Goal: Task Accomplishment & Management: Use online tool/utility

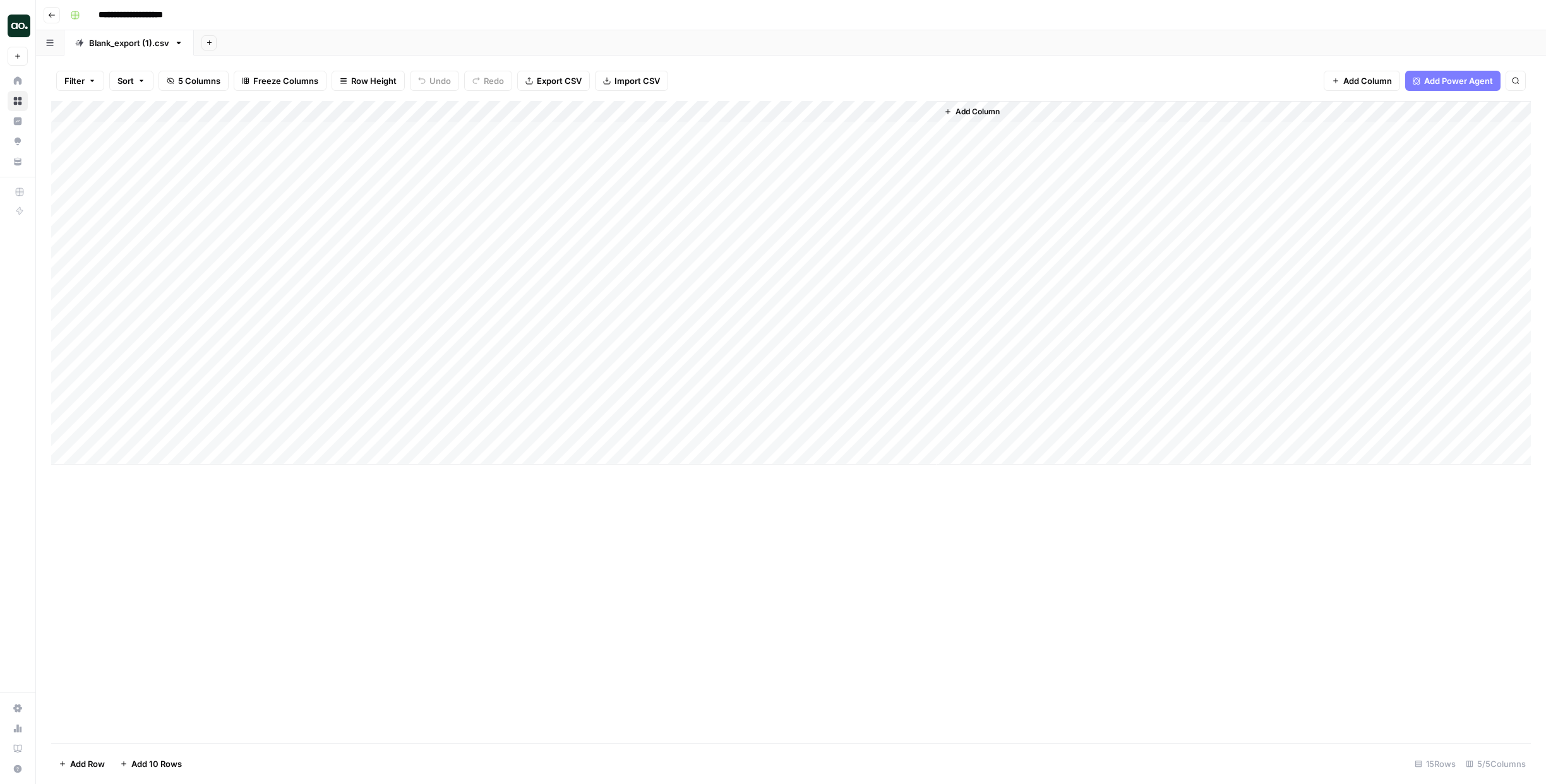
click at [51, 12] on icon "button" at bounding box center [52, 15] width 7 height 7
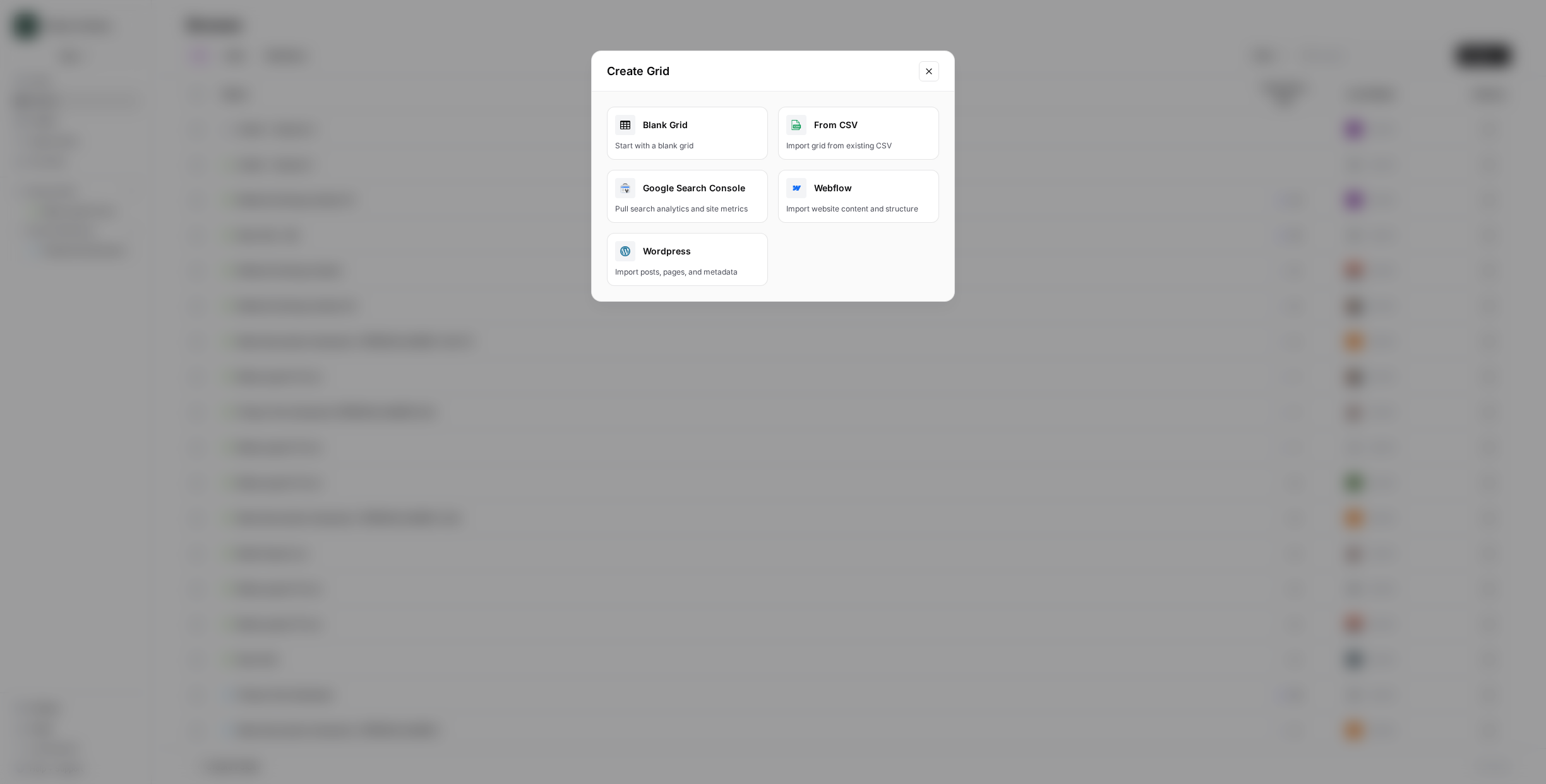
click at [926, 73] on icon "Close modal" at bounding box center [928, 71] width 6 height 6
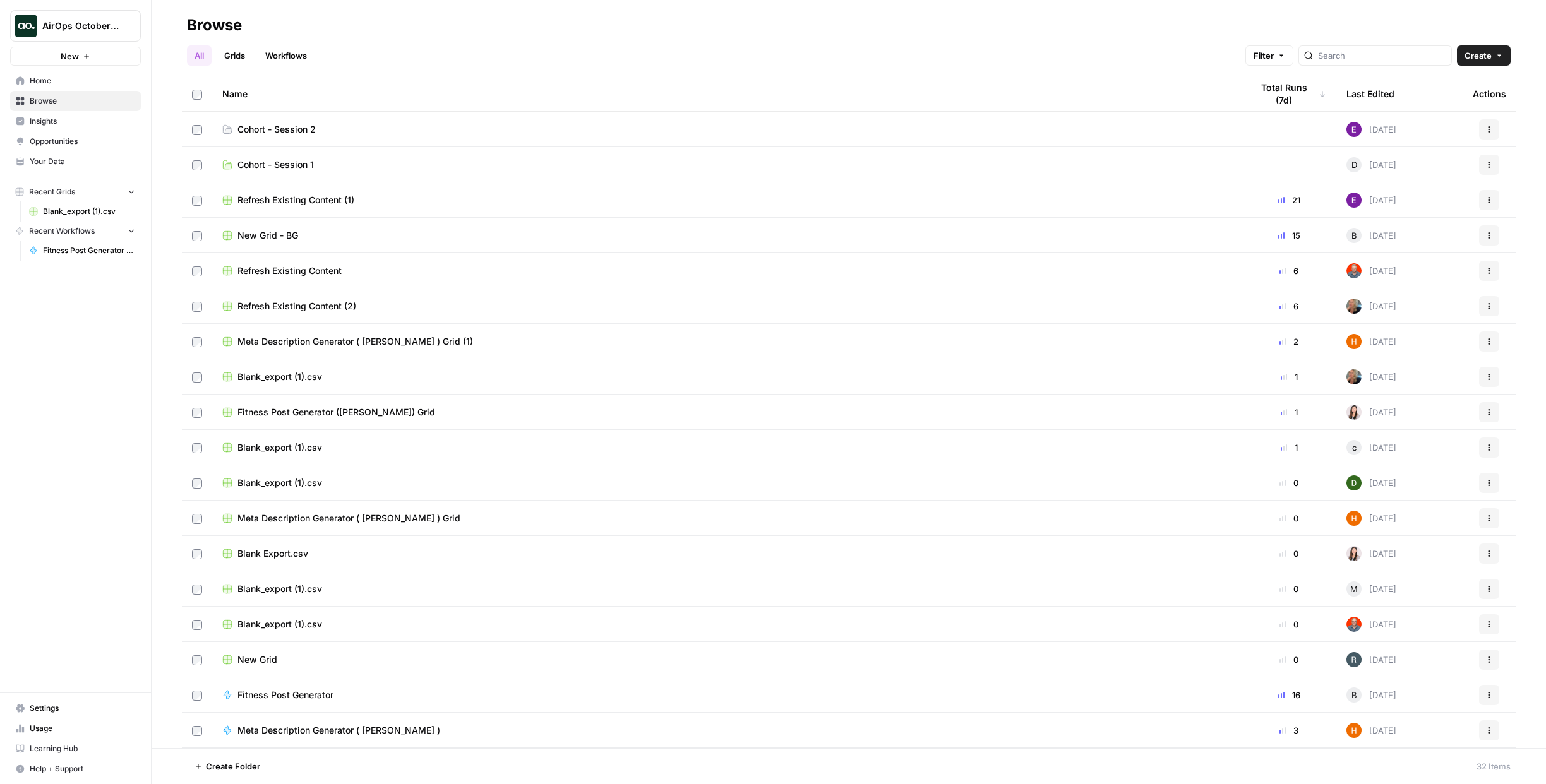
click at [290, 168] on span "Cohort - Session 1" at bounding box center [275, 164] width 76 height 12
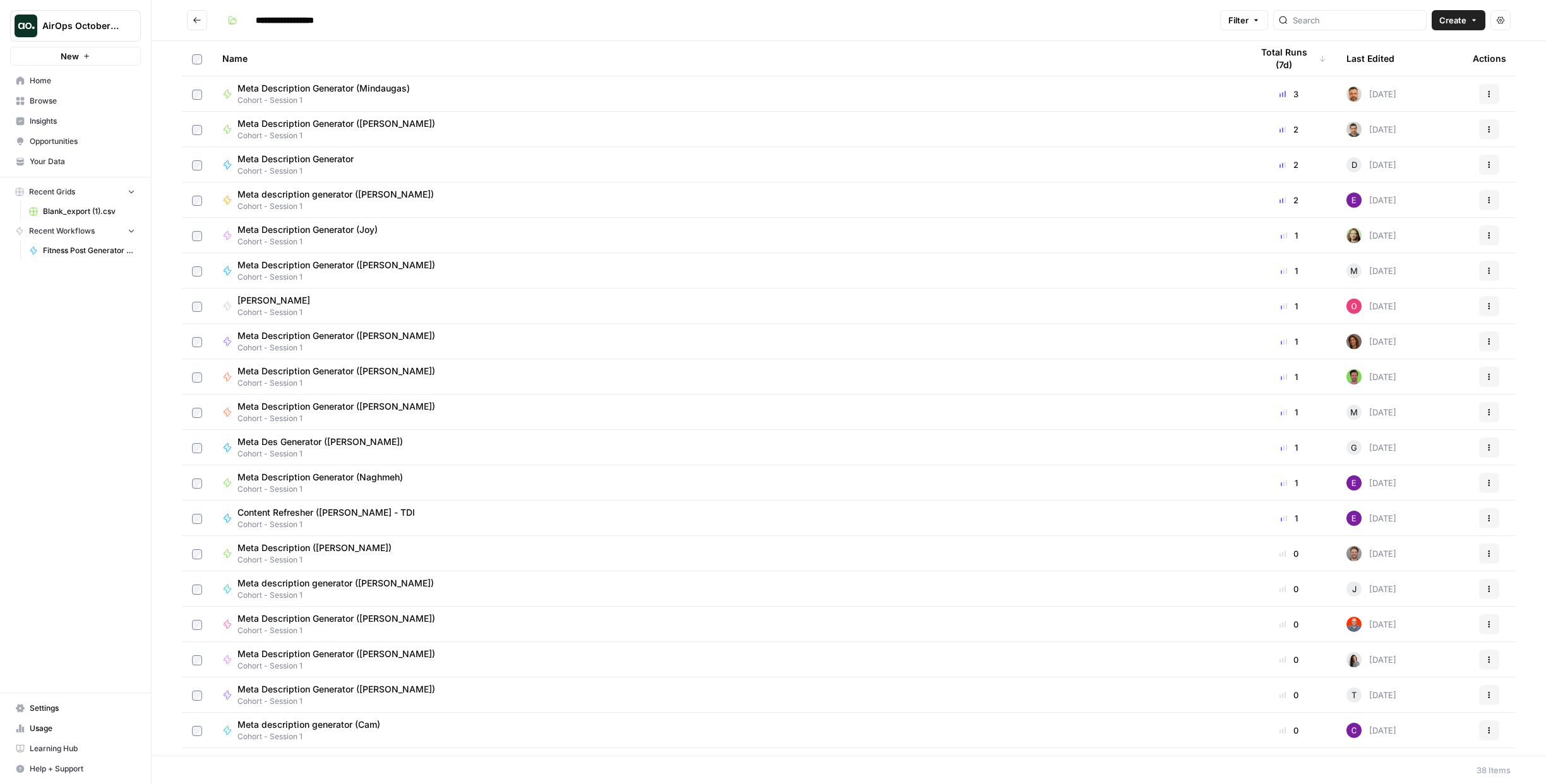
click at [48, 84] on span "Home" at bounding box center [82, 81] width 106 height 11
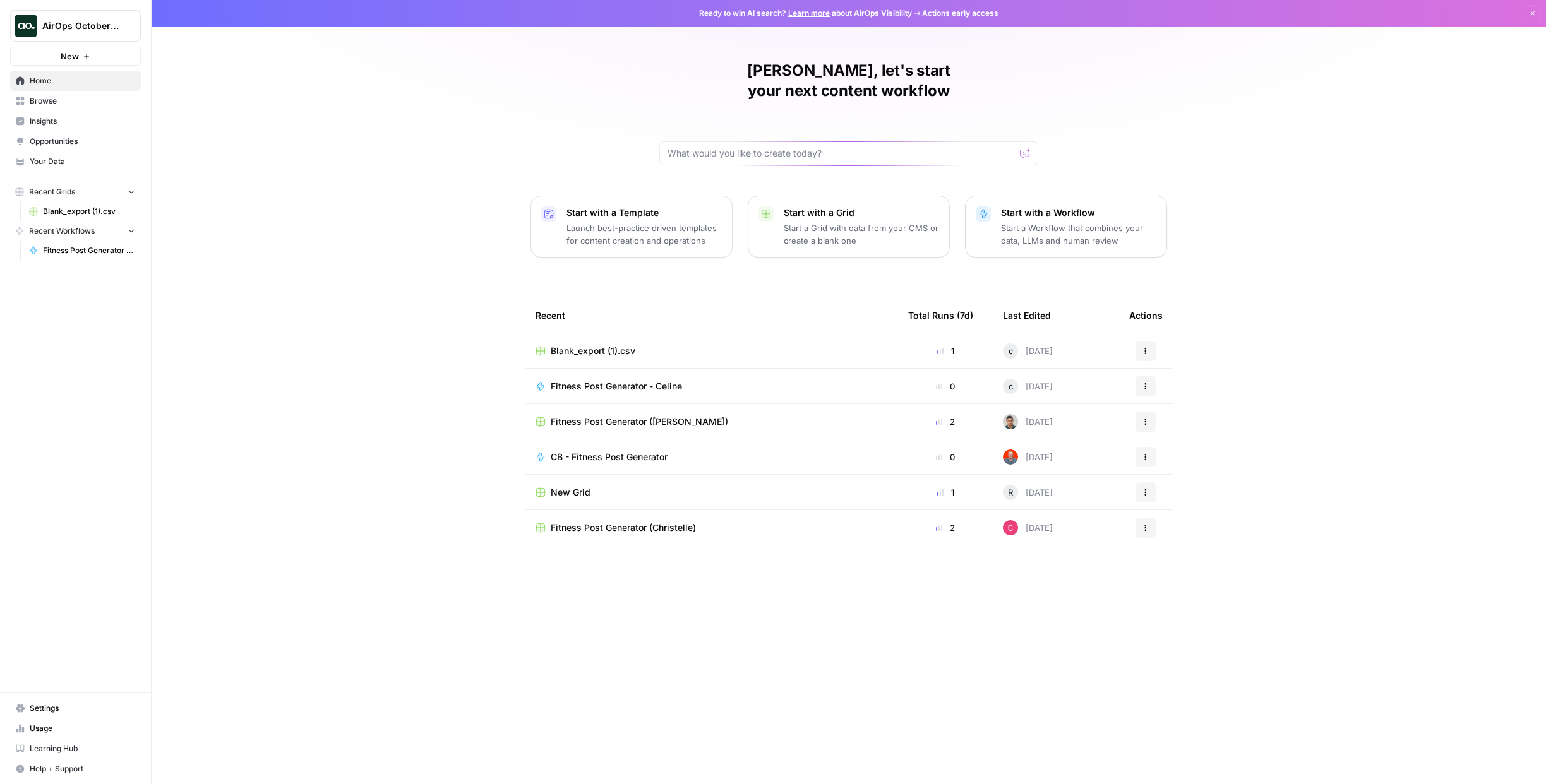
click at [1148, 383] on icon "button" at bounding box center [1145, 386] width 7 height 7
click at [1161, 410] on span "Edit in Studio" at bounding box center [1210, 413] width 101 height 12
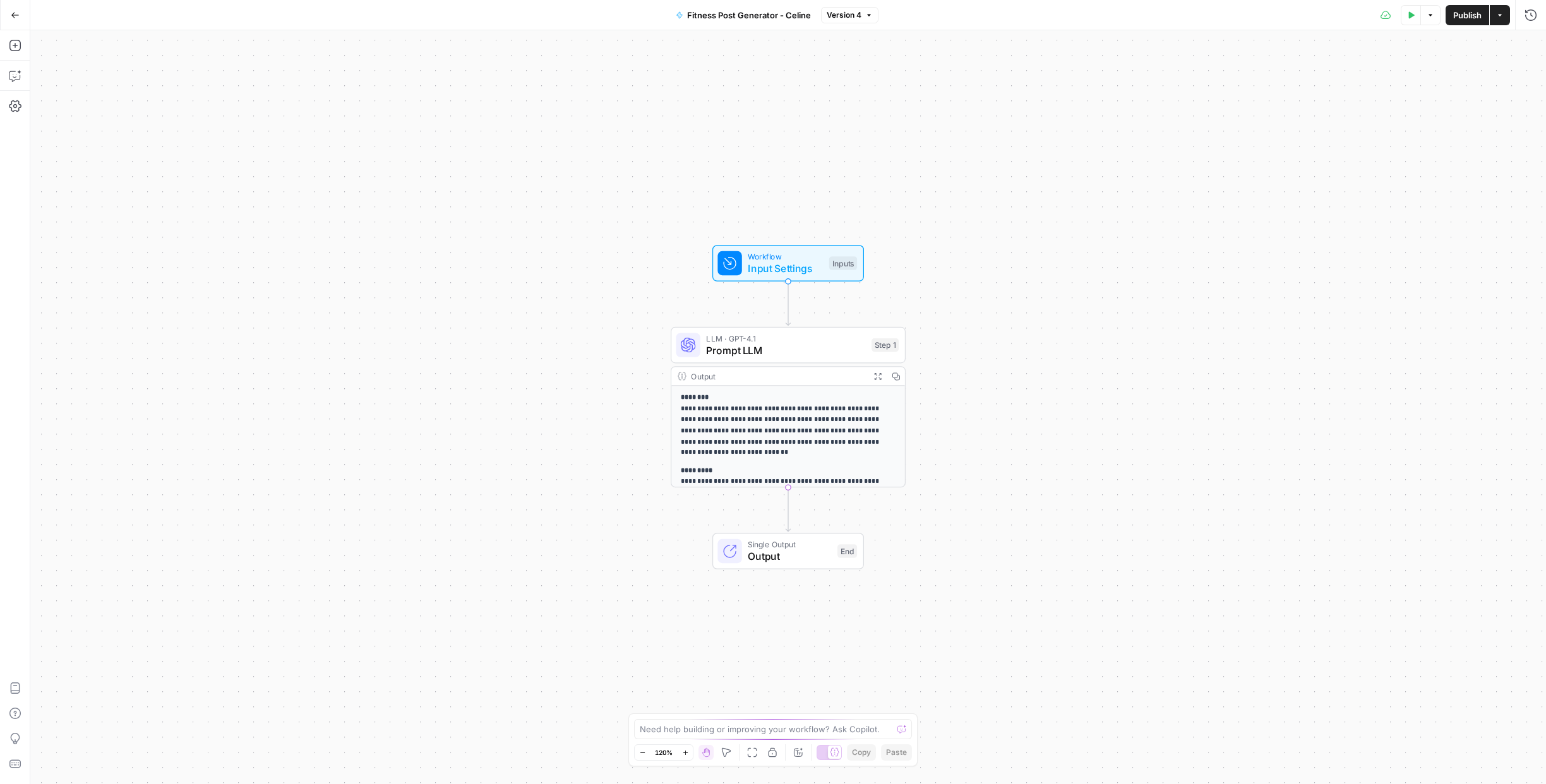
click at [789, 12] on span "Fitness Post Generator - Celine" at bounding box center [749, 15] width 124 height 12
click at [149, 93] on input "Fitness Post Generator - Celine" at bounding box center [148, 94] width 210 height 12
drag, startPoint x: 136, startPoint y: 93, endPoint x: 180, endPoint y: 97, distance: 44.2
click at [180, 97] on input "Fitness Post Generator - Celine" at bounding box center [148, 94] width 210 height 12
type input "Fitness Post Generator (Celine - Forge)"
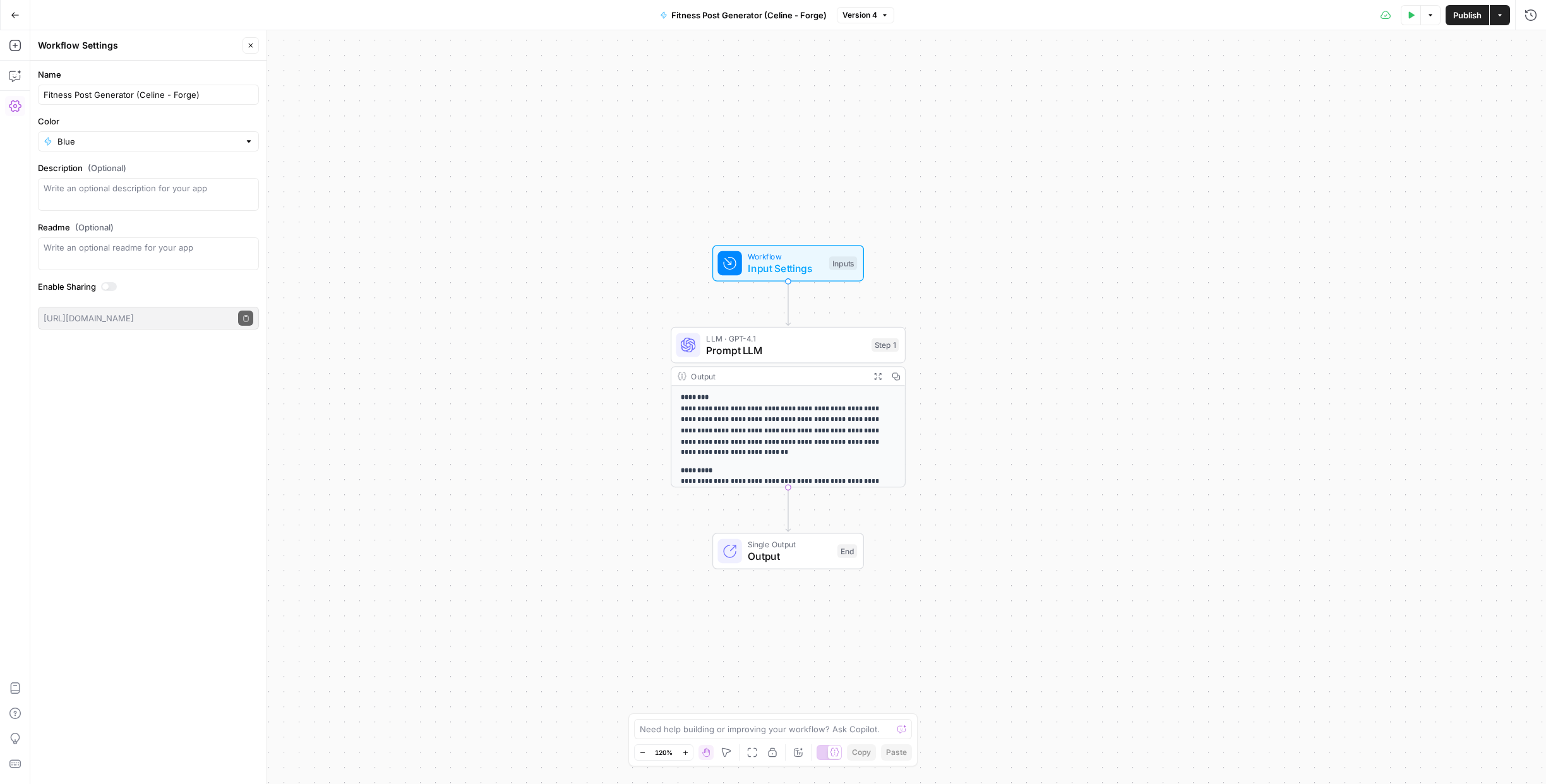
click at [346, 123] on div "**********" at bounding box center [788, 407] width 1516 height 754
click at [14, 16] on icon "button" at bounding box center [15, 15] width 9 height 9
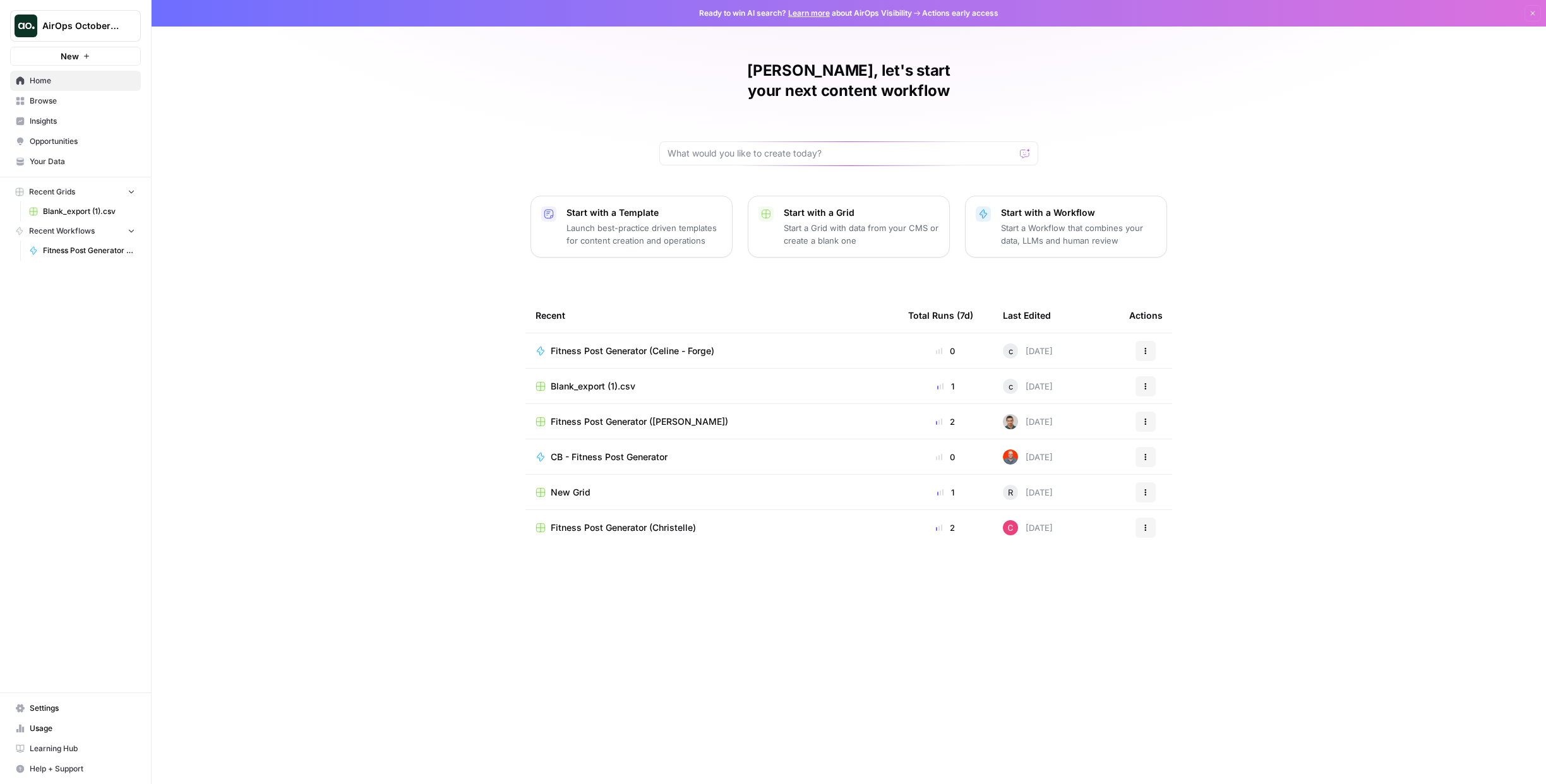
click at [46, 101] on span "Browse" at bounding box center [82, 101] width 106 height 11
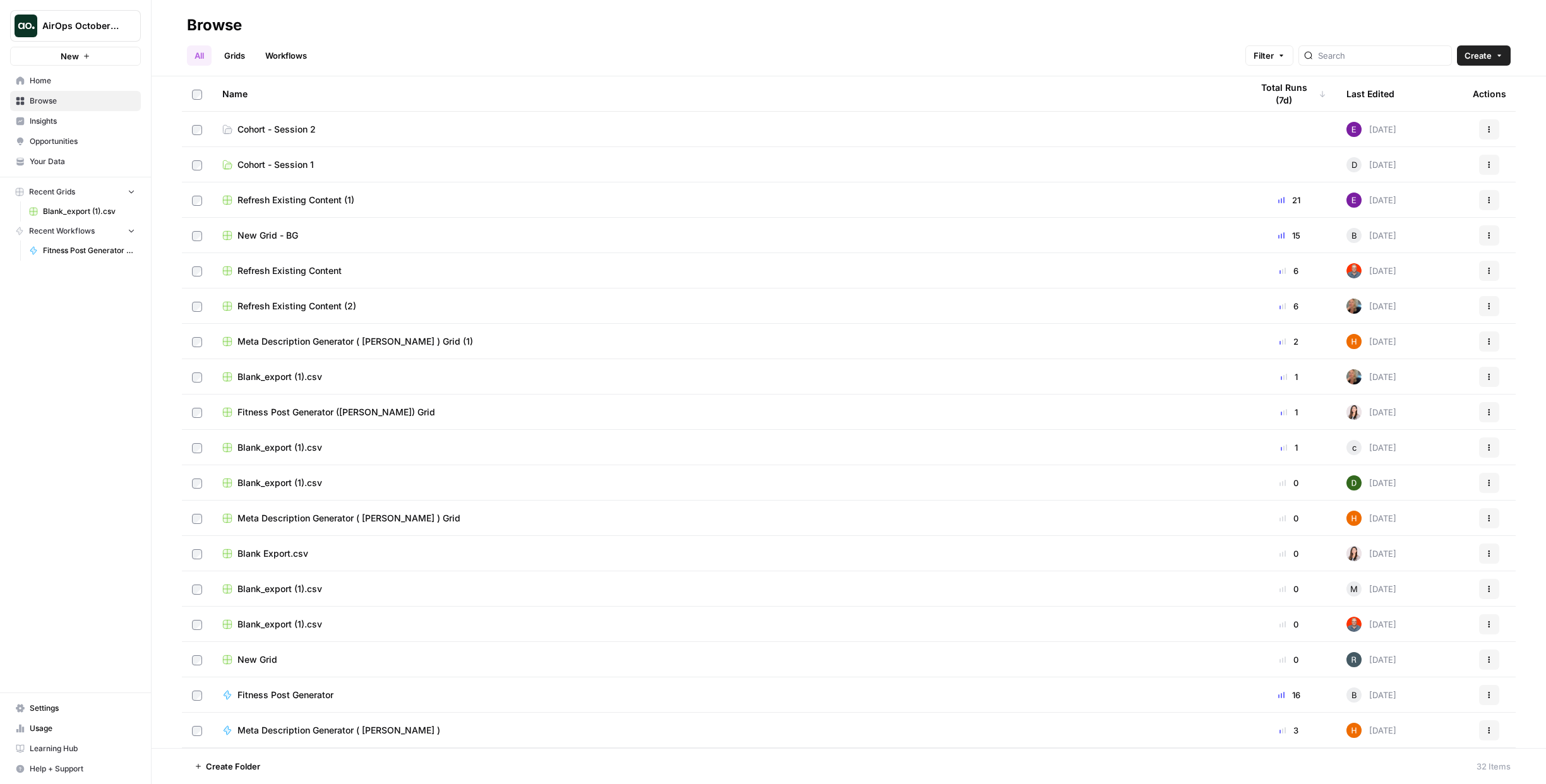
click at [277, 125] on span "Cohort - Session 2" at bounding box center [276, 129] width 78 height 12
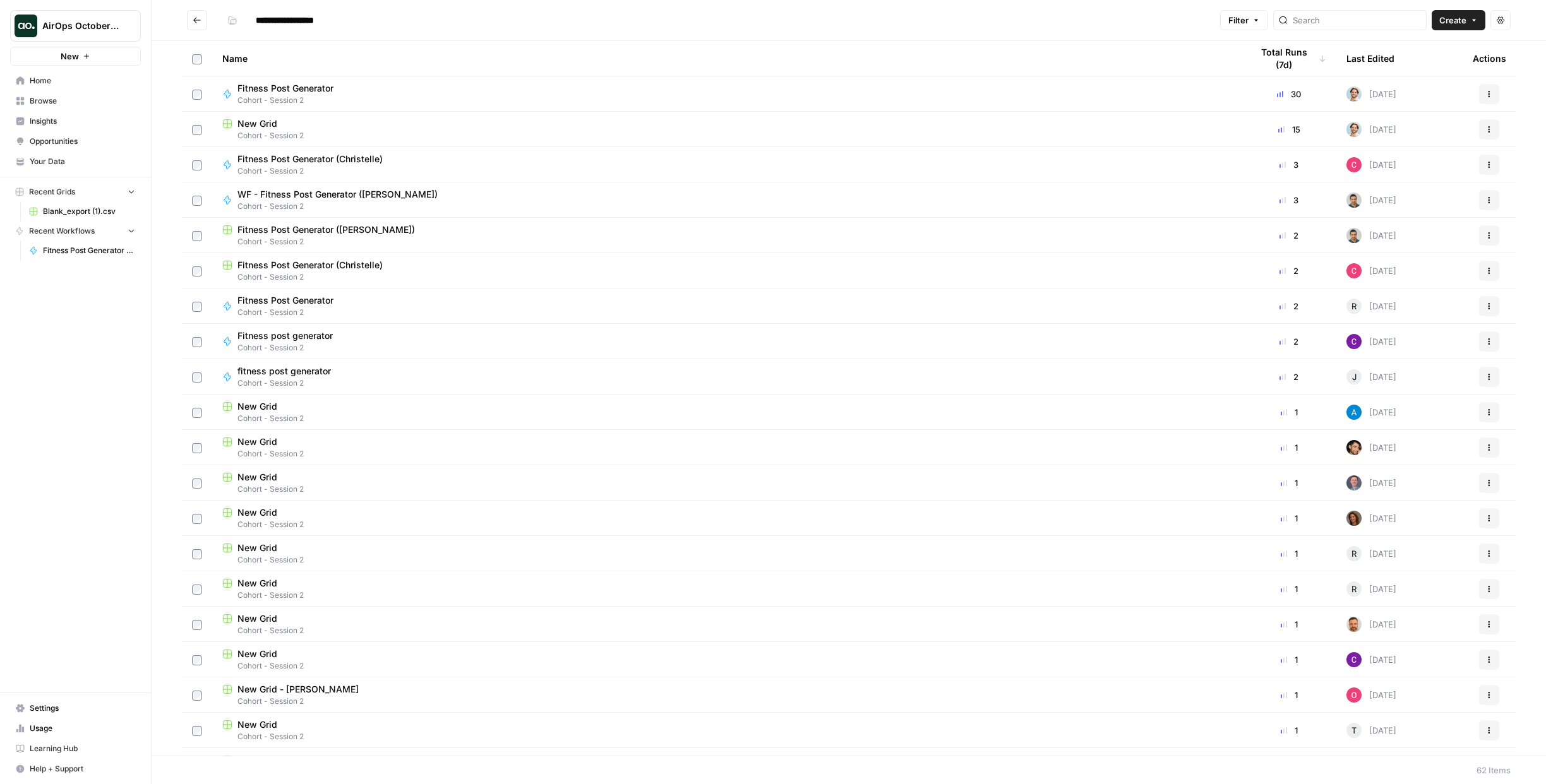
click at [202, 22] on button "Go back" at bounding box center [197, 20] width 21 height 21
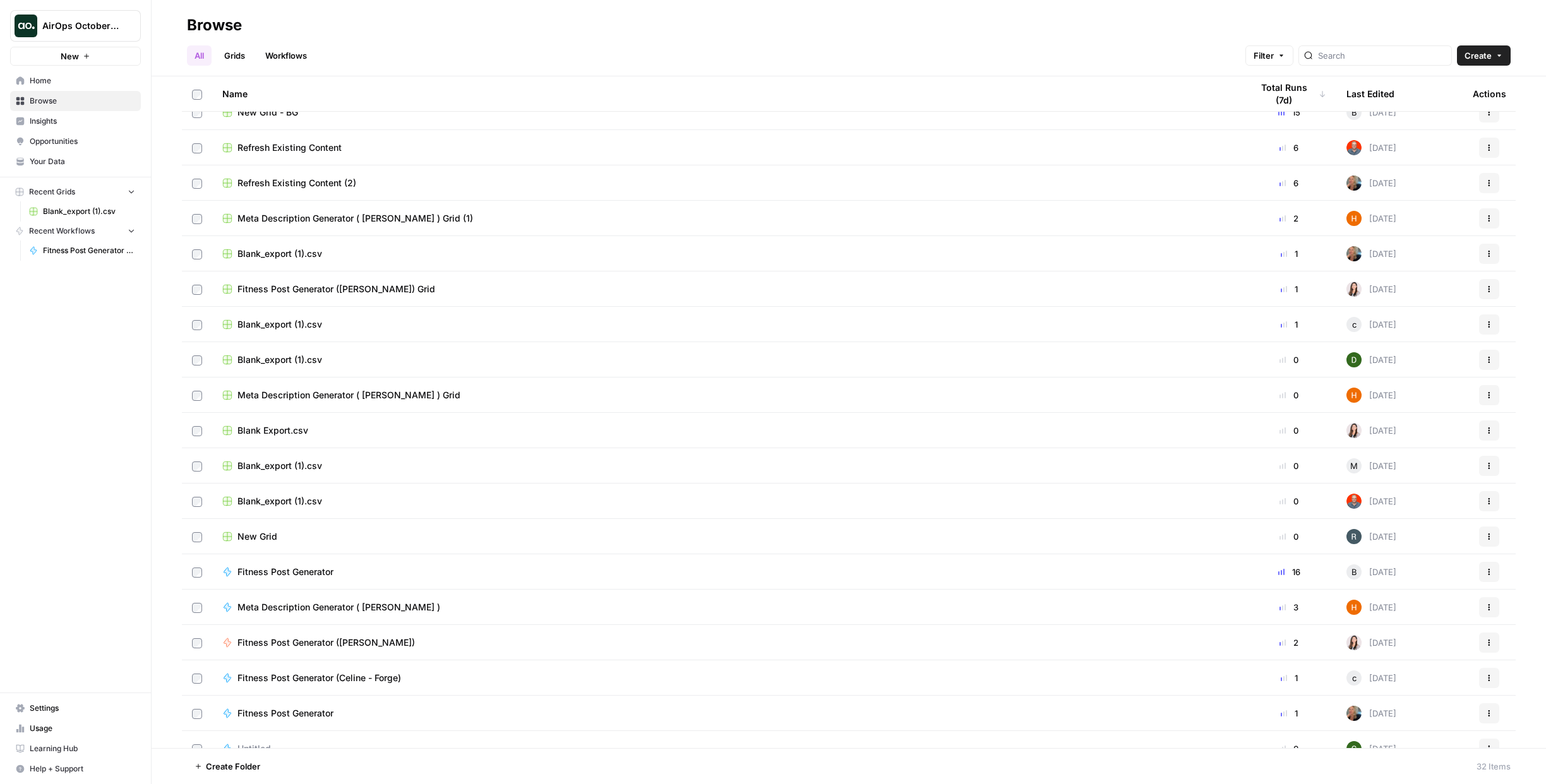
scroll to position [112, 0]
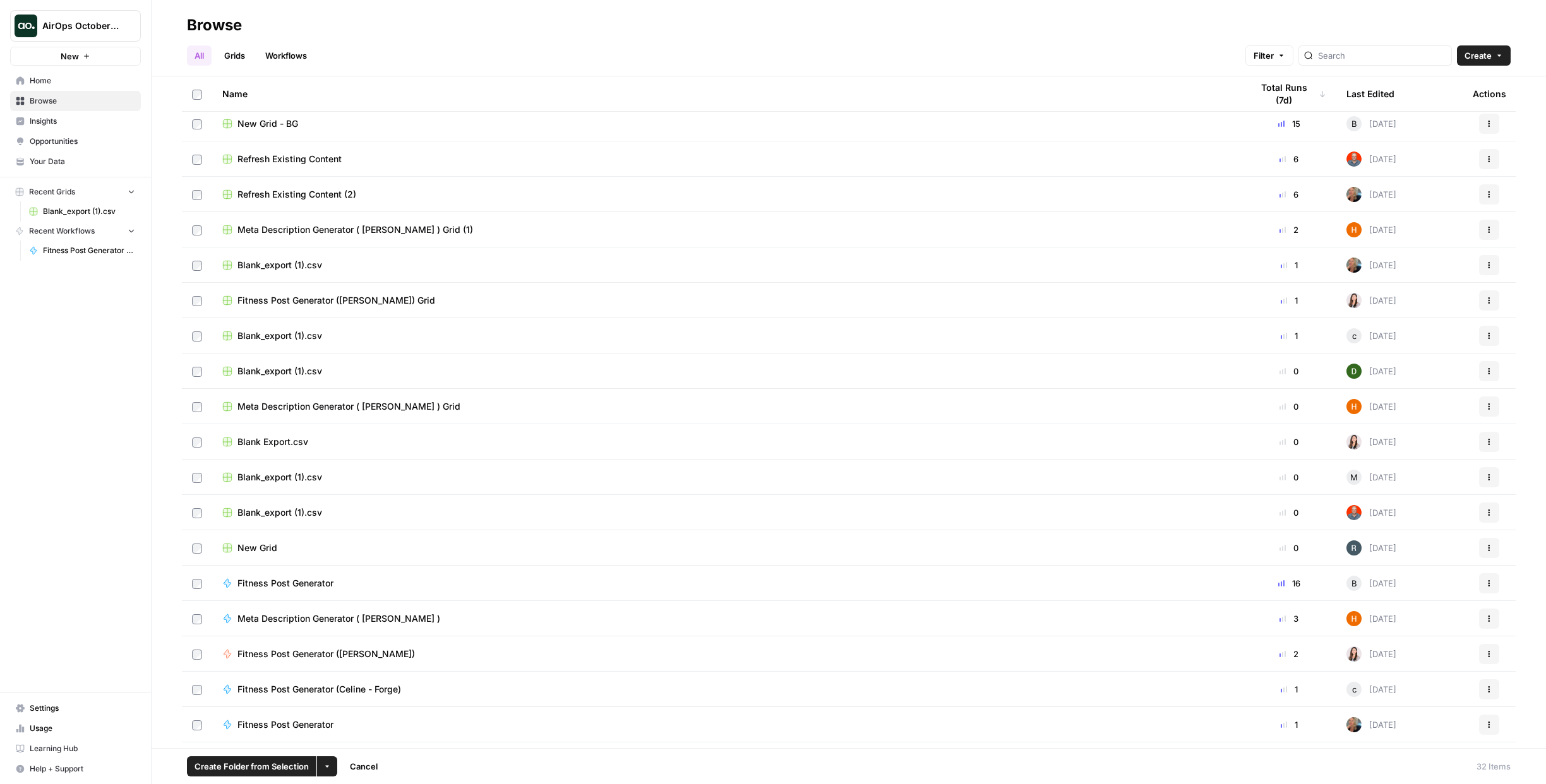
click at [324, 768] on icon "button" at bounding box center [326, 766] width 7 height 7
click at [341, 718] on span "Move to" at bounding box center [356, 718] width 31 height 12
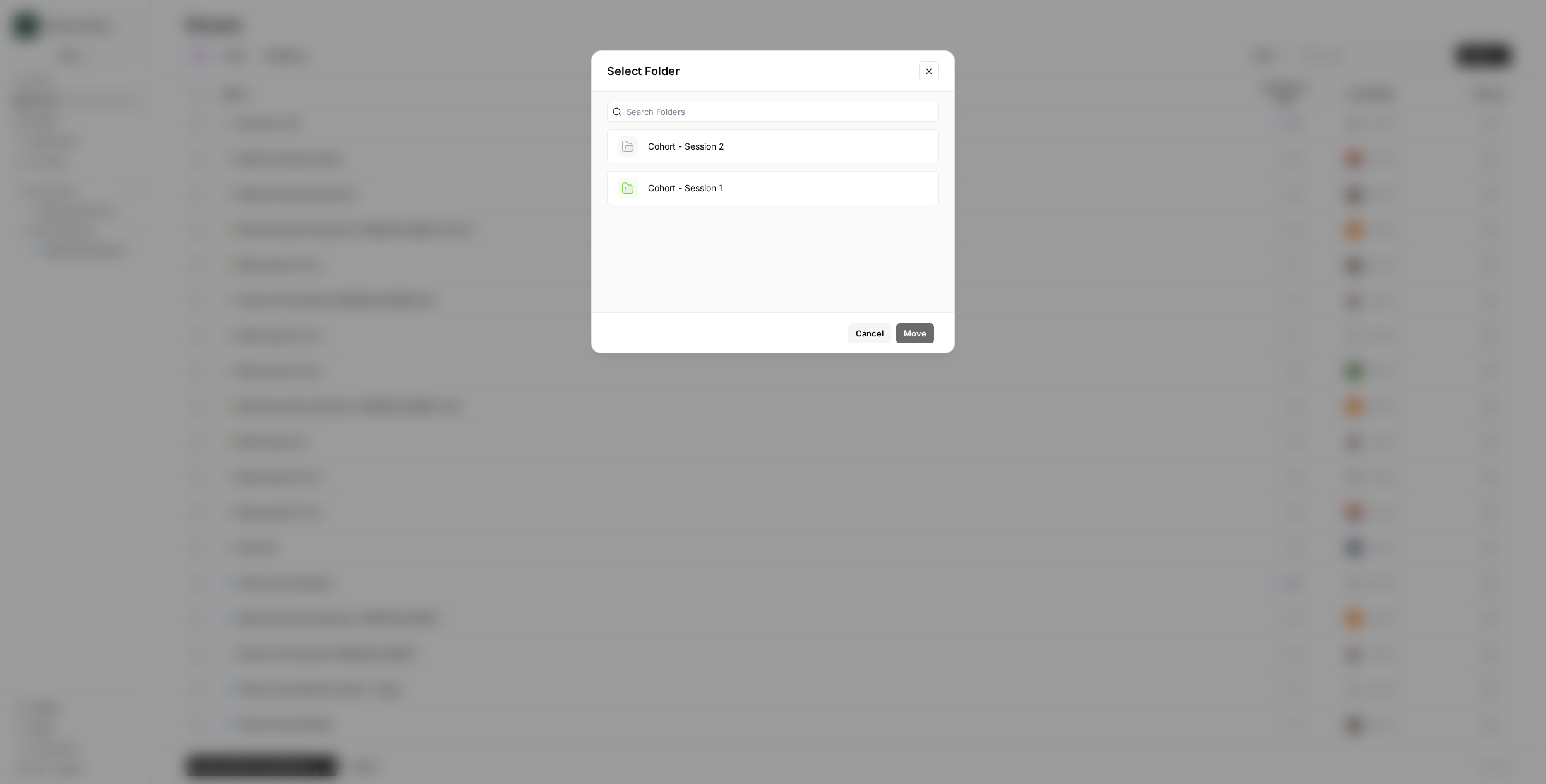
click at [732, 158] on button "Cohort - Session 2" at bounding box center [773, 147] width 332 height 34
click at [915, 333] on span "Move" at bounding box center [915, 333] width 23 height 12
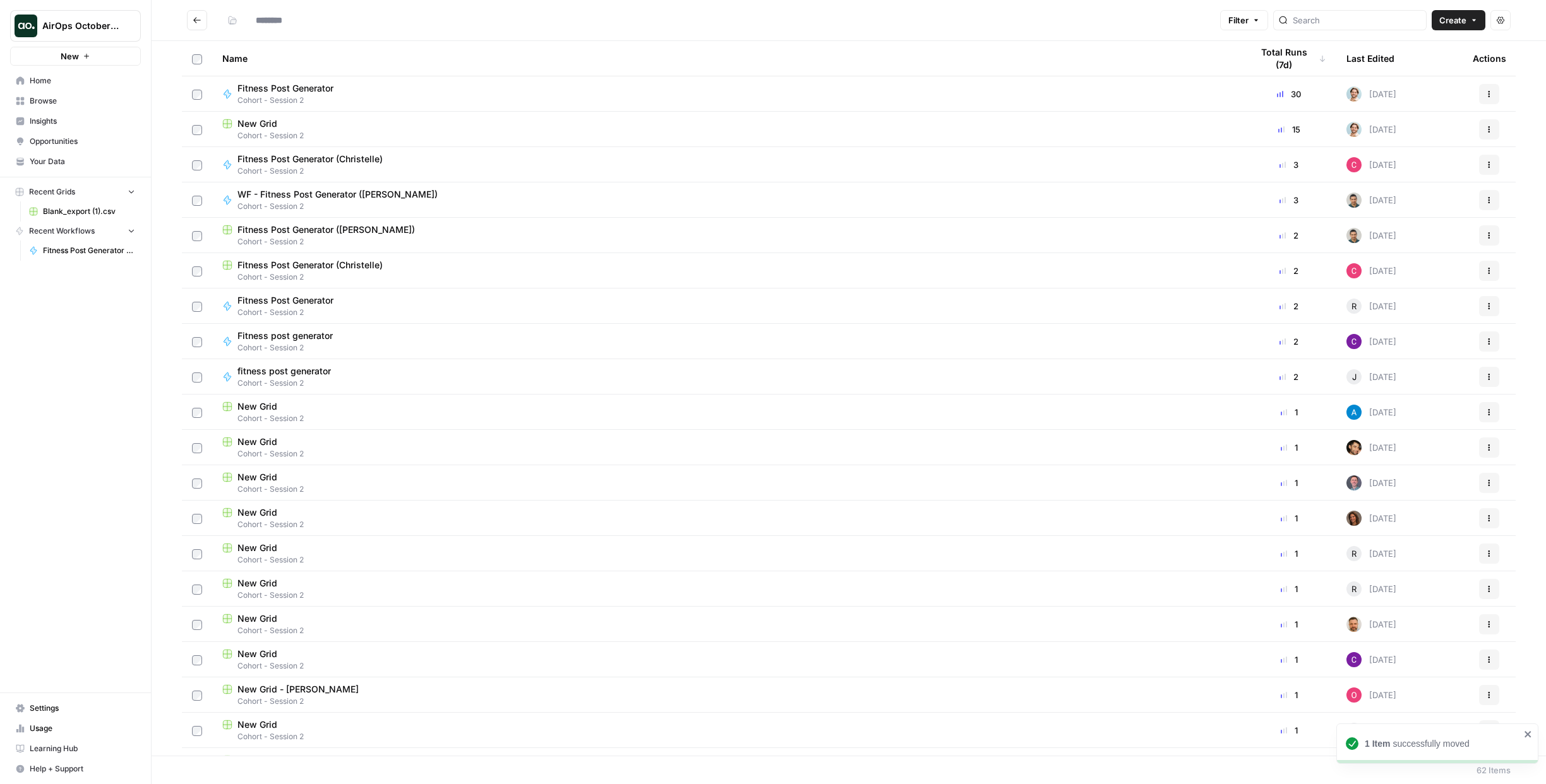
type input "**********"
click at [191, 17] on button "Go back" at bounding box center [197, 20] width 21 height 21
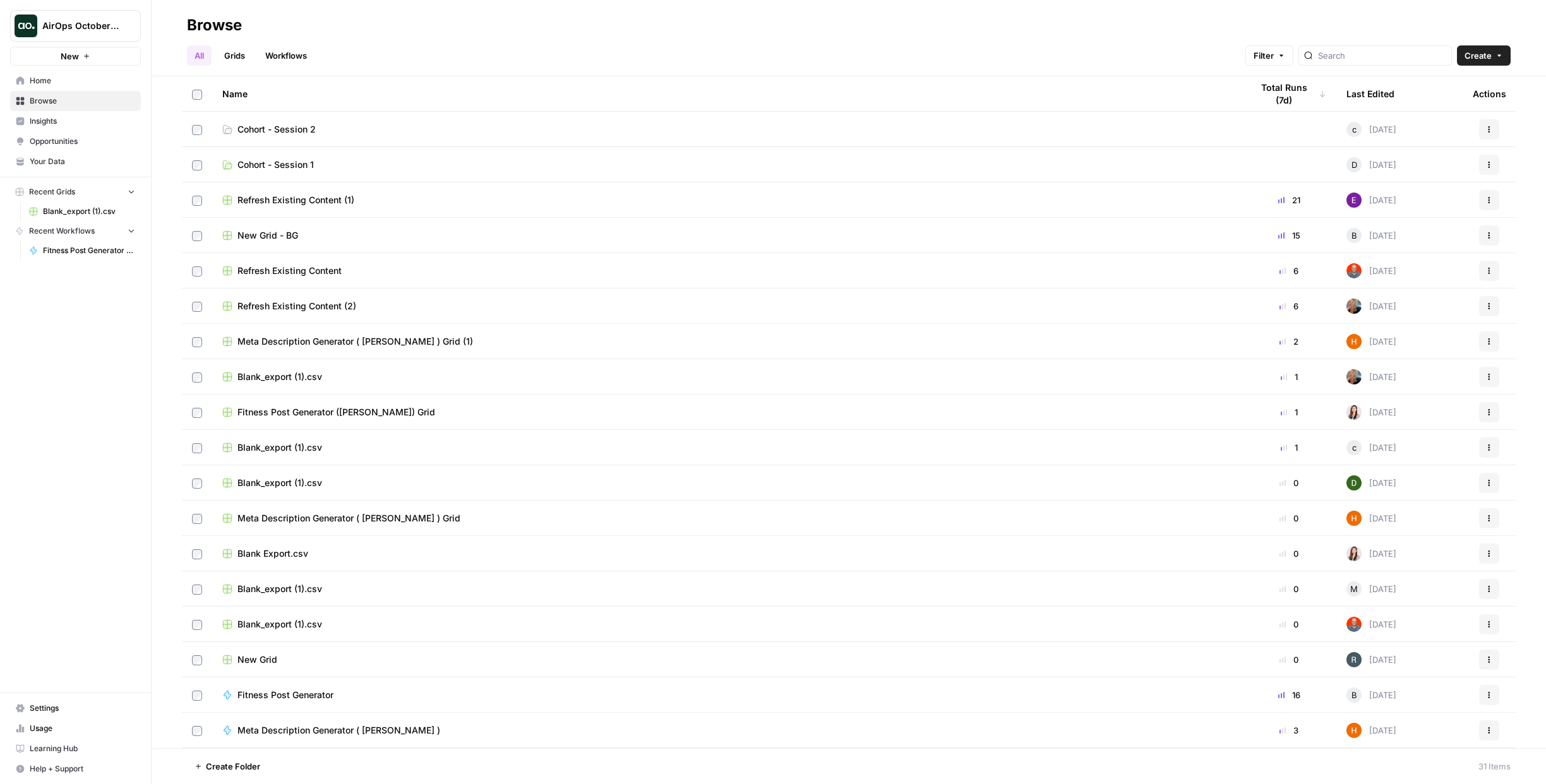
click at [58, 704] on span "Settings" at bounding box center [82, 709] width 106 height 11
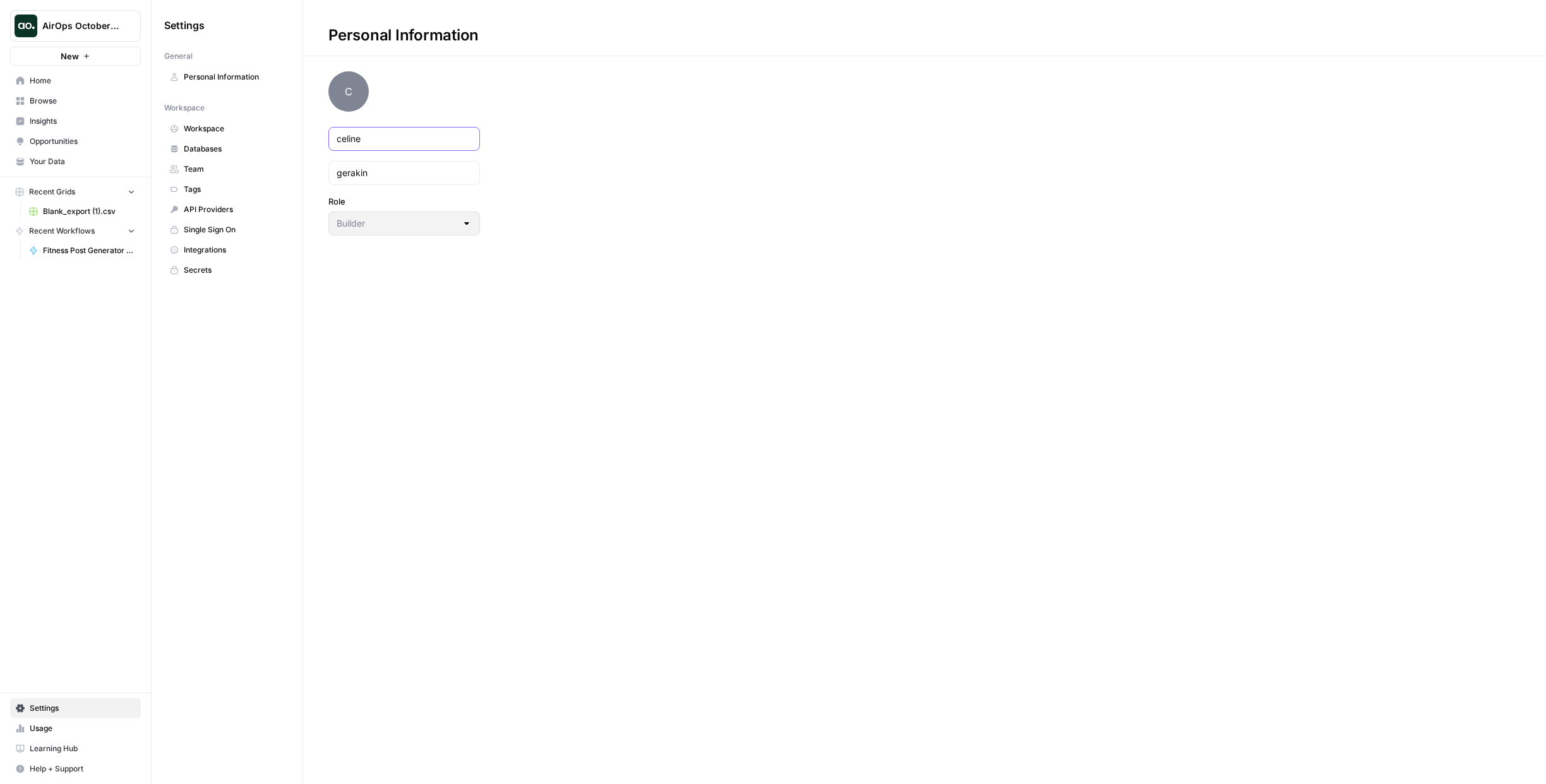
click at [342, 139] on input "celine" at bounding box center [404, 139] width 135 height 12
type input "Celine"
click at [363, 172] on input "gerakin" at bounding box center [404, 172] width 135 height 12
type input "Gerakin"
click at [214, 253] on span "Integrations" at bounding box center [234, 250] width 100 height 11
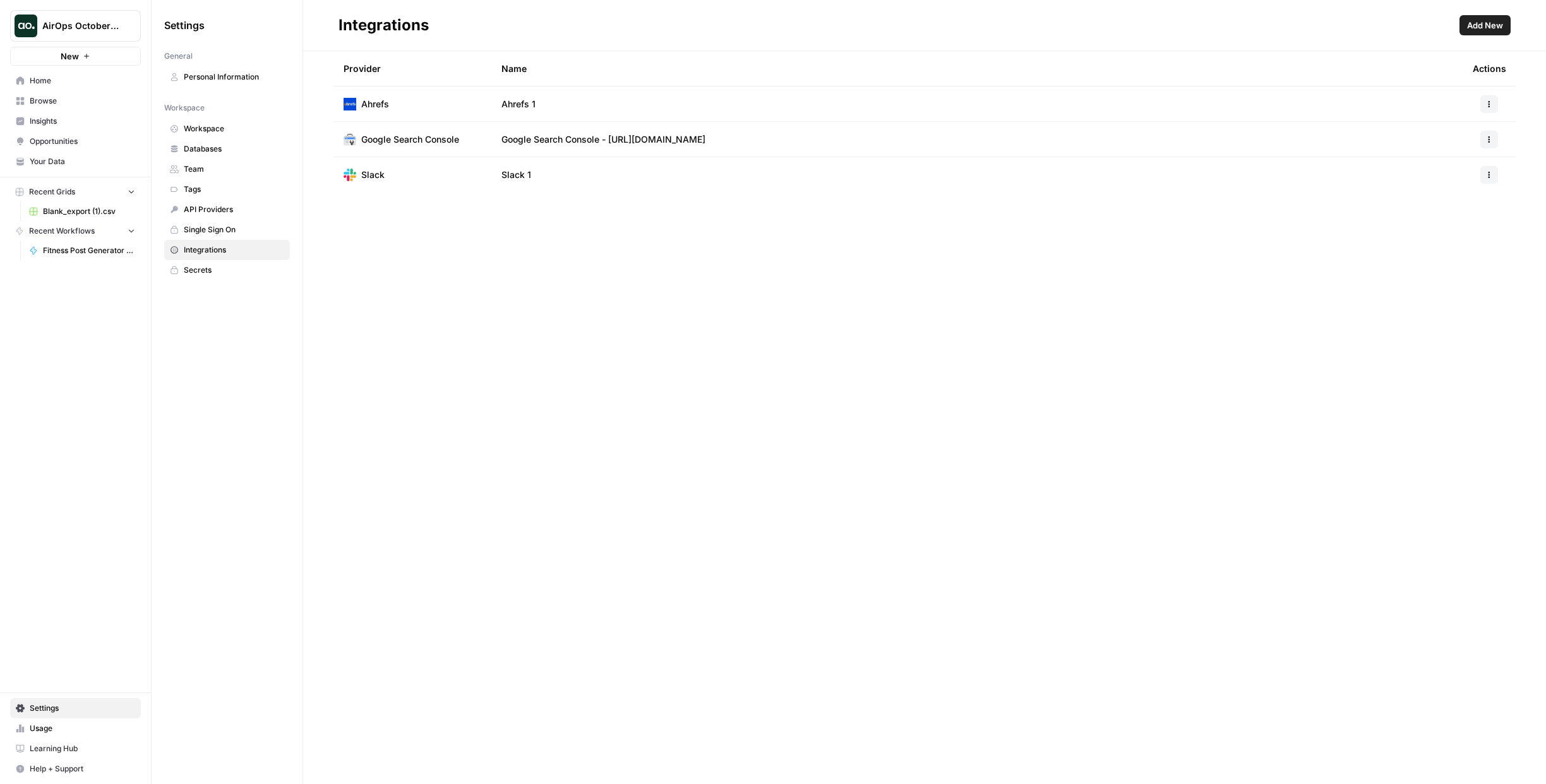
click at [200, 230] on span "Single Sign On" at bounding box center [234, 230] width 100 height 11
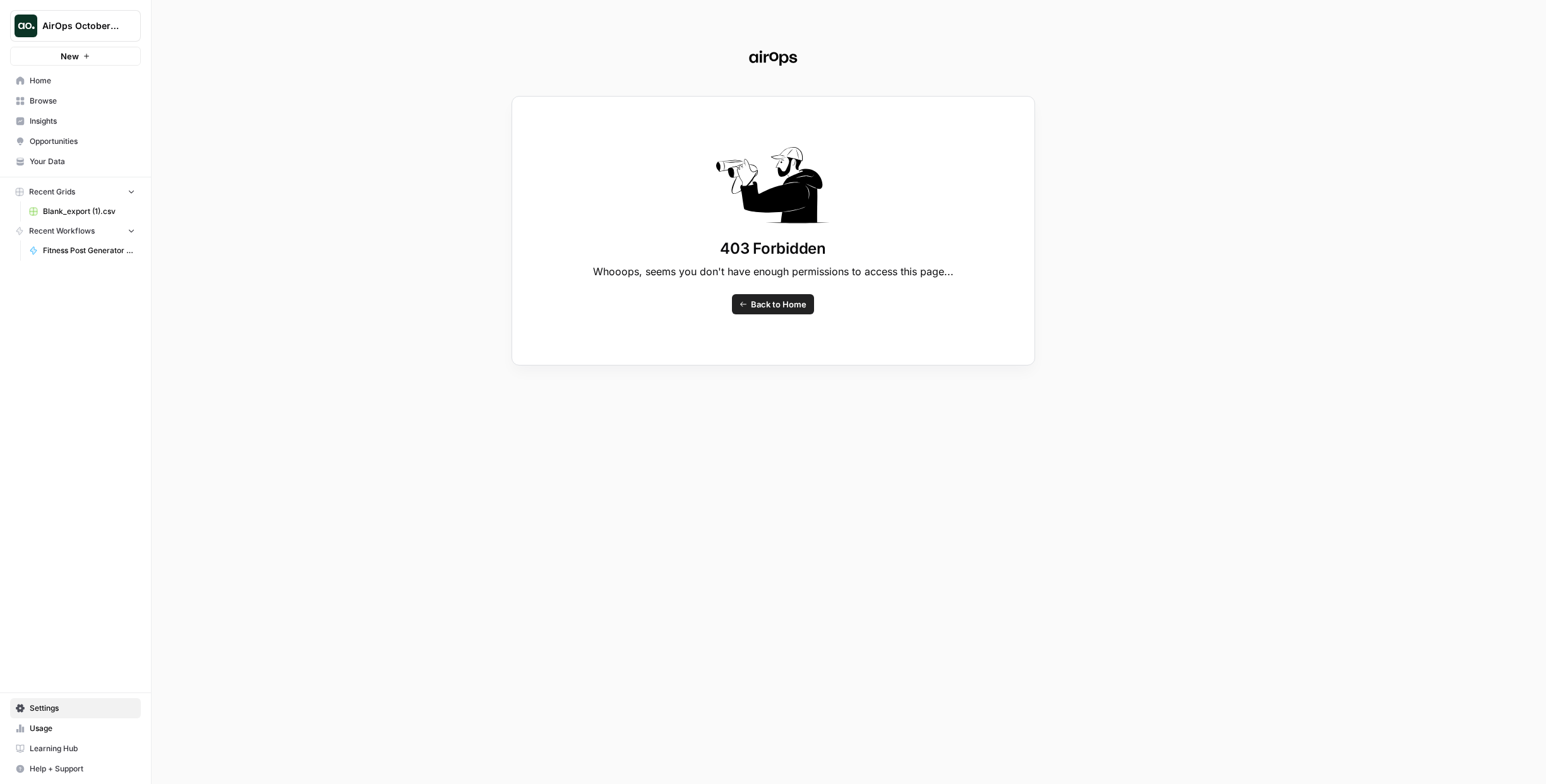
click at [759, 311] on link "Back to Home" at bounding box center [773, 304] width 82 height 21
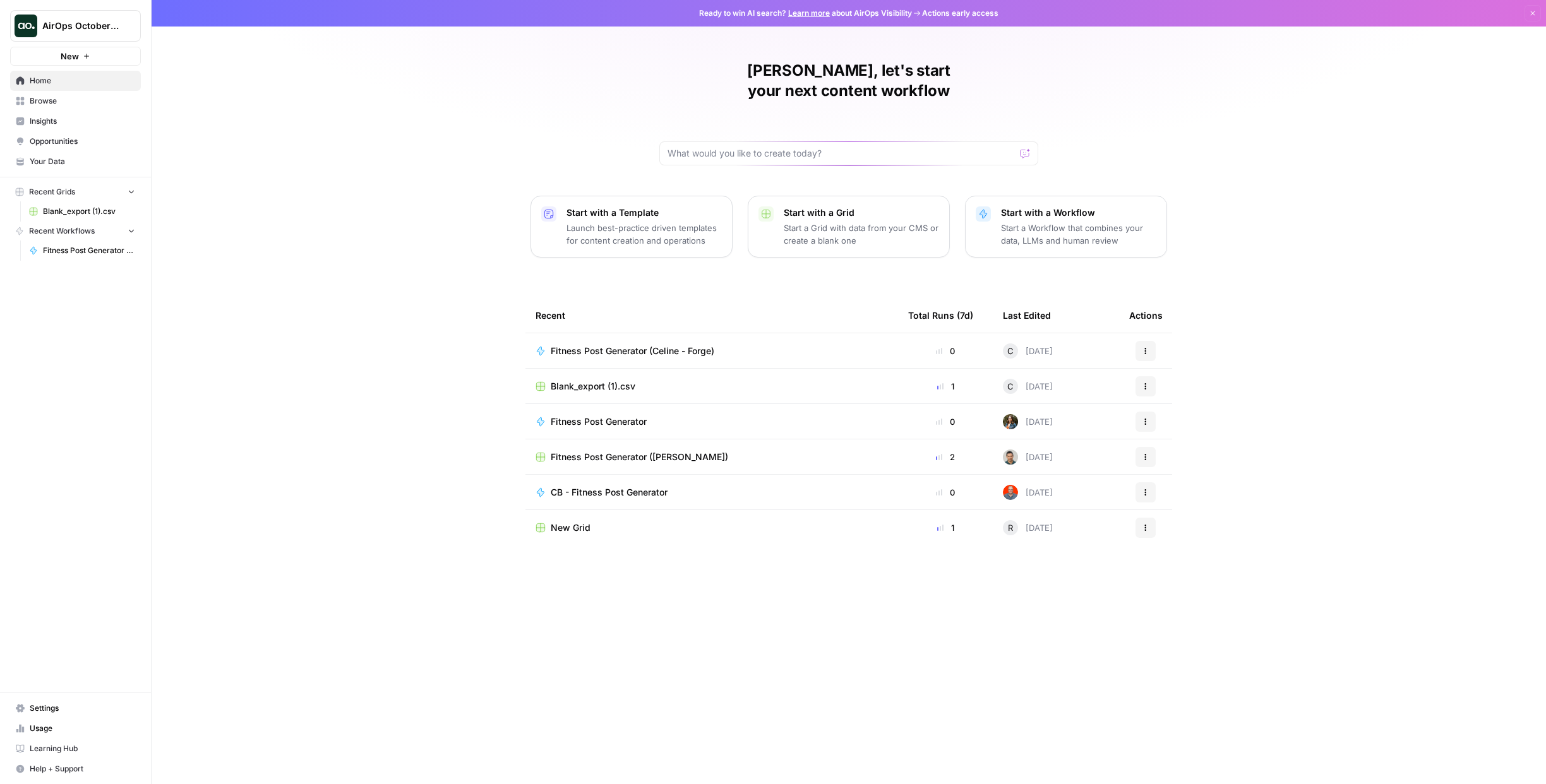
click at [39, 98] on span "Browse" at bounding box center [82, 101] width 106 height 11
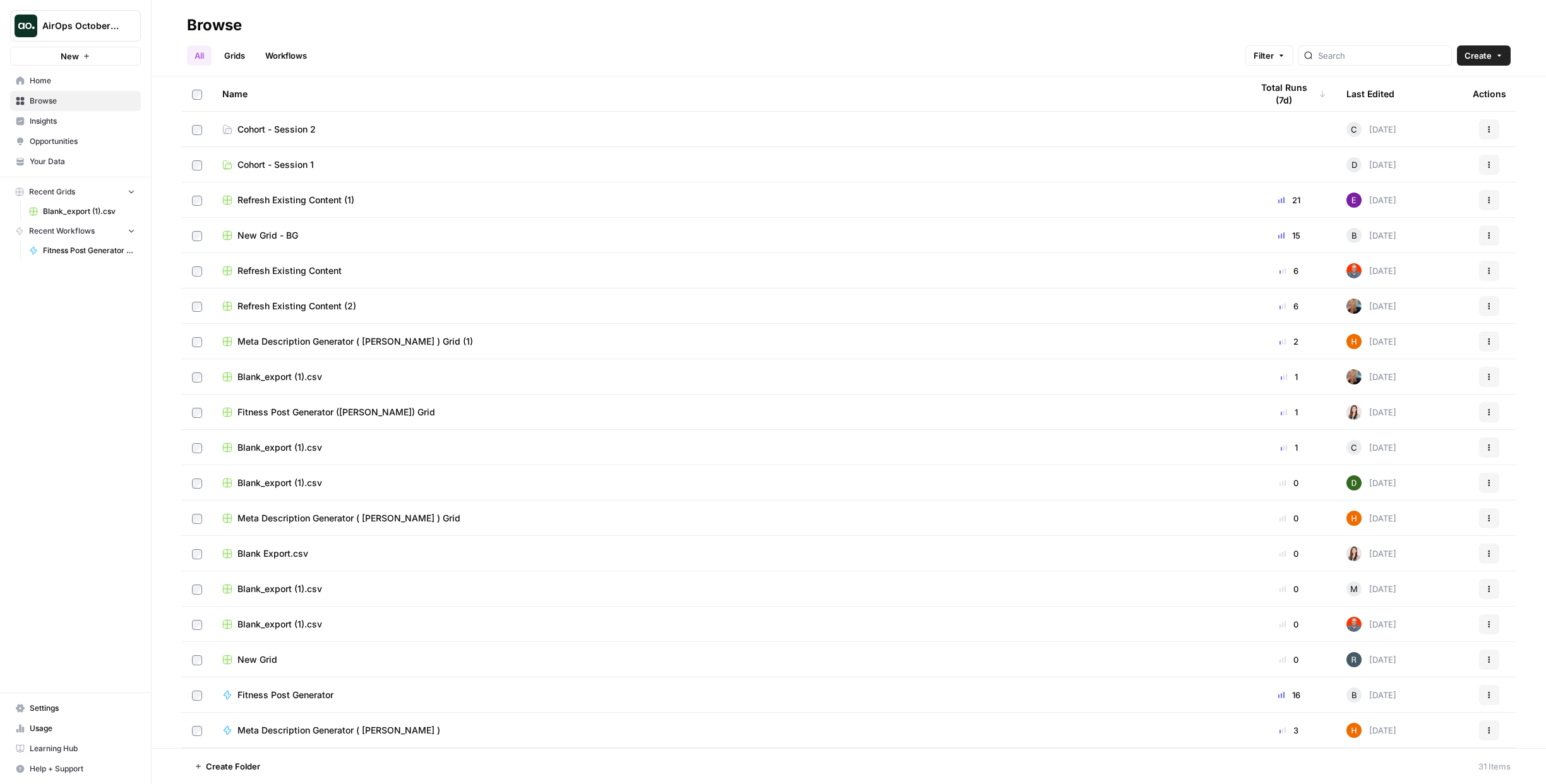
click at [53, 709] on span "Settings" at bounding box center [82, 709] width 106 height 11
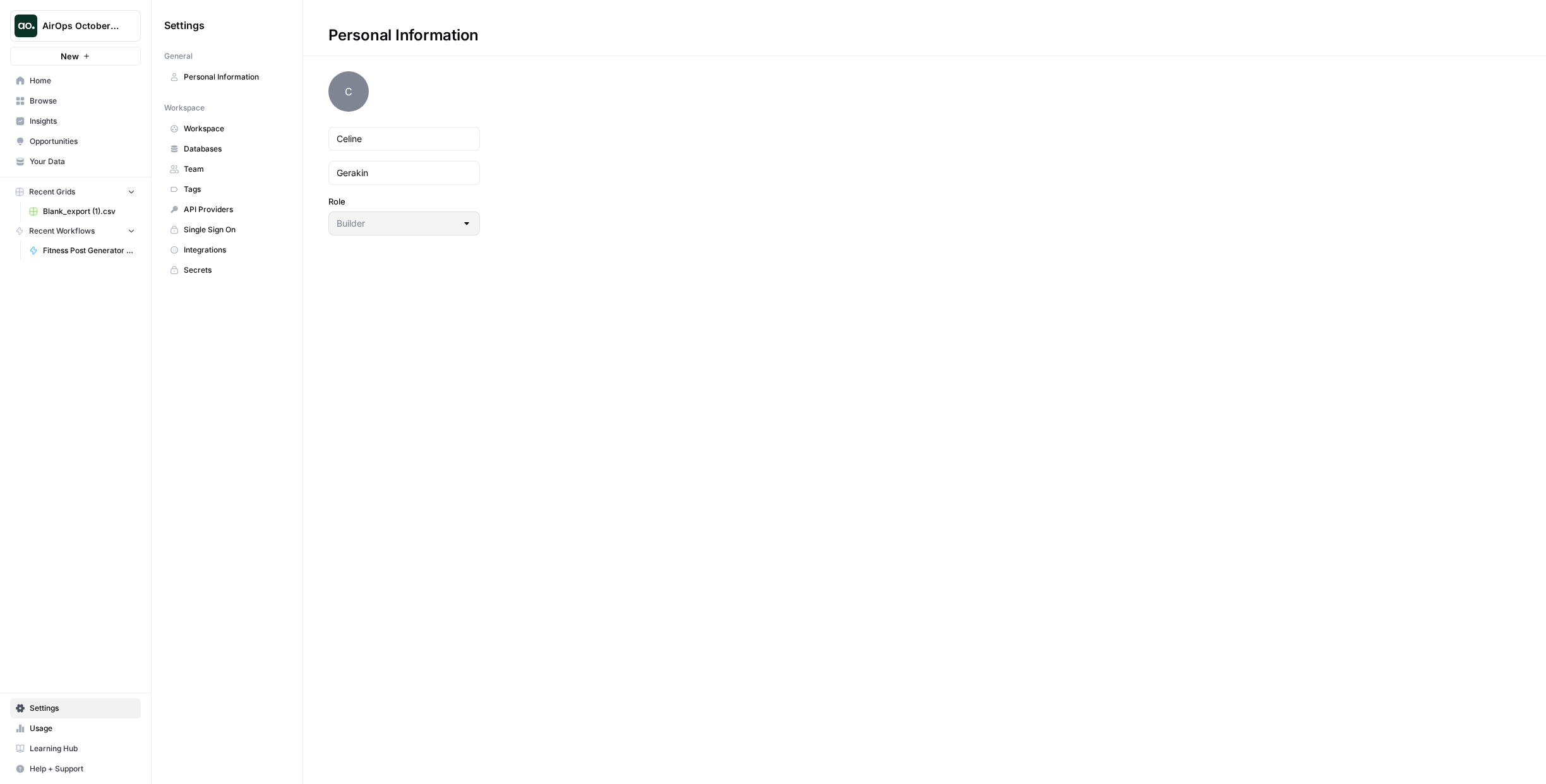
click at [243, 248] on span "Integrations" at bounding box center [234, 250] width 100 height 11
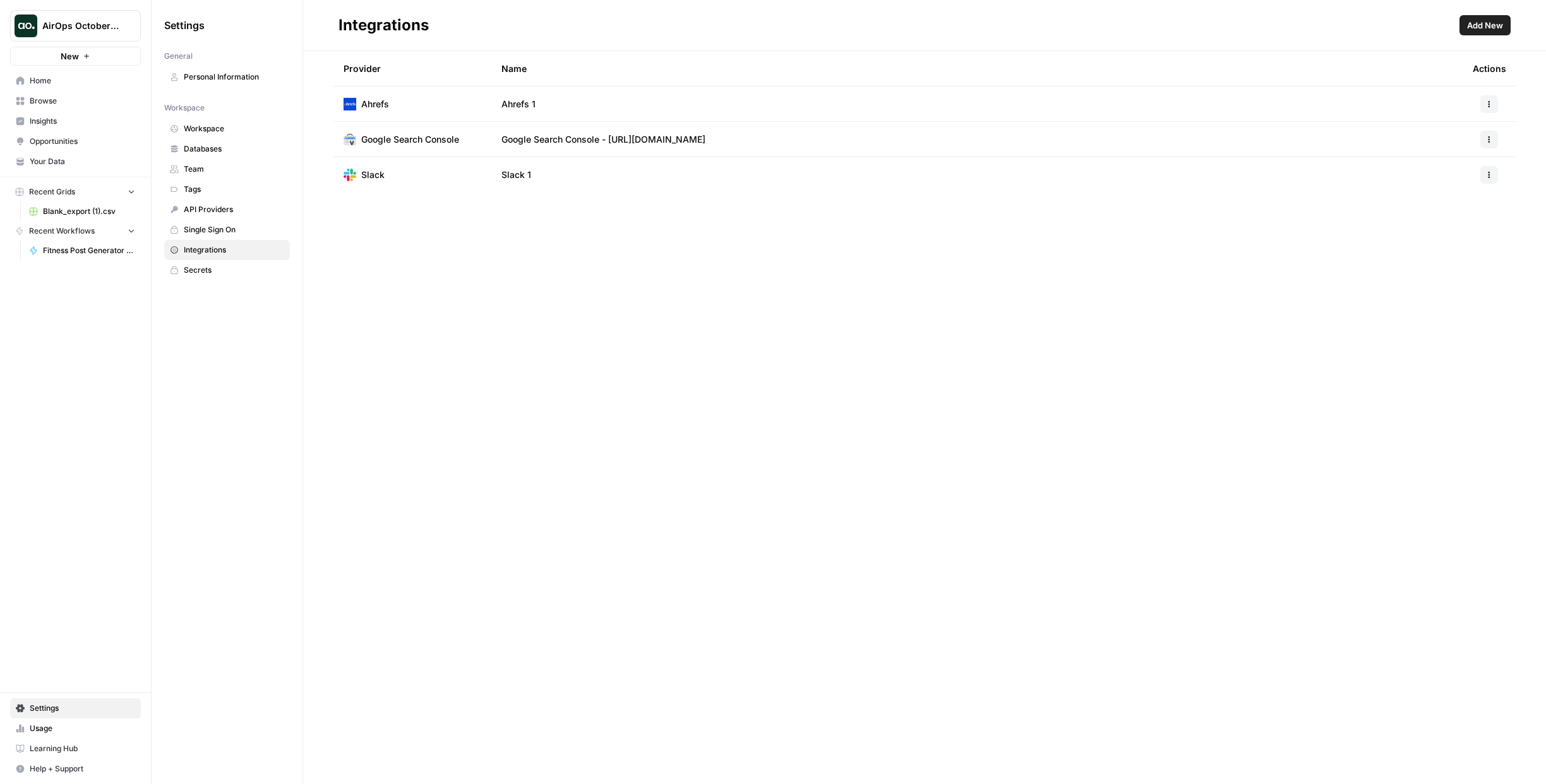
click at [1489, 26] on span "Add New" at bounding box center [1484, 25] width 36 height 12
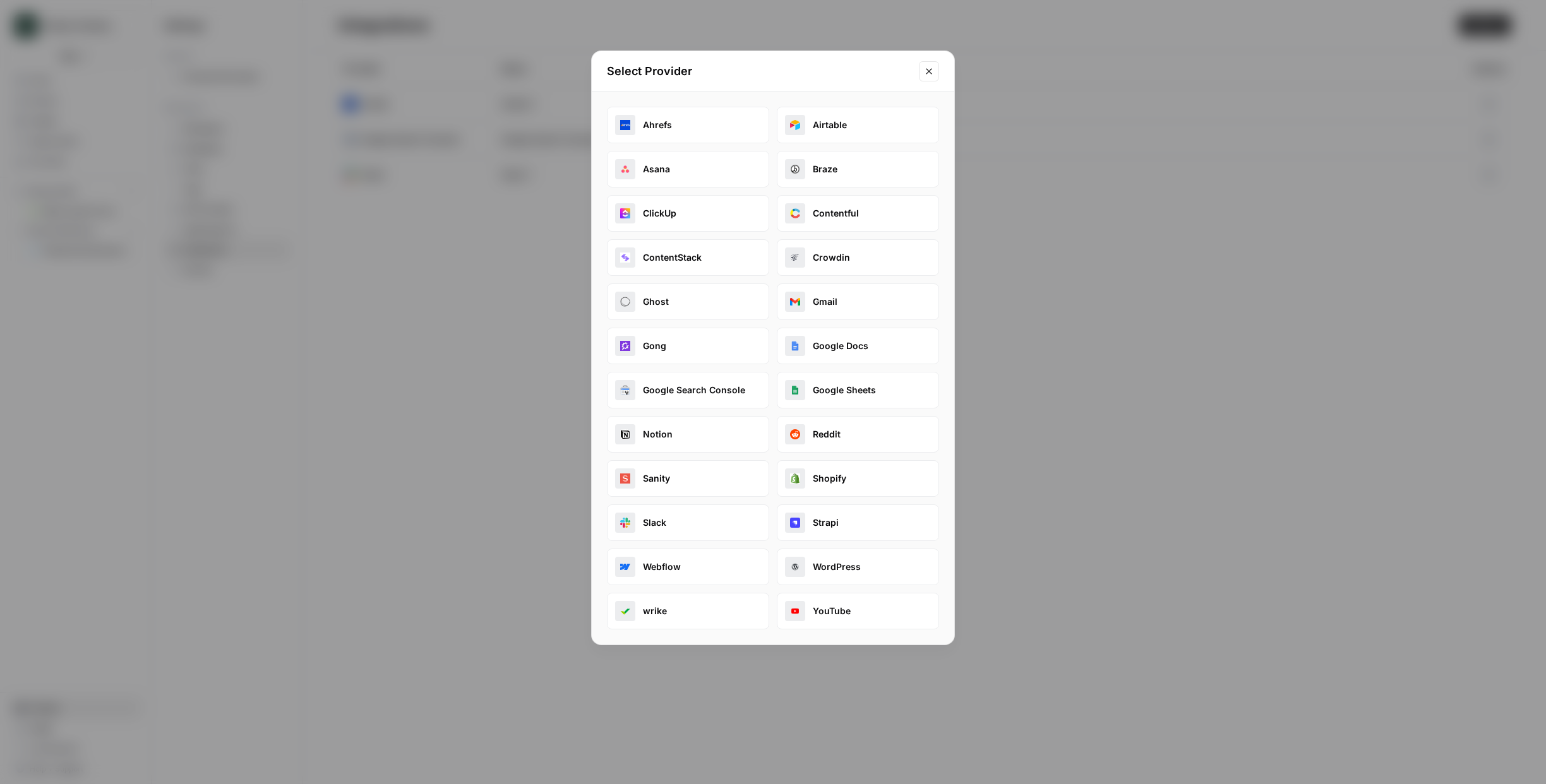
click at [933, 67] on icon "Close modal" at bounding box center [928, 71] width 10 height 10
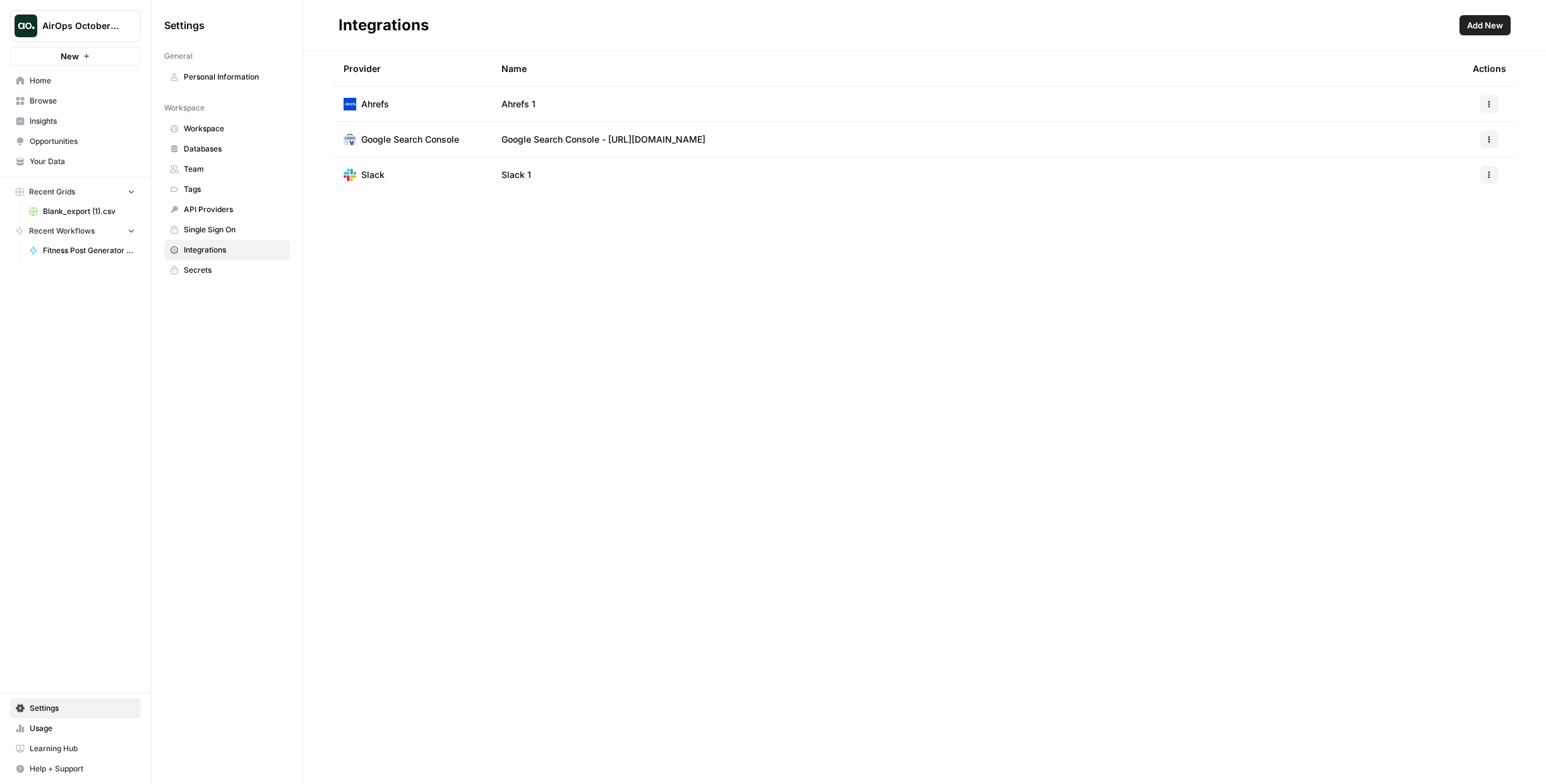
click at [189, 166] on span "Team" at bounding box center [234, 169] width 100 height 11
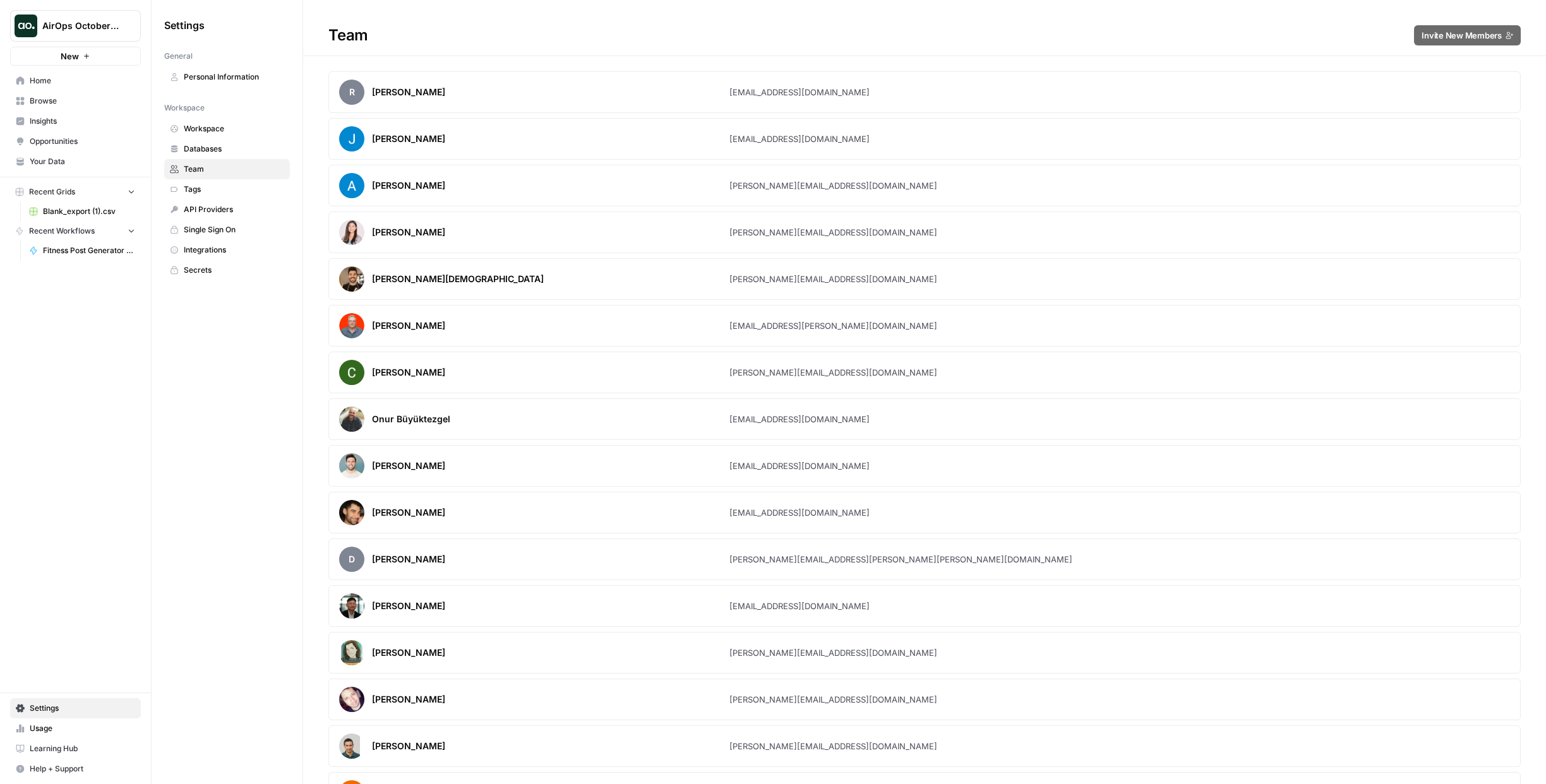
click at [45, 103] on span "Browse" at bounding box center [82, 101] width 106 height 11
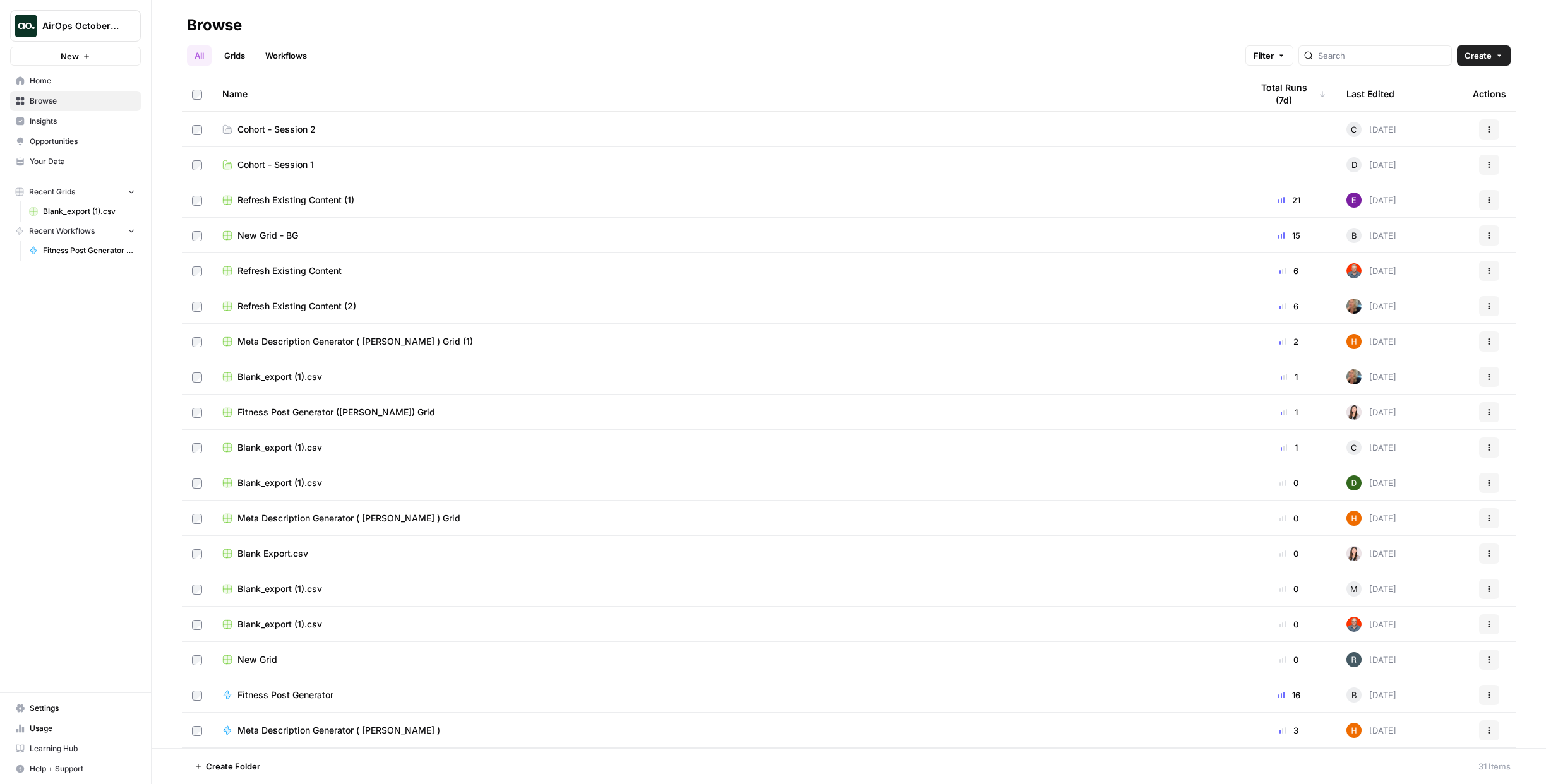
click at [358, 161] on link "Cohort - Session 1" at bounding box center [727, 164] width 1009 height 12
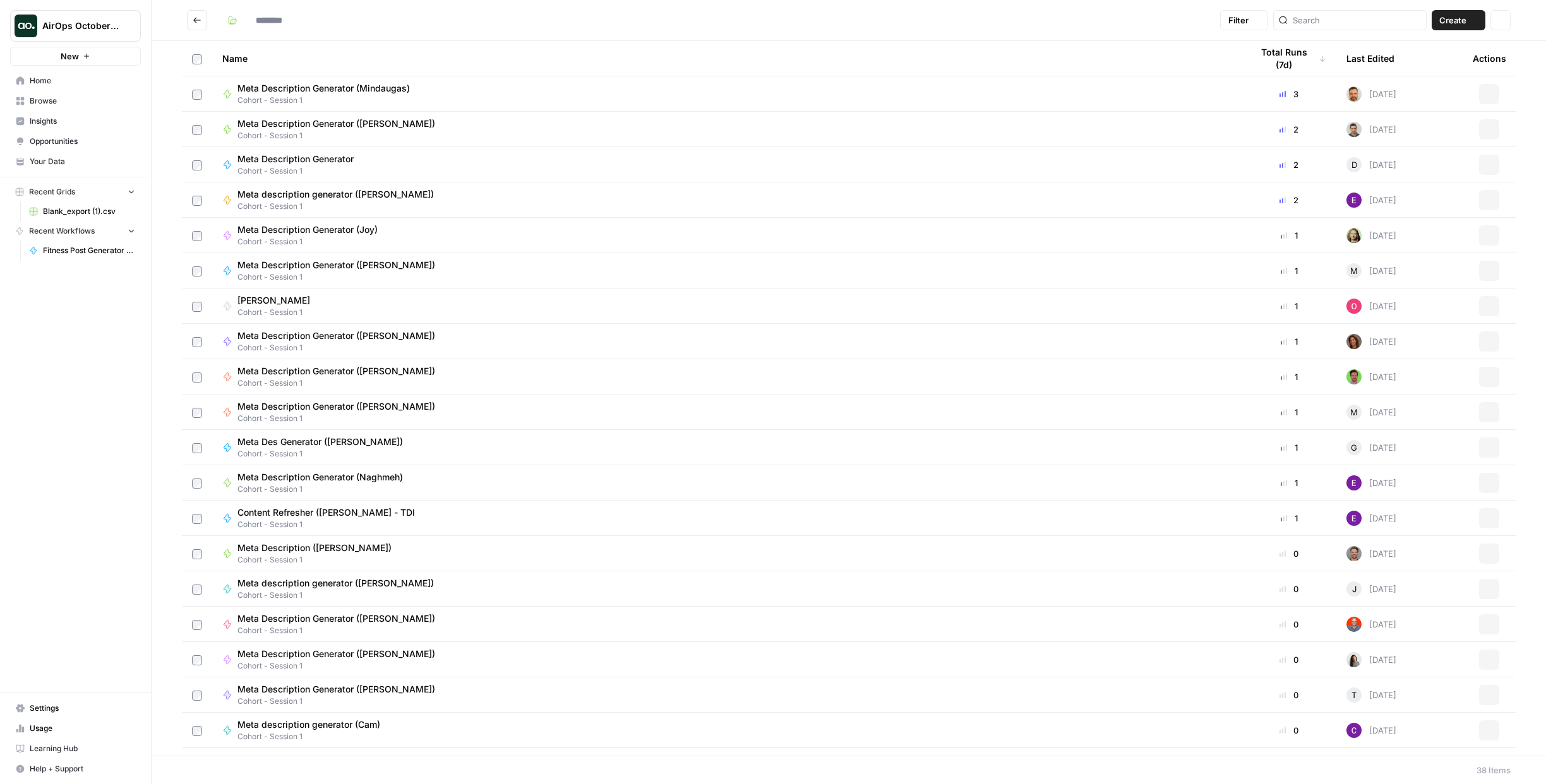
type input "**********"
click at [1456, 22] on span "Create" at bounding box center [1453, 20] width 27 height 12
click at [1425, 62] on span "Workflow" at bounding box center [1434, 67] width 71 height 12
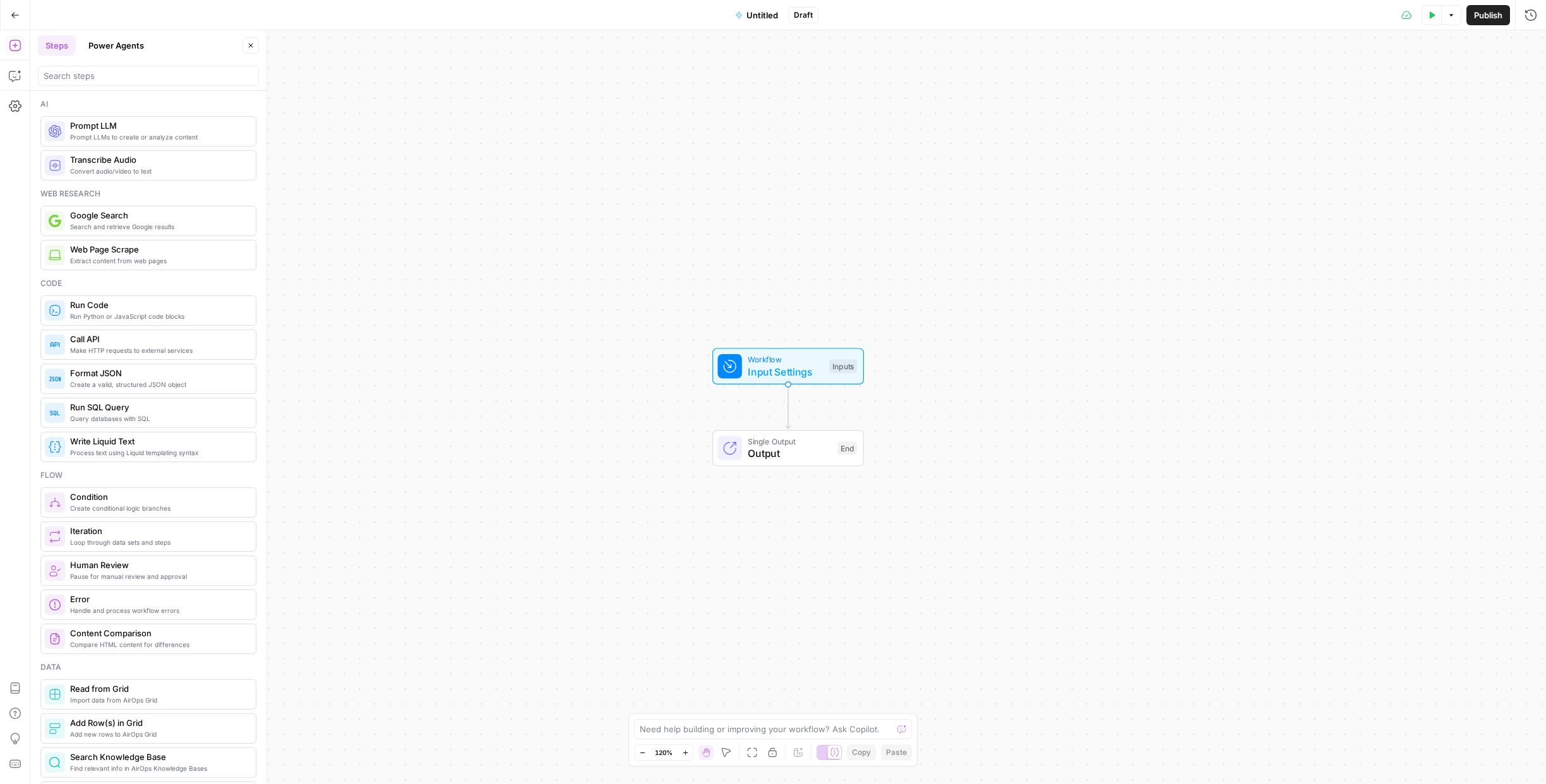
click at [756, 15] on span "Untitled" at bounding box center [762, 15] width 31 height 12
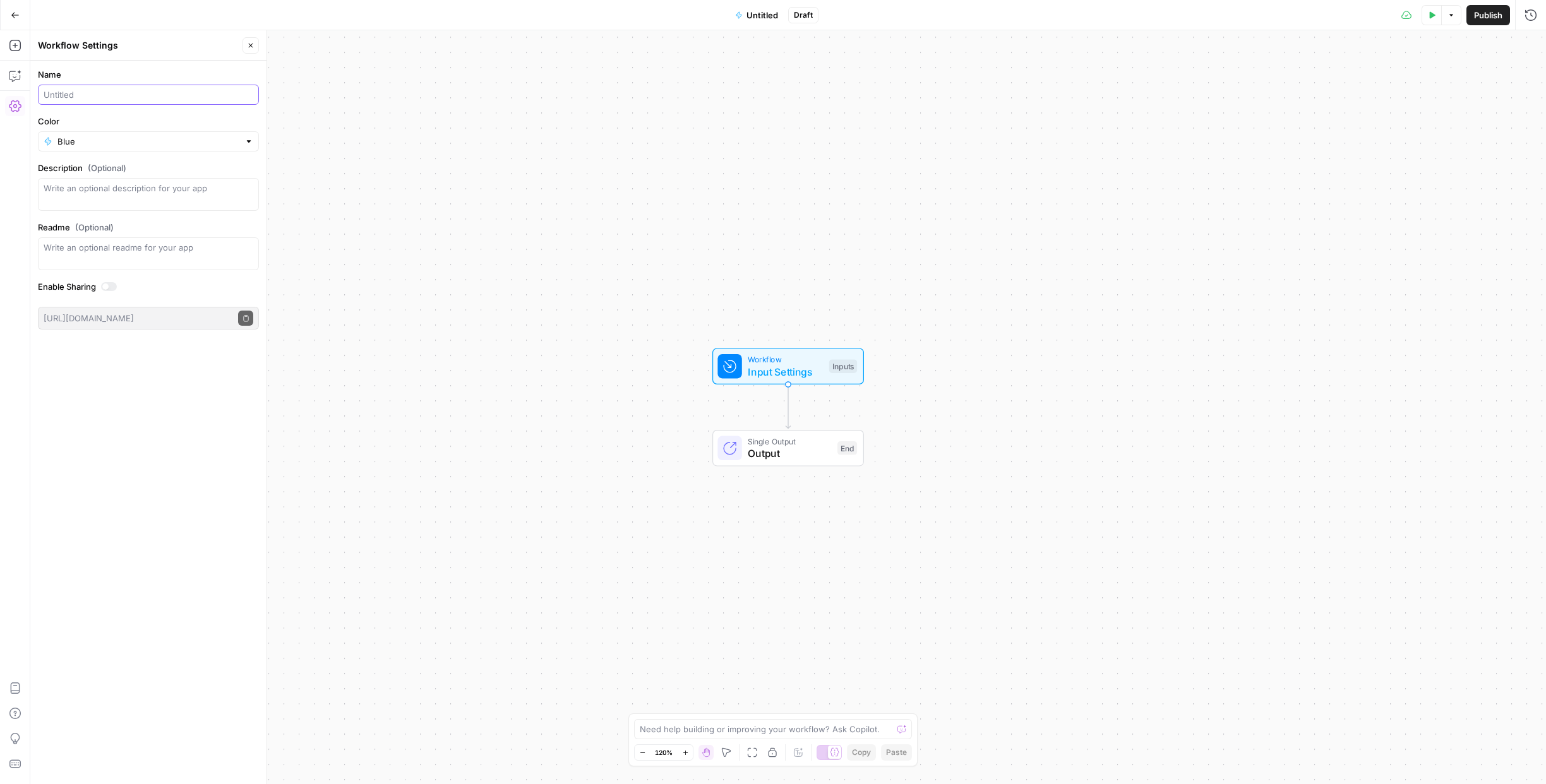
click at [116, 98] on input "Name" at bounding box center [148, 94] width 210 height 12
type input "Meta Description Generator (Celine - Forge)"
click at [84, 149] on div "Blue" at bounding box center [148, 141] width 221 height 21
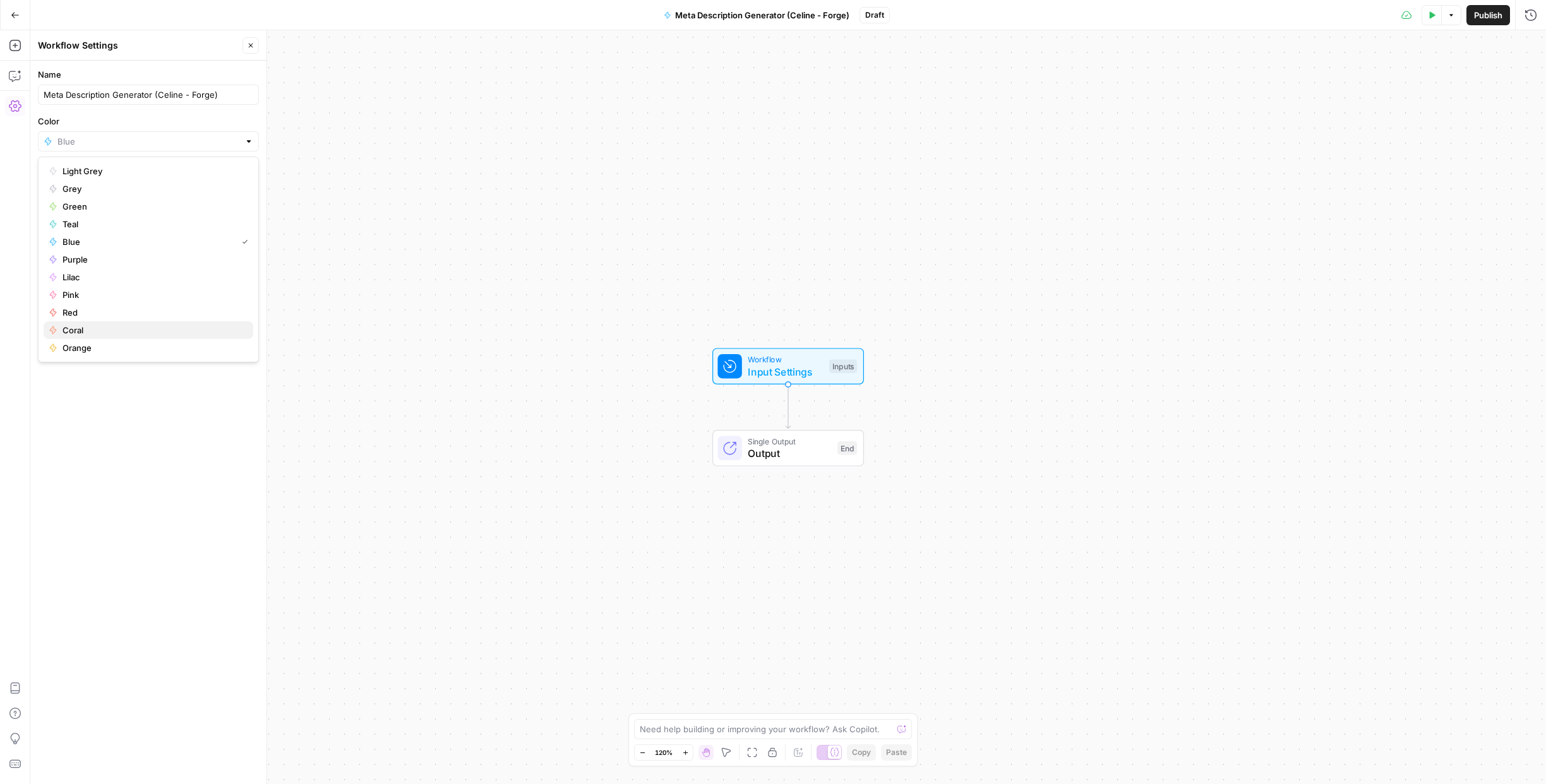
click at [81, 327] on span "Coral" at bounding box center [153, 330] width 180 height 12
type input "Coral"
click at [180, 200] on textarea "Description (Optional)" at bounding box center [148, 194] width 210 height 25
click at [253, 48] on icon "button" at bounding box center [250, 45] width 7 height 7
click at [1480, 15] on span "Publish" at bounding box center [1488, 15] width 29 height 12
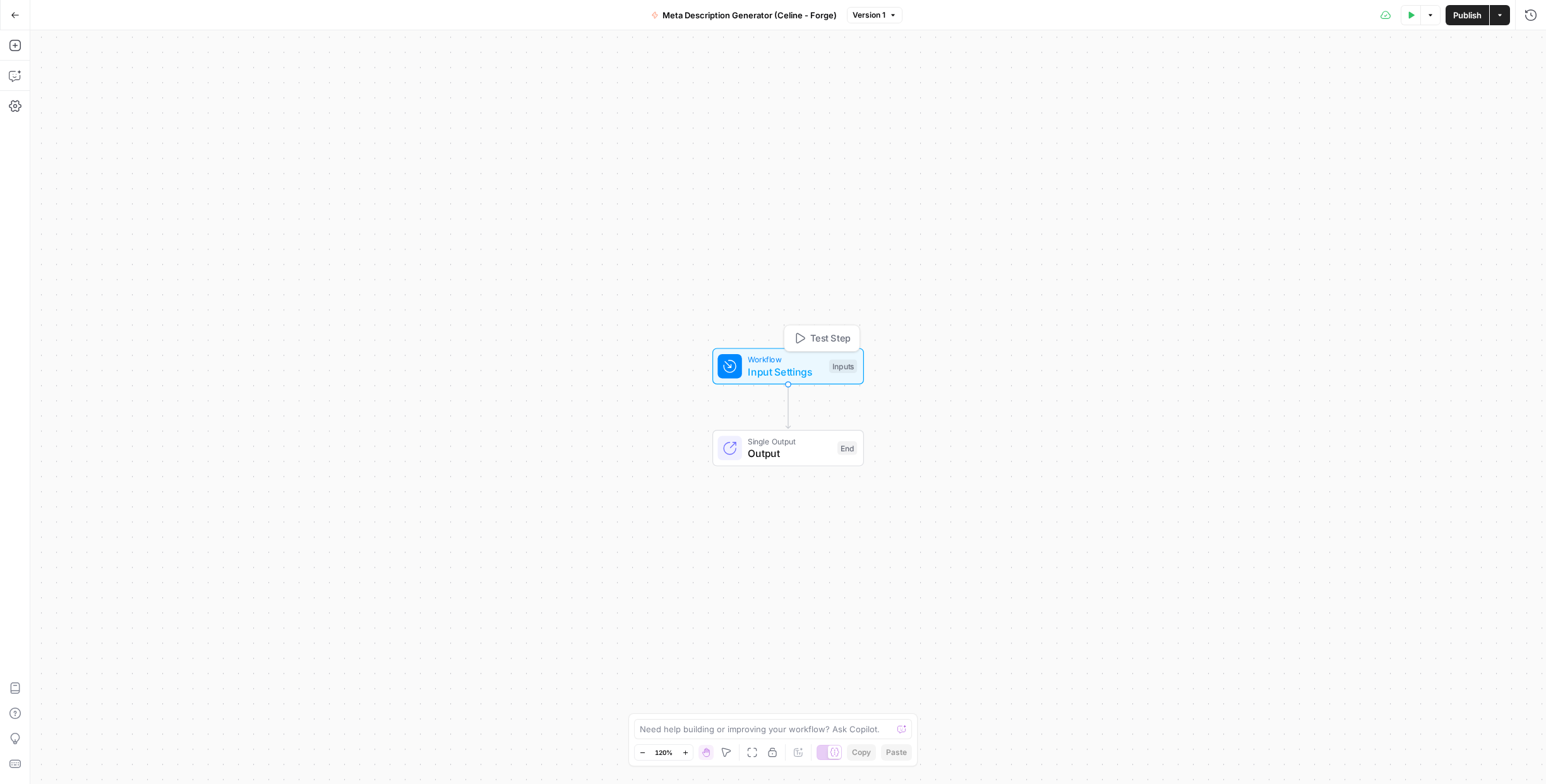
click at [773, 363] on span "Workflow" at bounding box center [786, 359] width 75 height 12
click at [1368, 86] on button "Add Field" at bounding box center [1409, 85] width 210 height 21
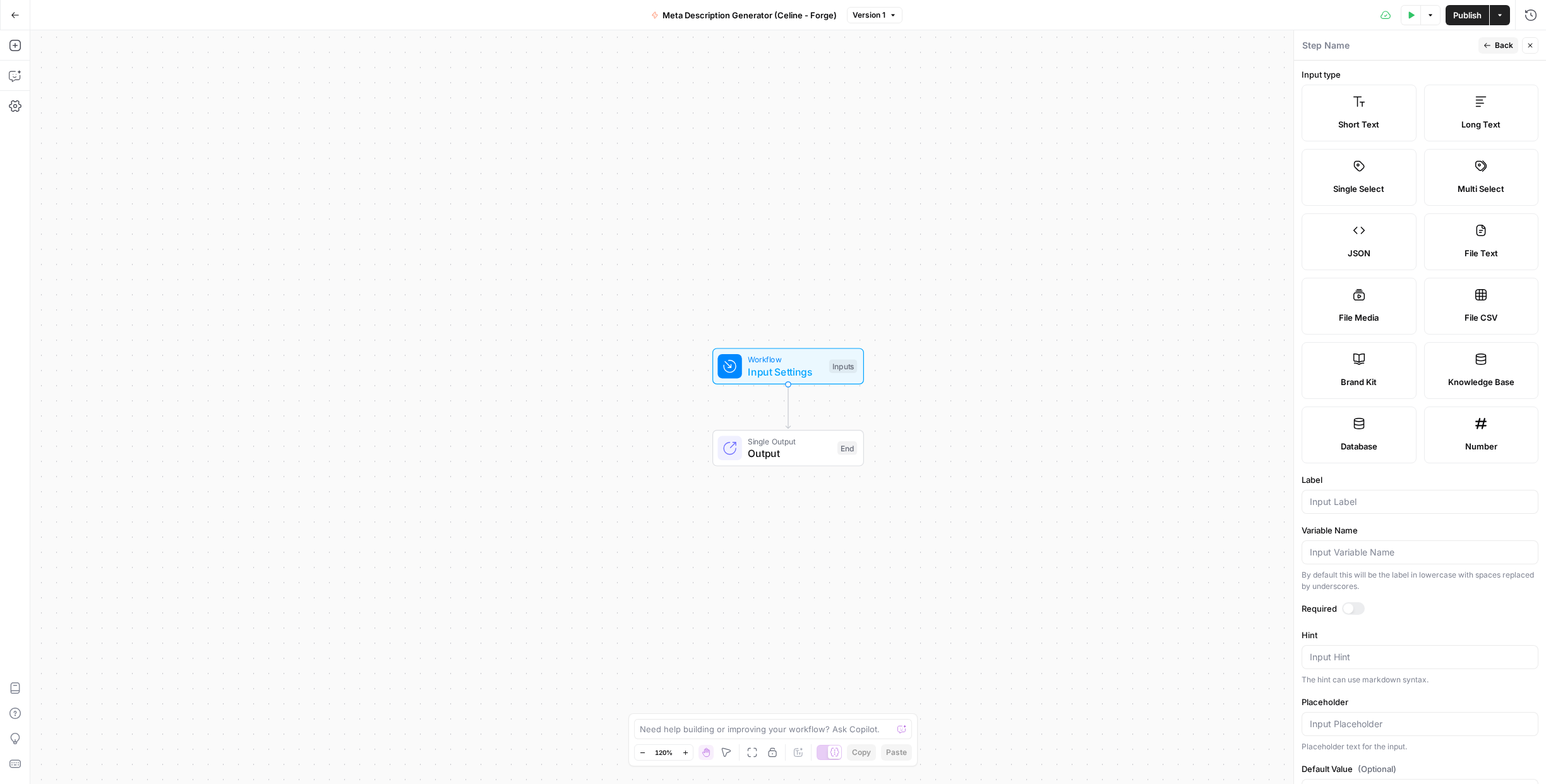
click at [1359, 109] on label "Short Text" at bounding box center [1359, 112] width 115 height 57
click at [1350, 501] on input "Label" at bounding box center [1420, 501] width 221 height 12
type input "Blog URL"
click at [1466, 238] on label "File Text" at bounding box center [1481, 241] width 115 height 57
type textarea "Supports .pdf, .txt, .docx, .md file types"
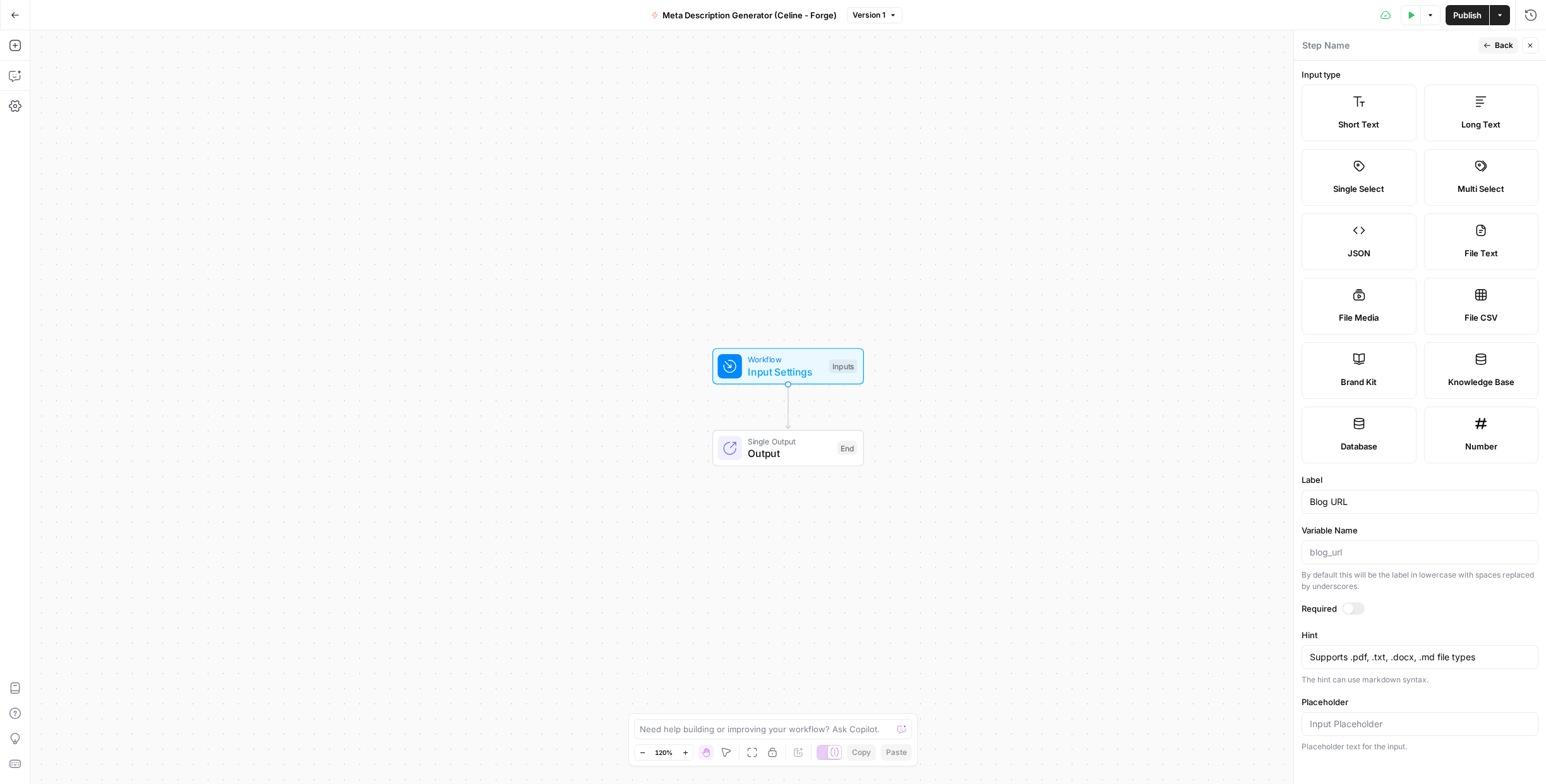
click at [1354, 128] on span "Short Text" at bounding box center [1358, 124] width 41 height 12
click at [1357, 611] on div at bounding box center [1353, 608] width 23 height 12
click at [1353, 660] on textarea "Hint" at bounding box center [1420, 657] width 221 height 12
type textarea "IPO Issuer Pages"
drag, startPoint x: 1329, startPoint y: 504, endPoint x: 1307, endPoint y: 502, distance: 22.1
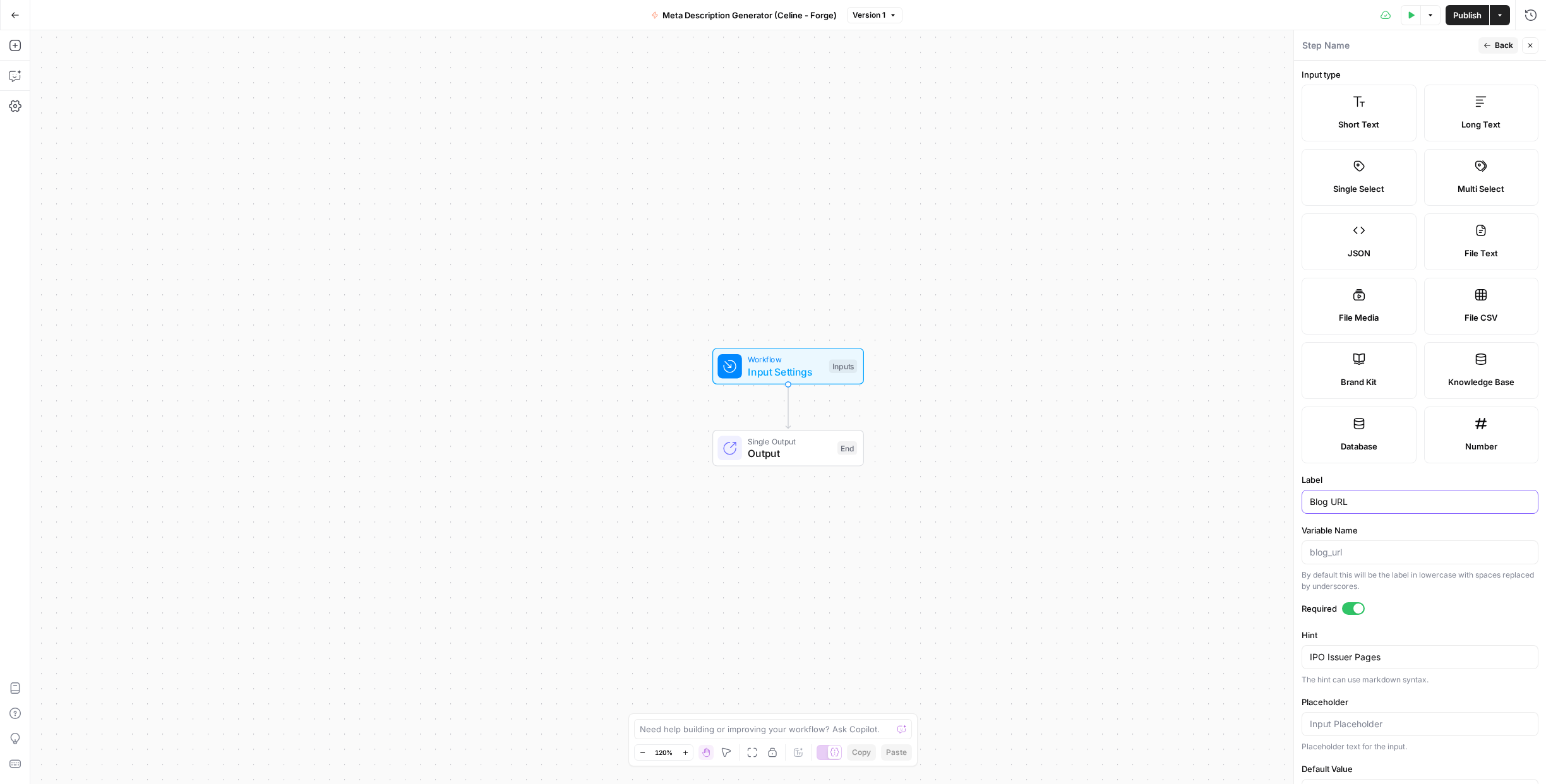
click at [1307, 502] on div "Blog URL" at bounding box center [1420, 501] width 237 height 24
click at [1306, 502] on div "Issuer URL" at bounding box center [1420, 501] width 237 height 24
click at [1311, 498] on input "Issuer URL" at bounding box center [1420, 501] width 221 height 12
click at [1357, 505] on input "IPO Issuer URL" at bounding box center [1420, 501] width 221 height 12
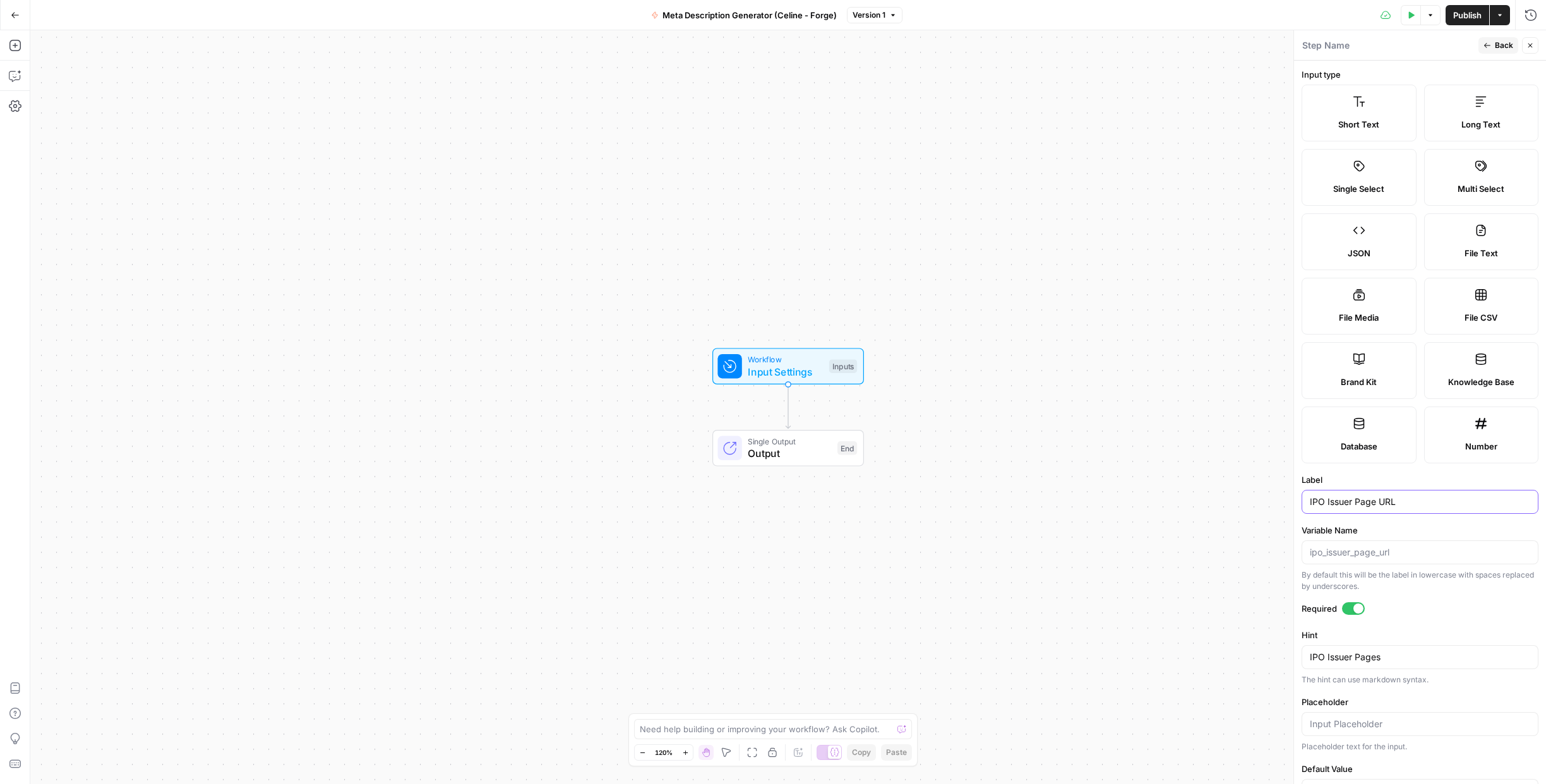
type input "IPO Issuer Page URL"
click at [1403, 659] on textarea "IPO Issuer Pages" at bounding box center [1420, 657] width 221 height 12
type textarea "IPO Issuer Page _ipo"
click at [1503, 45] on span "Back" at bounding box center [1503, 46] width 18 height 11
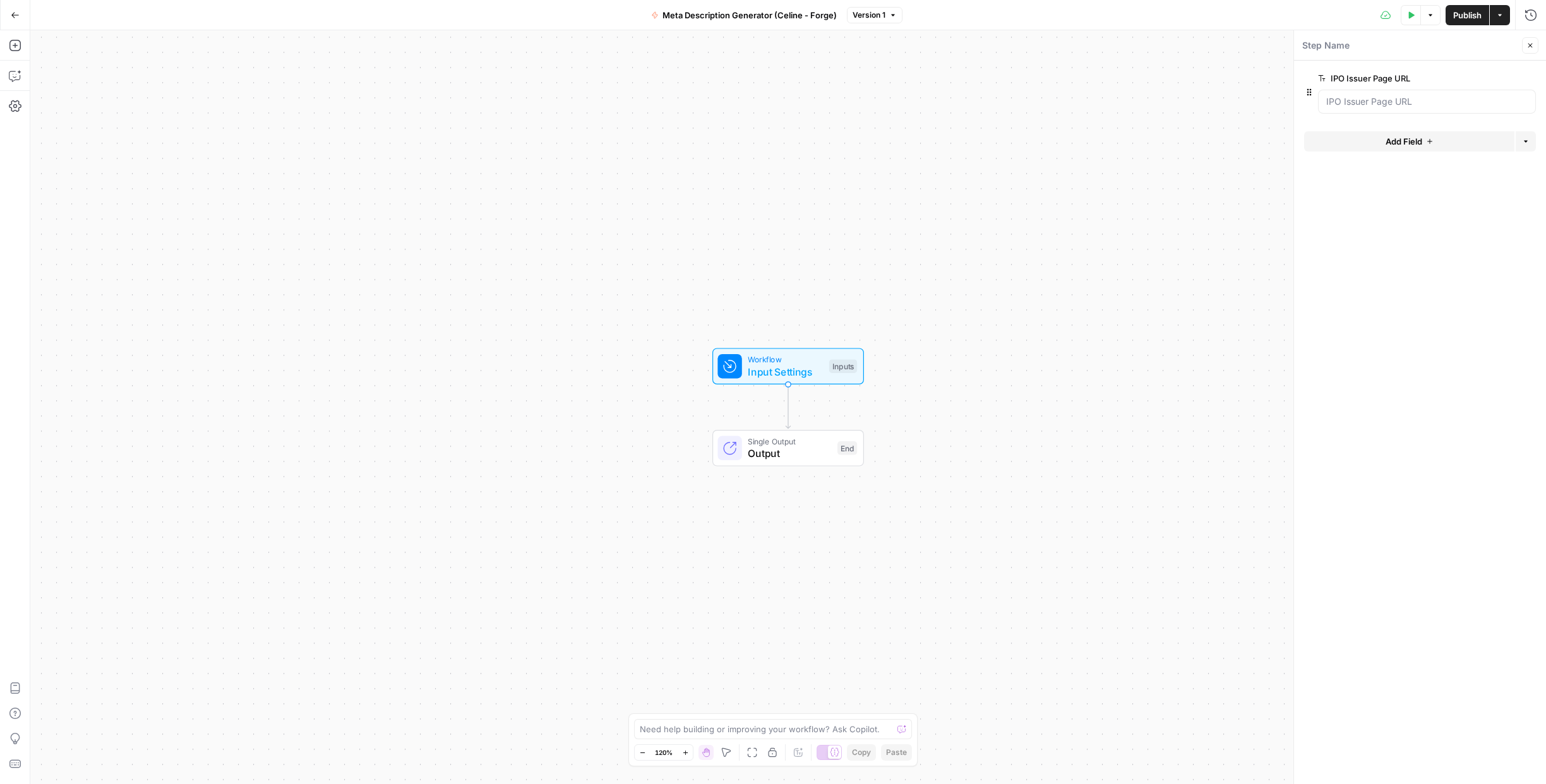
click at [1408, 140] on span "Add Field" at bounding box center [1403, 141] width 37 height 12
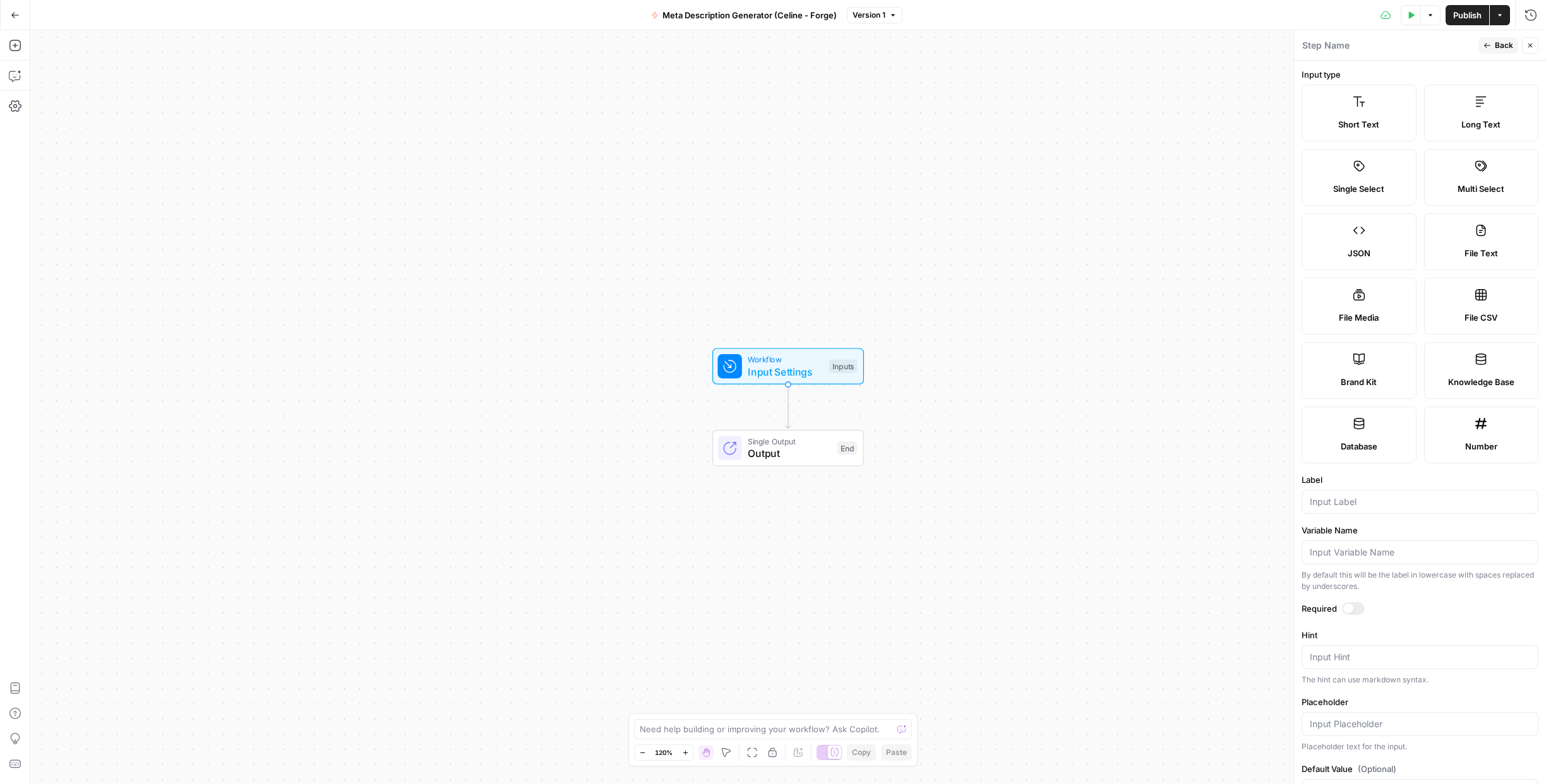
click at [1363, 367] on label "Brand Kit" at bounding box center [1359, 370] width 115 height 57
type input "Brand Kit"
type input "brand_kit"
click at [1352, 604] on div at bounding box center [1353, 608] width 23 height 12
click at [1500, 45] on span "Back" at bounding box center [1503, 46] width 18 height 11
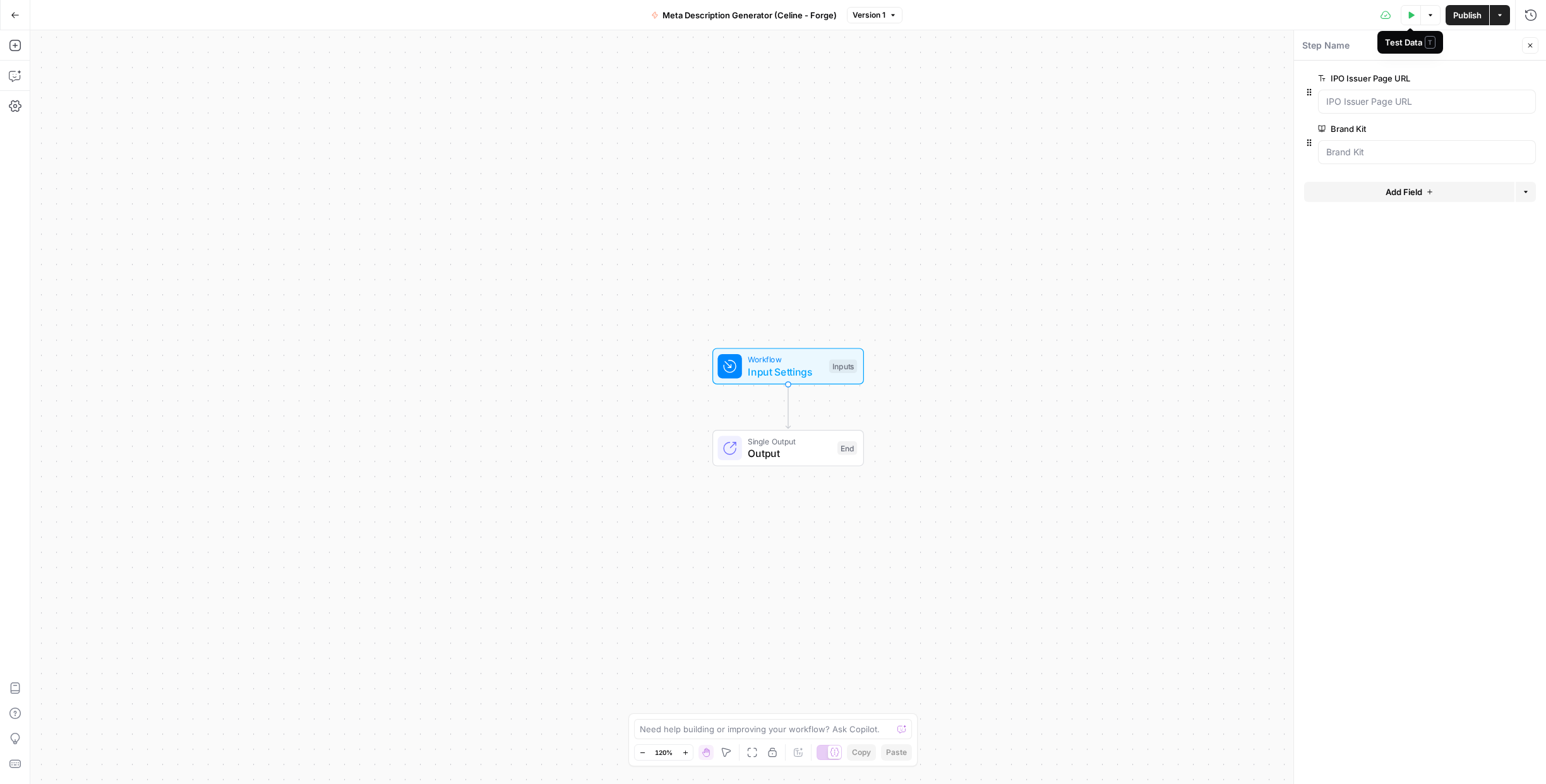
click at [1411, 15] on icon "button" at bounding box center [1411, 15] width 6 height 7
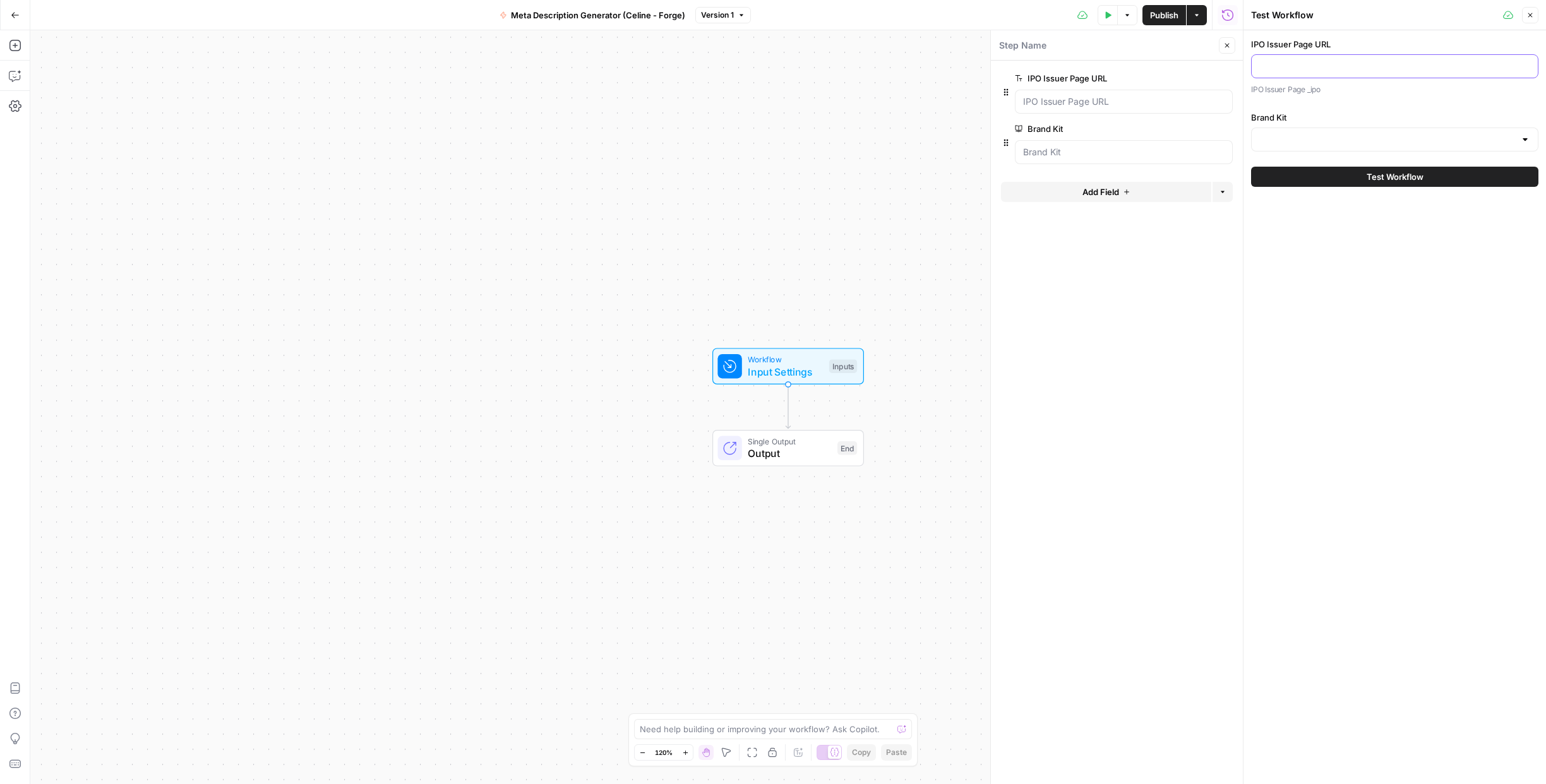
click at [1321, 67] on input "IPO Issuer Page URL" at bounding box center [1394, 66] width 271 height 12
paste input "https://forgeglobal.com/openai_ipo/"
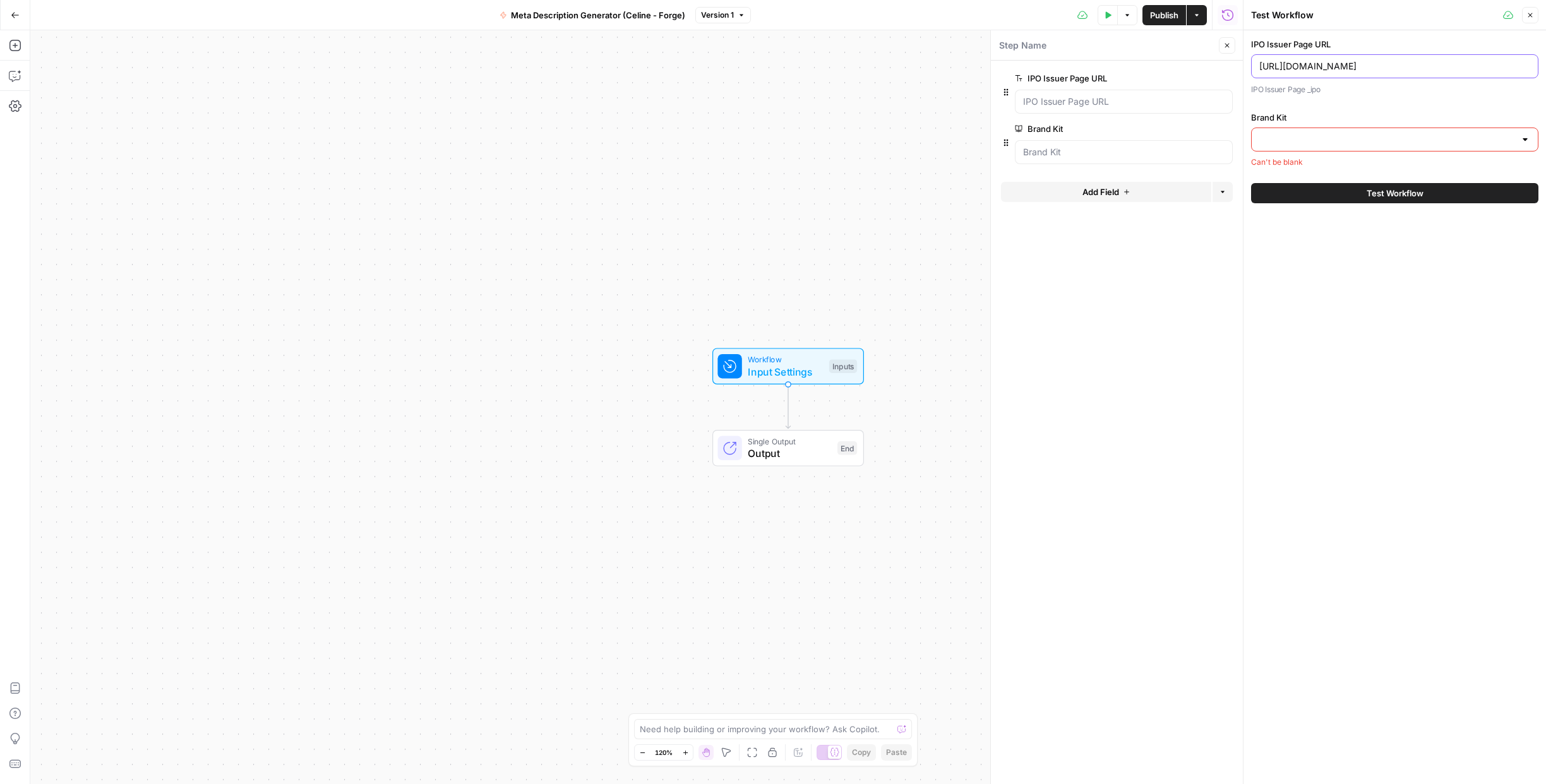
type input "https://forgeglobal.com/openai_ipo/"
click at [1528, 141] on div at bounding box center [1525, 139] width 10 height 12
click at [1288, 166] on span "Forge" at bounding box center [1392, 171] width 261 height 12
type input "Forge"
click at [1530, 15] on icon "button" at bounding box center [1530, 15] width 4 height 4
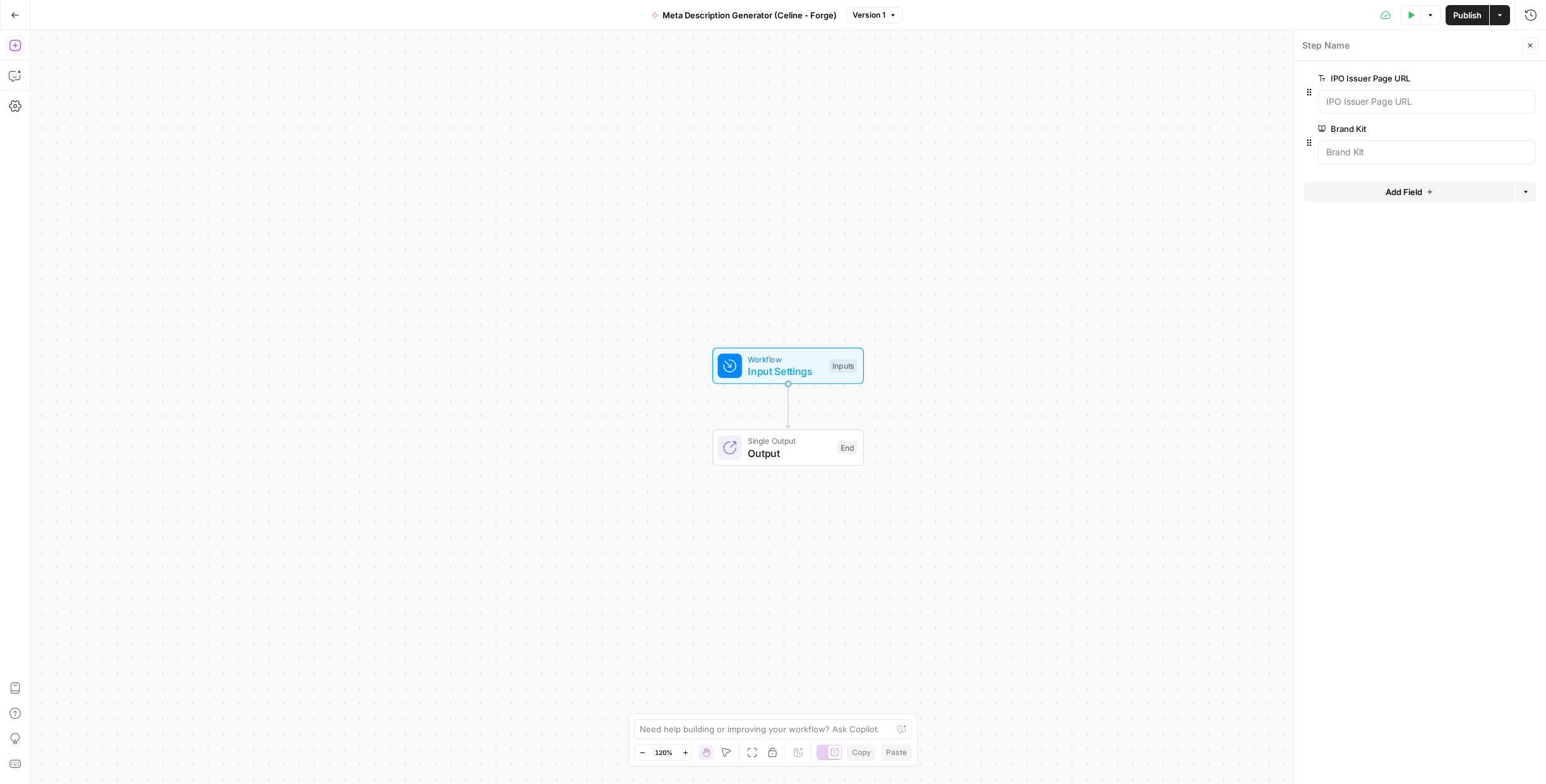
click at [16, 46] on icon "button" at bounding box center [15, 45] width 12 height 12
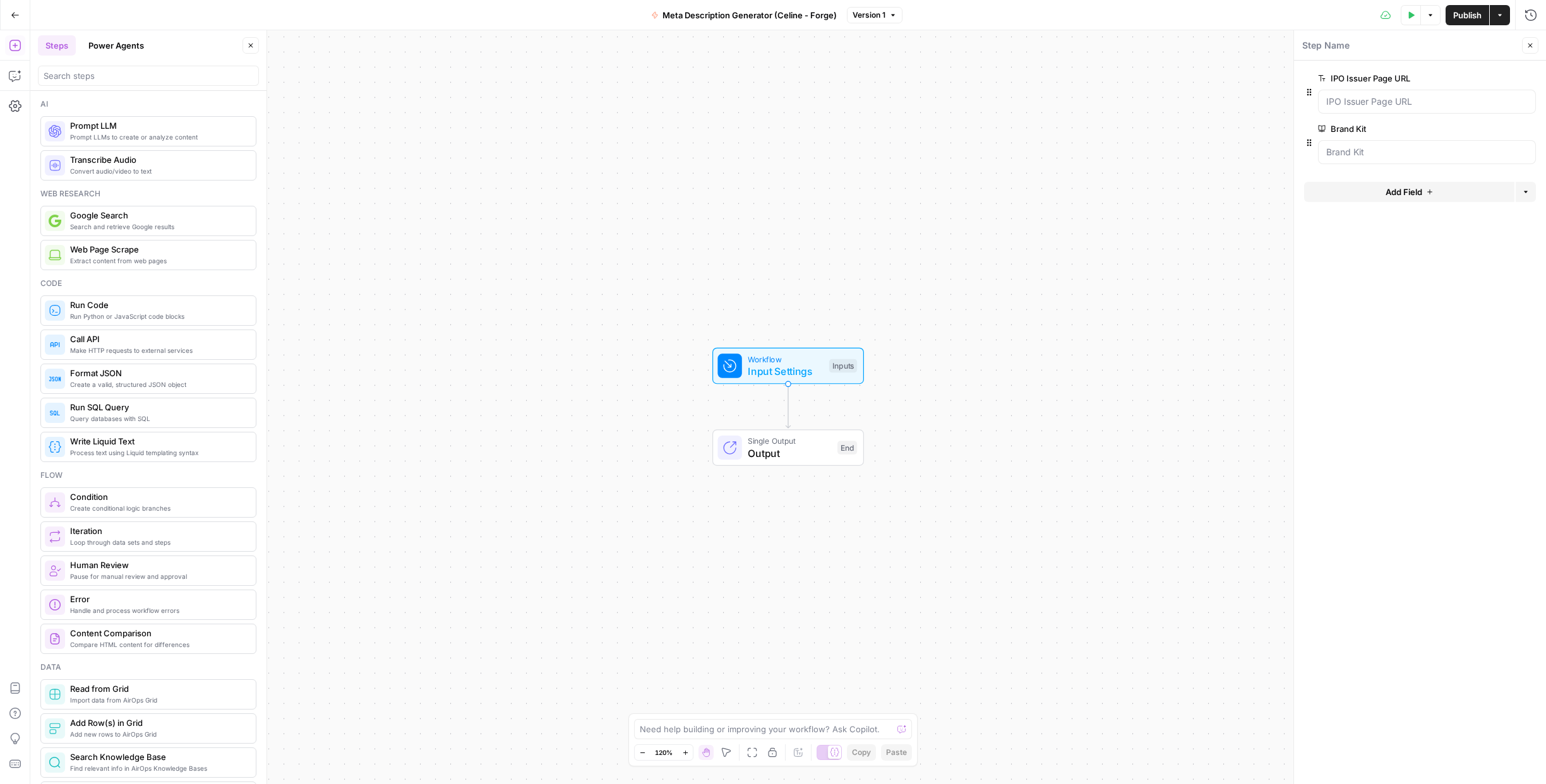
click at [133, 251] on span "Web Page Scrape" at bounding box center [157, 248] width 176 height 12
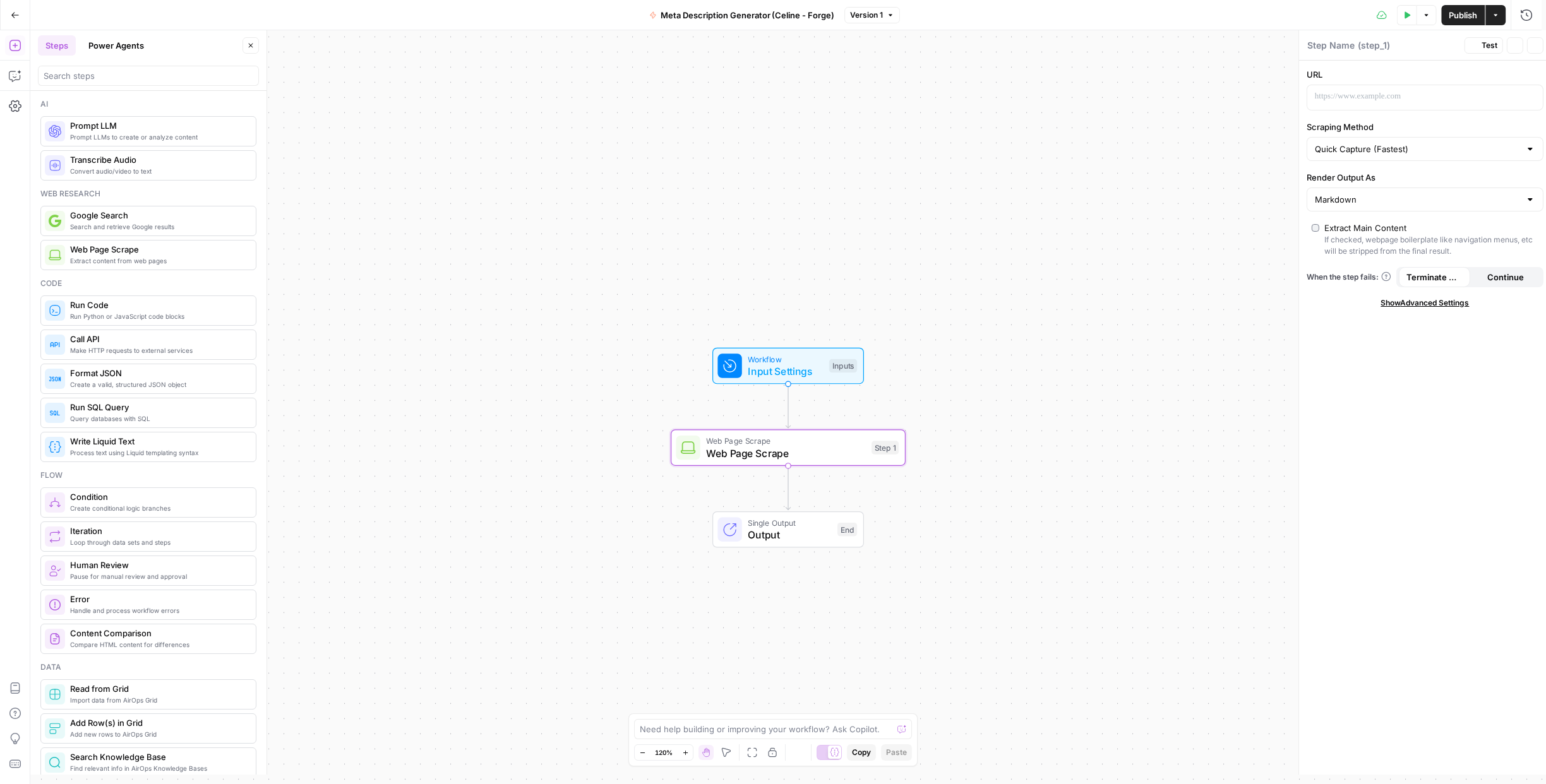
type textarea "Web Page Scrape"
click at [1377, 98] on p "To enrich screen reader interactions, please activate Accessibility in Grammarl…" at bounding box center [1410, 96] width 200 height 12
click at [1434, 93] on p "To enrich screen reader interactions, please activate Accessibility in Grammarl…" at bounding box center [1410, 96] width 200 height 12
click at [1525, 96] on icon "button" at bounding box center [1526, 97] width 7 height 7
type textarea "**********"
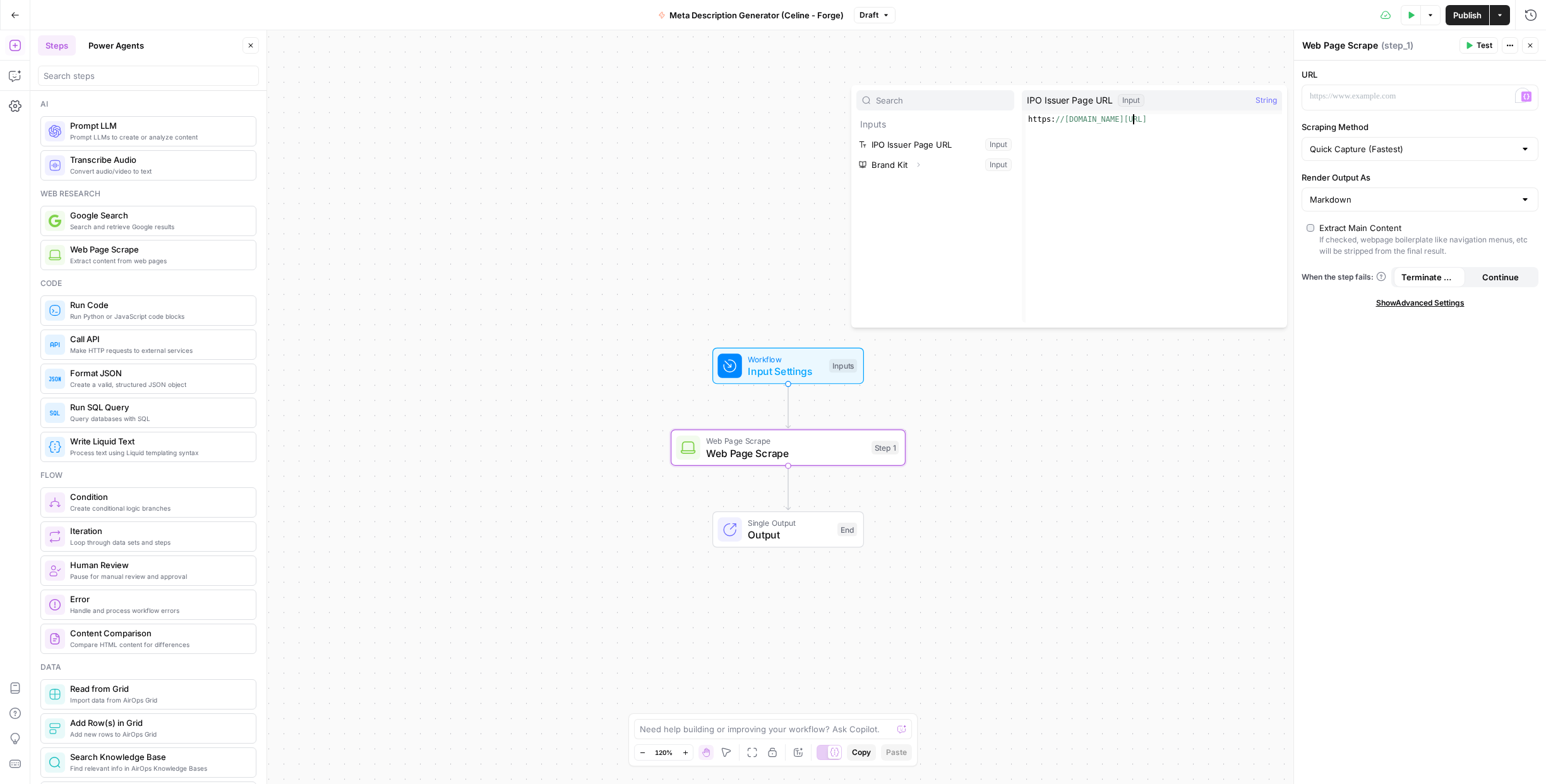
click at [1132, 120] on div "https: //forgeglobal.com/openai_ipo/" at bounding box center [1153, 228] width 257 height 229
click at [1160, 117] on div "https: //forgeglobal.com/openai_ipo/" at bounding box center [1153, 228] width 257 height 229
click at [1321, 98] on p "To enrich screen reader interactions, please activate Accessibility in Grammarl…" at bounding box center [1410, 96] width 200 height 12
click at [1530, 95] on button "Variables Menu" at bounding box center [1526, 97] width 10 height 10
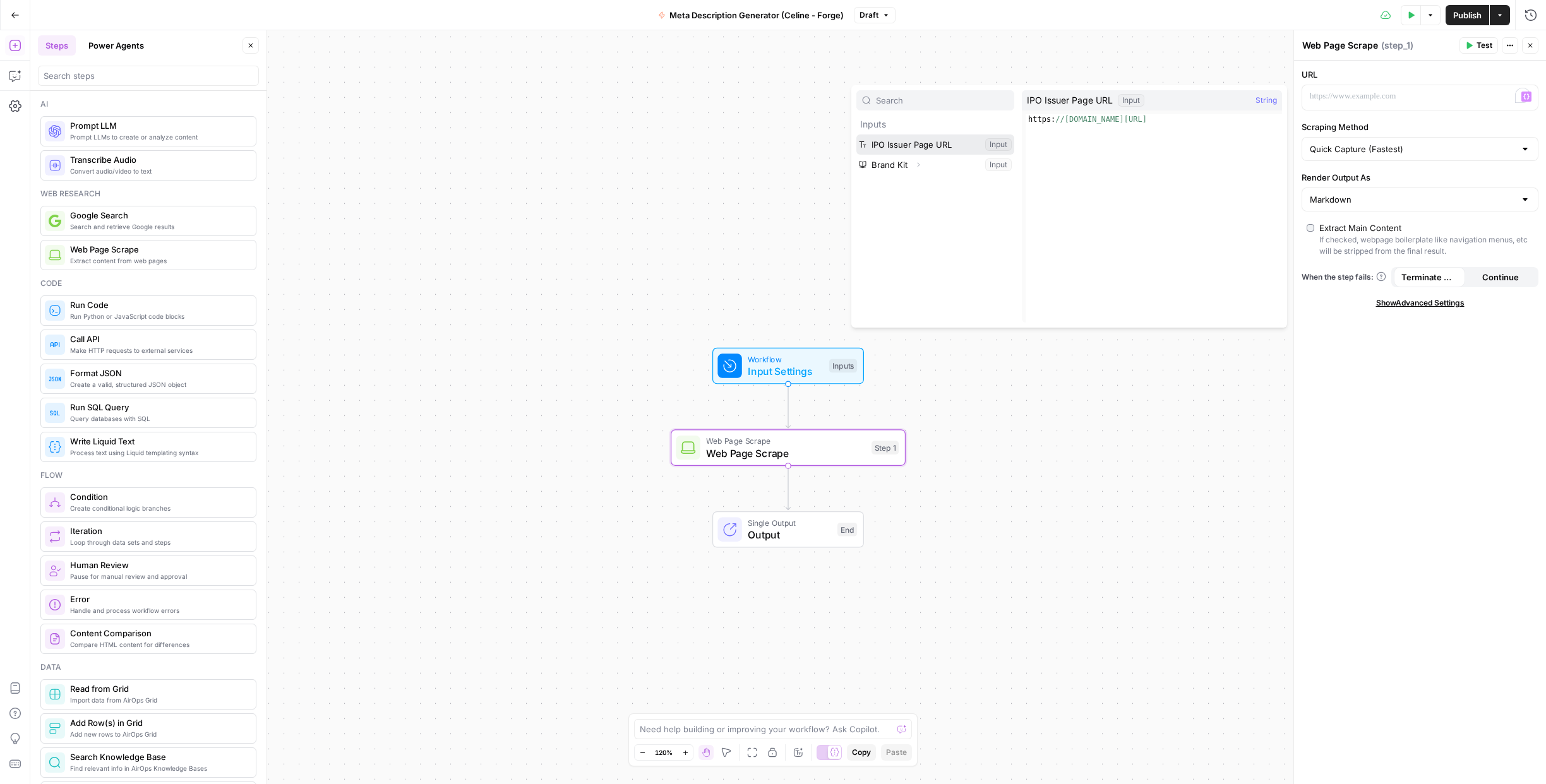
click at [946, 153] on button "Select variable IPO Issuer Page URL" at bounding box center [935, 144] width 157 height 21
click at [1343, 196] on input "Render Output As" at bounding box center [1412, 199] width 205 height 12
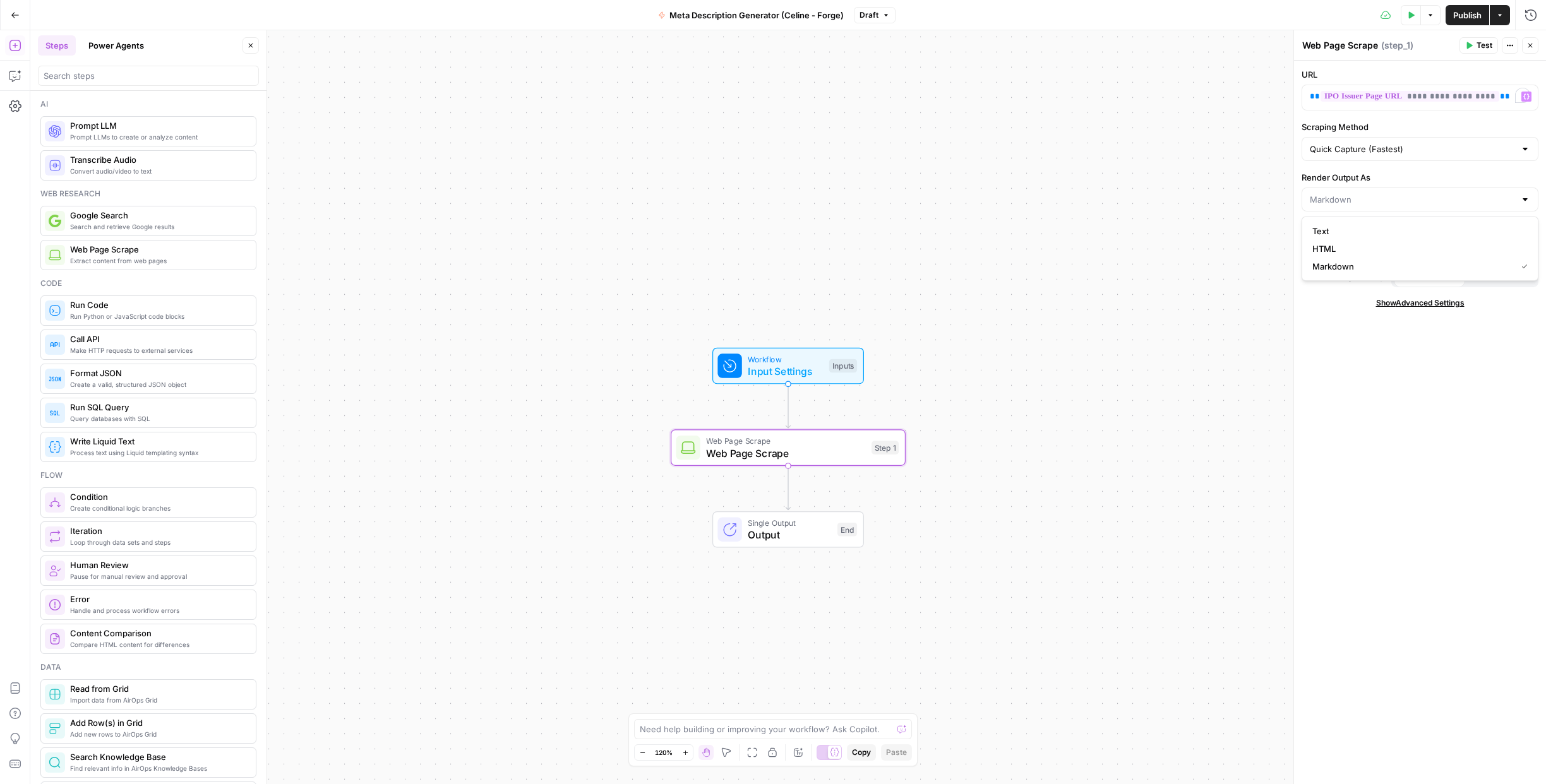
type input "Markdown"
click at [1196, 207] on div "Workflow Input Settings Inputs Web Page Scrape Web Page Scrape Step 1 Single Ou…" at bounding box center [788, 407] width 1516 height 754
click at [1408, 301] on span "Show Advanced Settings" at bounding box center [1421, 303] width 89 height 11
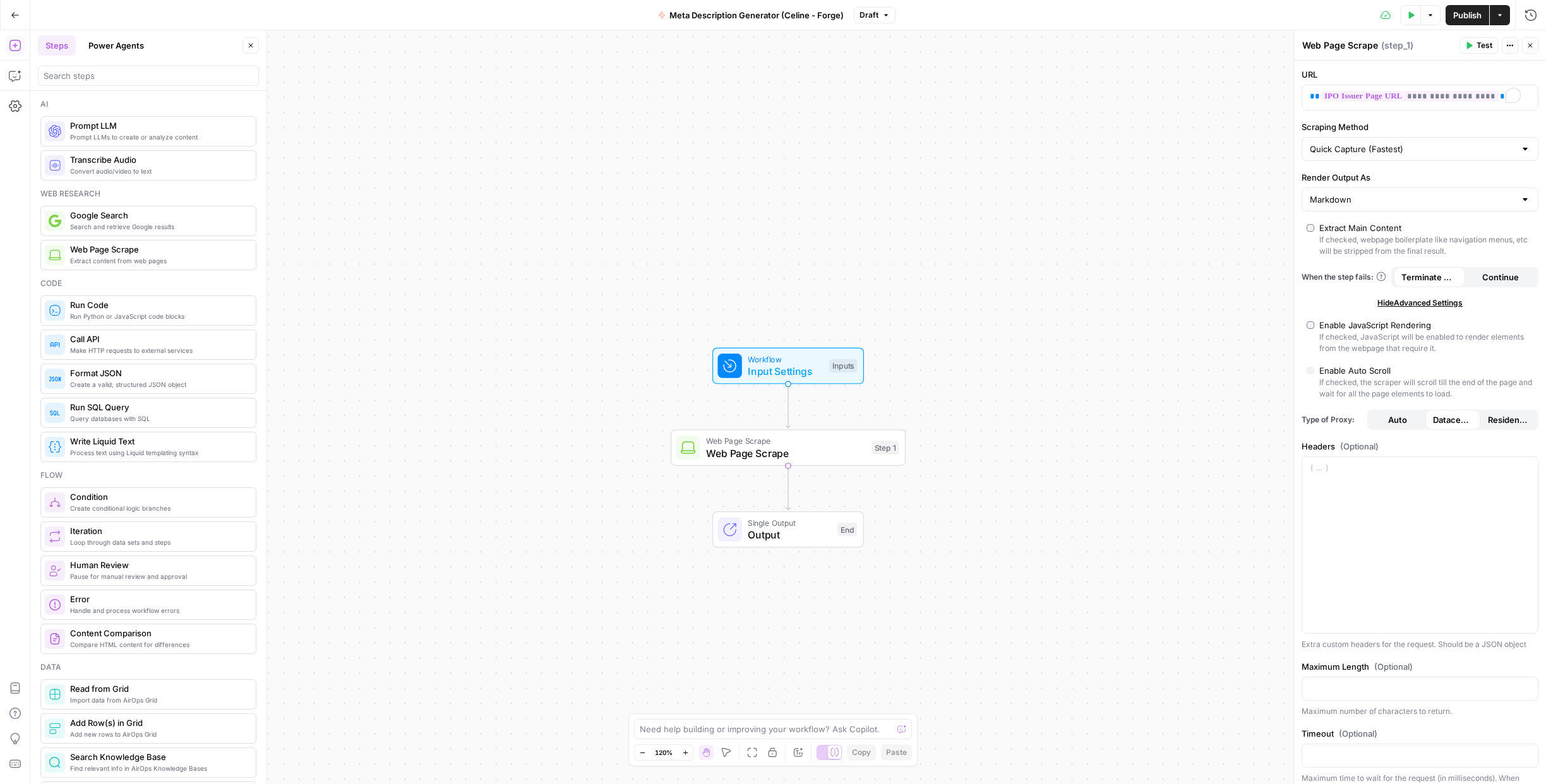
click at [1408, 301] on span "Hide Advanced Settings" at bounding box center [1420, 303] width 85 height 11
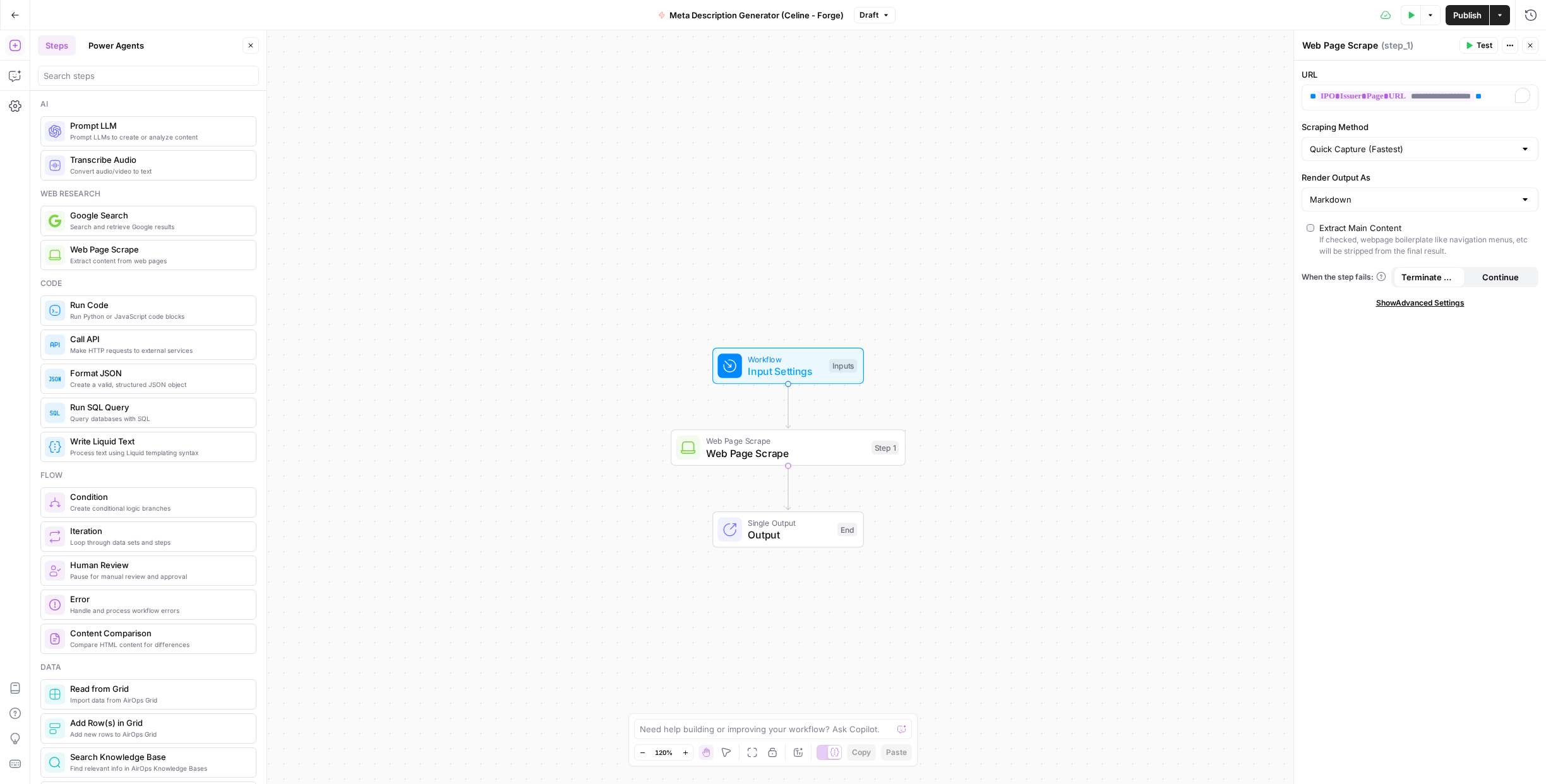
click at [1503, 279] on span "Continue" at bounding box center [1500, 276] width 37 height 12
click at [1420, 273] on span "Terminate Workflow" at bounding box center [1429, 276] width 57 height 12
click at [1482, 43] on span "Test" at bounding box center [1484, 46] width 16 height 11
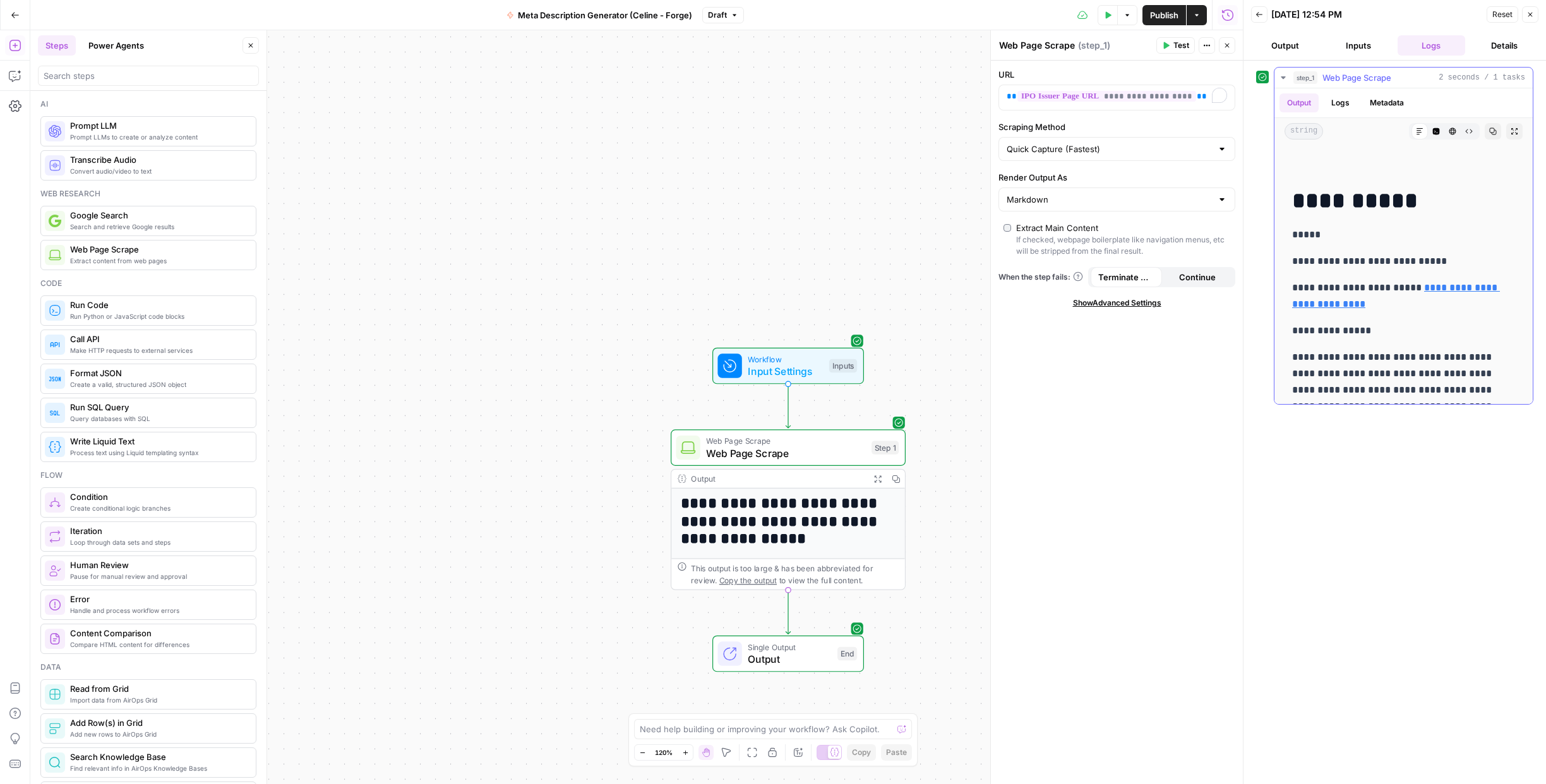
scroll to position [3434, 0]
click at [1354, 43] on button "Inputs" at bounding box center [1357, 45] width 68 height 21
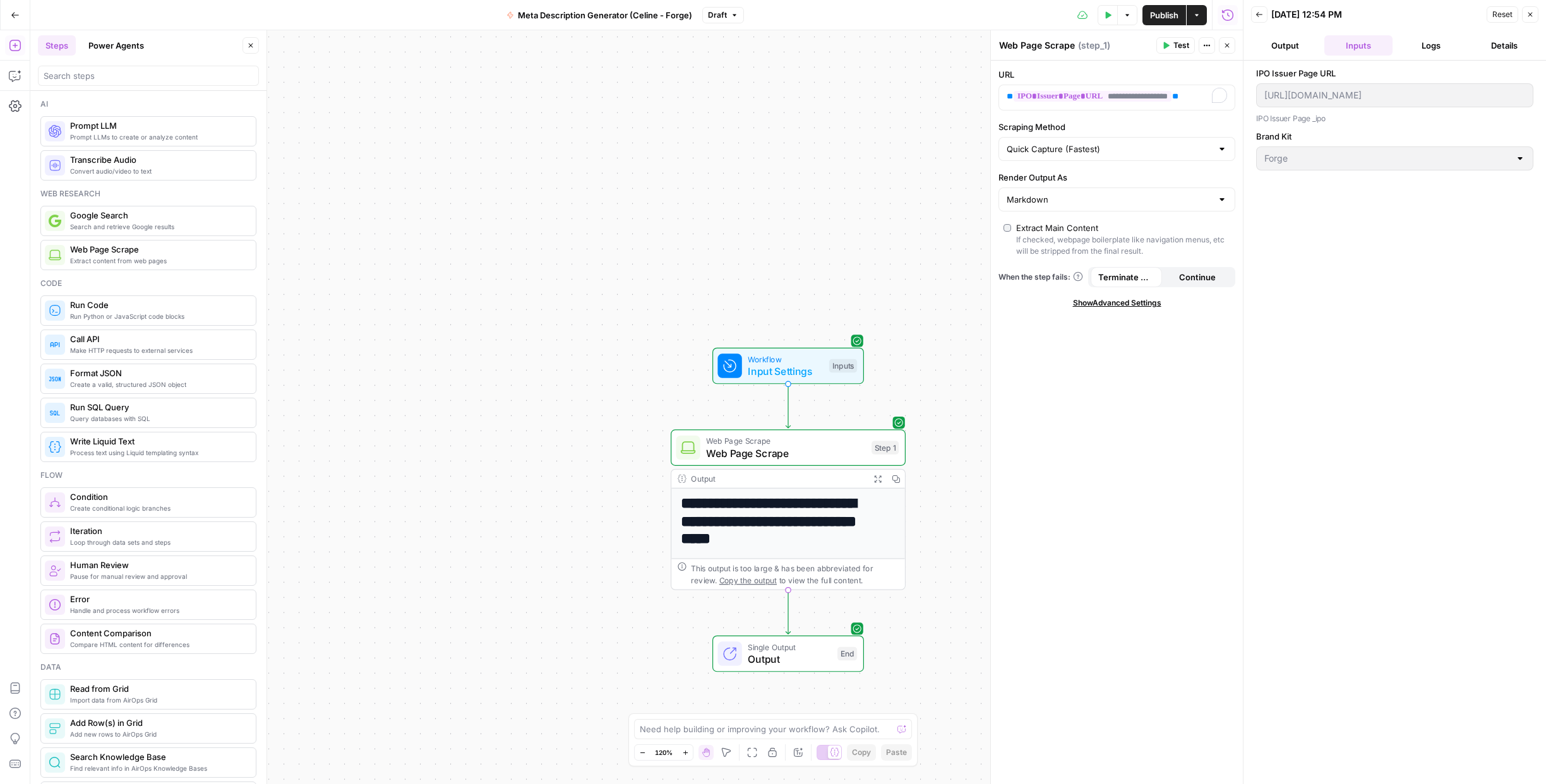
click at [1291, 47] on button "Output" at bounding box center [1284, 45] width 68 height 21
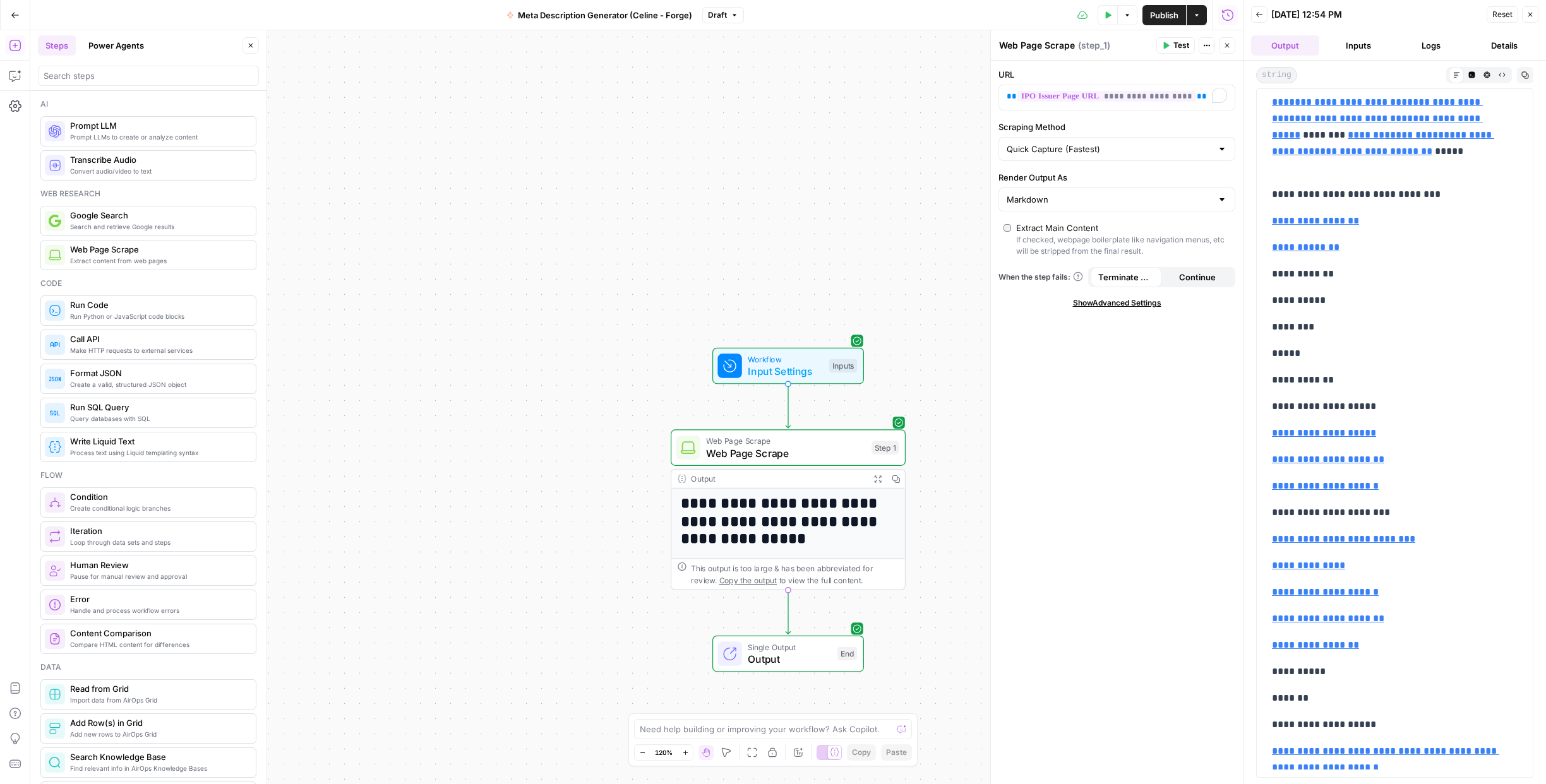
scroll to position [0, 0]
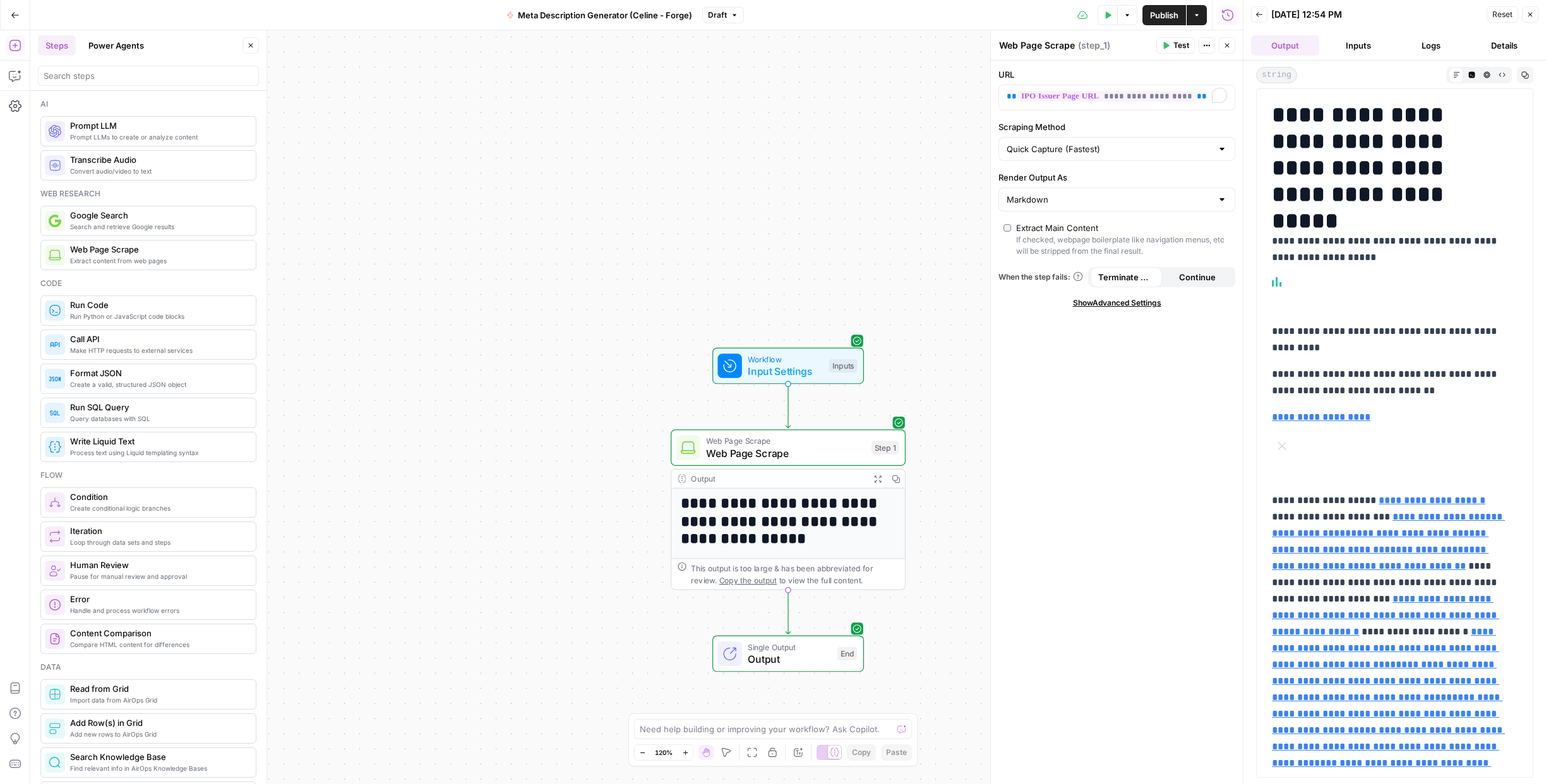
click at [1530, 18] on icon "button" at bounding box center [1530, 14] width 7 height 7
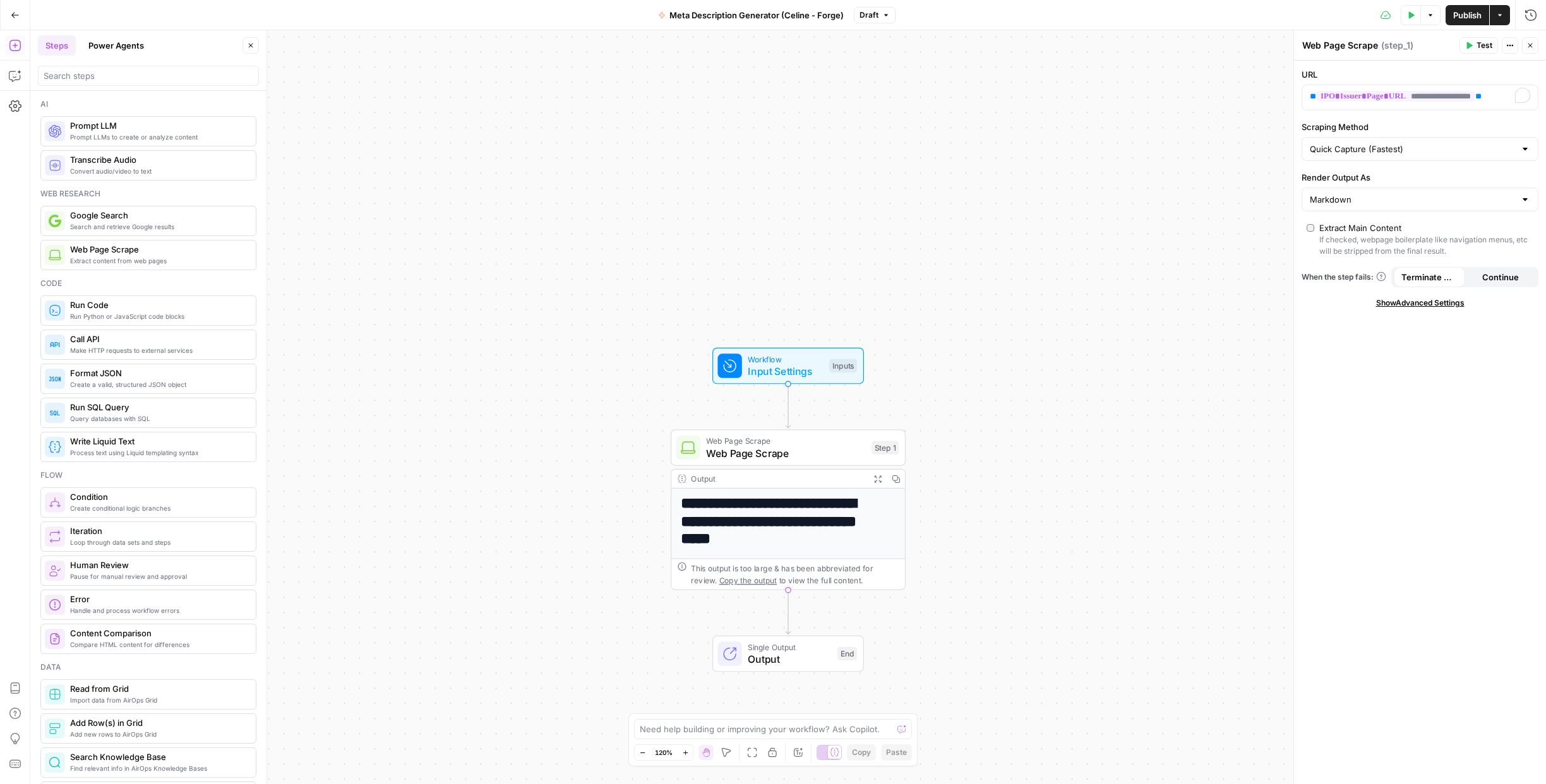
click at [126, 141] on span "Prompt LLMs to create or analyze content" at bounding box center [157, 137] width 176 height 10
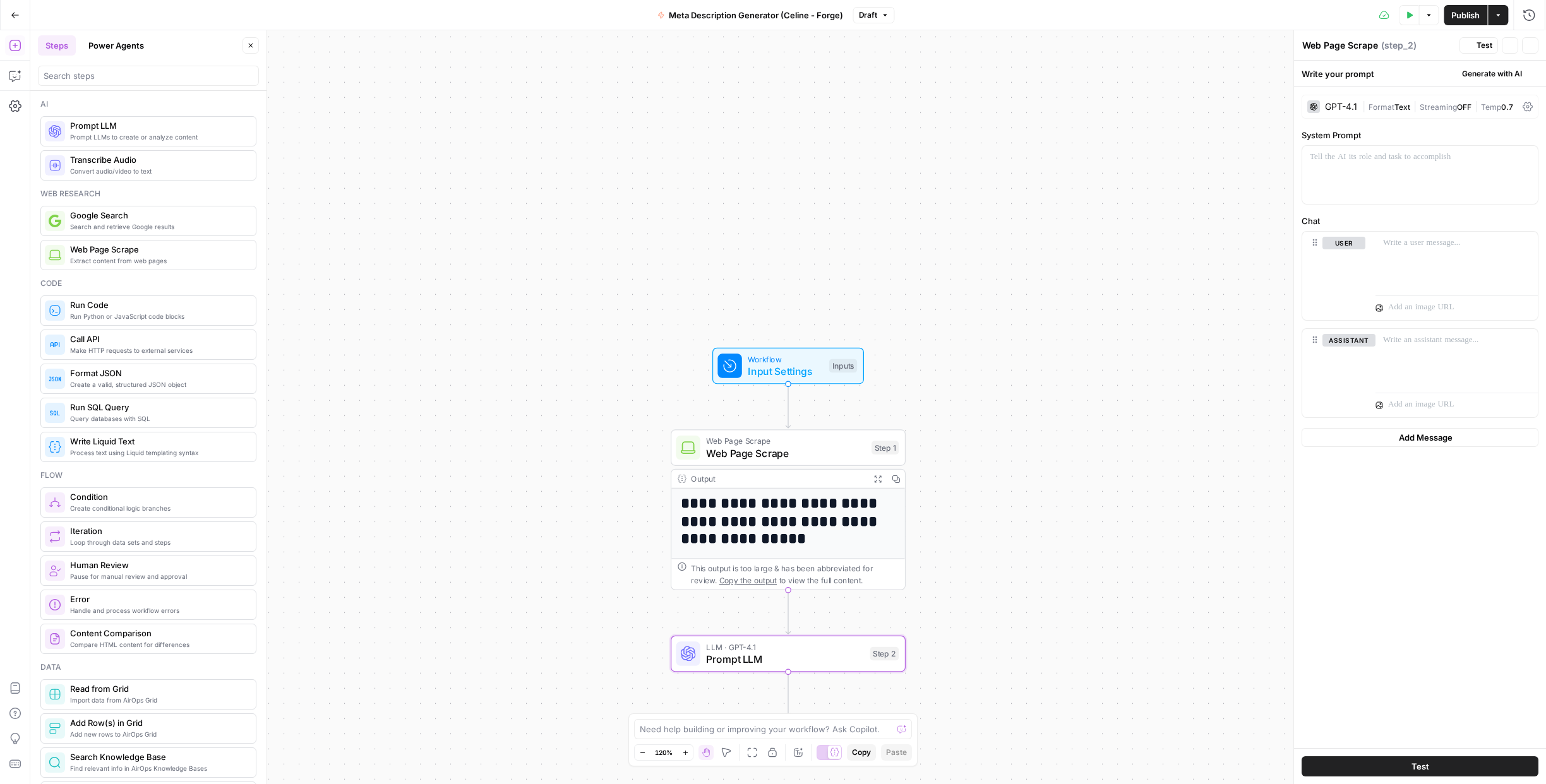
type textarea "Prompt LLM"
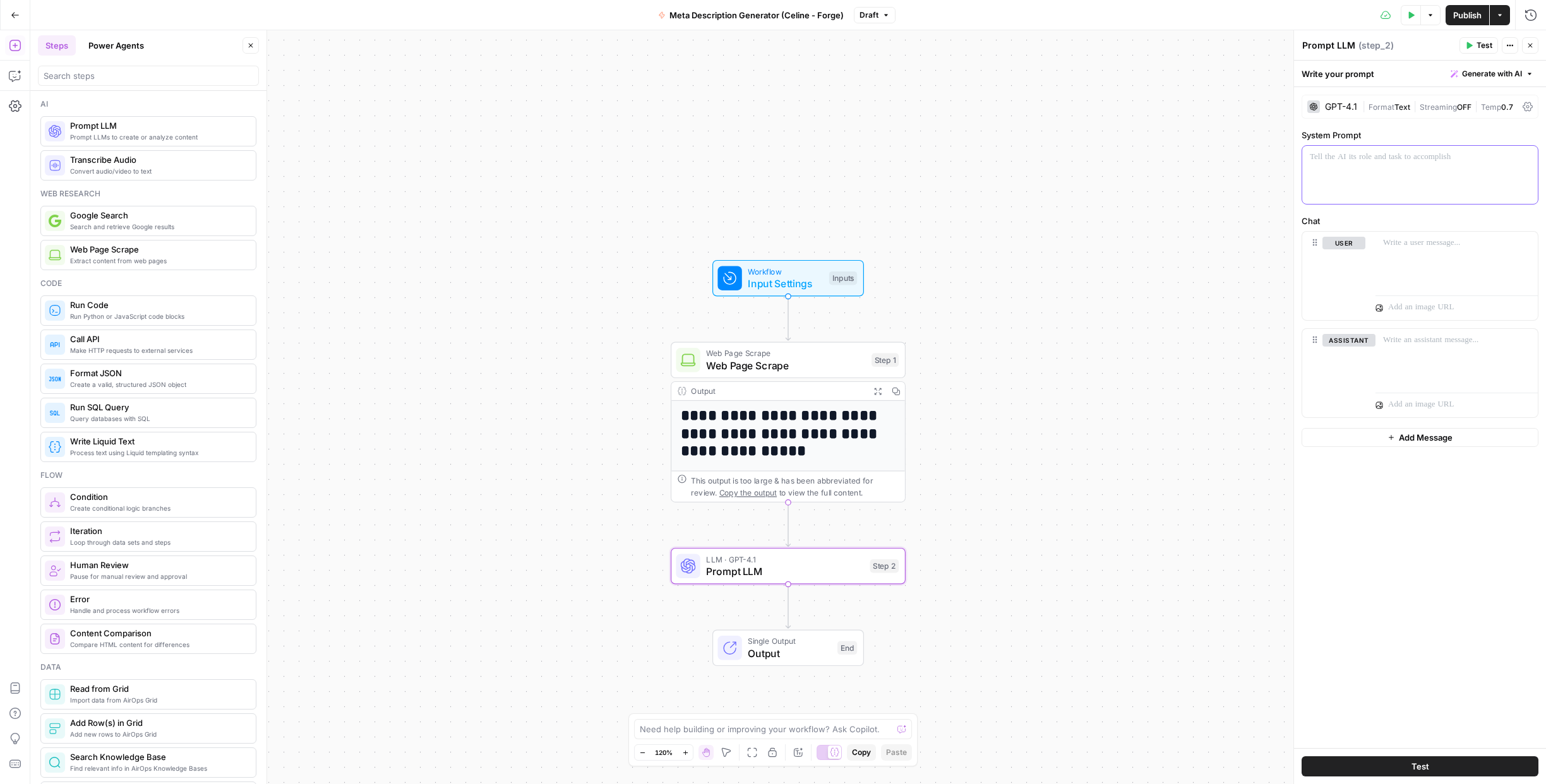
click at [1330, 166] on div at bounding box center [1420, 175] width 235 height 58
click at [1308, 194] on div "**********" at bounding box center [1420, 176] width 235 height 61
drag, startPoint x: 1501, startPoint y: 181, endPoint x: 1510, endPoint y: 182, distance: 9.1
click at [1510, 182] on p "**********" at bounding box center [1420, 176] width 221 height 51
click at [1397, 193] on p "**********" at bounding box center [1420, 176] width 221 height 51
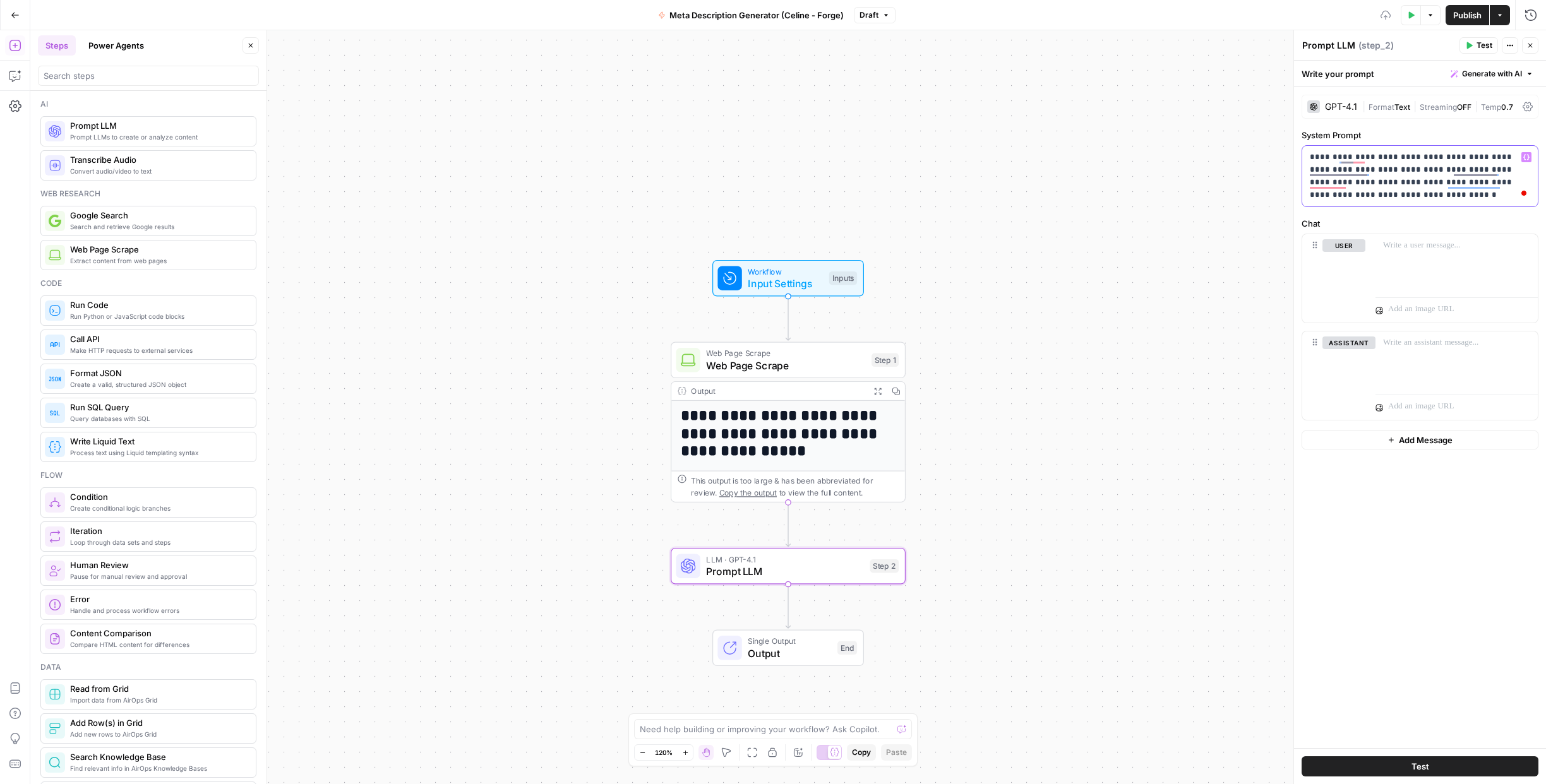
click at [1443, 182] on p "**********" at bounding box center [1420, 176] width 221 height 51
click at [1340, 196] on p "**********" at bounding box center [1420, 176] width 221 height 51
click at [1471, 196] on p "**********" at bounding box center [1420, 176] width 221 height 51
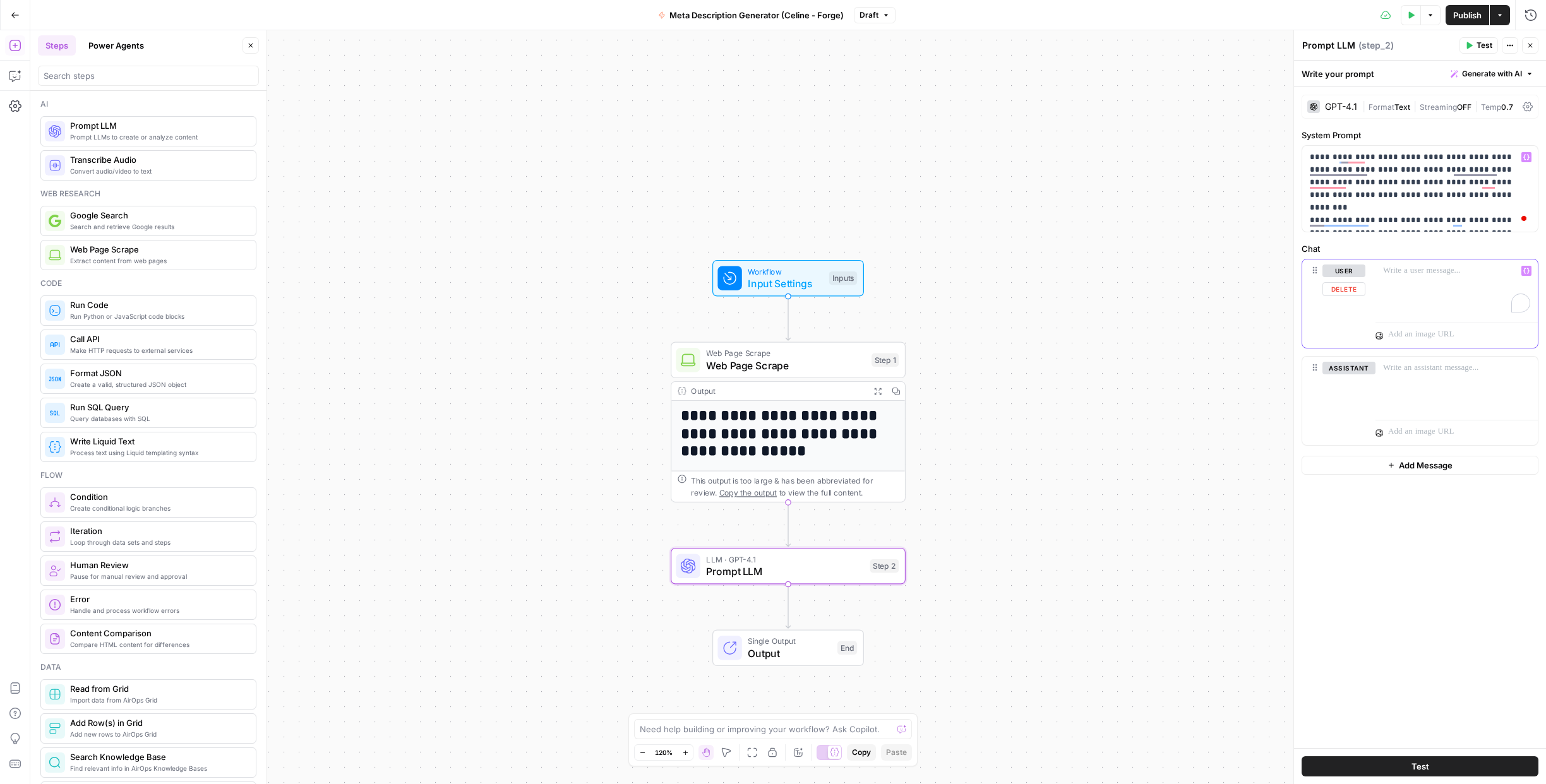
click at [1436, 284] on div "To enrich screen reader interactions, please activate Accessibility in Grammarl…" at bounding box center [1457, 288] width 162 height 58
click at [1334, 45] on textarea "Prompt LLM" at bounding box center [1329, 45] width 53 height 12
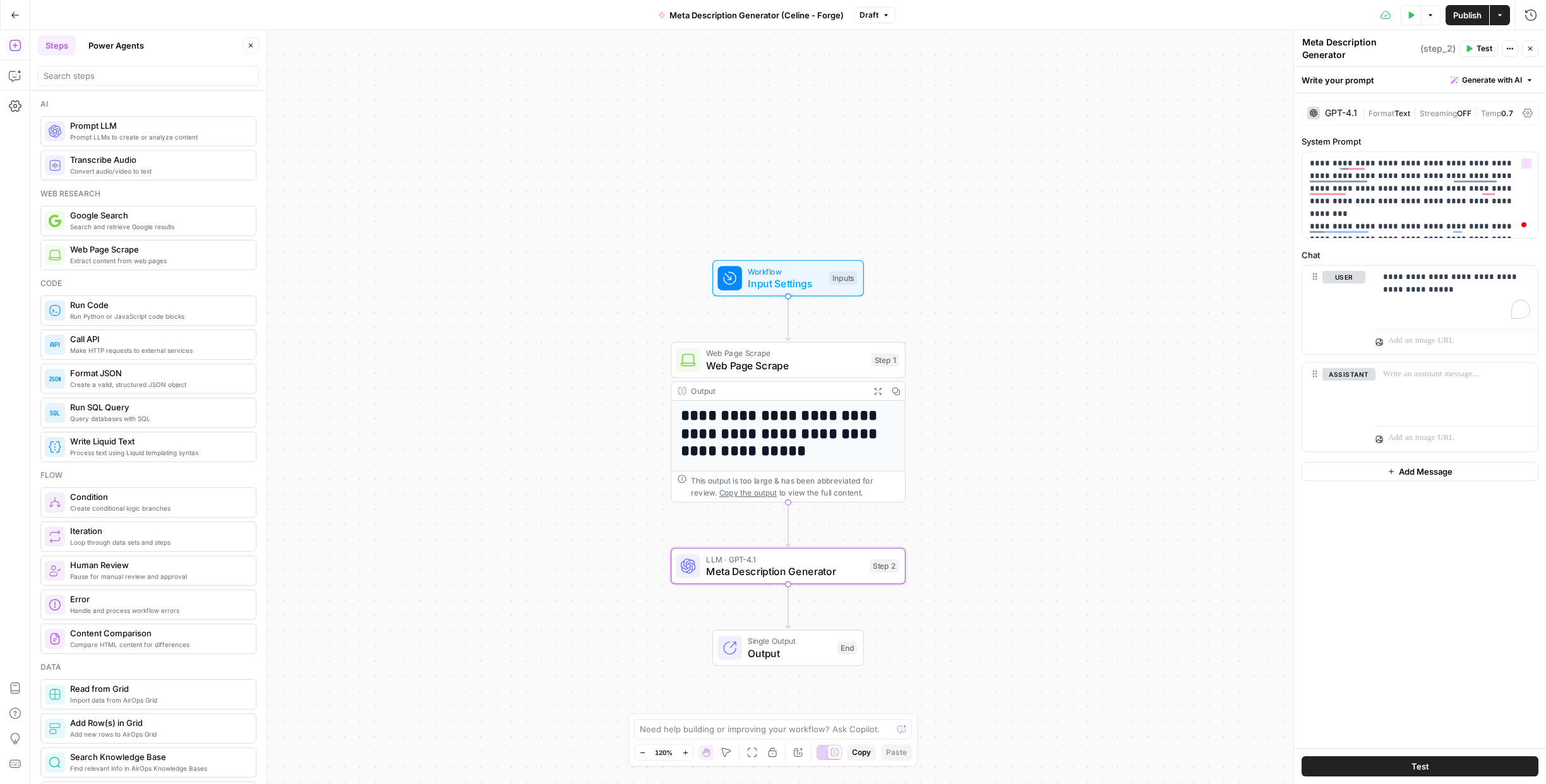
type textarea "Meta Description Generator"
click at [1433, 300] on div "**********" at bounding box center [1457, 294] width 162 height 58
click at [1528, 279] on icon "button" at bounding box center [1526, 277] width 7 height 7
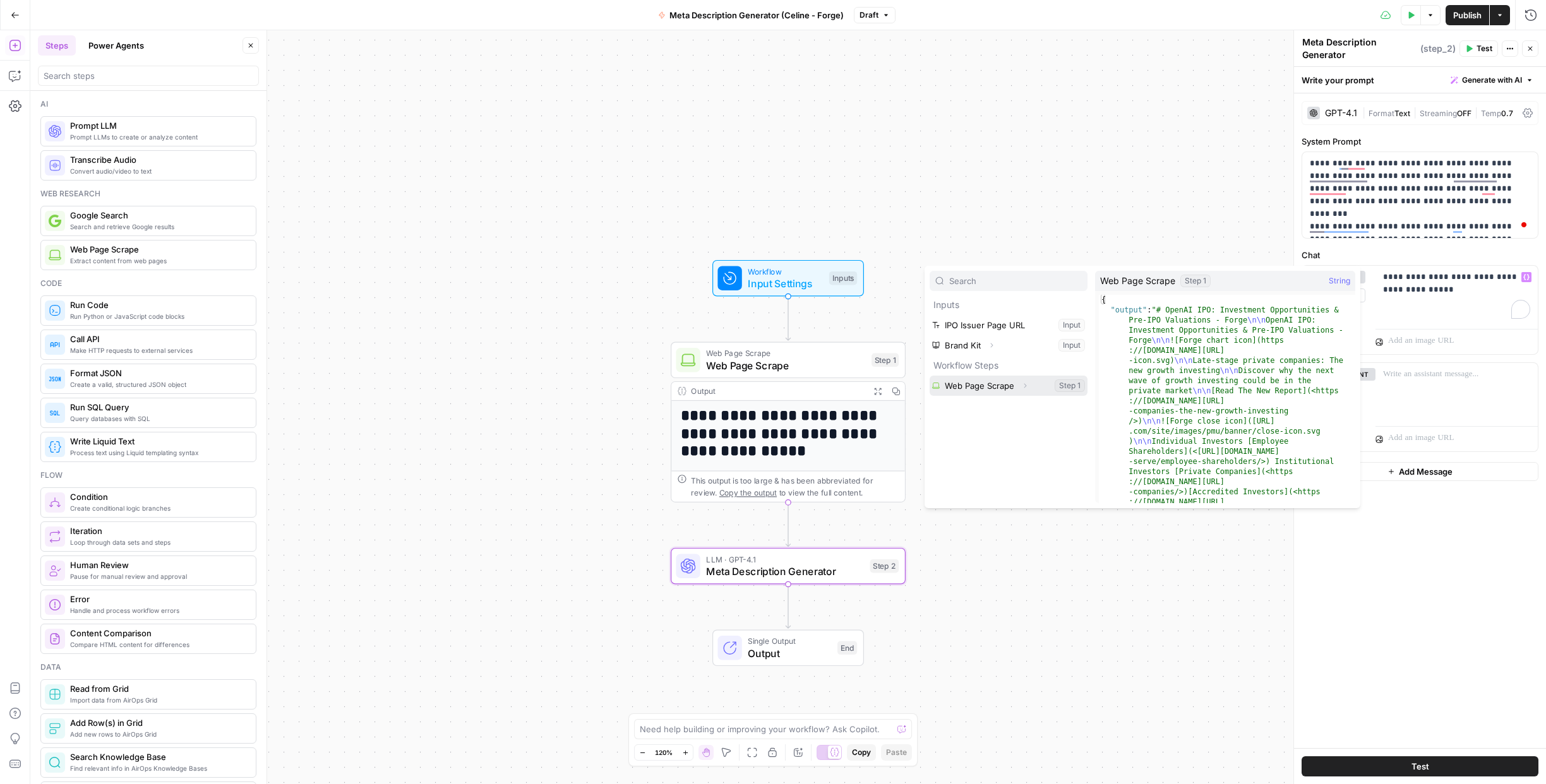
click at [999, 388] on button "Select variable Web Page Scrape" at bounding box center [1008, 385] width 157 height 21
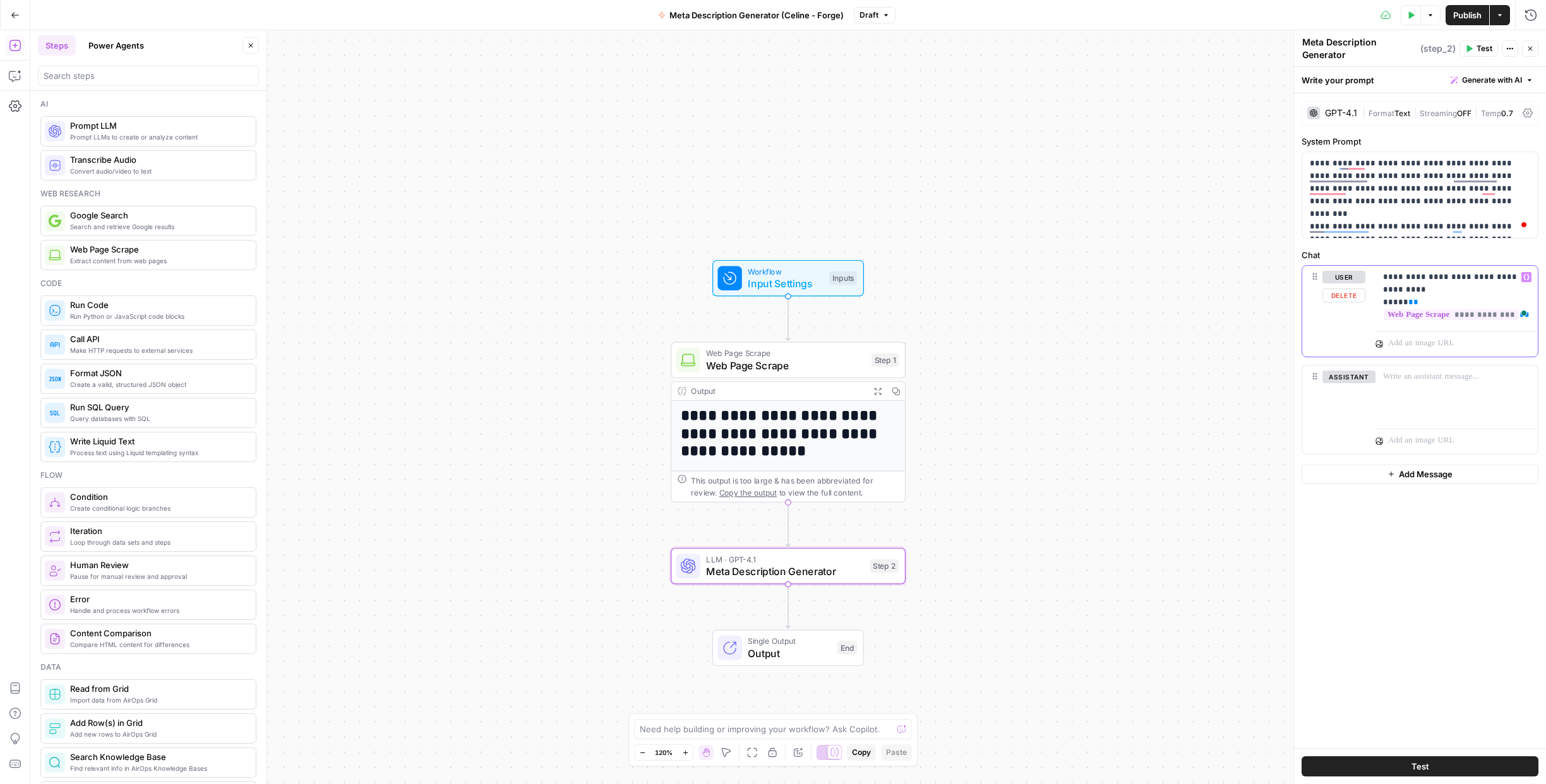
click at [1466, 301] on p "**********" at bounding box center [1456, 296] width 147 height 51
click at [1408, 303] on span "**" at bounding box center [1413, 302] width 10 height 8
drag, startPoint x: 1475, startPoint y: 289, endPoint x: 1517, endPoint y: 290, distance: 42.0
click at [1517, 290] on p "**********" at bounding box center [1456, 302] width 147 height 63
click at [803, 273] on span "Workflow" at bounding box center [786, 271] width 75 height 12
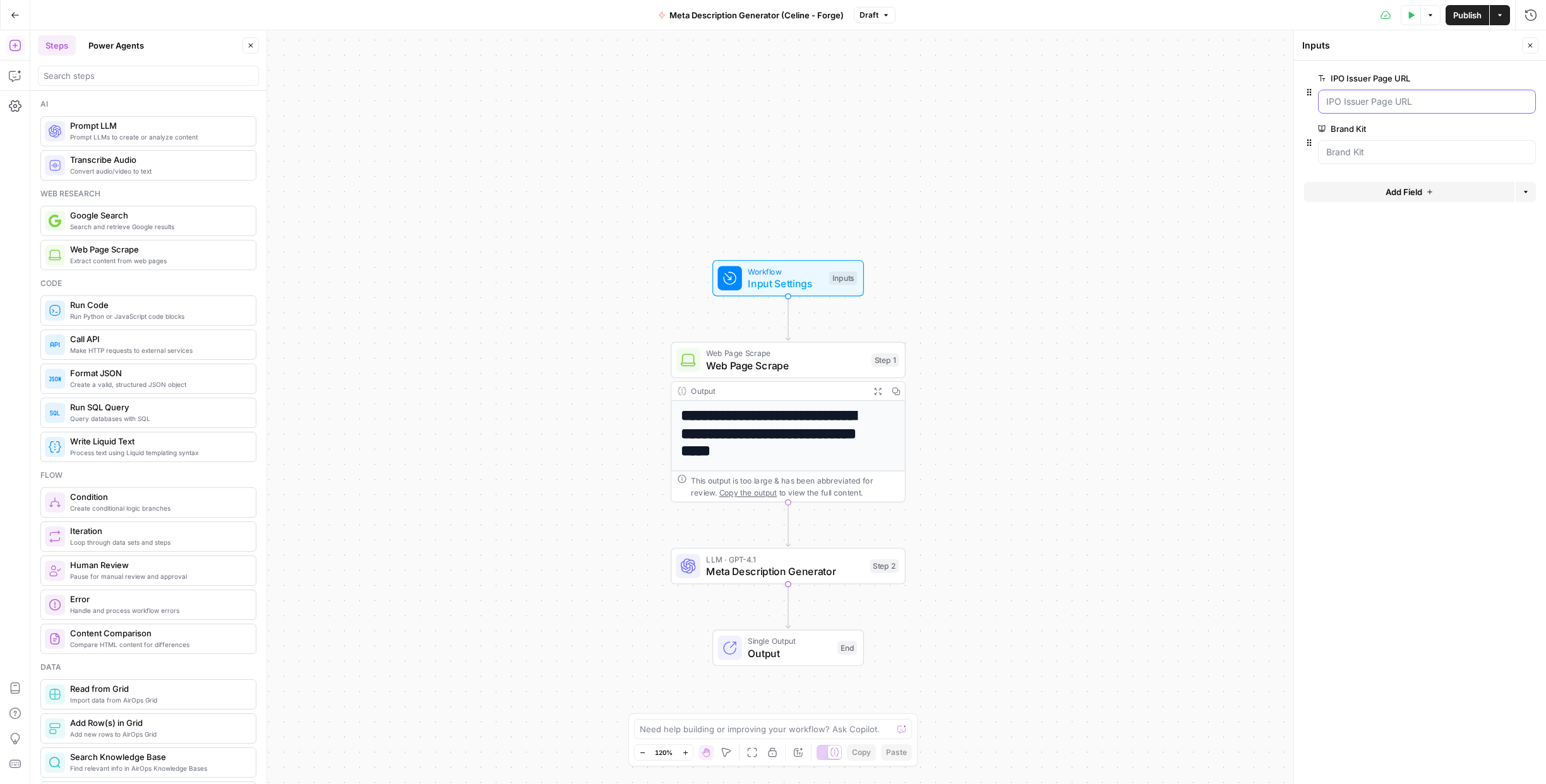
click at [1370, 98] on URL "IPO Issuer Page URL" at bounding box center [1427, 101] width 202 height 12
click at [1485, 75] on span "edit field" at bounding box center [1489, 78] width 28 height 10
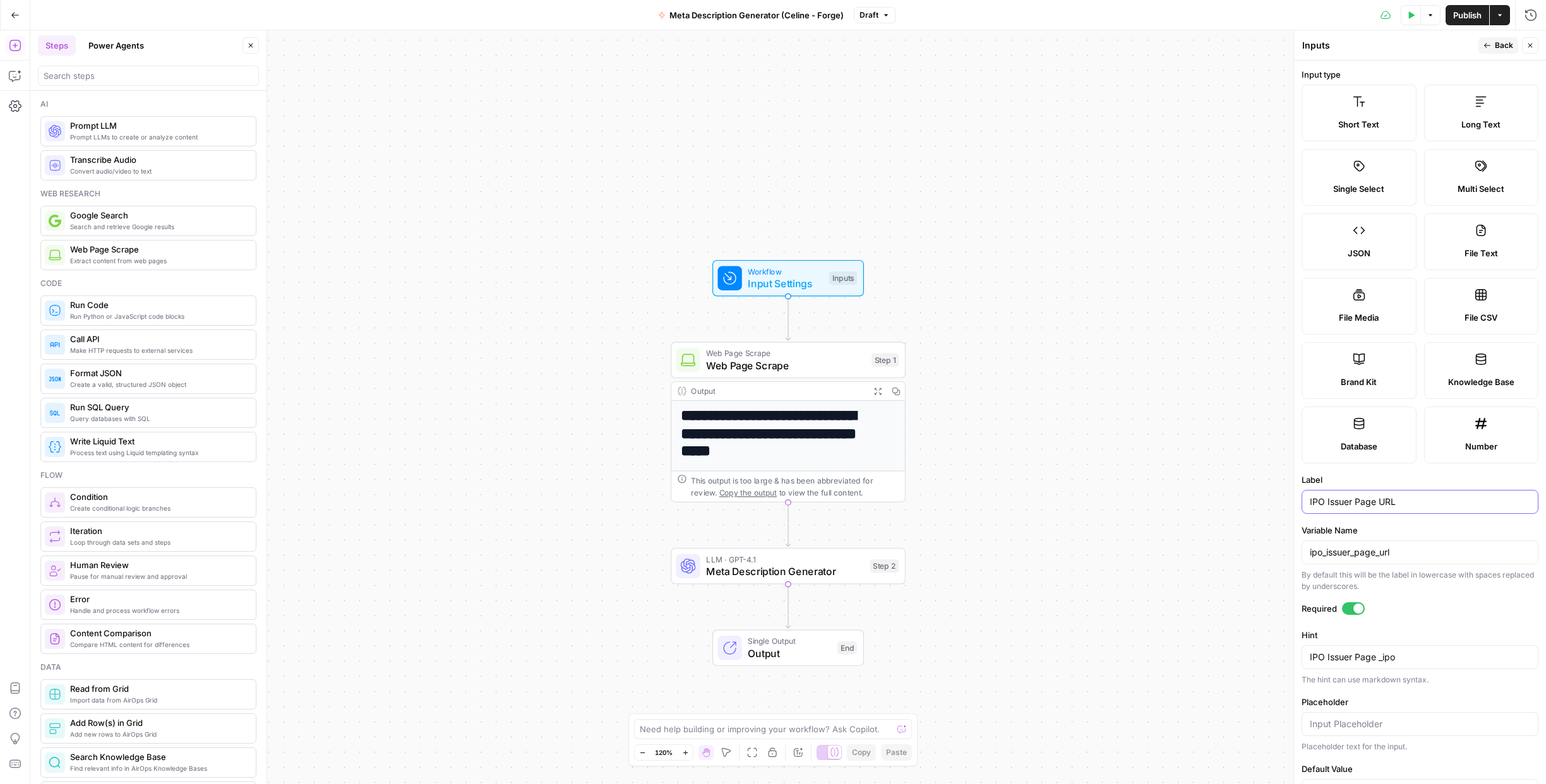
drag, startPoint x: 1375, startPoint y: 501, endPoint x: 1307, endPoint y: 502, distance: 68.0
click at [1307, 502] on div "IPO Issuer Page URL" at bounding box center [1420, 501] width 237 height 24
type input "Insights Article URL"
click at [1377, 559] on div "ipo_issuer_page_url" at bounding box center [1420, 552] width 237 height 24
drag, startPoint x: 1409, startPoint y: 545, endPoint x: 1411, endPoint y: 564, distance: 19.1
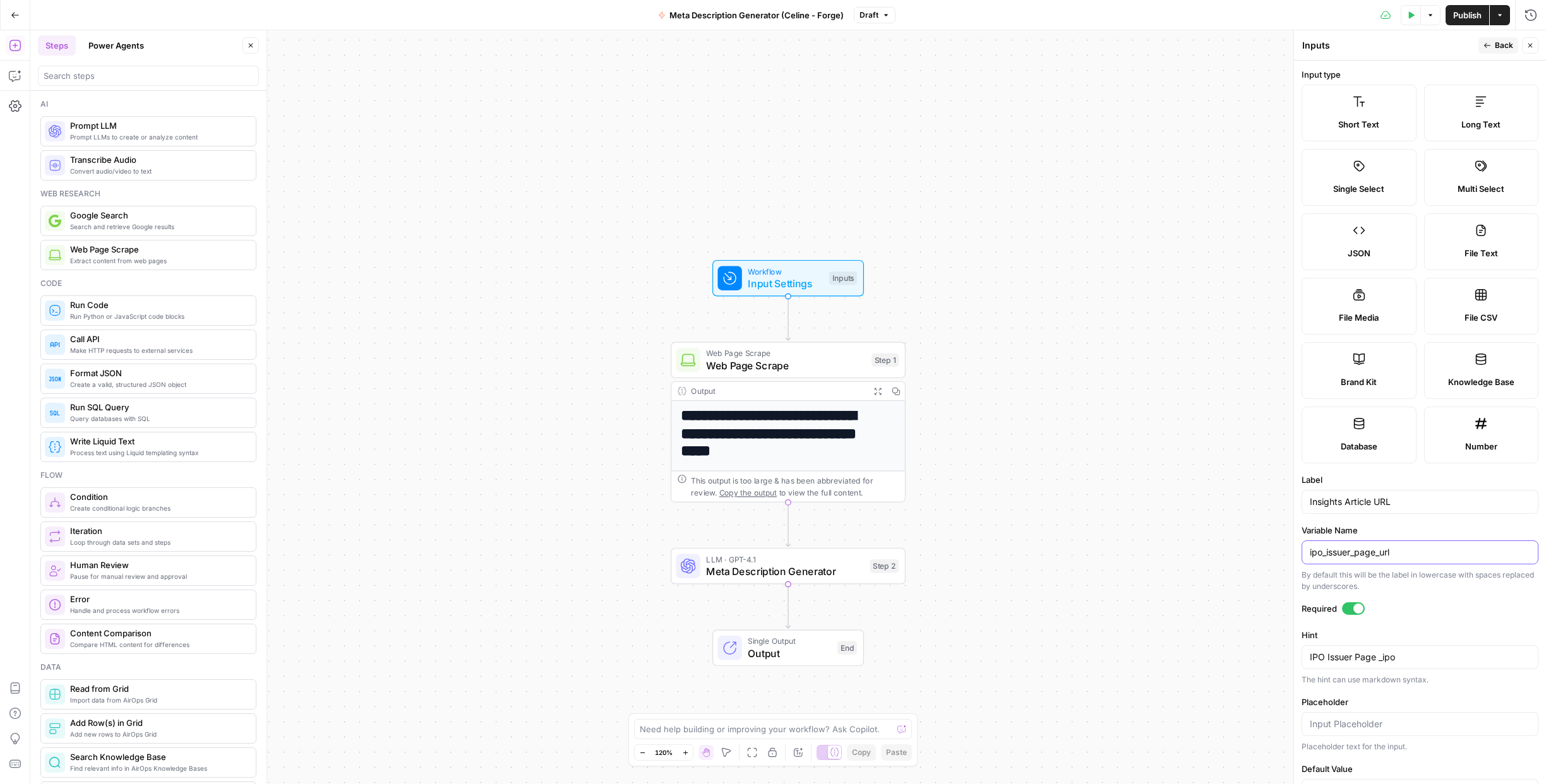
click at [1411, 564] on div "ipo_issuer_page_url" at bounding box center [1420, 552] width 237 height 24
click at [1416, 600] on form "Input type Short Text Long Text Single Select Multi Select JSON File Text File …" at bounding box center [1419, 422] width 252 height 723
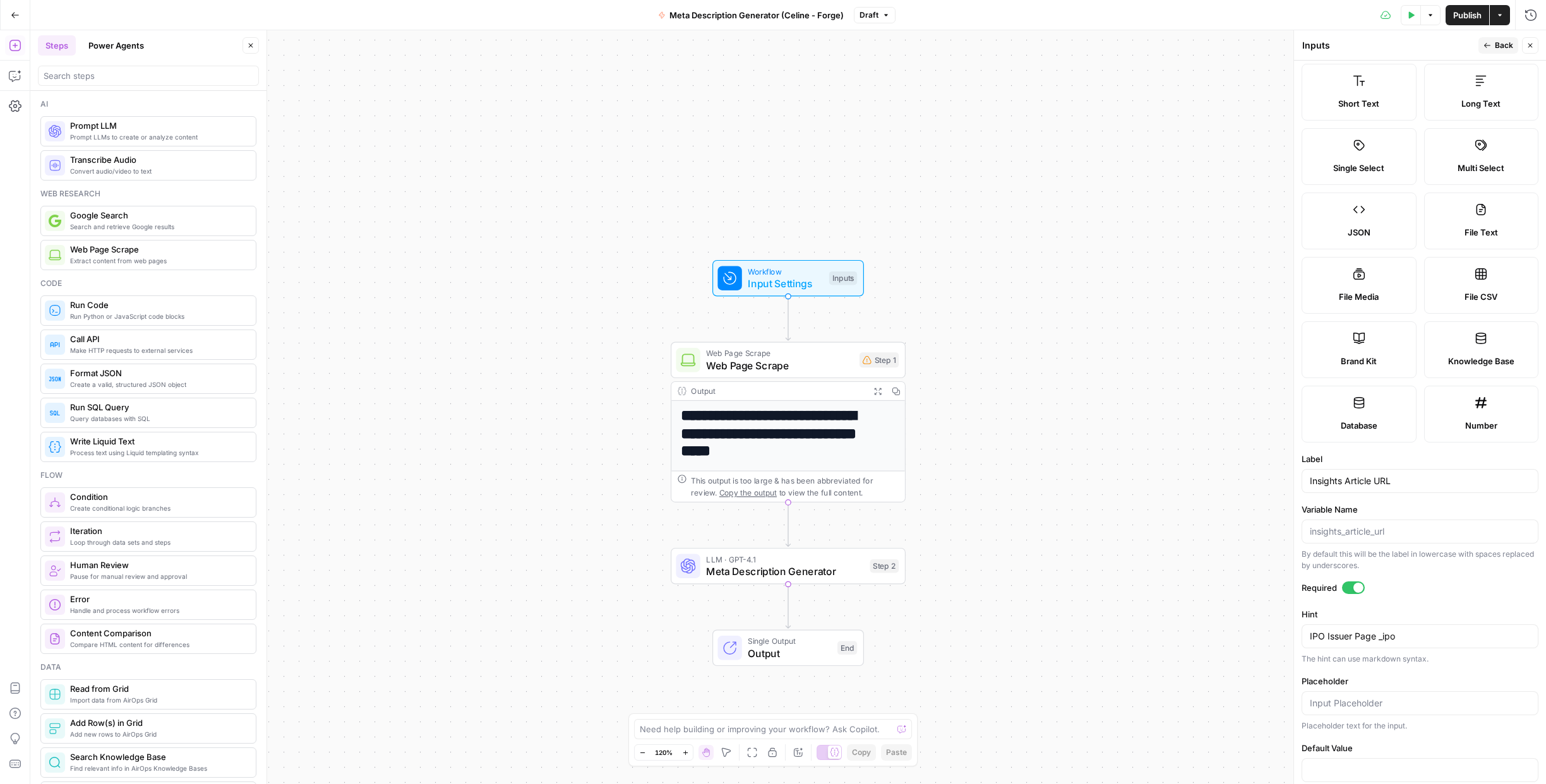
scroll to position [44, 0]
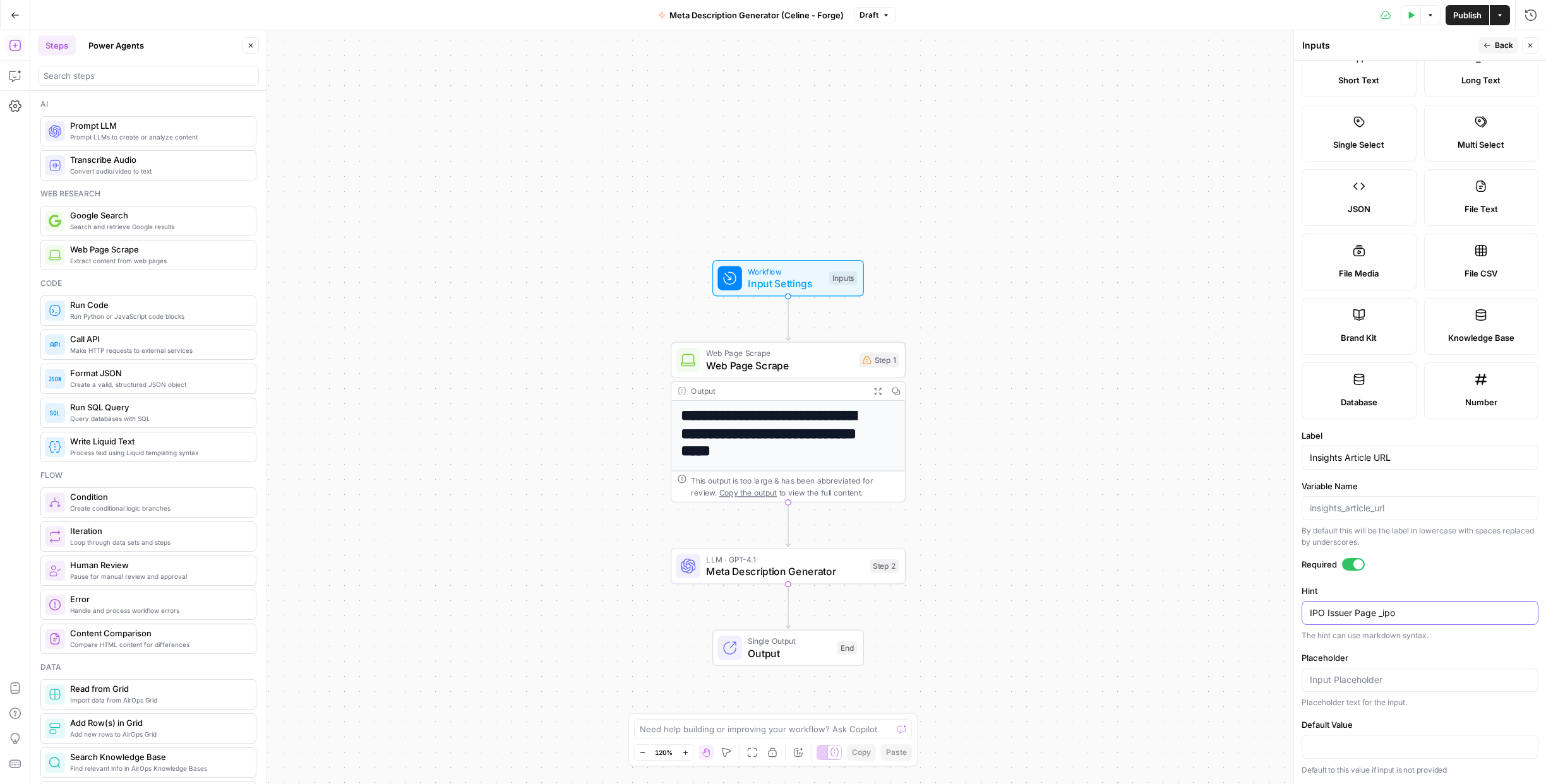
drag, startPoint x: 1403, startPoint y: 615, endPoint x: 1297, endPoint y: 616, distance: 106.0
click at [1297, 616] on div "Inputs Inputs Back Close Input type Short Text Long Text Single Select Multi Se…" at bounding box center [1420, 407] width 253 height 754
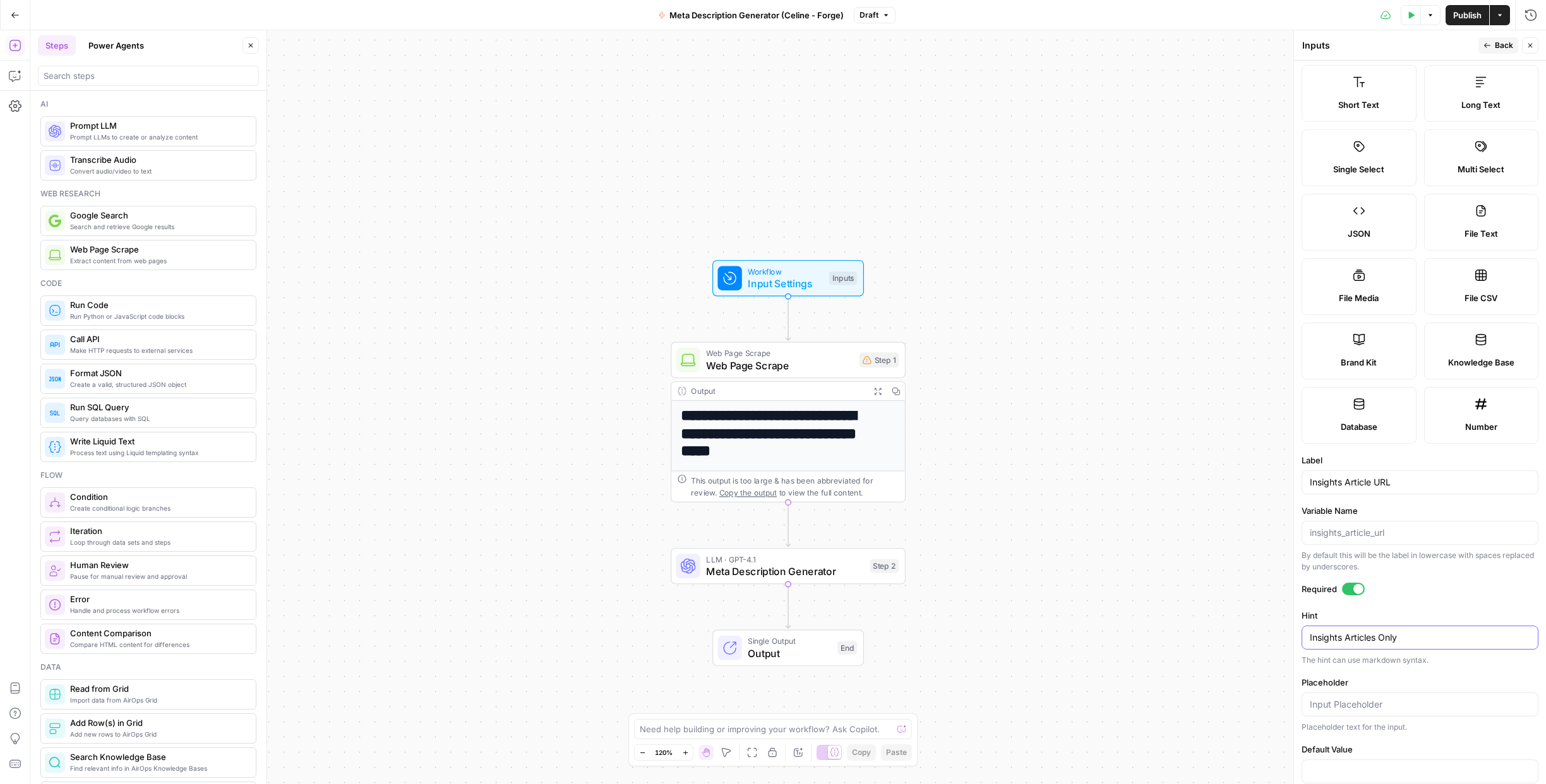
scroll to position [0, 0]
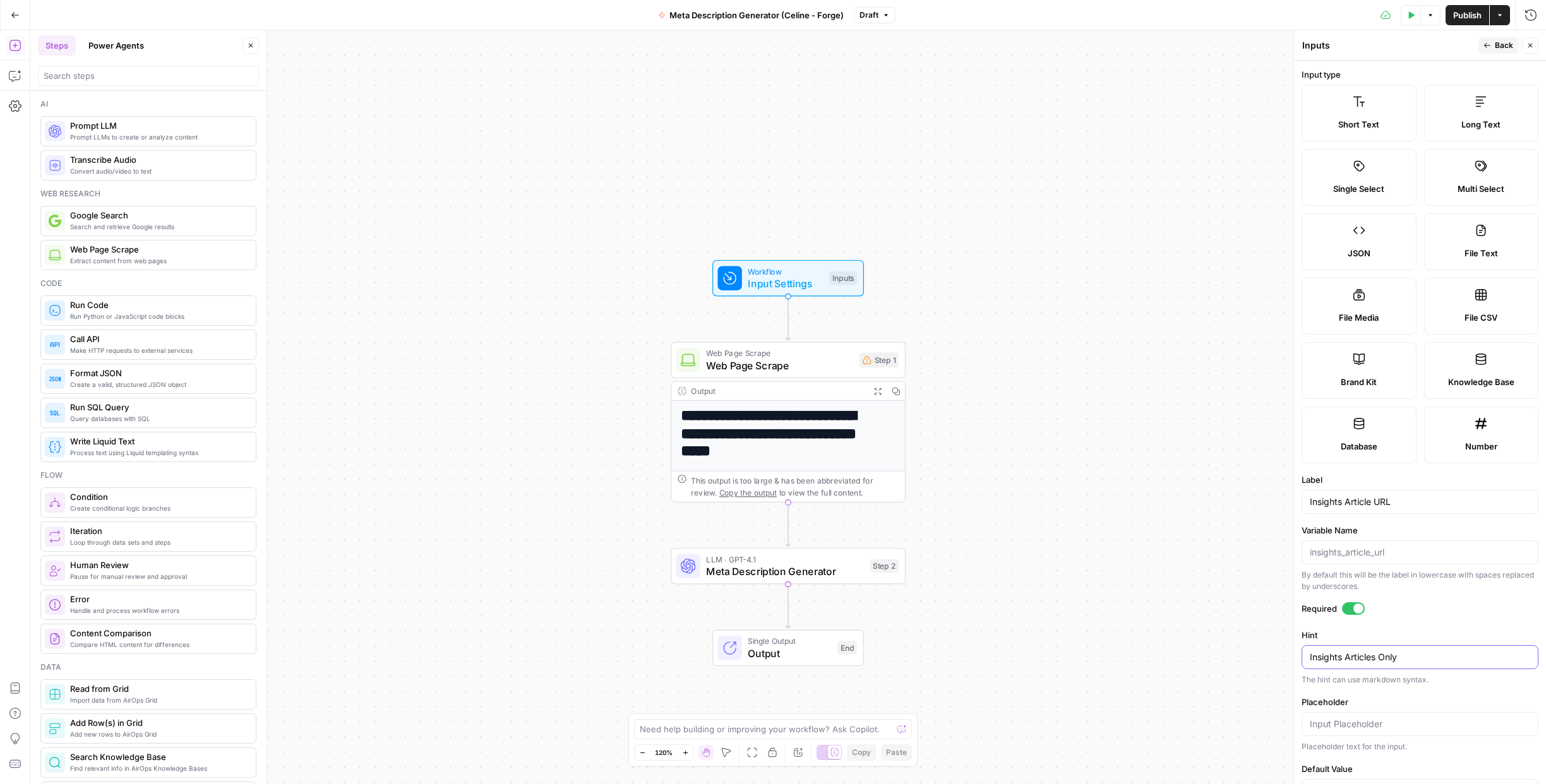
type textarea "Insights Articles Only"
click at [1496, 45] on span "Back" at bounding box center [1503, 46] width 18 height 11
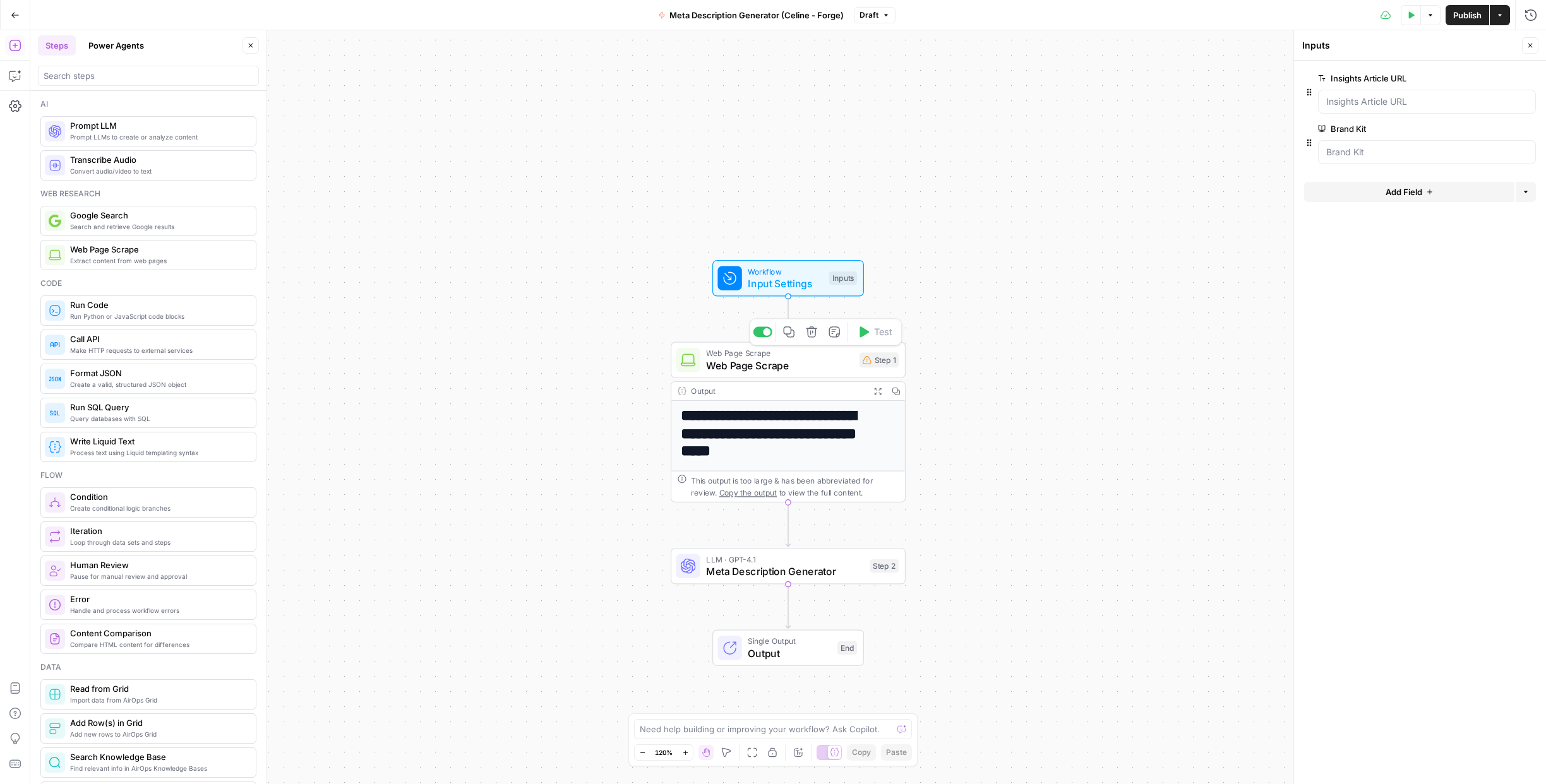
click at [811, 363] on span "Web Page Scrape" at bounding box center [779, 366] width 147 height 15
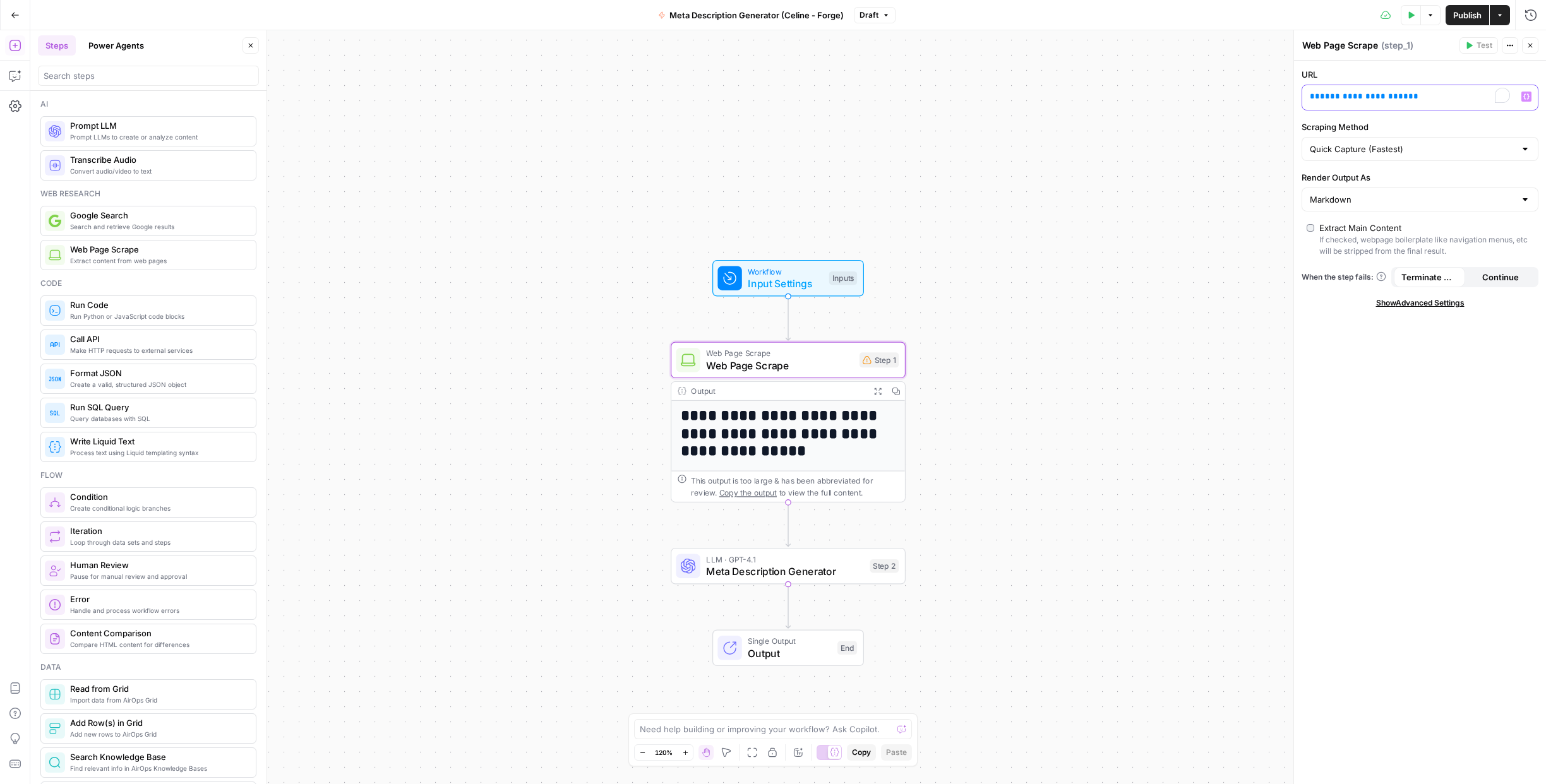
click at [1417, 98] on p "**********" at bounding box center [1410, 96] width 200 height 12
click at [1526, 98] on icon "button" at bounding box center [1526, 97] width 7 height 7
click at [905, 143] on button "Select variable Insights Article URL" at bounding box center [935, 144] width 157 height 21
drag, startPoint x: 1401, startPoint y: 97, endPoint x: 1296, endPoint y: 94, distance: 105.0
click at [1296, 94] on div "**********" at bounding box center [1420, 407] width 253 height 754
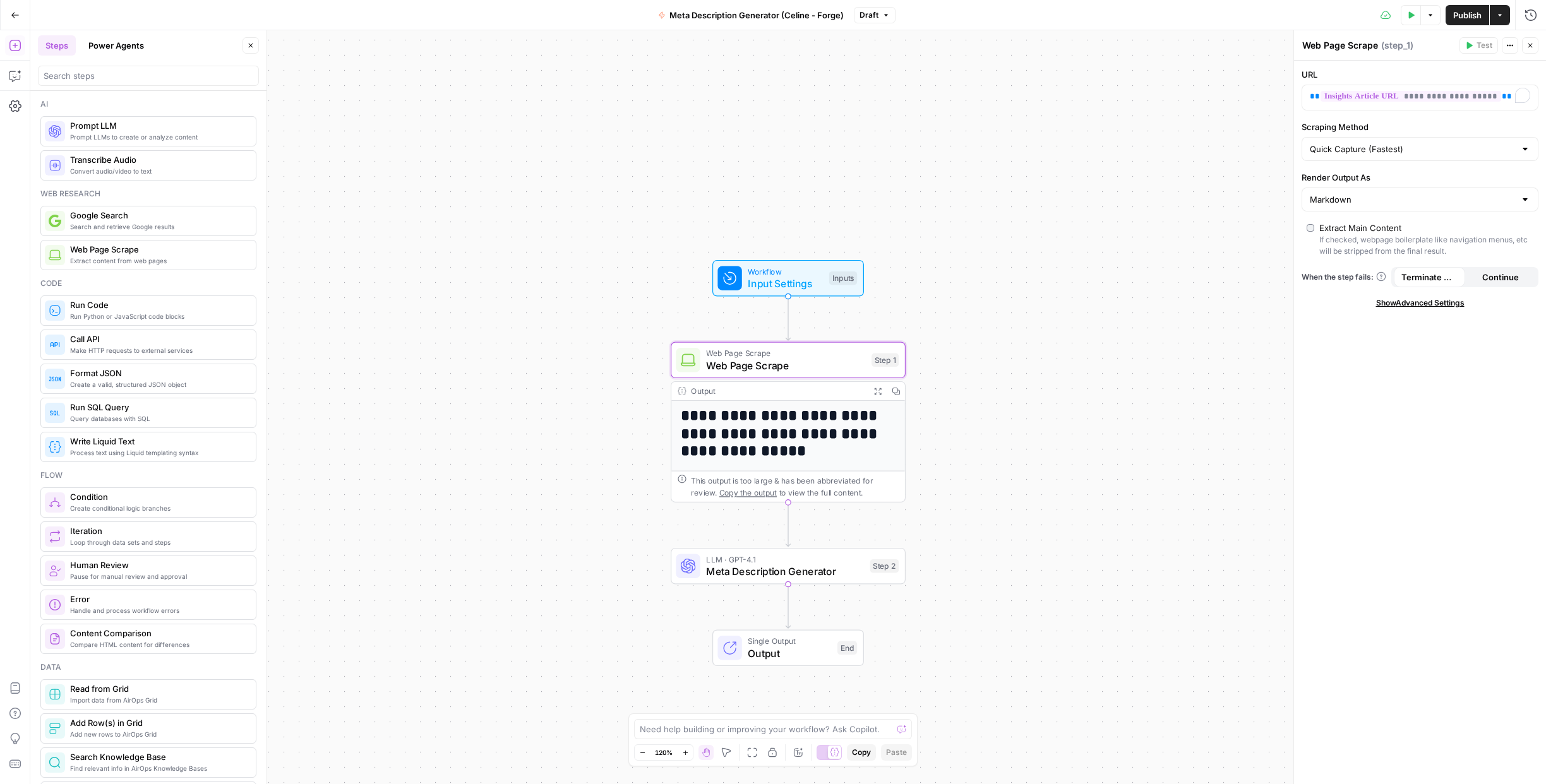
click at [1471, 373] on div "**********" at bounding box center [1419, 422] width 252 height 723
click at [1511, 43] on icon "button" at bounding box center [1509, 45] width 7 height 7
click at [1373, 48] on textarea "Web Page Scrape" at bounding box center [1340, 45] width 75 height 12
drag, startPoint x: 1321, startPoint y: 48, endPoint x: 1297, endPoint y: 45, distance: 24.2
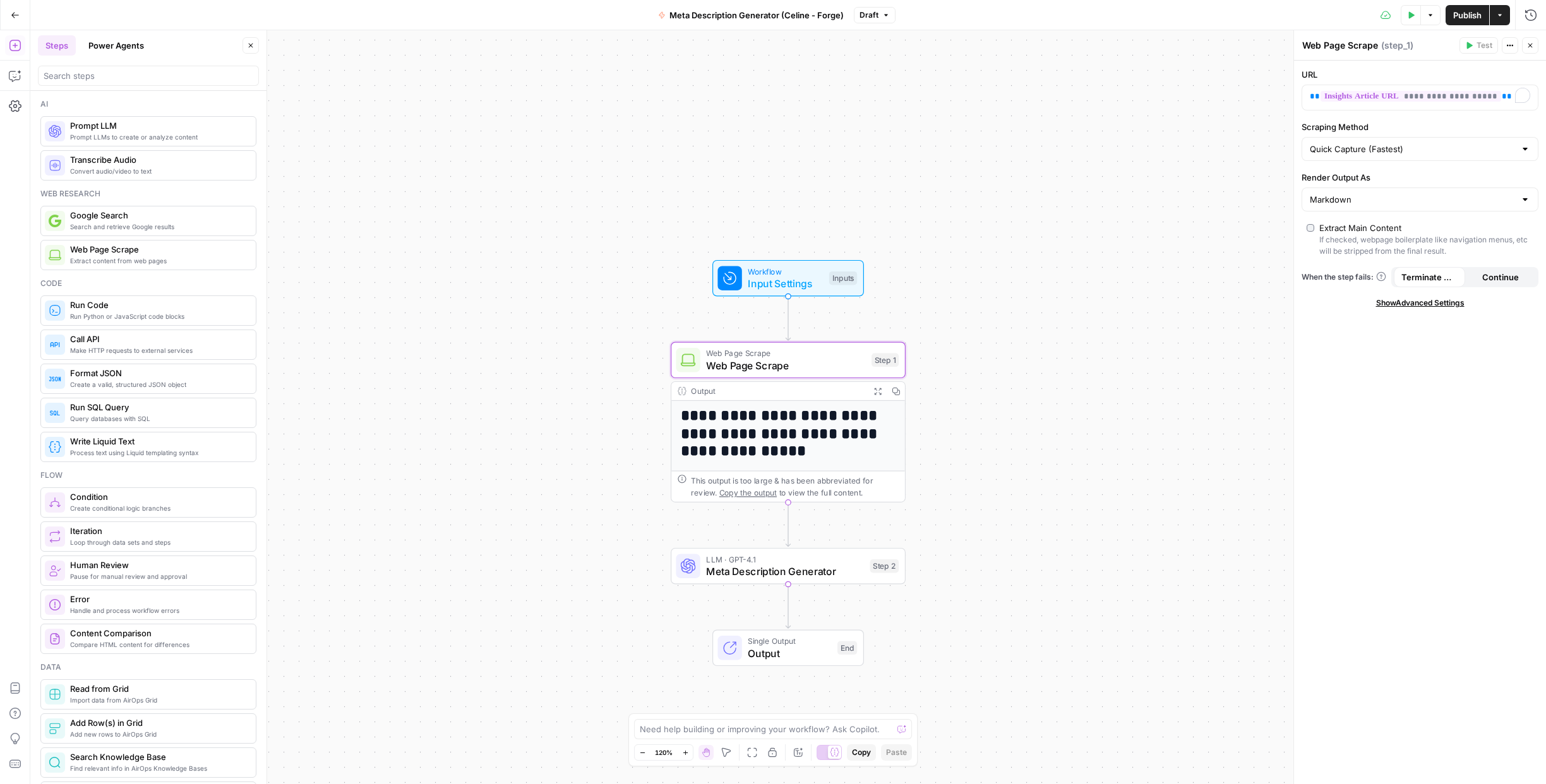
click at [1297, 45] on div "**********" at bounding box center [1420, 407] width 253 height 754
type textarea "Article Page Scrape"
click at [1513, 45] on button "Actions" at bounding box center [1510, 45] width 16 height 16
click at [1471, 332] on div "**********" at bounding box center [1419, 422] width 252 height 723
click at [844, 367] on span "Article Page Scrape" at bounding box center [786, 366] width 159 height 15
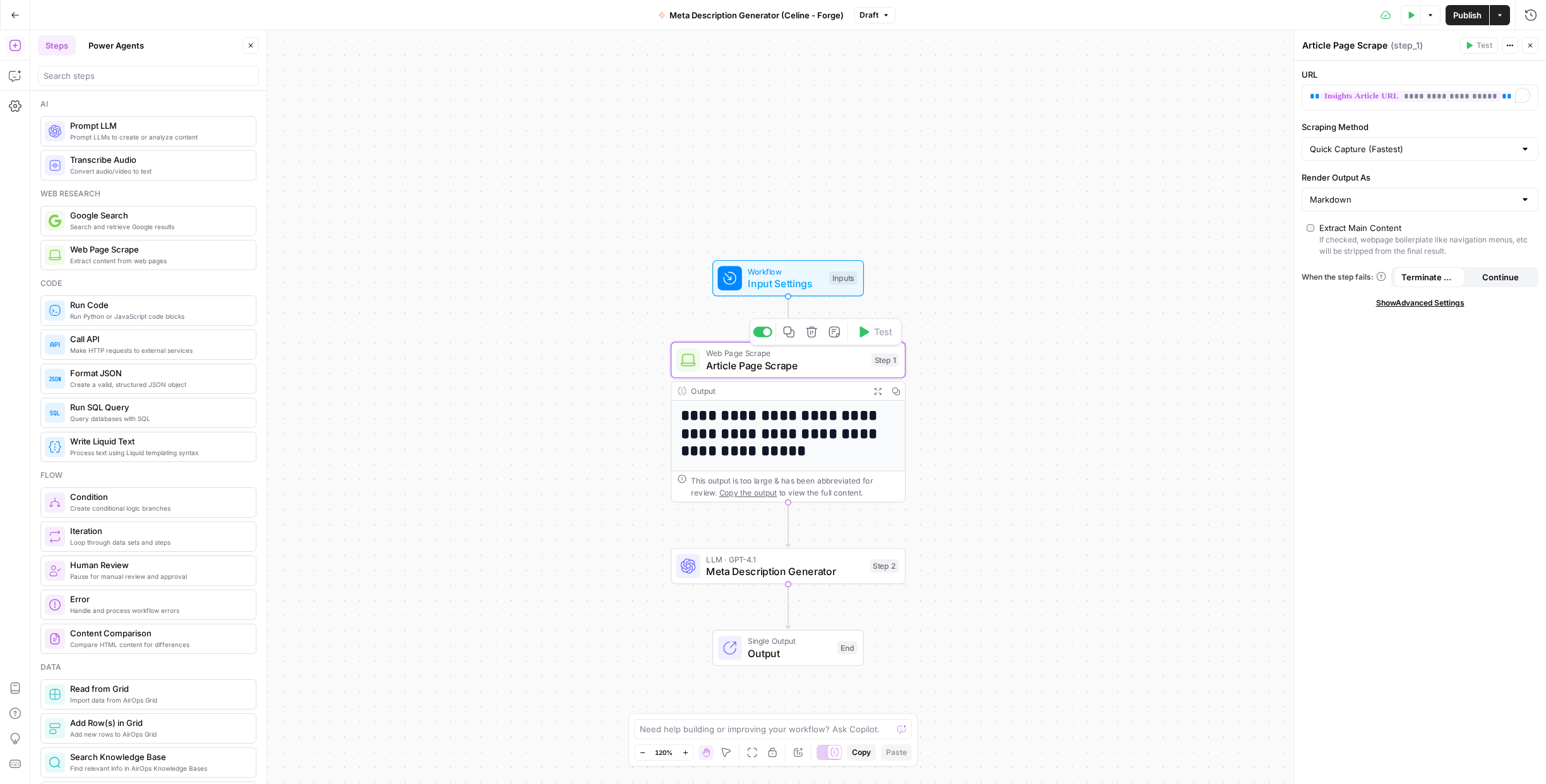
click at [829, 440] on h1 "**********" at bounding box center [782, 434] width 204 height 53
click at [1527, 92] on button "Variables Menu" at bounding box center [1526, 97] width 10 height 10
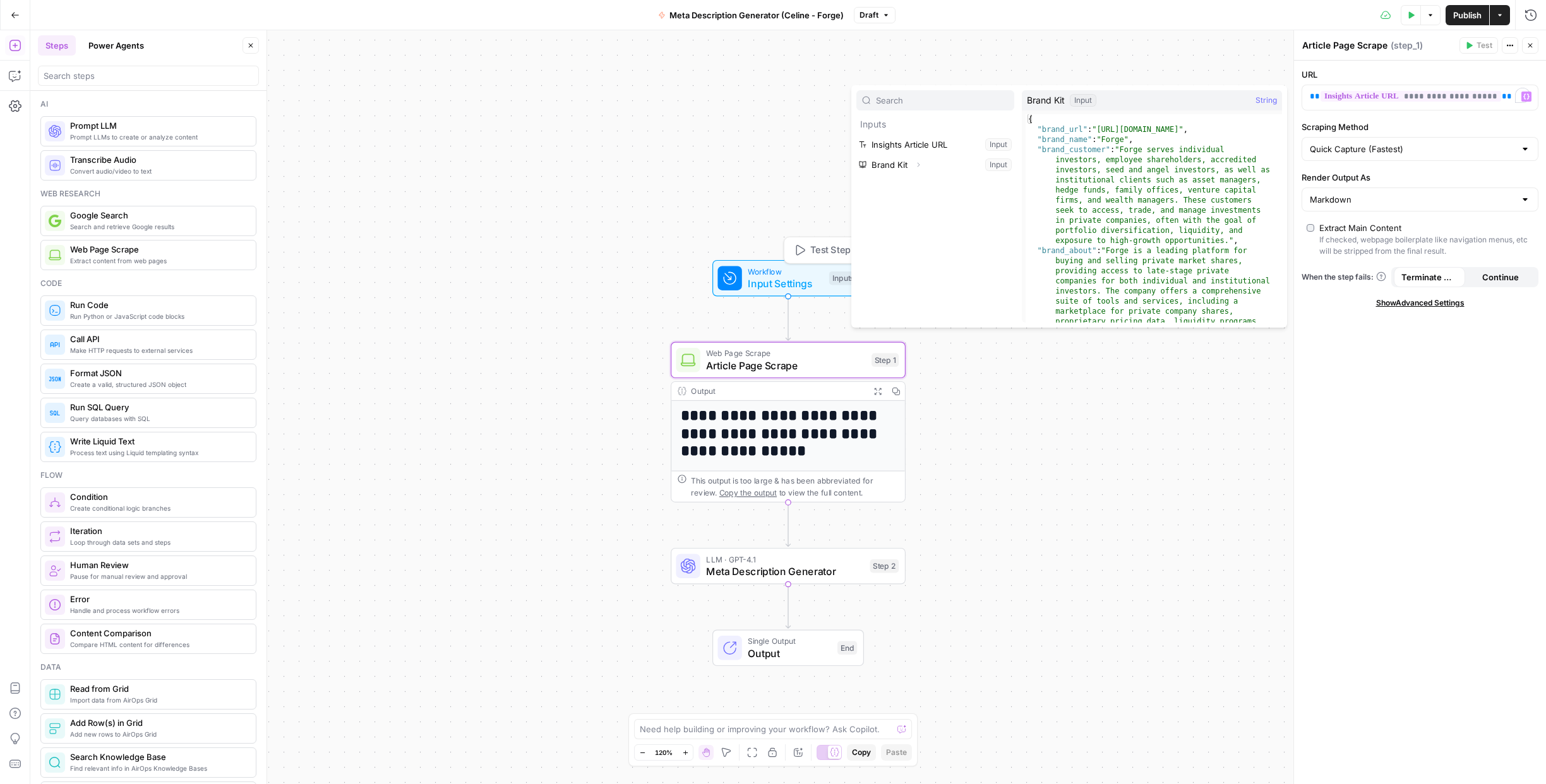
click at [778, 284] on span "Input Settings" at bounding box center [786, 283] width 75 height 15
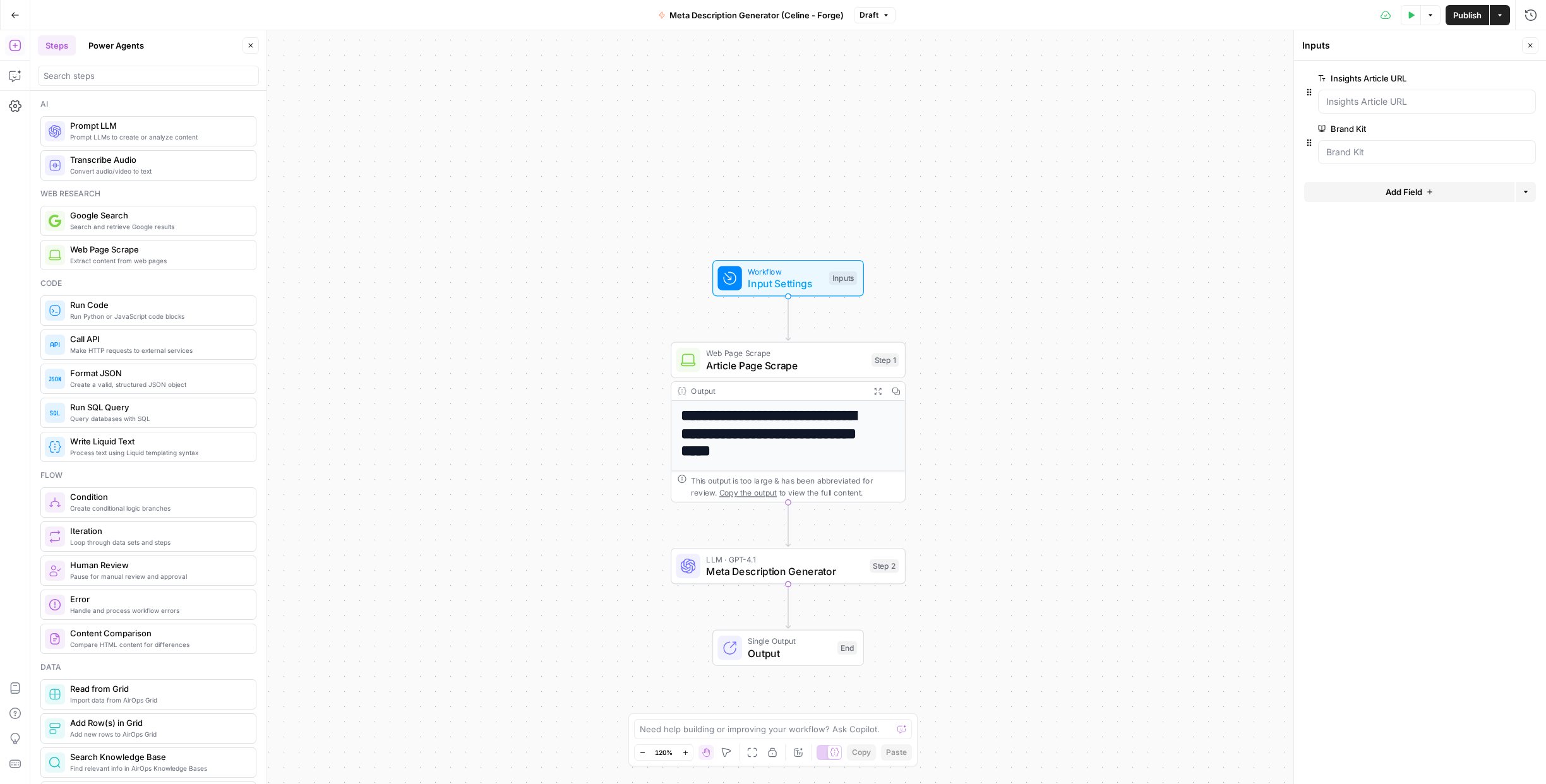
click at [1492, 77] on span "edit field" at bounding box center [1489, 78] width 28 height 10
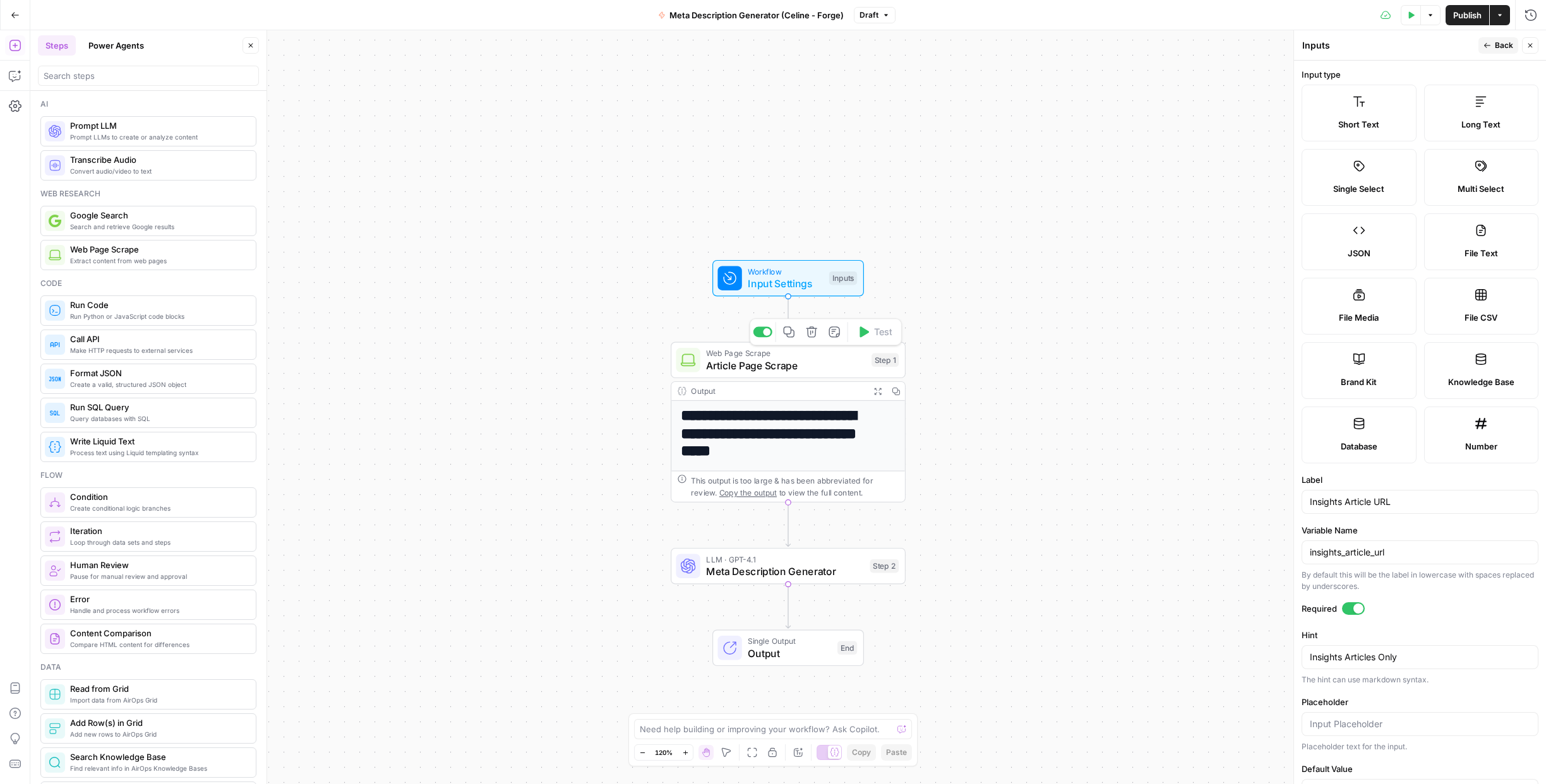
click at [842, 362] on span "Article Page Scrape" at bounding box center [786, 366] width 159 height 15
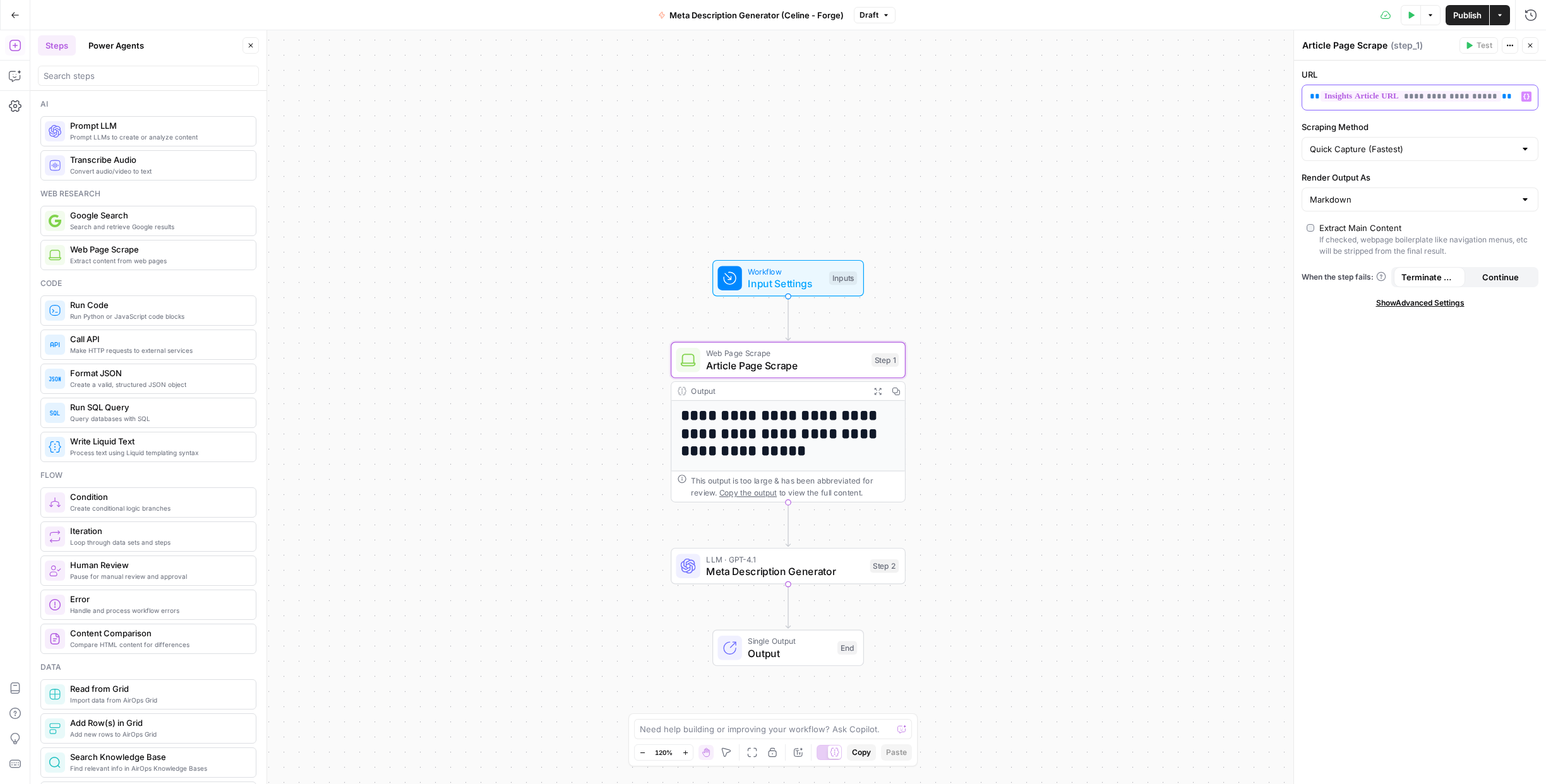
click at [1528, 93] on icon "button" at bounding box center [1526, 97] width 7 height 7
click at [1123, 103] on div "Input" at bounding box center [1126, 100] width 26 height 12
click at [1063, 103] on span "Insights Article URL" at bounding box center [1067, 100] width 81 height 12
click at [879, 123] on p "Inputs" at bounding box center [935, 124] width 157 height 21
click at [1151, 378] on div "**********" at bounding box center [788, 407] width 1516 height 754
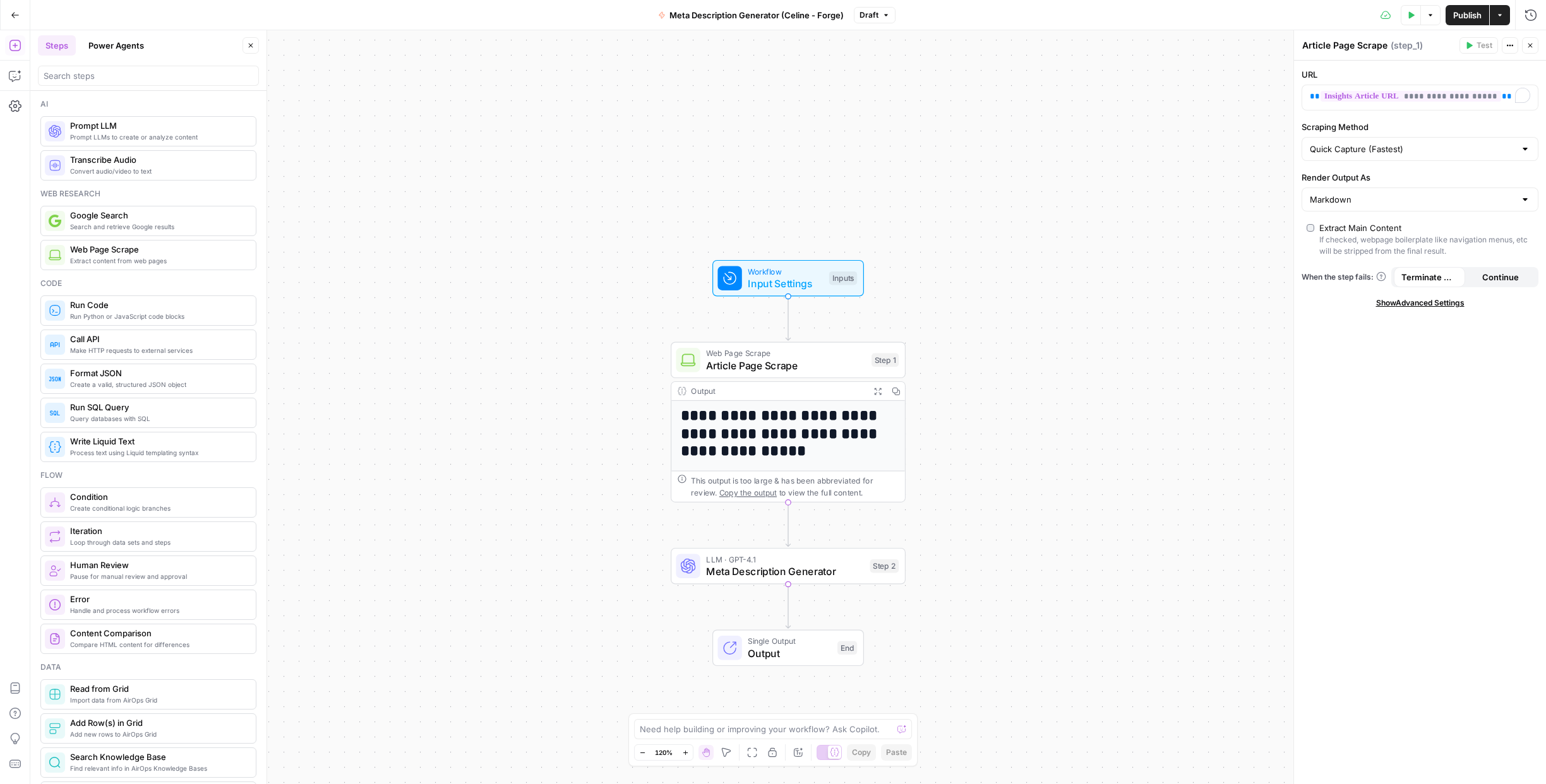
click at [811, 281] on span "Input Settings" at bounding box center [786, 283] width 75 height 15
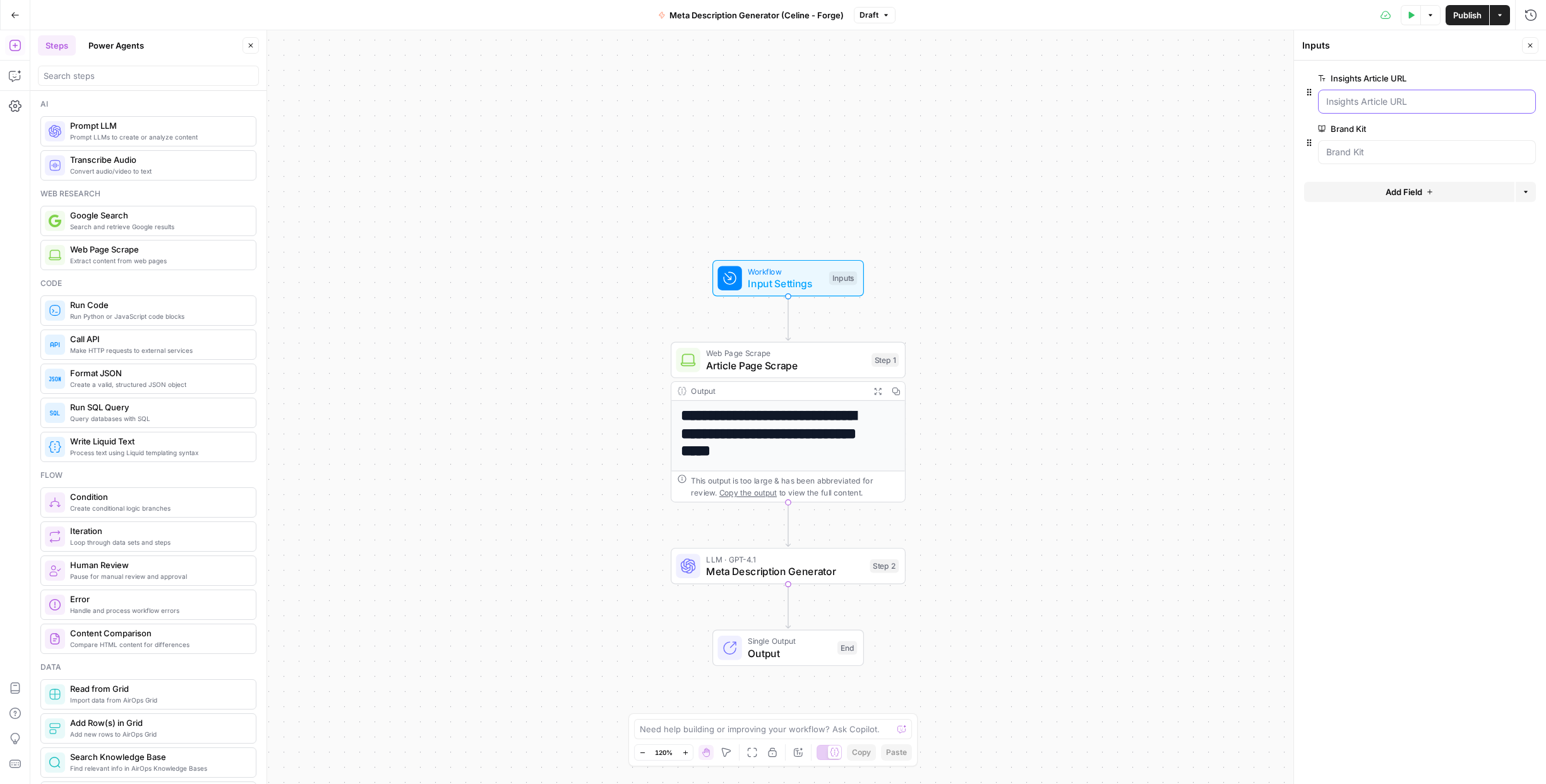
click at [1368, 95] on URL "Insights Article URL" at bounding box center [1427, 101] width 202 height 12
click at [1370, 103] on URL "Insights Article URL" at bounding box center [1427, 101] width 202 height 12
click at [1398, 104] on URL "Insights Article URL" at bounding box center [1427, 101] width 202 height 12
click at [1376, 105] on URL "Insights Article URL" at bounding box center [1427, 101] width 202 height 12
click at [1489, 78] on span "edit field" at bounding box center [1489, 78] width 28 height 10
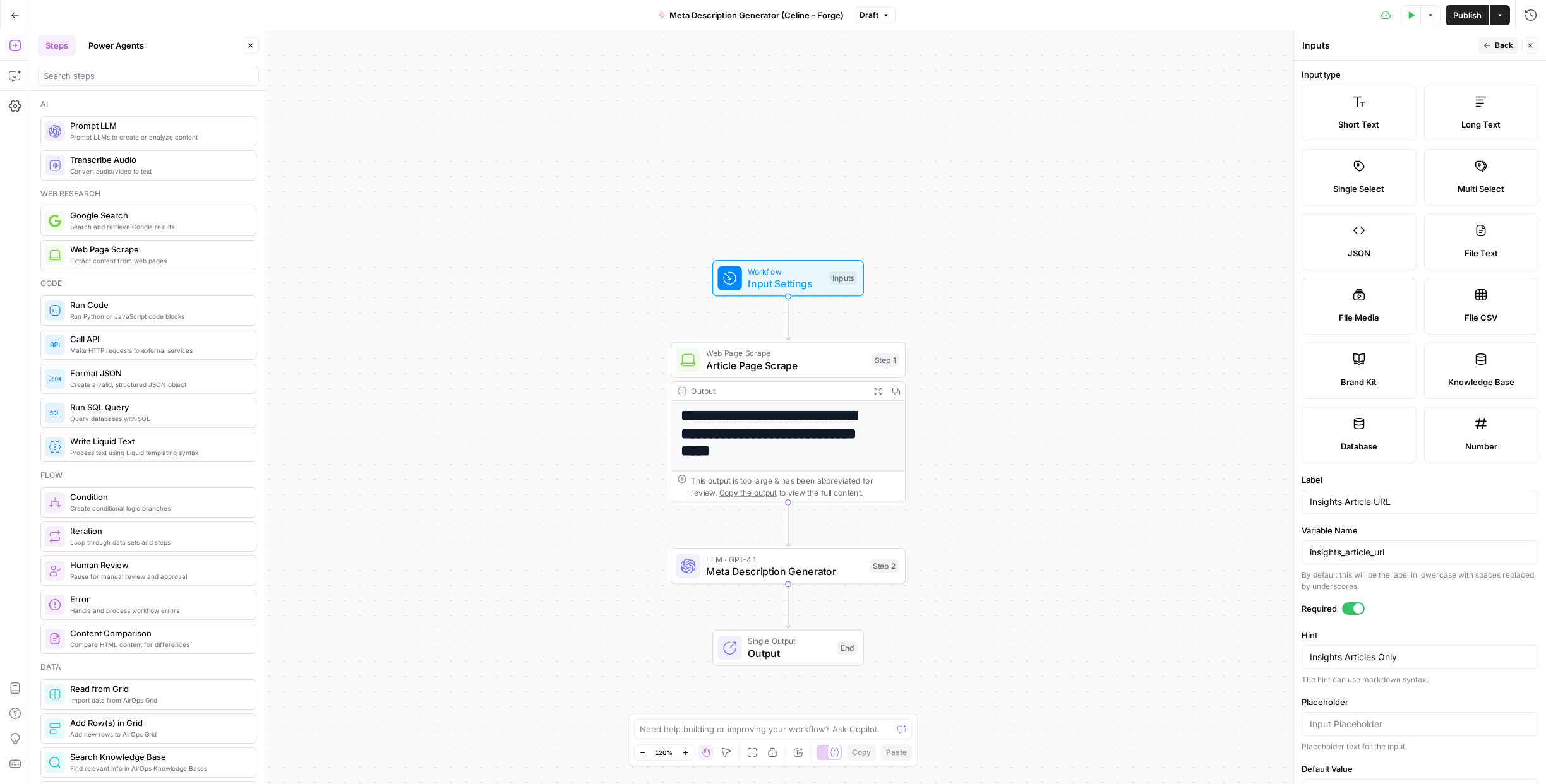
click at [1493, 46] on button "Back" at bounding box center [1498, 45] width 40 height 16
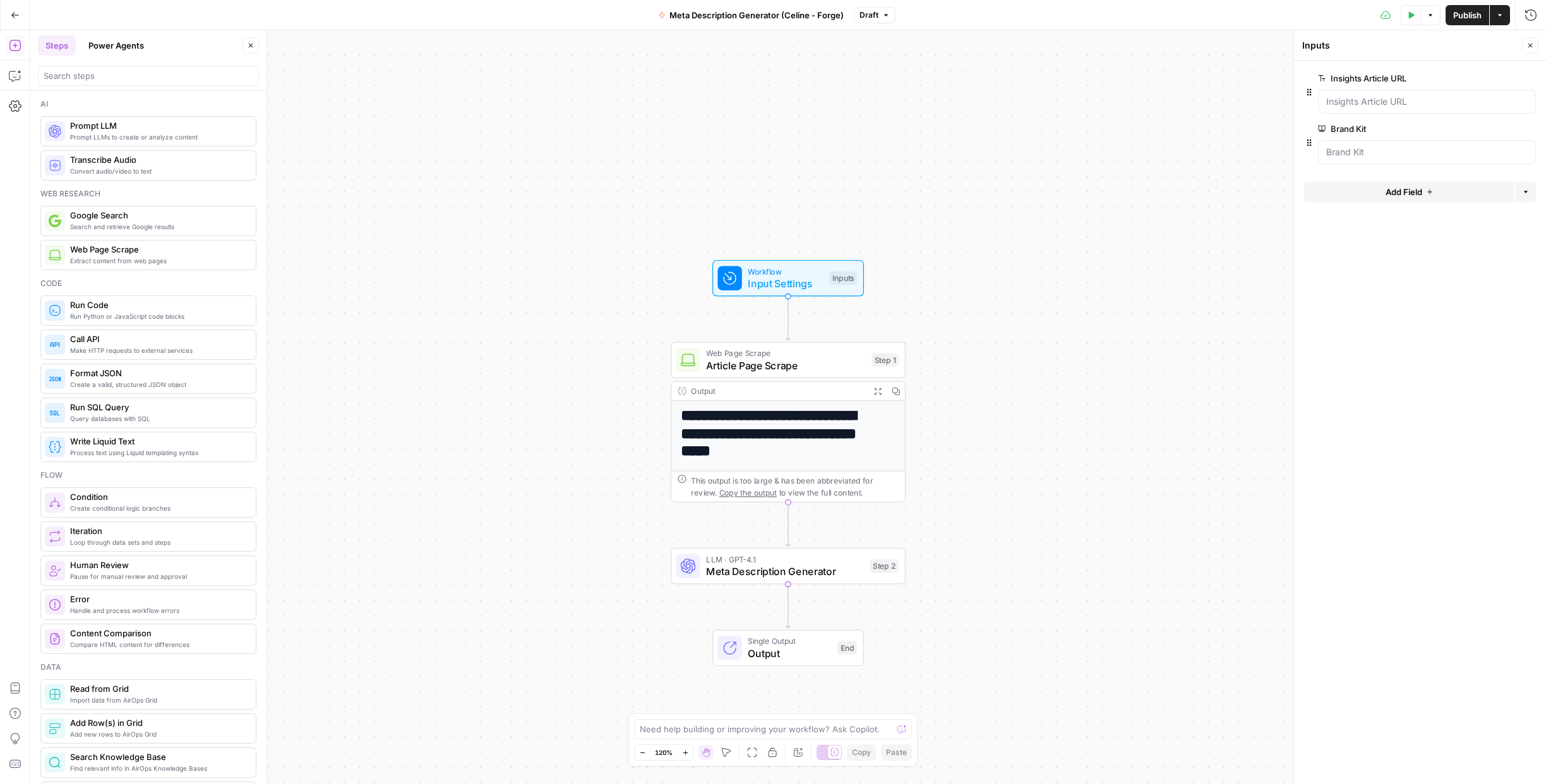
click at [781, 362] on span "Article Page Scrape" at bounding box center [786, 366] width 159 height 15
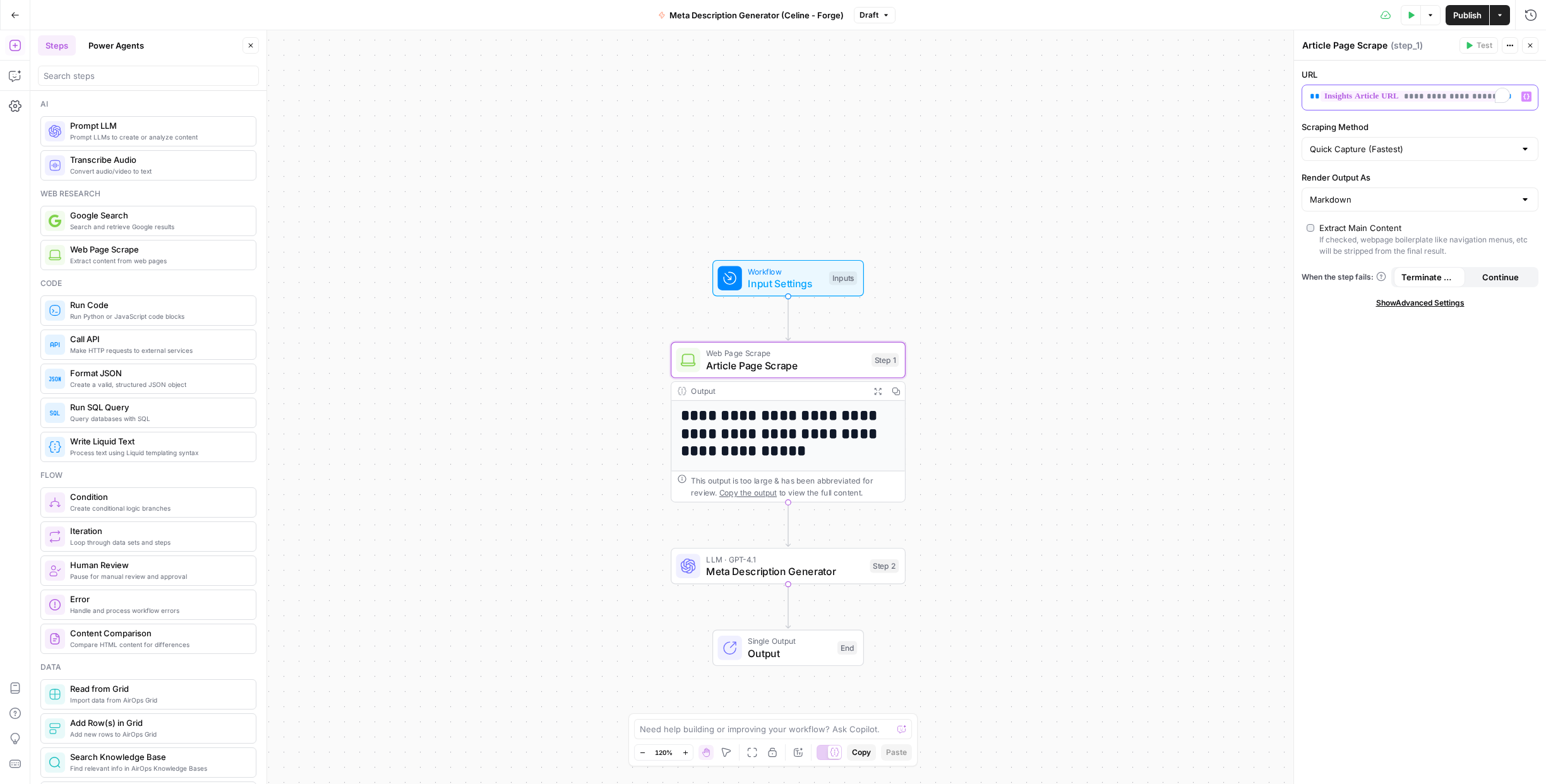
drag, startPoint x: 1499, startPoint y: 98, endPoint x: 1093, endPoint y: 149, distance: 409.2
click at [1093, 149] on body "**********" at bounding box center [773, 392] width 1546 height 784
drag, startPoint x: 1402, startPoint y: 94, endPoint x: 1283, endPoint y: 94, distance: 119.0
click at [1283, 94] on body "**********" at bounding box center [773, 392] width 1546 height 784
drag, startPoint x: 1402, startPoint y: 100, endPoint x: 1293, endPoint y: 95, distance: 109.1
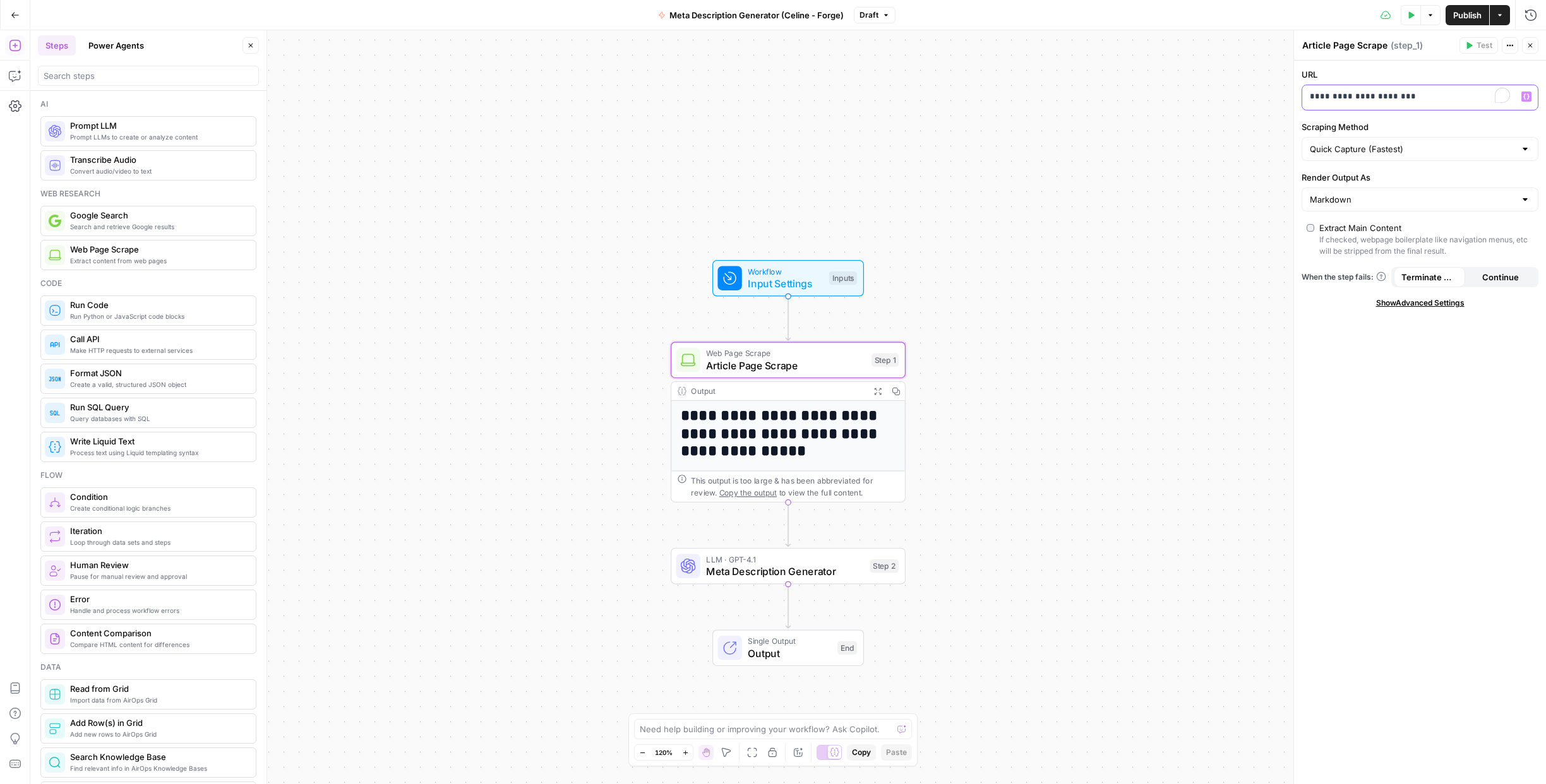
click at [1293, 95] on div "**********" at bounding box center [1420, 407] width 253 height 754
click at [1433, 375] on div "**********" at bounding box center [1419, 422] width 252 height 723
click at [1515, 103] on div "**********" at bounding box center [1410, 98] width 216 height 25
click at [1529, 97] on span "Variables Menu" at bounding box center [1529, 97] width 1 height 1
click at [1270, 102] on span "String" at bounding box center [1266, 100] width 21 height 12
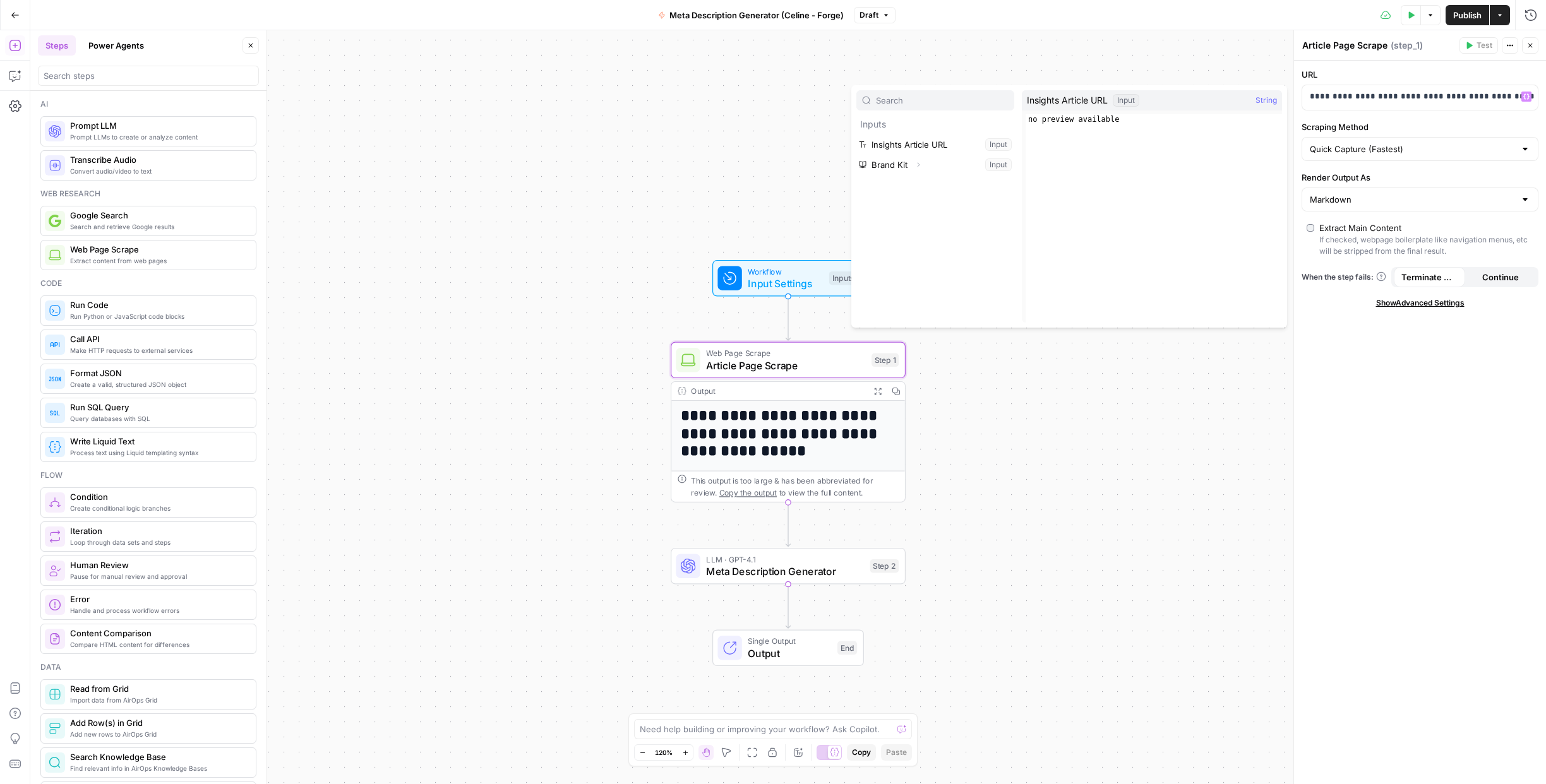
click at [1079, 98] on span "Insights Article URL" at bounding box center [1067, 100] width 81 height 12
click at [914, 146] on button "Select variable Insights Article URL" at bounding box center [935, 144] width 157 height 21
drag, startPoint x: 1513, startPoint y: 96, endPoint x: 1300, endPoint y: 98, distance: 213.0
click at [1300, 98] on div "**********" at bounding box center [1419, 422] width 252 height 723
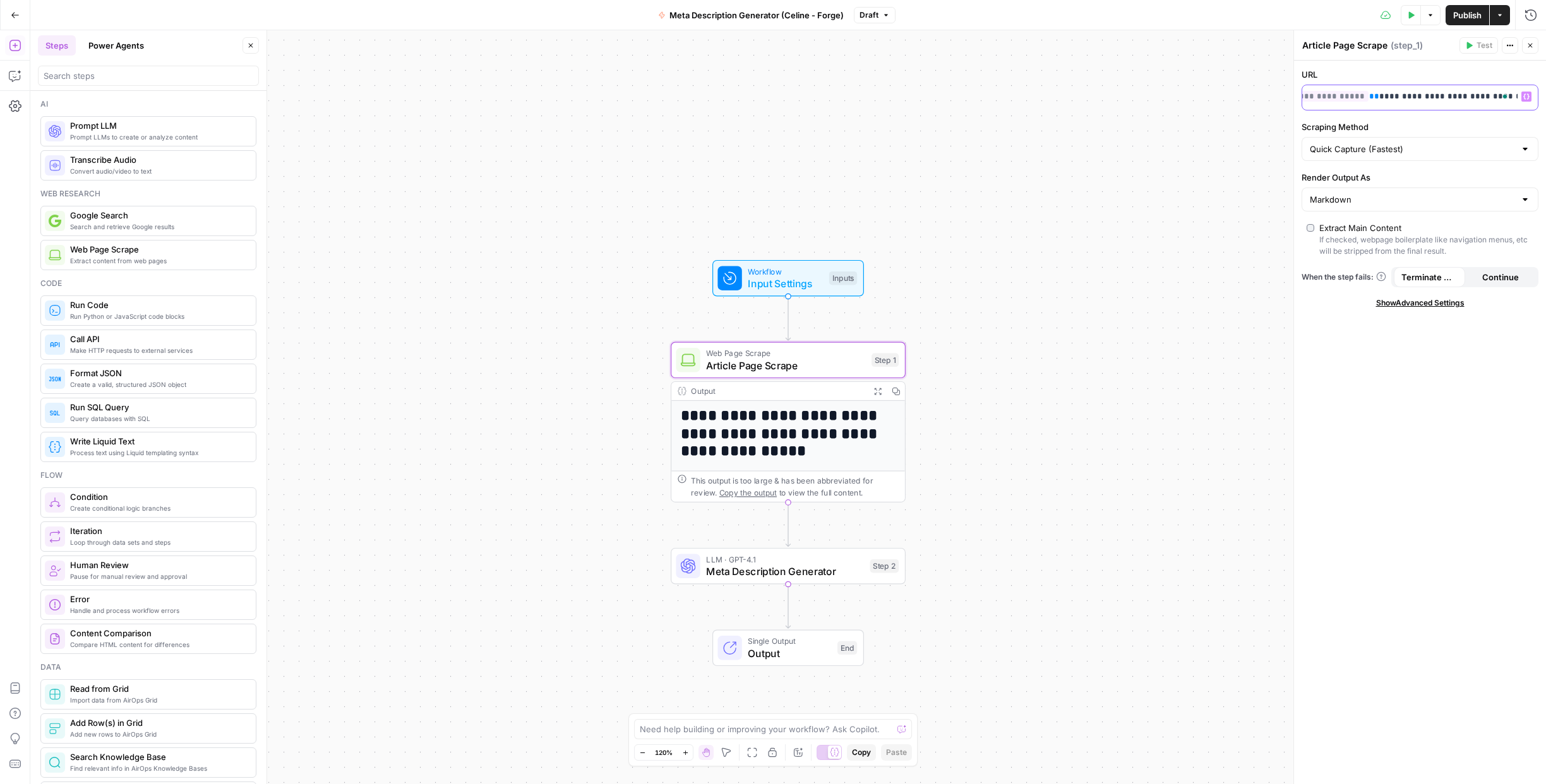
drag, startPoint x: 1490, startPoint y: 98, endPoint x: 1566, endPoint y: 106, distance: 76.4
click at [1545, 106] on html "**********" at bounding box center [773, 392] width 1546 height 784
click at [841, 432] on h1 "**********" at bounding box center [782, 434] width 204 height 53
click at [747, 424] on h1 "**********" at bounding box center [782, 434] width 204 height 53
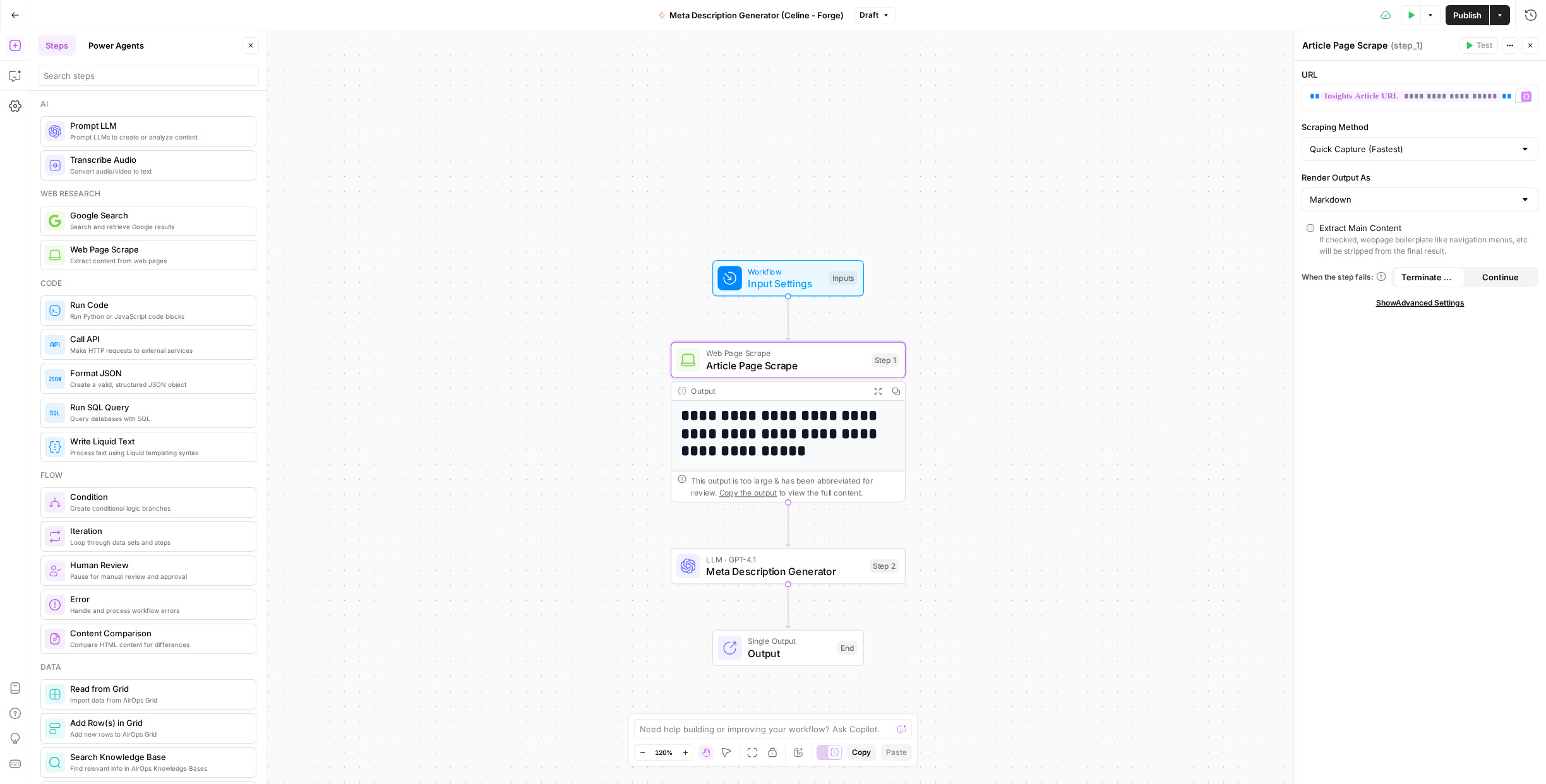
click at [695, 387] on div "Output" at bounding box center [777, 391] width 173 height 12
click at [1411, 16] on icon "button" at bounding box center [1410, 15] width 7 height 7
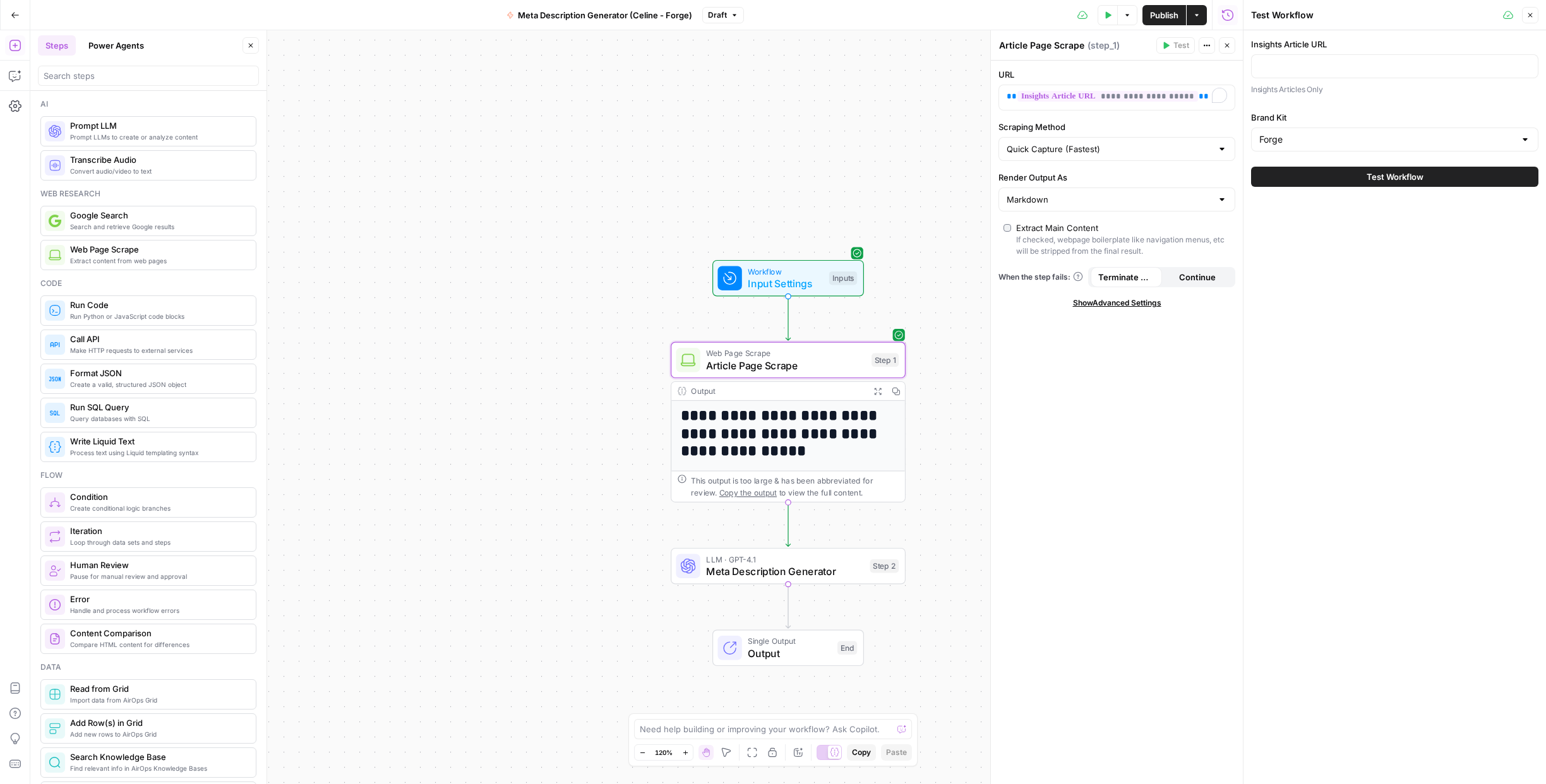
click at [1346, 73] on div at bounding box center [1394, 66] width 287 height 24
paste input "https://forgeglobal.com/insights/startup-trends-q3-companies-now-part-of-the-un…"
type input "https://forgeglobal.com/insights/startup-trends-q3-companies-now-part-of-the-un…"
click at [1354, 175] on button "Test Workflow" at bounding box center [1394, 176] width 287 height 21
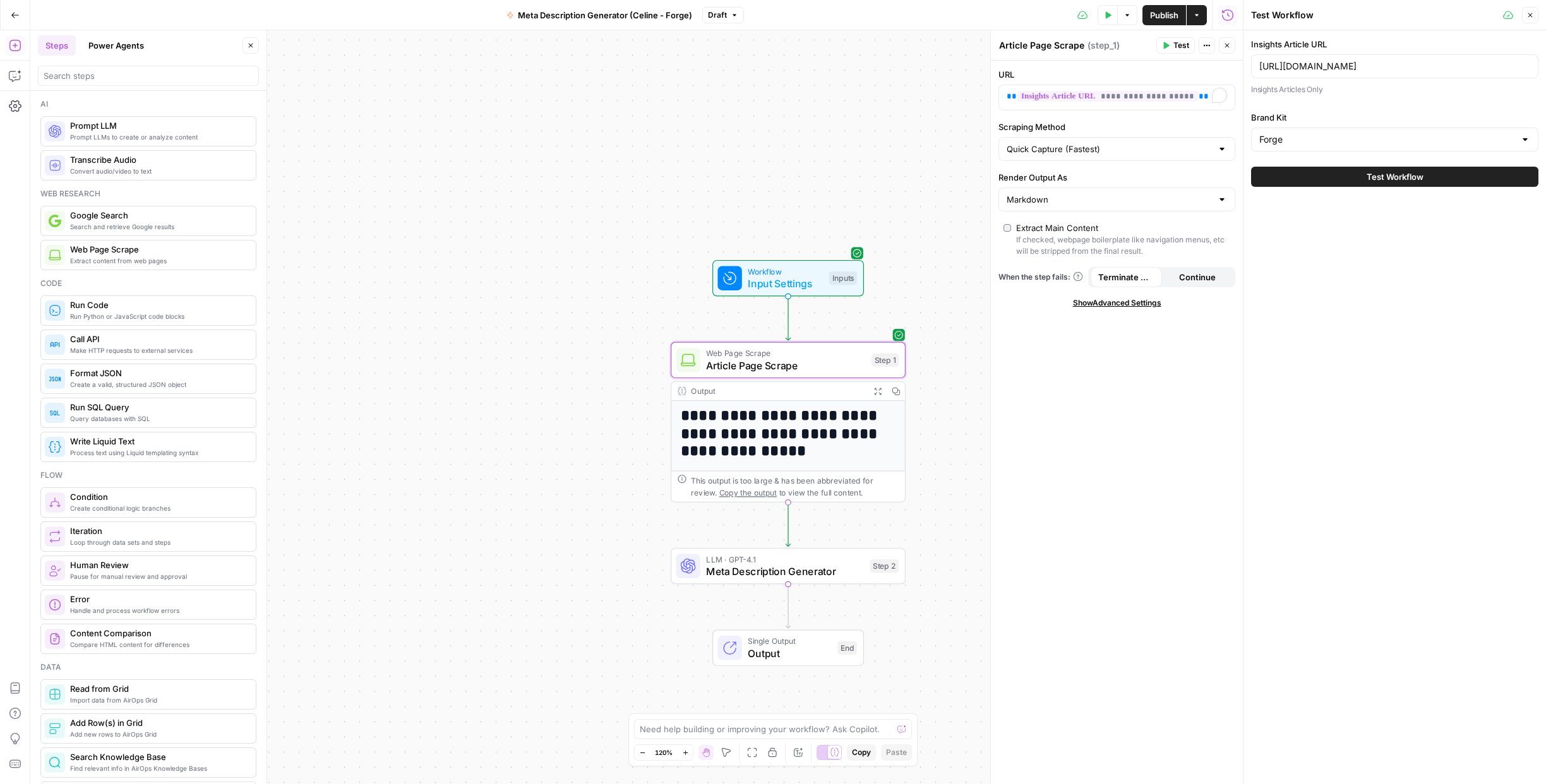
scroll to position [0, 0]
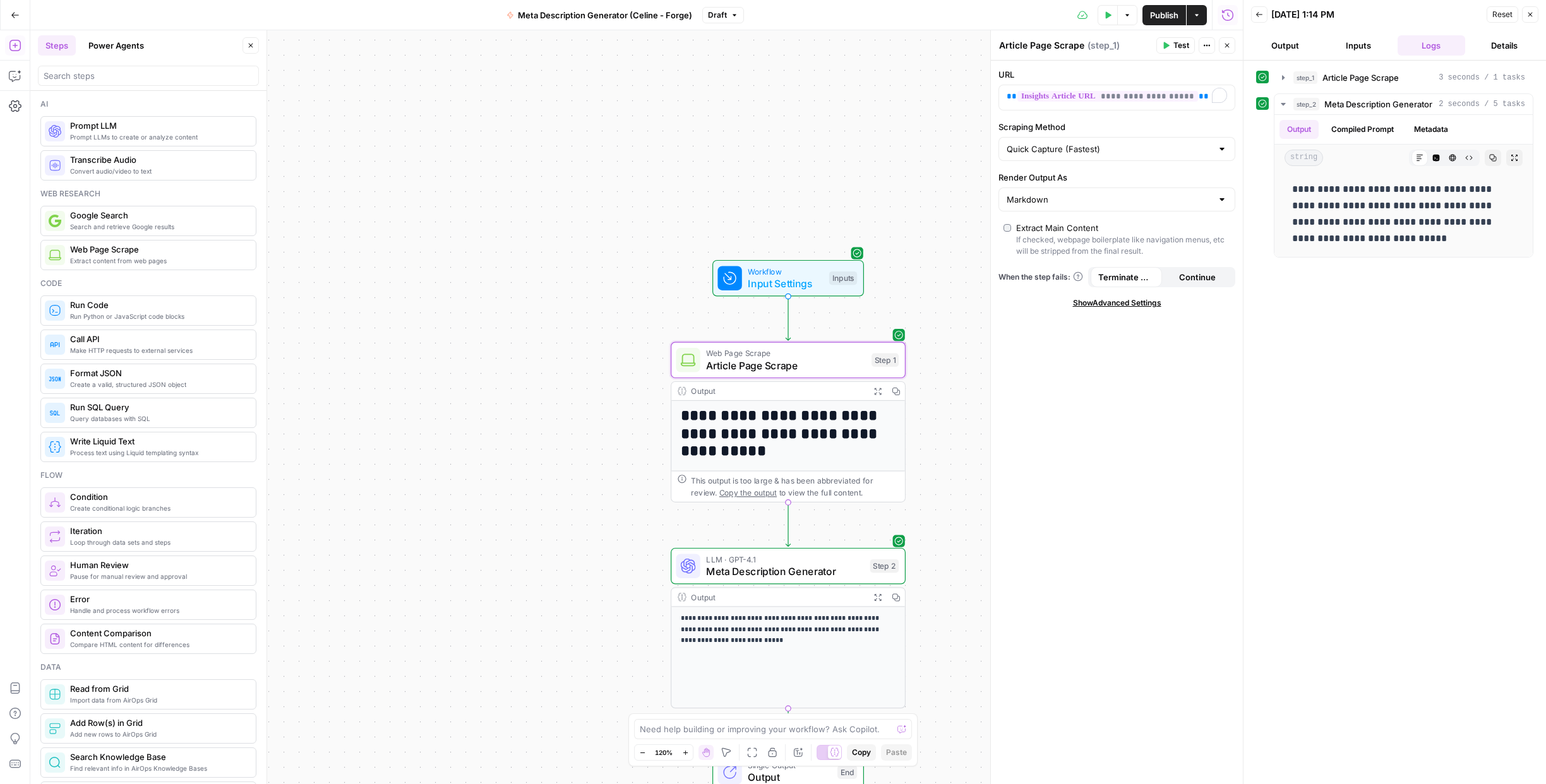
click at [794, 440] on h1 "**********" at bounding box center [782, 434] width 204 height 53
click at [767, 440] on h1 "**********" at bounding box center [782, 434] width 204 height 53
click at [878, 388] on icon "button" at bounding box center [878, 391] width 8 height 8
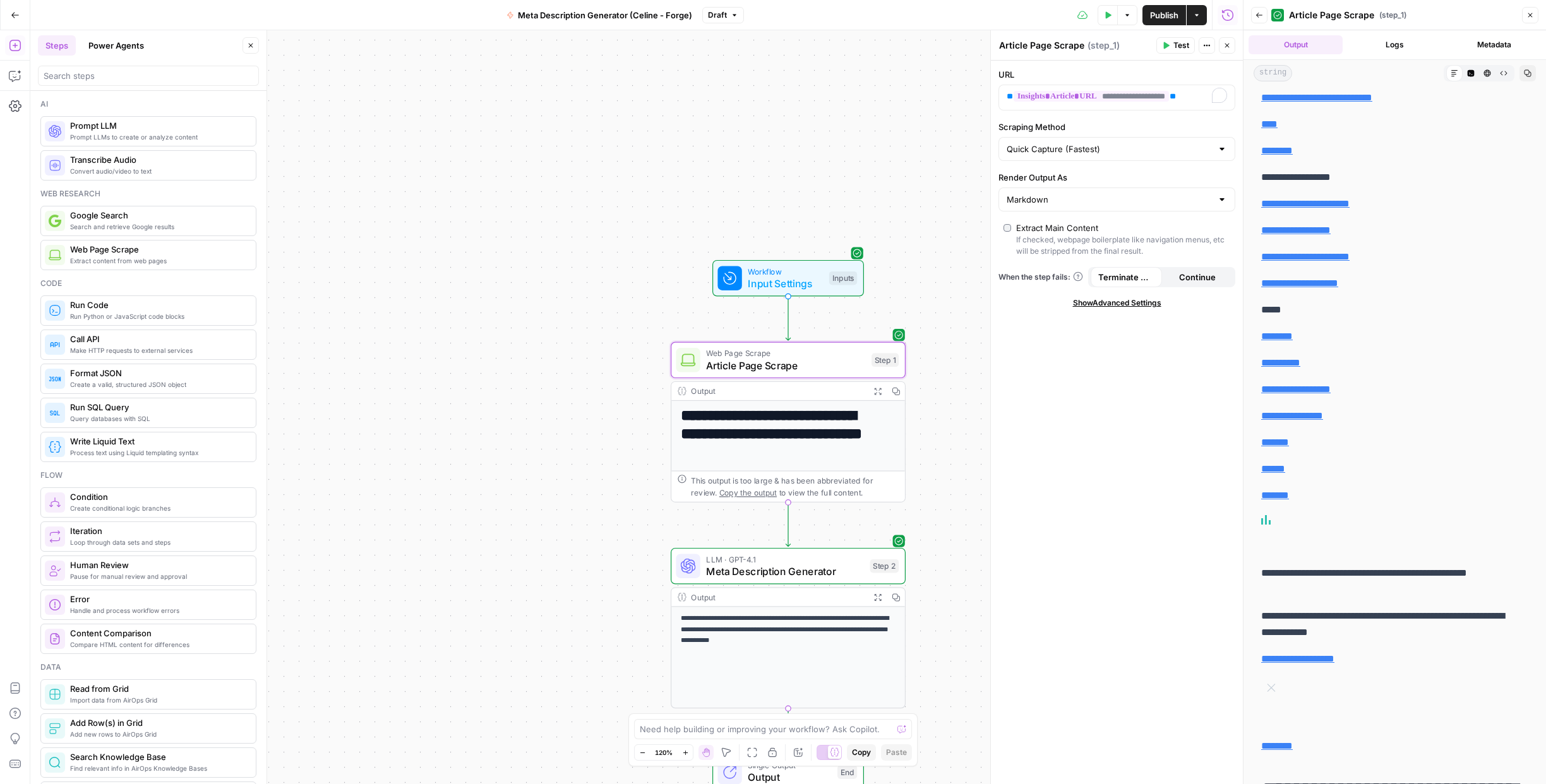
scroll to position [2994, 0]
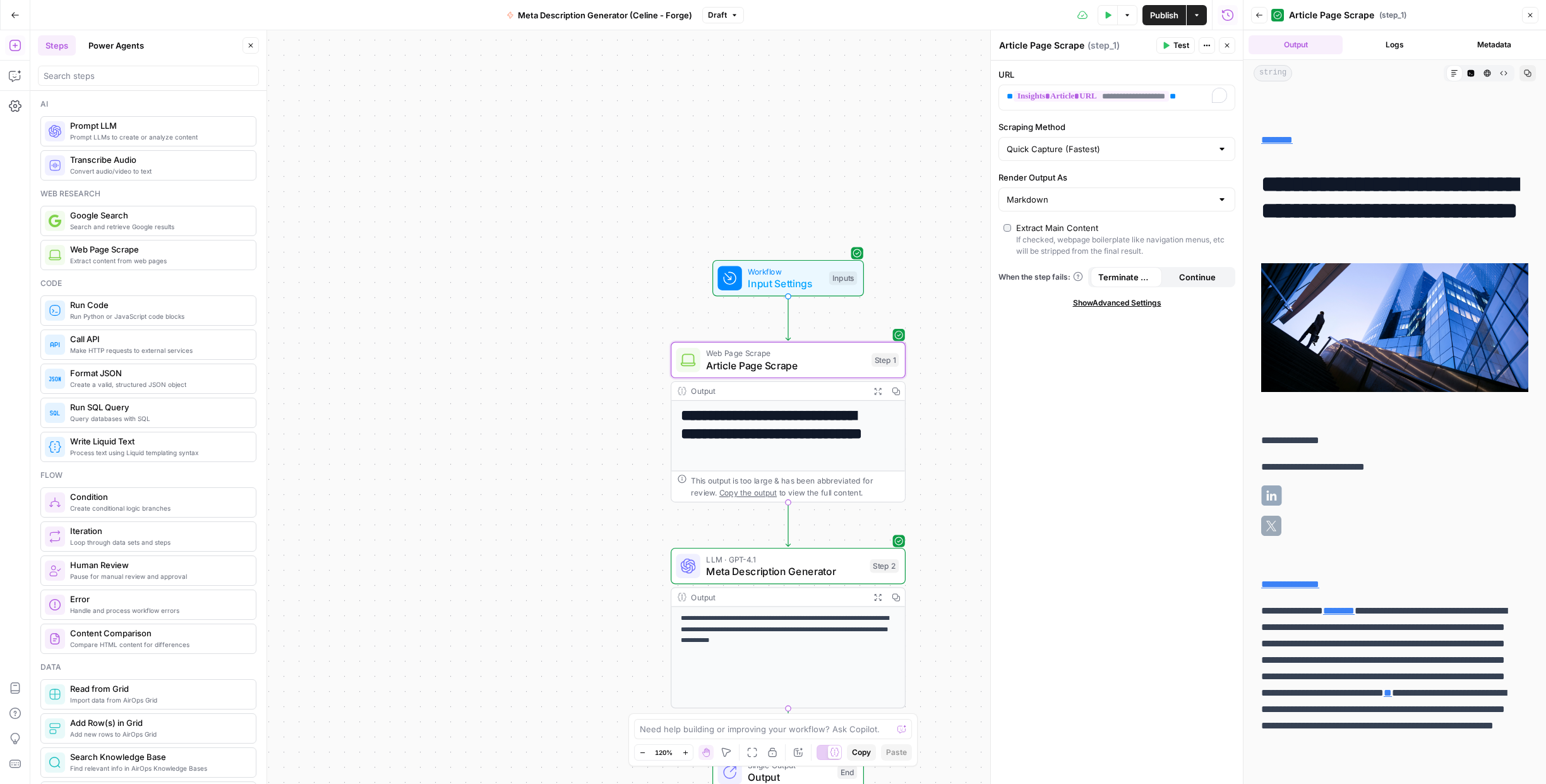
click at [1530, 15] on icon "button" at bounding box center [1530, 15] width 7 height 7
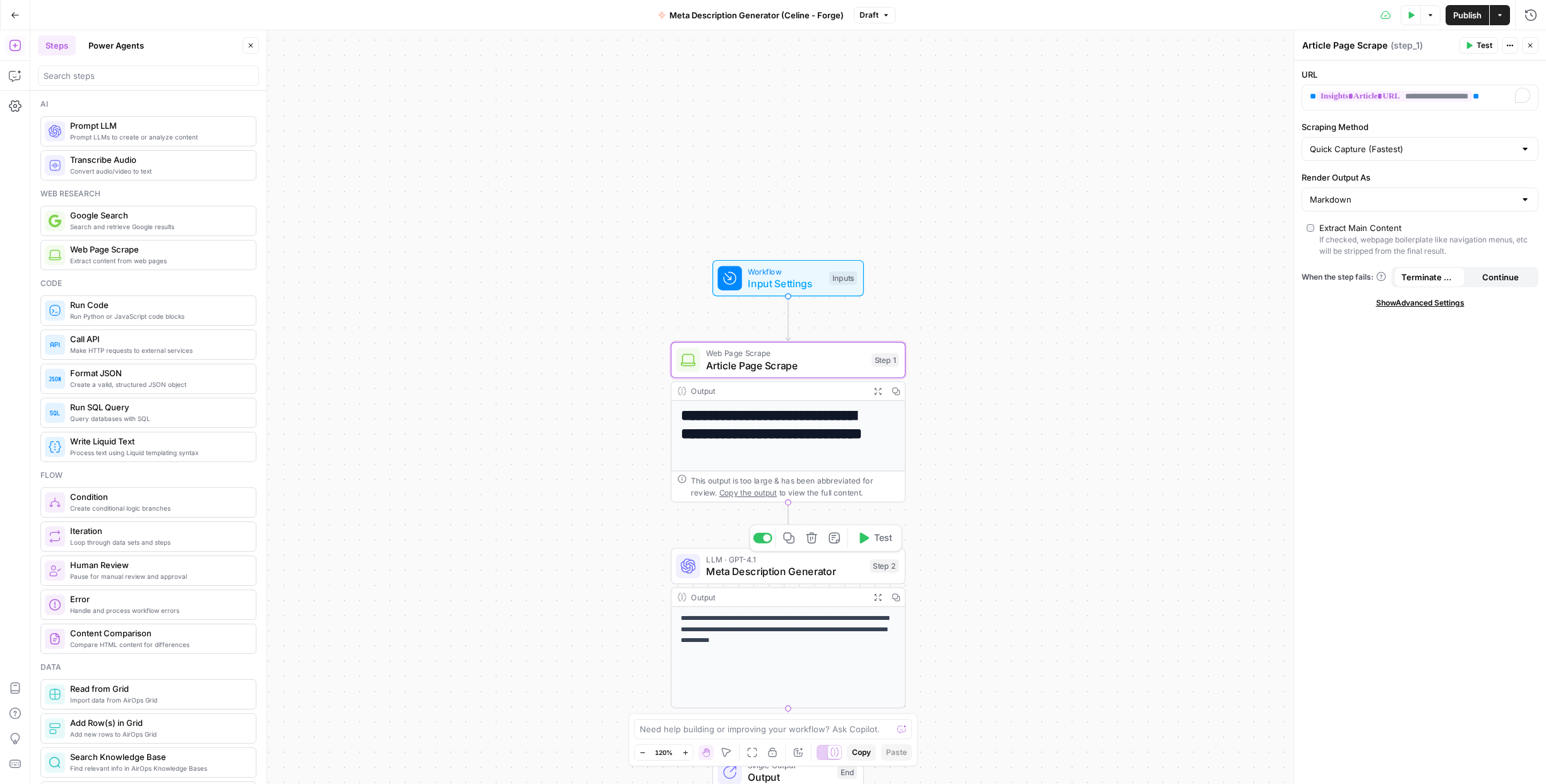
click at [824, 567] on span "Meta Description Generator" at bounding box center [785, 572] width 157 height 15
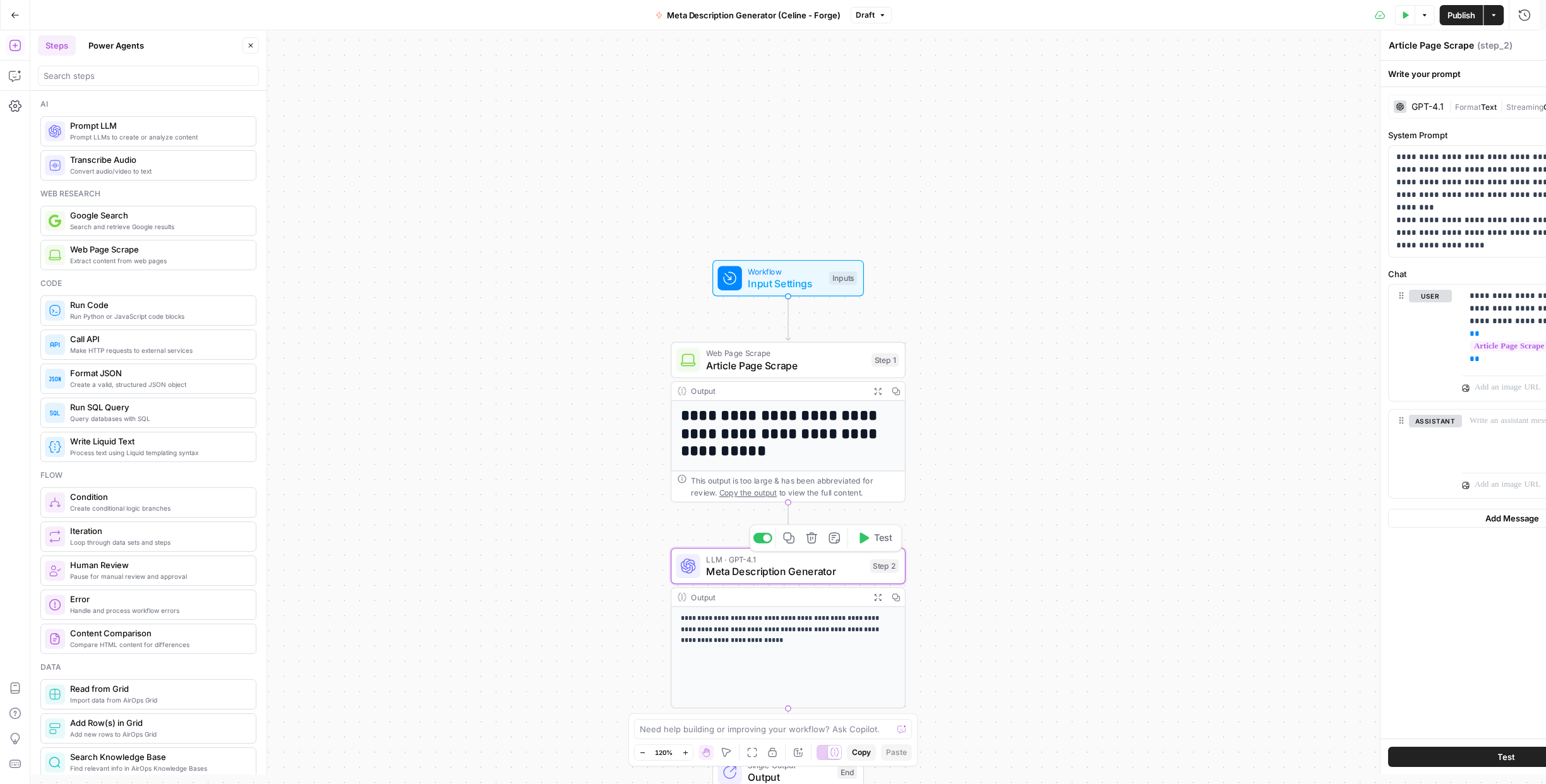
type textarea "Meta Description Generator"
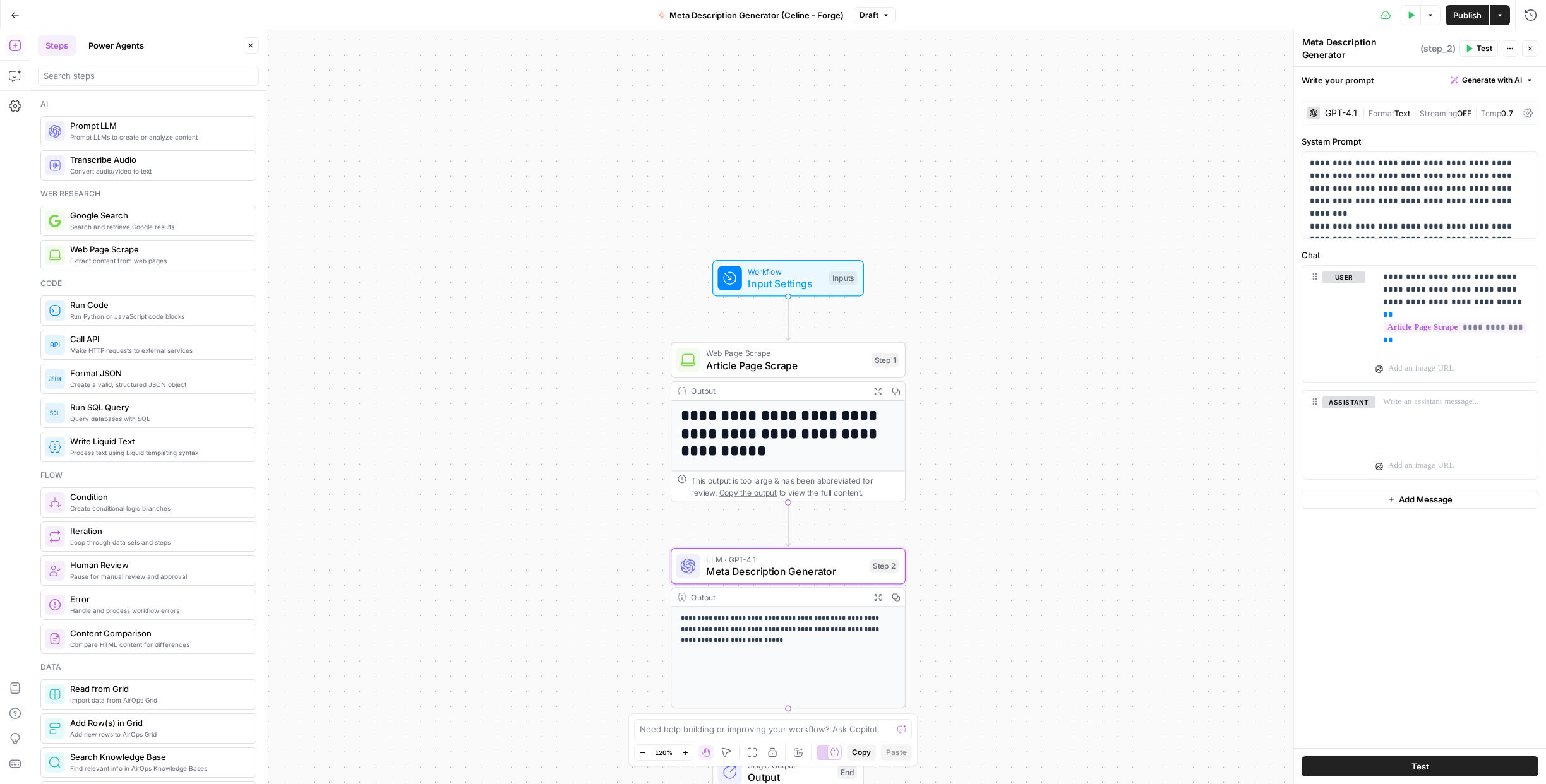
click at [1467, 14] on span "Publish" at bounding box center [1467, 15] width 29 height 12
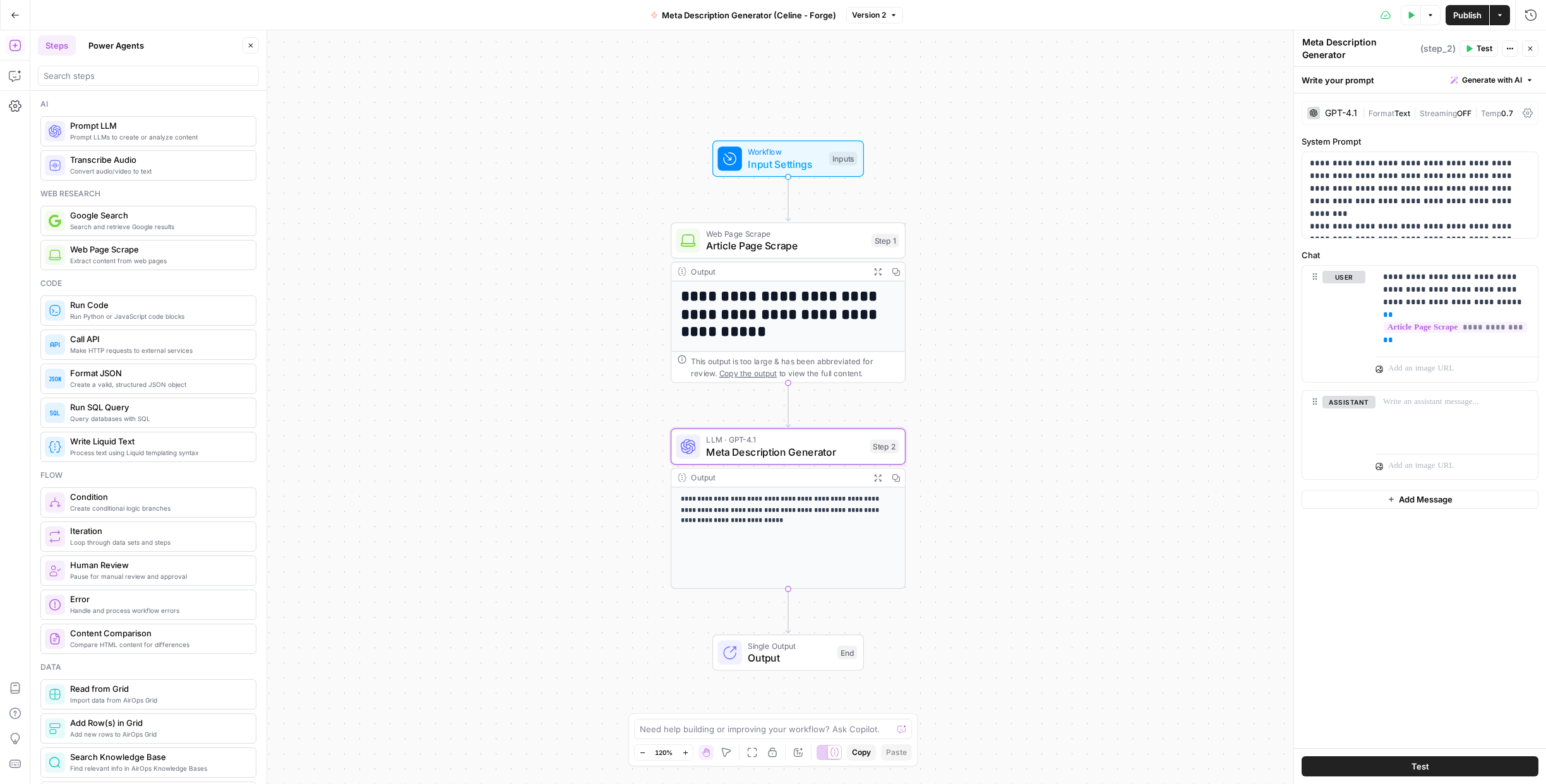
click at [581, 471] on div "**********" at bounding box center [788, 407] width 1516 height 754
click at [845, 327] on h1 "**********" at bounding box center [782, 313] width 204 height 53
click at [845, 328] on h1 "**********" at bounding box center [782, 313] width 204 height 53
click at [826, 243] on span "Article Page Scrape" at bounding box center [786, 245] width 159 height 15
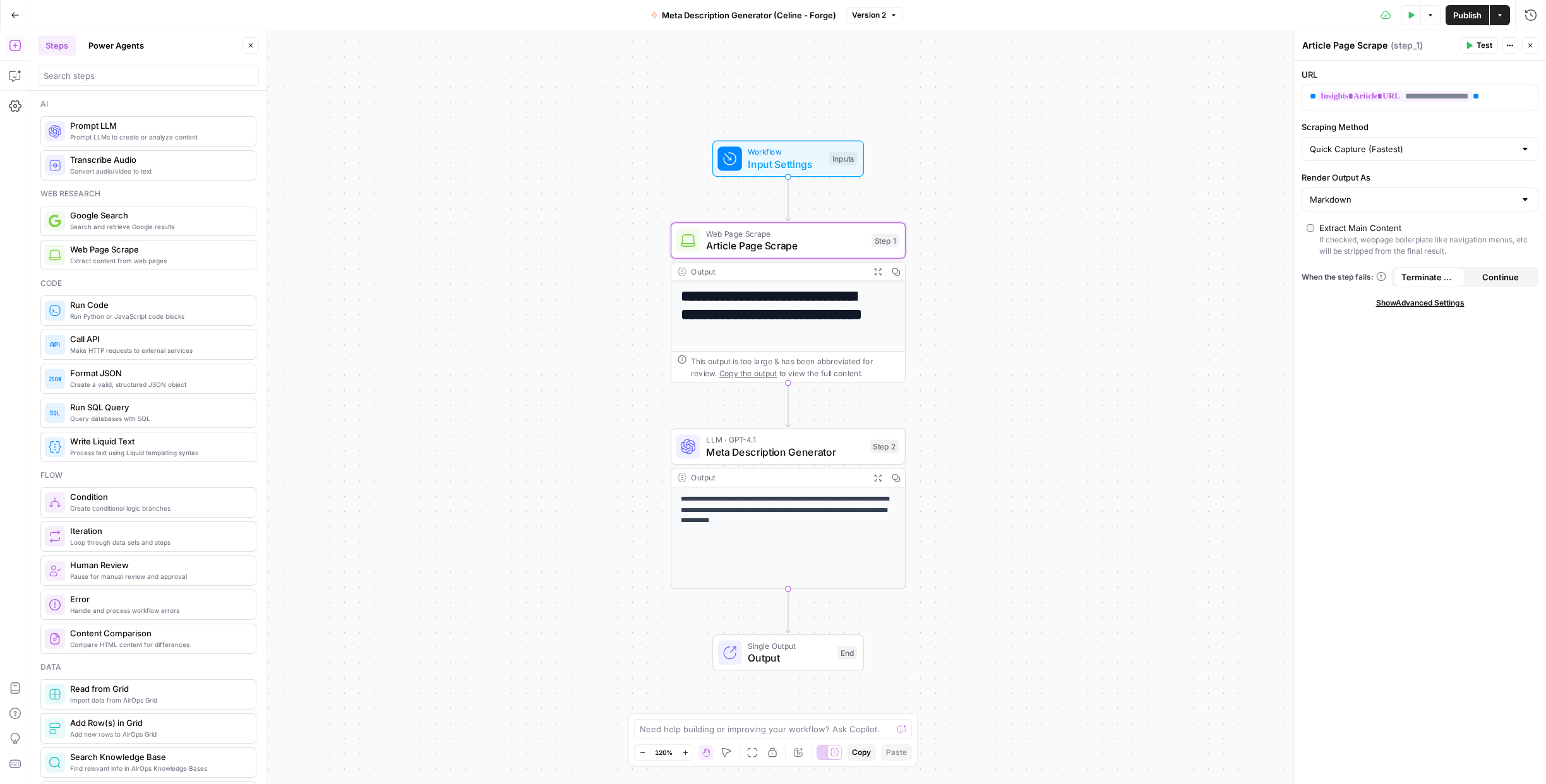
click at [698, 267] on div "Output" at bounding box center [777, 271] width 173 height 12
click at [757, 358] on div "This output is too large & has been abbreviated for review. Copy the output to …" at bounding box center [794, 367] width 208 height 24
click at [838, 360] on div "This output is too large & has been abbreviated for review. Copy the output to …" at bounding box center [794, 367] width 208 height 24
click at [828, 248] on span "Article Page Scrape" at bounding box center [786, 245] width 159 height 15
click at [1513, 43] on icon "button" at bounding box center [1509, 45] width 7 height 7
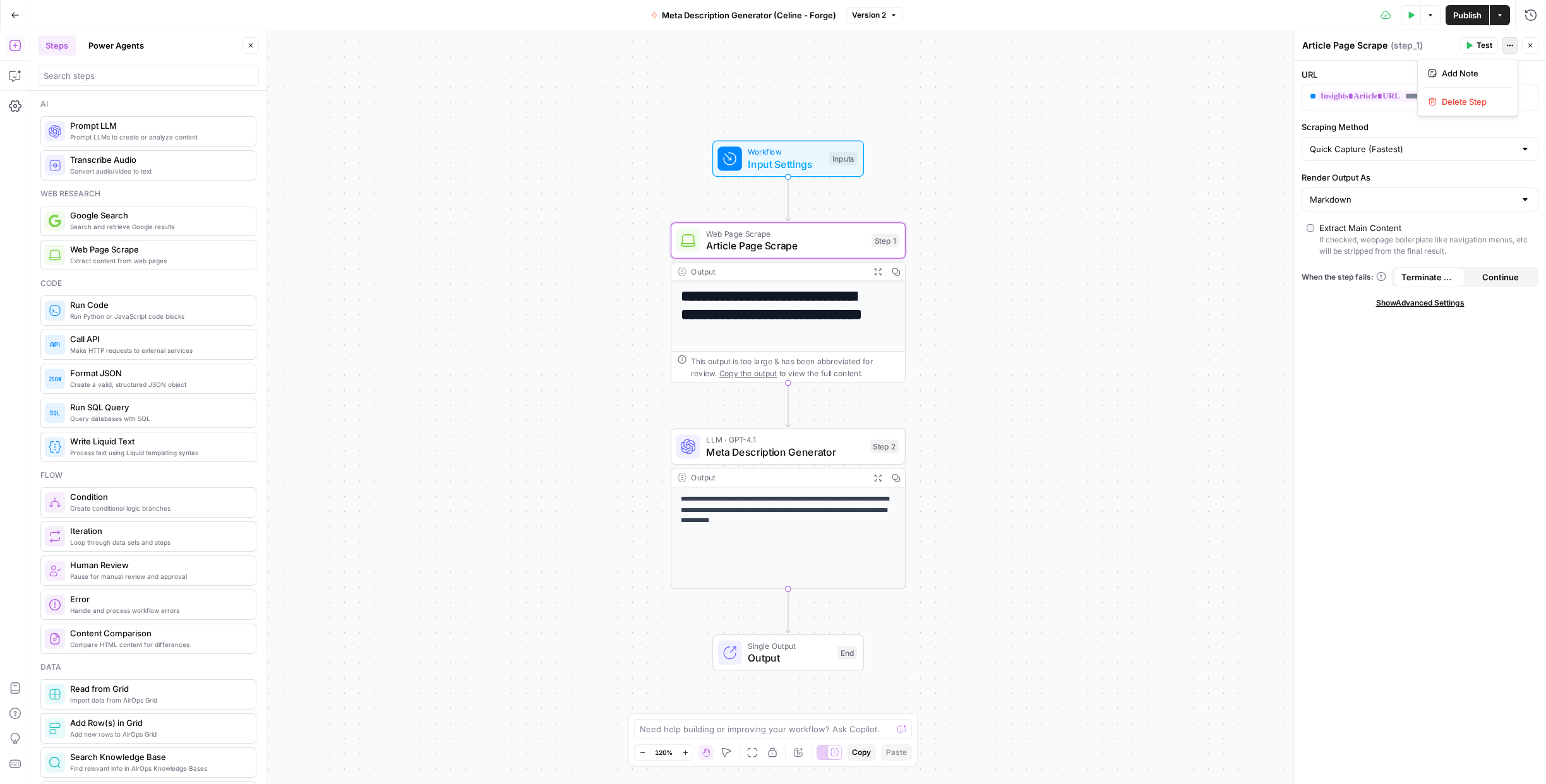
click at [1363, 353] on div "**********" at bounding box center [1419, 422] width 252 height 723
click at [686, 359] on icon at bounding box center [682, 359] width 9 height 9
click at [682, 358] on icon at bounding box center [682, 359] width 8 height 8
click at [869, 290] on h1 "**********" at bounding box center [782, 313] width 204 height 53
click at [823, 450] on span "Meta Description Generator" at bounding box center [785, 452] width 157 height 15
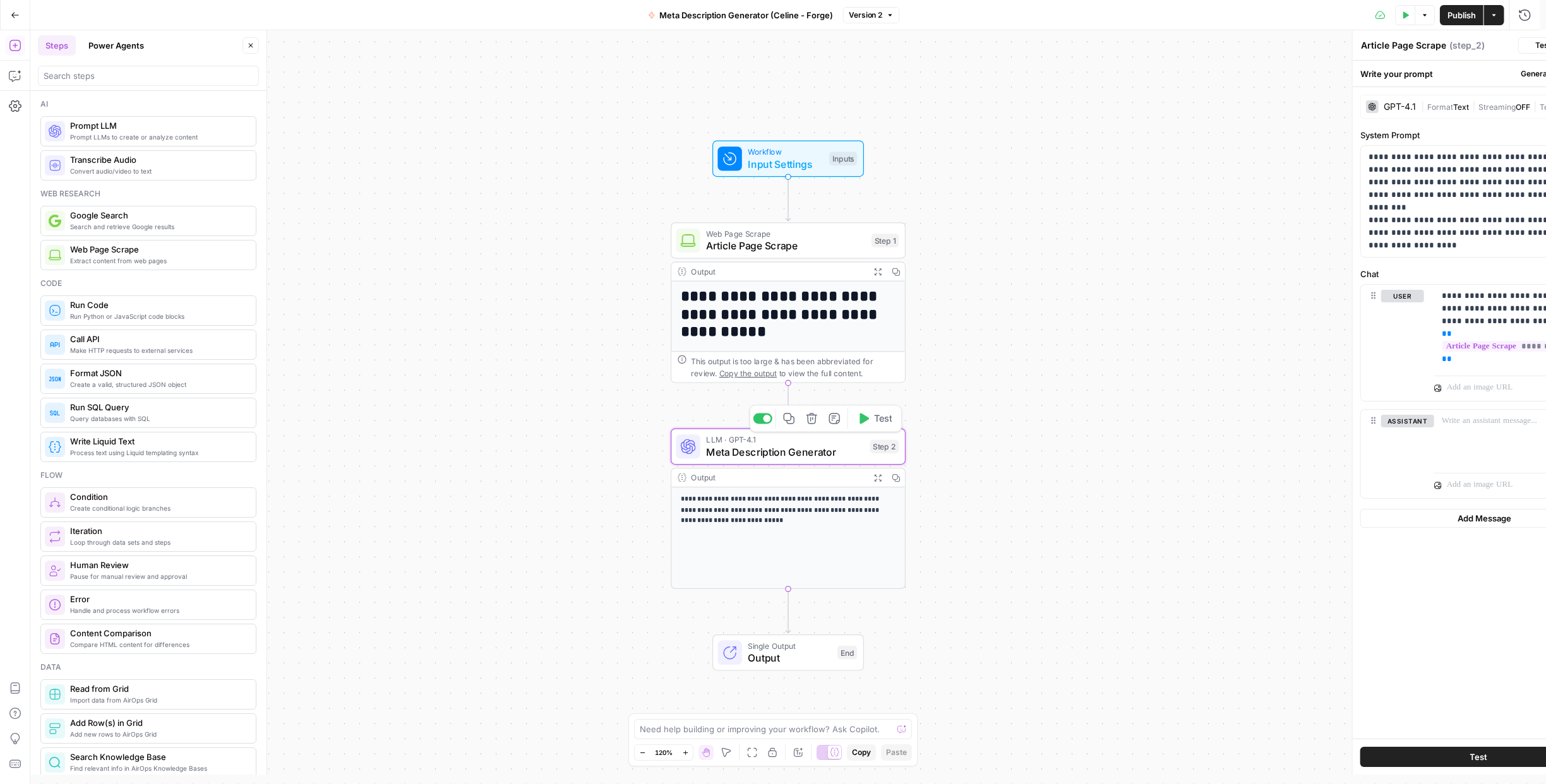
type textarea "Meta Description Generator"
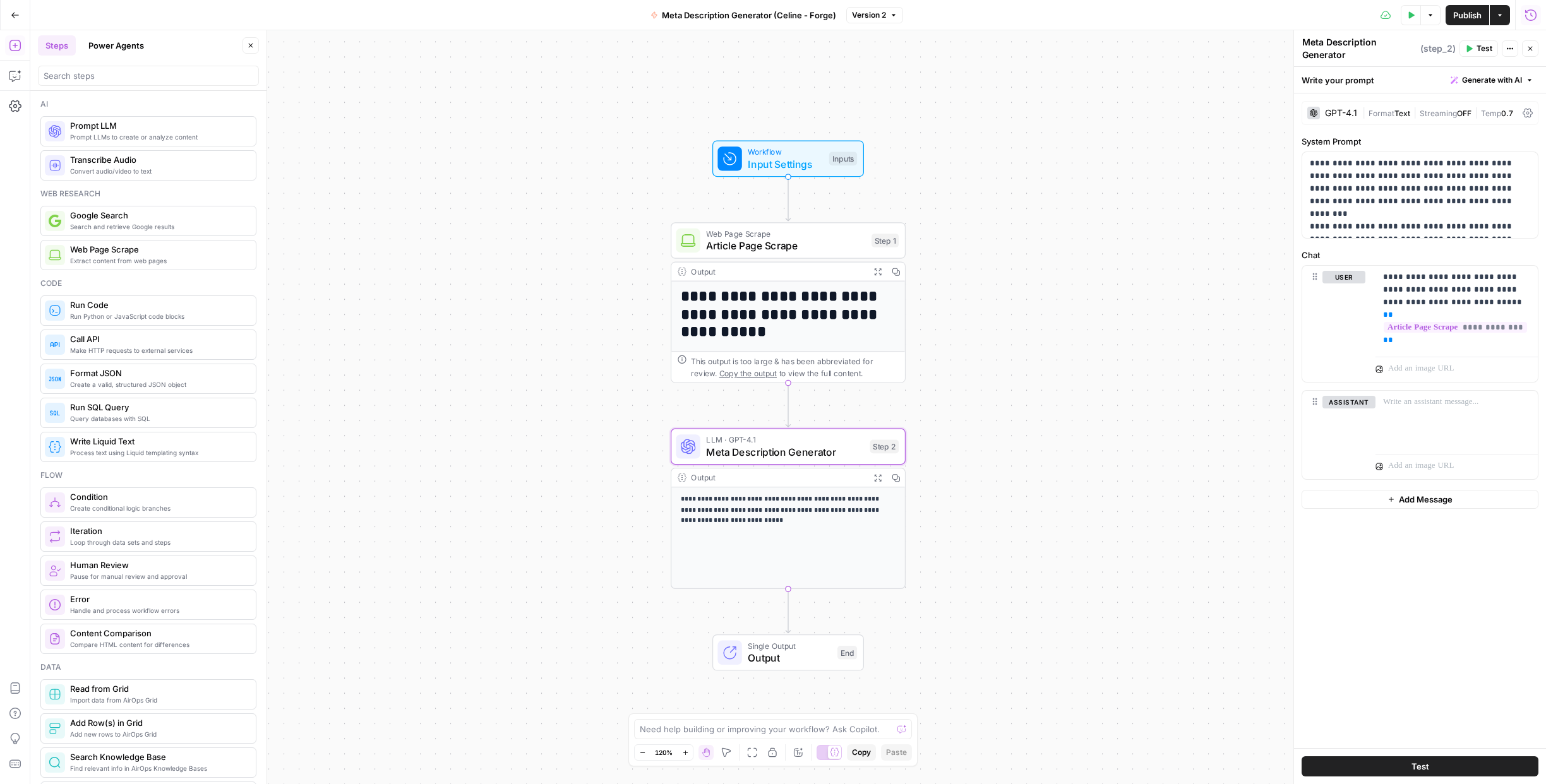
click at [1528, 15] on icon "button" at bounding box center [1530, 15] width 12 height 12
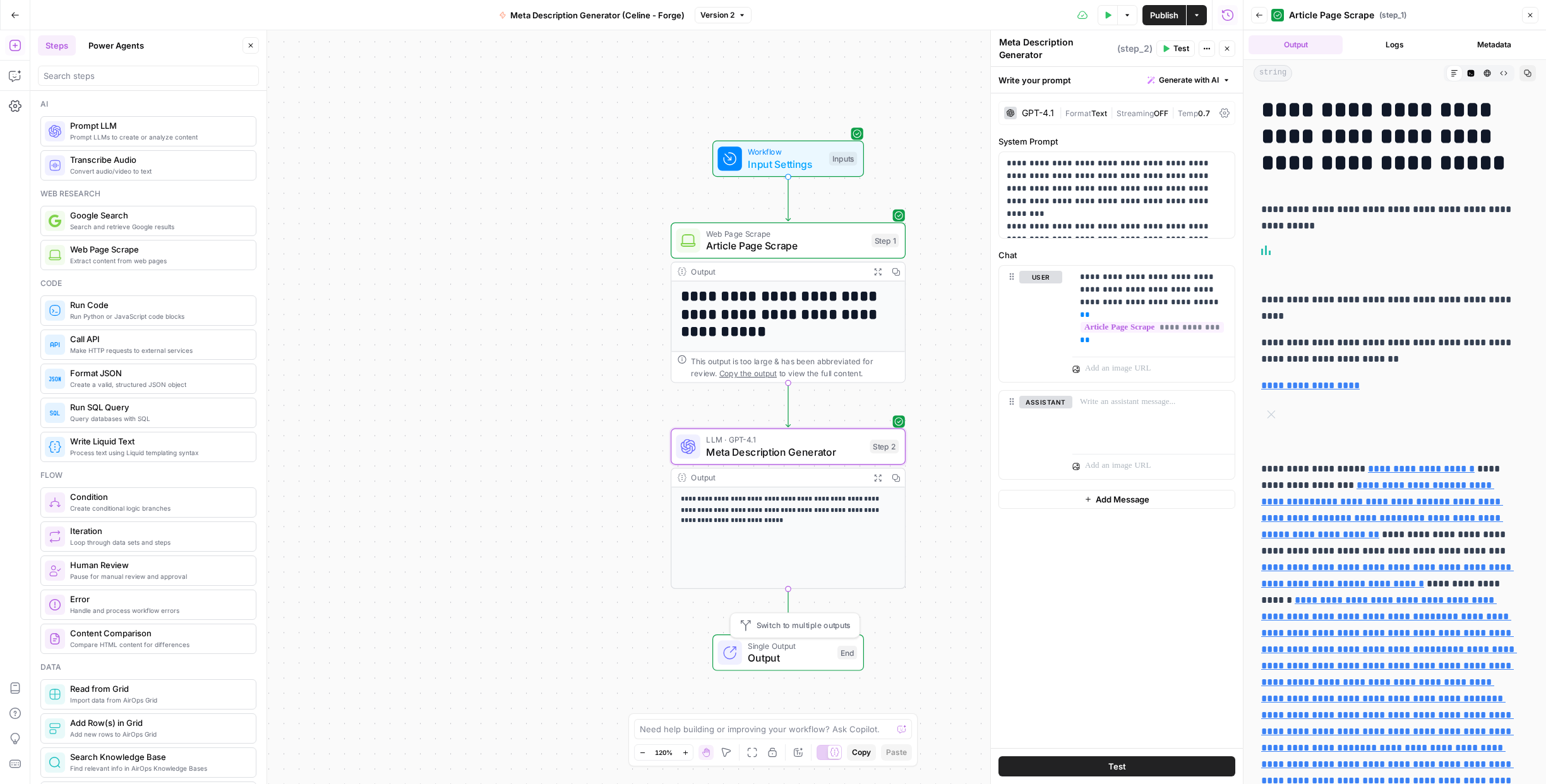
click at [858, 629] on div "Switch to multiple outputs" at bounding box center [795, 626] width 130 height 26
click at [901, 422] on div "Copy step Delete step Add Note Test" at bounding box center [826, 417] width 153 height 27
click at [918, 417] on div "**********" at bounding box center [636, 407] width 1212 height 754
click at [863, 446] on span "Meta Description Generator" at bounding box center [785, 452] width 157 height 15
click at [1400, 41] on button "Logs" at bounding box center [1394, 44] width 94 height 19
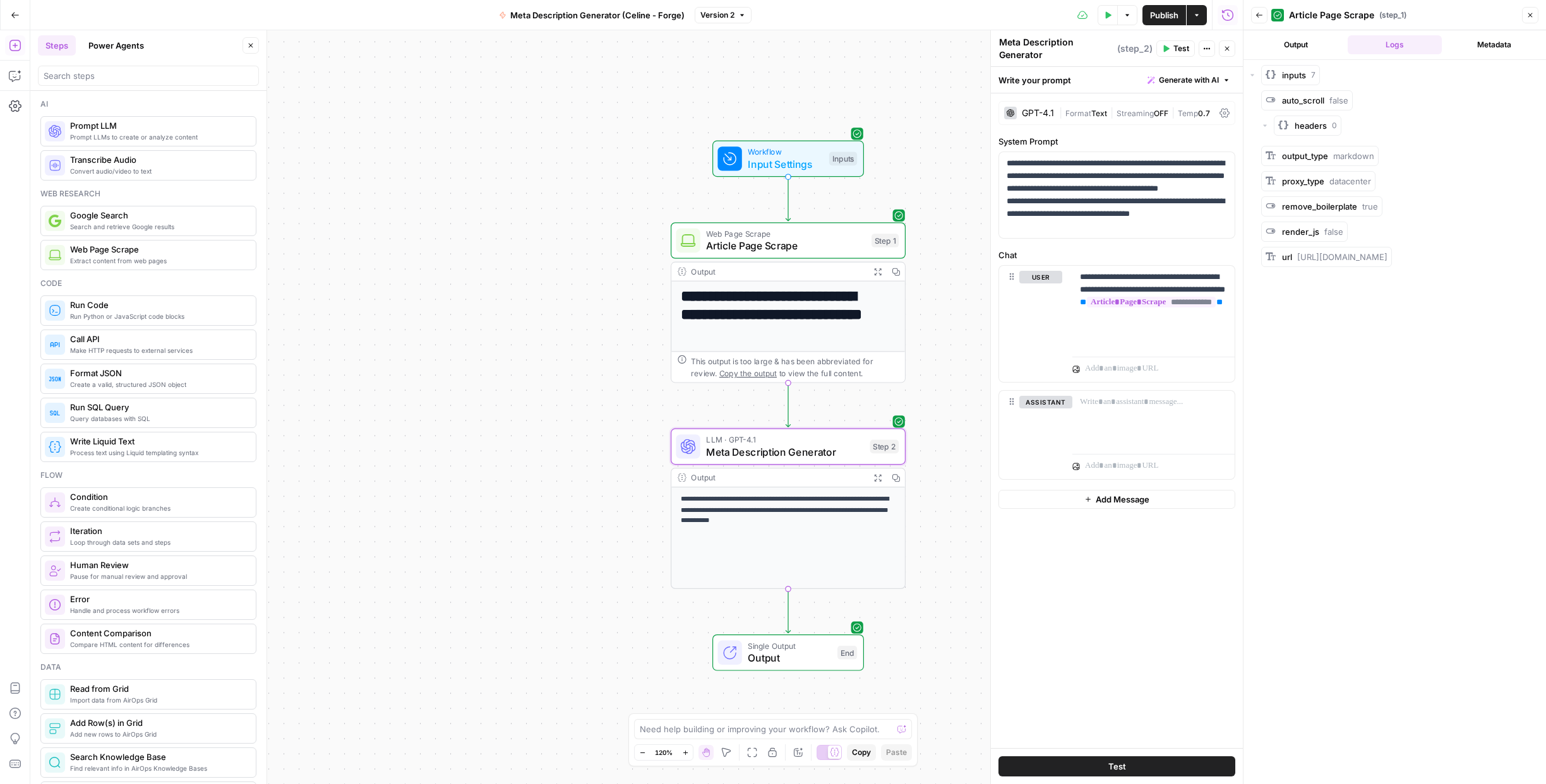
click at [860, 547] on div "**********" at bounding box center [787, 537] width 234 height 101
click at [1493, 53] on button "Metadata" at bounding box center [1494, 44] width 94 height 19
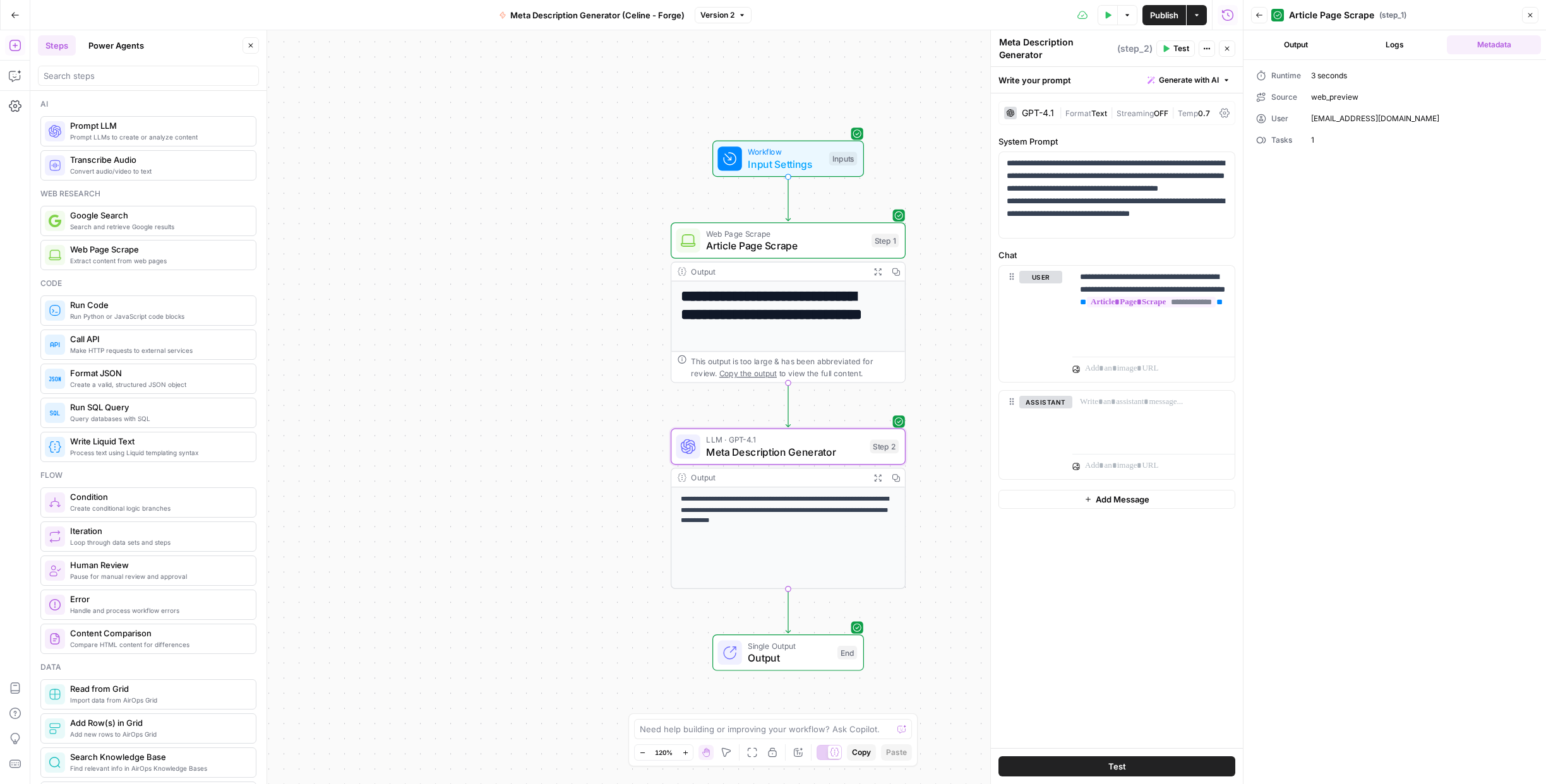
click at [1297, 51] on button "Output" at bounding box center [1295, 44] width 94 height 19
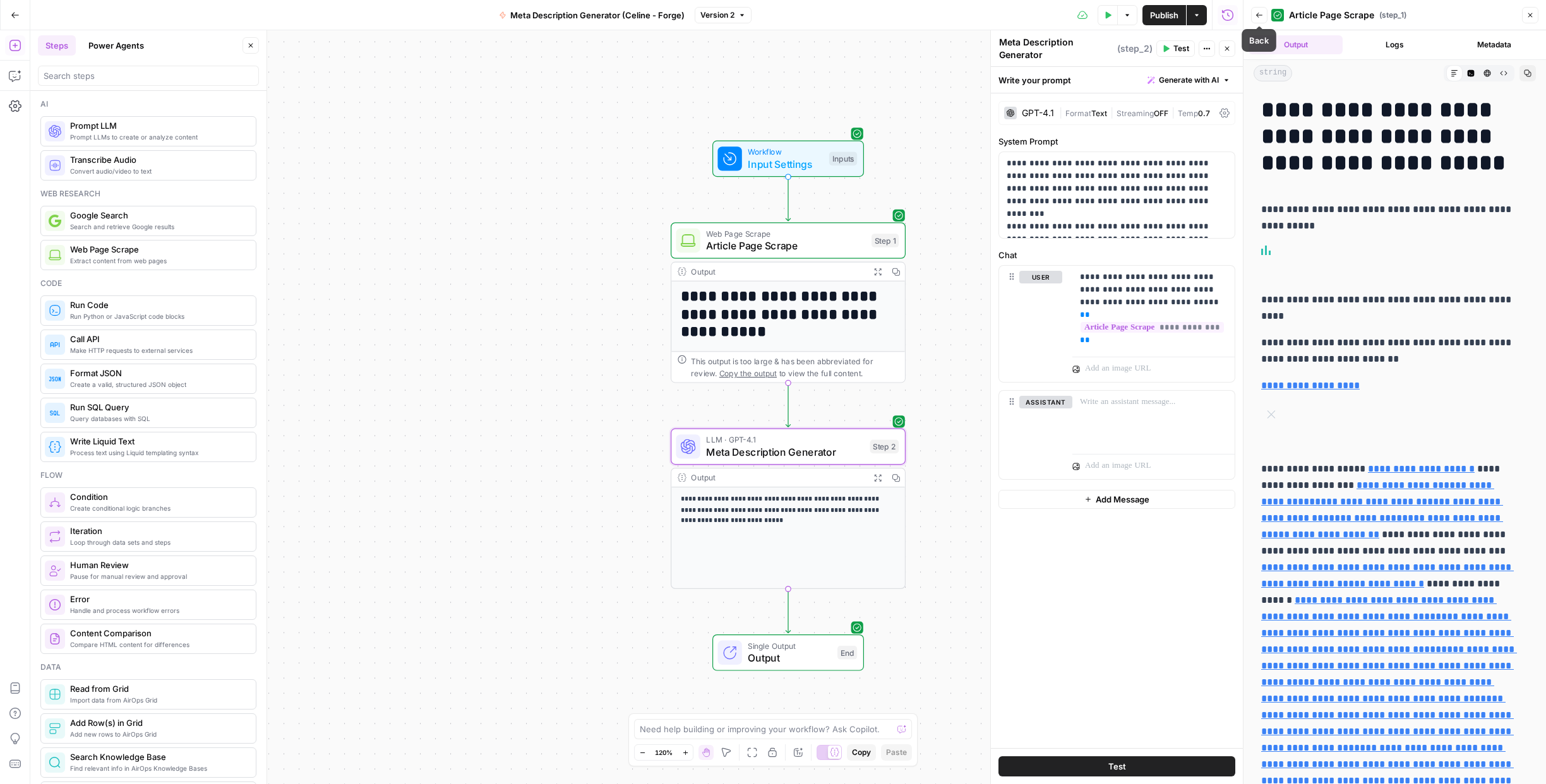
click at [1259, 15] on icon "button" at bounding box center [1259, 15] width 7 height 5
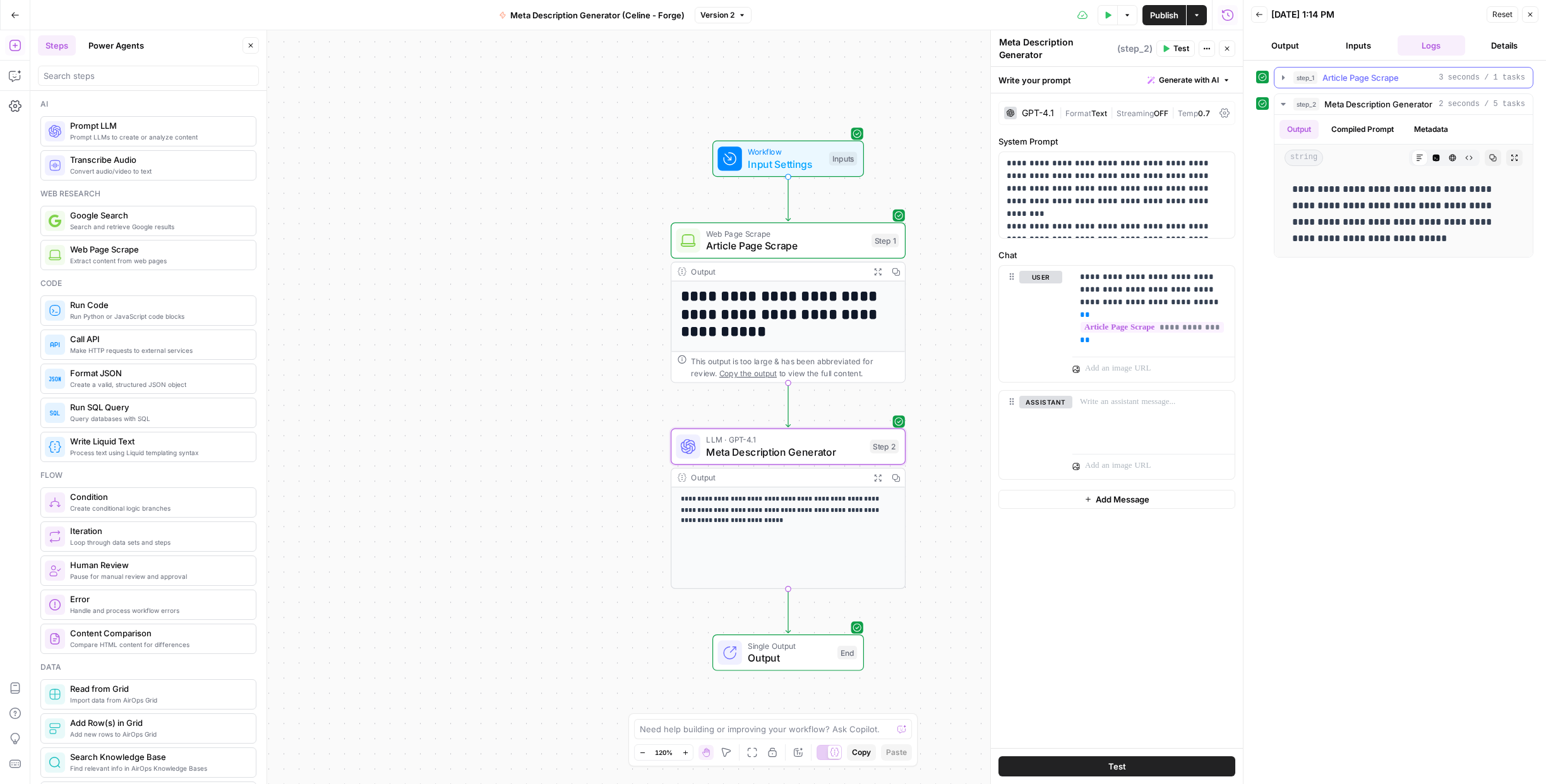
click at [1282, 78] on icon "button" at bounding box center [1283, 77] width 2 height 4
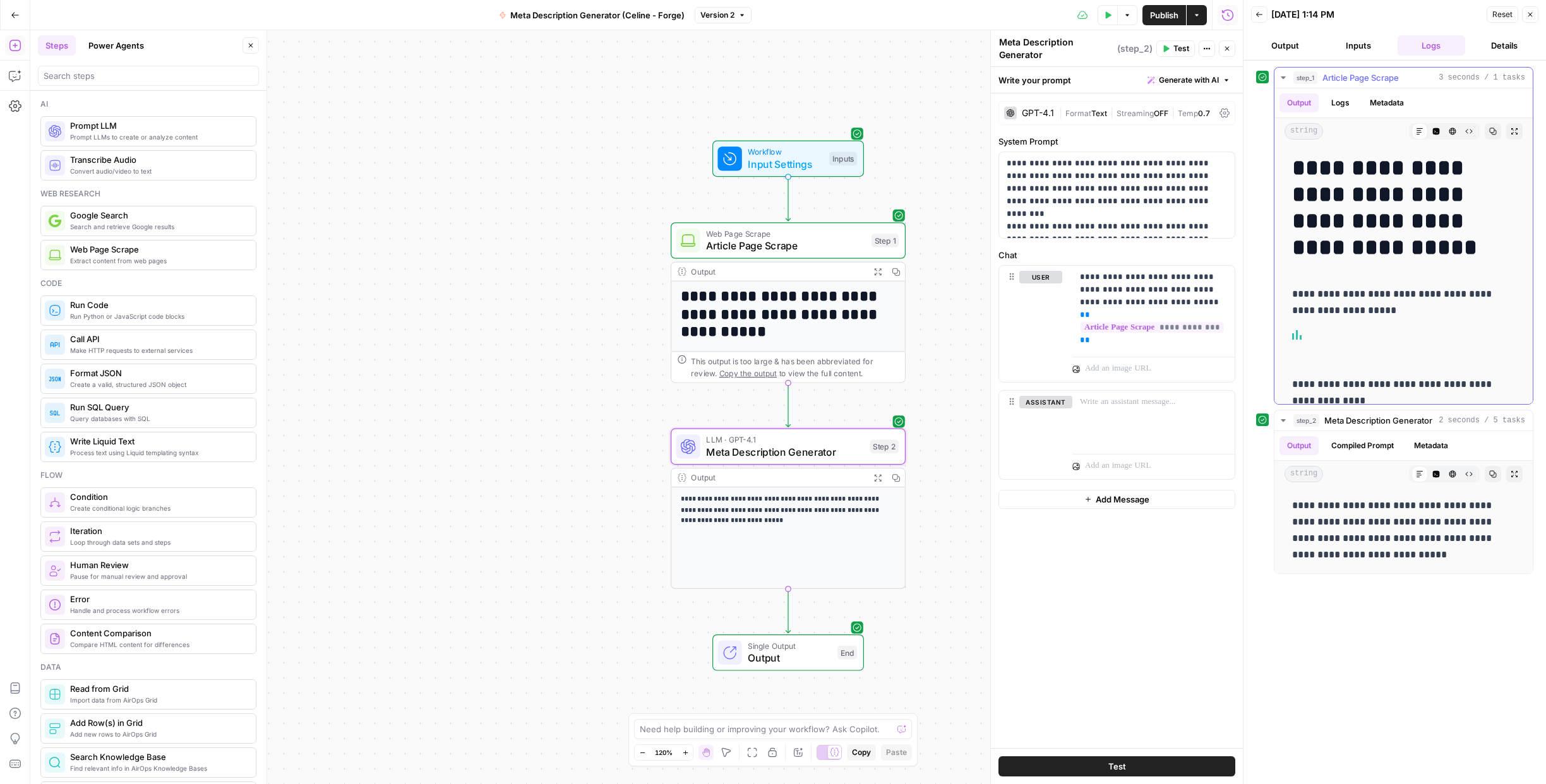
click at [1285, 77] on icon "button" at bounding box center [1283, 78] width 10 height 10
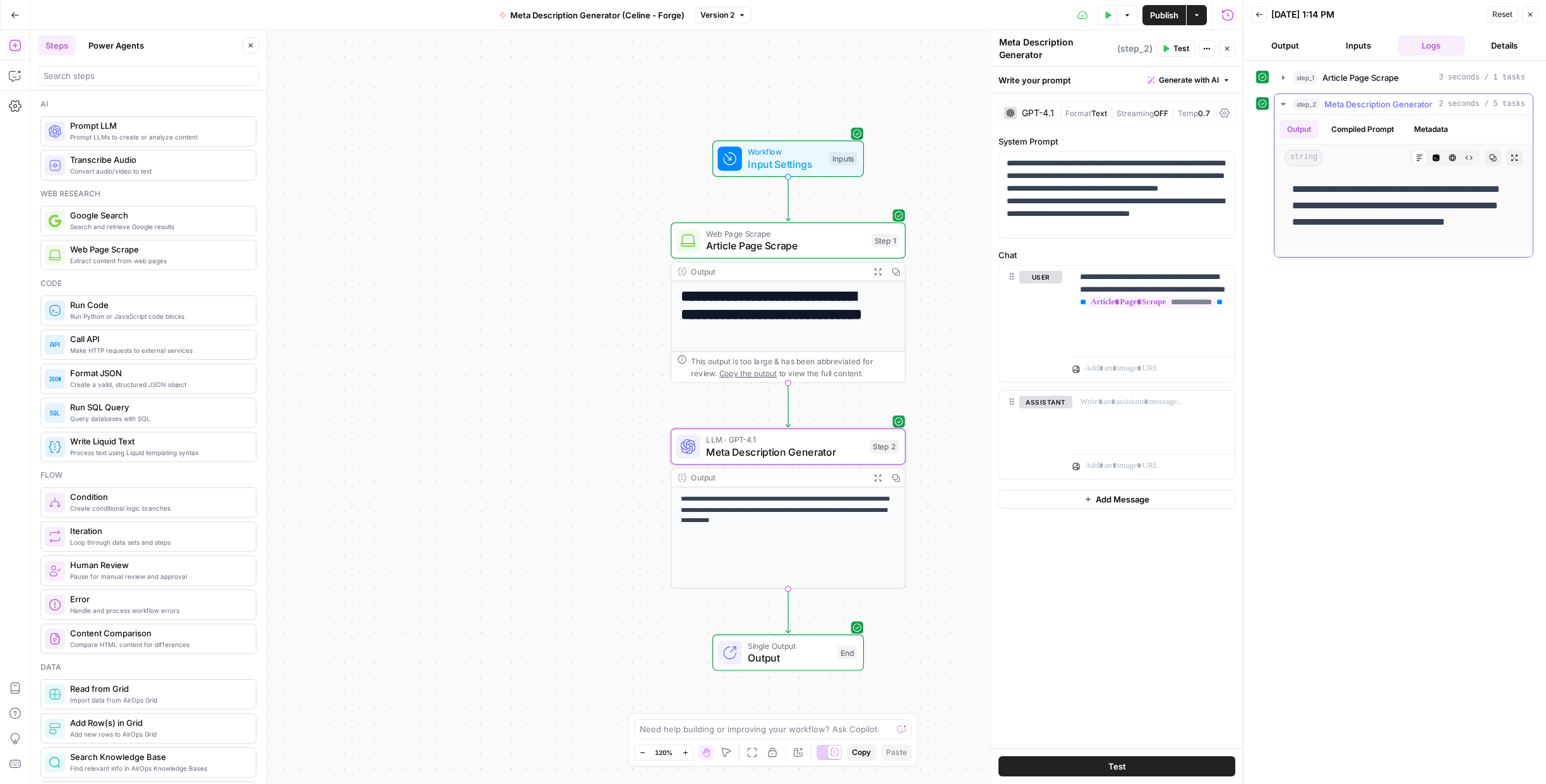
click at [1352, 126] on button "Compiled Prompt" at bounding box center [1362, 129] width 78 height 19
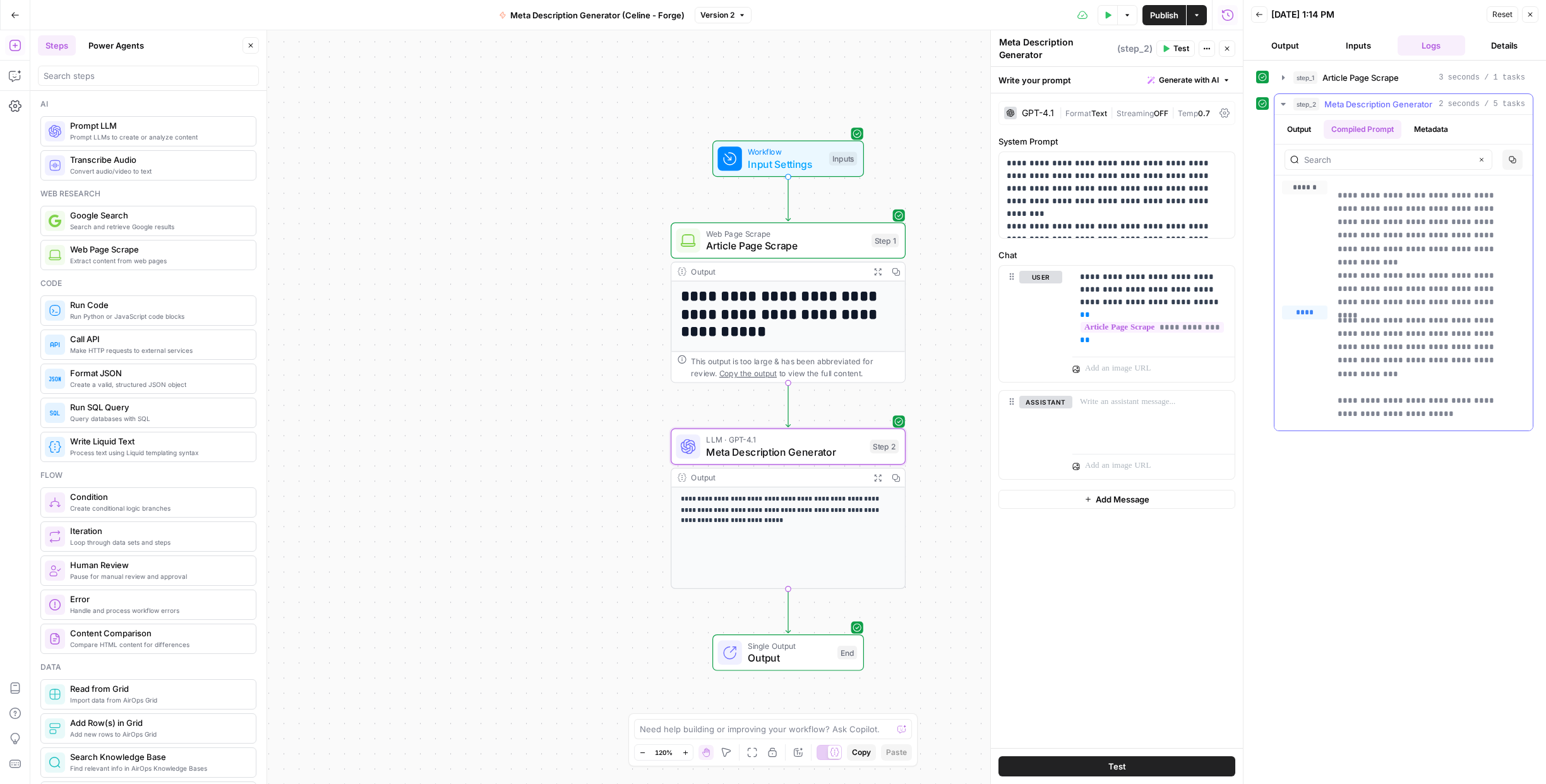
click at [1302, 128] on button "Output" at bounding box center [1299, 129] width 39 height 19
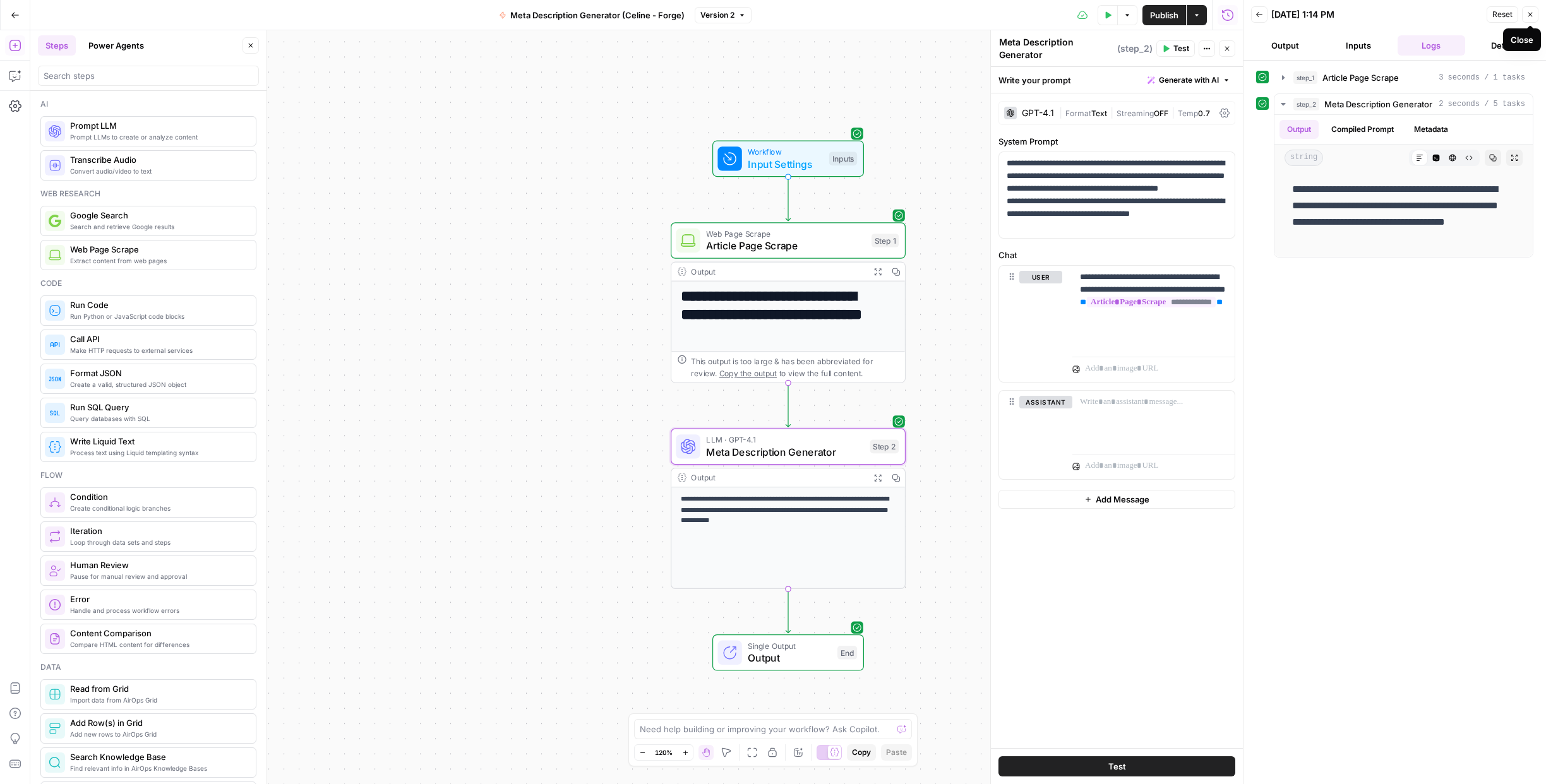
click at [1534, 12] on button "Close" at bounding box center [1530, 15] width 16 height 16
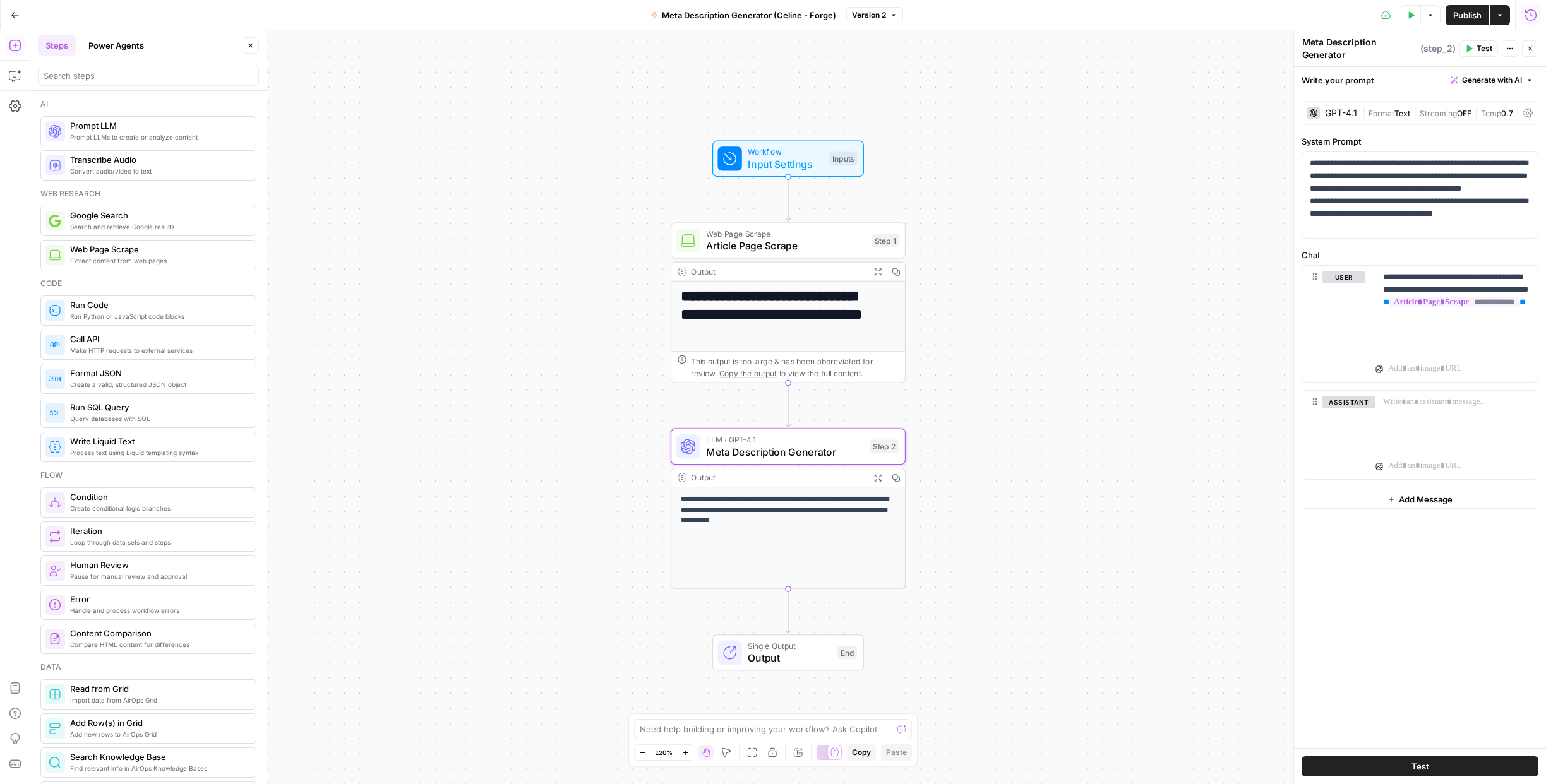
click at [1530, 16] on icon "button" at bounding box center [1530, 15] width 12 height 12
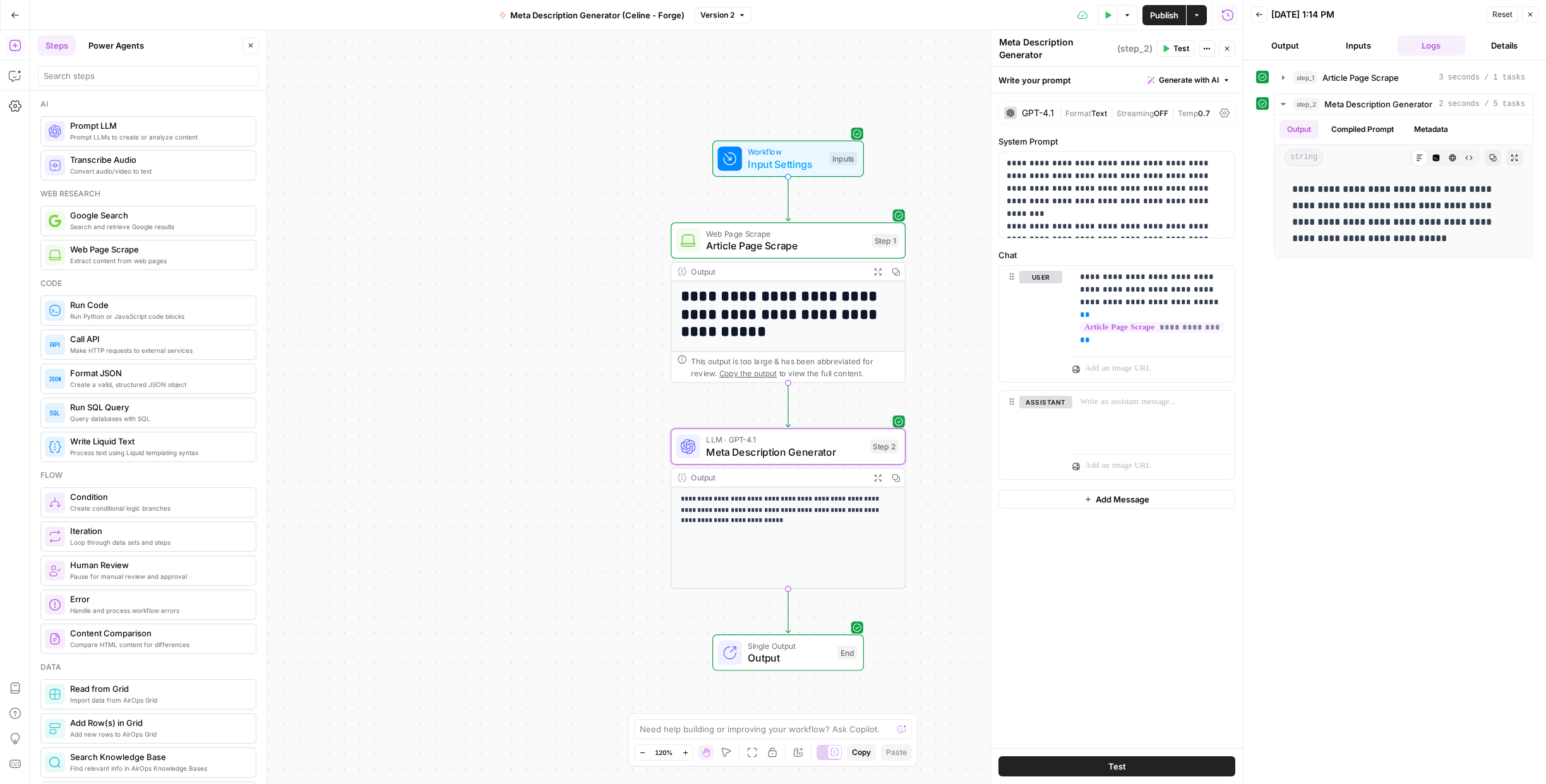
click at [1530, 16] on icon "button" at bounding box center [1530, 14] width 7 height 7
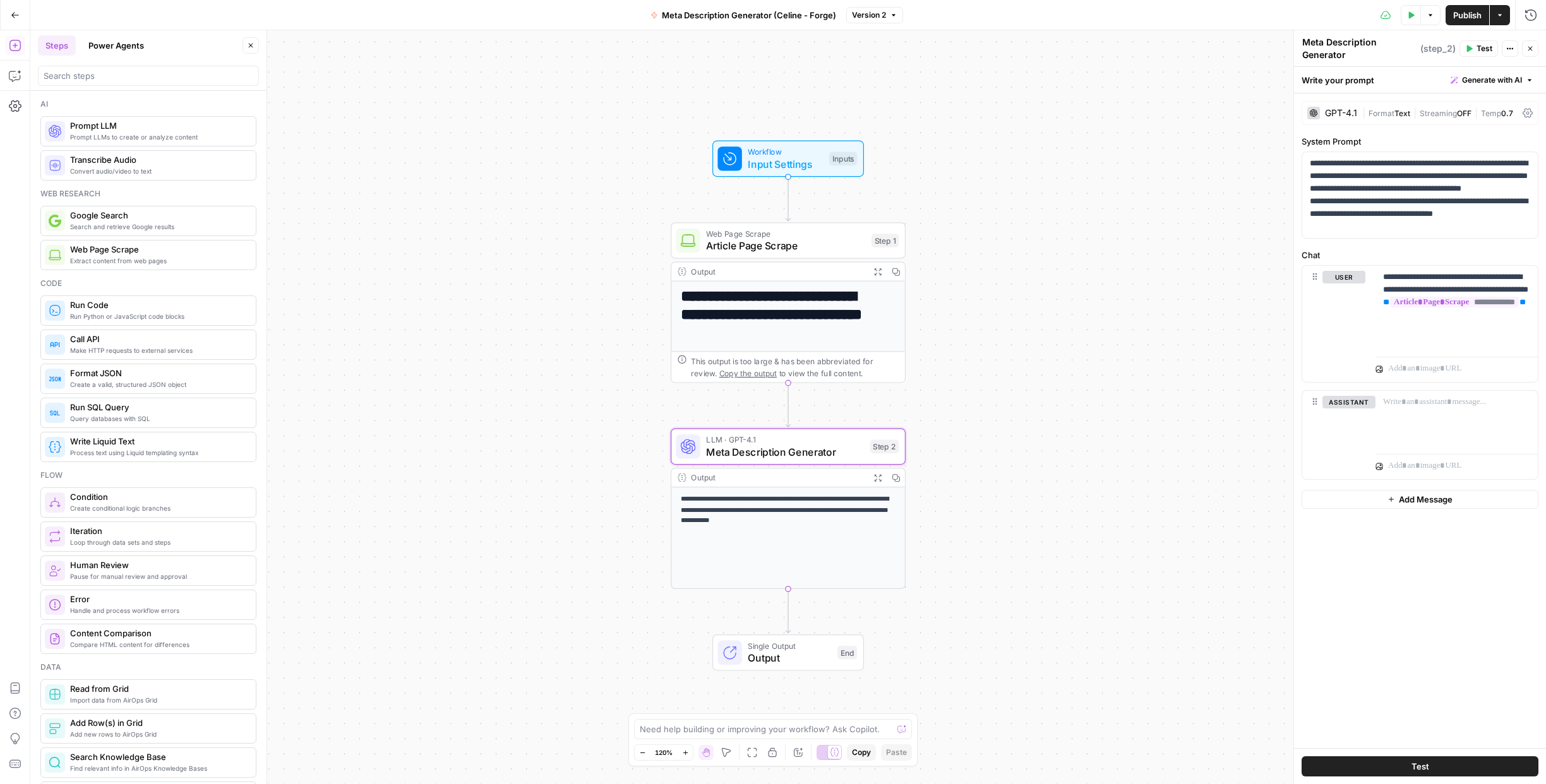
click at [771, 656] on span "Output" at bounding box center [790, 658] width 84 height 15
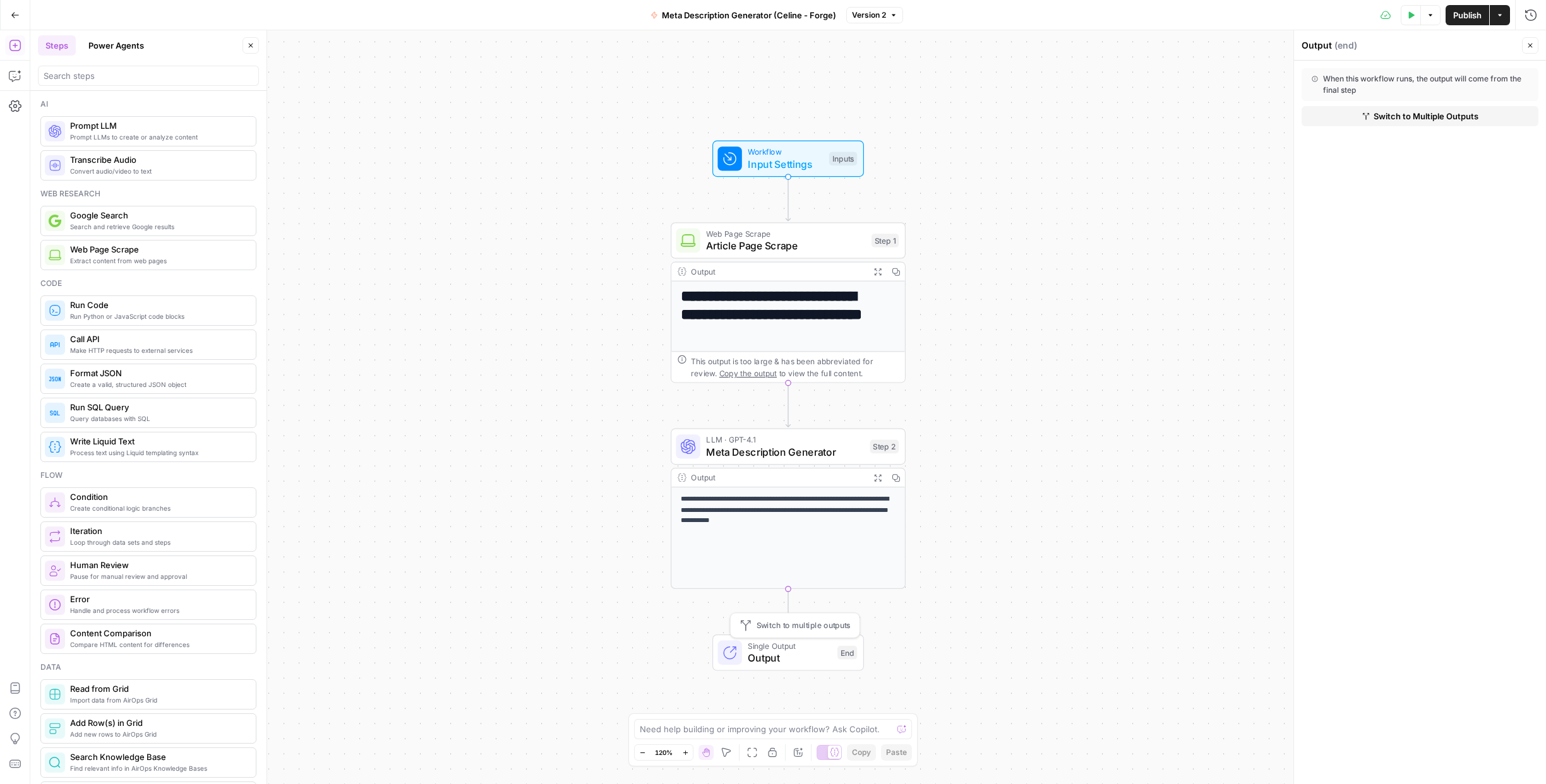
click at [767, 629] on span "Switch to multiple outputs" at bounding box center [803, 625] width 94 height 12
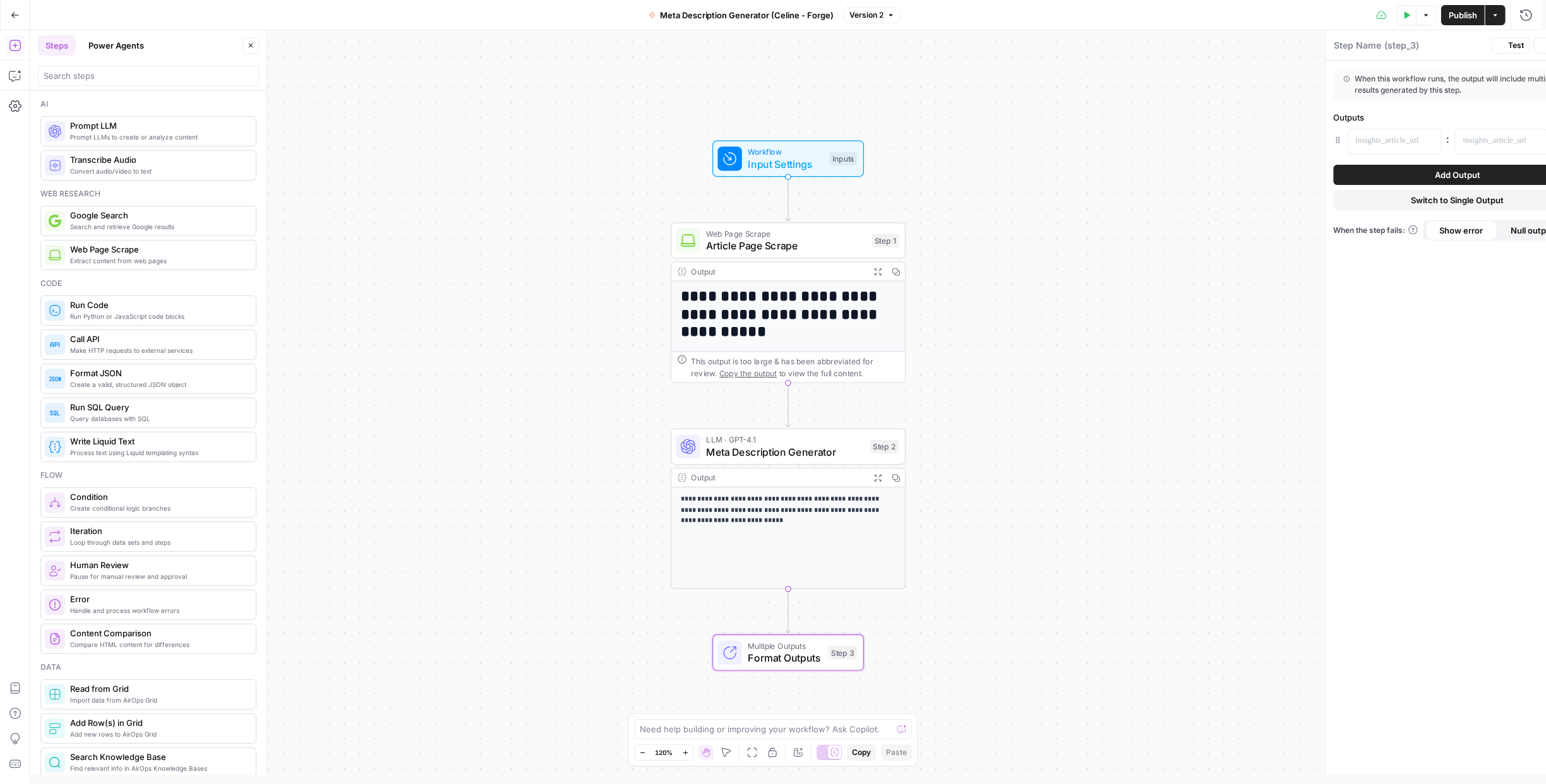
type textarea "Format Outputs"
click at [790, 522] on p "**********" at bounding box center [788, 510] width 216 height 34
click at [765, 452] on span "Meta Description Generator" at bounding box center [785, 452] width 157 height 15
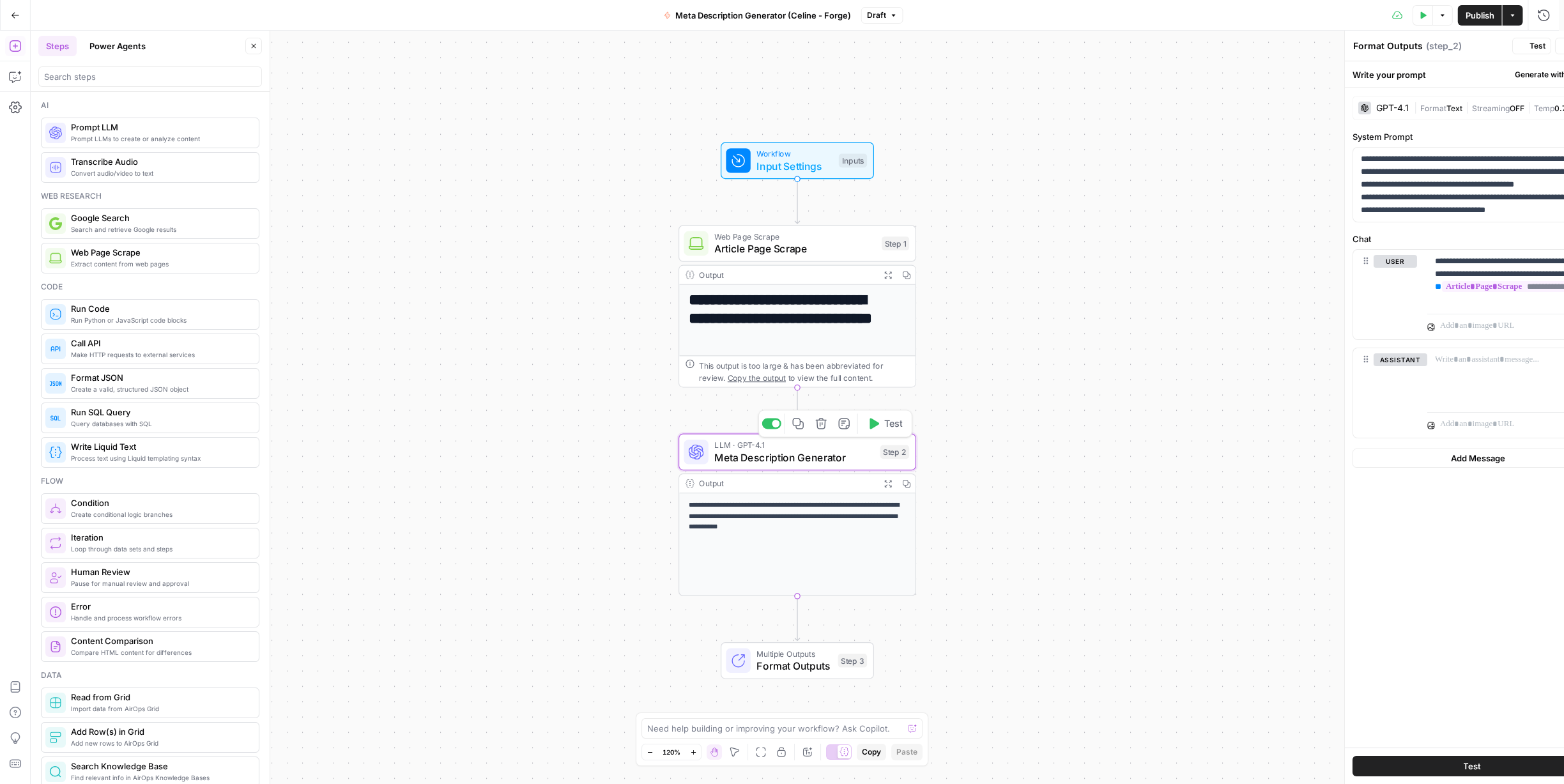
type textarea "Meta Description Generator"
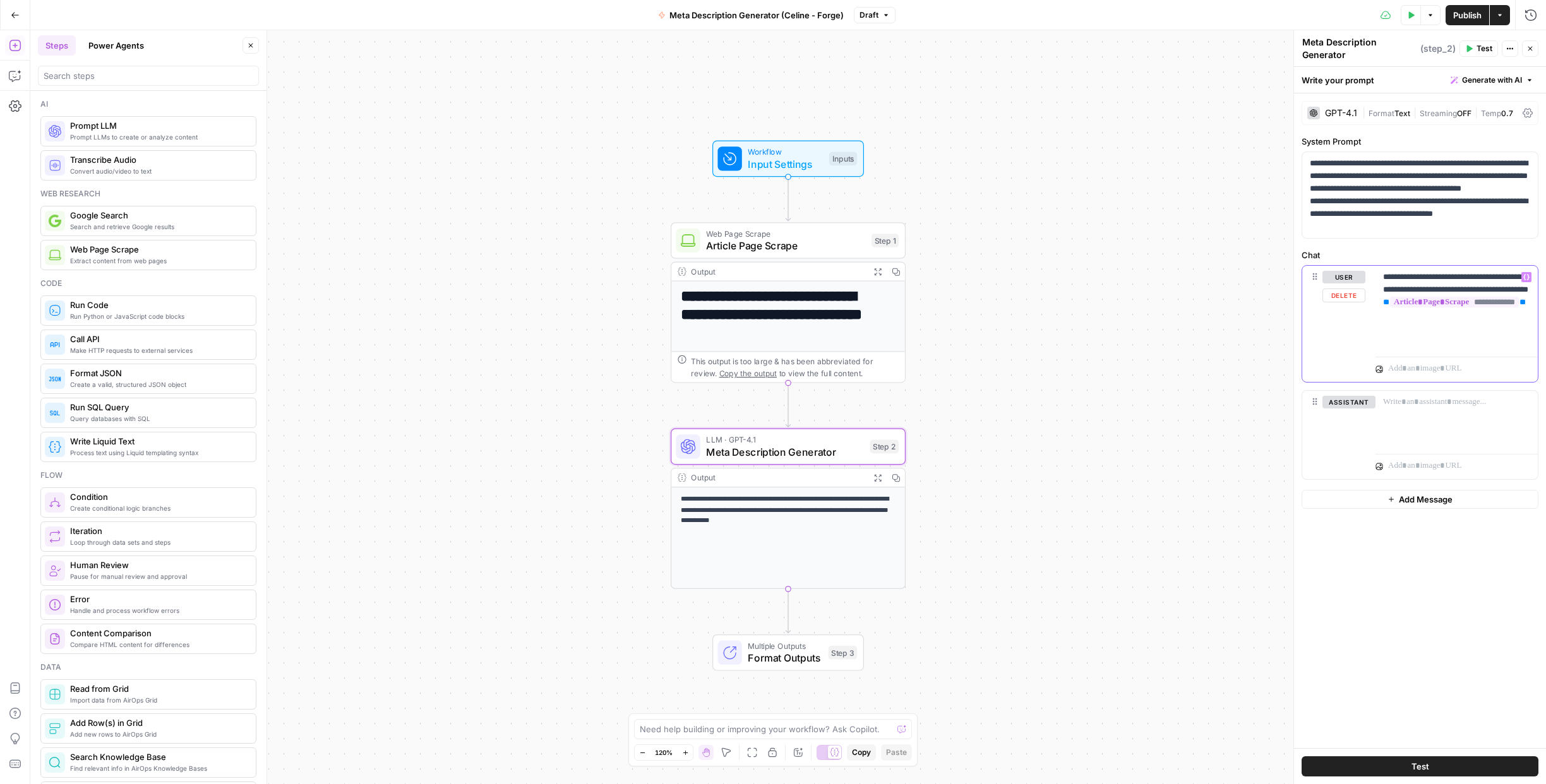
click at [1410, 349] on div "**********" at bounding box center [1457, 308] width 162 height 86
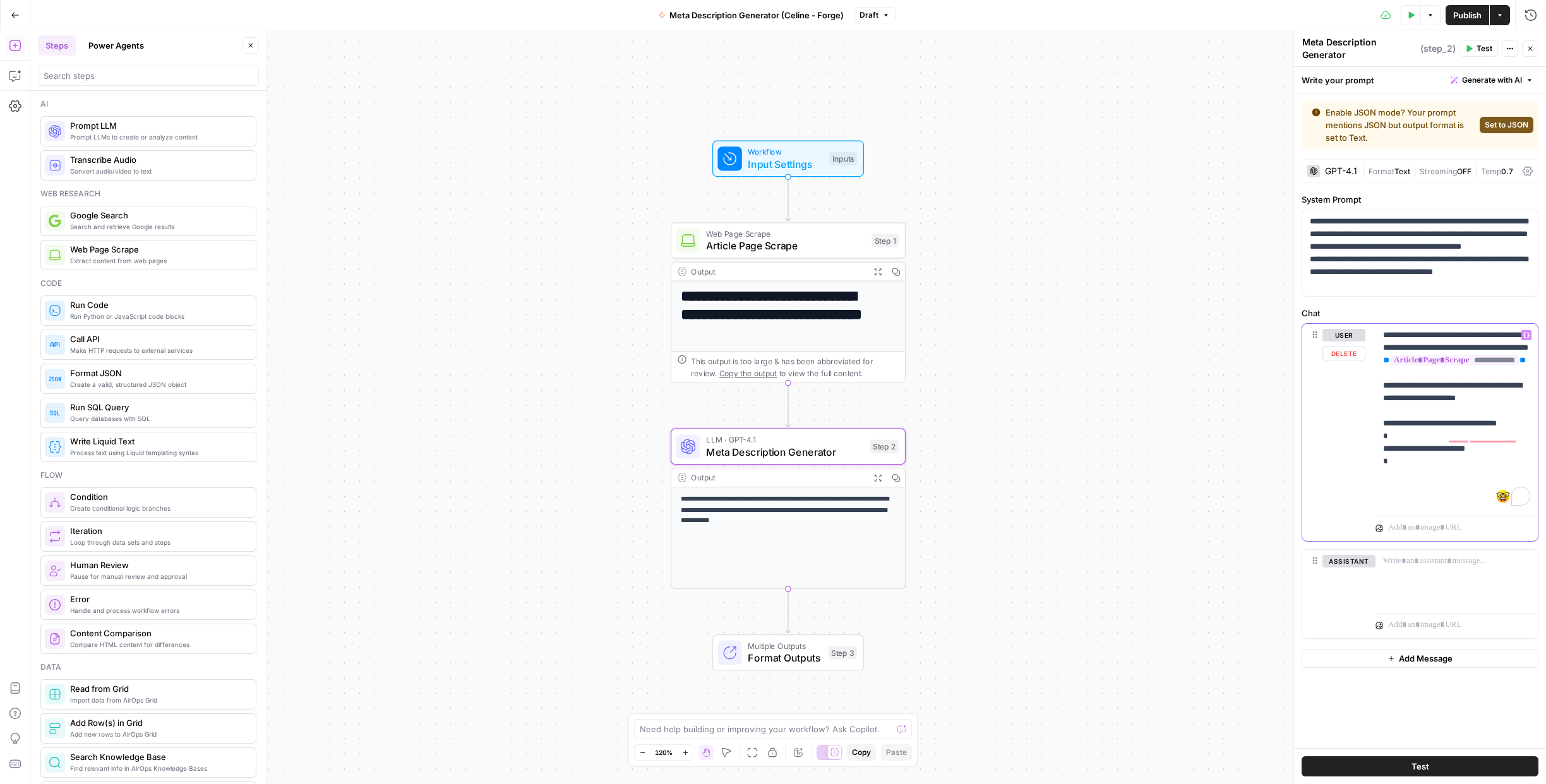
copy p "**********"
click at [1482, 482] on p "**********" at bounding box center [1456, 417] width 147 height 177
click at [1462, 499] on p "**********" at bounding box center [1456, 430] width 147 height 202
click at [1459, 501] on p "**********" at bounding box center [1456, 430] width 147 height 202
click at [1459, 513] on p "**********" at bounding box center [1456, 430] width 147 height 202
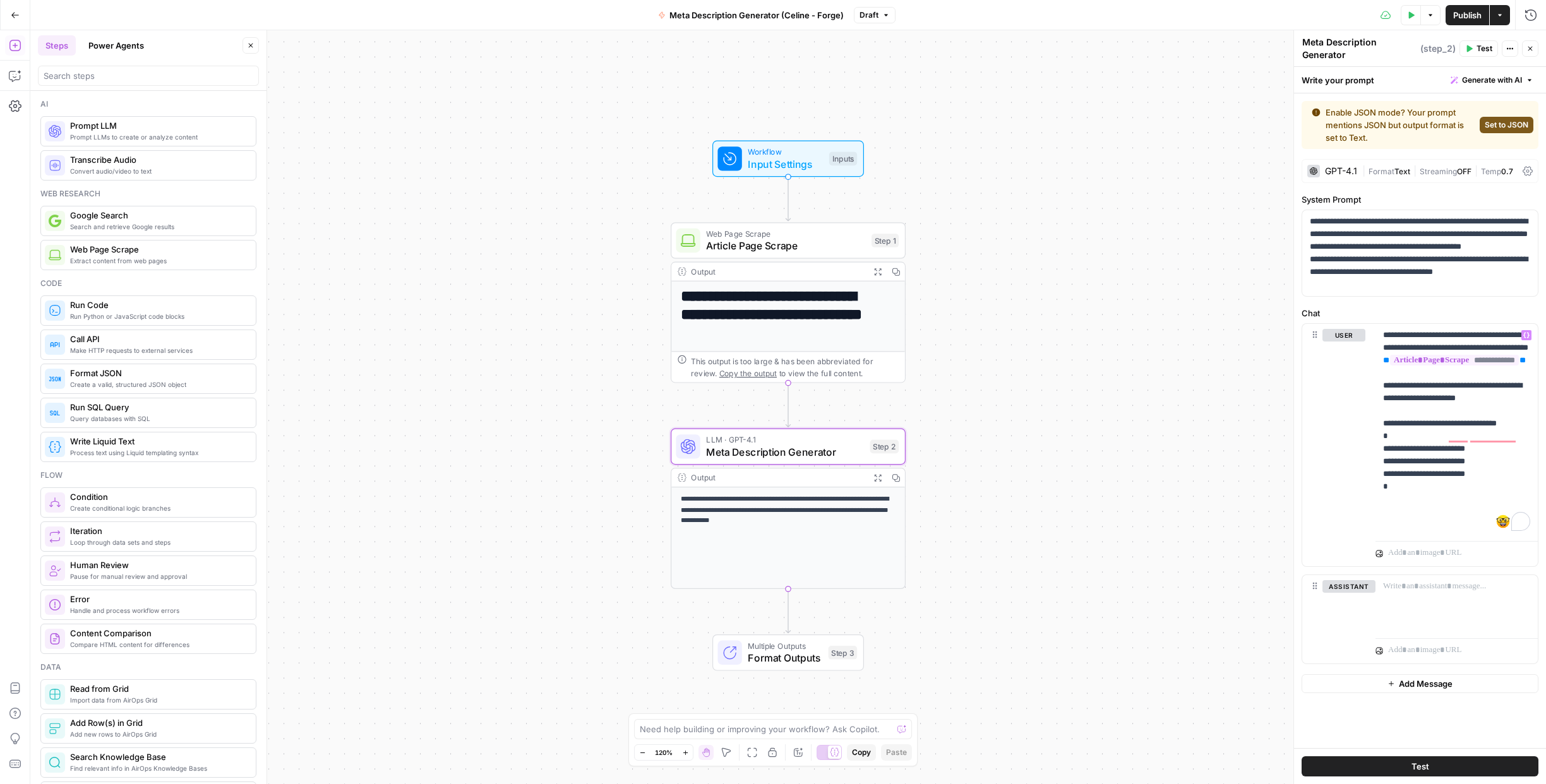
click at [1423, 764] on span "Test" at bounding box center [1421, 766] width 18 height 12
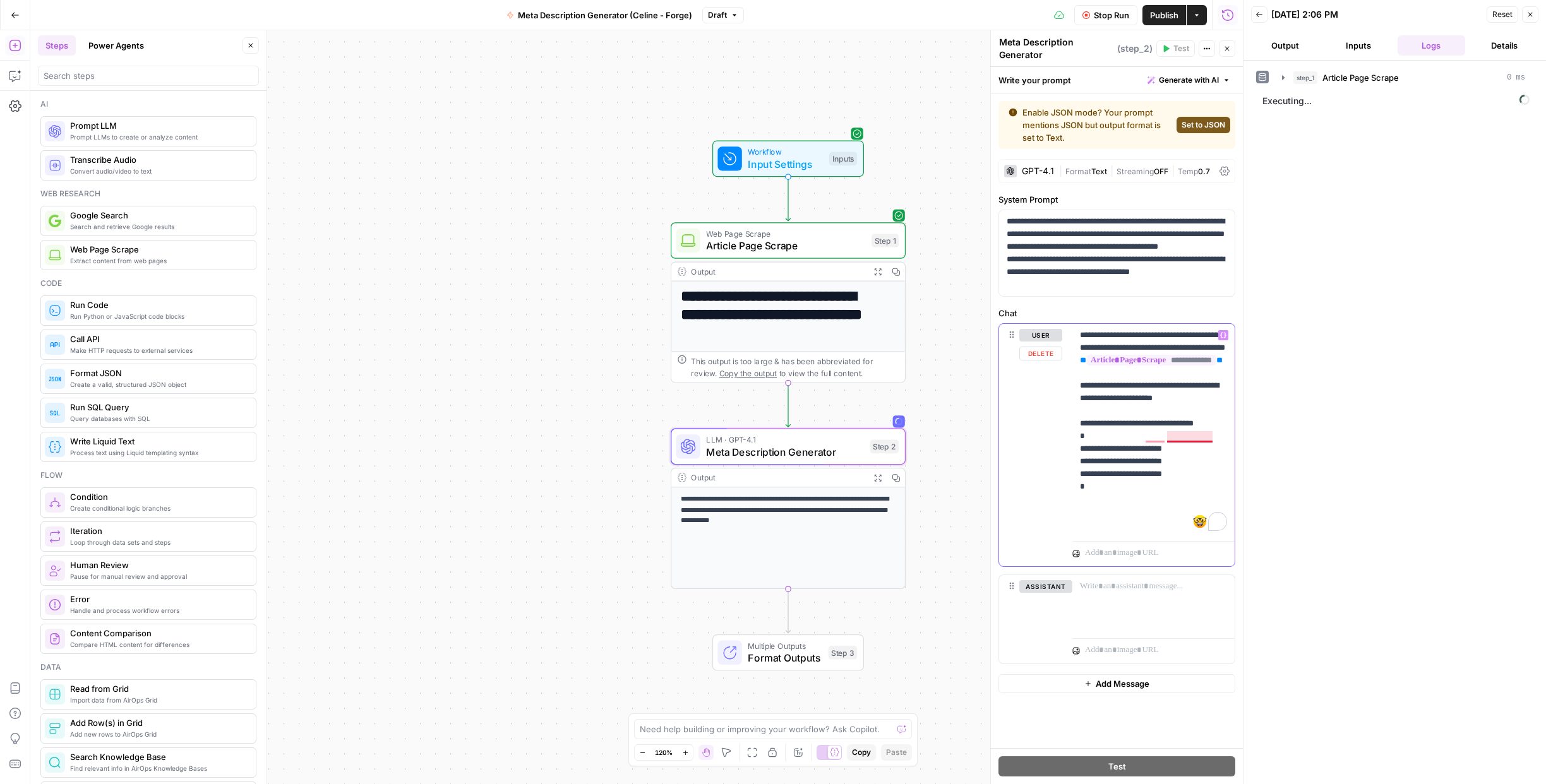
click at [1198, 437] on p "**********" at bounding box center [1153, 430] width 147 height 202
click at [1176, 438] on p "**********" at bounding box center [1153, 430] width 147 height 202
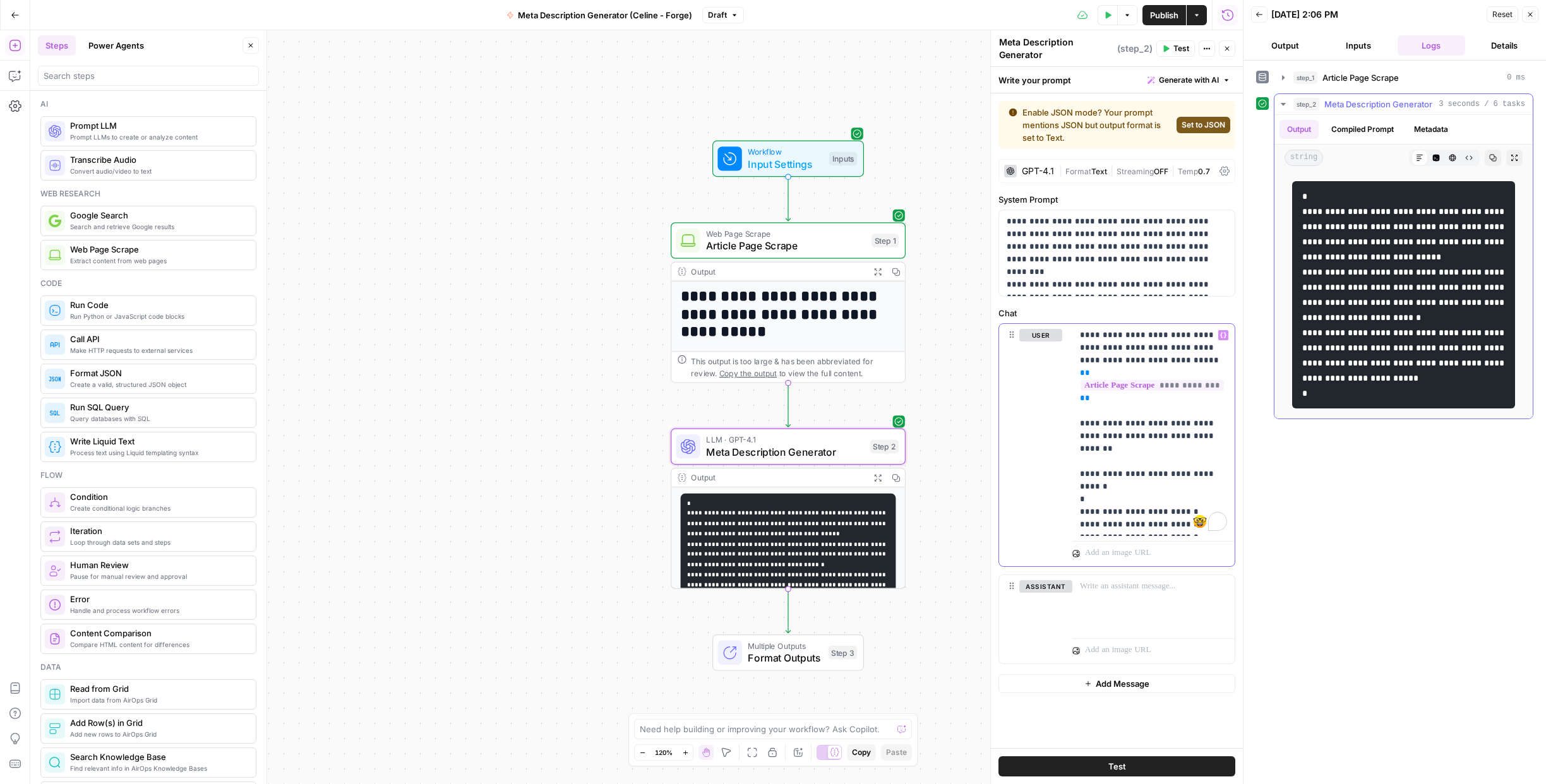
scroll to position [48, 0]
click at [1204, 125] on span "Set to JSON" at bounding box center [1202, 125] width 43 height 11
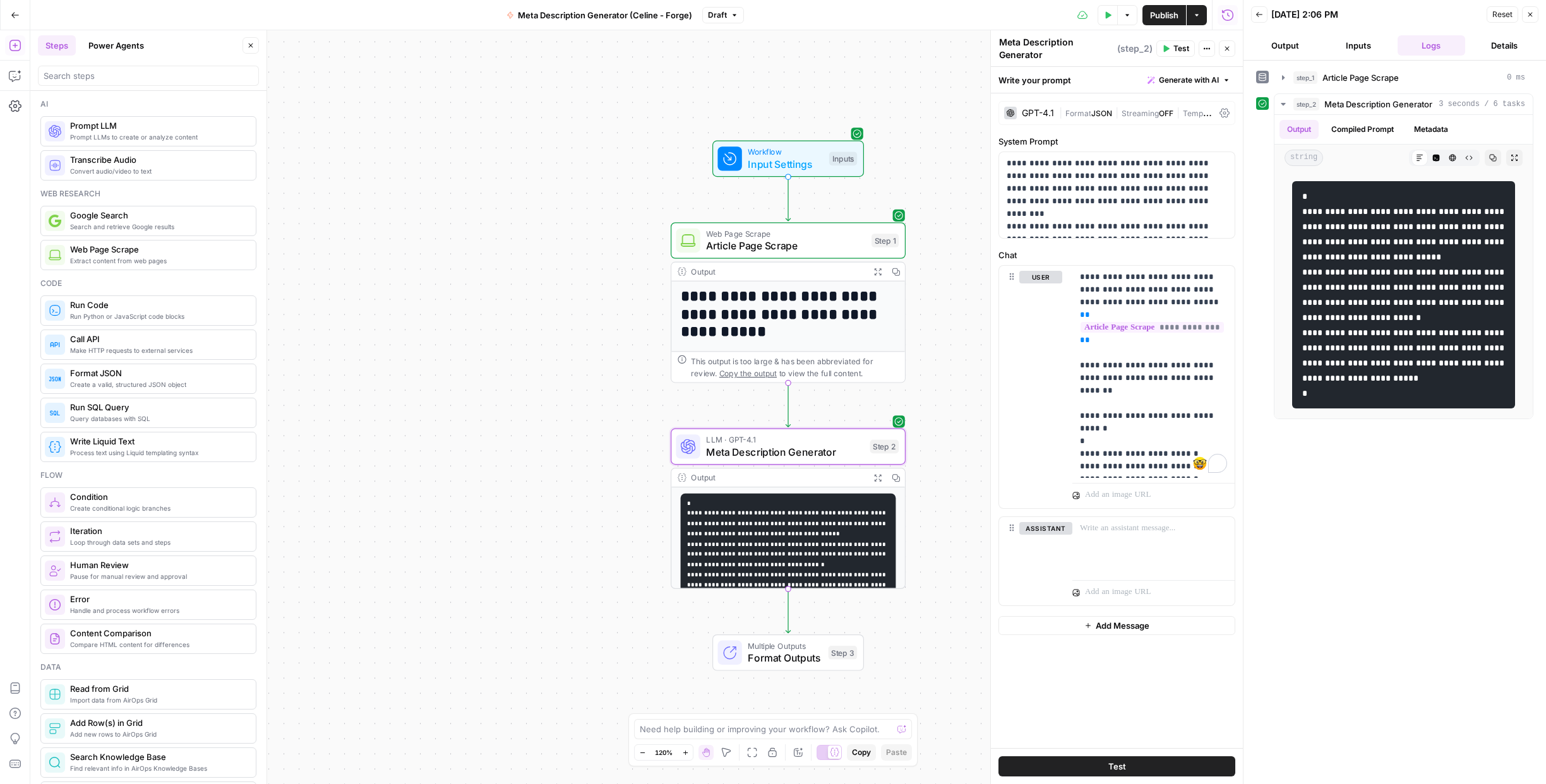
click at [1142, 768] on button "Test" at bounding box center [1116, 766] width 237 height 21
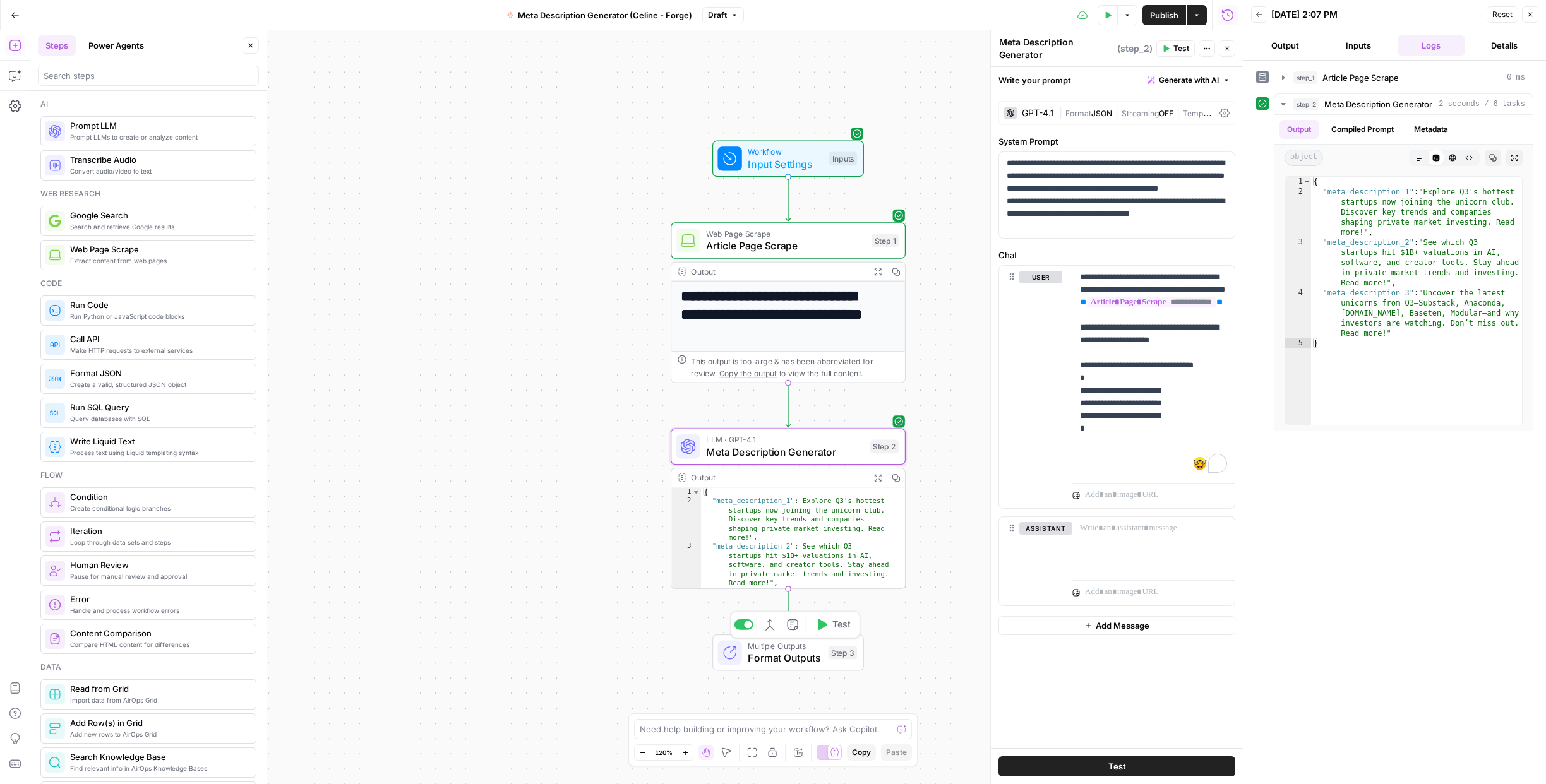
click at [787, 657] on span "Format Outputs" at bounding box center [785, 658] width 75 height 15
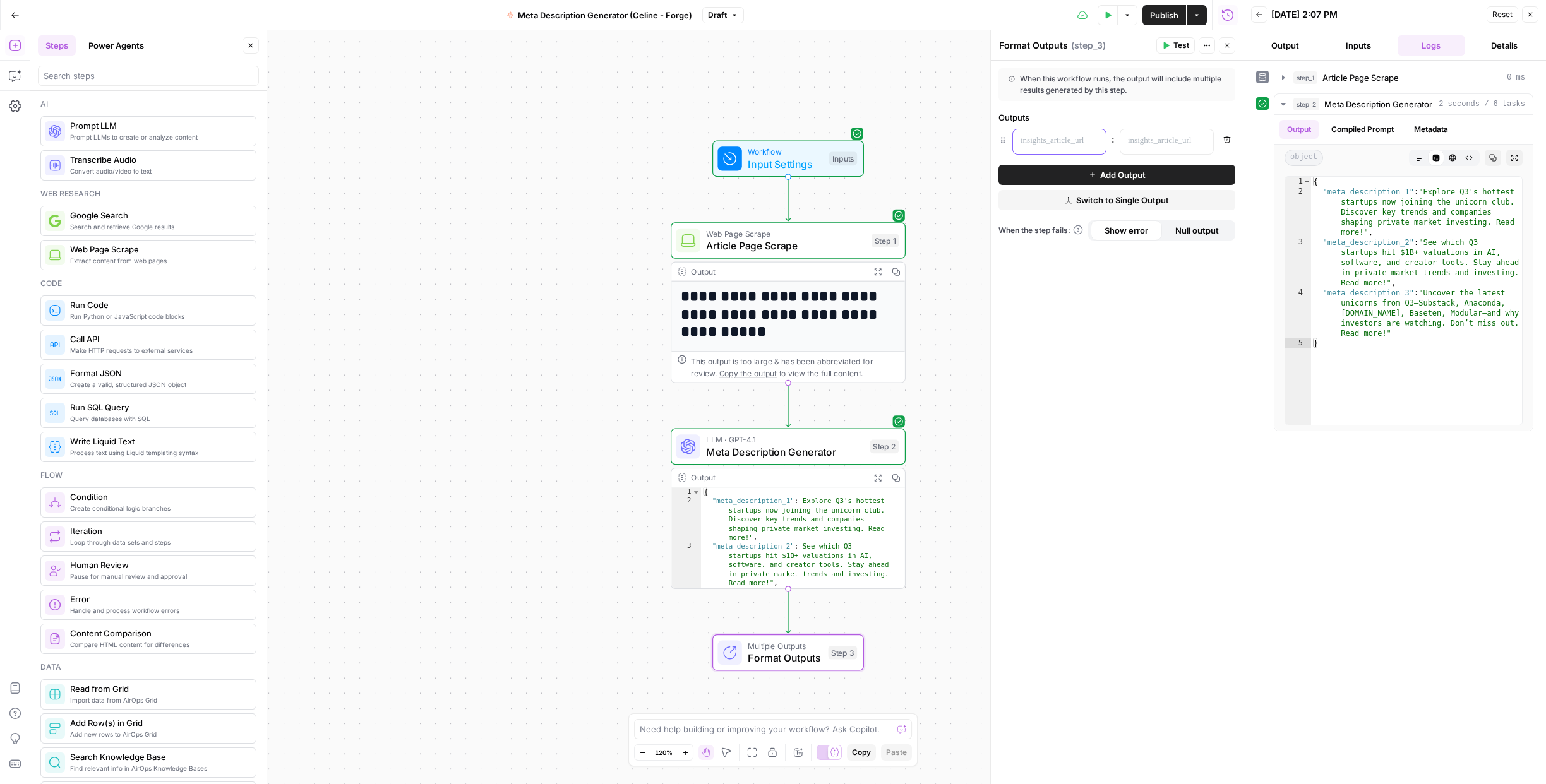
click at [1060, 134] on p at bounding box center [1049, 140] width 57 height 12
click at [1093, 139] on icon "button" at bounding box center [1094, 141] width 7 height 7
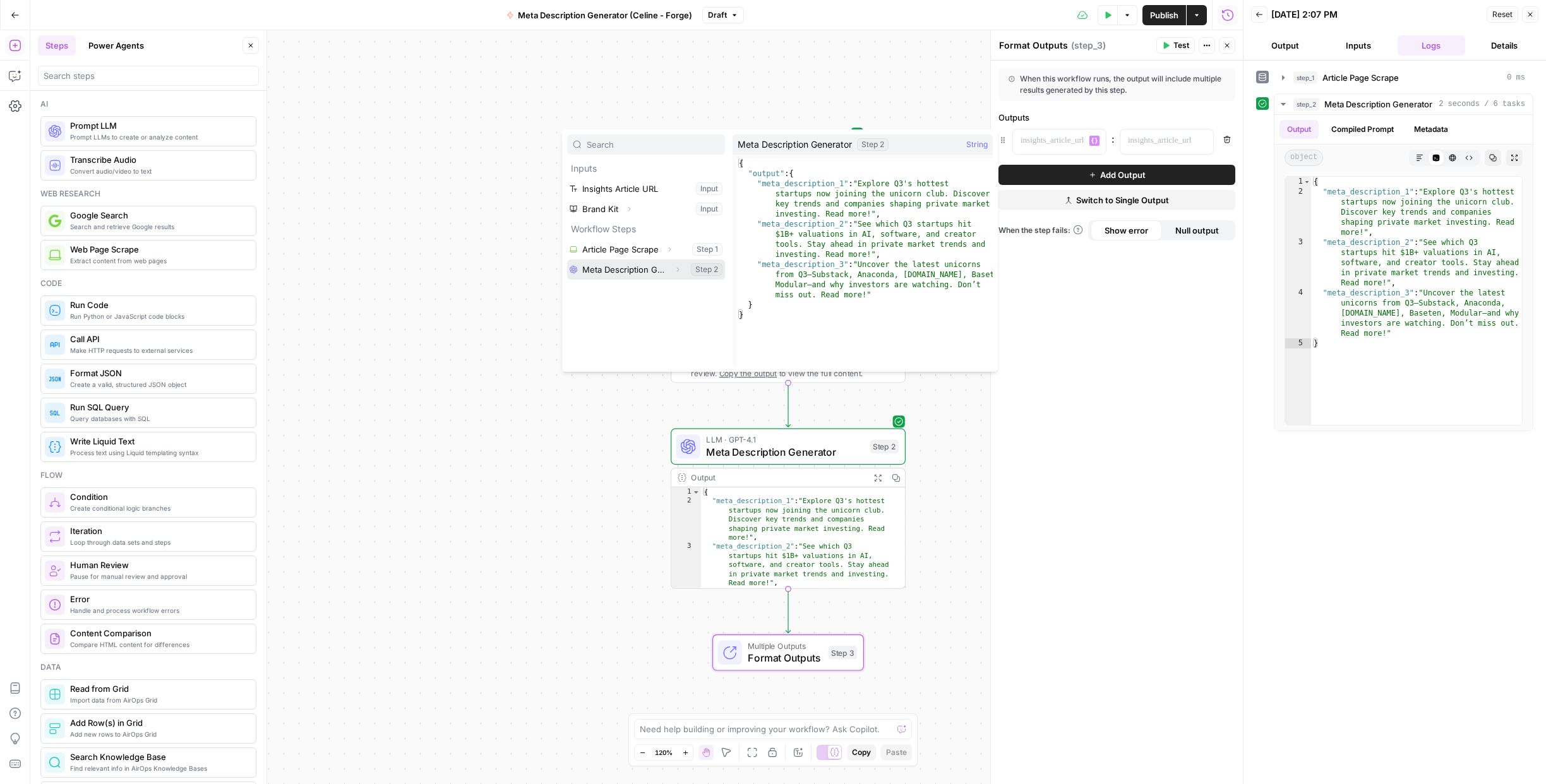
click at [654, 271] on button "Select variable Meta Description Generator" at bounding box center [645, 269] width 157 height 21
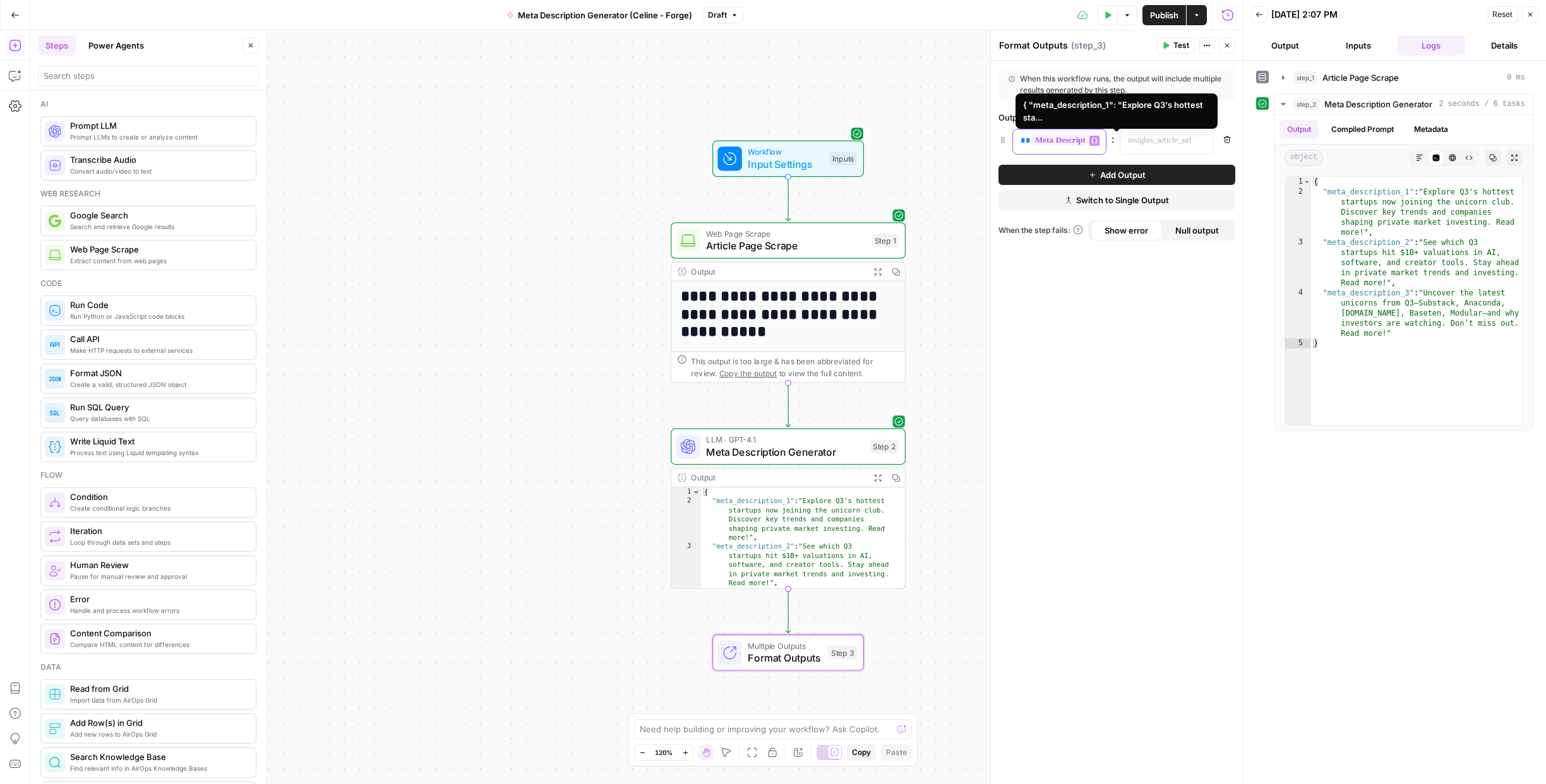
click at [1065, 137] on span "**********" at bounding box center [1118, 140] width 174 height 11
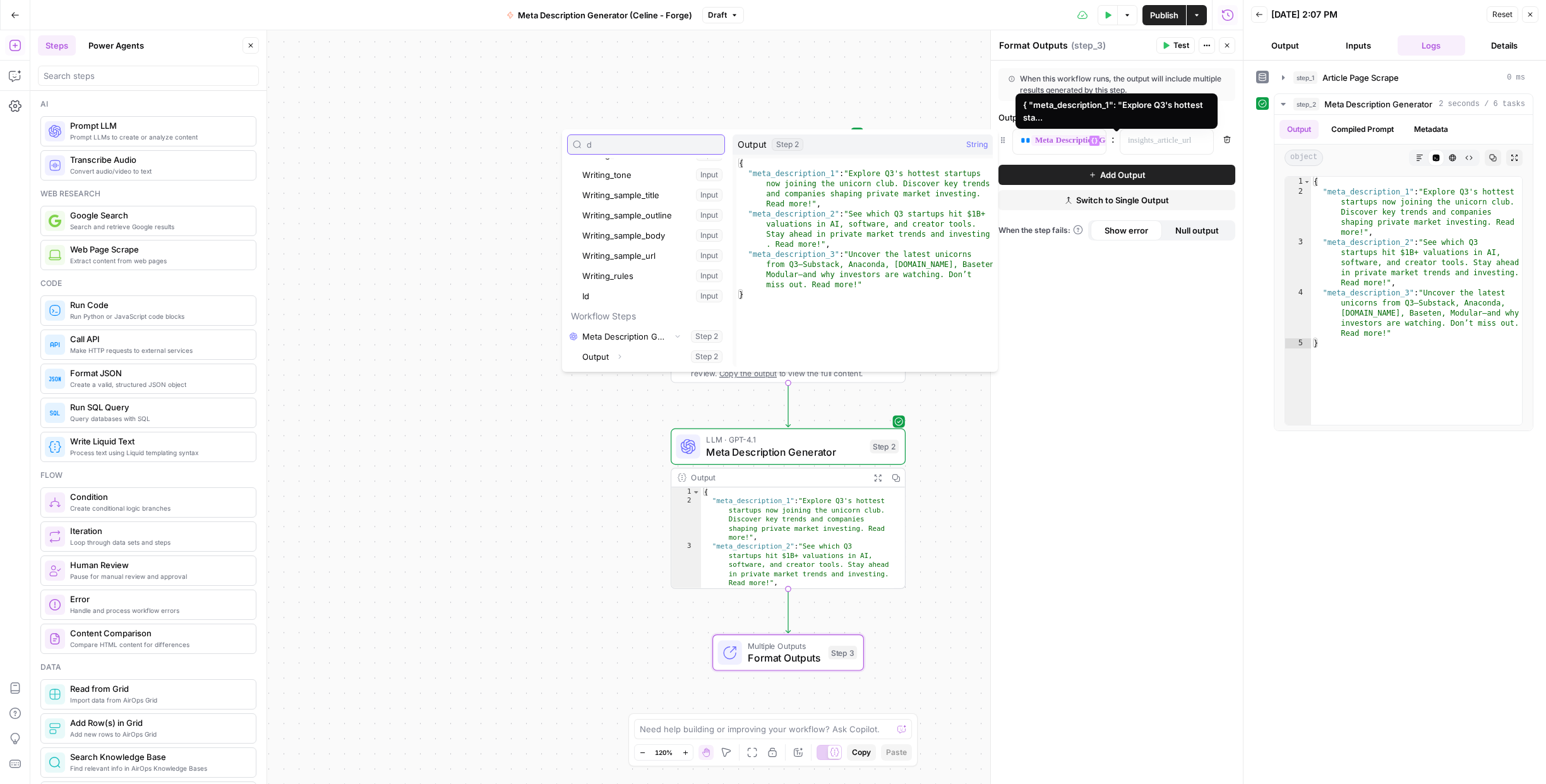
scroll to position [236, 0]
type input "d"
click at [1164, 380] on div "**********" at bounding box center [1116, 422] width 252 height 723
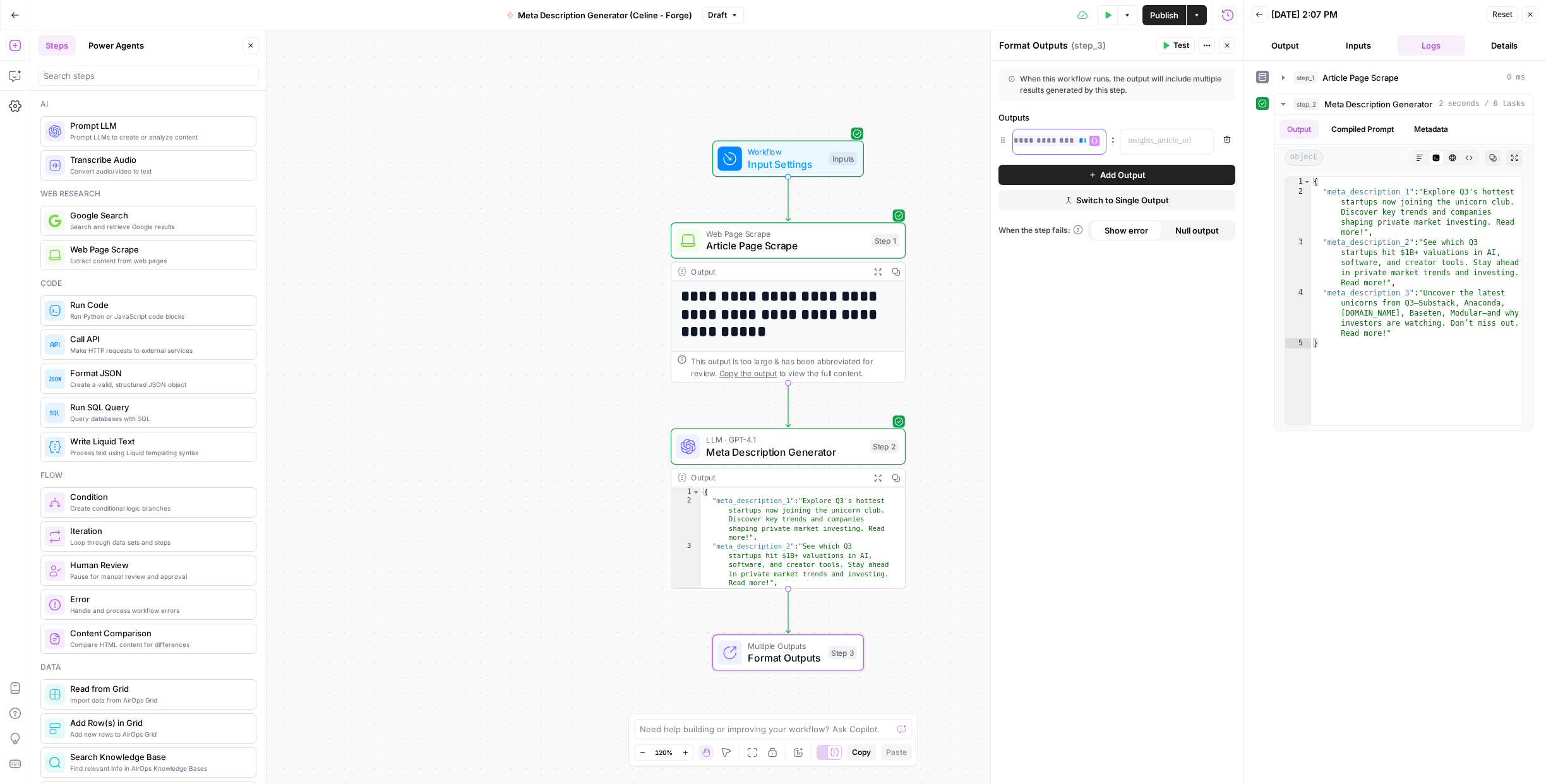
drag, startPoint x: 1018, startPoint y: 139, endPoint x: 1120, endPoint y: 141, distance: 102.0
click at [1120, 141] on div "**********" at bounding box center [1116, 142] width 237 height 26
click at [1154, 136] on p at bounding box center [1156, 140] width 57 height 12
click at [1197, 141] on button "Variables Menu" at bounding box center [1202, 141] width 10 height 10
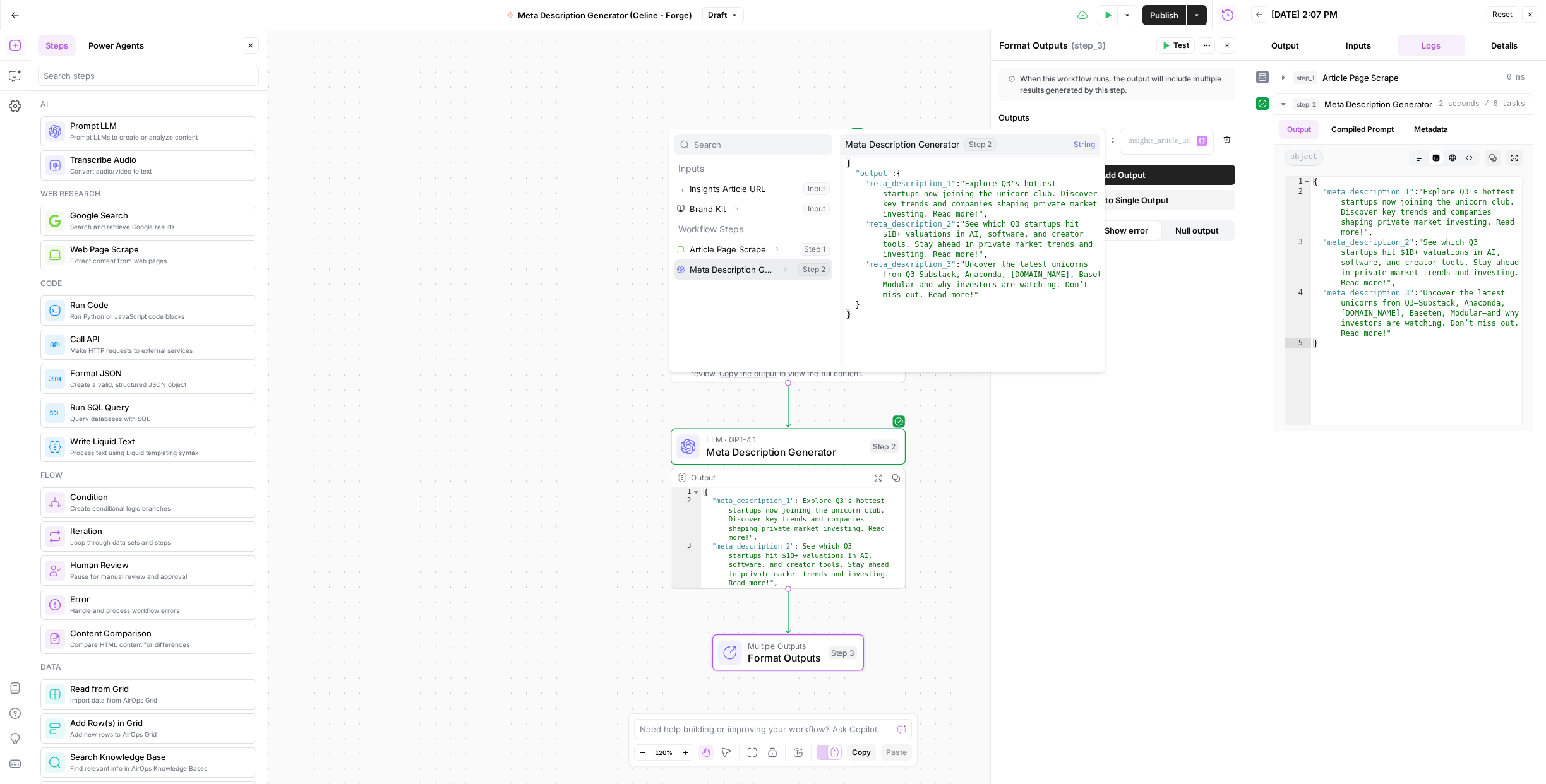
click at [707, 272] on button "Select variable Meta Description Generator" at bounding box center [753, 269] width 157 height 21
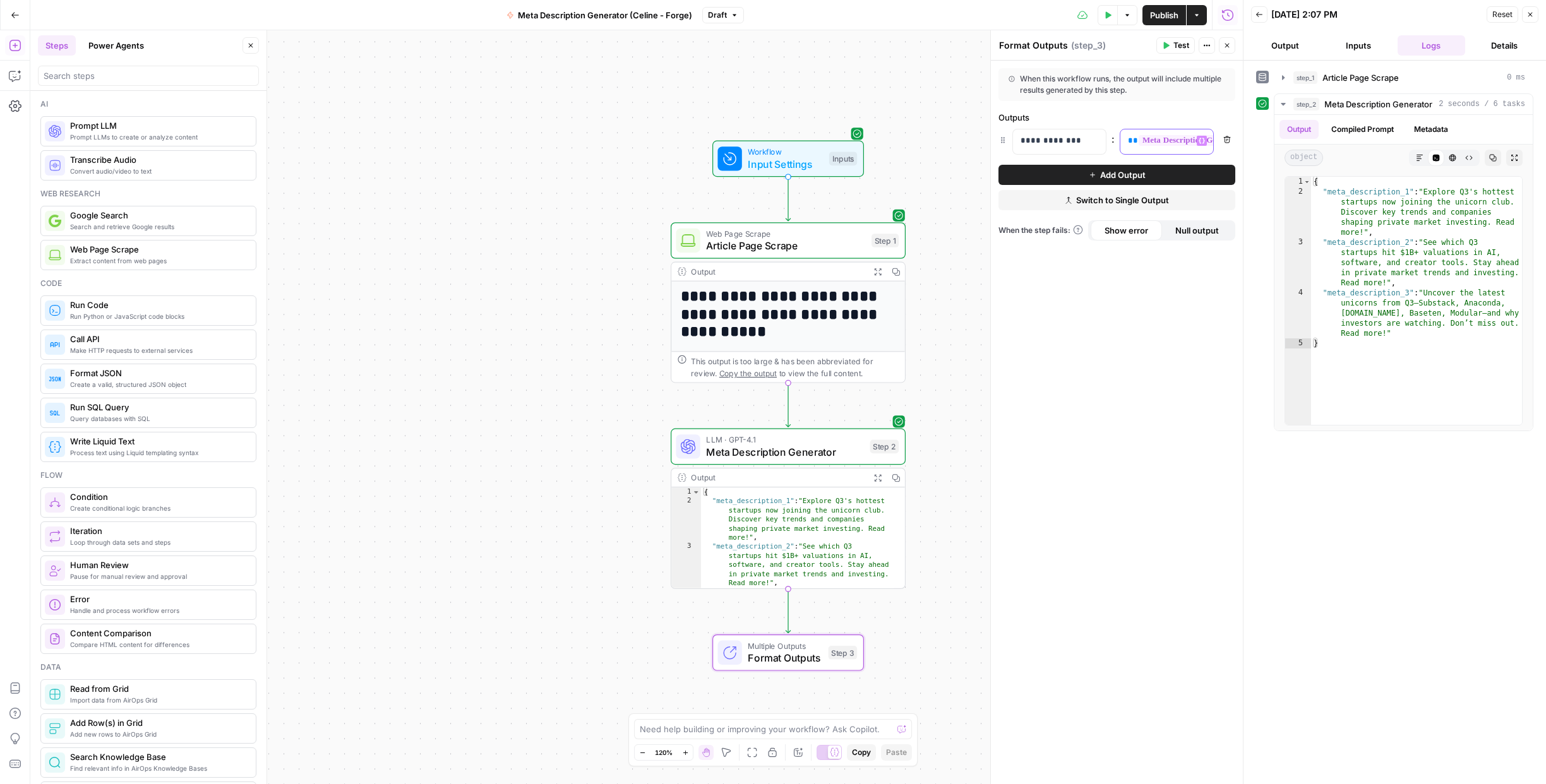
click at [1203, 141] on icon "button" at bounding box center [1202, 141] width 7 height 7
click at [1164, 138] on span "**********" at bounding box center [1225, 140] width 174 height 11
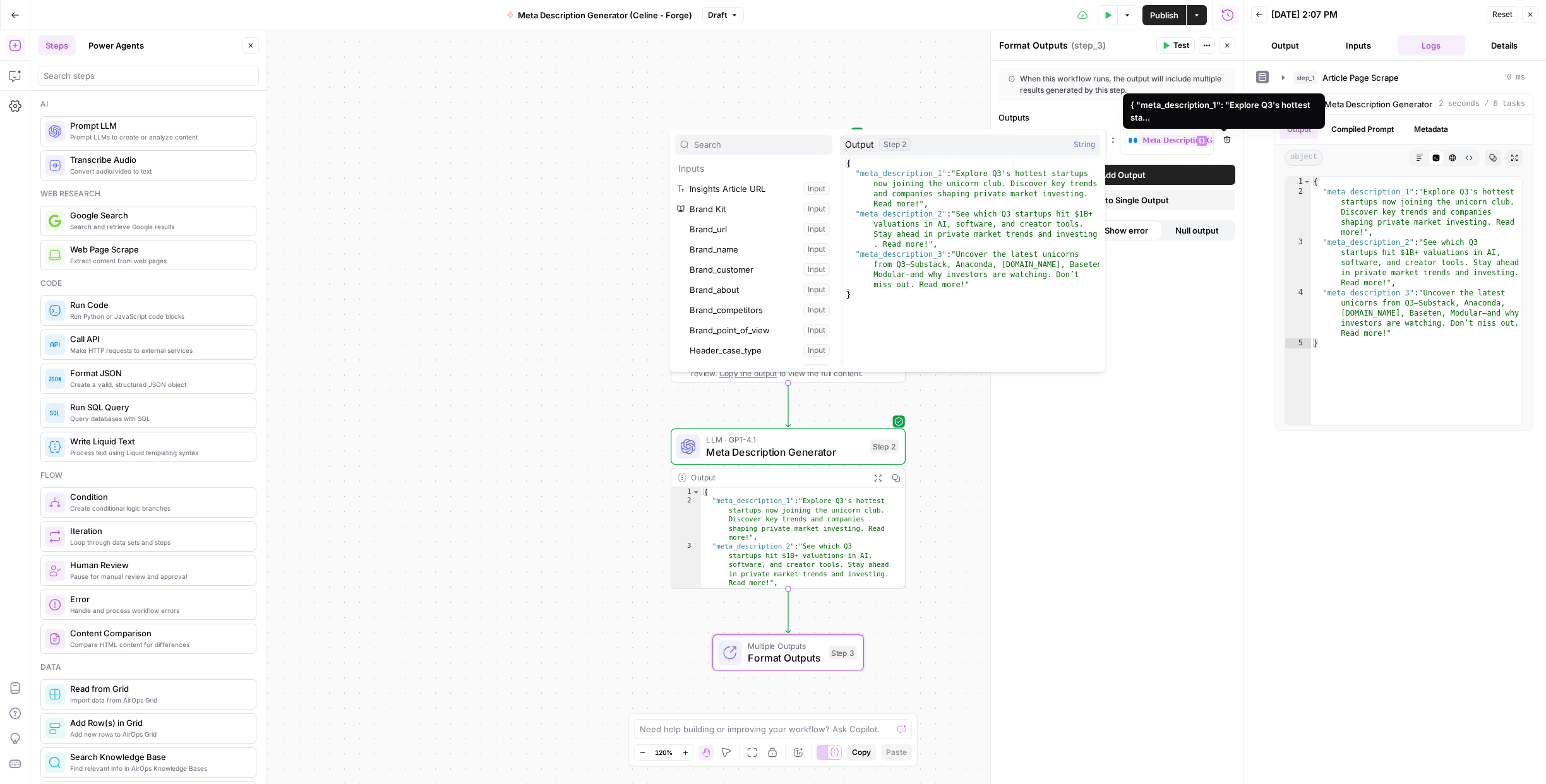
scroll to position [297, 0]
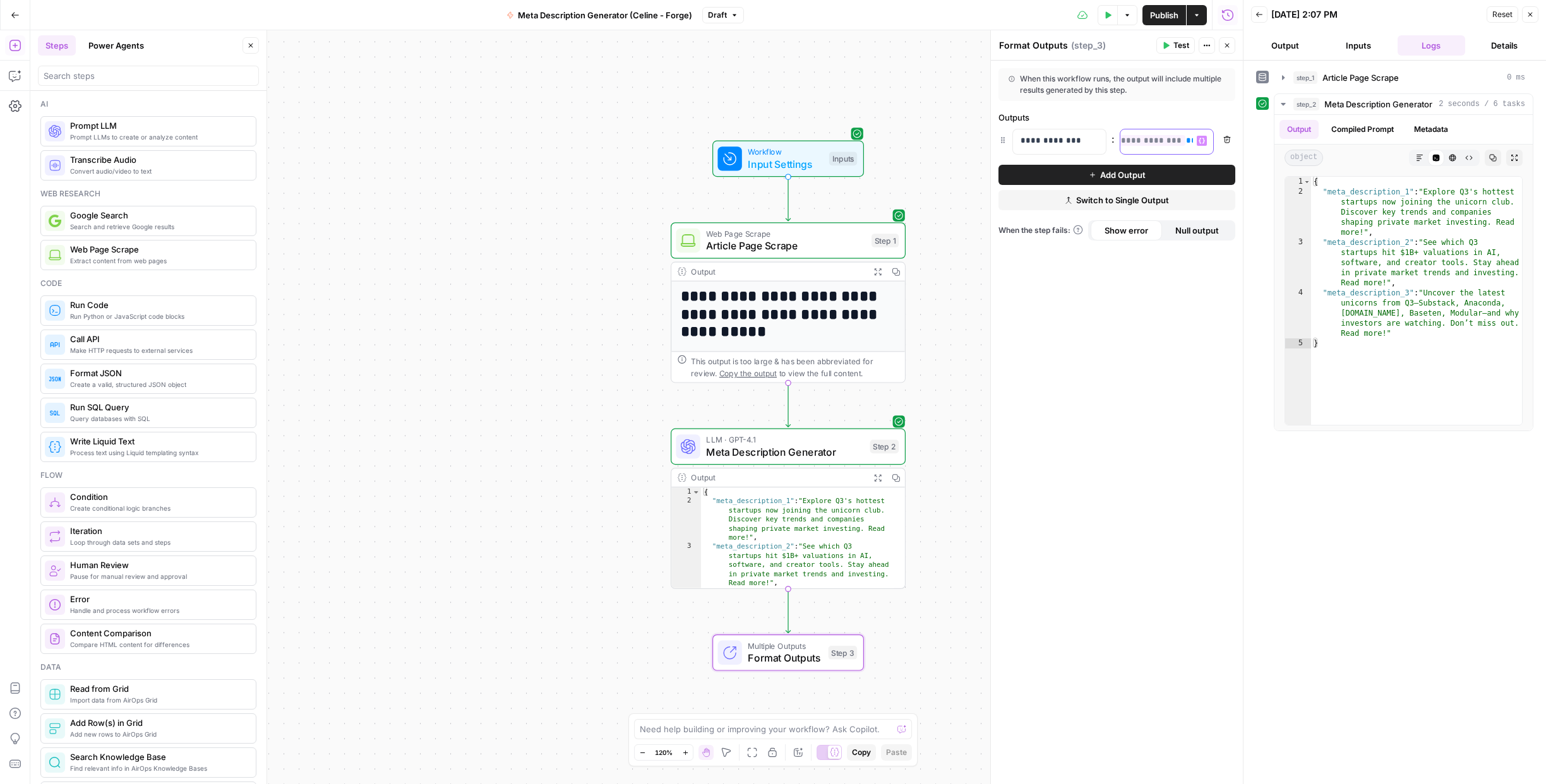
drag, startPoint x: 1122, startPoint y: 142, endPoint x: 1256, endPoint y: 149, distance: 134.2
click at [1256, 149] on body "**********" at bounding box center [773, 392] width 1546 height 784
click at [1203, 139] on icon "button" at bounding box center [1202, 141] width 7 height 6
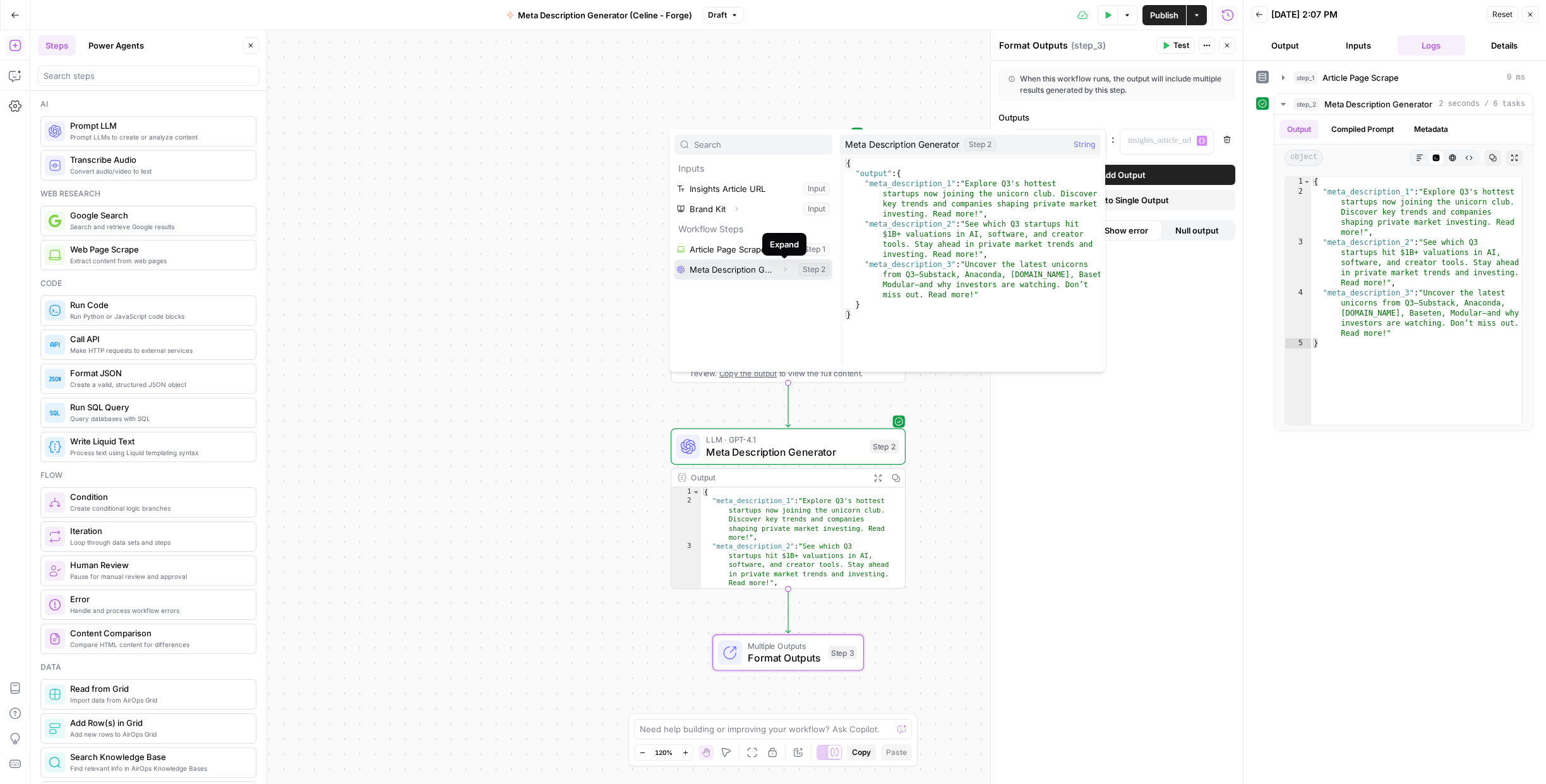
click at [788, 270] on span "Expand" at bounding box center [788, 270] width 1 height 1
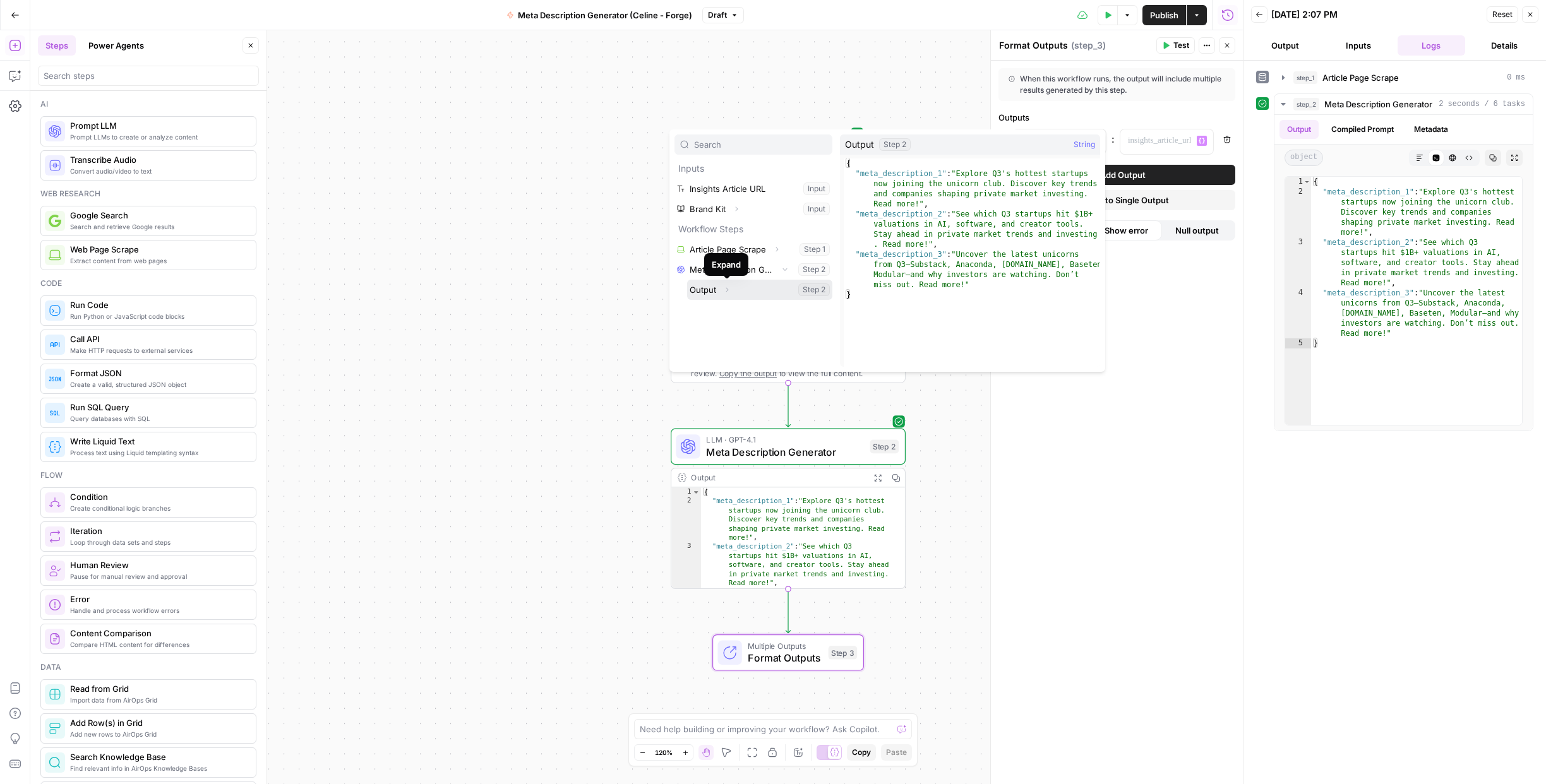
click at [727, 291] on icon "button" at bounding box center [727, 289] width 7 height 7
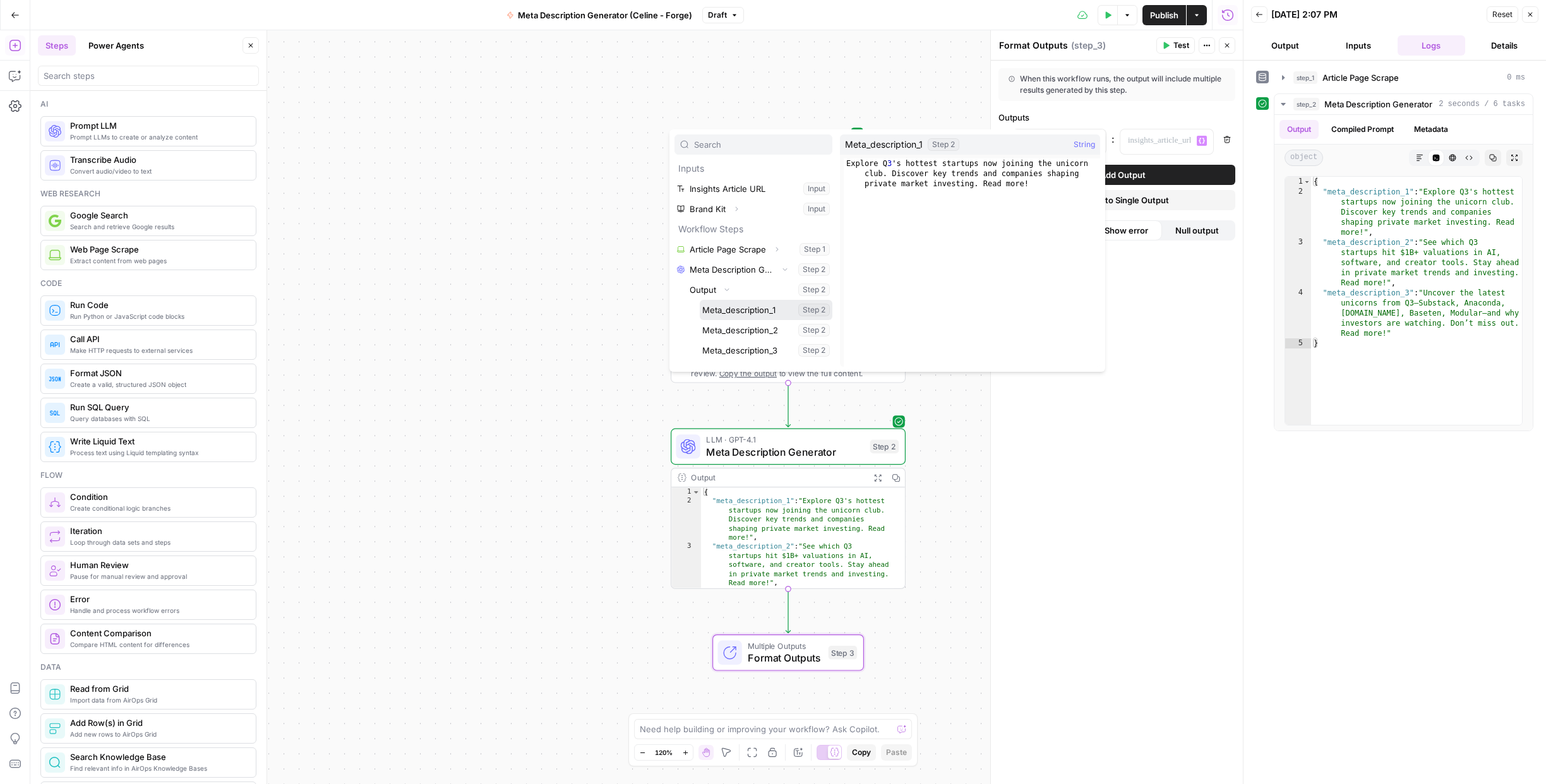
click at [730, 306] on button "Select variable Meta_description_1" at bounding box center [766, 310] width 133 height 21
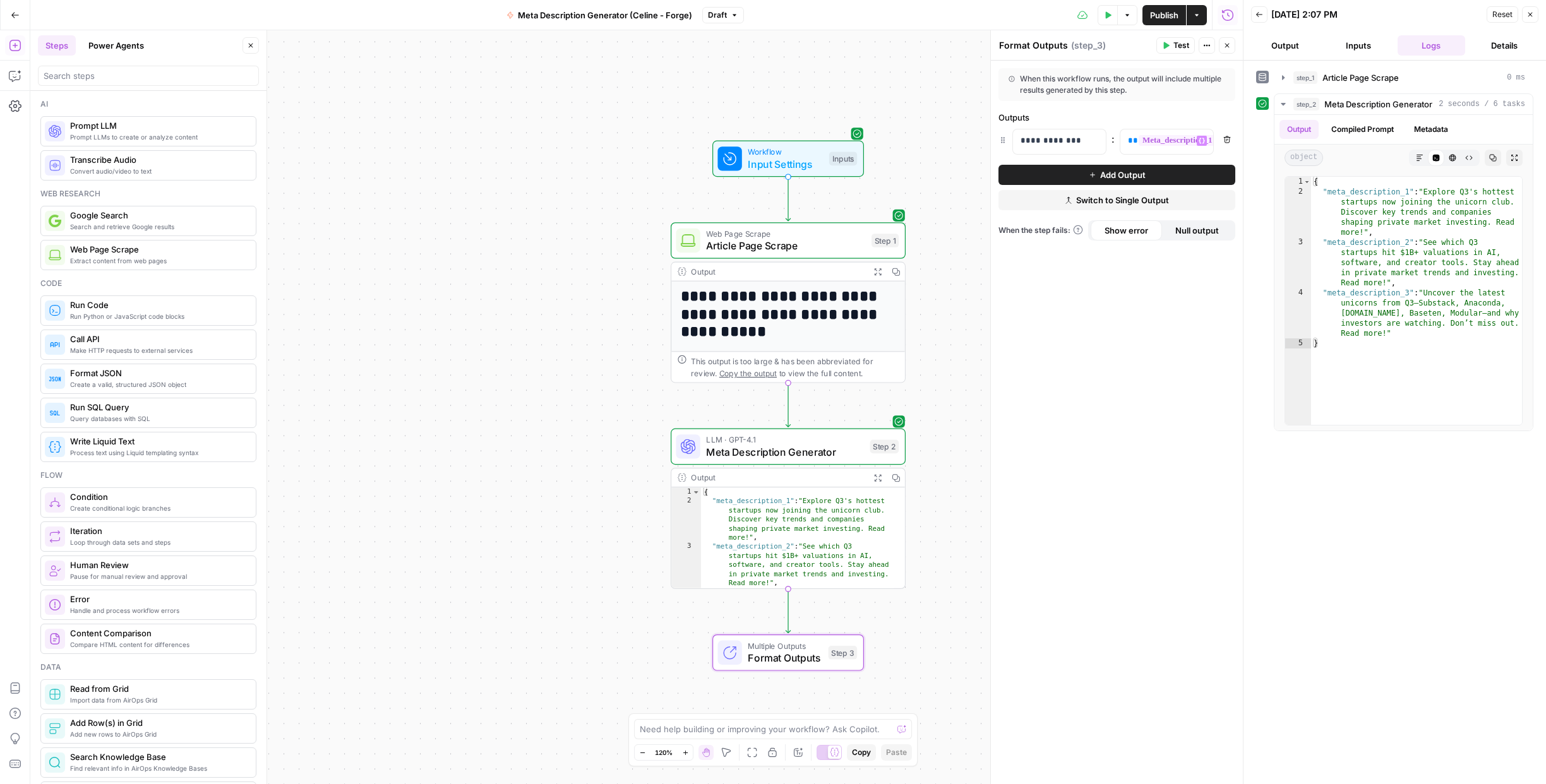
click at [1072, 171] on button "Add Output" at bounding box center [1116, 175] width 237 height 21
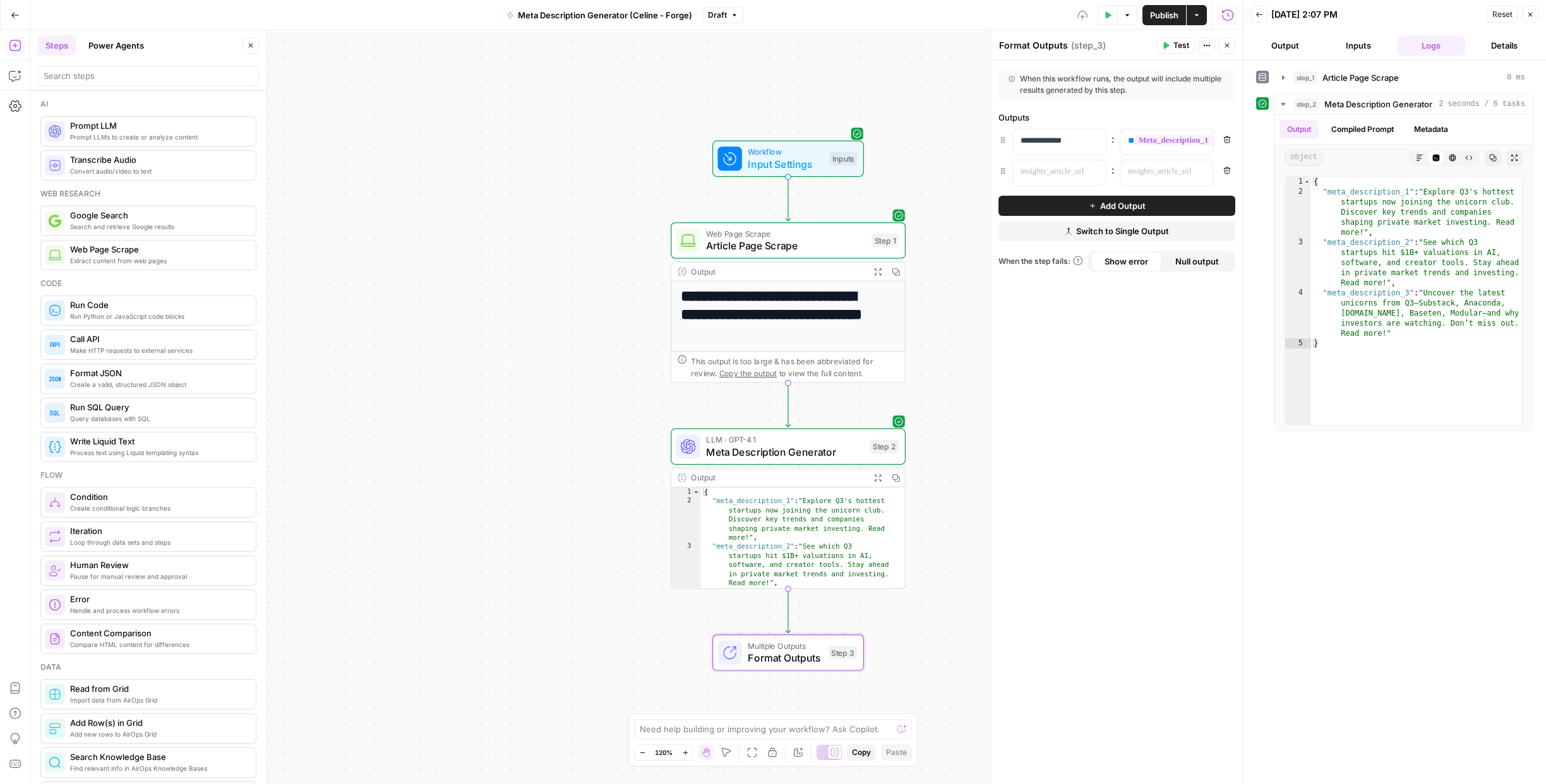
click at [1068, 207] on button "Add Output" at bounding box center [1116, 206] width 237 height 21
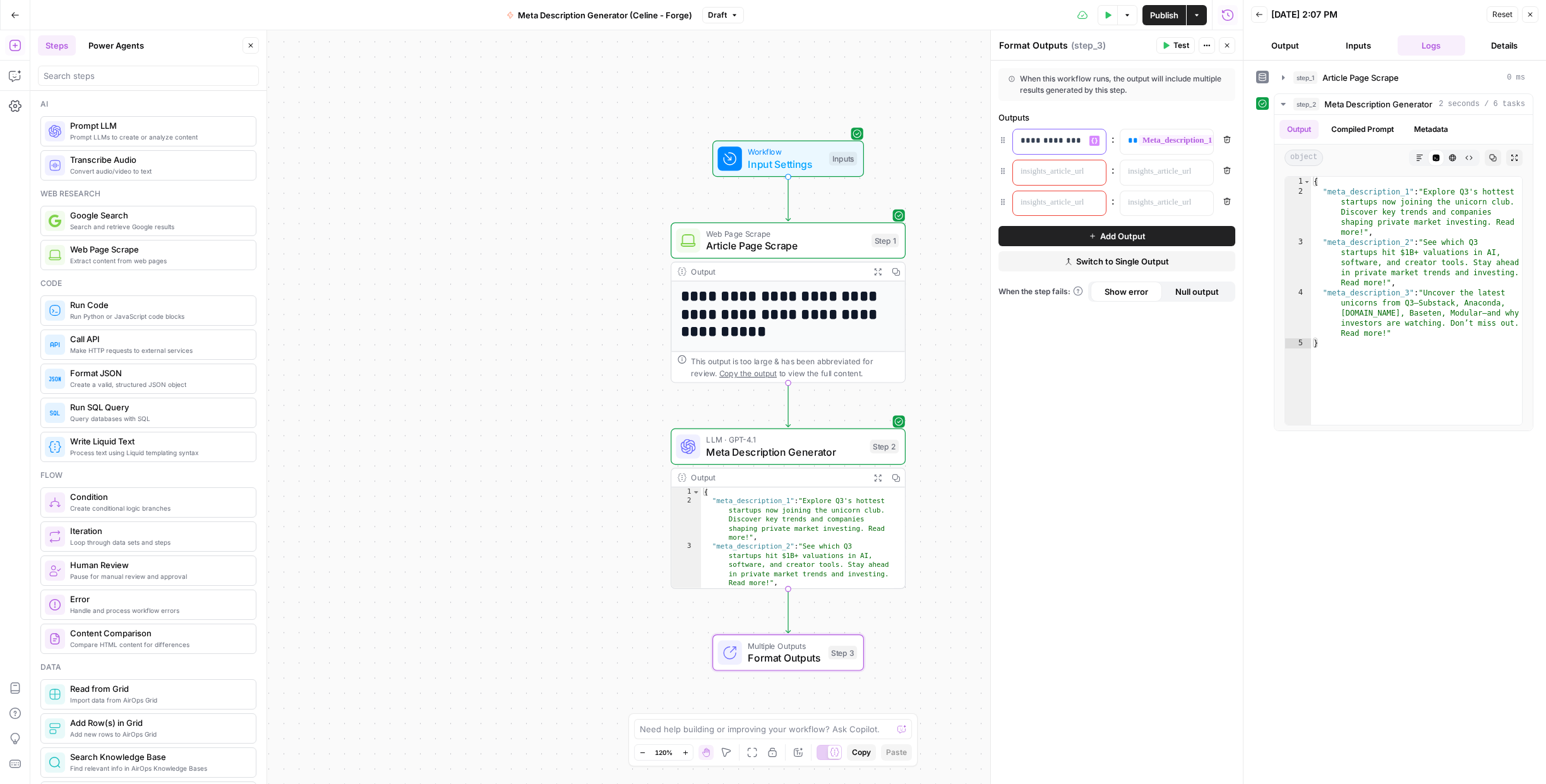
drag, startPoint x: 1066, startPoint y: 146, endPoint x: 1020, endPoint y: 147, distance: 46.0
click at [1020, 147] on p "**********" at bounding box center [1049, 140] width 57 height 12
click at [1026, 171] on p at bounding box center [1049, 171] width 57 height 12
click at [1039, 212] on div at bounding box center [1049, 203] width 73 height 25
click at [1074, 179] on div "**********" at bounding box center [1049, 173] width 73 height 25
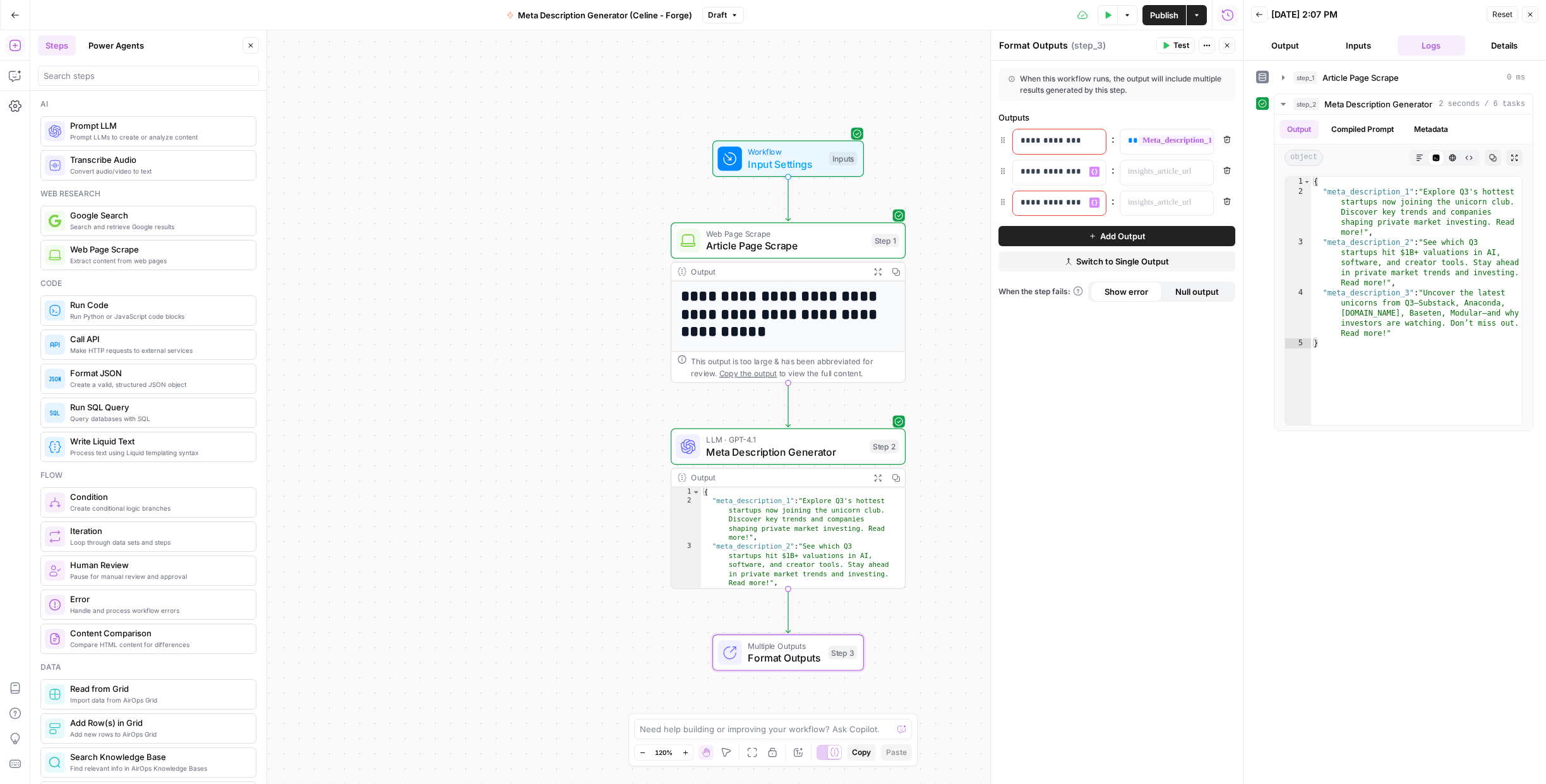
click at [1069, 207] on p "**********" at bounding box center [1059, 202] width 78 height 12
click at [1171, 174] on p at bounding box center [1156, 171] width 57 height 12
click at [1204, 169] on icon "button" at bounding box center [1202, 172] width 7 height 7
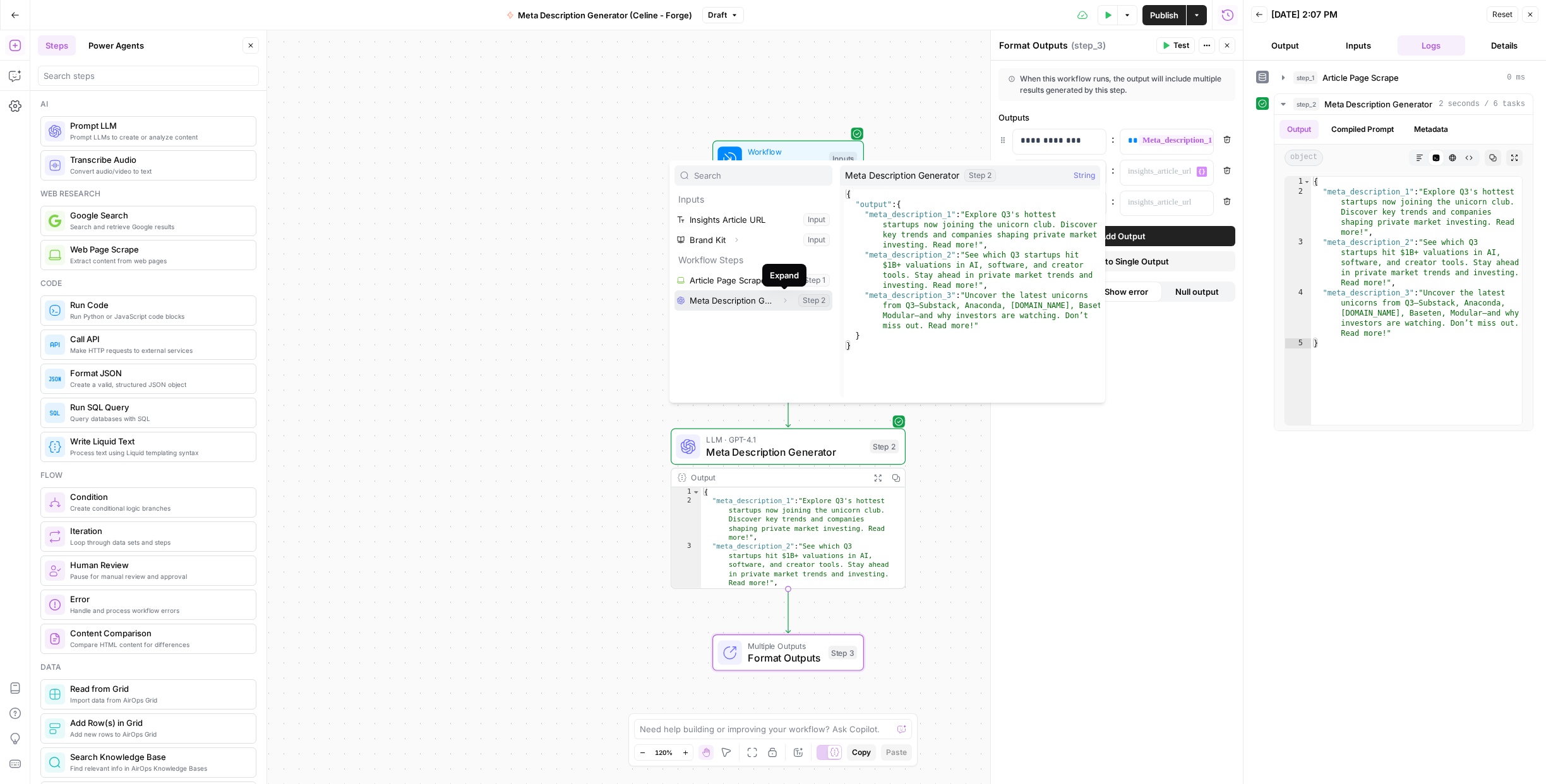
click at [787, 304] on button "Expand" at bounding box center [785, 300] width 16 height 16
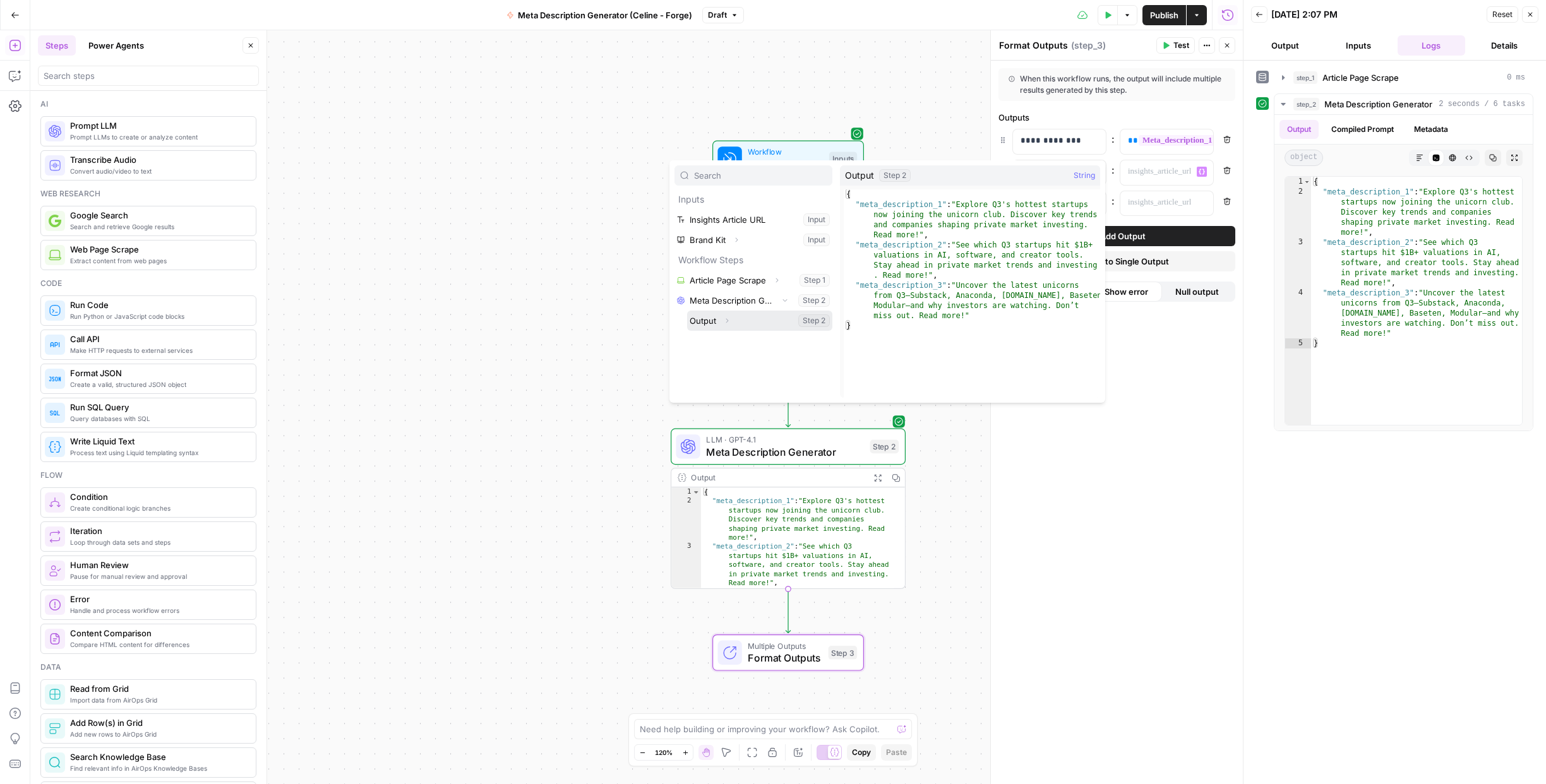
click at [728, 327] on button "Expand" at bounding box center [727, 321] width 16 height 16
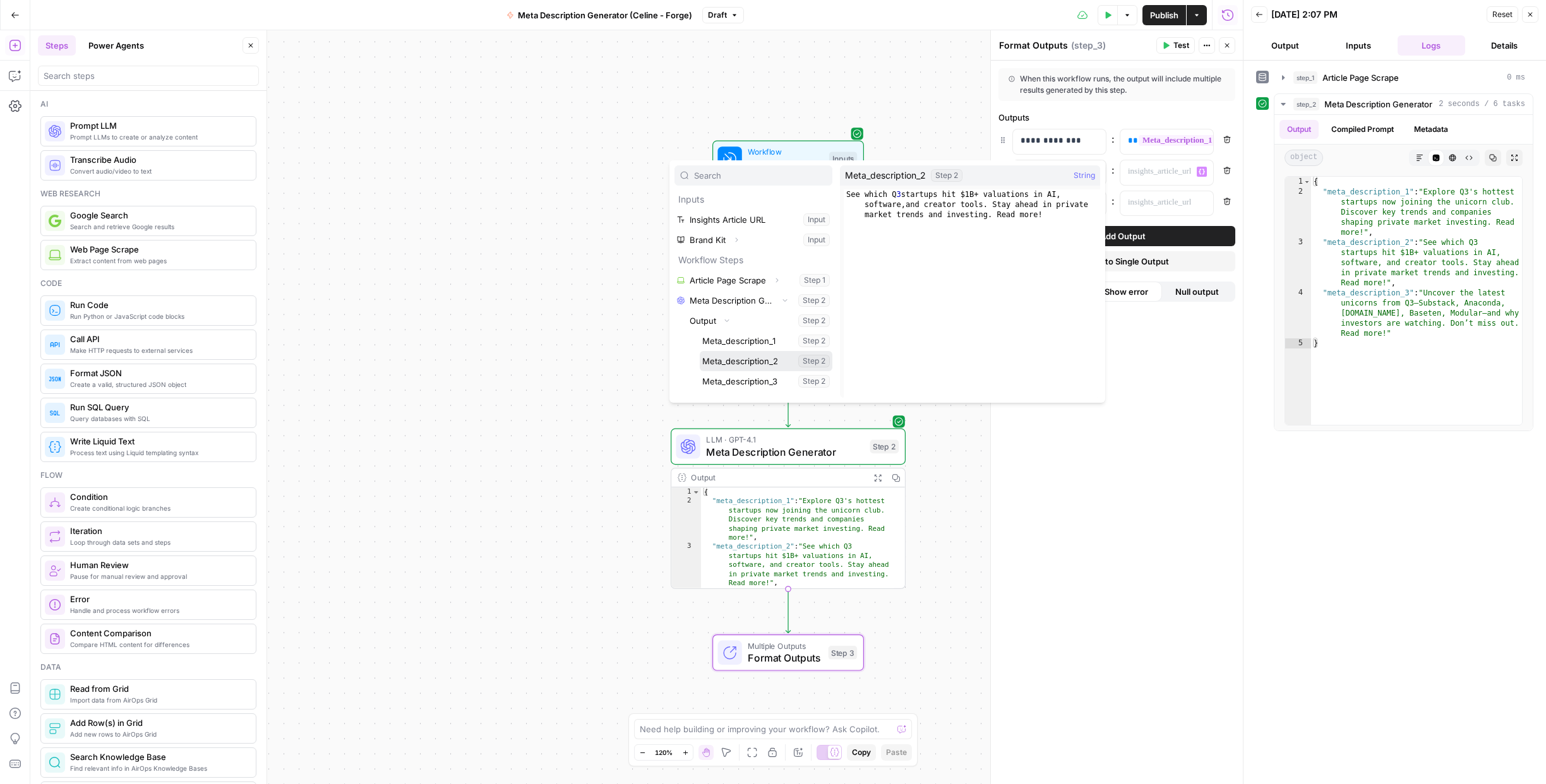
click at [732, 359] on button "Select variable Meta_description_2" at bounding box center [766, 361] width 133 height 21
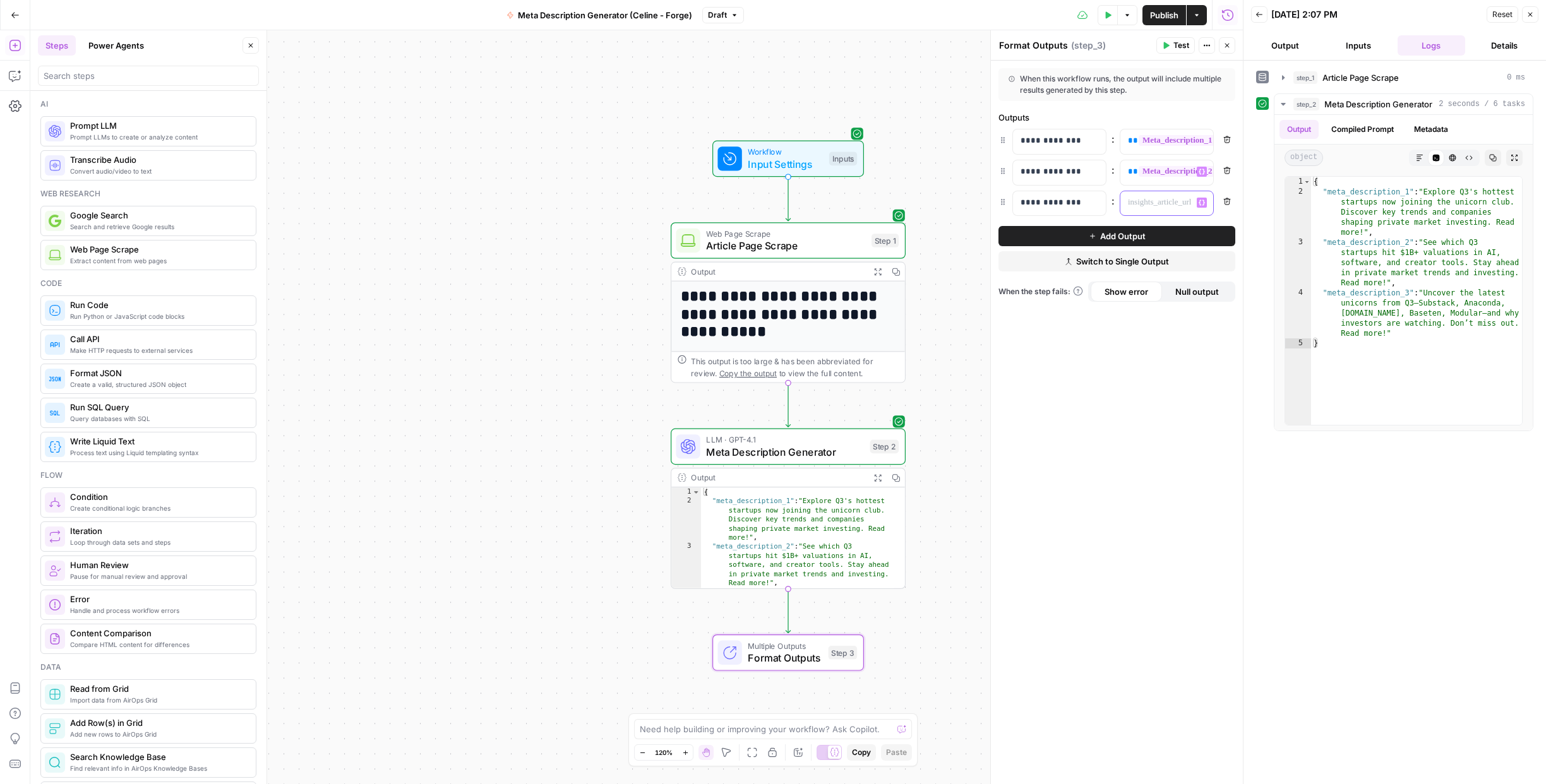
click at [1201, 204] on icon "button" at bounding box center [1202, 203] width 7 height 7
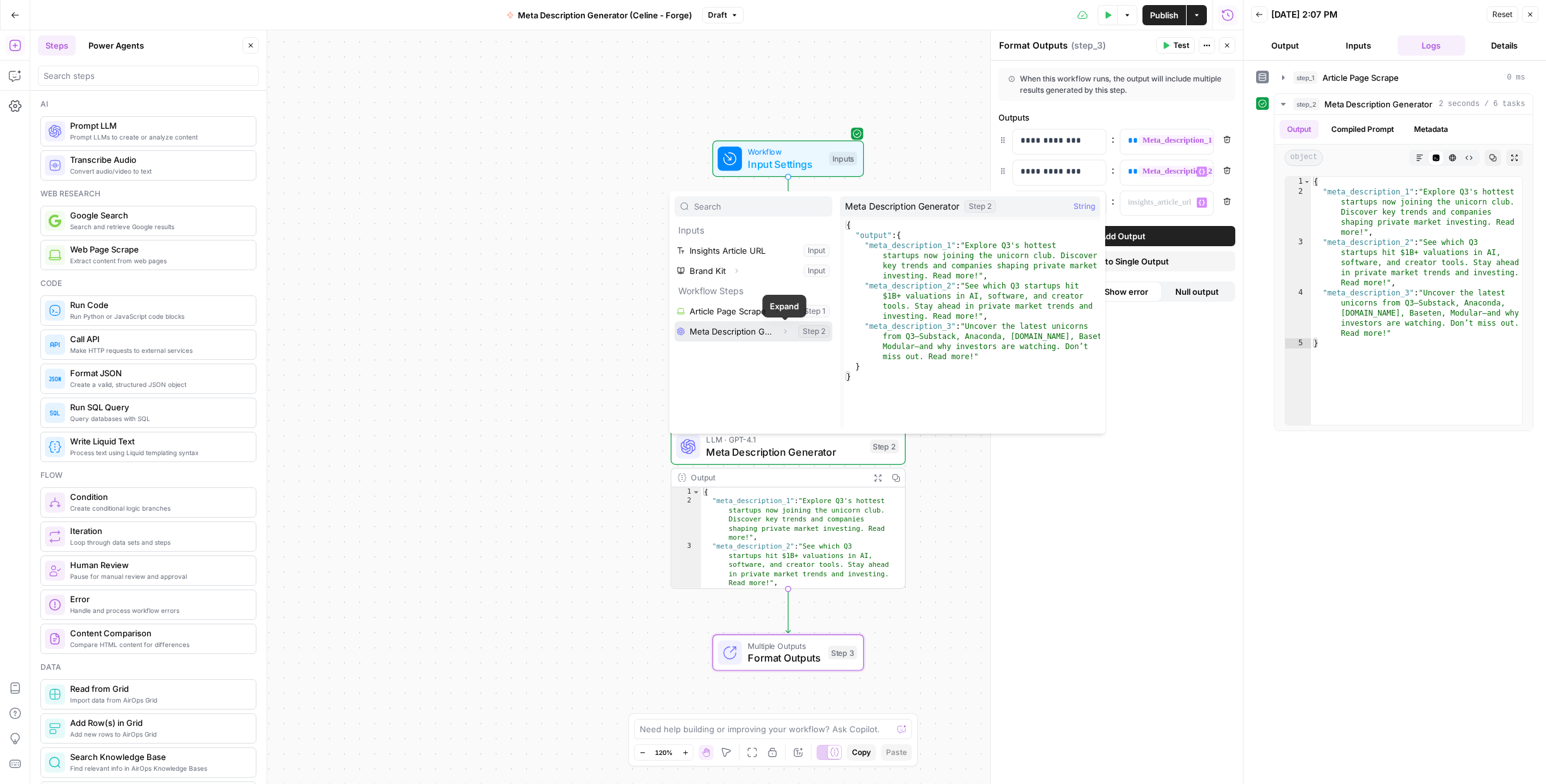
click at [779, 335] on button "Expand" at bounding box center [785, 331] width 16 height 16
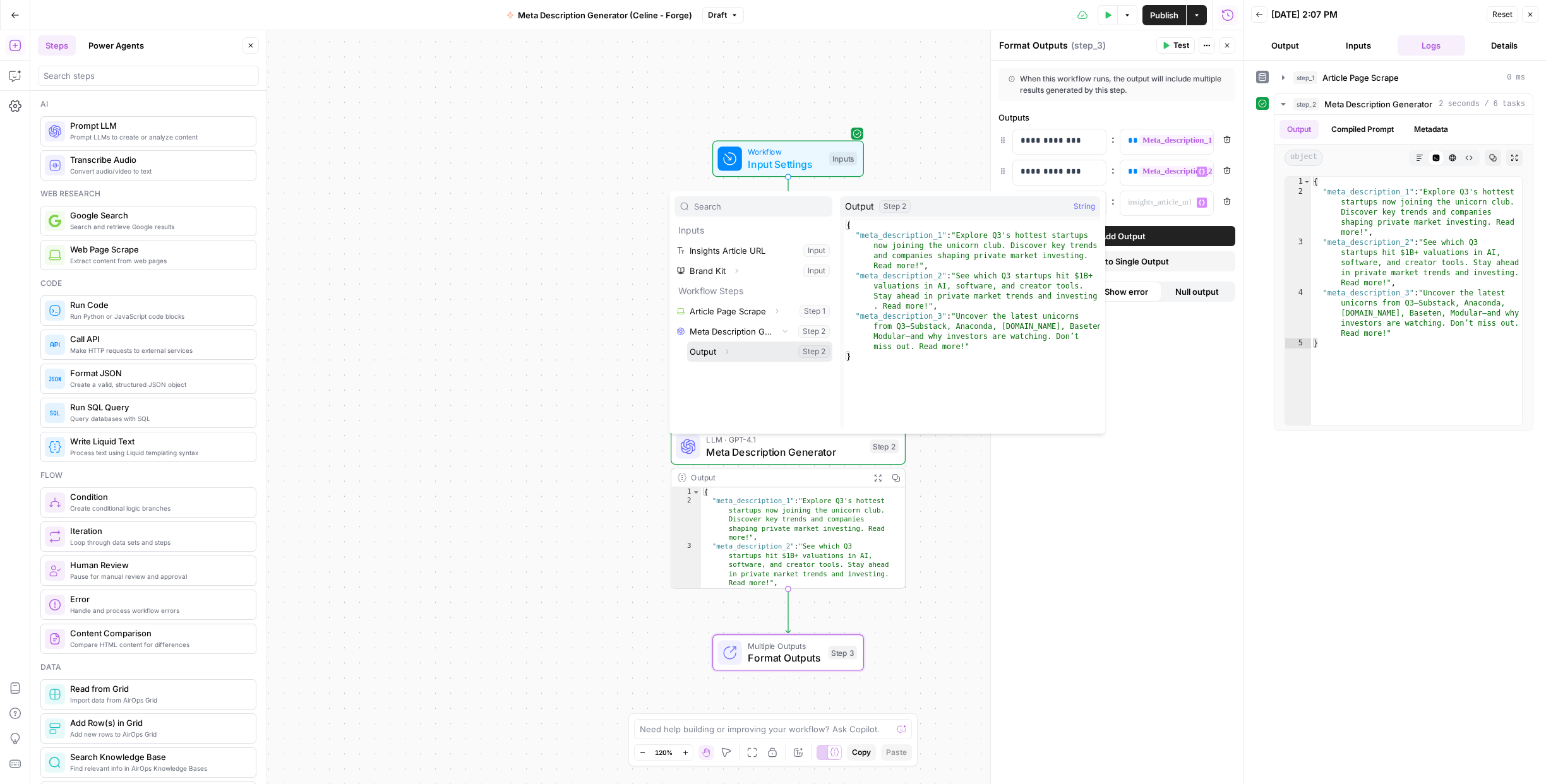
click at [741, 350] on button "Select variable Output" at bounding box center [759, 352] width 145 height 21
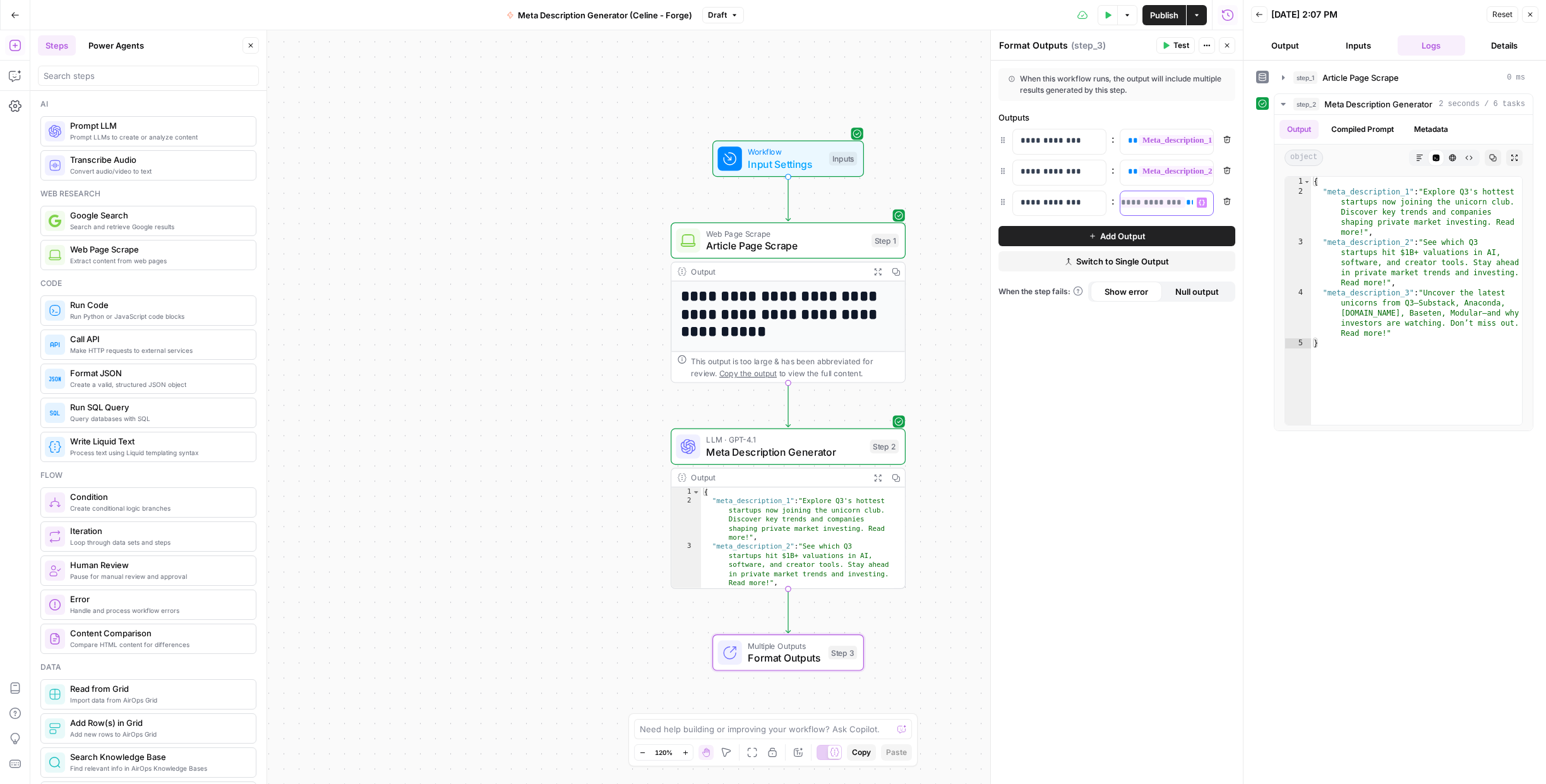
drag, startPoint x: 1121, startPoint y: 205, endPoint x: 1232, endPoint y: 203, distance: 111.0
click at [1232, 203] on div "**********" at bounding box center [1116, 204] width 237 height 26
click at [1204, 199] on icon "button" at bounding box center [1202, 203] width 7 height 7
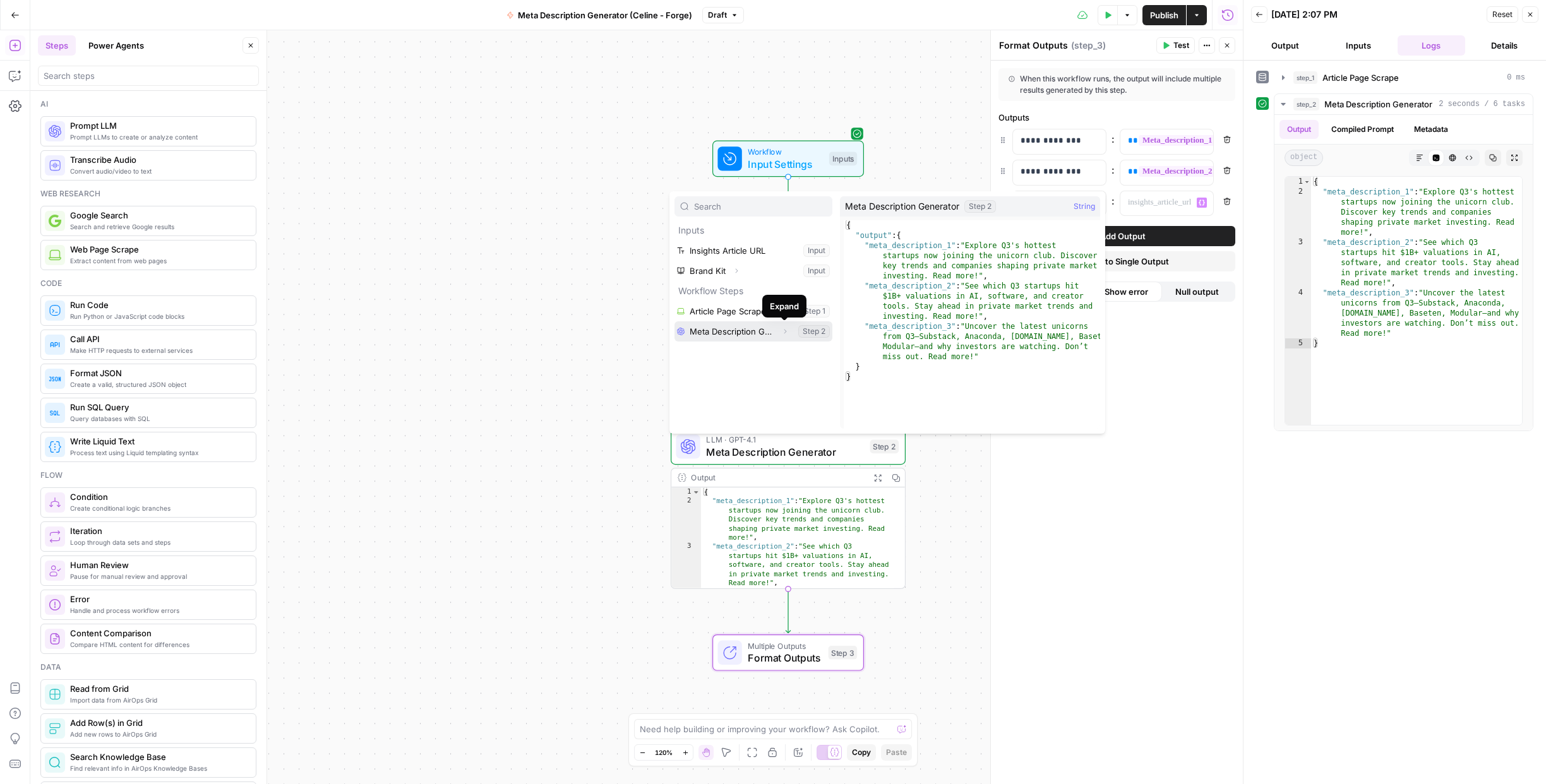
click at [768, 336] on button "Select variable Meta Description Generator" at bounding box center [753, 331] width 157 height 21
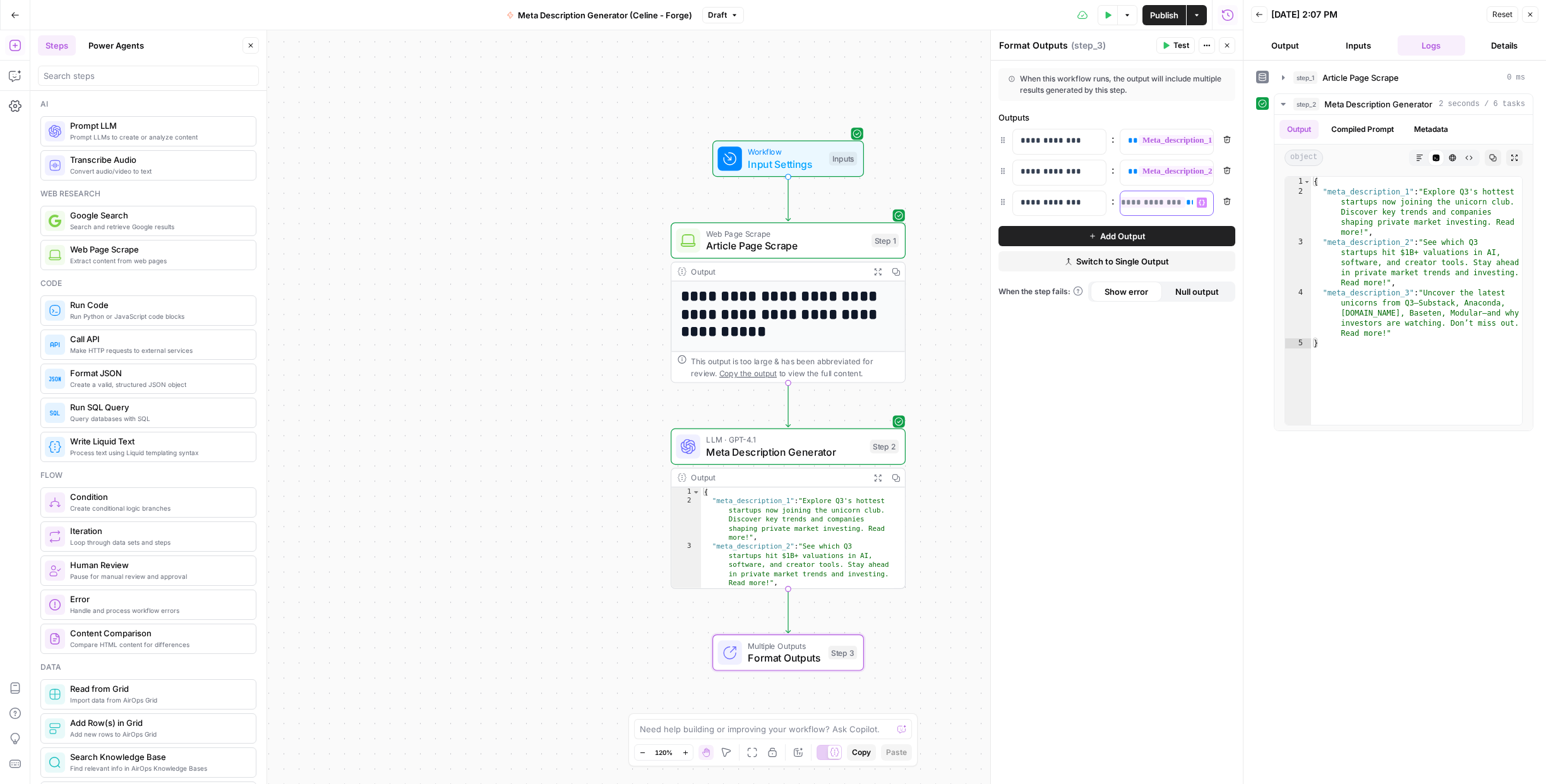
drag, startPoint x: 1123, startPoint y: 203, endPoint x: 1206, endPoint y: 205, distance: 83.0
click at [1206, 205] on div "**********" at bounding box center [1166, 203] width 93 height 25
click at [1202, 204] on icon "button" at bounding box center [1202, 202] width 7 height 6
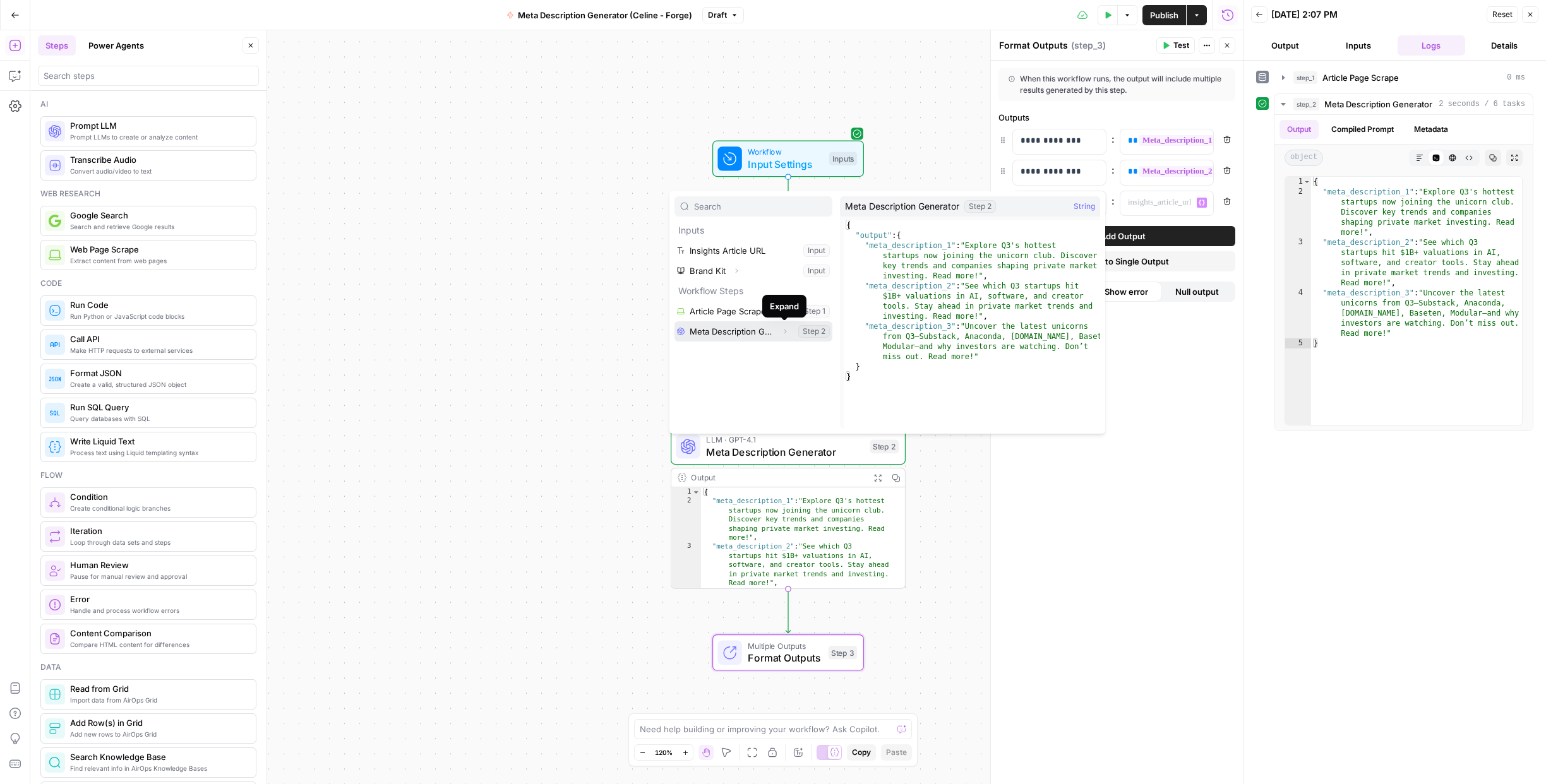
click at [787, 330] on icon "button" at bounding box center [784, 331] width 7 height 7
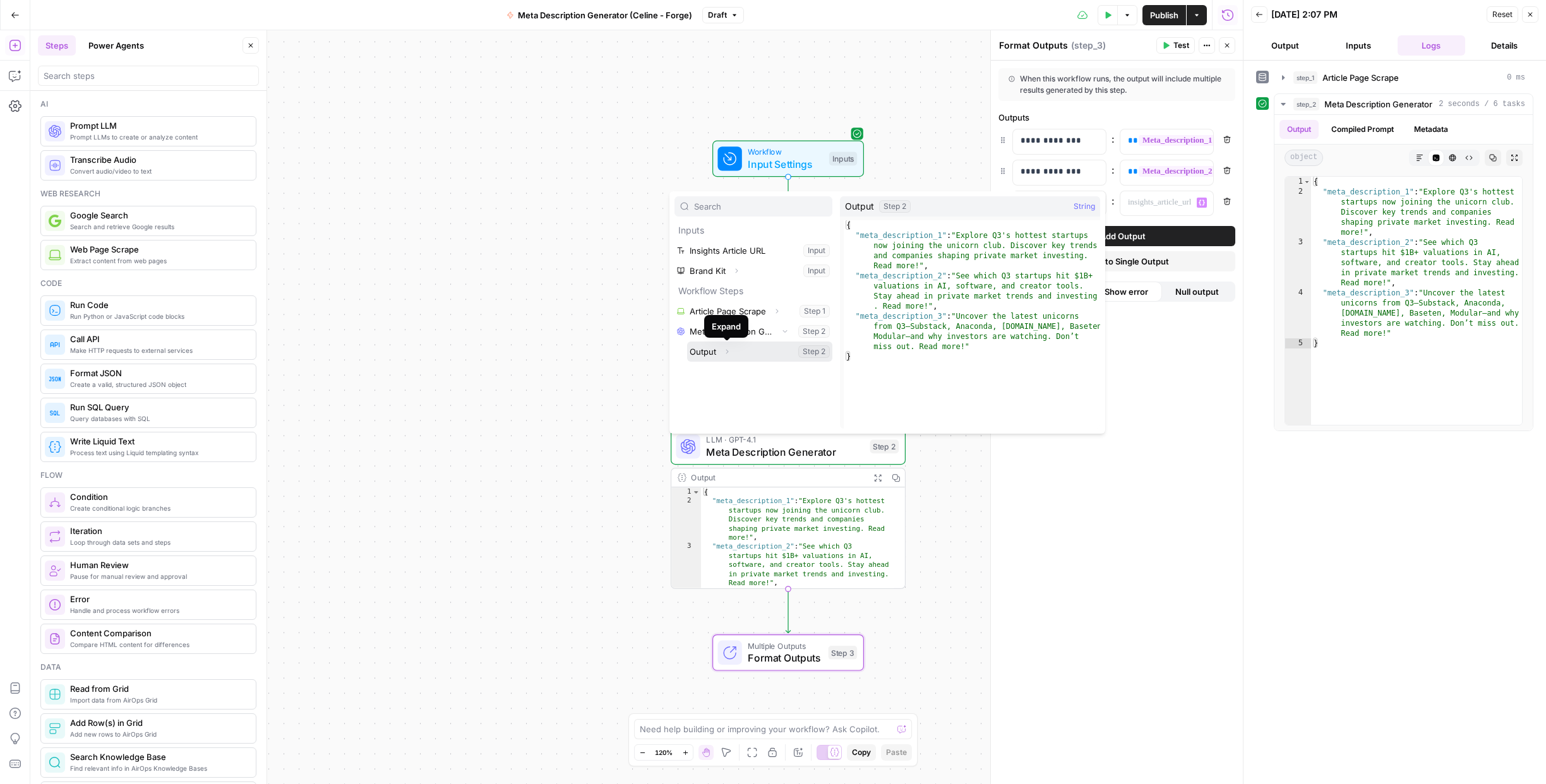
click at [727, 351] on icon "button" at bounding box center [727, 351] width 7 height 7
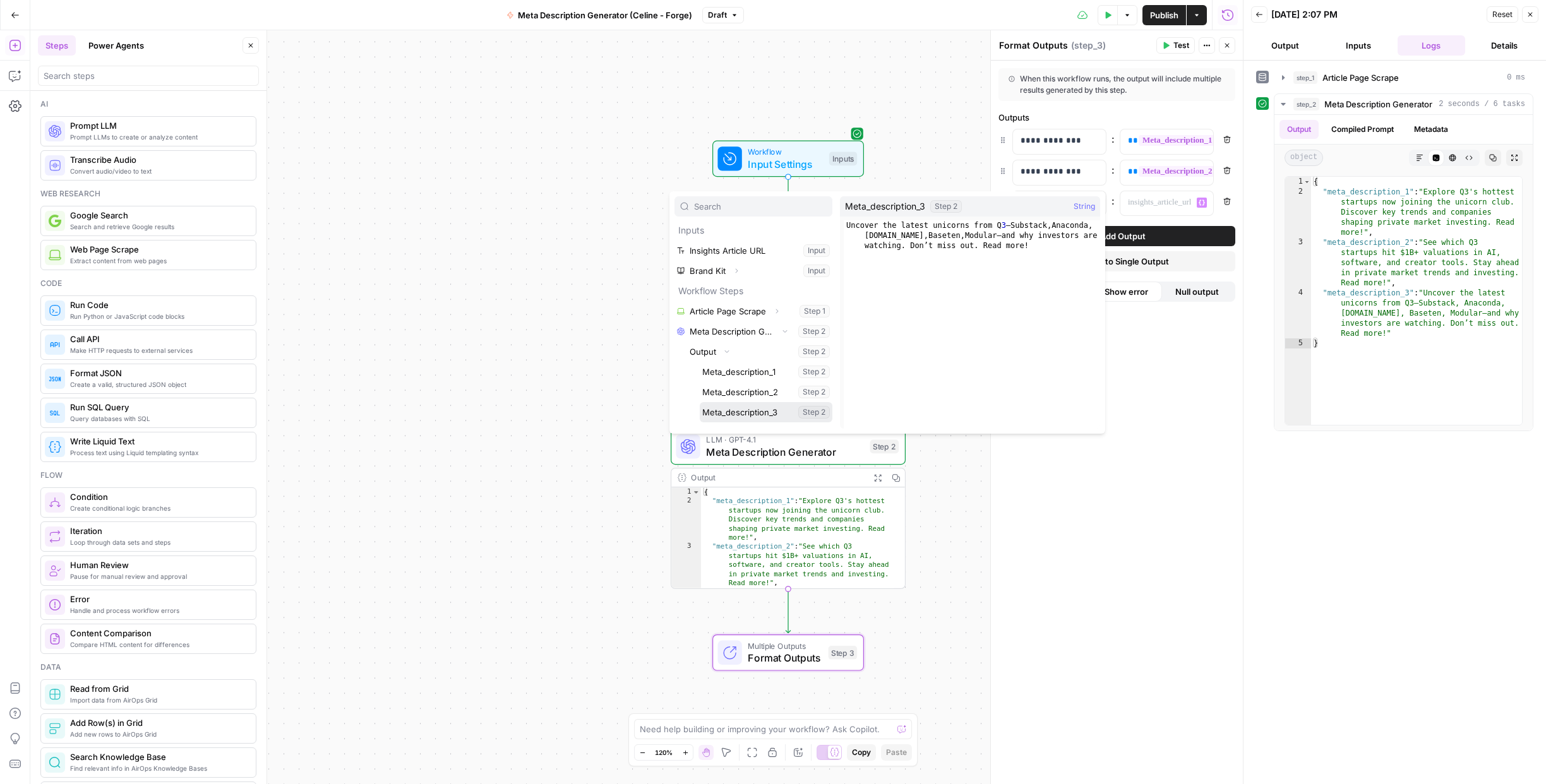
click at [742, 408] on button "Select variable Meta_description_3" at bounding box center [766, 412] width 133 height 21
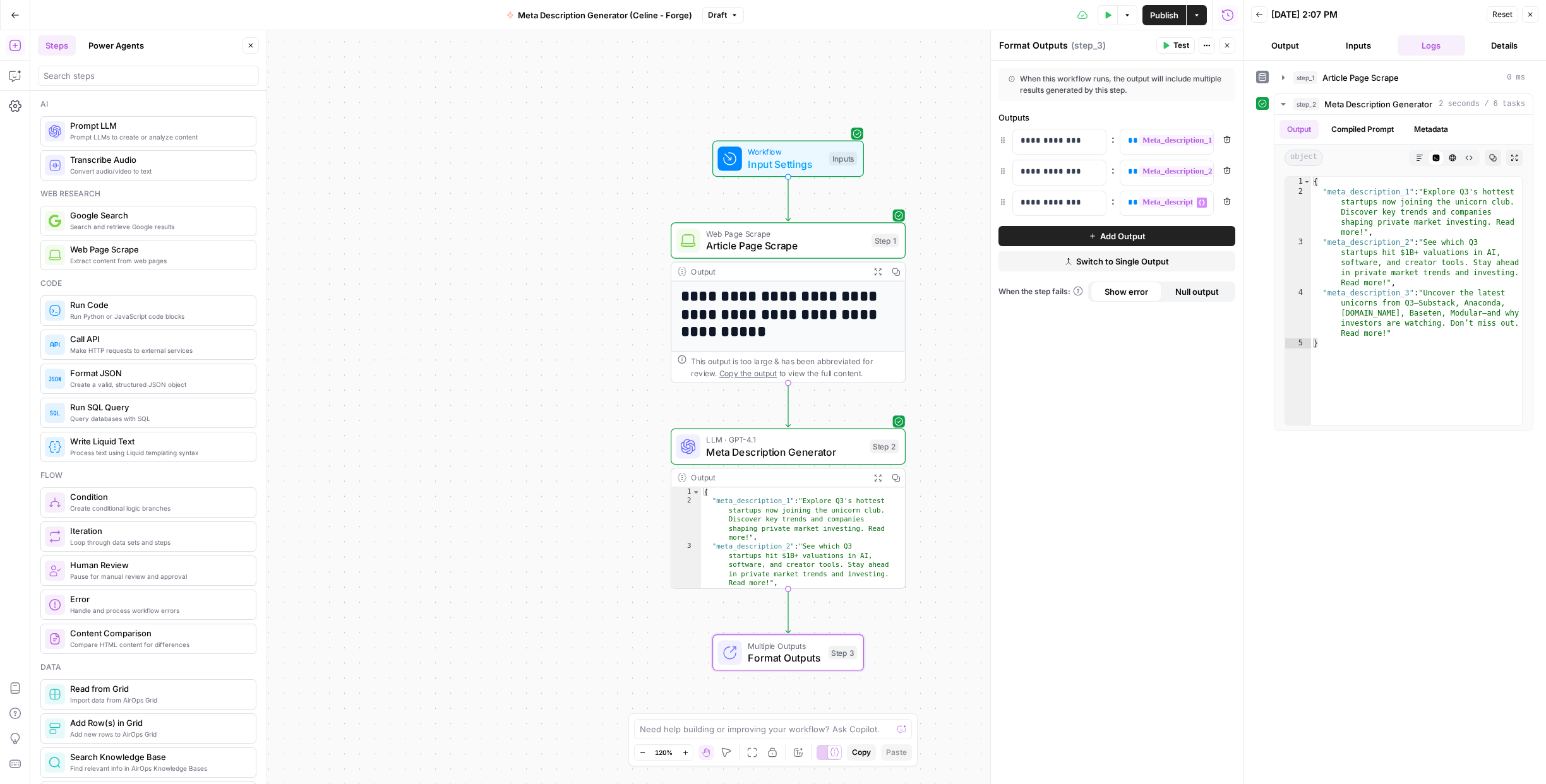
click at [1179, 47] on span "Test" at bounding box center [1180, 46] width 16 height 11
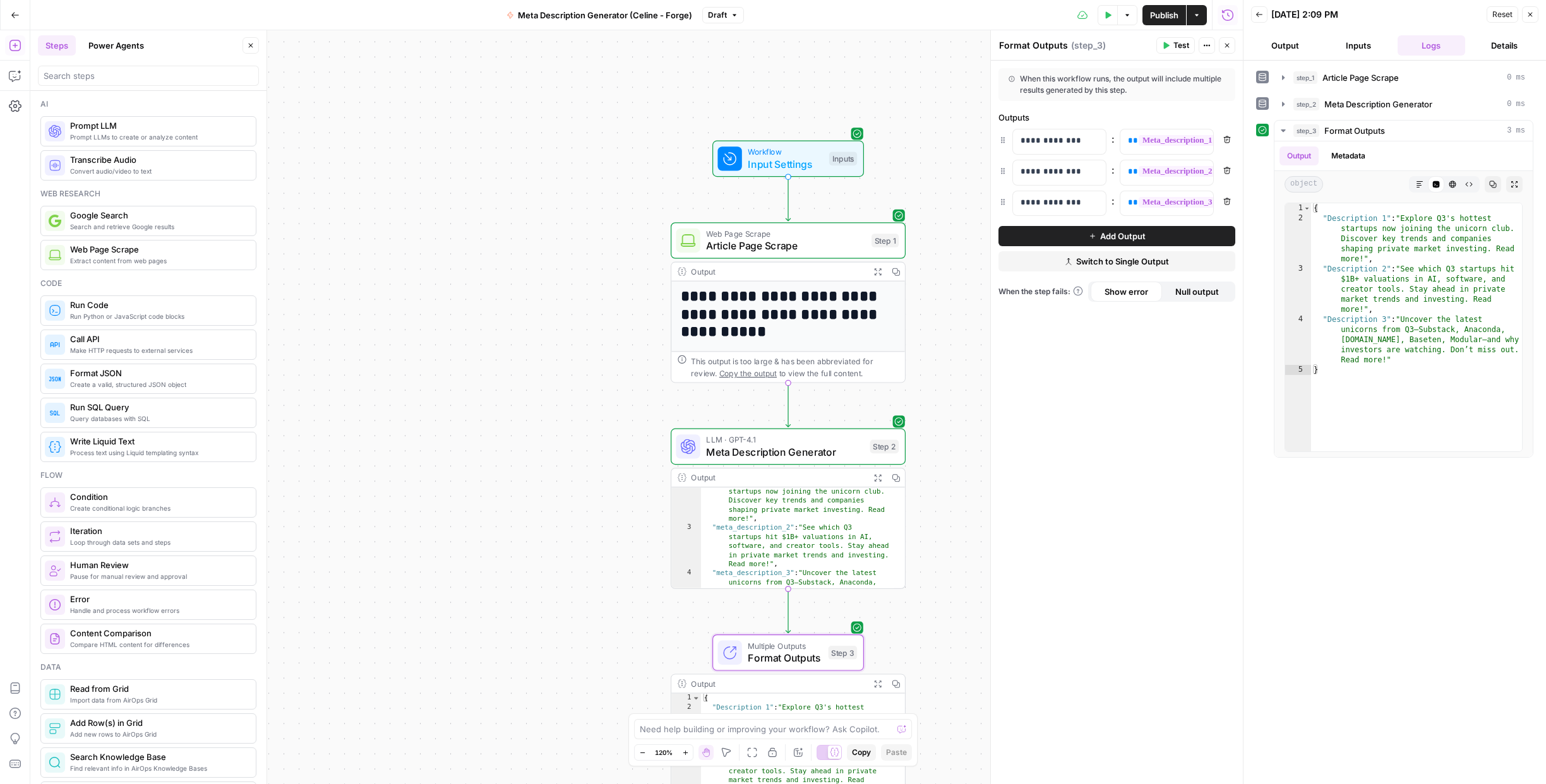
scroll to position [45, 0]
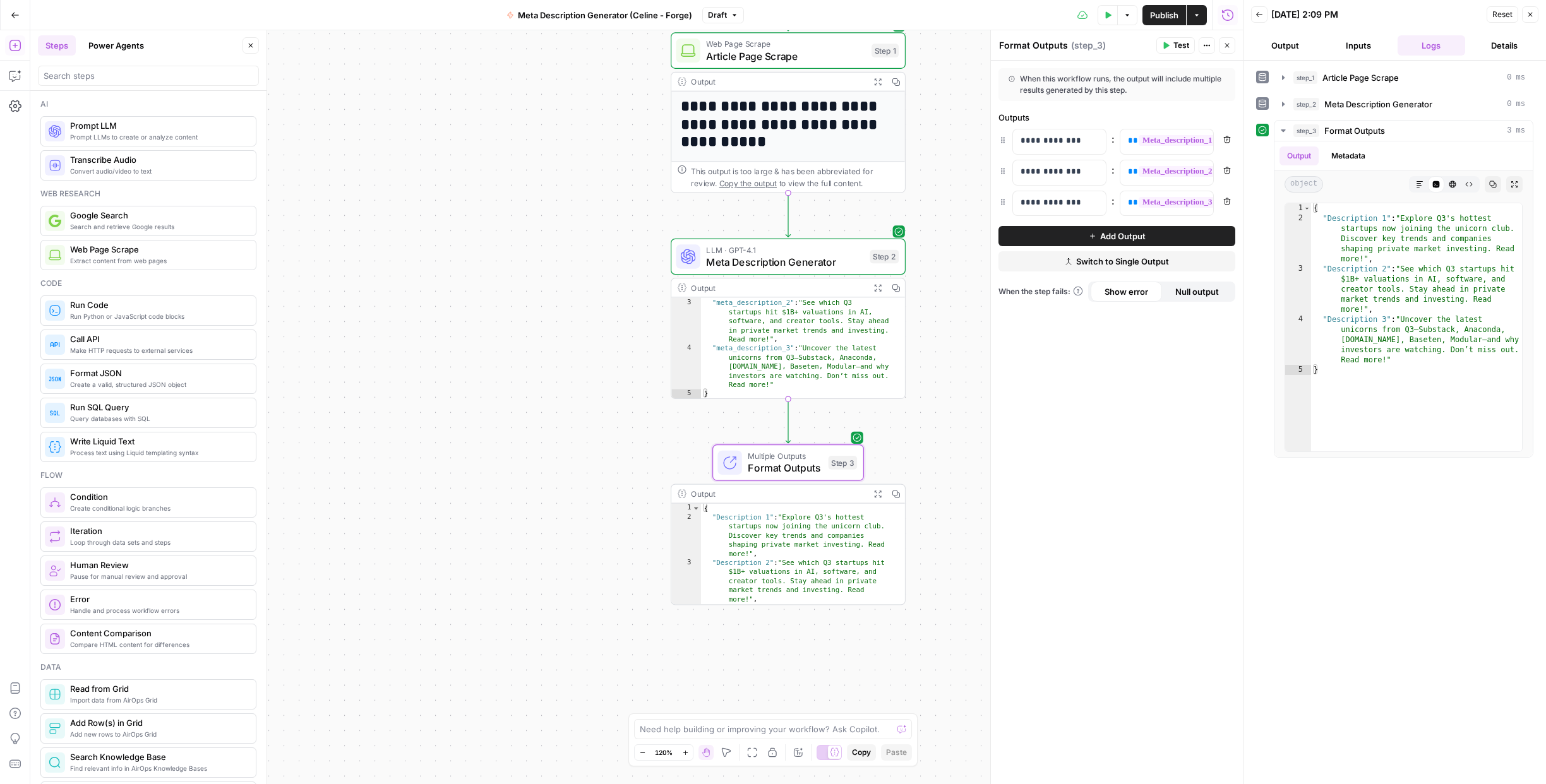
click at [1162, 13] on span "Publish" at bounding box center [1164, 15] width 29 height 12
click at [1533, 13] on icon "button" at bounding box center [1530, 14] width 7 height 7
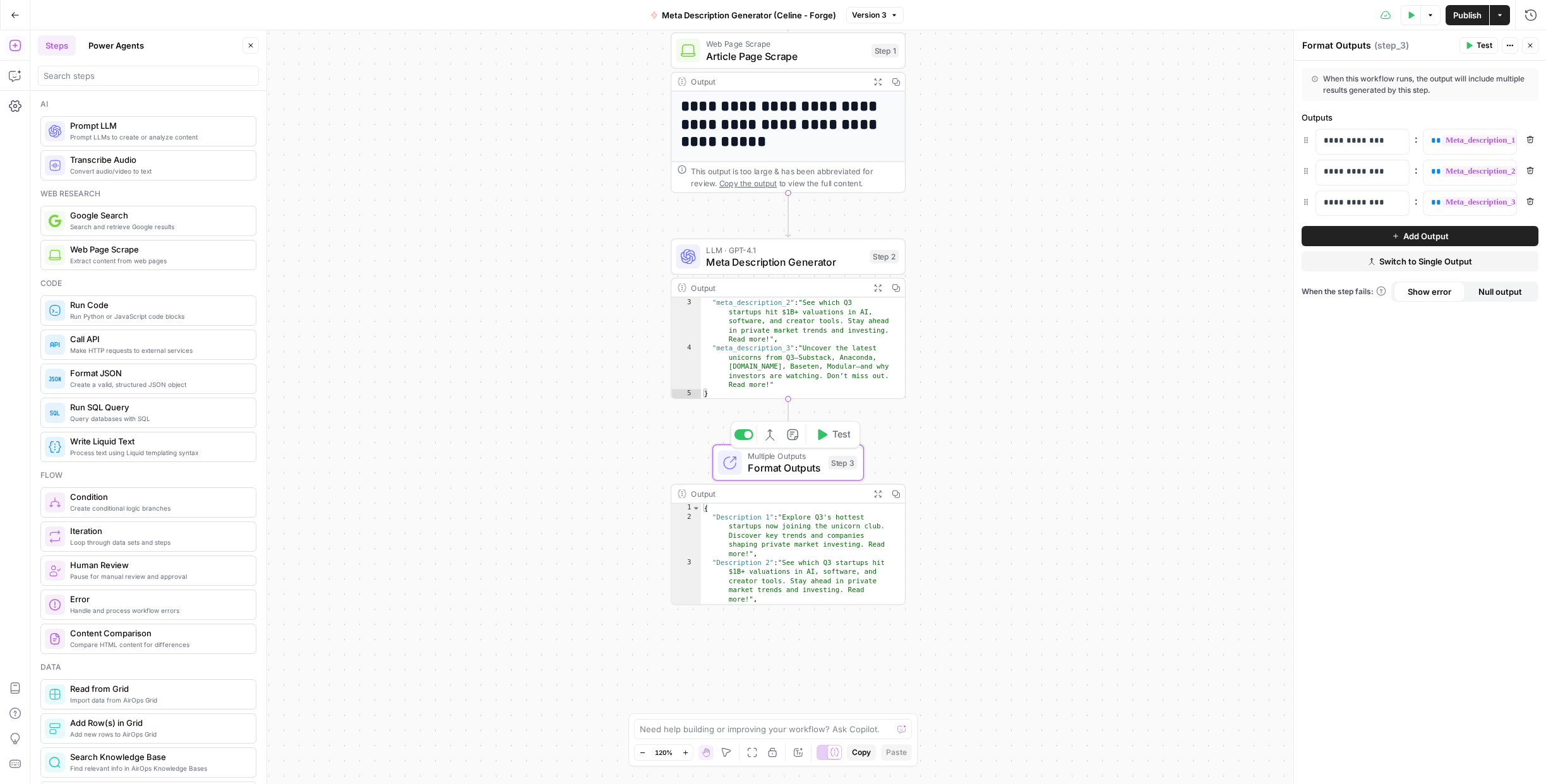
click at [783, 467] on span "Format Outputs" at bounding box center [785, 467] width 75 height 15
click at [1533, 18] on div "Close" at bounding box center [1522, 20] width 23 height 12
click at [1530, 16] on icon "button" at bounding box center [1530, 15] width 11 height 11
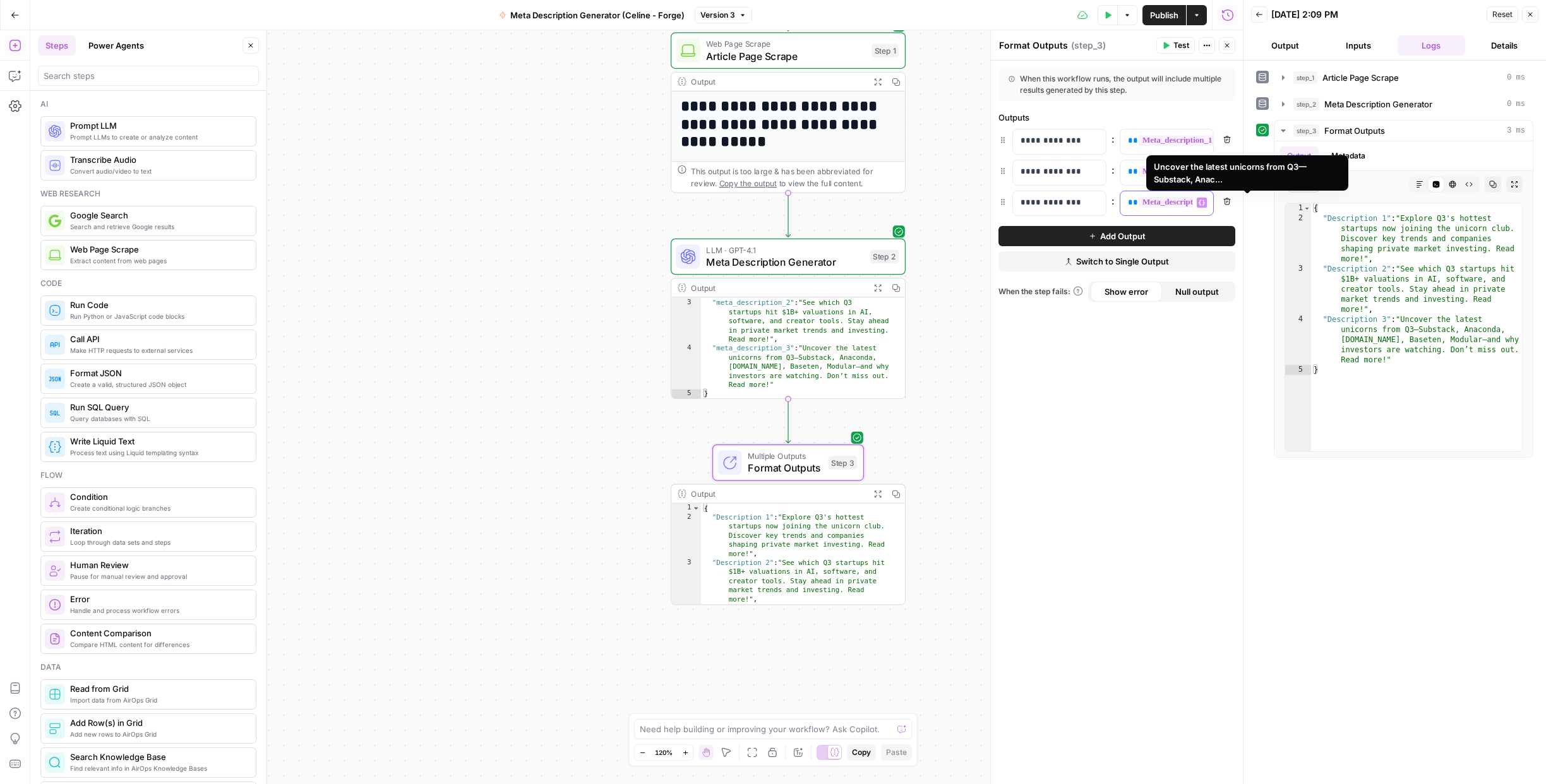
click at [1158, 204] on span "**********" at bounding box center [1252, 202] width 229 height 11
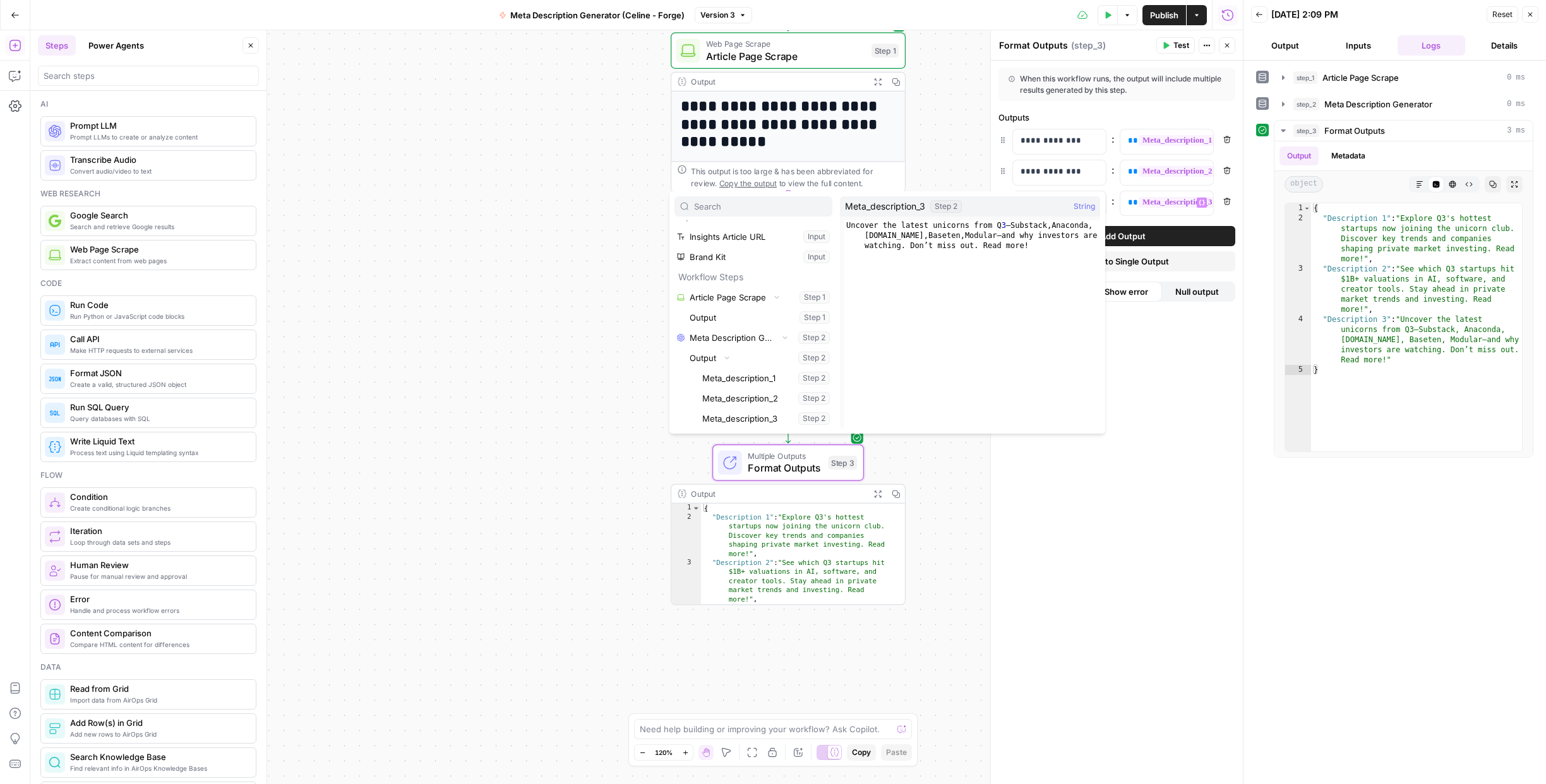
click at [1197, 636] on div "**********" at bounding box center [1116, 422] width 252 height 723
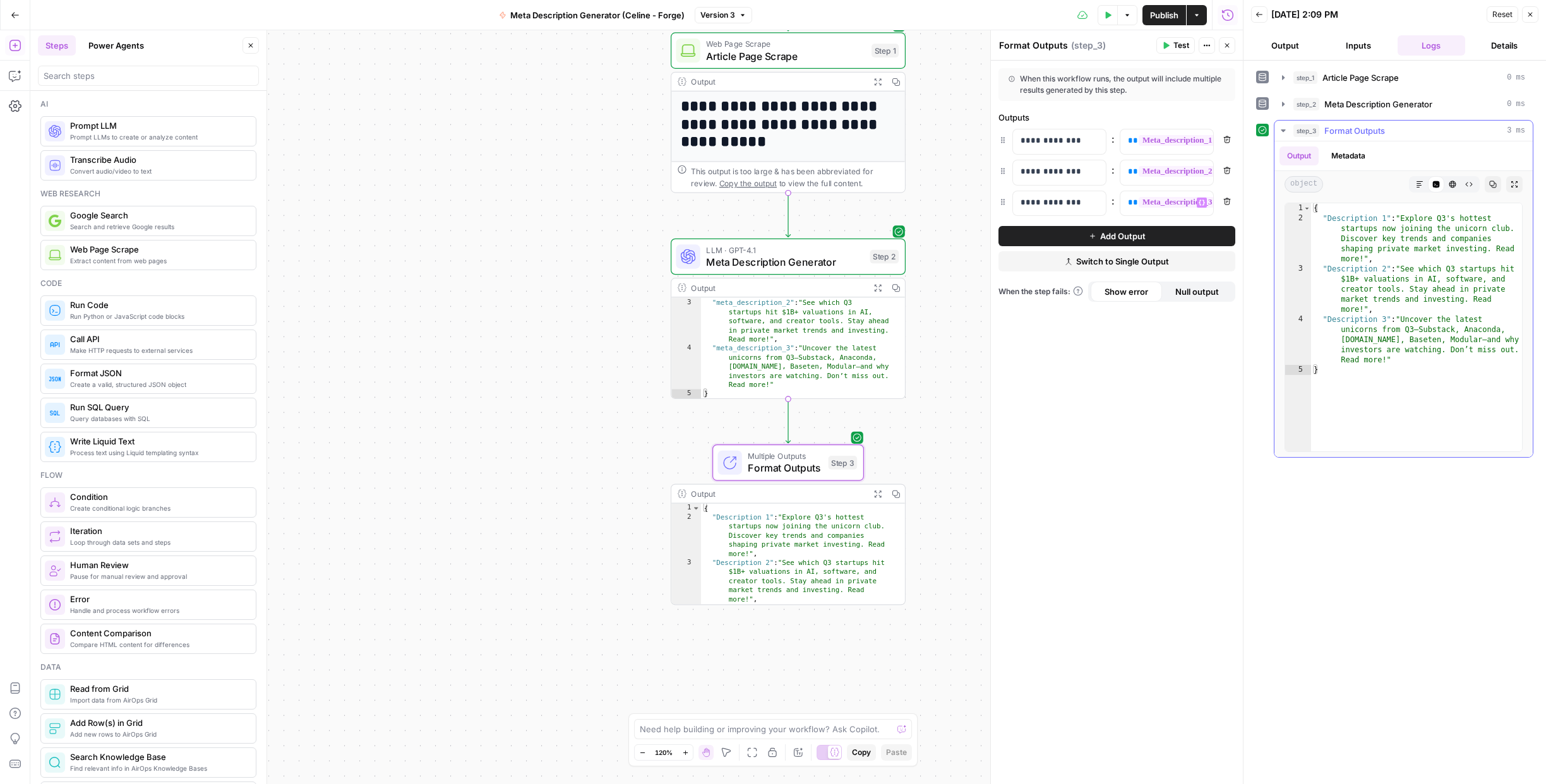
click at [1419, 188] on icon "button" at bounding box center [1419, 184] width 7 height 7
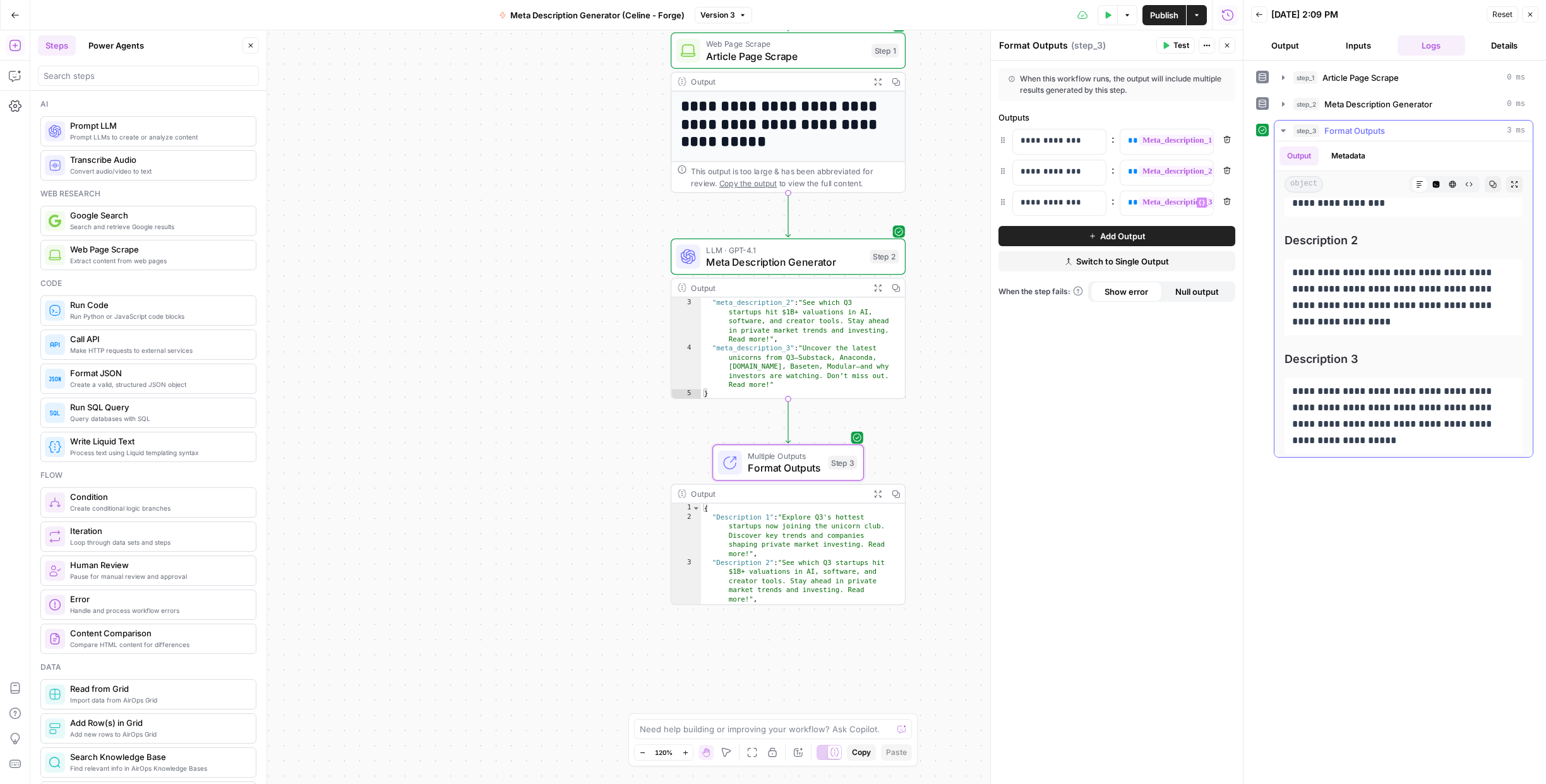
scroll to position [92, 0]
click at [1327, 533] on div "**********" at bounding box center [1394, 422] width 277 height 711
click at [1527, 12] on icon "button" at bounding box center [1530, 14] width 7 height 7
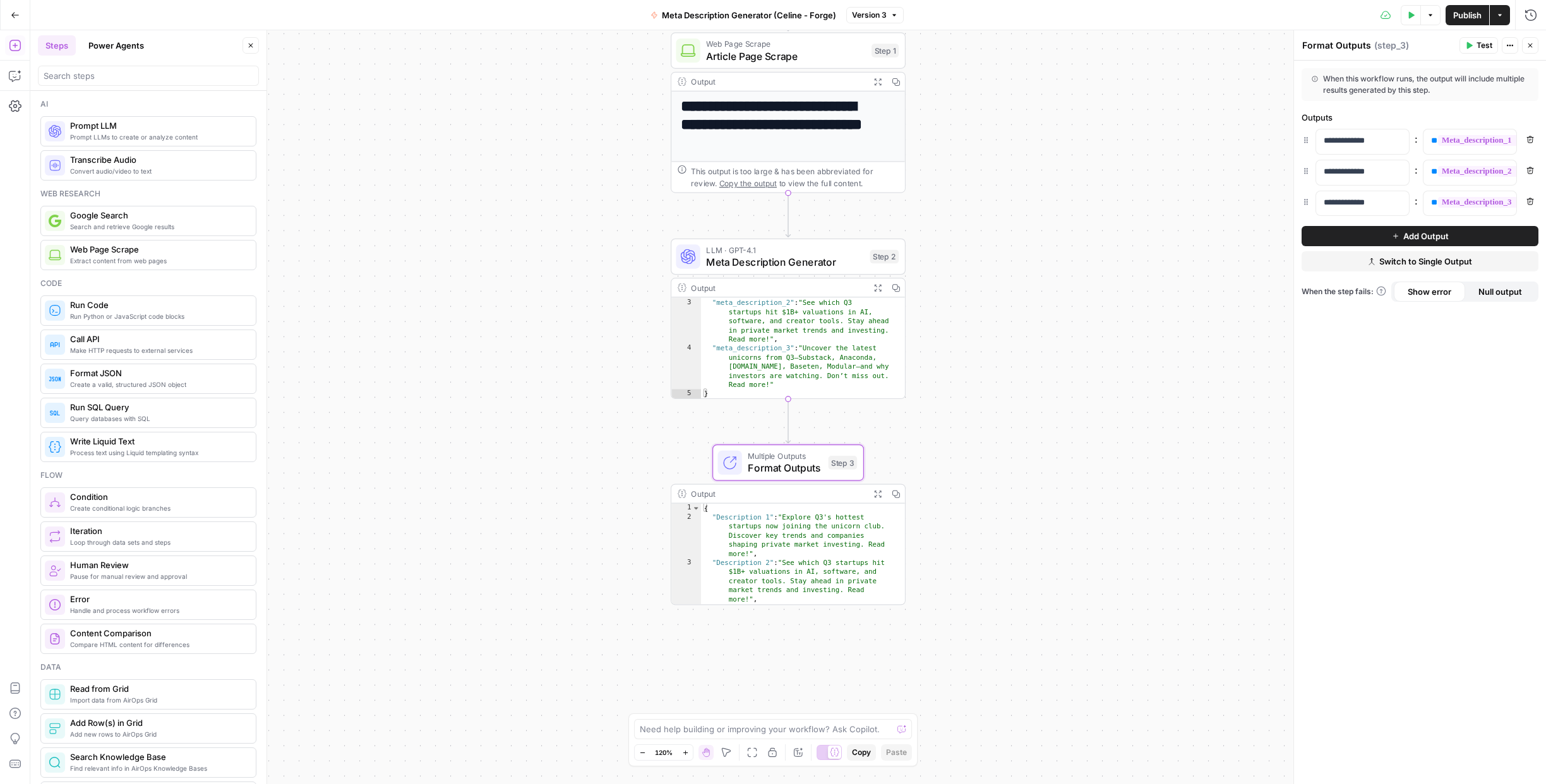
click at [1476, 45] on span "Test" at bounding box center [1484, 46] width 16 height 11
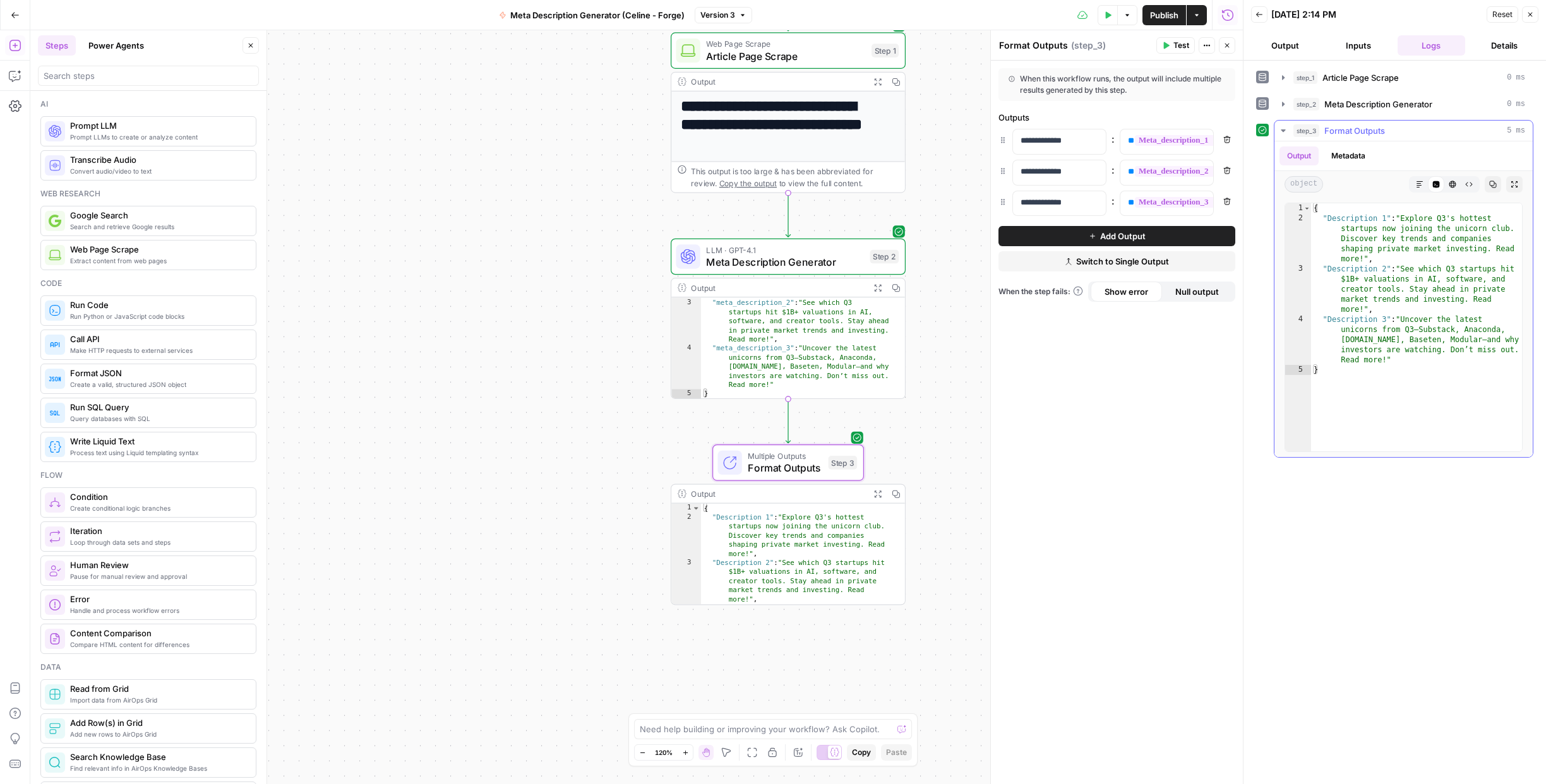
click at [1419, 183] on icon "button" at bounding box center [1420, 185] width 7 height 7
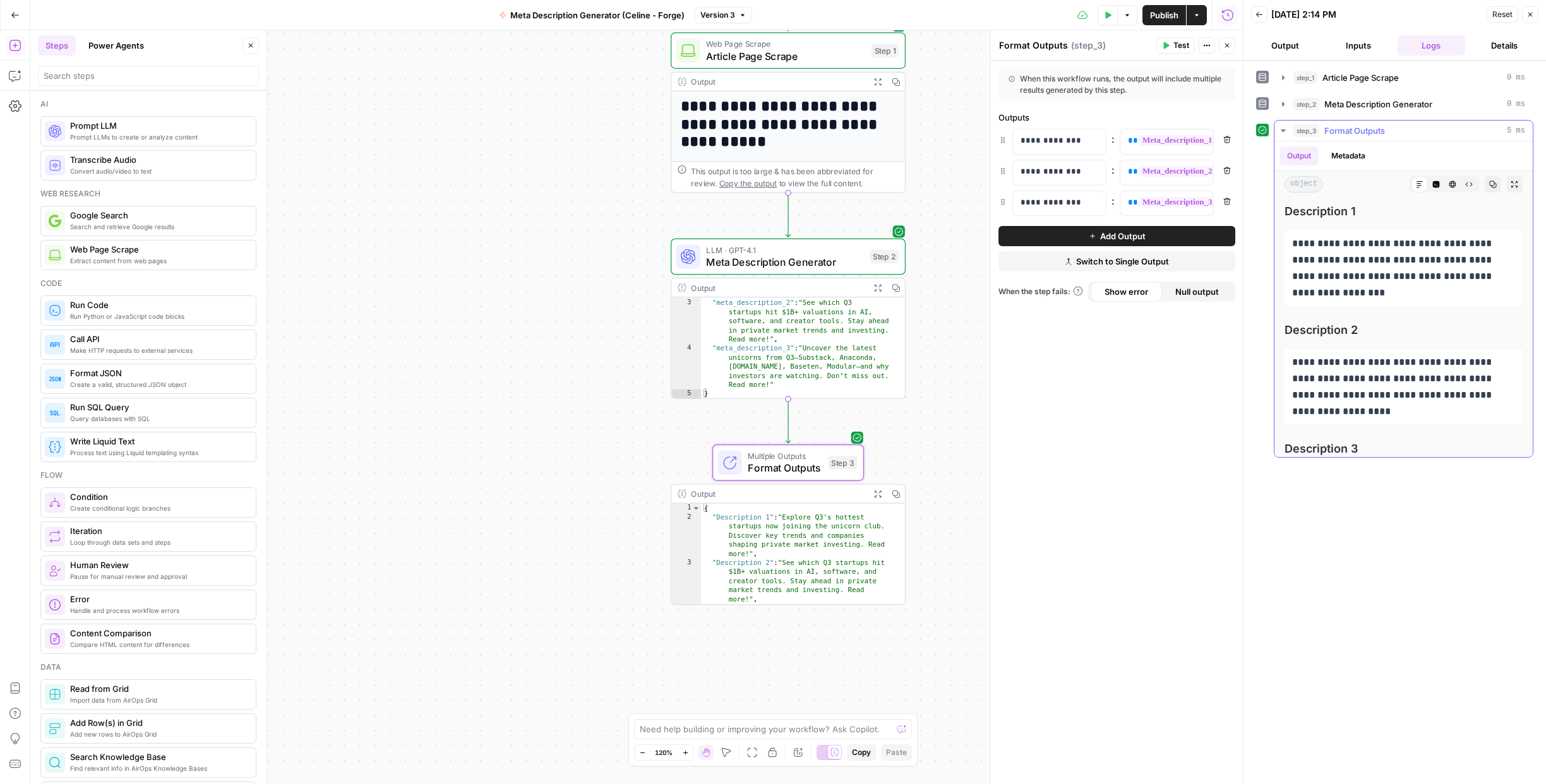
click at [1348, 157] on button "Metadata" at bounding box center [1348, 156] width 49 height 19
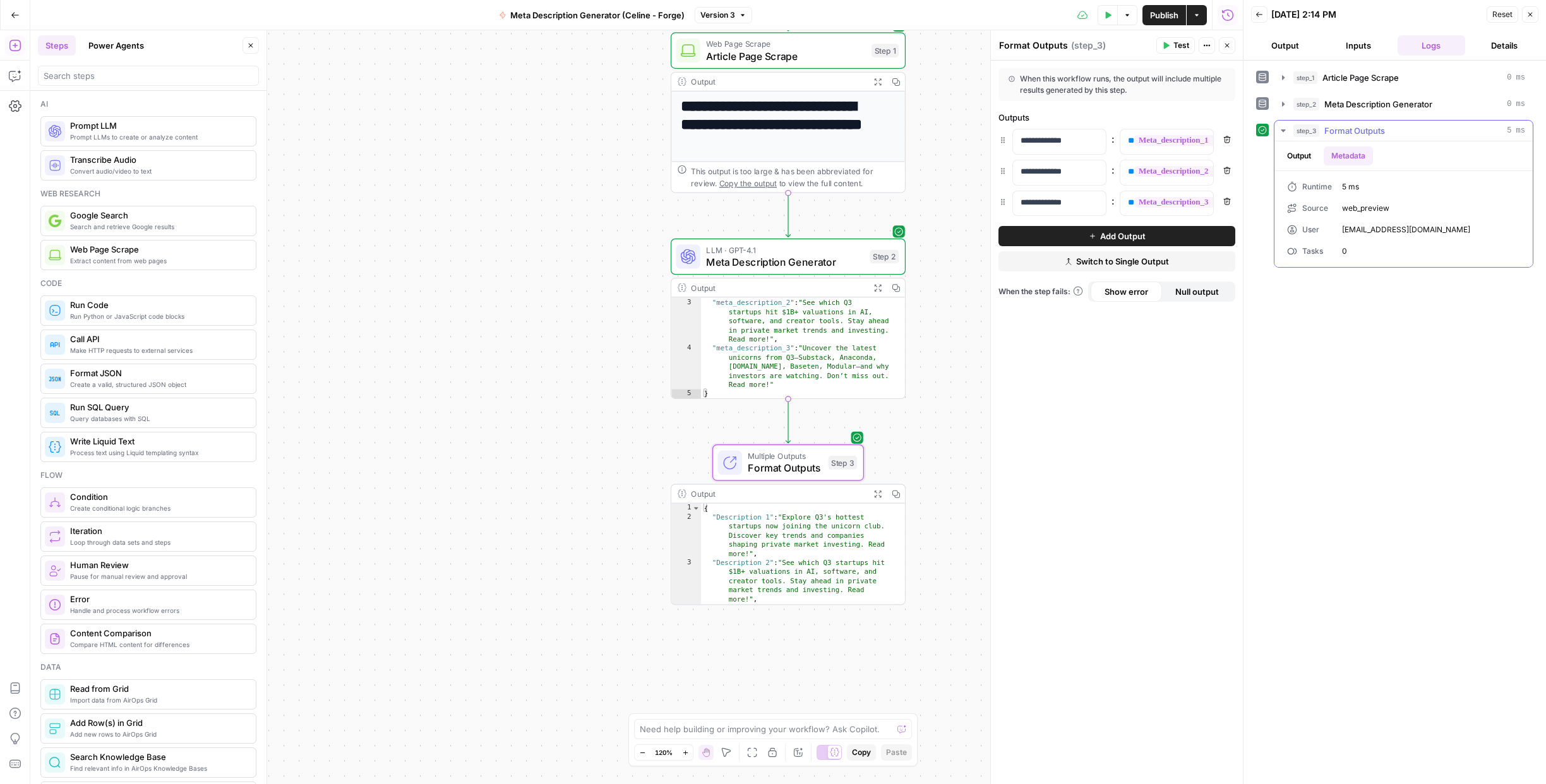
click at [1307, 155] on button "Output" at bounding box center [1299, 156] width 39 height 19
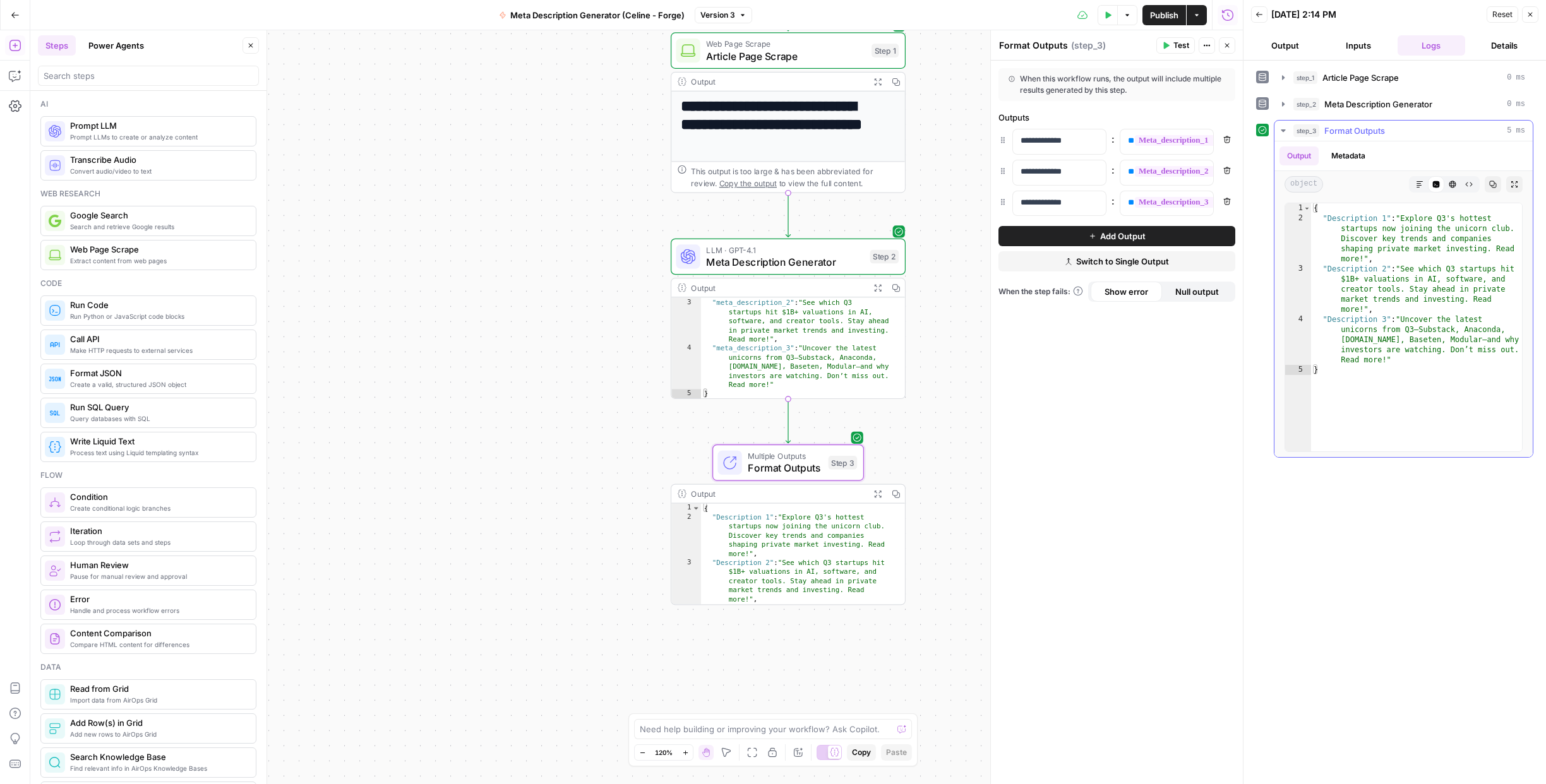
click at [1420, 184] on icon "button" at bounding box center [1419, 184] width 7 height 7
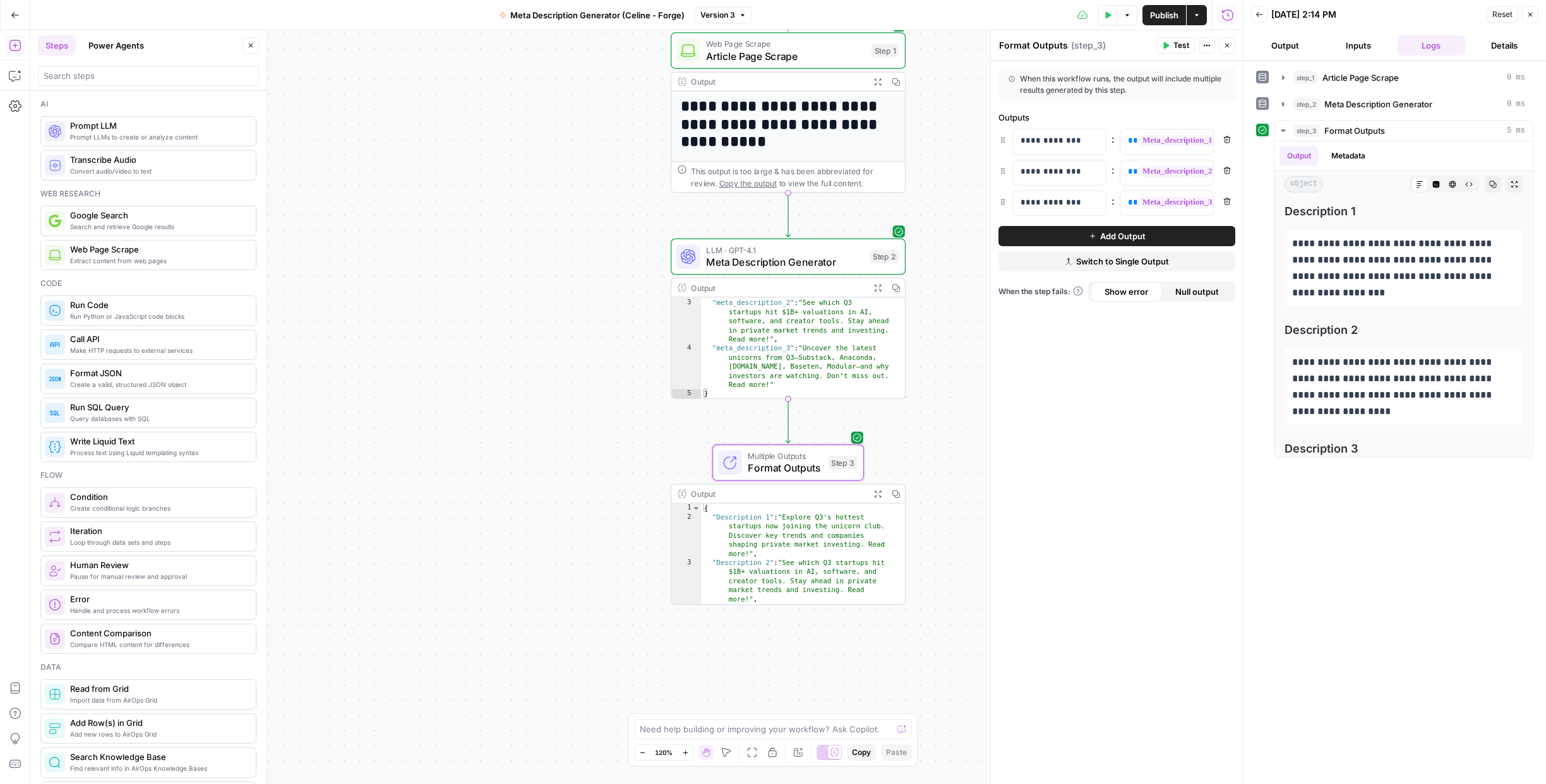
click at [1175, 13] on span "Publish" at bounding box center [1164, 15] width 29 height 12
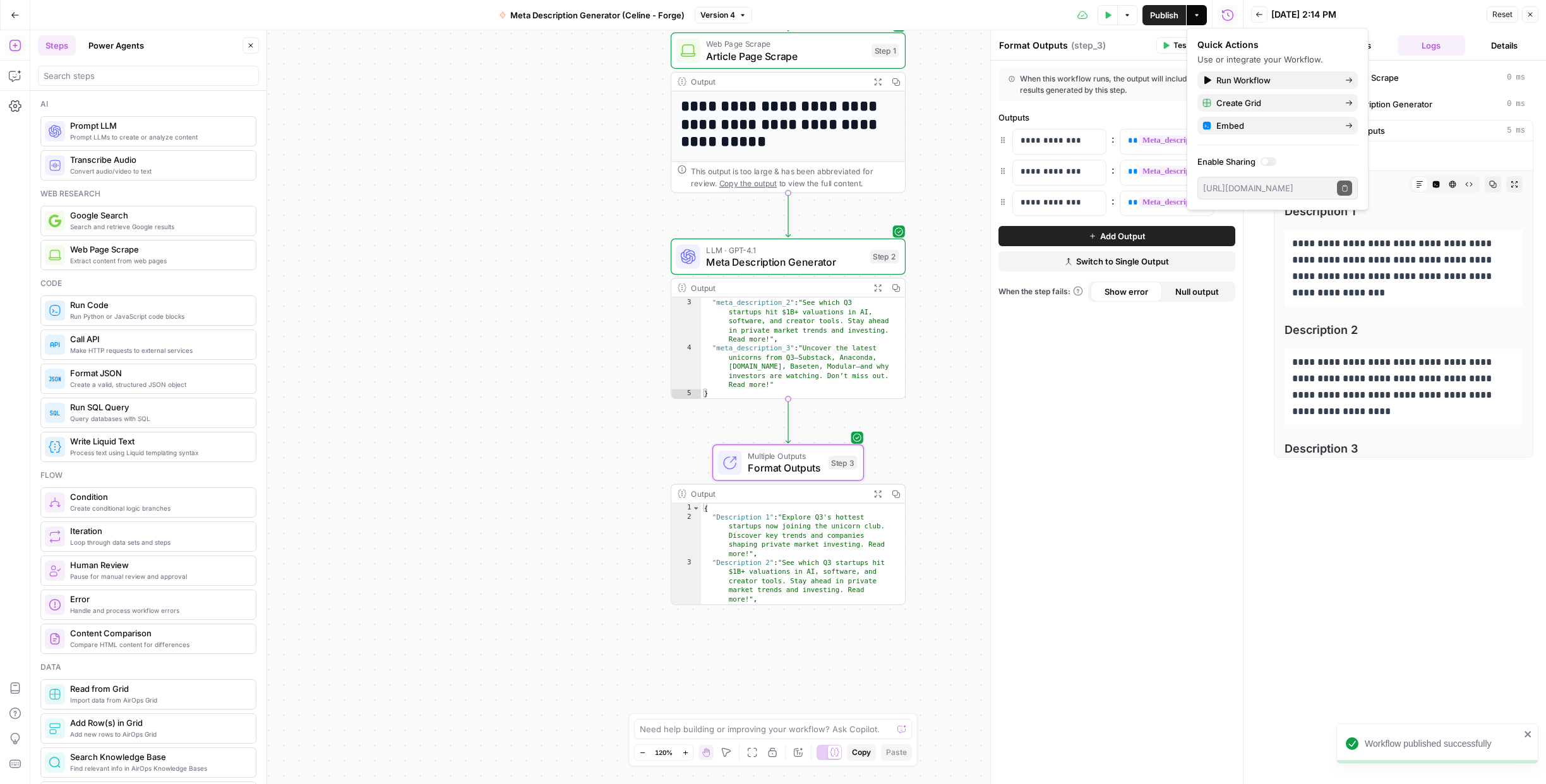
click at [535, 598] on div "**********" at bounding box center [636, 407] width 1212 height 754
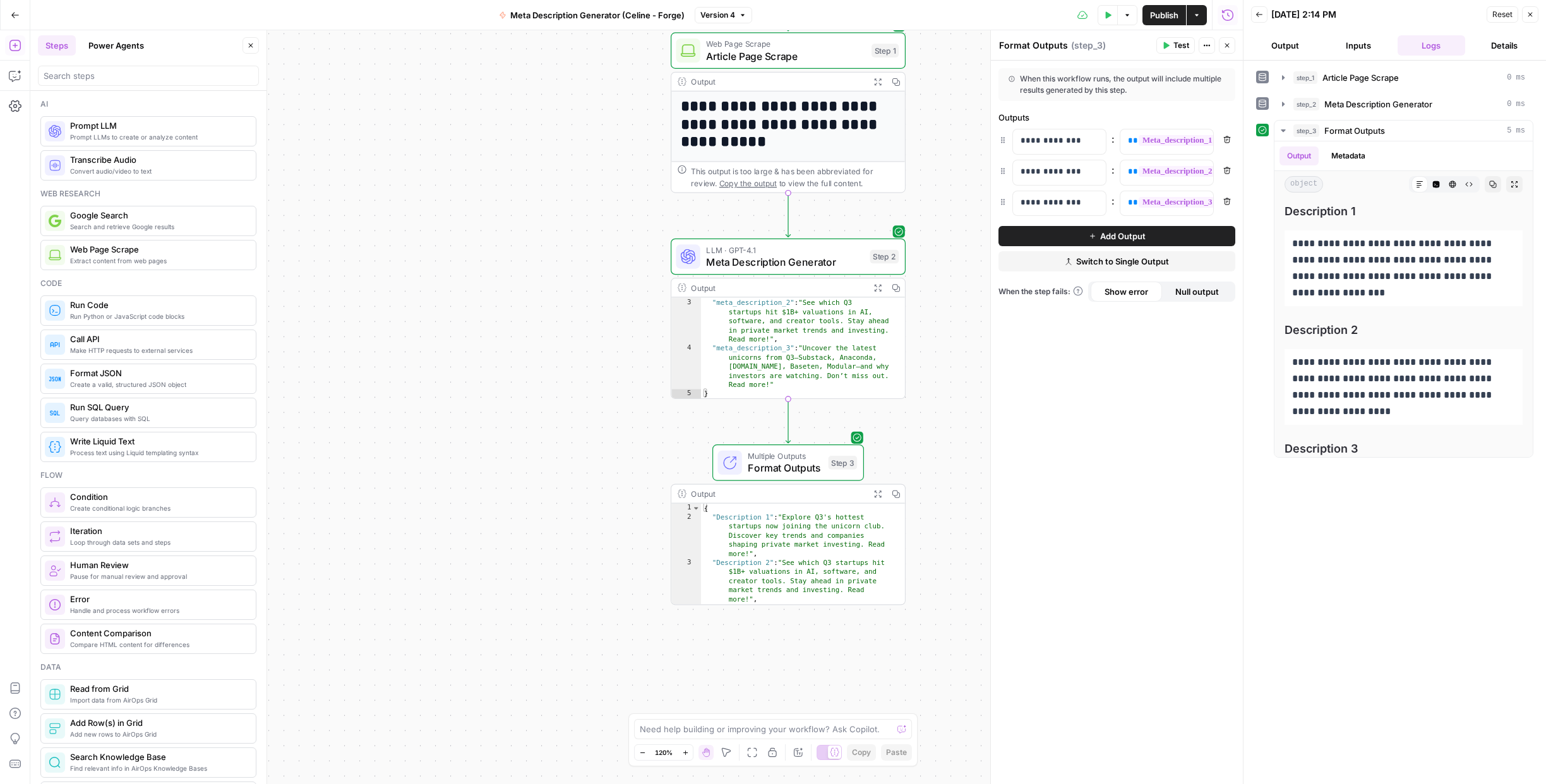
click at [1535, 17] on button "Close" at bounding box center [1530, 15] width 16 height 16
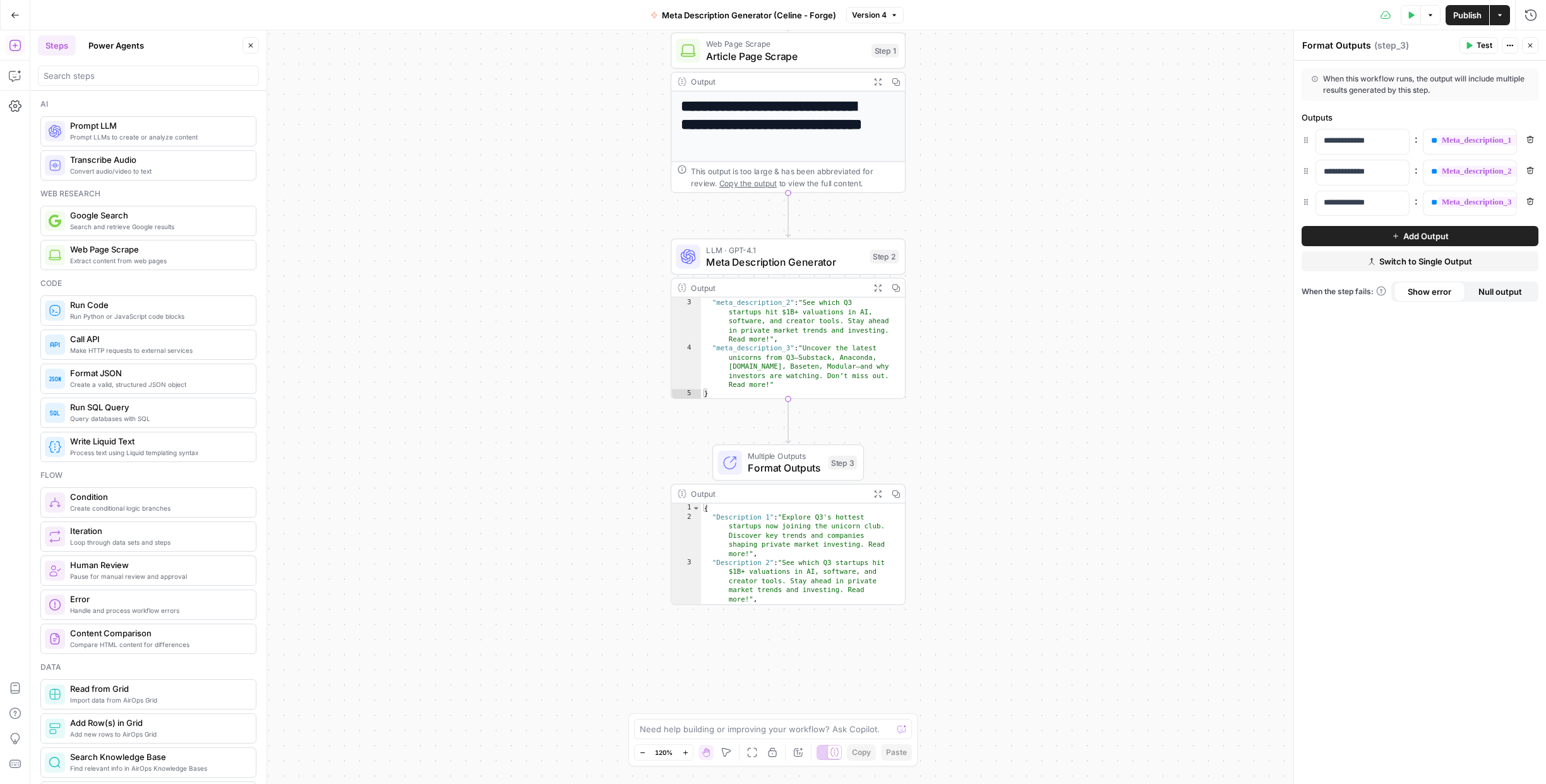
click at [16, 16] on icon "button" at bounding box center [15, 15] width 9 height 9
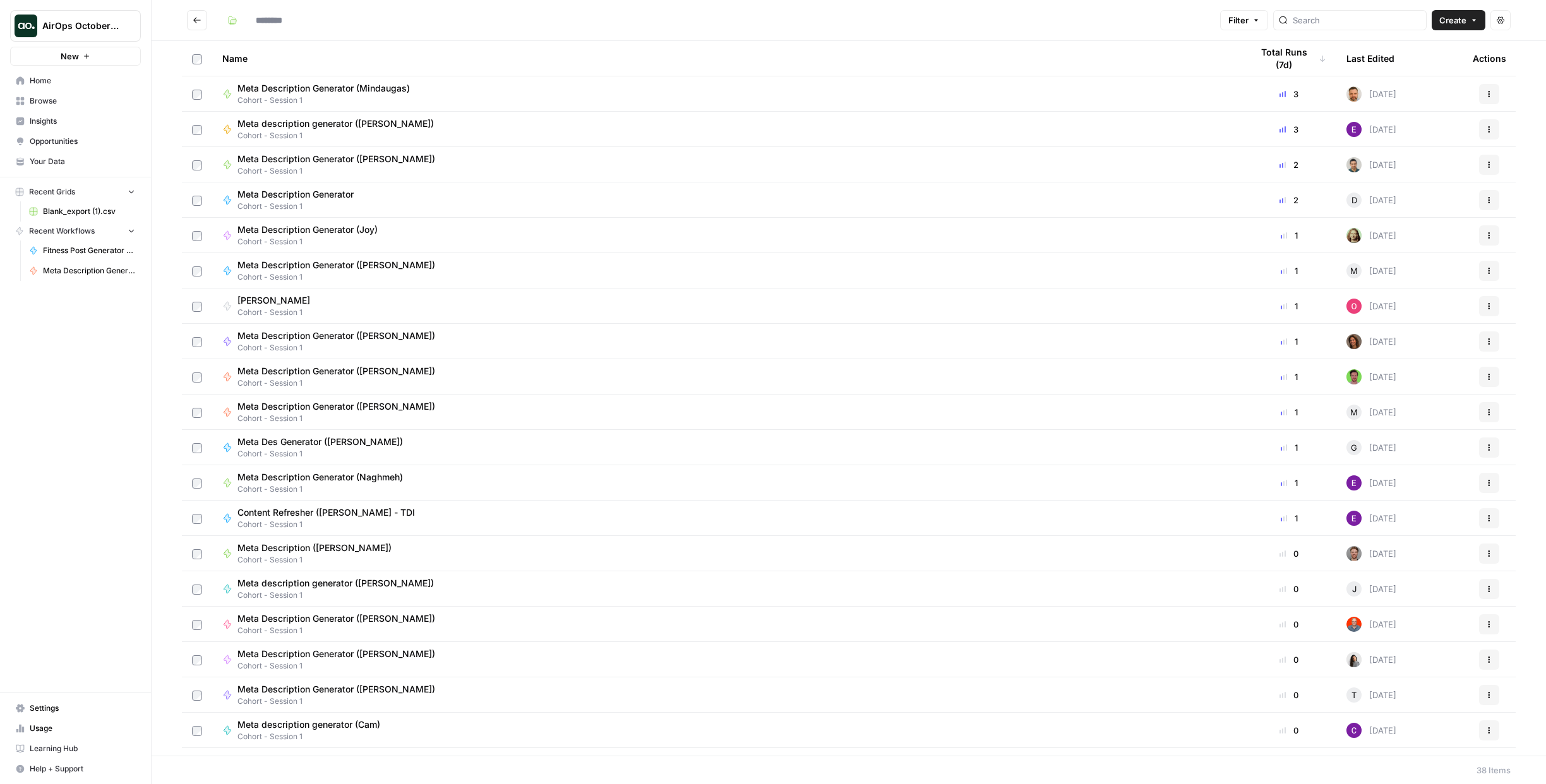
type input "**********"
click at [262, 23] on input "**********" at bounding box center [294, 20] width 89 height 21
click at [205, 18] on button "Go back" at bounding box center [197, 20] width 21 height 21
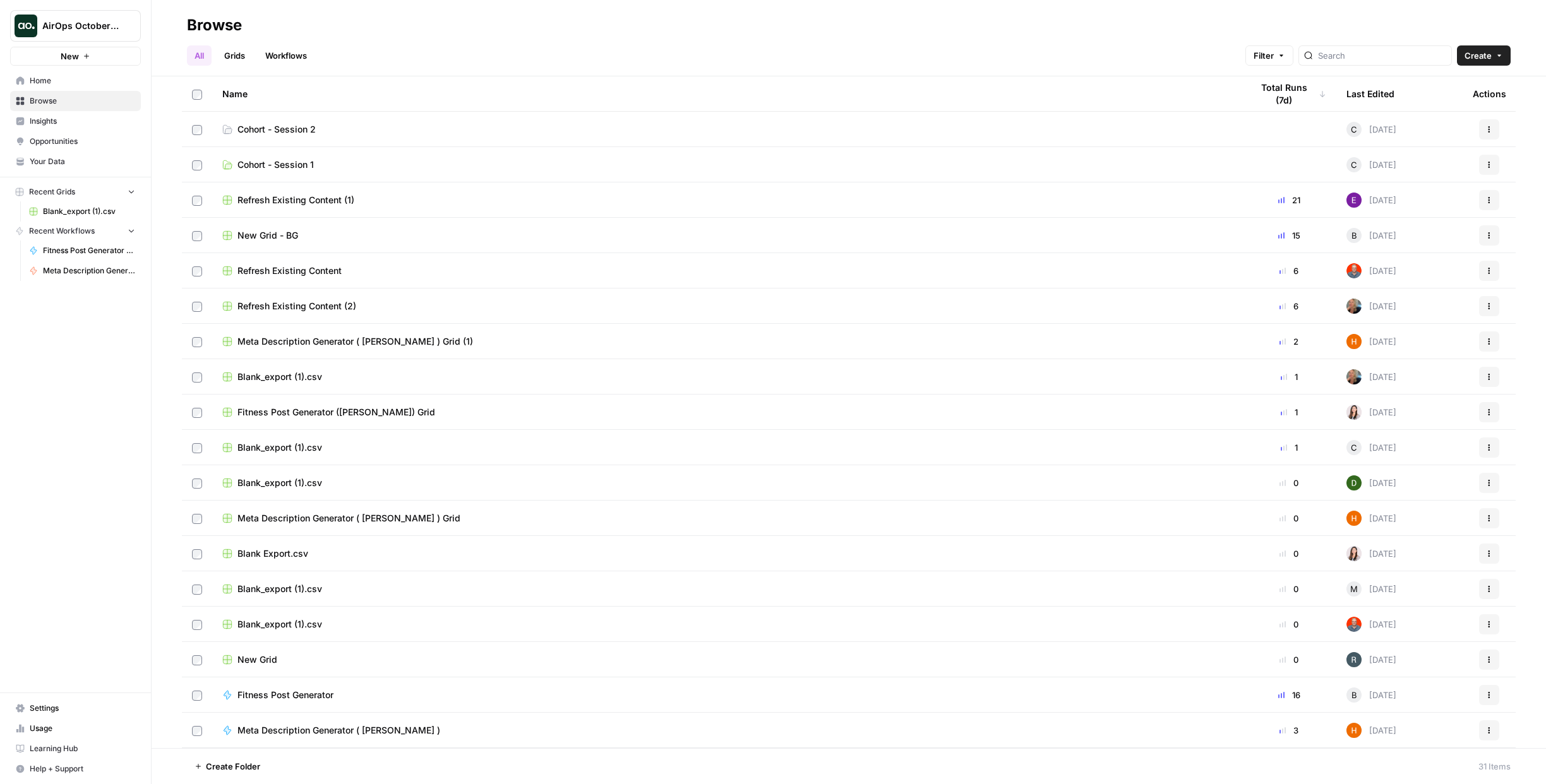
click at [261, 125] on span "Cohort - Session 2" at bounding box center [276, 129] width 78 height 12
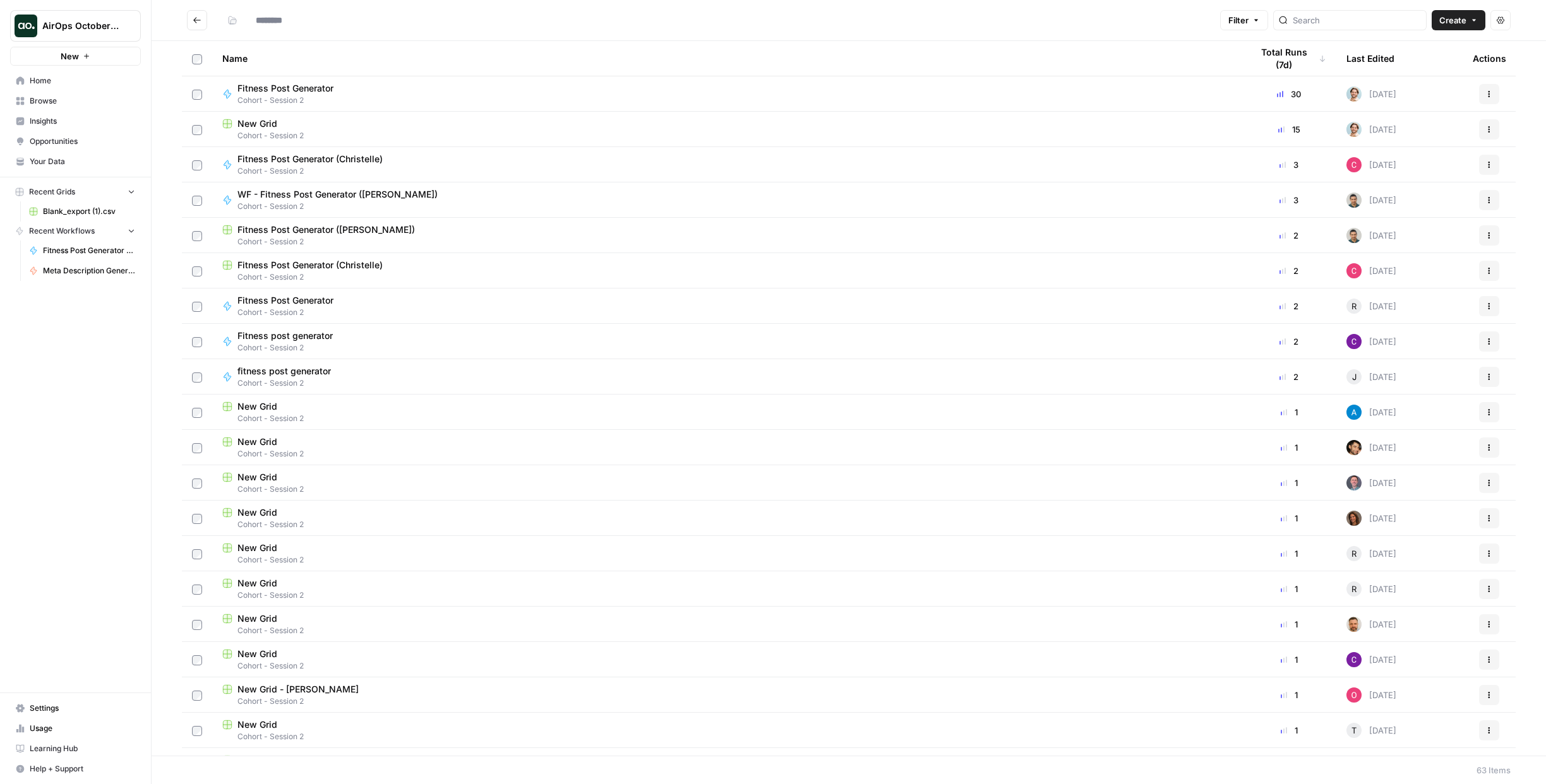
type input "**********"
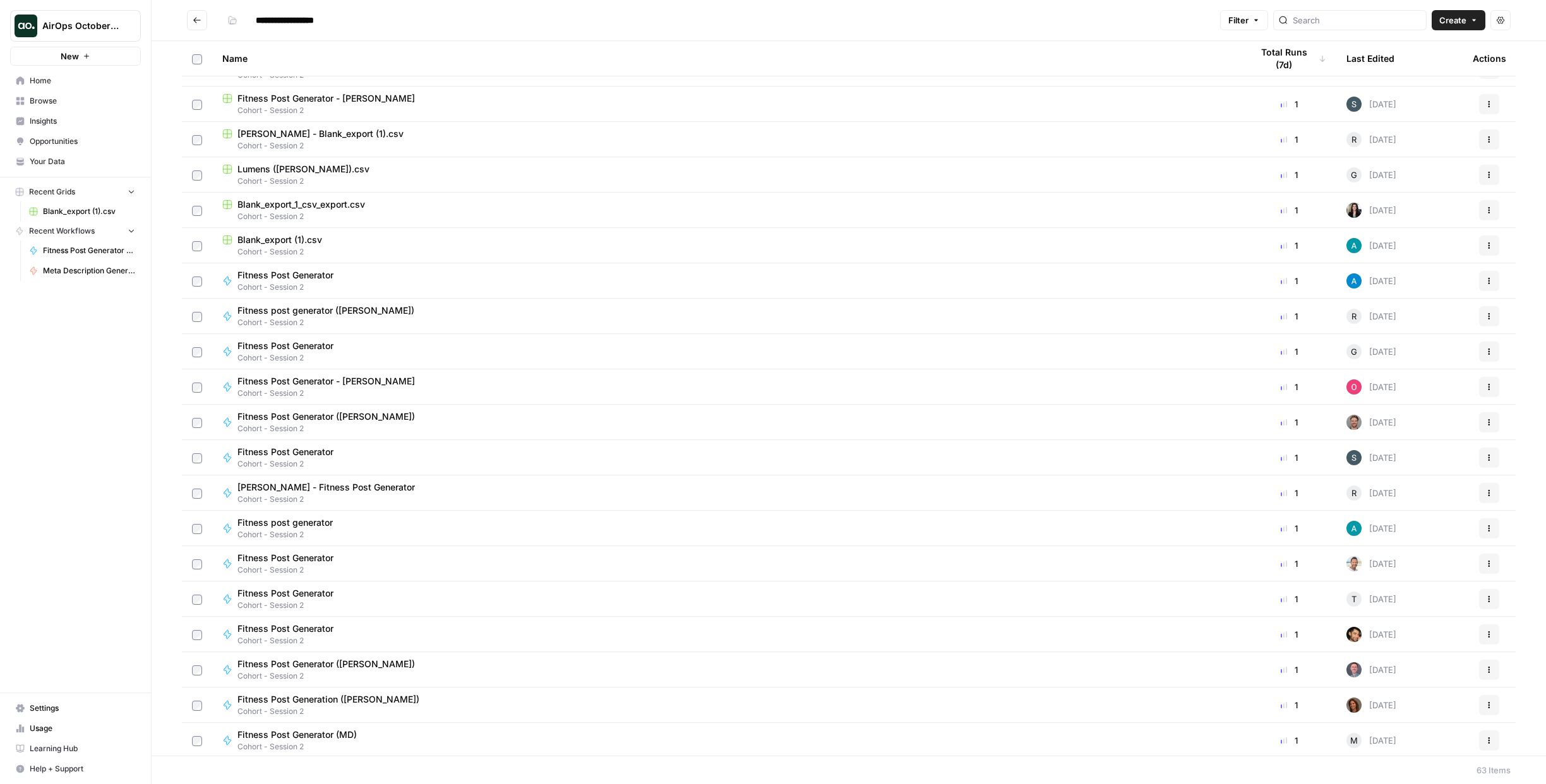
scroll to position [1174, 0]
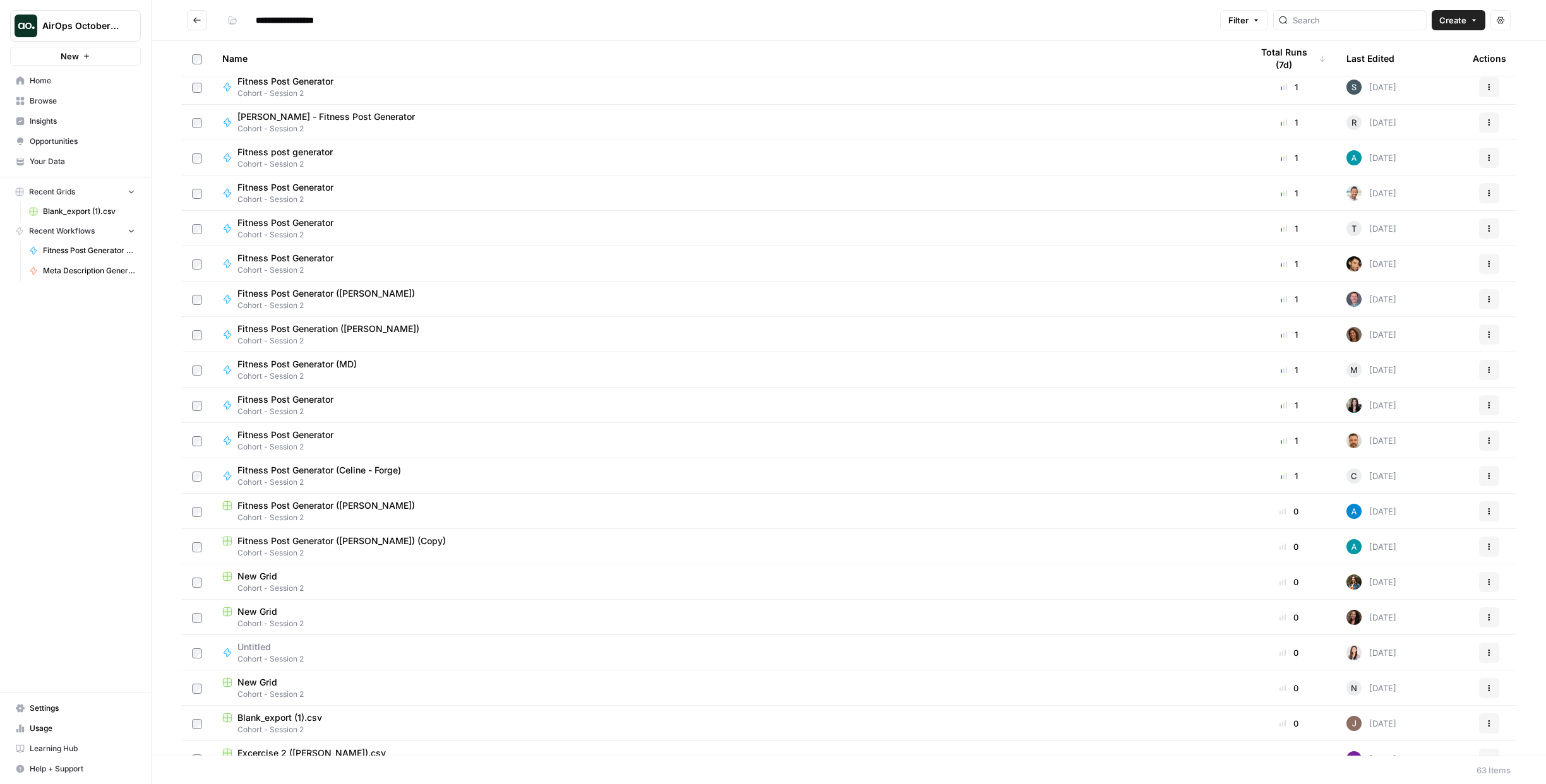
click at [260, 471] on span "Fitness Post Generator (Celine - Forge)" at bounding box center [318, 470] width 163 height 12
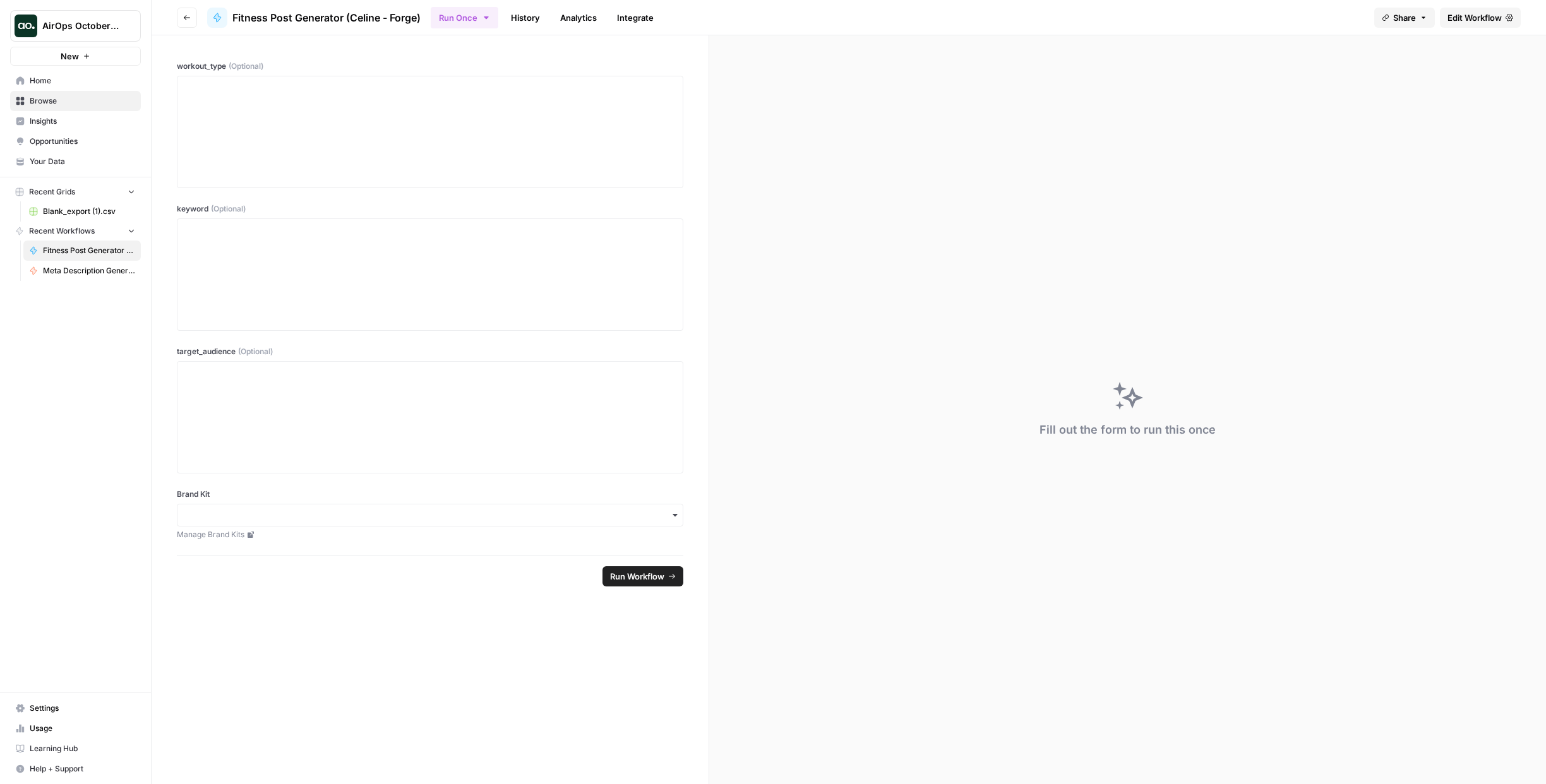
click at [217, 13] on icon at bounding box center [217, 17] width 7 height 9
click at [1474, 18] on span "Edit Workflow" at bounding box center [1475, 17] width 54 height 12
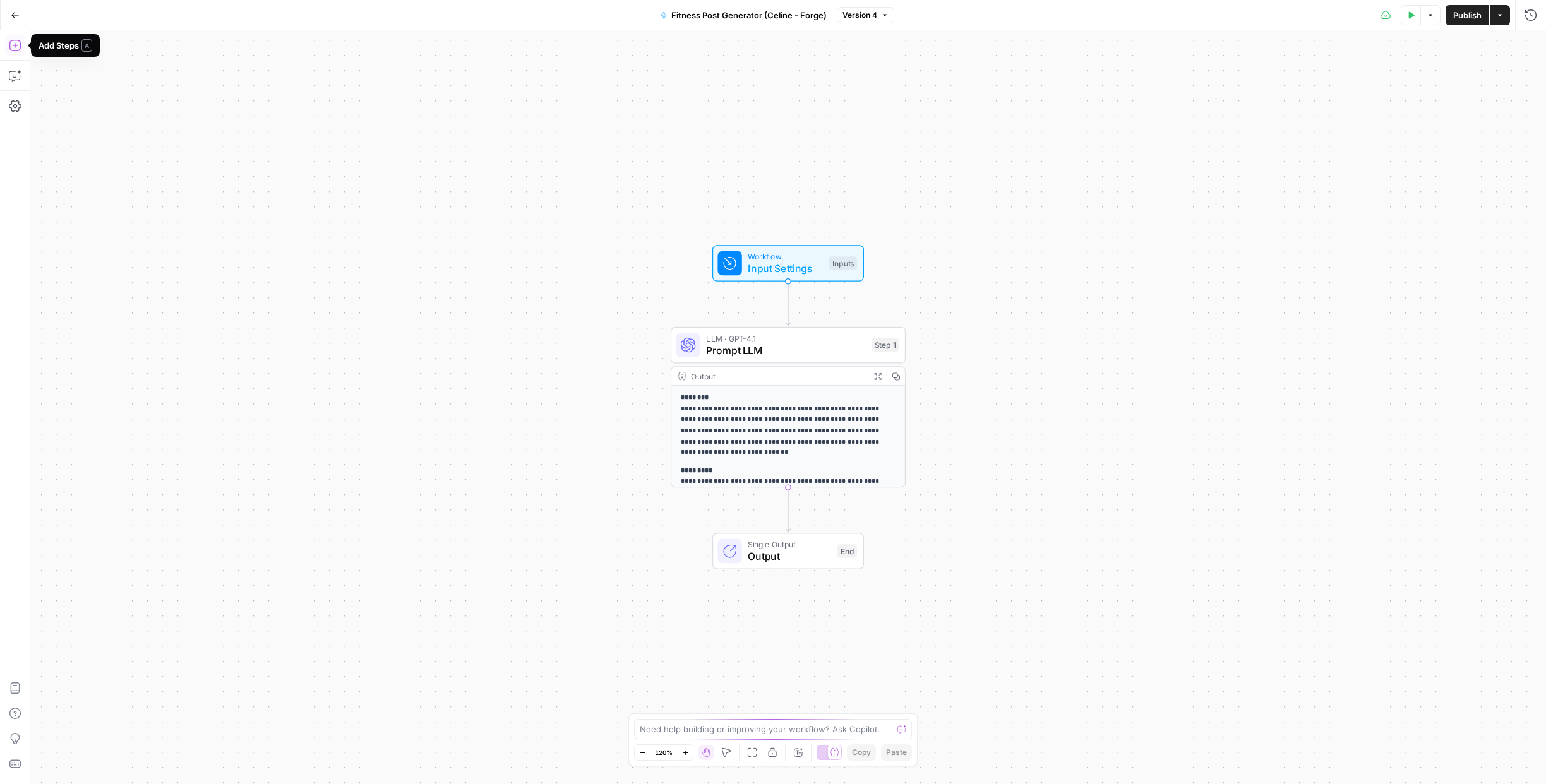
click at [13, 47] on icon "button" at bounding box center [15, 45] width 12 height 12
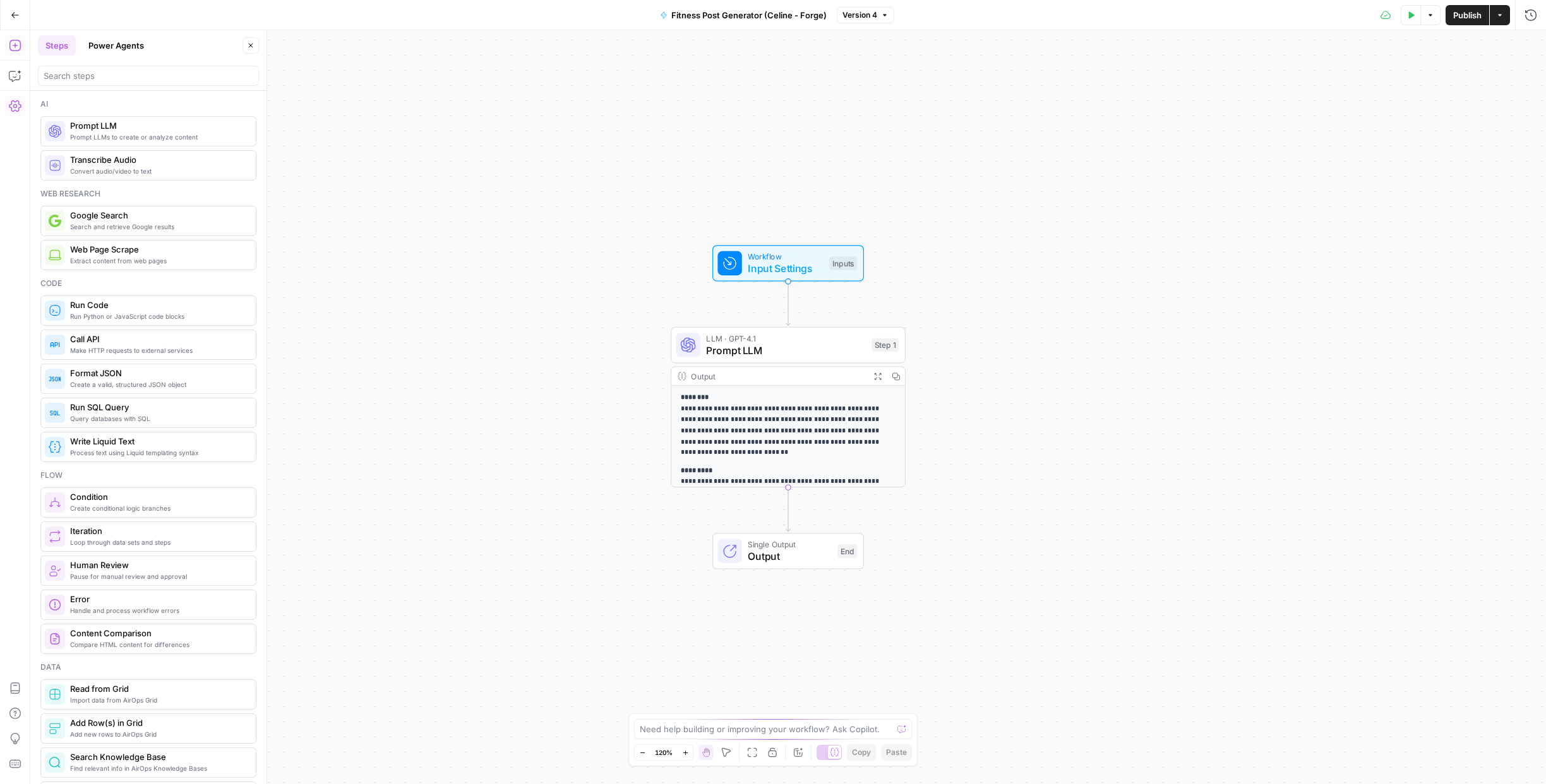
click at [12, 108] on icon "button" at bounding box center [15, 106] width 12 height 12
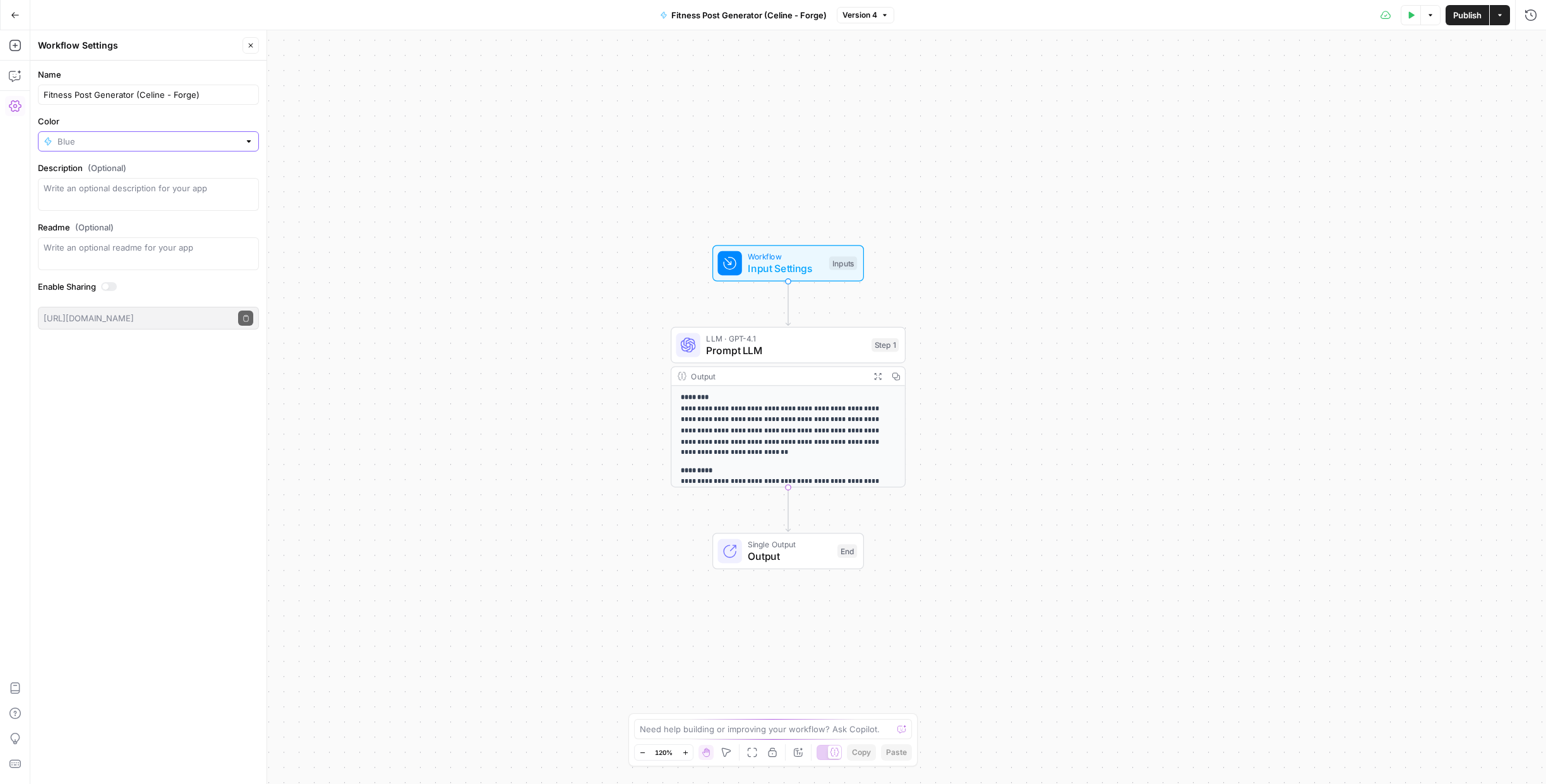
click at [67, 142] on input "Color" at bounding box center [148, 141] width 182 height 12
click at [80, 333] on span "Coral" at bounding box center [153, 330] width 180 height 12
type input "Coral"
click at [353, 231] on div "**********" at bounding box center [788, 407] width 1516 height 754
click at [19, 12] on icon "button" at bounding box center [15, 15] width 9 height 9
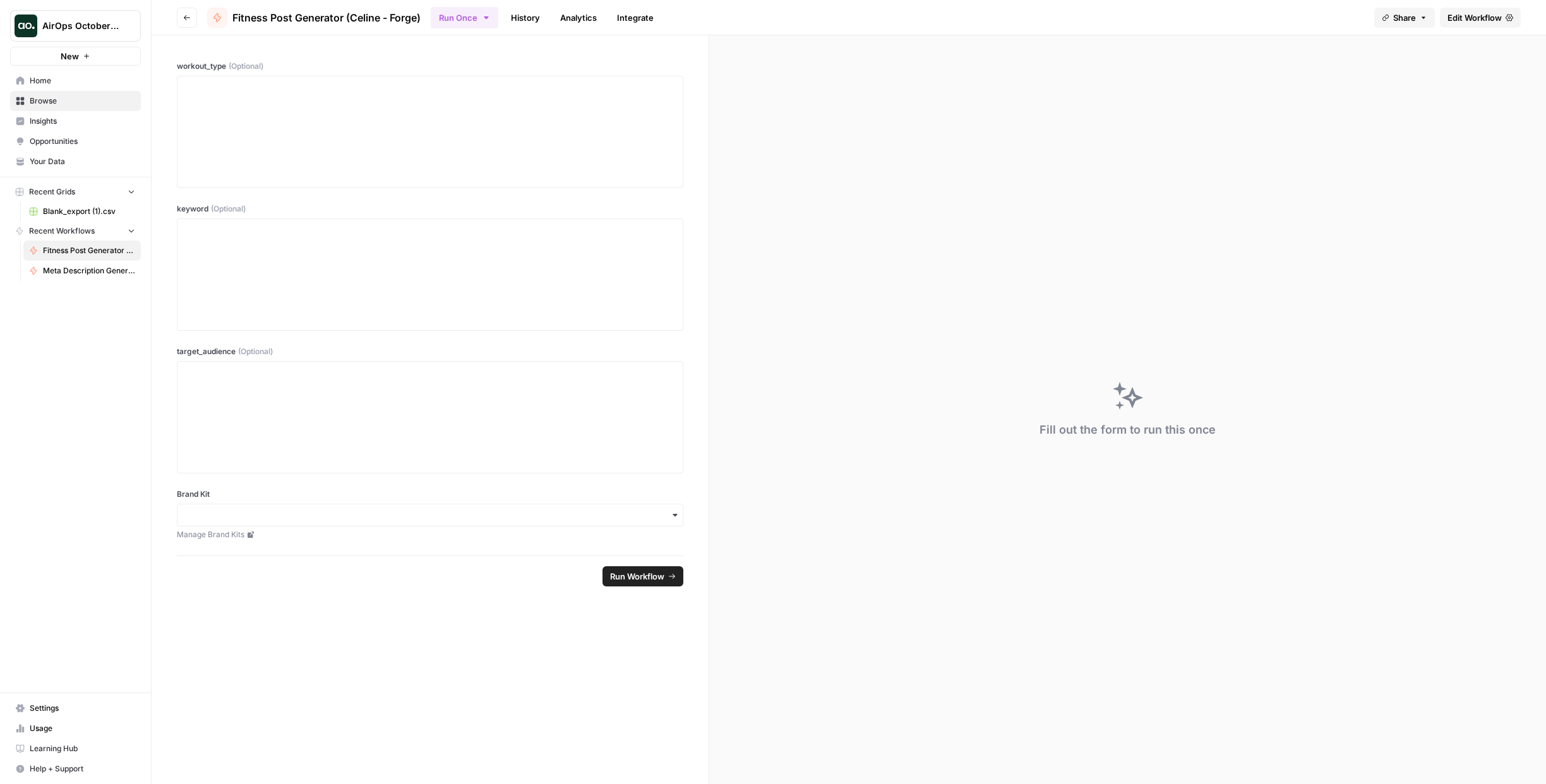
click at [48, 81] on span "Home" at bounding box center [82, 81] width 106 height 11
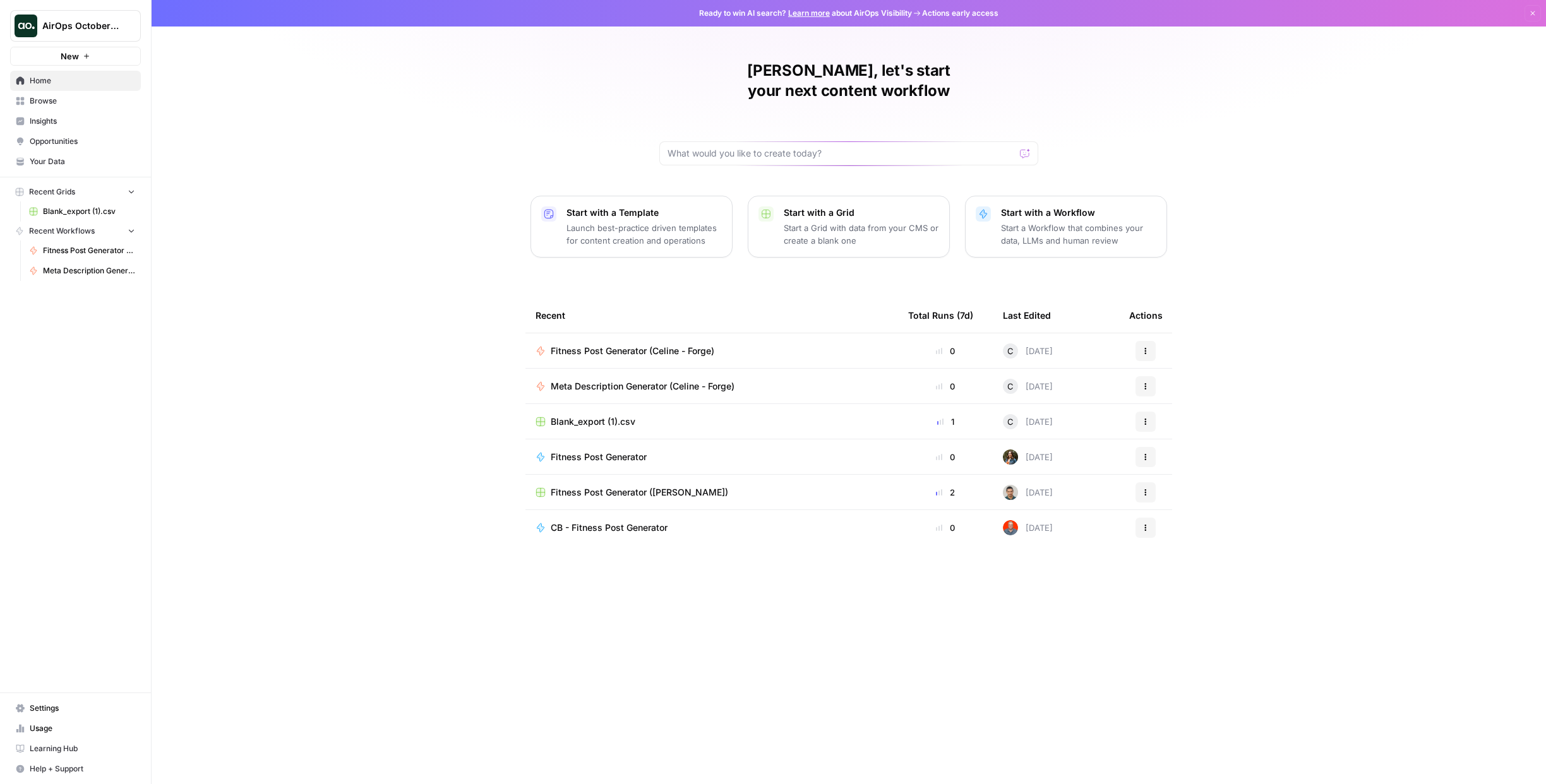
click at [55, 158] on span "Your Data" at bounding box center [82, 162] width 106 height 11
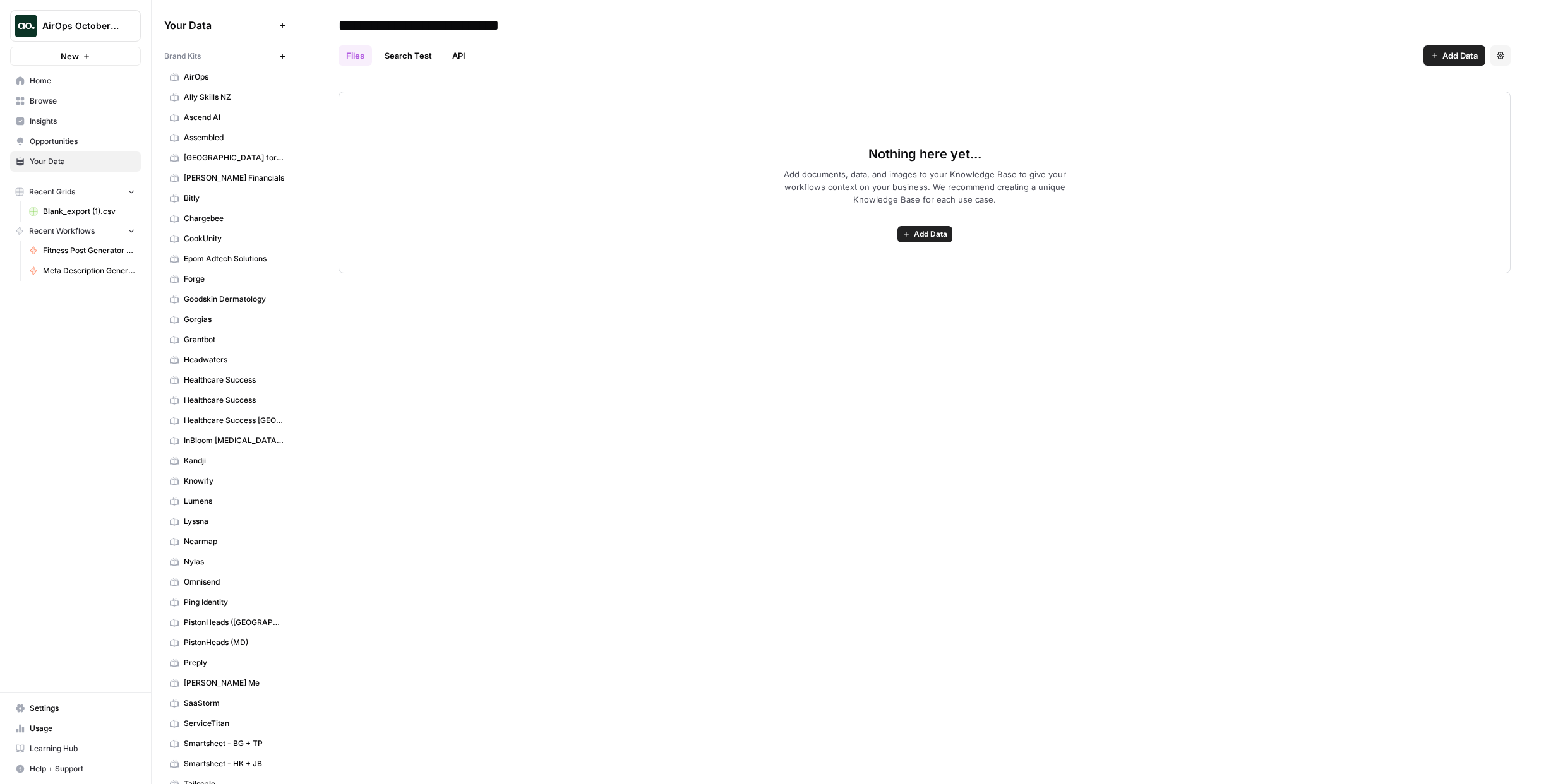
click at [193, 281] on span "Forge" at bounding box center [234, 279] width 100 height 11
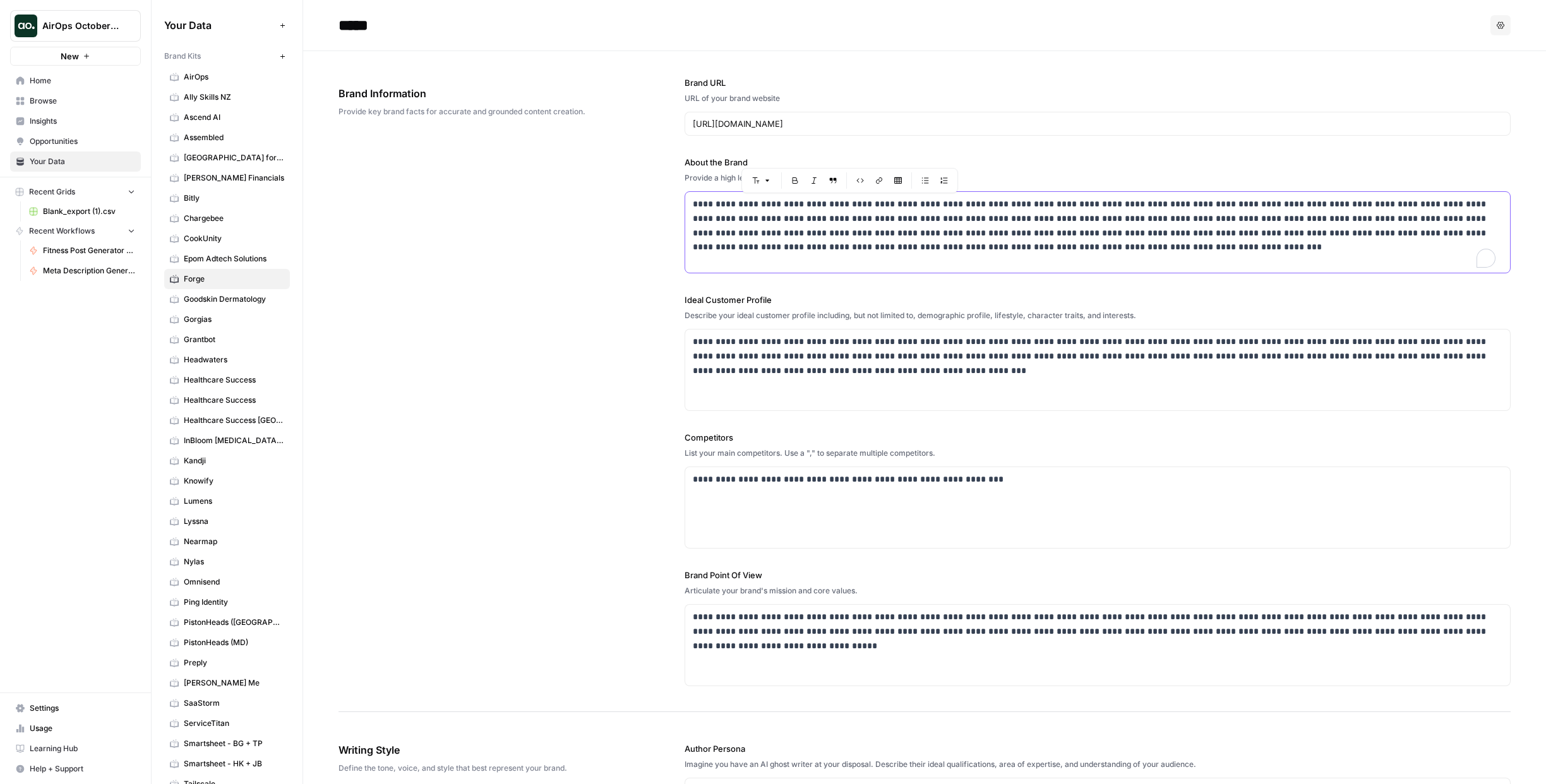
drag, startPoint x: 1026, startPoint y: 252, endPoint x: 645, endPoint y: 195, distance: 385.2
click at [645, 195] on div "**********" at bounding box center [924, 381] width 1172 height 661
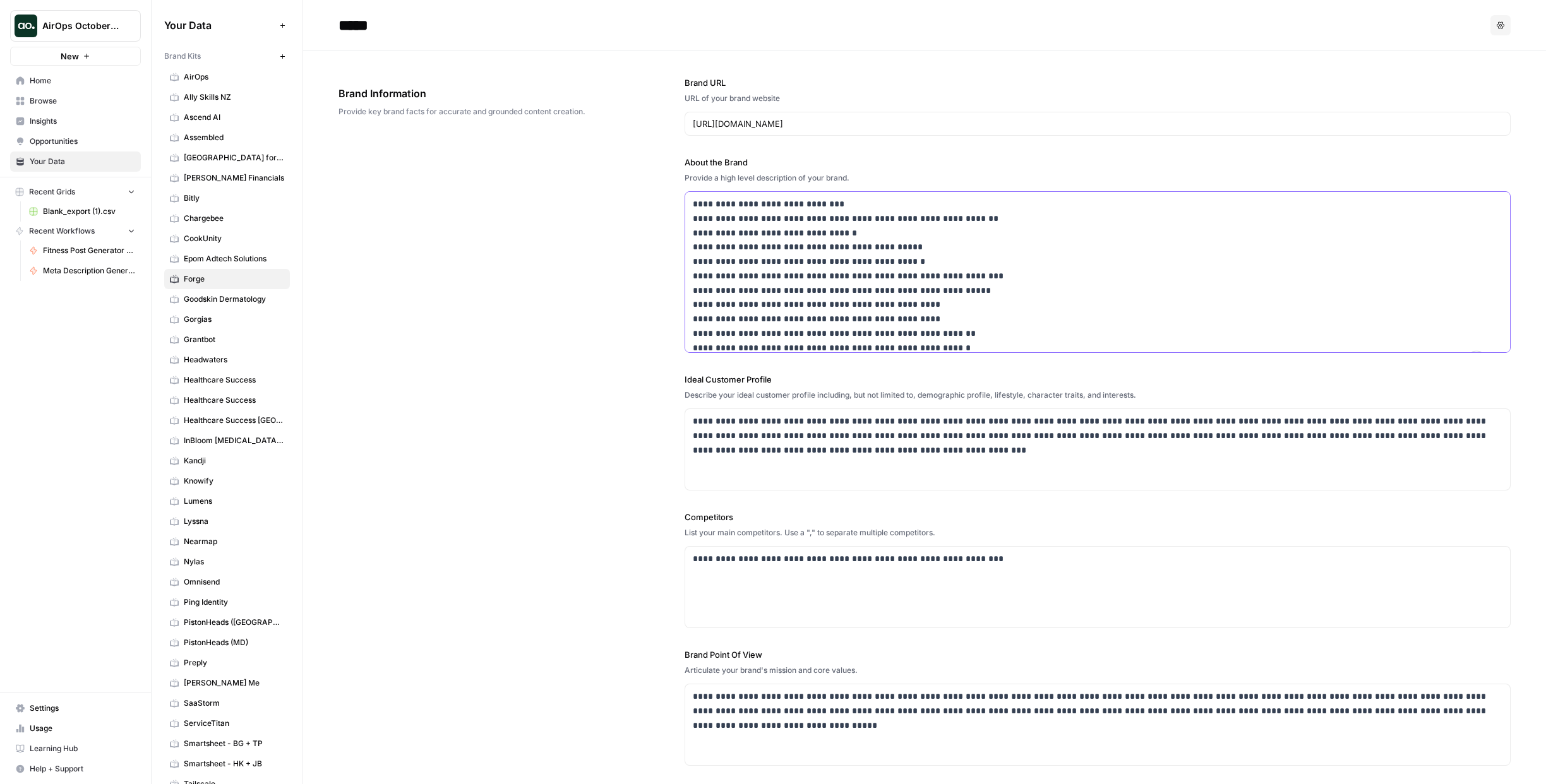
scroll to position [18, 0]
click at [688, 217] on div "**********" at bounding box center [1097, 265] width 824 height 182
click at [693, 335] on p "**********" at bounding box center [1089, 276] width 793 height 157
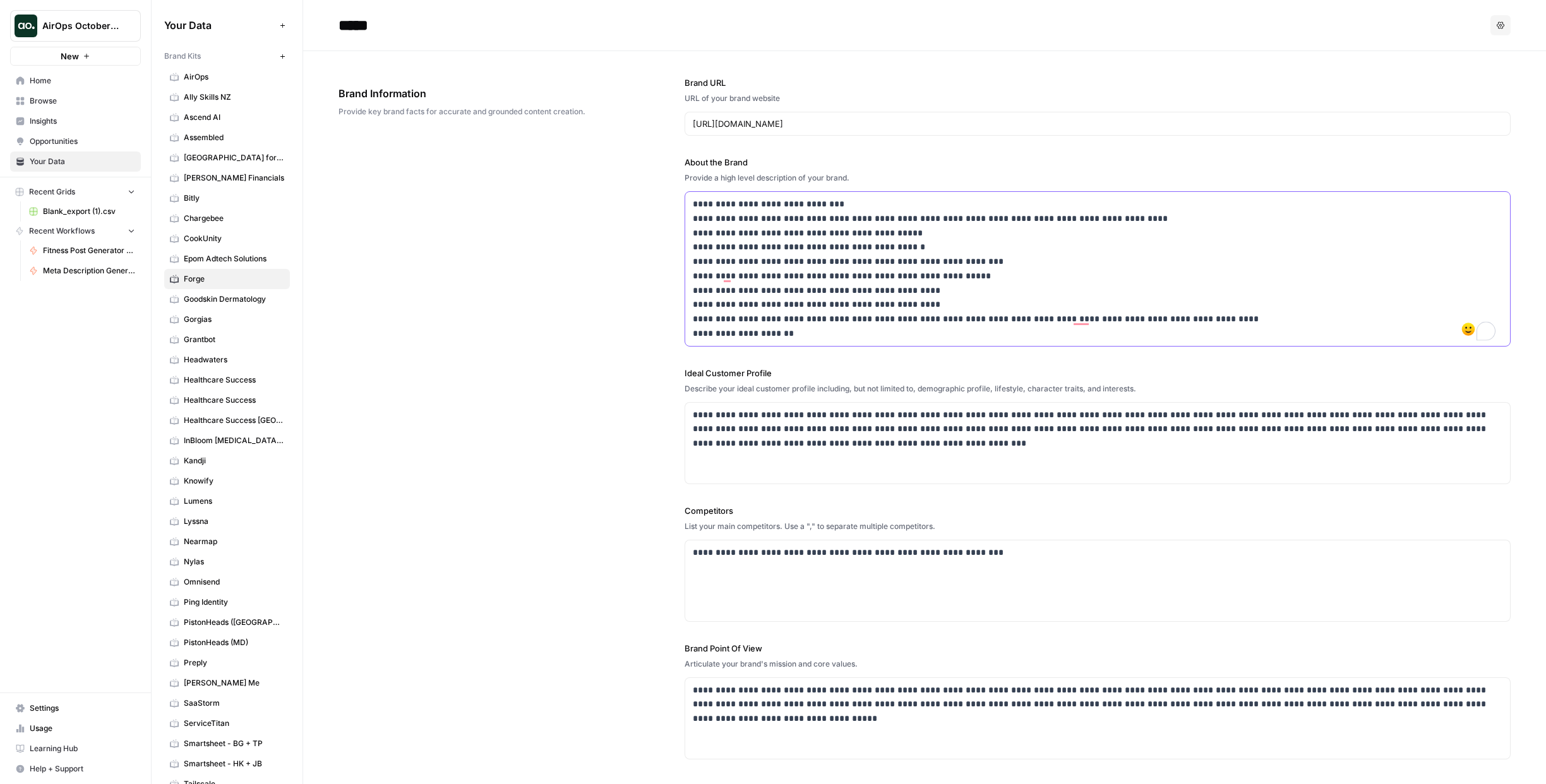
click at [693, 333] on p "**********" at bounding box center [1094, 269] width 803 height 144
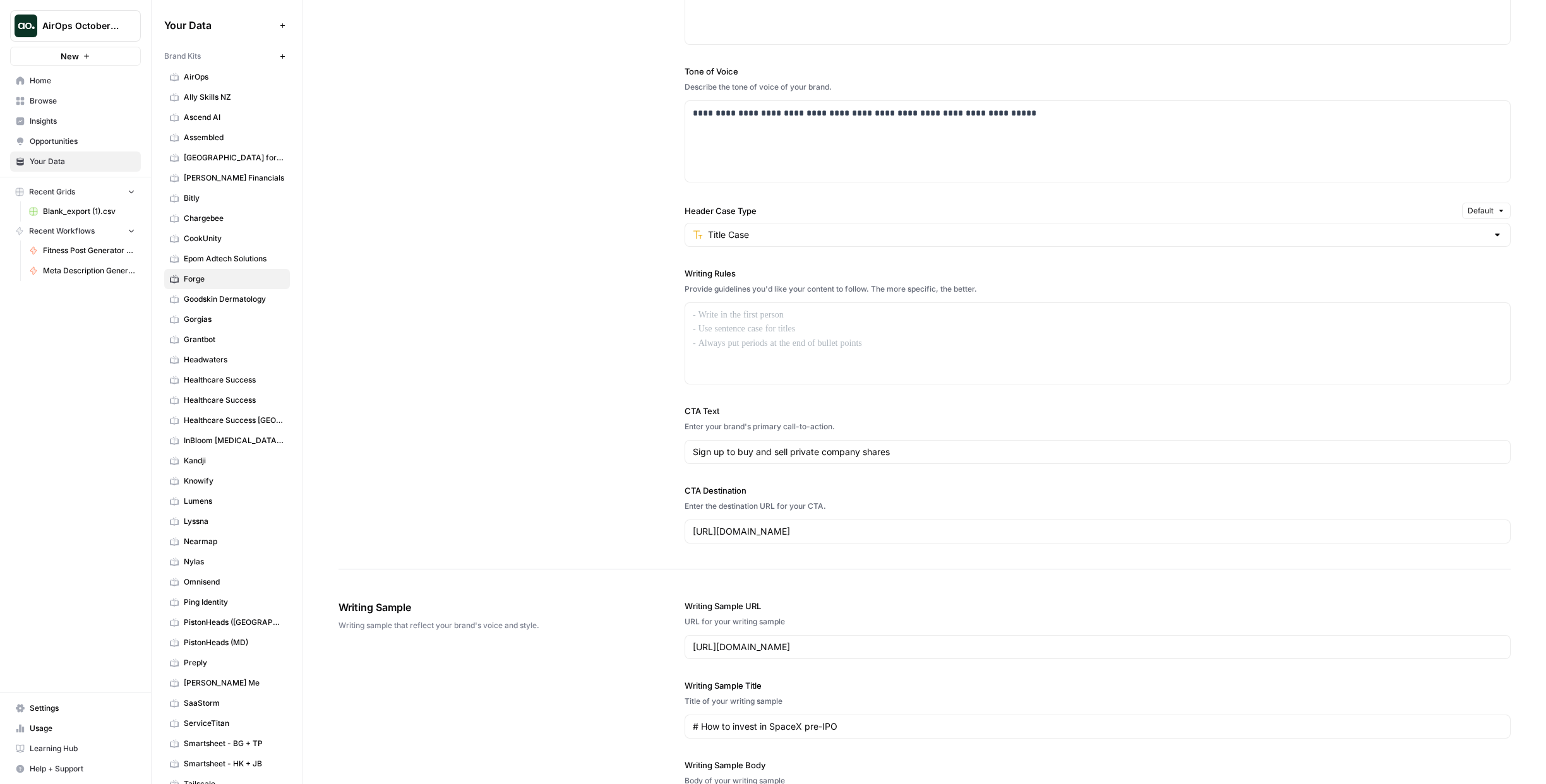
scroll to position [786, 0]
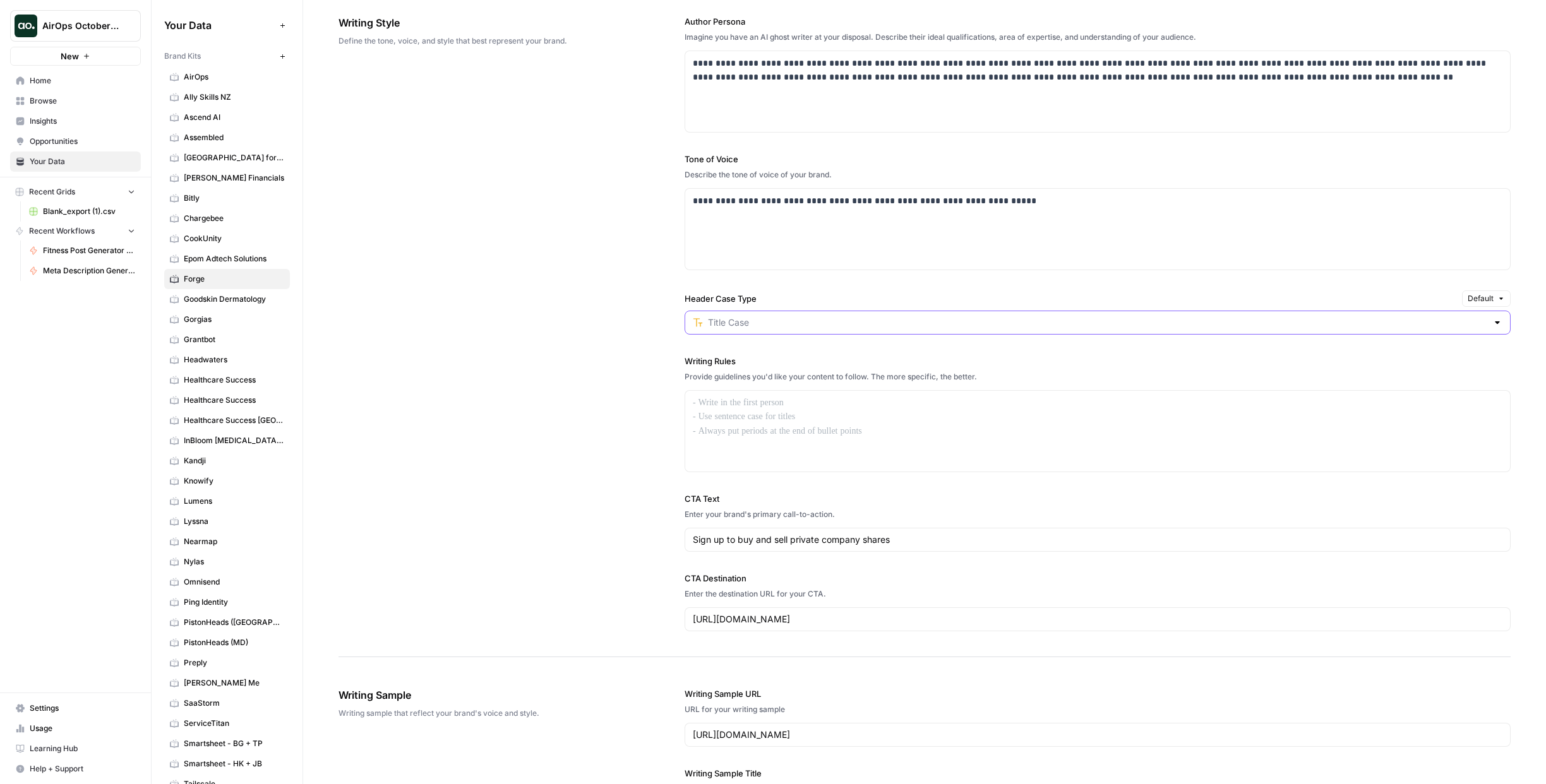
click at [1069, 326] on input "Header Case Type" at bounding box center [1097, 322] width 779 height 12
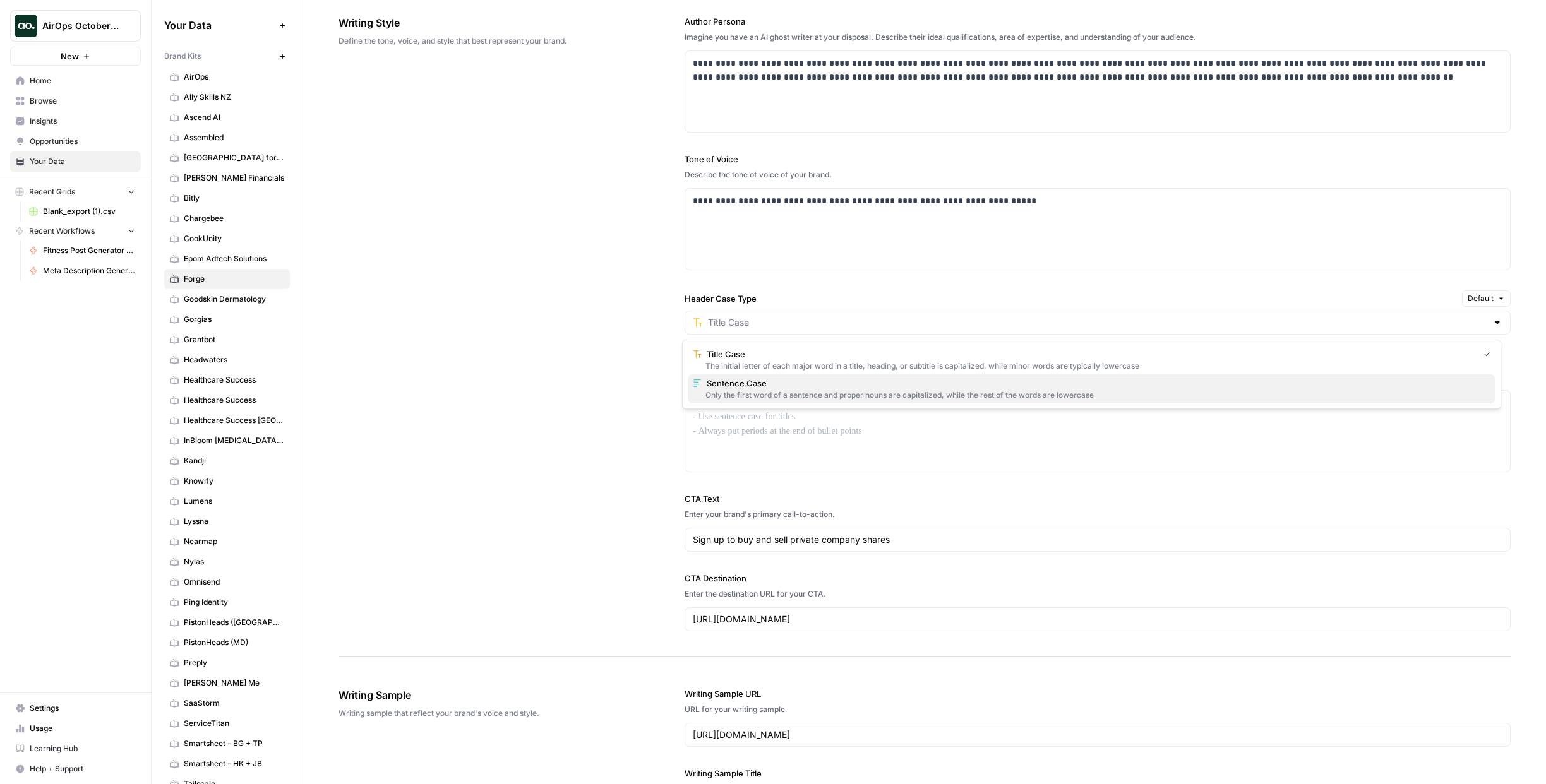
click at [832, 388] on span "Sentence Case" at bounding box center [1096, 383] width 778 height 12
type input "Sentence Case"
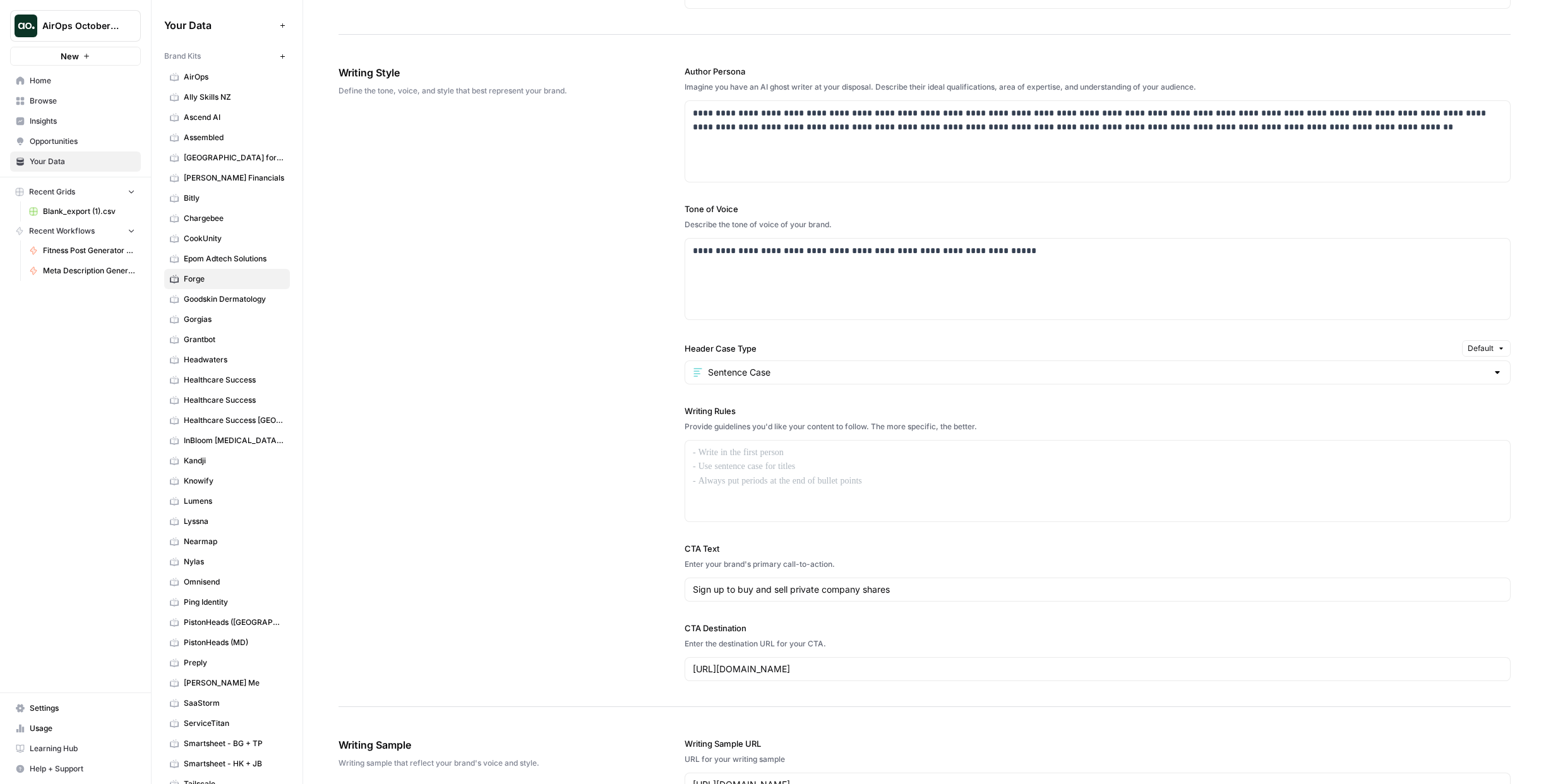
scroll to position [579, 0]
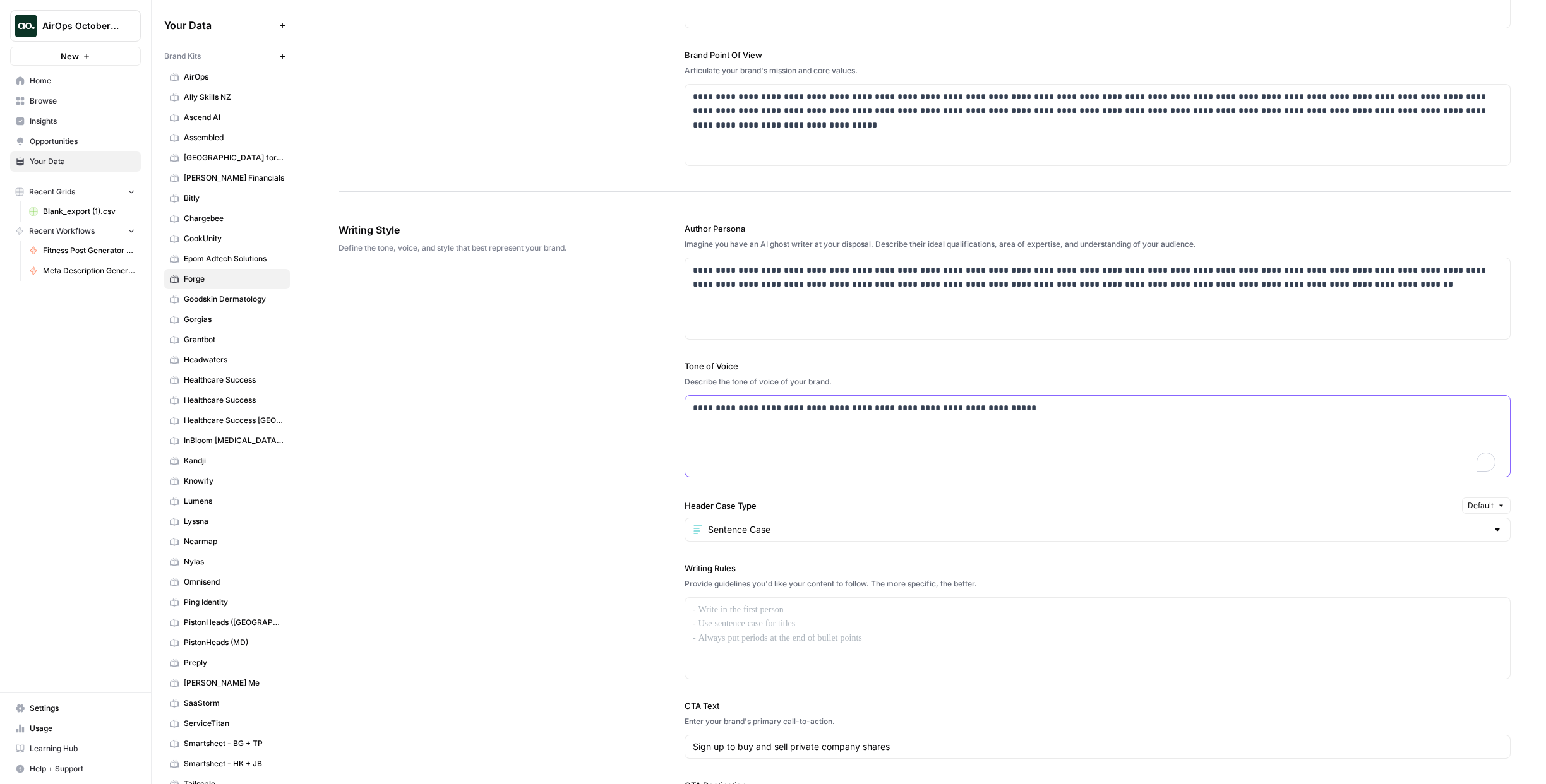
click at [991, 412] on p "**********" at bounding box center [1094, 408] width 803 height 15
click at [1038, 406] on p "**********" at bounding box center [1094, 408] width 803 height 15
click at [686, 411] on div "**********" at bounding box center [1097, 436] width 824 height 81
click at [1136, 424] on div "**********" at bounding box center [1097, 436] width 824 height 81
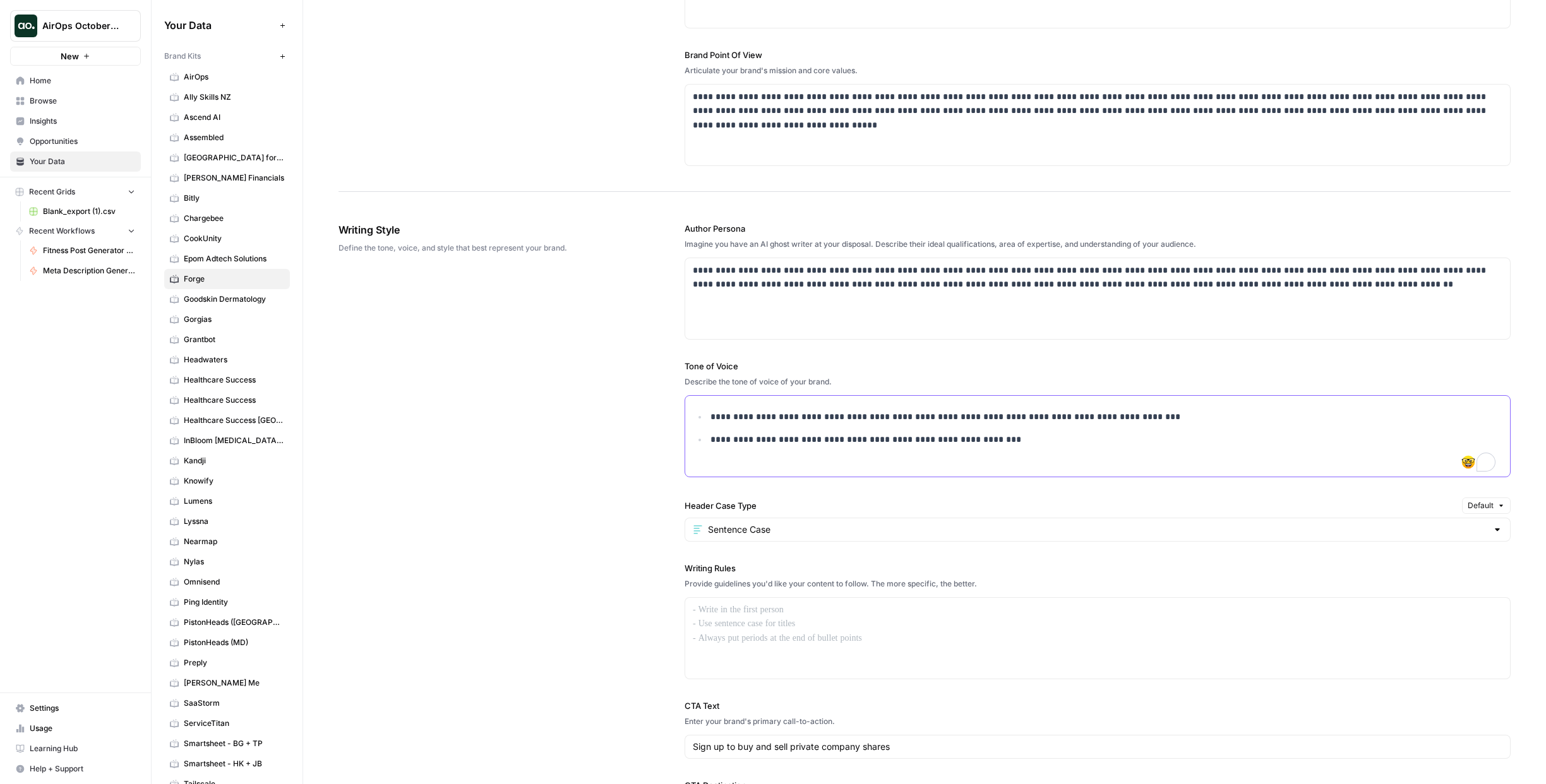
click at [701, 418] on ul "**********" at bounding box center [1097, 428] width 809 height 37
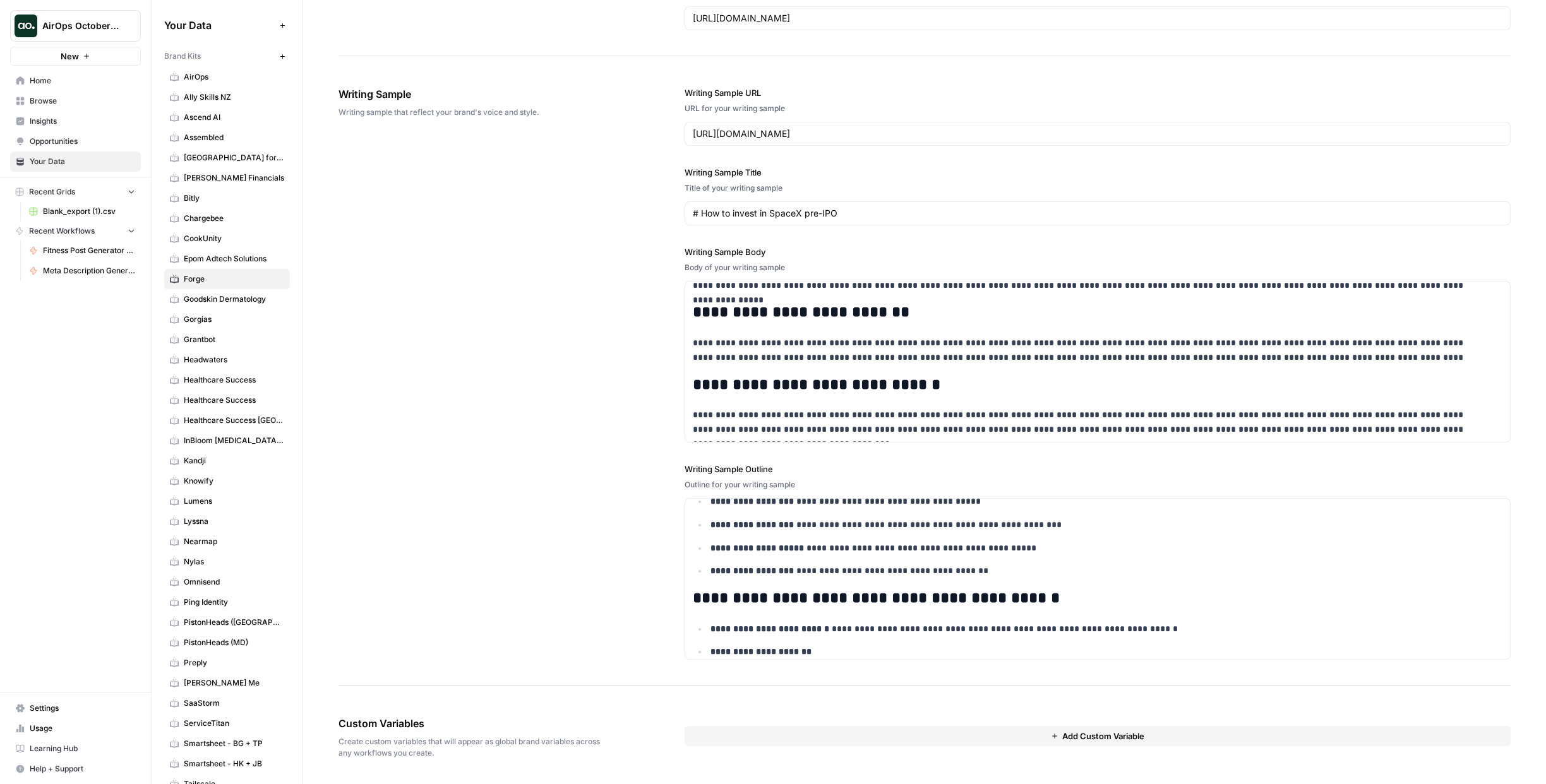
scroll to position [278, 0]
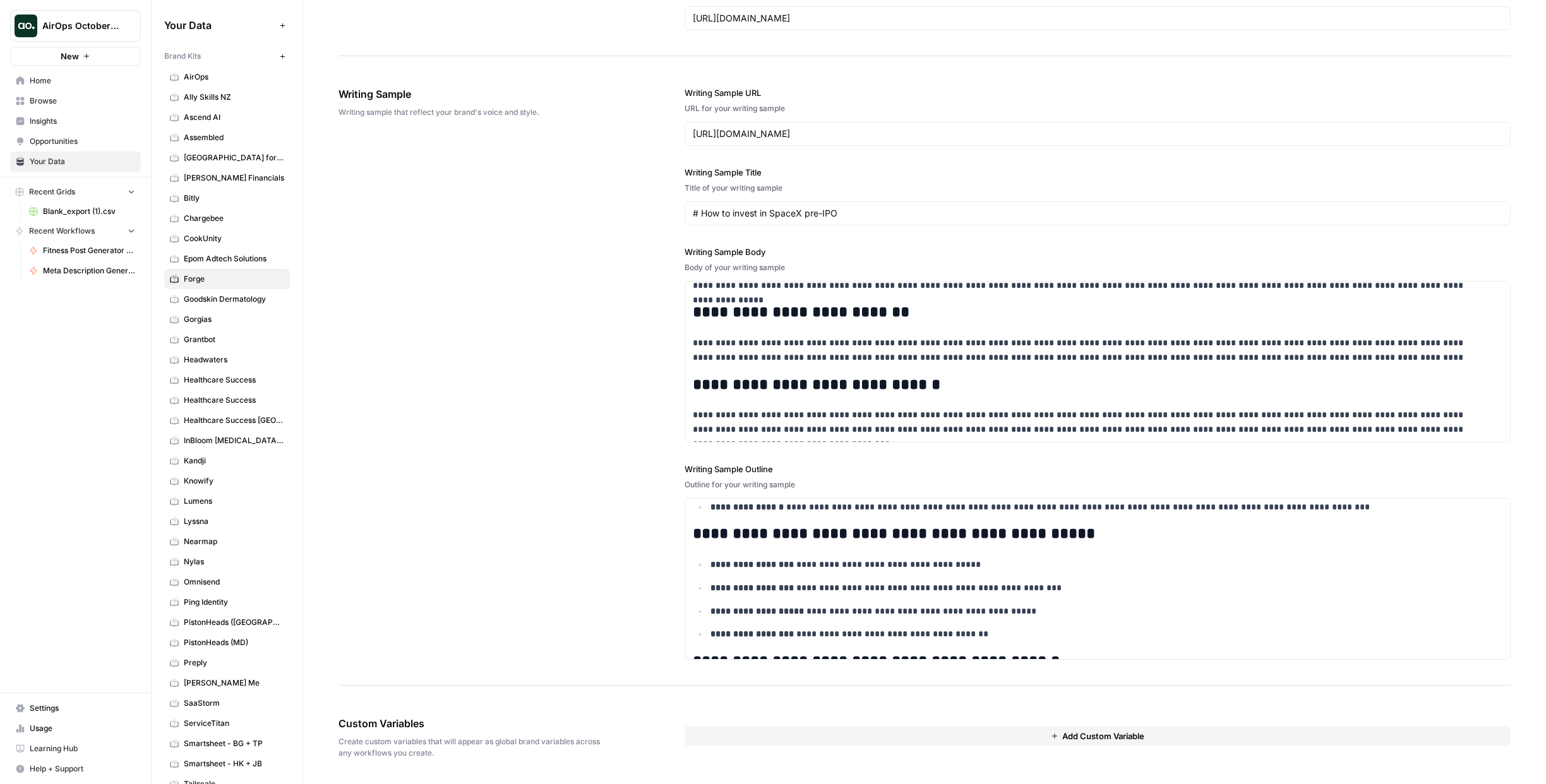
click at [957, 739] on button "Add Custom Variable" at bounding box center [1097, 736] width 826 height 21
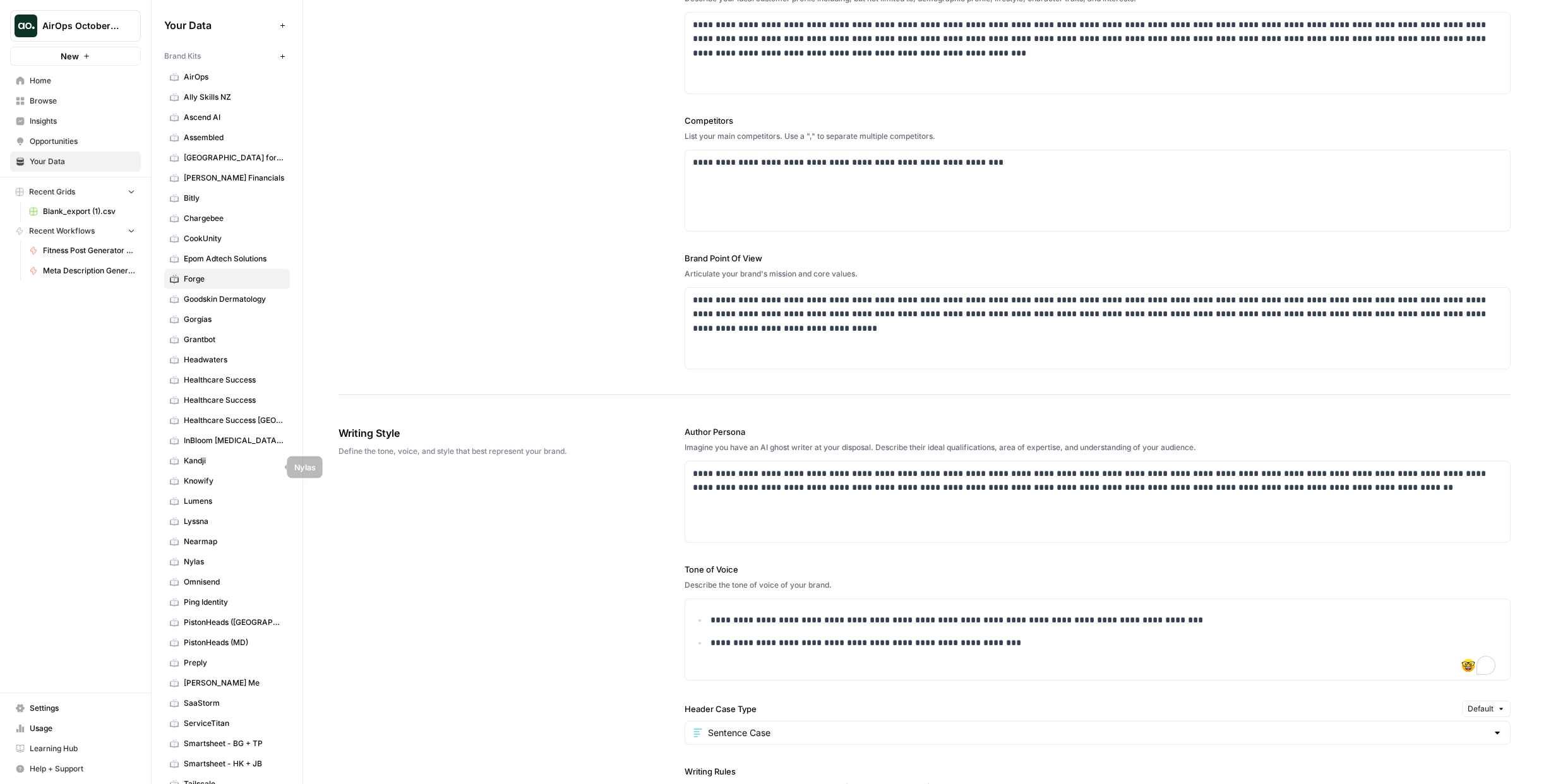
scroll to position [320, 0]
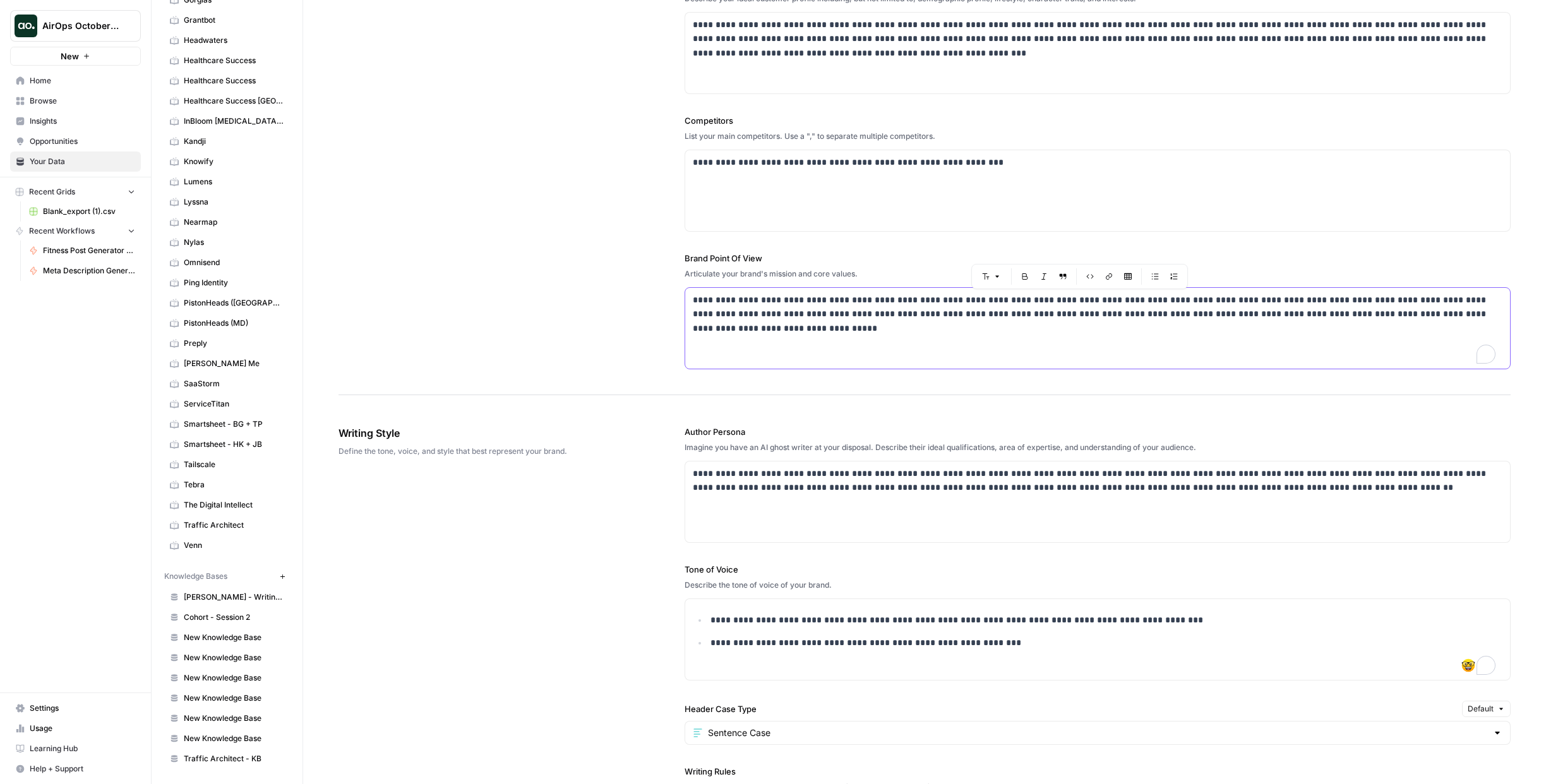
drag, startPoint x: 1486, startPoint y: 314, endPoint x: 715, endPoint y: 291, distance: 771.3
click at [715, 291] on div "**********" at bounding box center [1097, 328] width 824 height 81
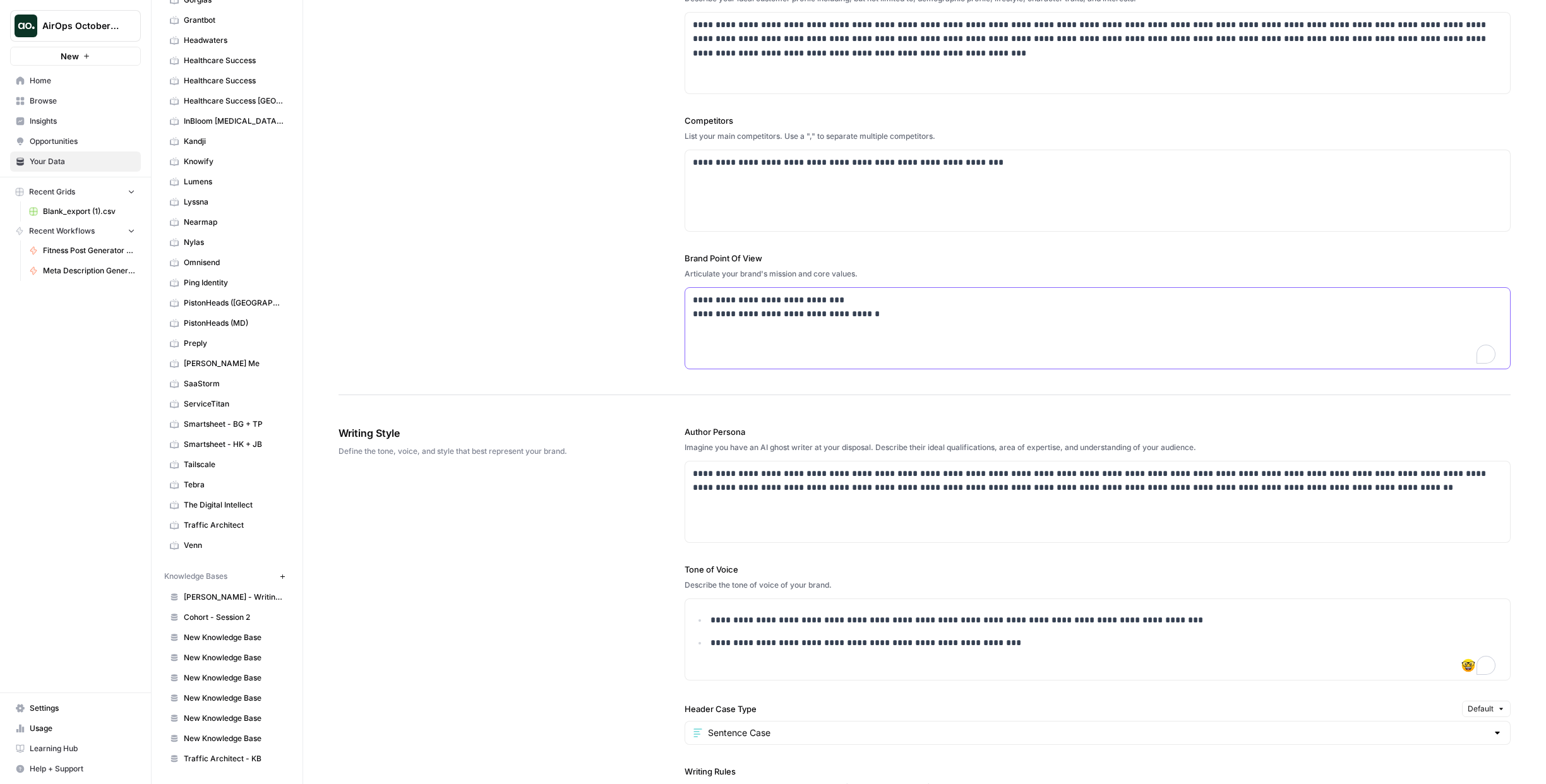
click at [687, 295] on div "**********" at bounding box center [1097, 328] width 824 height 81
click at [687, 313] on div "**********" at bounding box center [1097, 328] width 824 height 81
click at [693, 318] on p "**********" at bounding box center [1094, 314] width 803 height 43
click at [1077, 302] on p "**********" at bounding box center [1094, 307] width 803 height 29
click at [1115, 300] on p "**********" at bounding box center [1094, 300] width 803 height 15
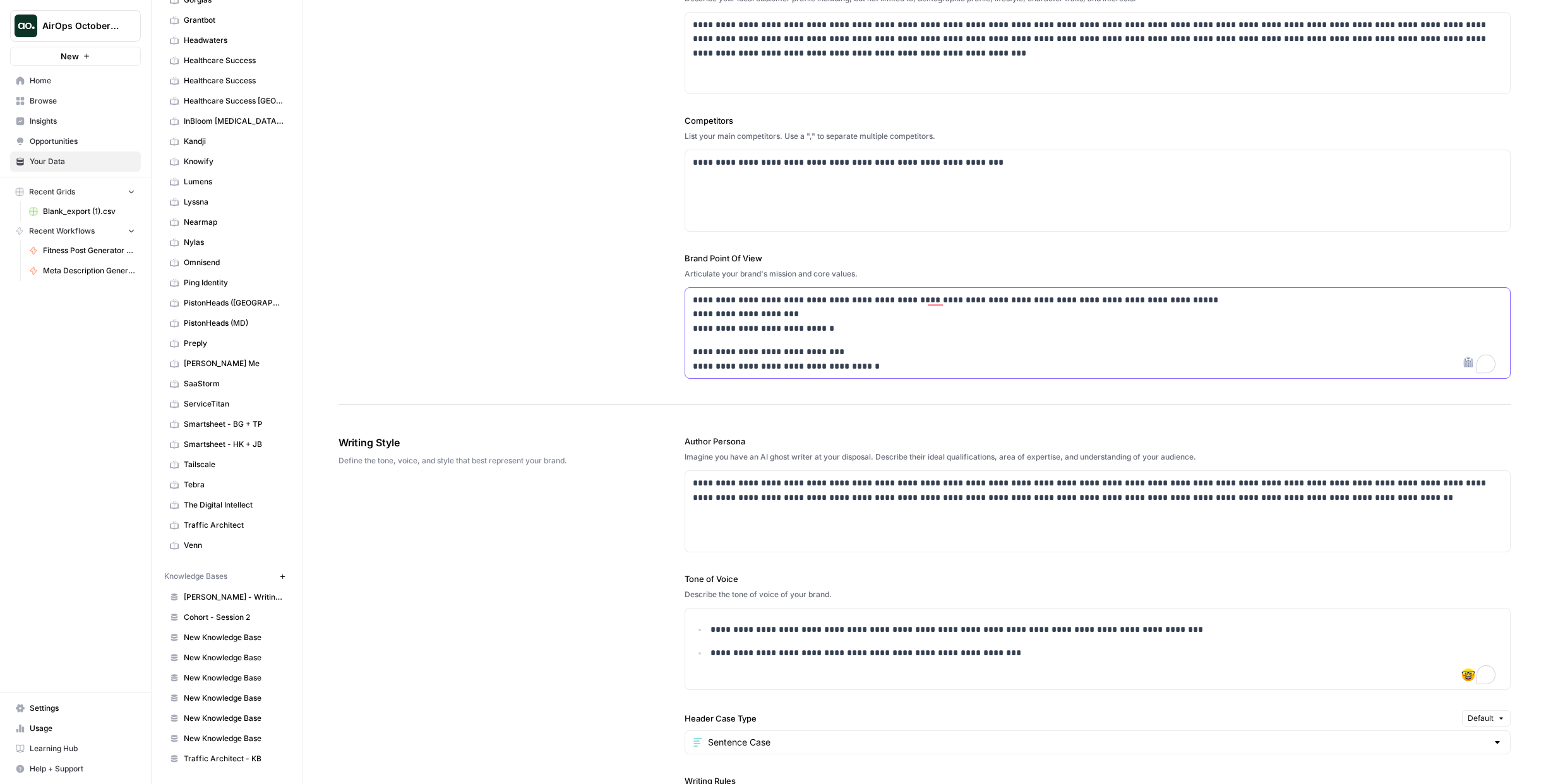
click at [693, 313] on p "**********" at bounding box center [1094, 314] width 803 height 43
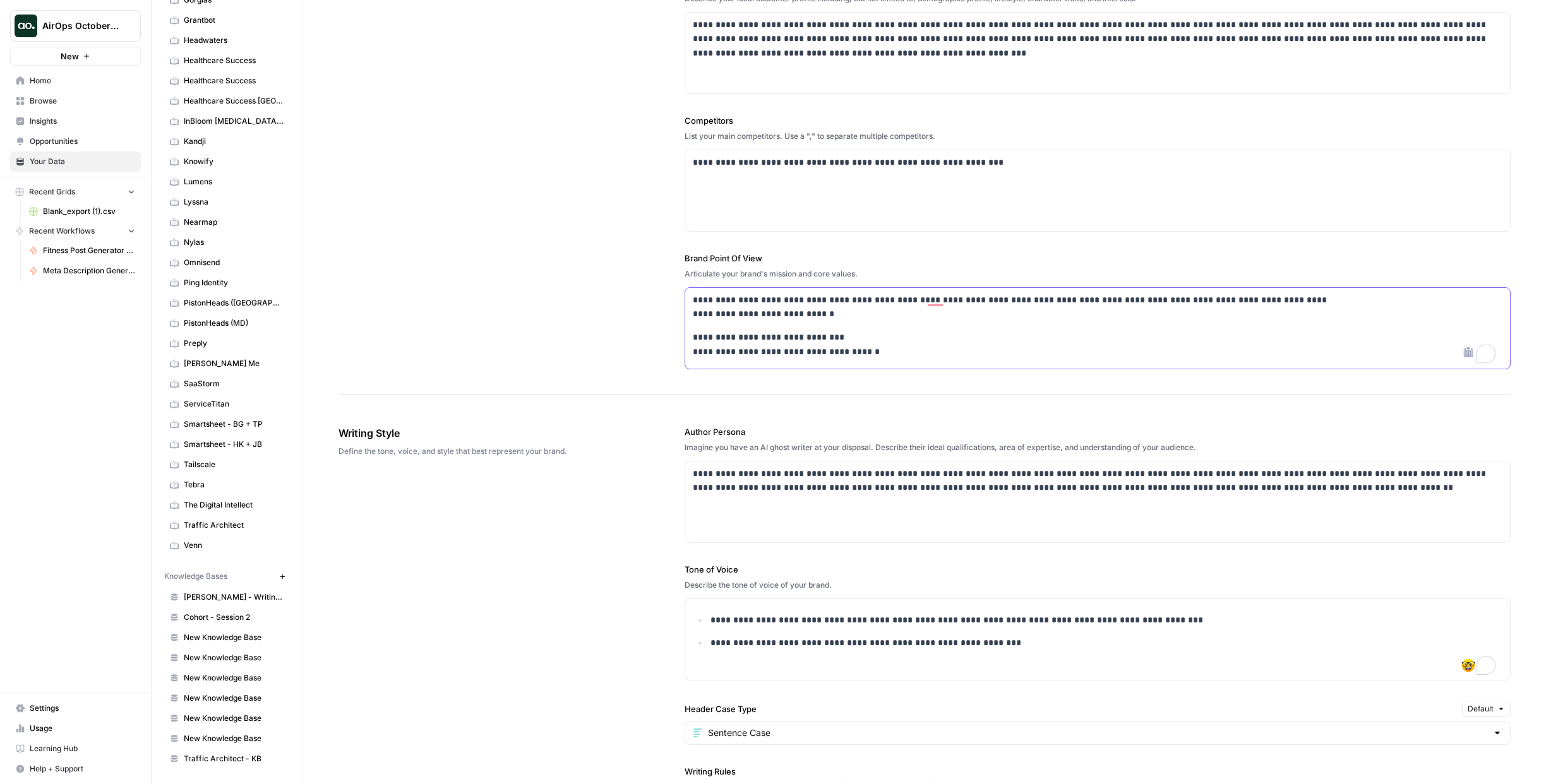
click at [693, 314] on p "**********" at bounding box center [1094, 307] width 803 height 29
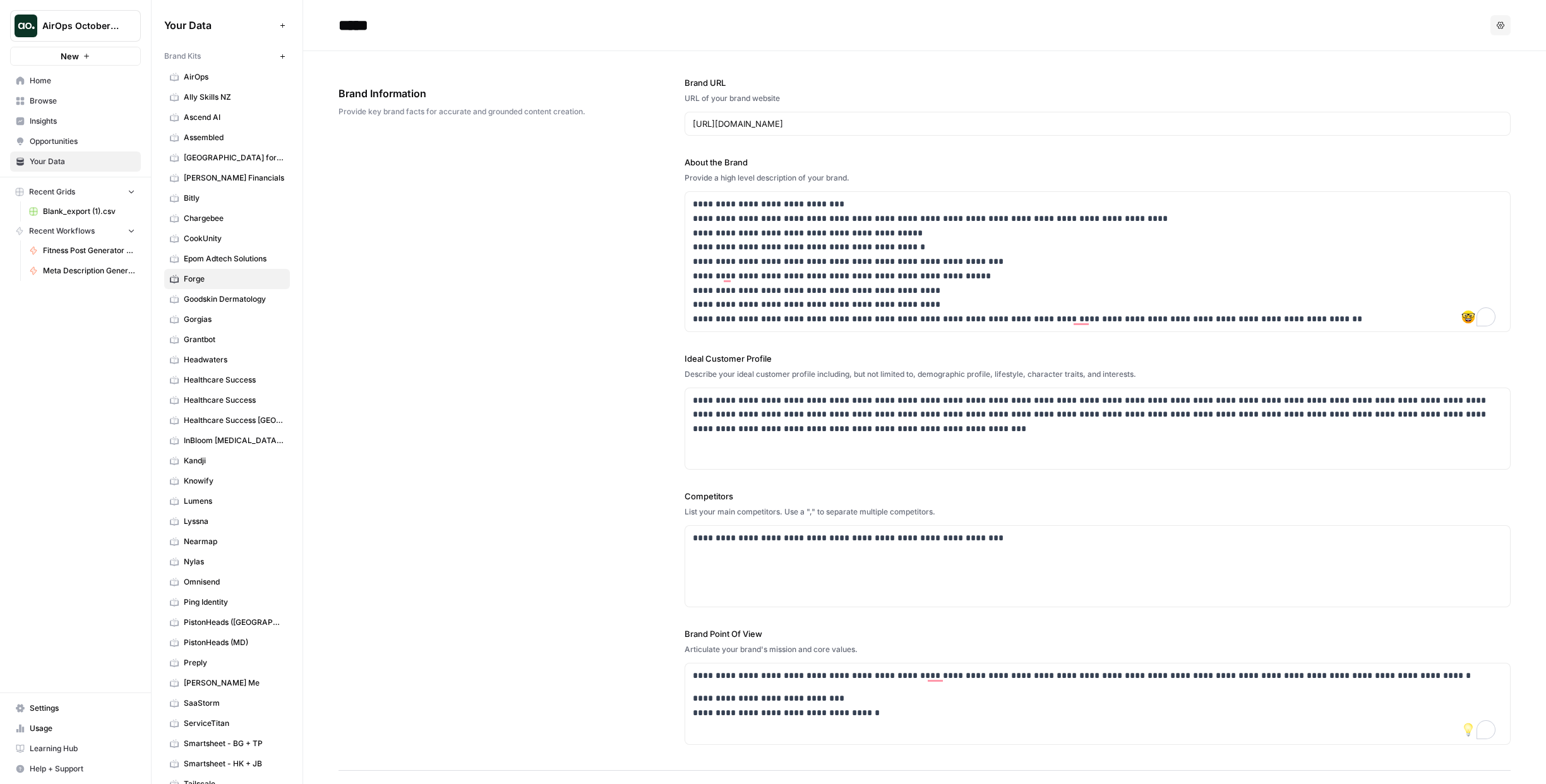
scroll to position [376, 0]
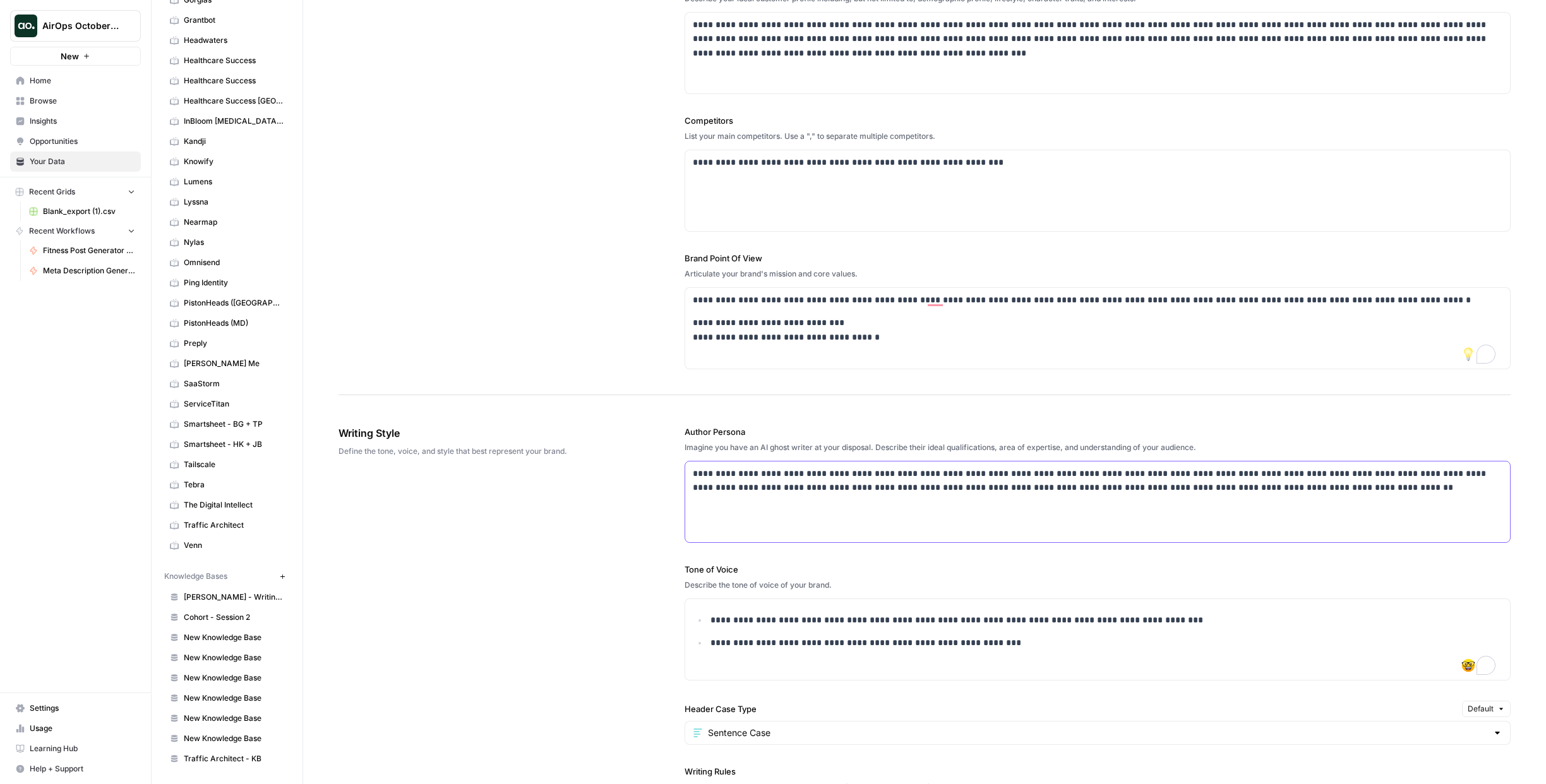
click at [1327, 490] on p "**********" at bounding box center [1094, 481] width 803 height 29
click at [1462, 489] on p "**********" at bounding box center [1094, 488] width 803 height 43
drag, startPoint x: 807, startPoint y: 474, endPoint x: 859, endPoint y: 475, distance: 52.0
click at [859, 475] on p "**********" at bounding box center [1094, 488] width 803 height 43
click at [960, 477] on p "**********" at bounding box center [1094, 488] width 803 height 43
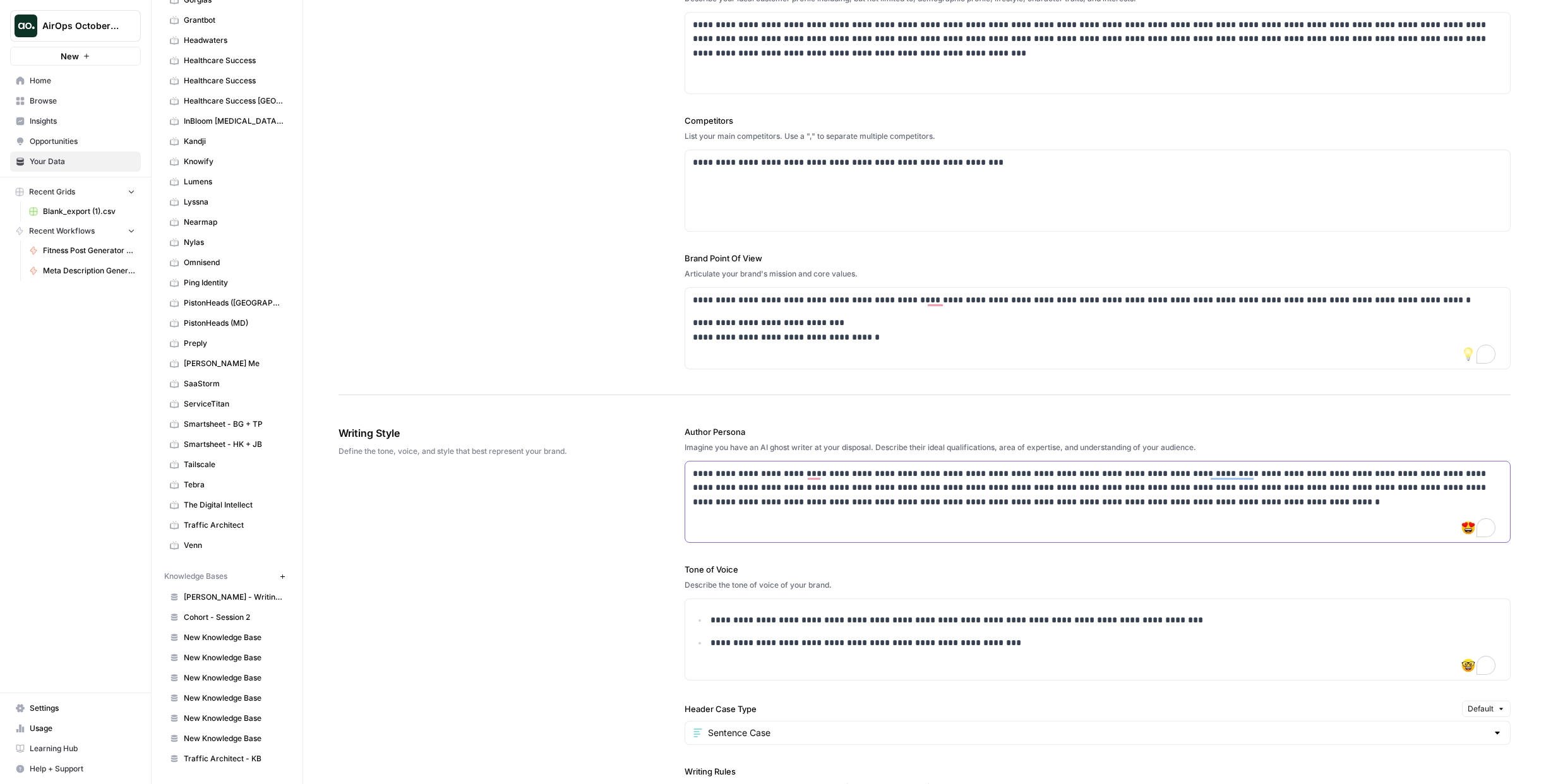
click at [1106, 490] on p "**********" at bounding box center [1094, 488] width 803 height 43
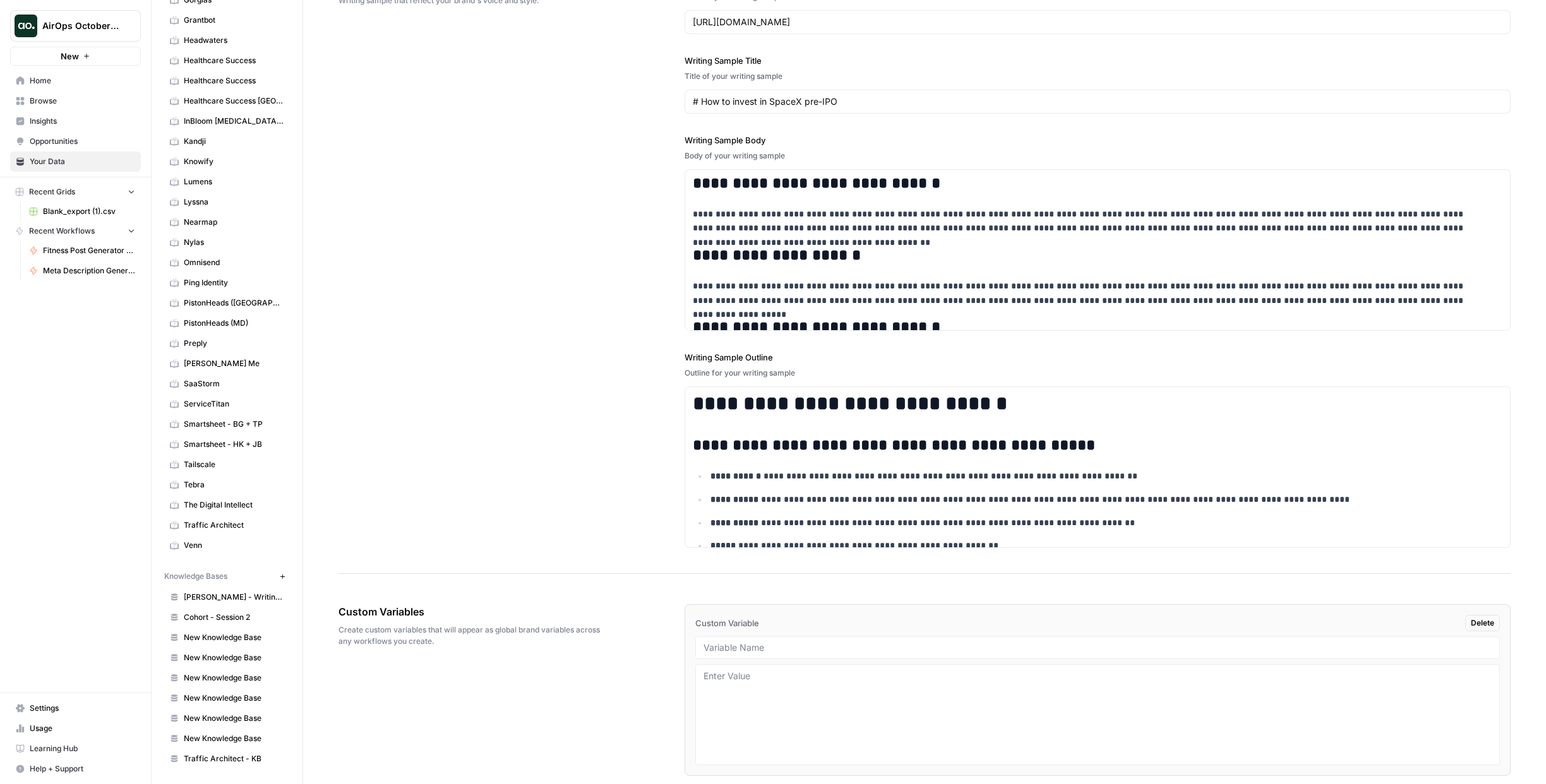
scroll to position [1546, 0]
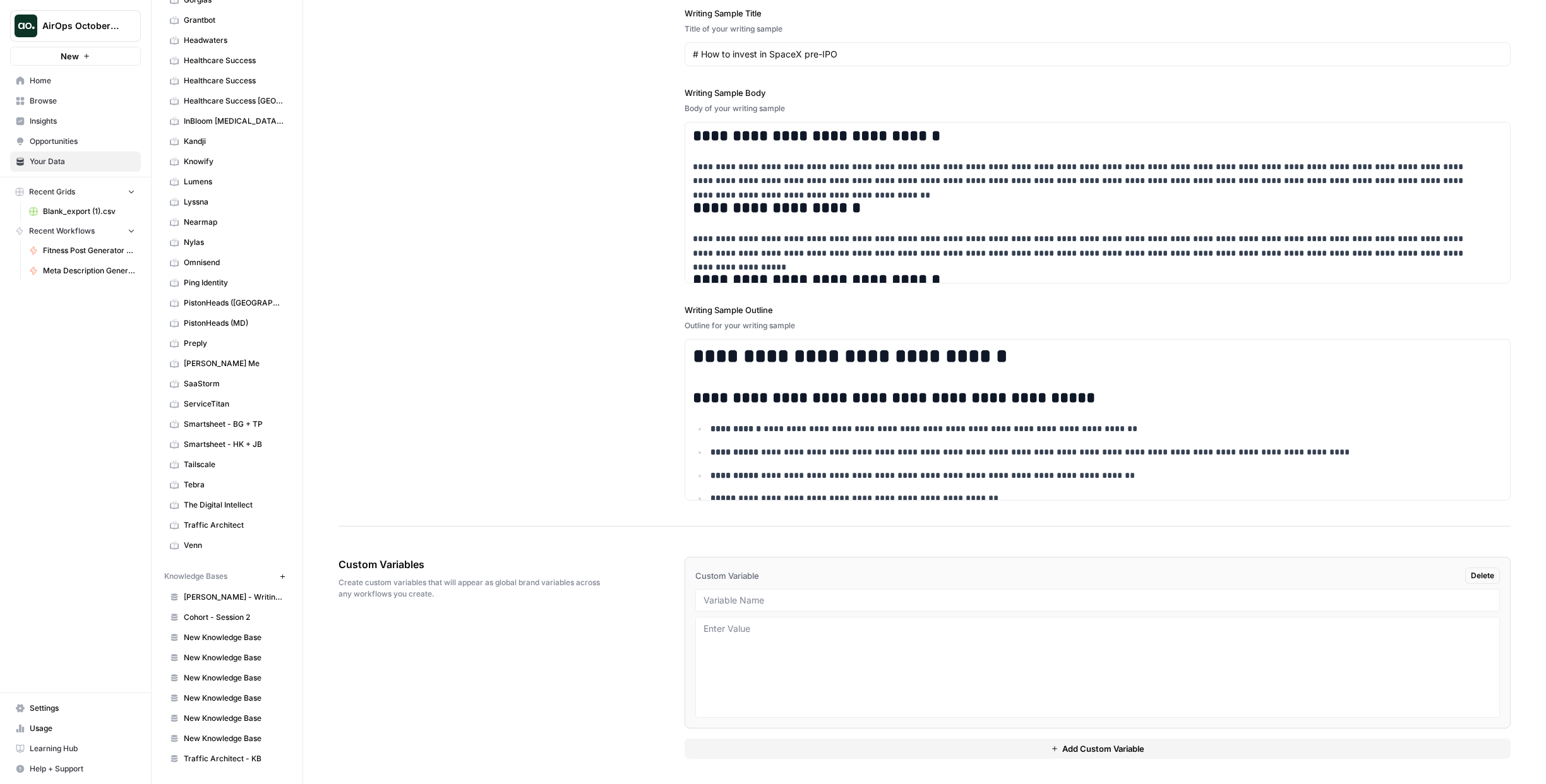
click at [1471, 576] on span "Delete" at bounding box center [1482, 576] width 23 height 11
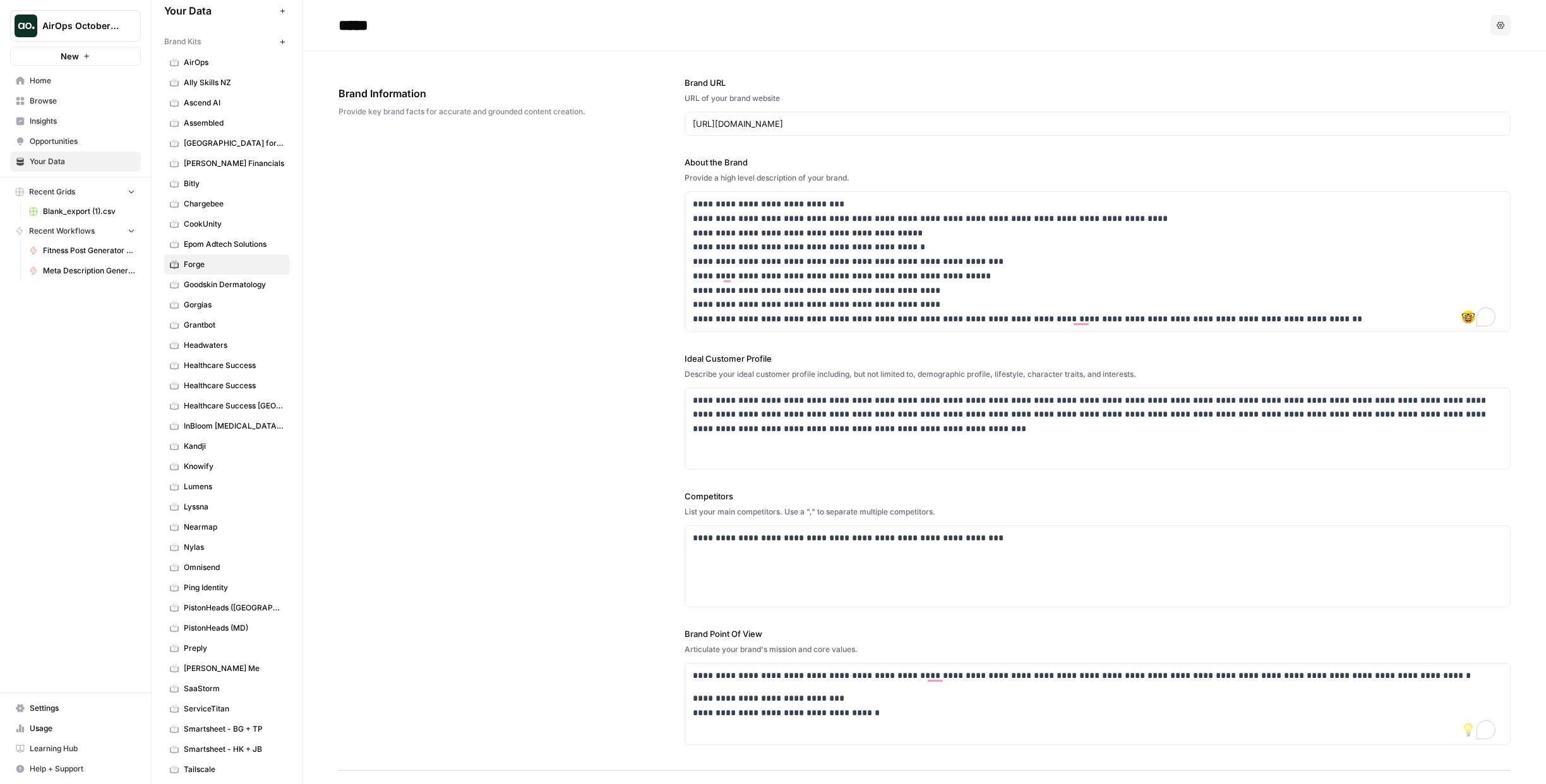
scroll to position [0, 0]
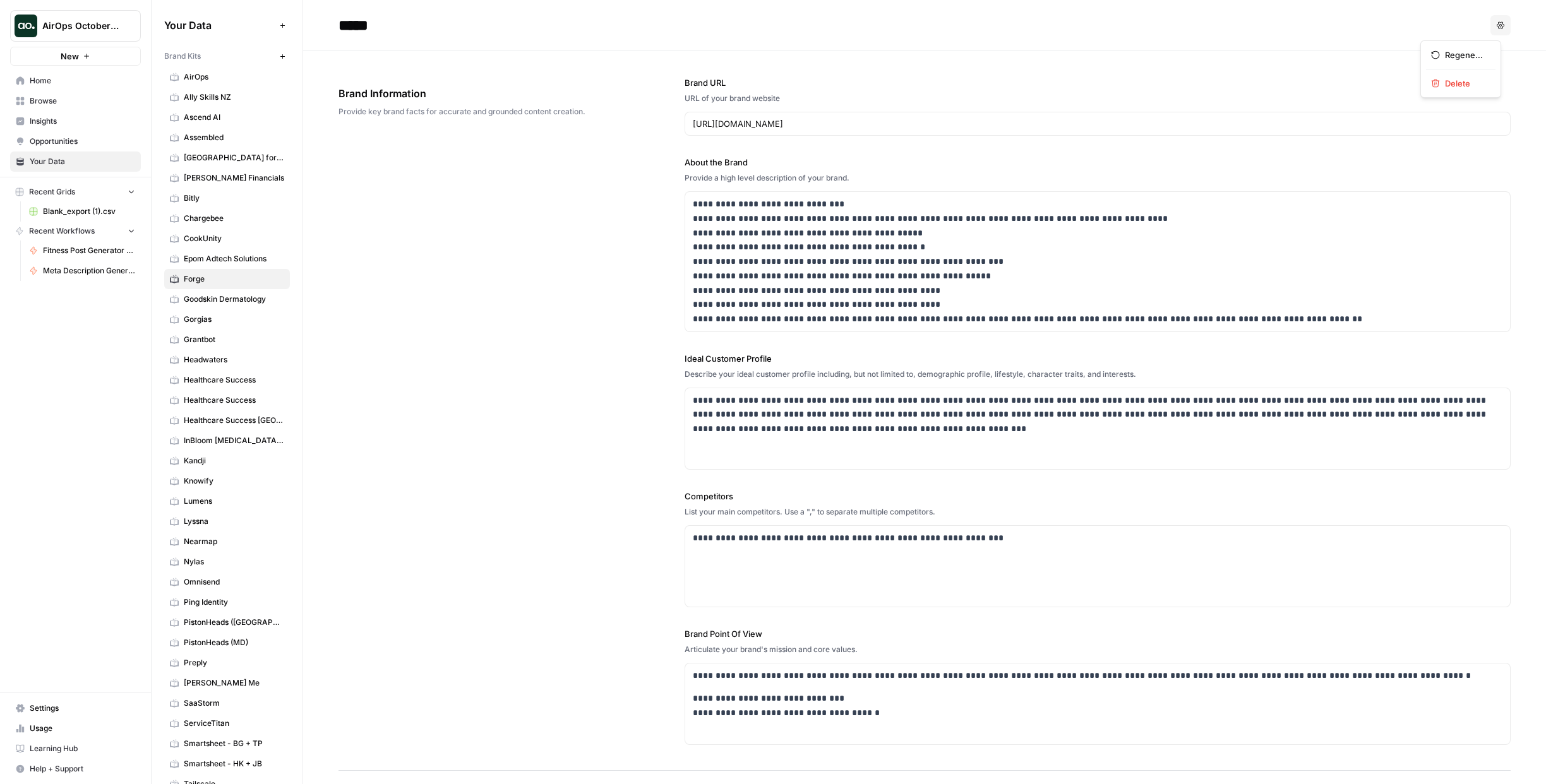
click at [1497, 24] on icon "button" at bounding box center [1500, 25] width 7 height 7
click at [976, 249] on p "**********" at bounding box center [1094, 262] width 803 height 130
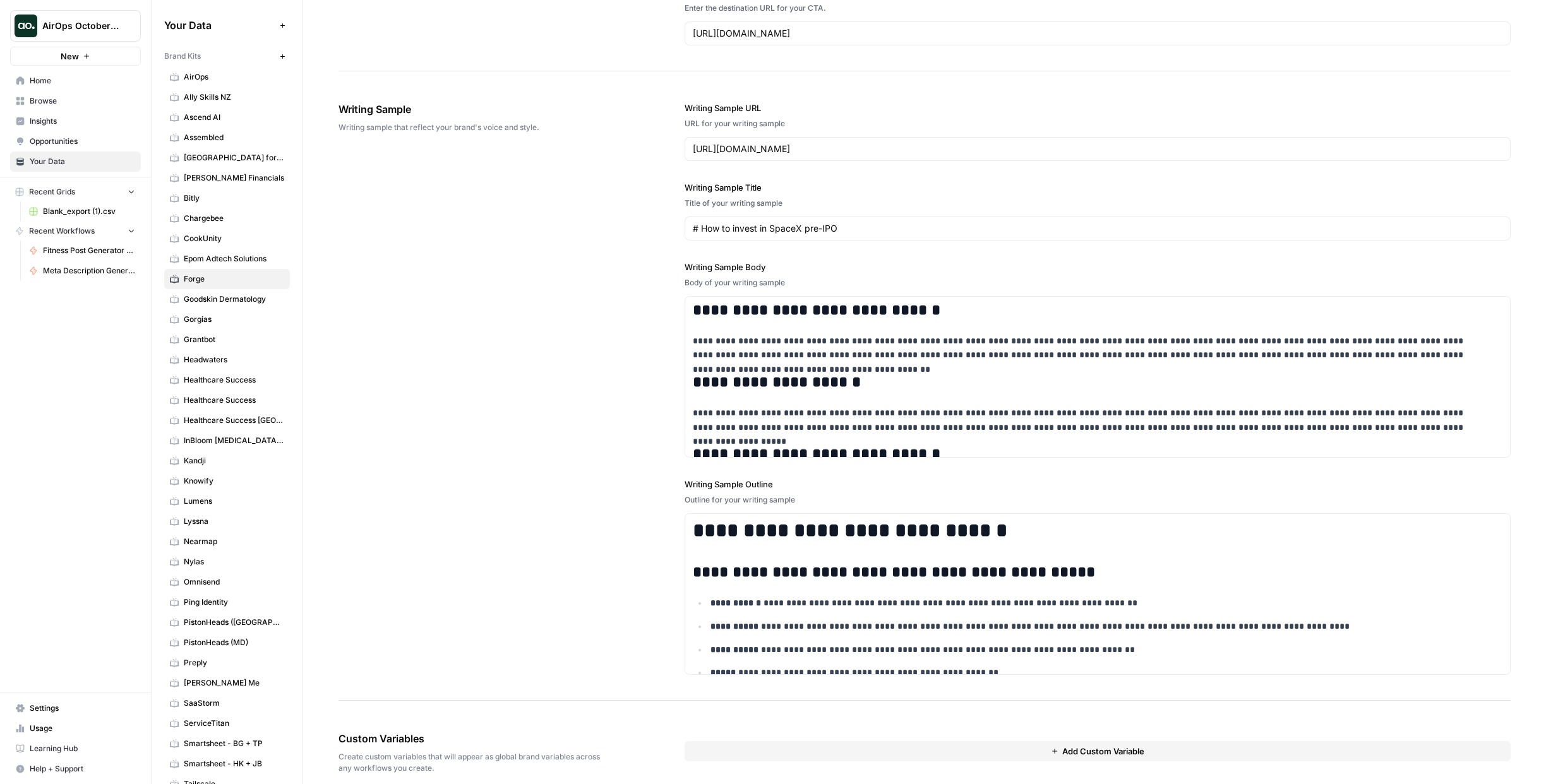
scroll to position [1387, 0]
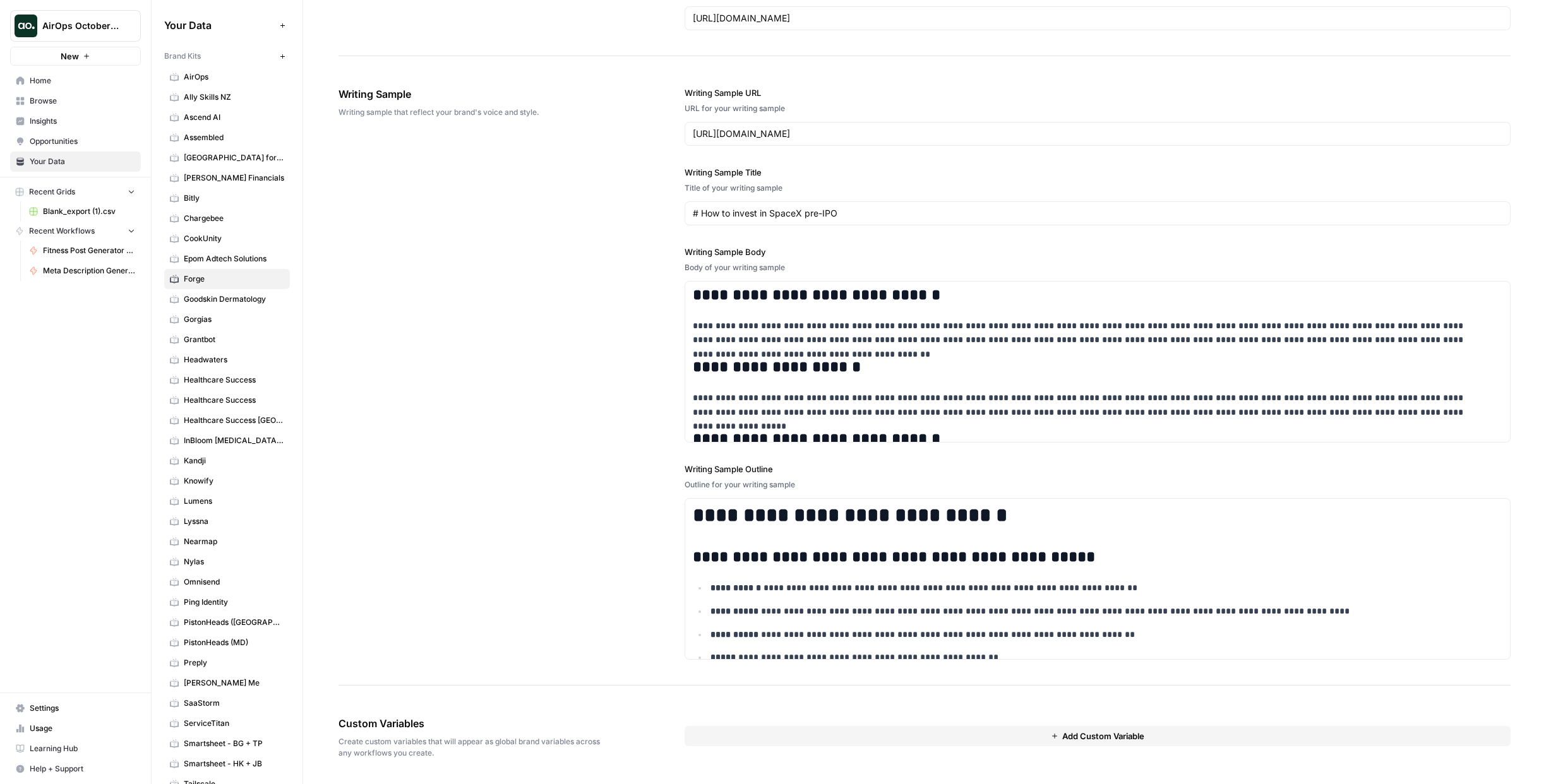
click at [50, 703] on span "Settings" at bounding box center [82, 709] width 106 height 11
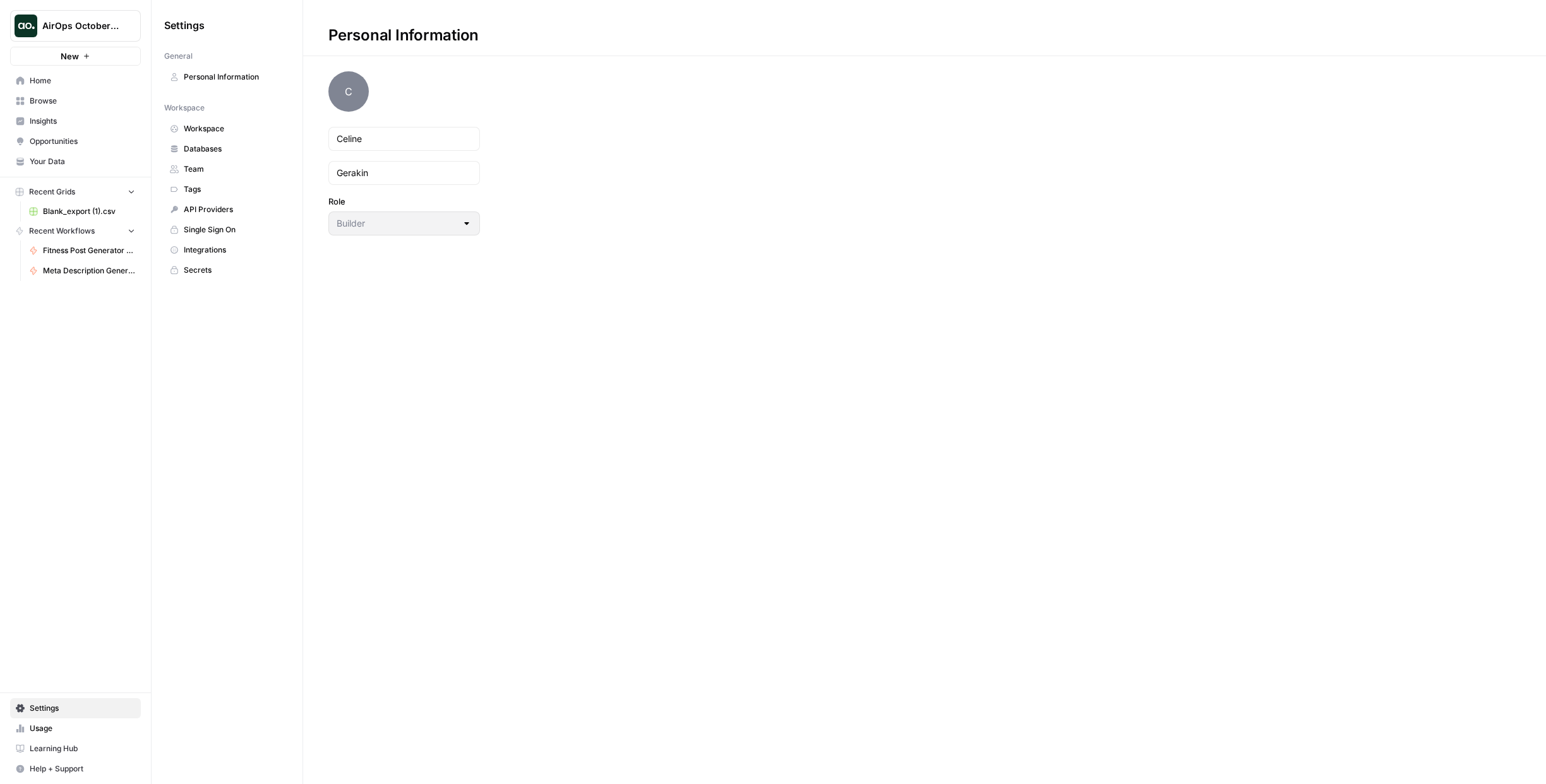
click at [47, 100] on span "Browse" at bounding box center [82, 101] width 106 height 11
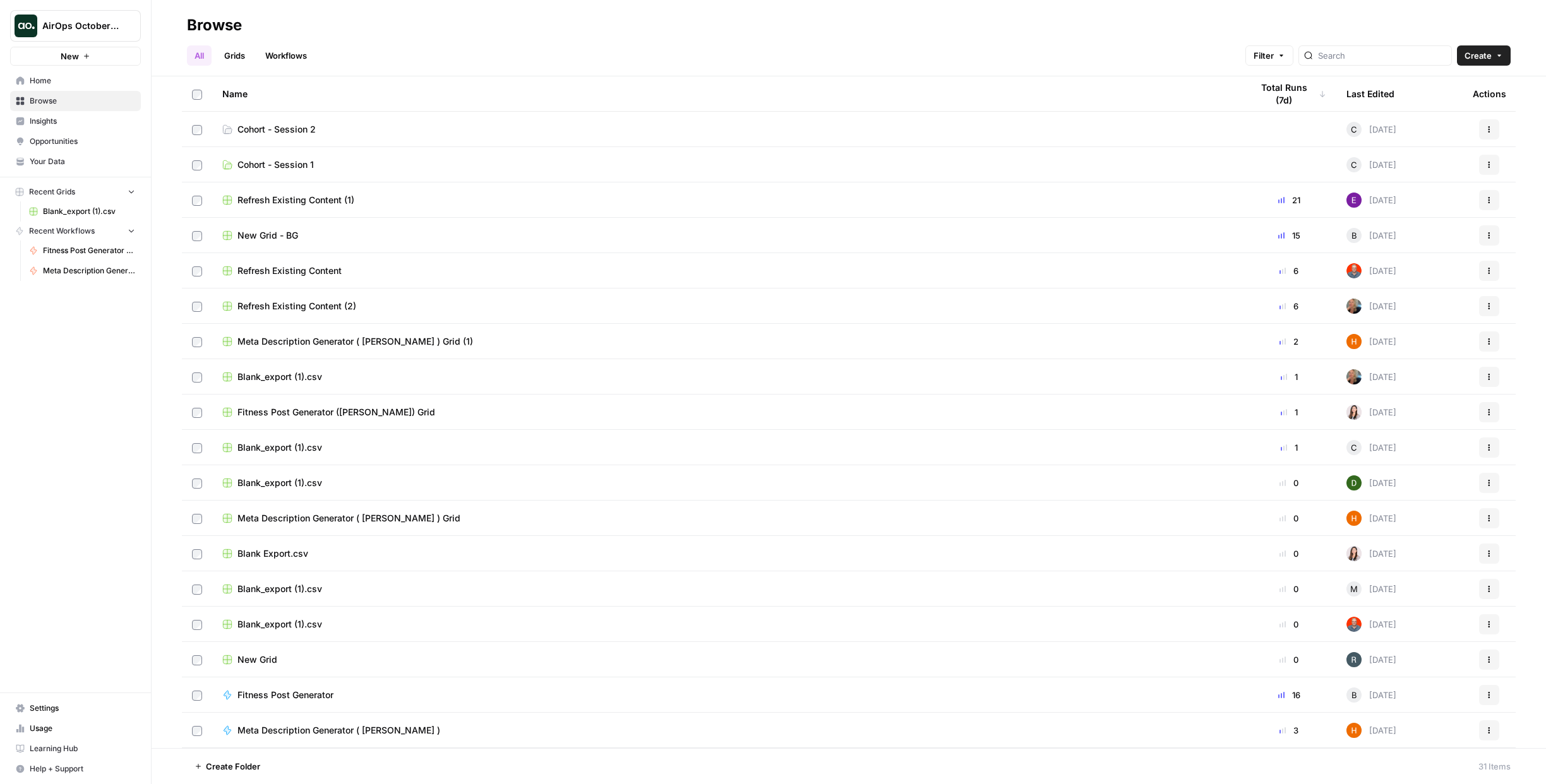
click at [322, 520] on span "Meta Description Generator ( [PERSON_NAME] ) Grid" at bounding box center [349, 517] width 223 height 12
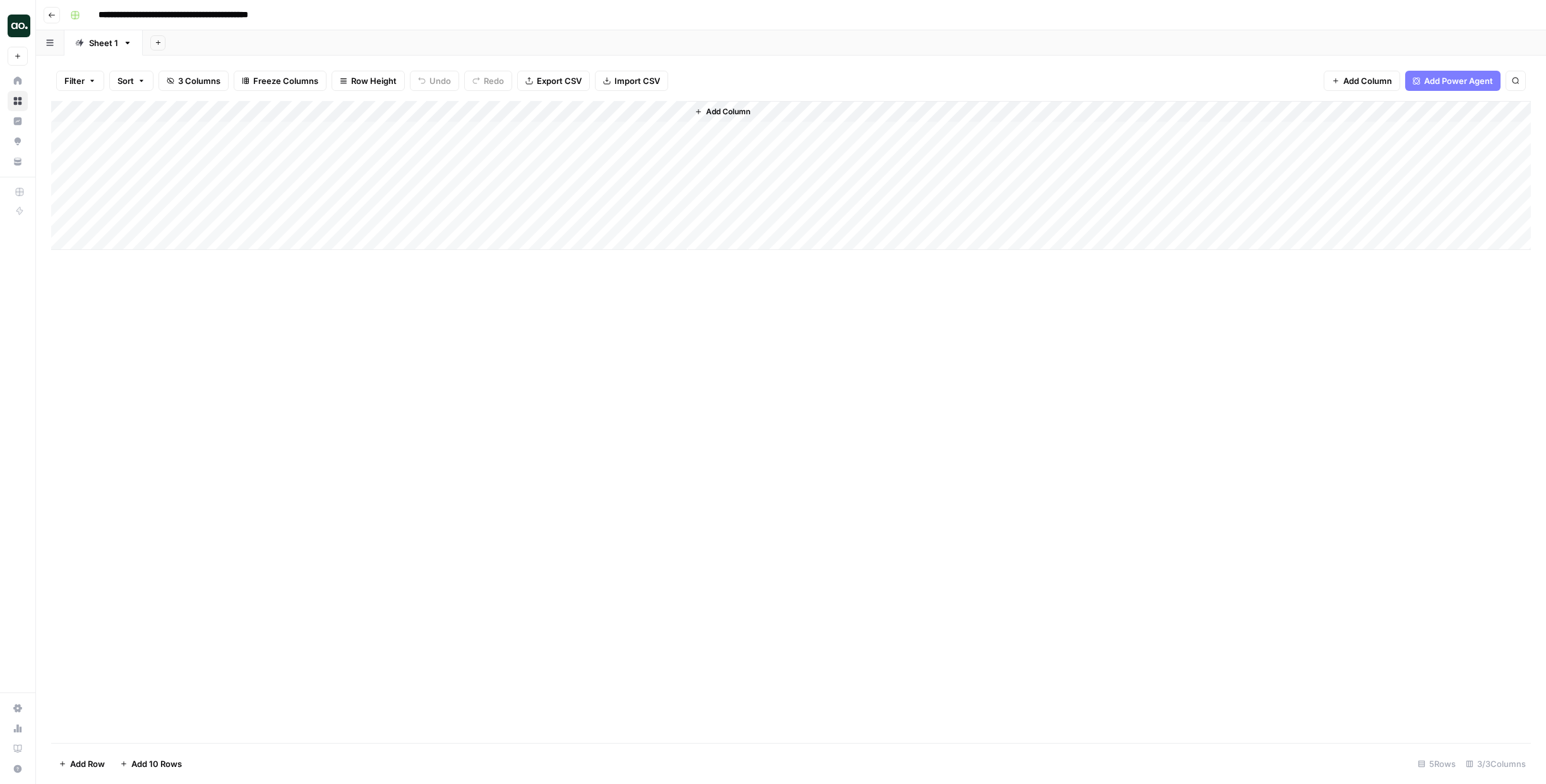
click at [45, 18] on button "Go back" at bounding box center [52, 15] width 16 height 16
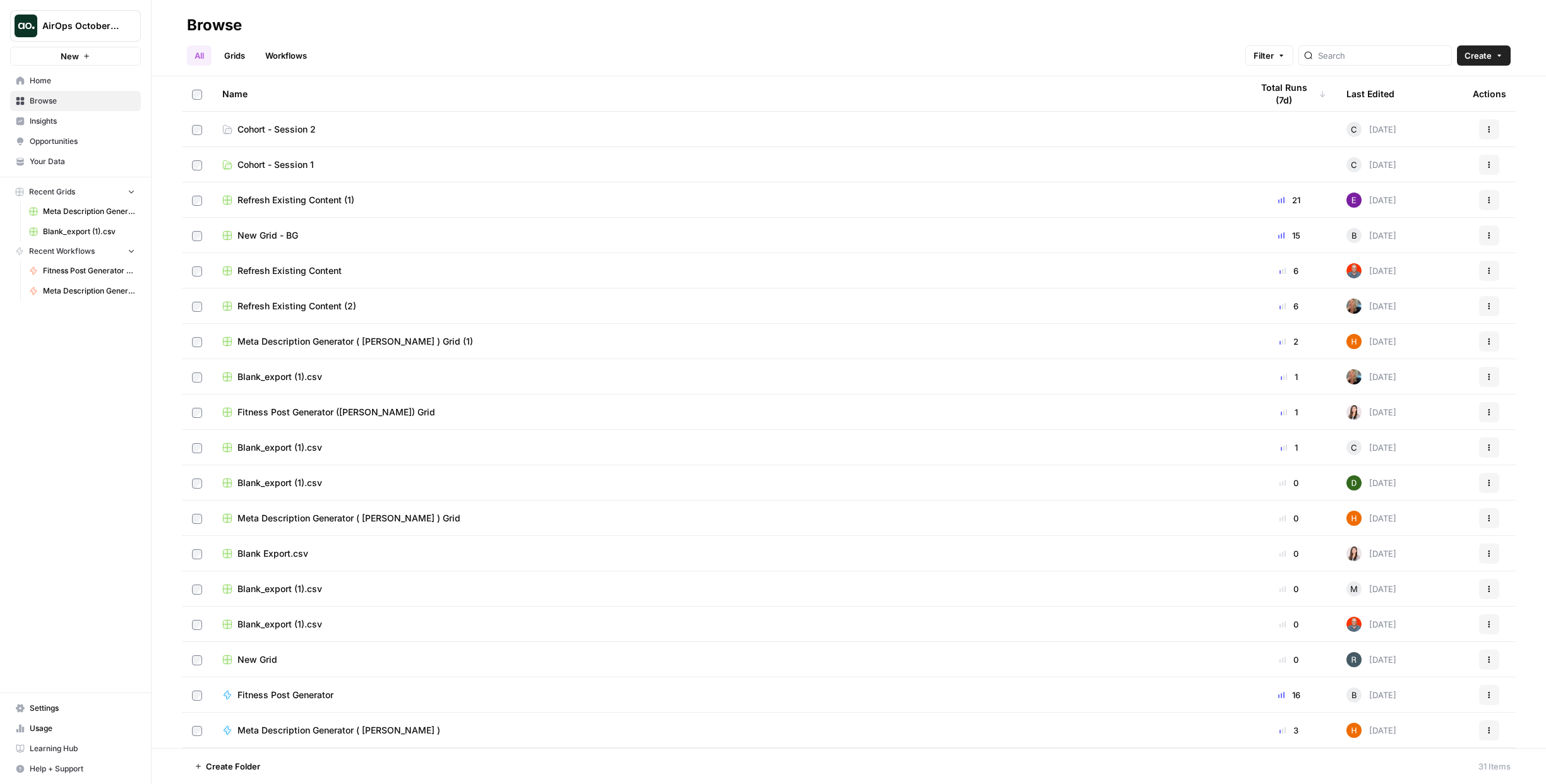
click at [344, 415] on span "Fitness Post Generator ([PERSON_NAME]) Grid" at bounding box center [335, 412] width 198 height 12
click at [276, 268] on span "Refresh Existing Content" at bounding box center [289, 271] width 104 height 12
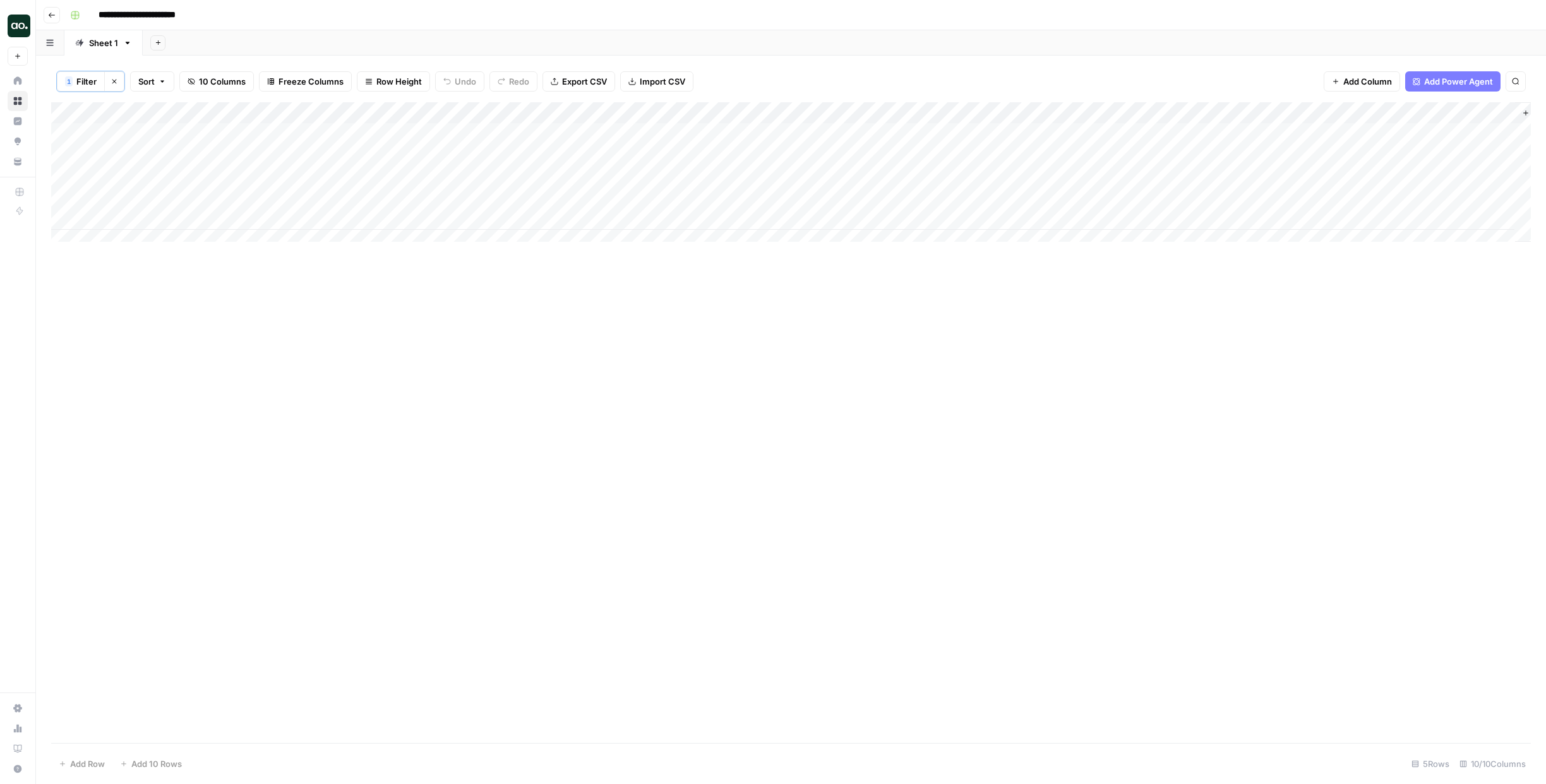
click at [53, 14] on icon "button" at bounding box center [52, 15] width 7 height 7
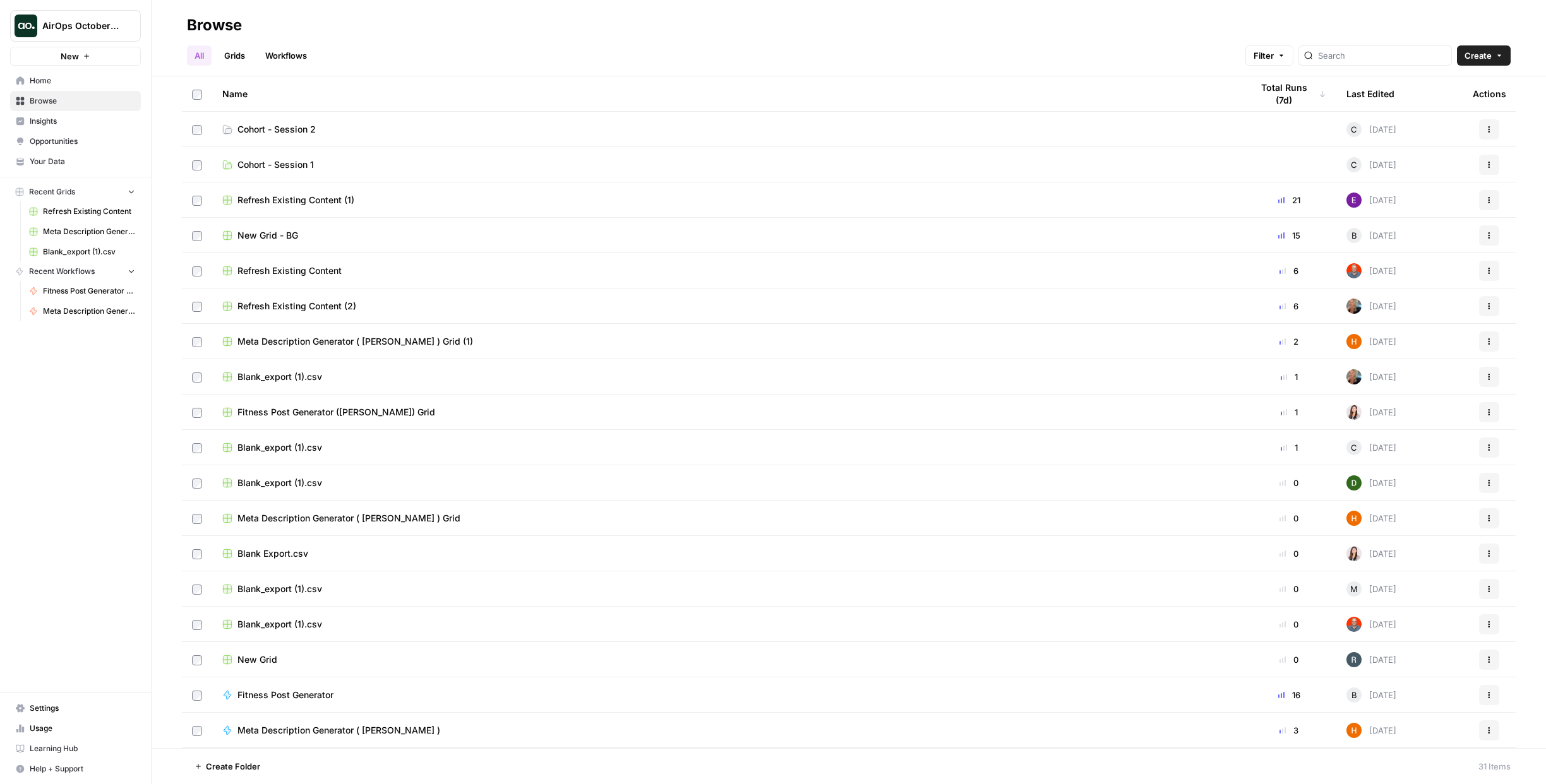
click at [259, 131] on span "Cohort - Session 2" at bounding box center [276, 129] width 78 height 12
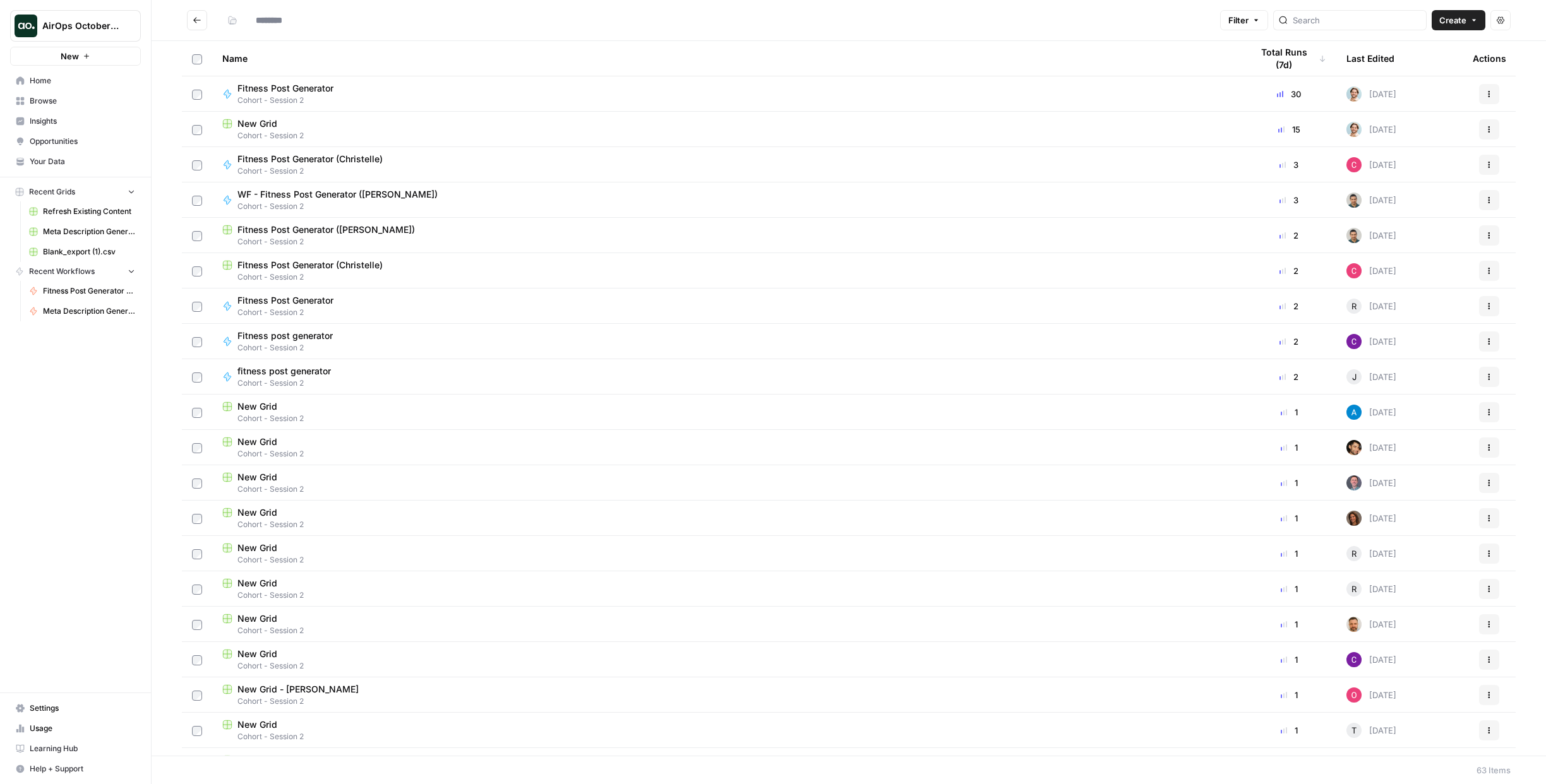
type input "**********"
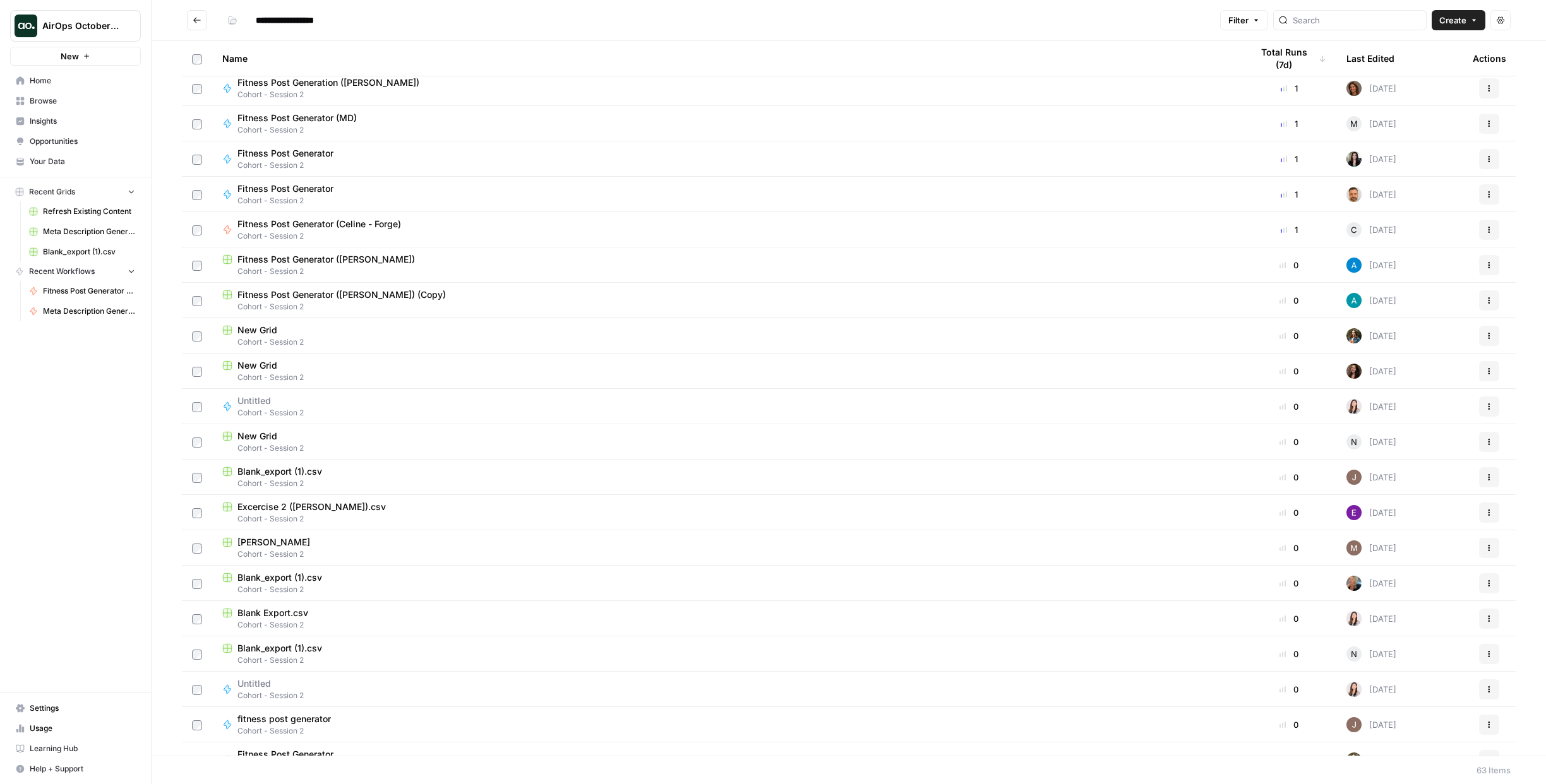
scroll to position [1354, 0]
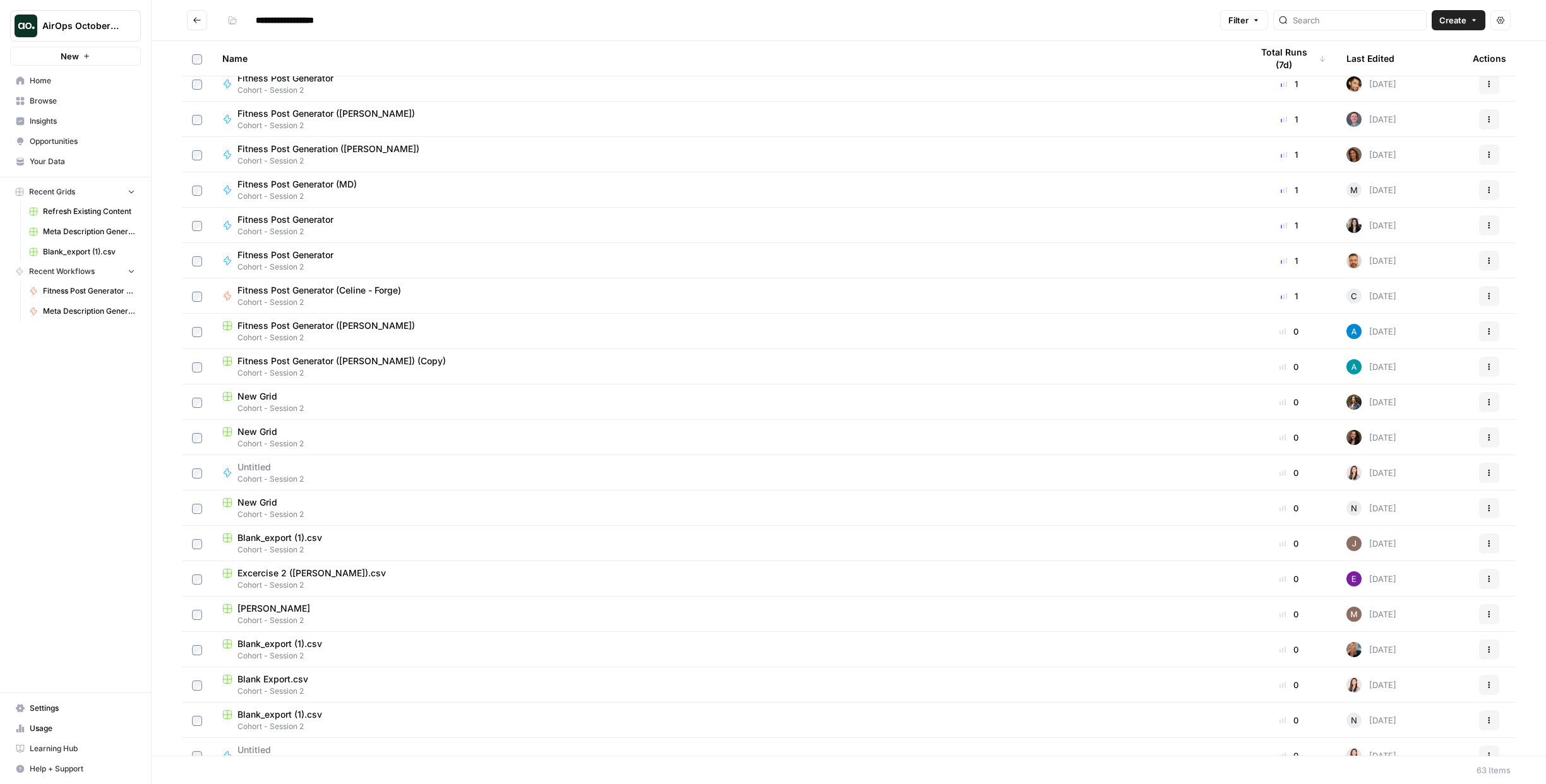
click at [455, 300] on div "Fitness Post Generator (Celine - Forge) Cohort - Session 2" at bounding box center [727, 295] width 1009 height 24
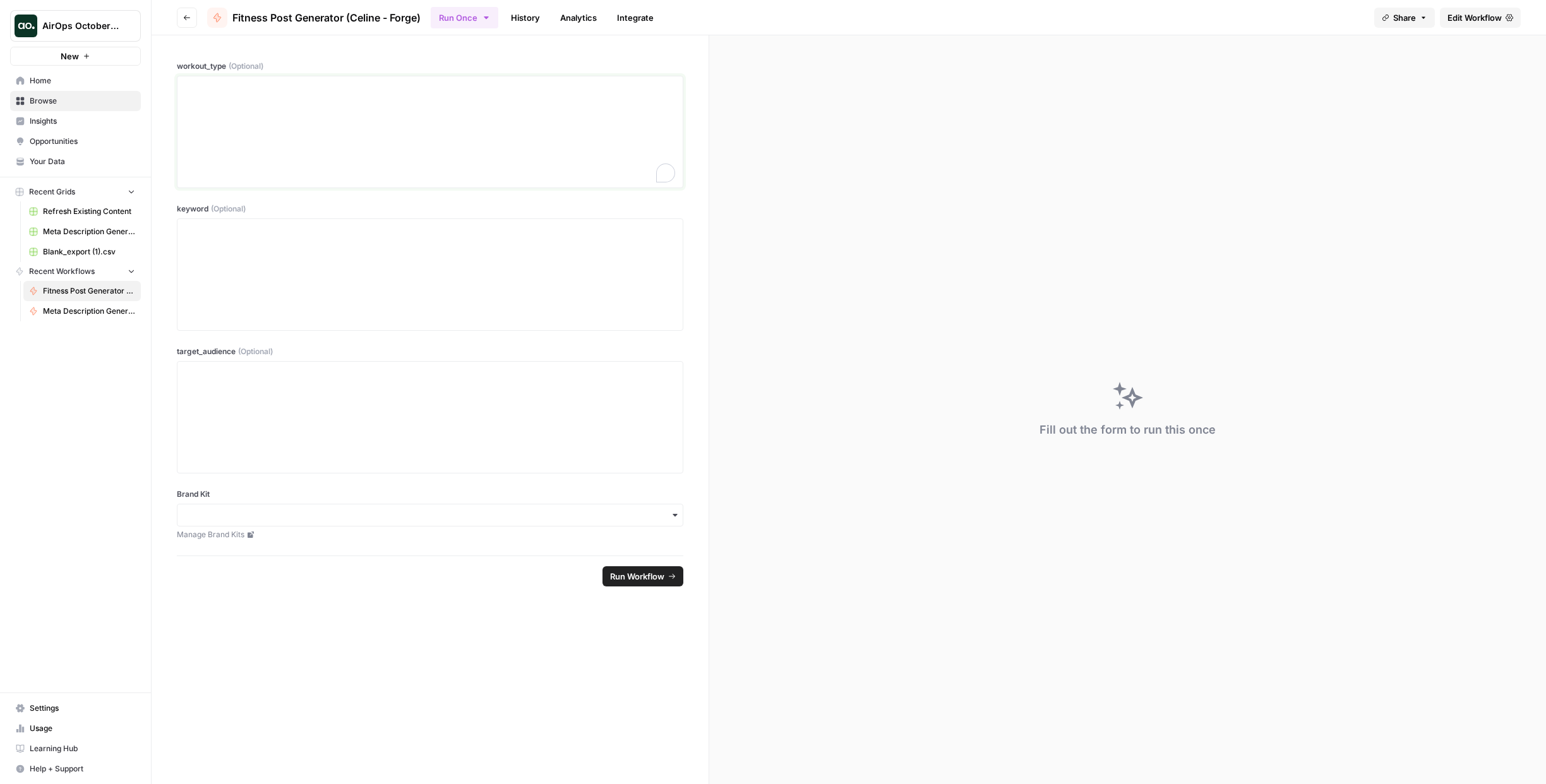
click at [390, 115] on div "To enrich screen reader interactions, please activate Accessibility in Grammarl…" at bounding box center [430, 131] width 490 height 101
click at [345, 514] on input "Brand Kit" at bounding box center [430, 515] width 490 height 12
click at [694, 500] on div "workout_type (Optional) keyword (Optional) target_audience (Optional) Brand Kit…" at bounding box center [430, 295] width 557 height 520
click at [1478, 17] on span "Edit Workflow" at bounding box center [1475, 17] width 54 height 12
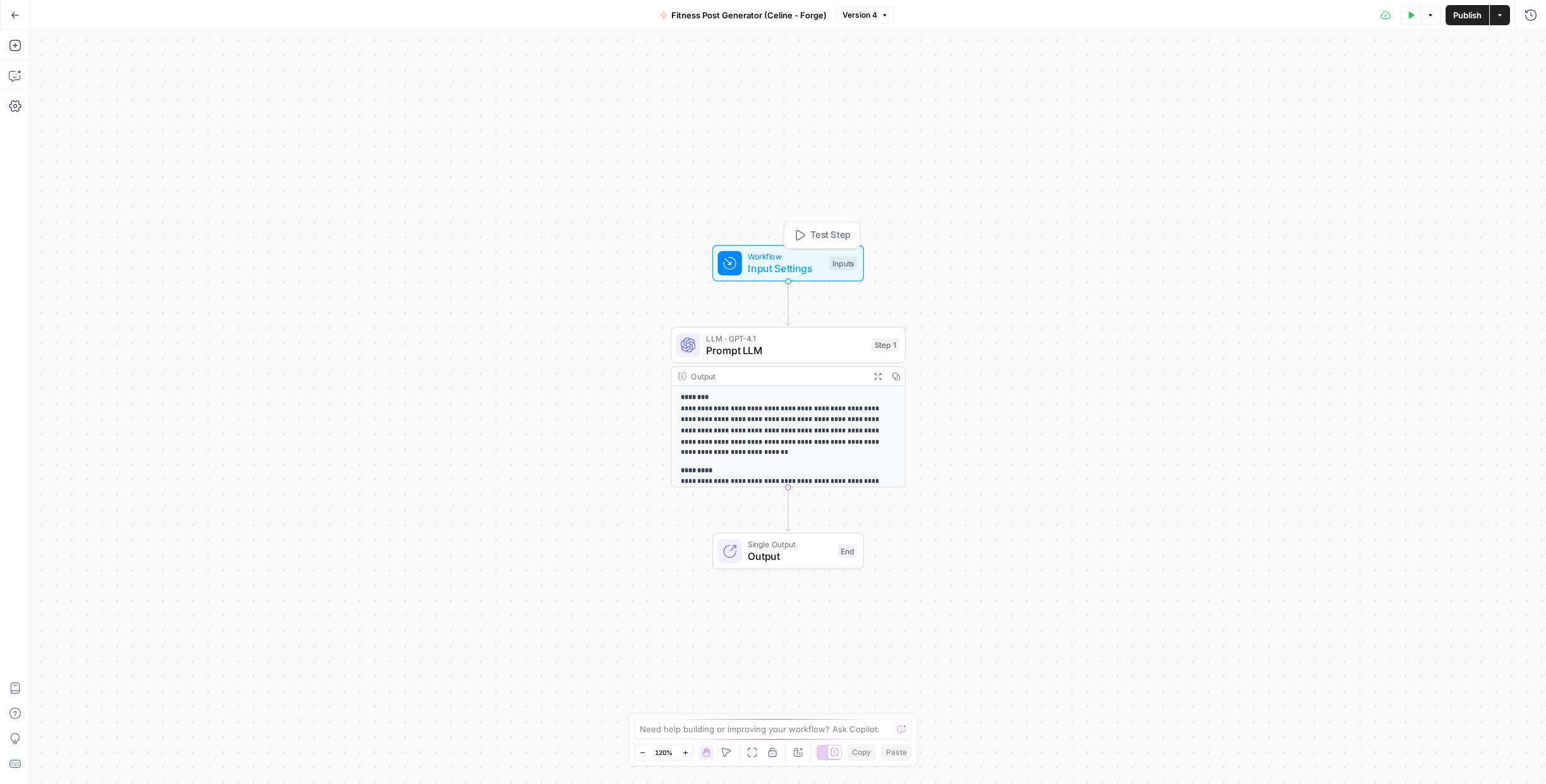
click at [797, 272] on span "Input Settings" at bounding box center [786, 268] width 75 height 15
click at [1498, 75] on span "edit field" at bounding box center [1489, 78] width 28 height 10
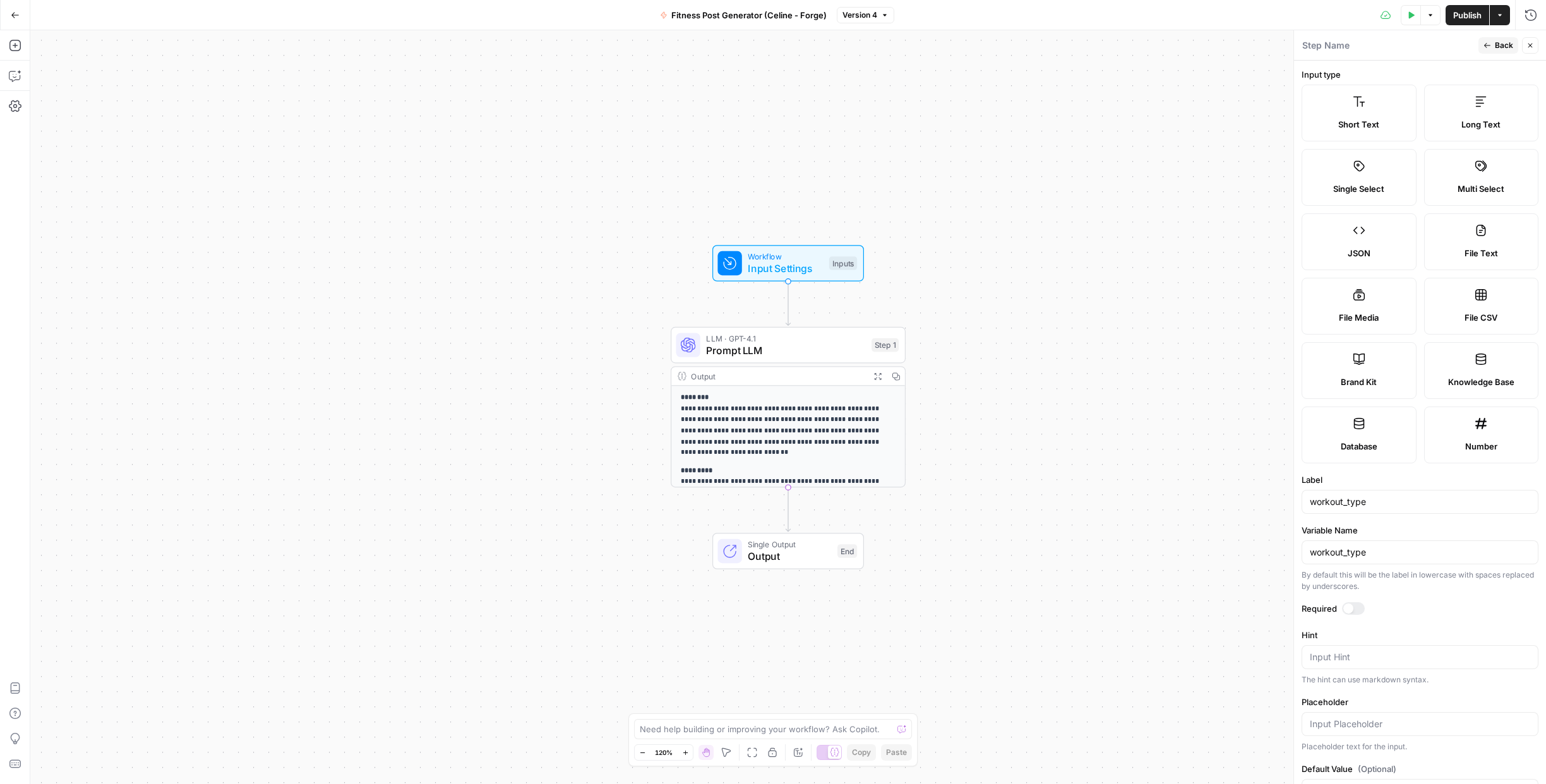
click at [992, 141] on div "**********" at bounding box center [788, 407] width 1516 height 754
click at [12, 18] on icon "button" at bounding box center [15, 15] width 9 height 9
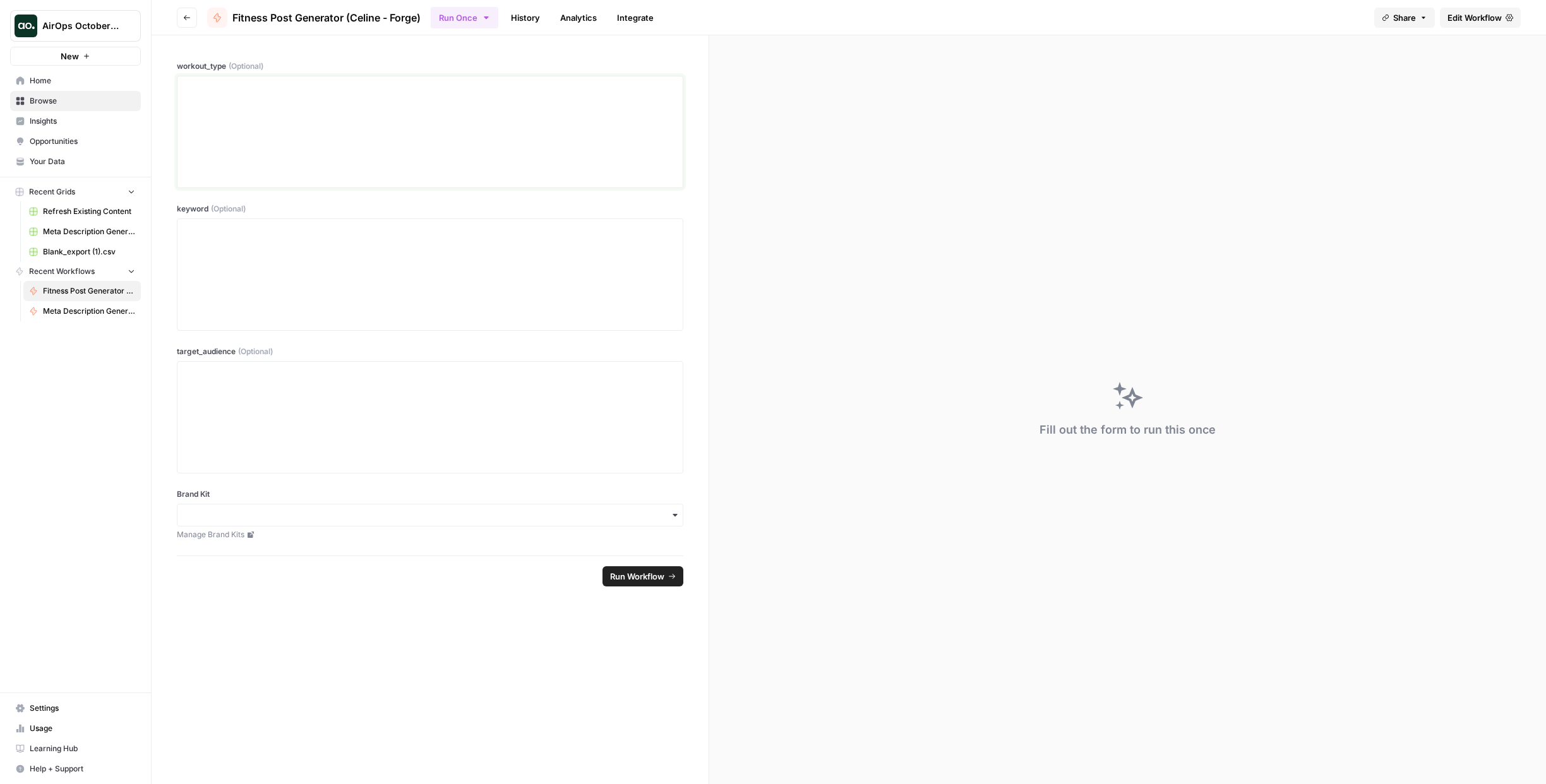
click at [334, 132] on div at bounding box center [430, 131] width 490 height 101
click at [493, 18] on button "Run Once" at bounding box center [464, 17] width 67 height 21
click at [490, 89] on span "Run in Bulk" at bounding box center [531, 84] width 121 height 12
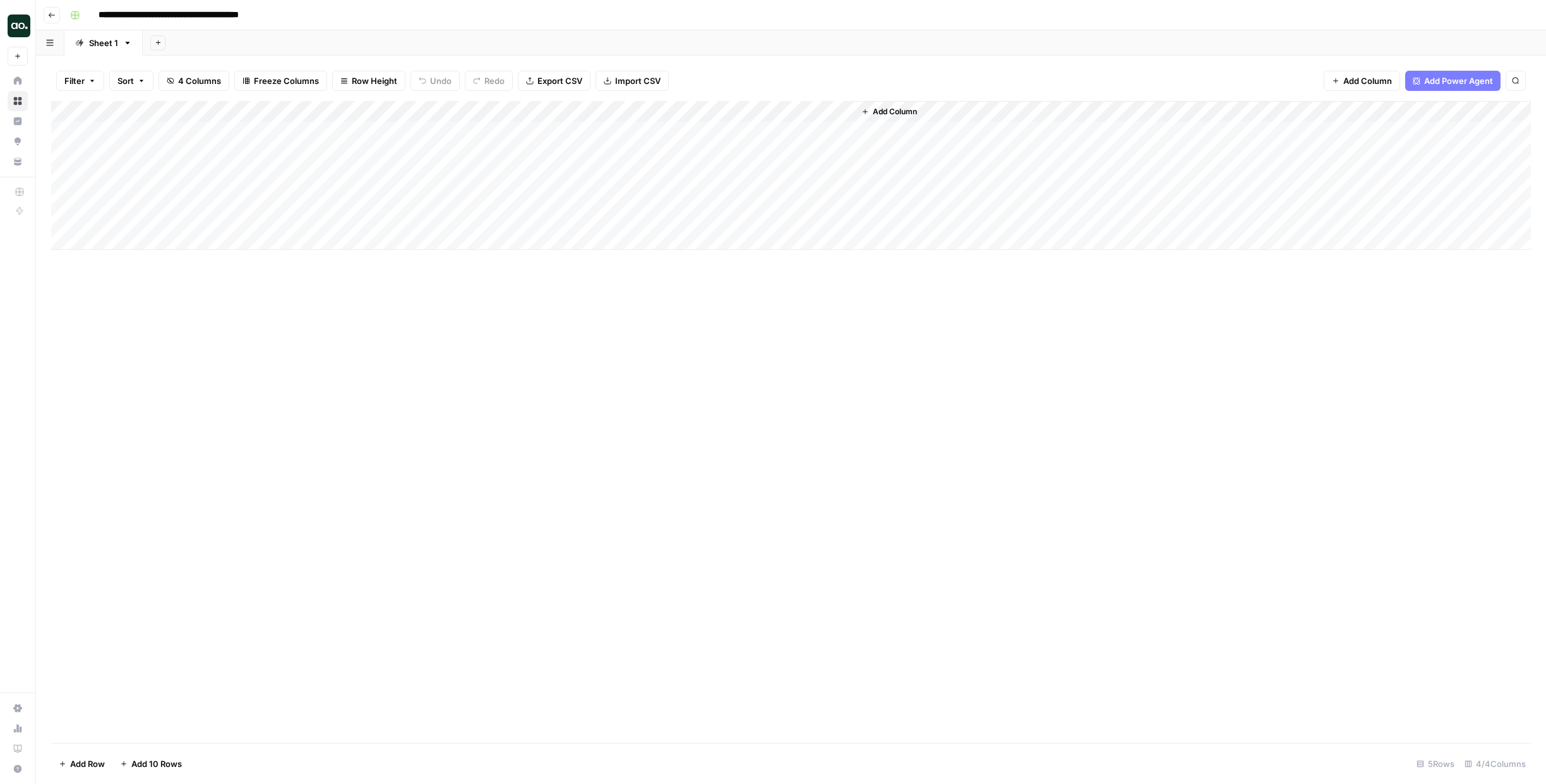
click at [226, 130] on div "Add Column" at bounding box center [791, 175] width 1480 height 149
click at [216, 130] on div "Add Column" at bounding box center [791, 175] width 1480 height 149
type textarea "****"
type textarea "**********"
type textarea "********"
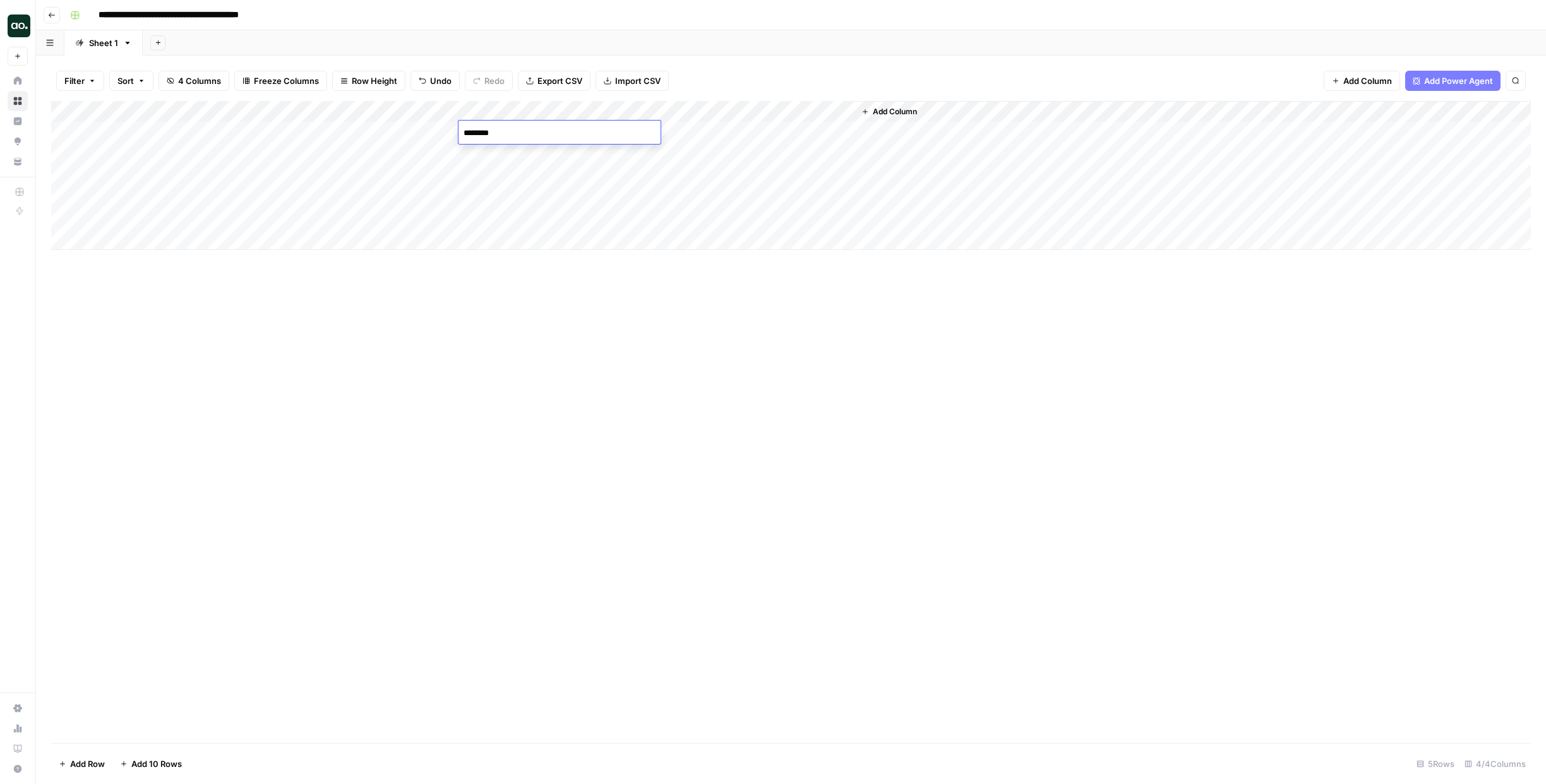
click at [729, 137] on div "Add Column" at bounding box center [791, 175] width 1480 height 149
click at [751, 130] on div "Add Column" at bounding box center [791, 175] width 1480 height 149
click at [49, 43] on icon "button" at bounding box center [49, 43] width 7 height 7
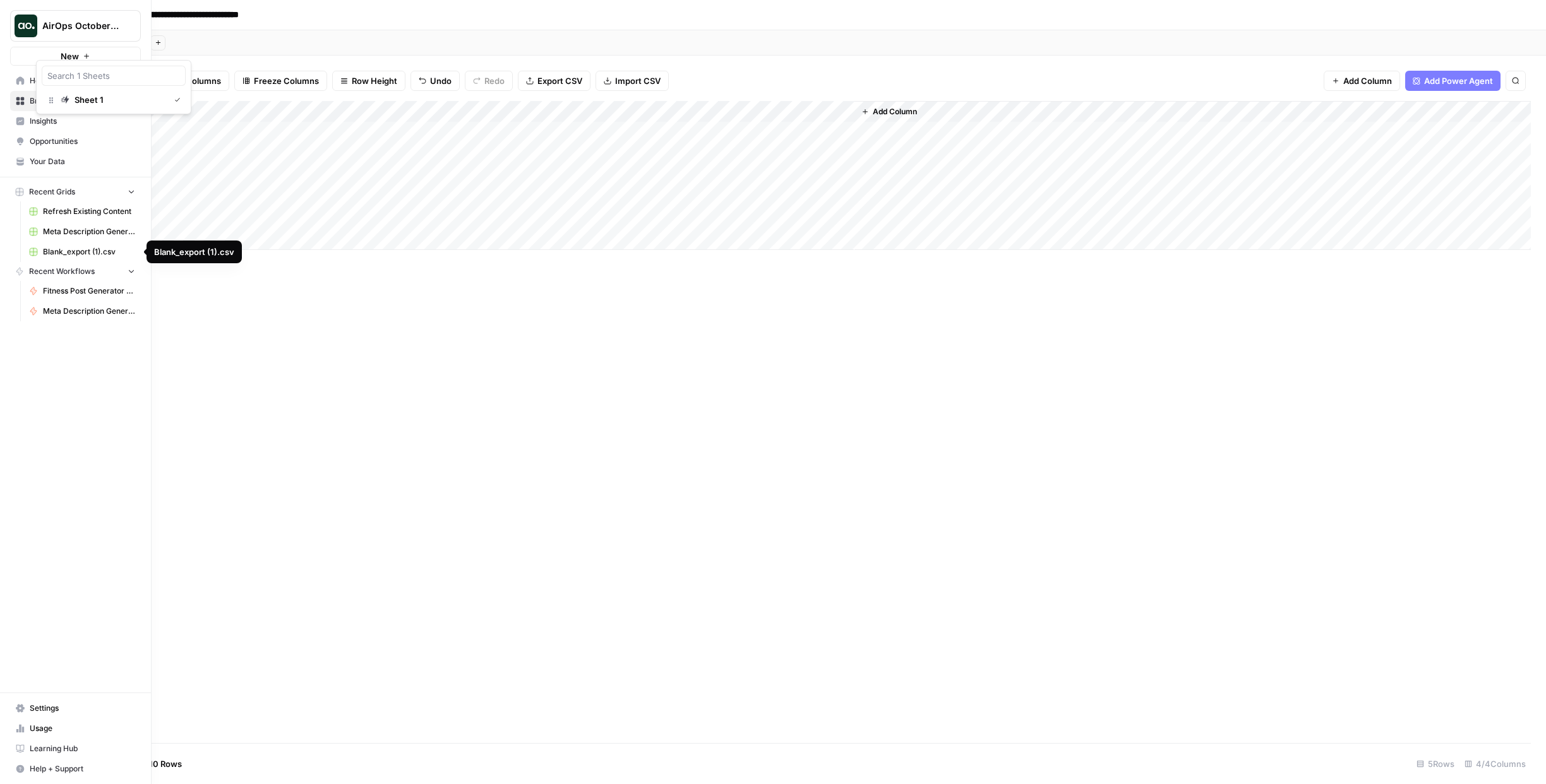
click at [79, 294] on span "Fitness Post Generator (Celine - Forge)" at bounding box center [89, 291] width 92 height 11
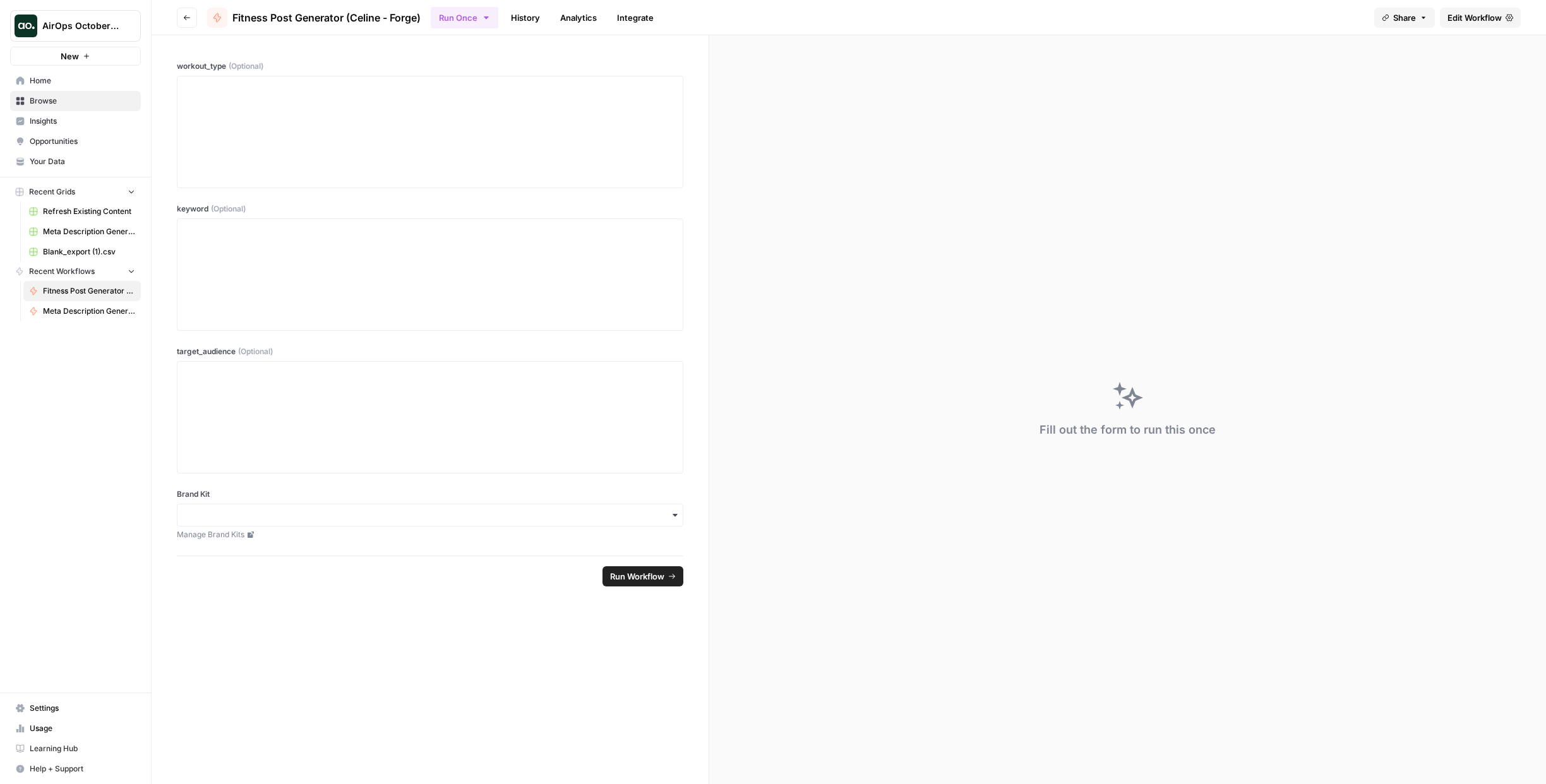
click at [1456, 19] on span "Edit Workflow" at bounding box center [1475, 17] width 54 height 12
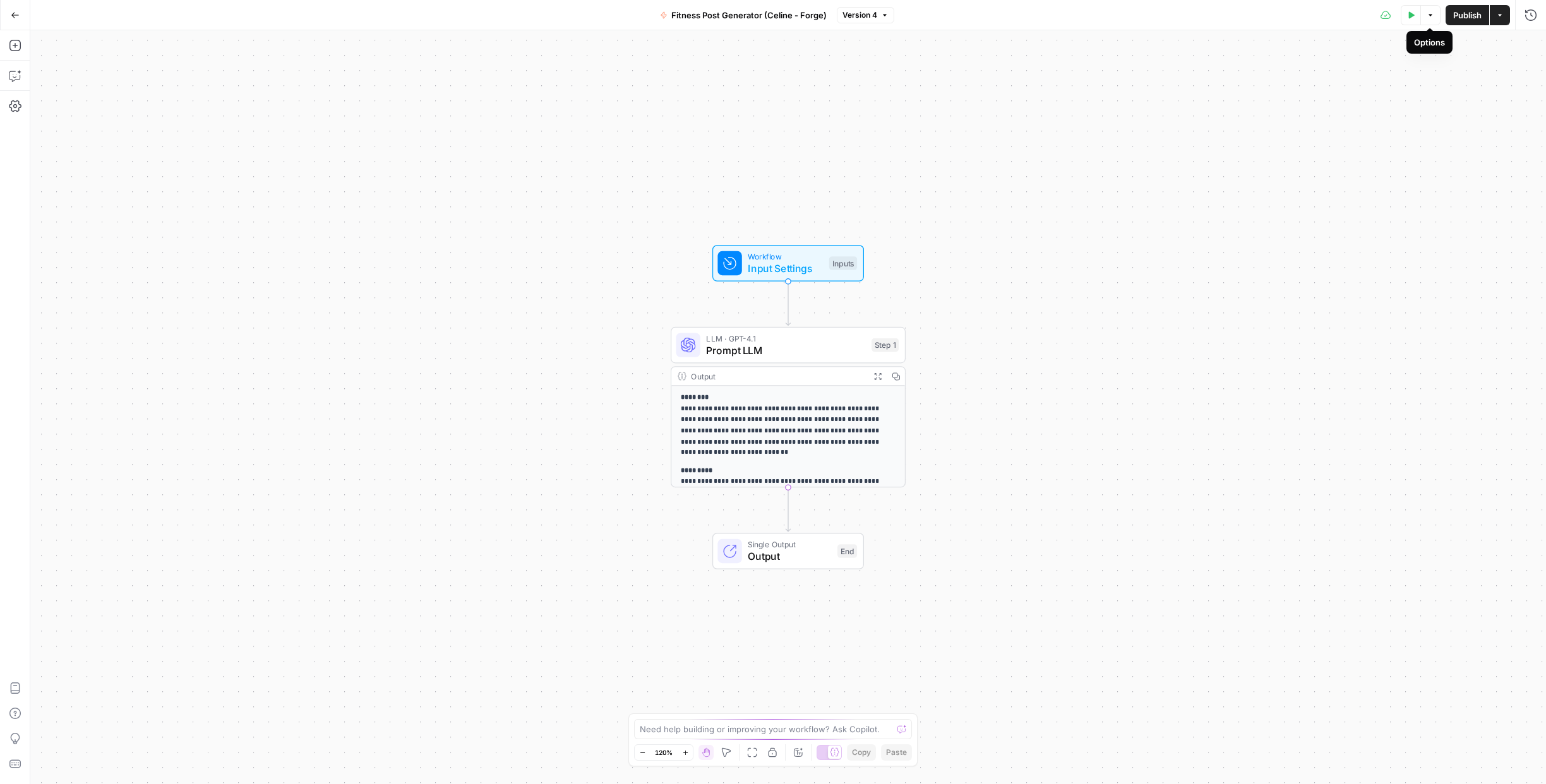
click at [1502, 16] on icon "button" at bounding box center [1499, 15] width 7 height 7
click at [1431, 13] on icon "button" at bounding box center [1430, 15] width 7 height 7
drag, startPoint x: 993, startPoint y: 374, endPoint x: 937, endPoint y: 342, distance: 64.5
click at [991, 371] on div "**********" at bounding box center [788, 407] width 1516 height 754
click at [793, 266] on span "Input Settings" at bounding box center [782, 267] width 75 height 15
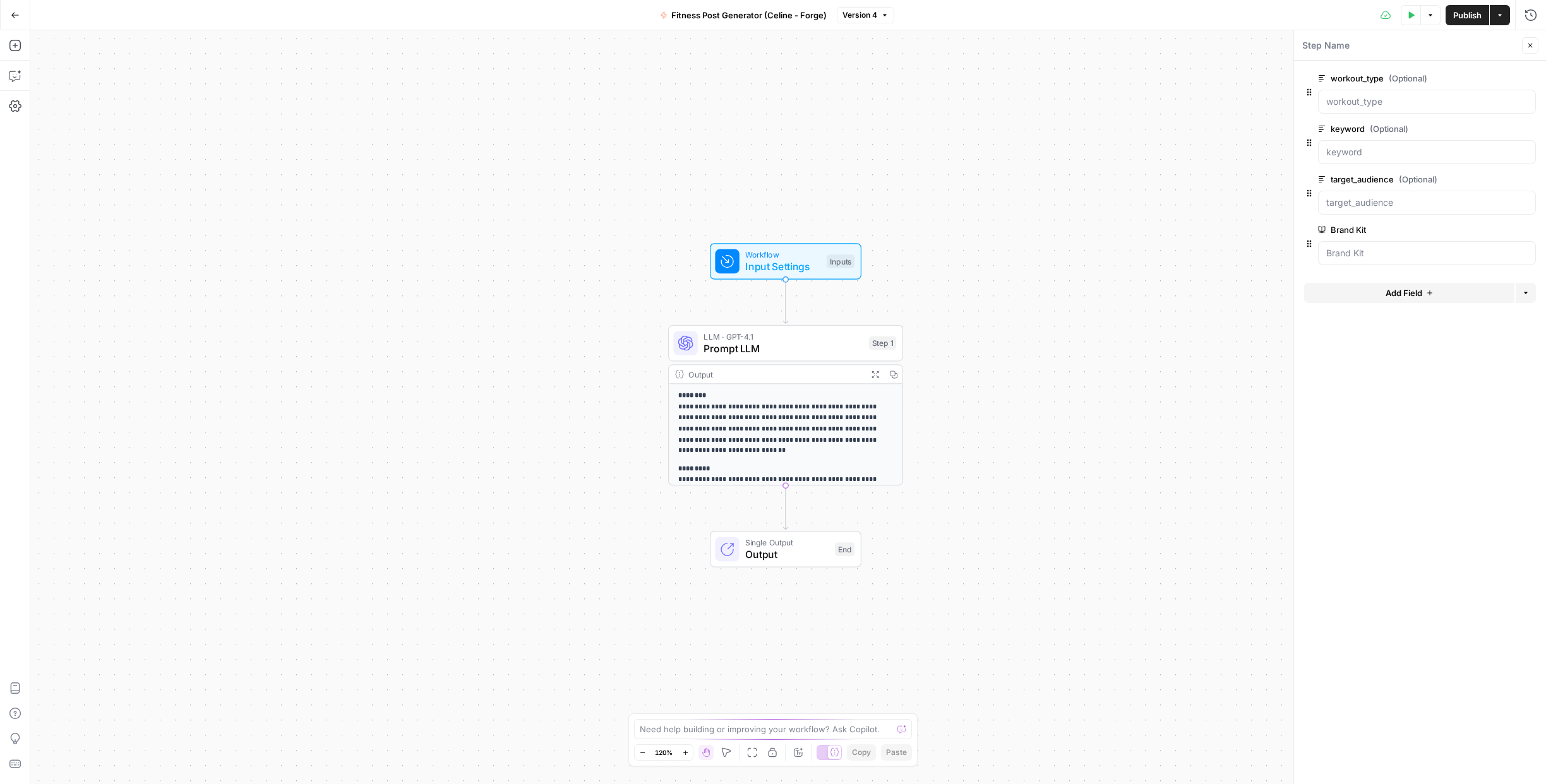
click at [1484, 230] on span "edit field" at bounding box center [1489, 230] width 28 height 10
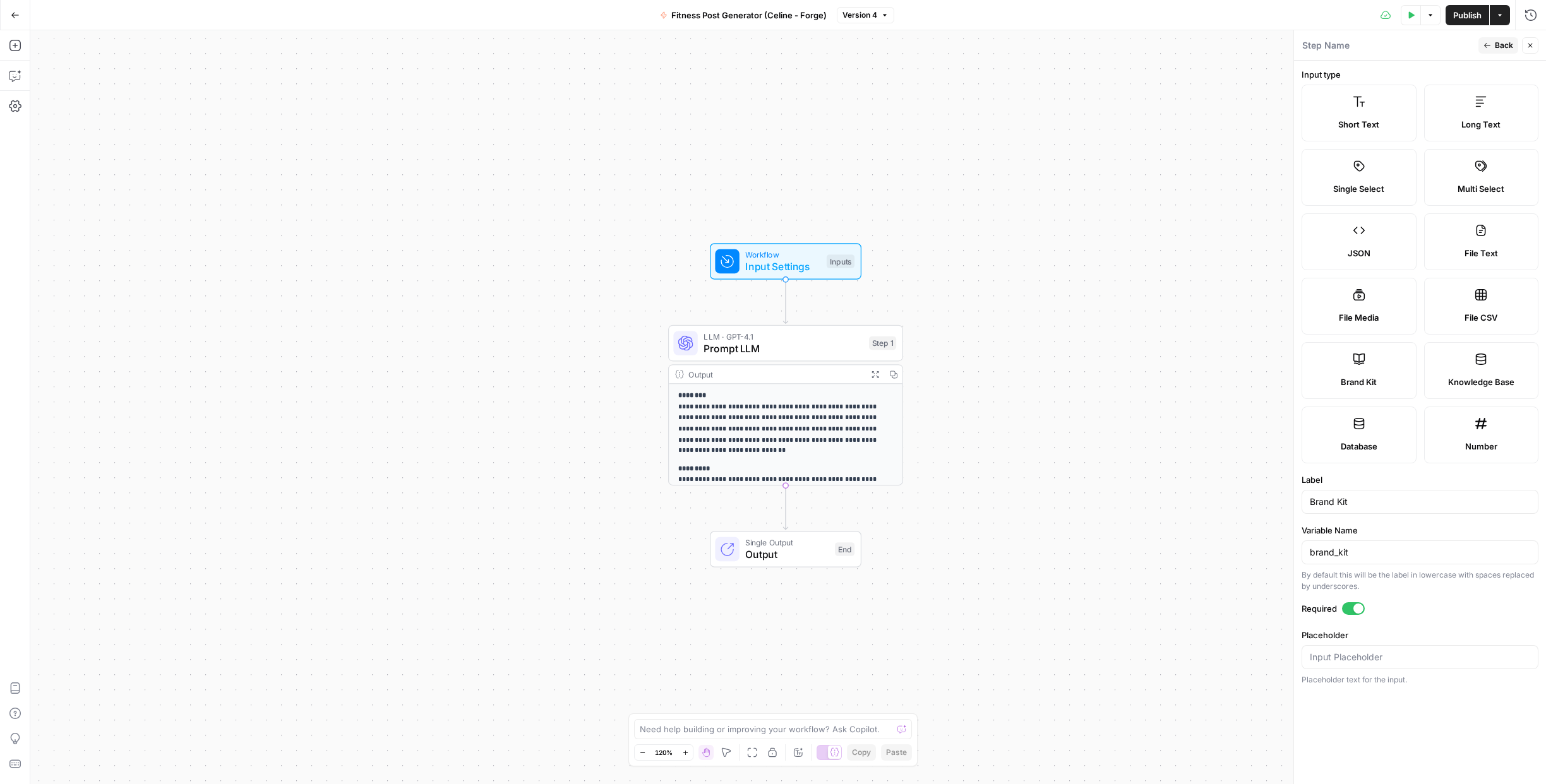
click at [1352, 599] on form "Input type Short Text Long Text Single Select Multi Select JSON File Text File …" at bounding box center [1419, 422] width 252 height 723
click at [1357, 610] on div at bounding box center [1358, 609] width 10 height 10
click at [1511, 43] on span "Back" at bounding box center [1503, 46] width 18 height 11
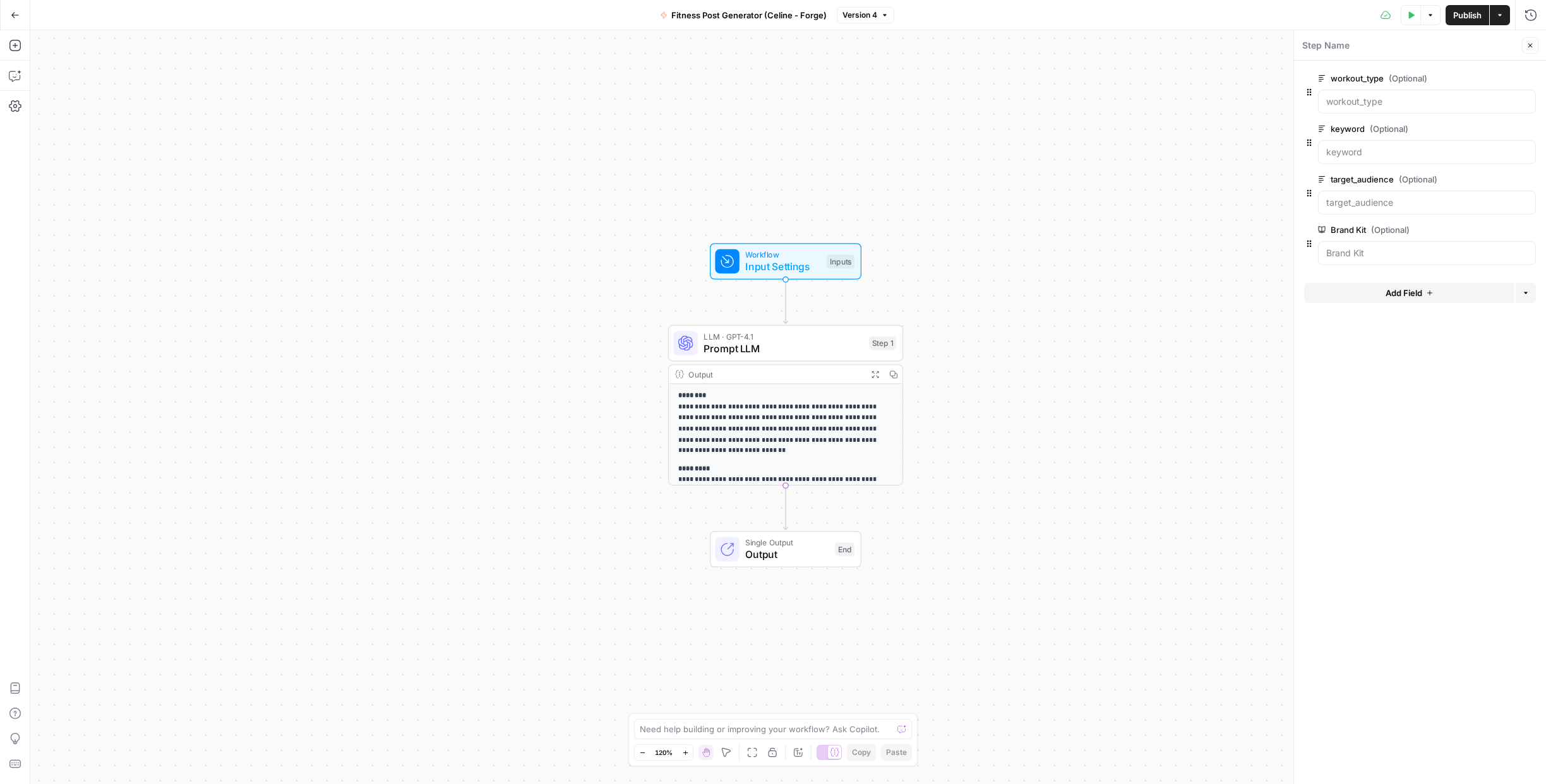
click at [1212, 116] on div "**********" at bounding box center [788, 407] width 1516 height 754
click at [16, 15] on icon "button" at bounding box center [15, 15] width 9 height 9
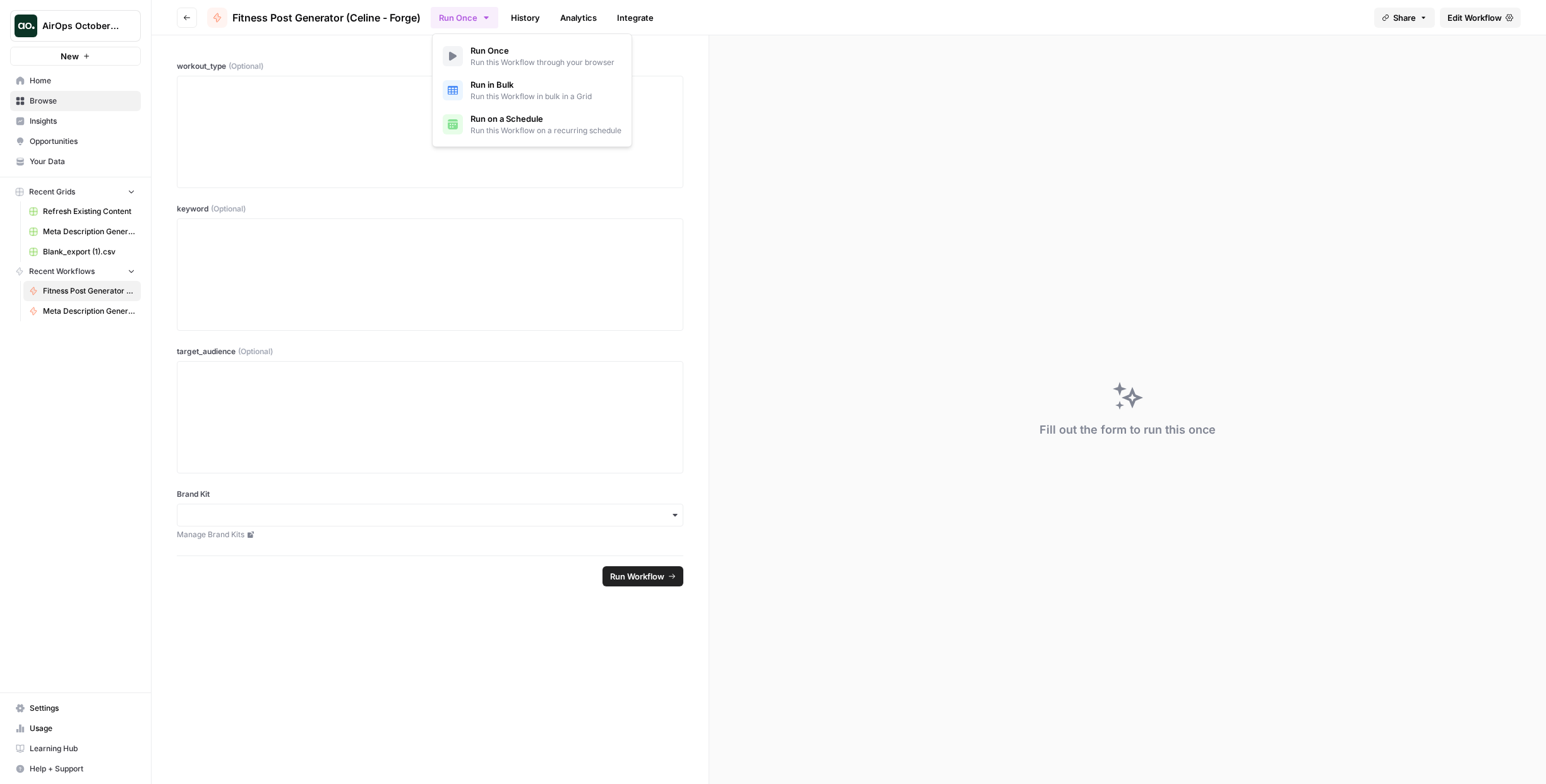
click at [490, 18] on icon "button" at bounding box center [486, 17] width 10 height 10
click at [504, 88] on span "Run in Bulk" at bounding box center [531, 84] width 121 height 12
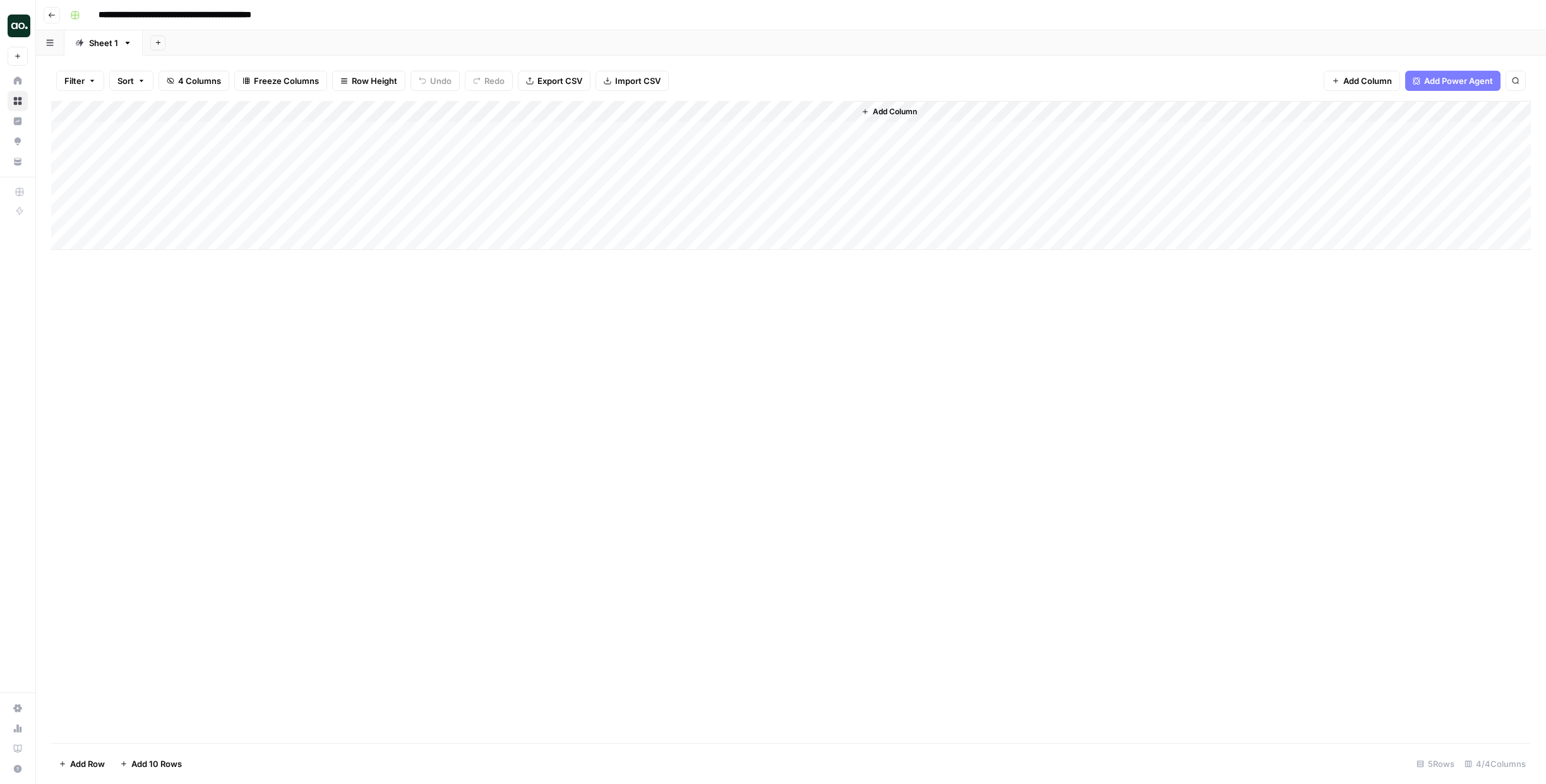
click at [235, 133] on div "Add Column" at bounding box center [791, 175] width 1480 height 149
click at [98, 129] on textarea "****" at bounding box center [195, 134] width 202 height 18
click at [197, 136] on textarea "**********" at bounding box center [195, 134] width 202 height 18
type textarea "**********"
type textarea "*"
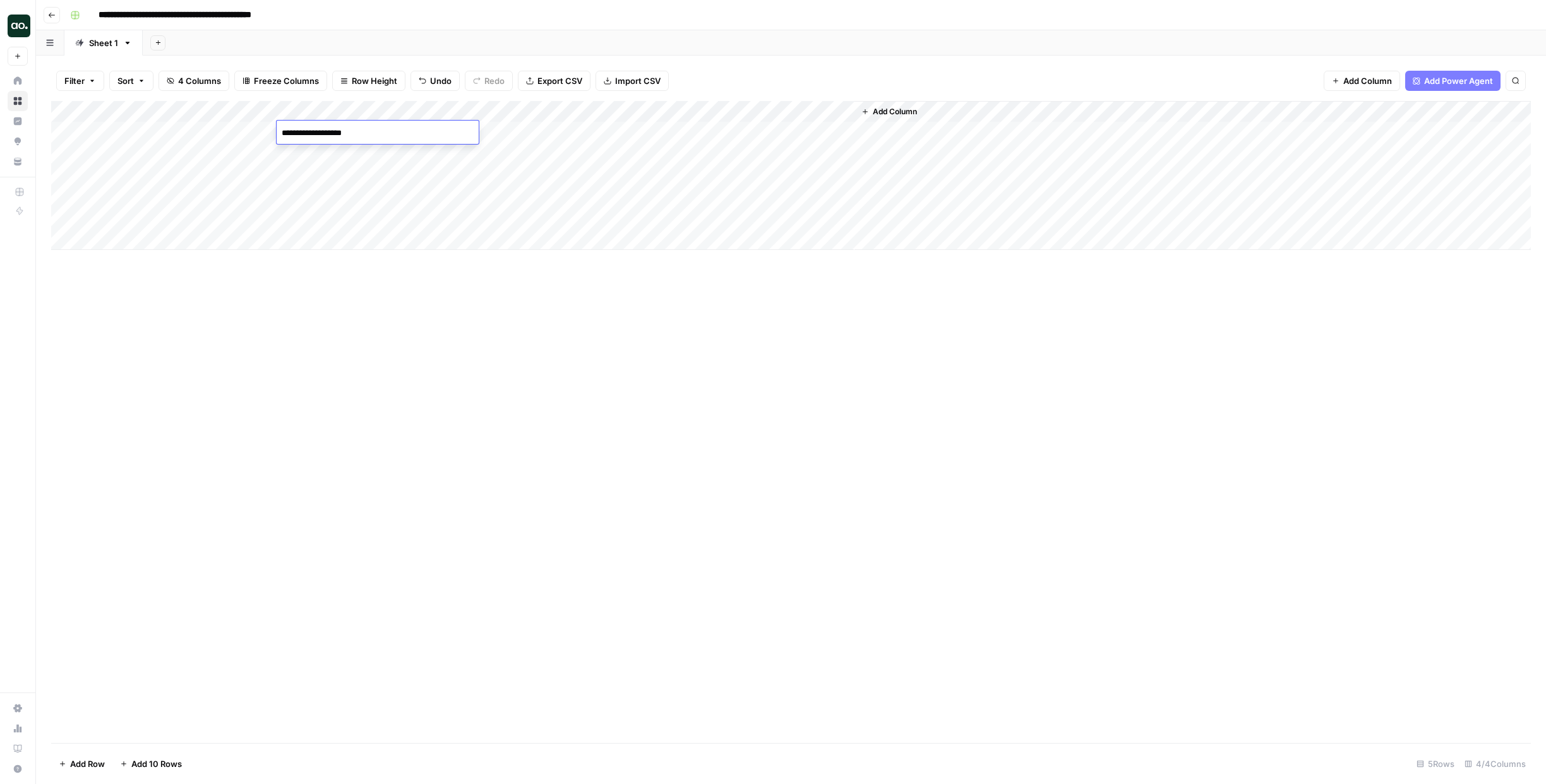
type textarea "**********"
click at [221, 128] on div "Add Column" at bounding box center [791, 175] width 1480 height 149
click at [177, 129] on div "Add Column" at bounding box center [791, 175] width 1480 height 149
drag, startPoint x: 169, startPoint y: 135, endPoint x: 202, endPoint y: 130, distance: 33.4
click at [202, 130] on textarea "**********" at bounding box center [195, 134] width 202 height 18
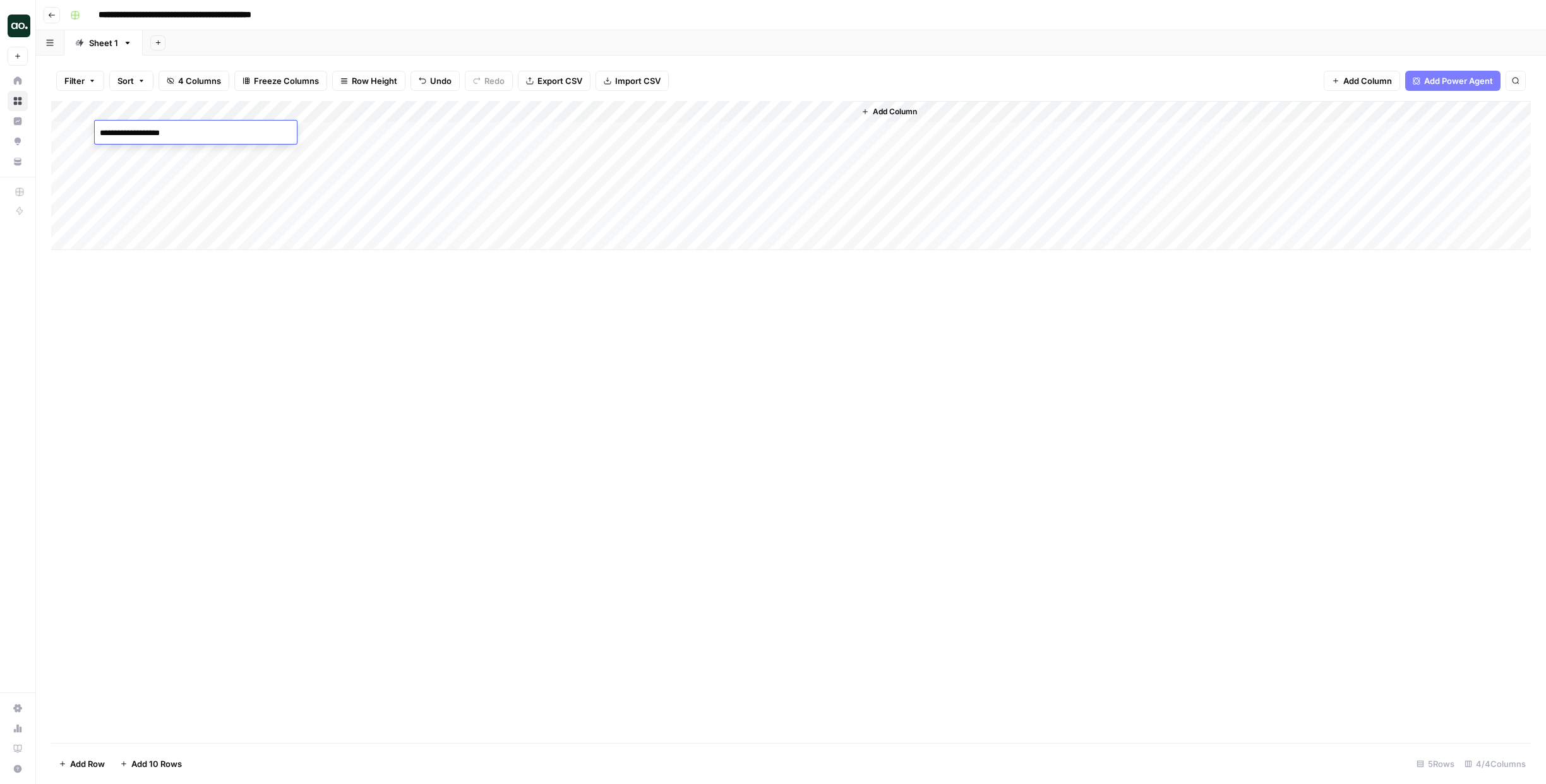
type textarea "**********"
click at [358, 136] on div "Add Column" at bounding box center [791, 175] width 1480 height 149
click at [490, 128] on div "Add Column" at bounding box center [791, 175] width 1480 height 149
type textarea "********"
drag, startPoint x: 729, startPoint y: 134, endPoint x: 714, endPoint y: 129, distance: 15.8
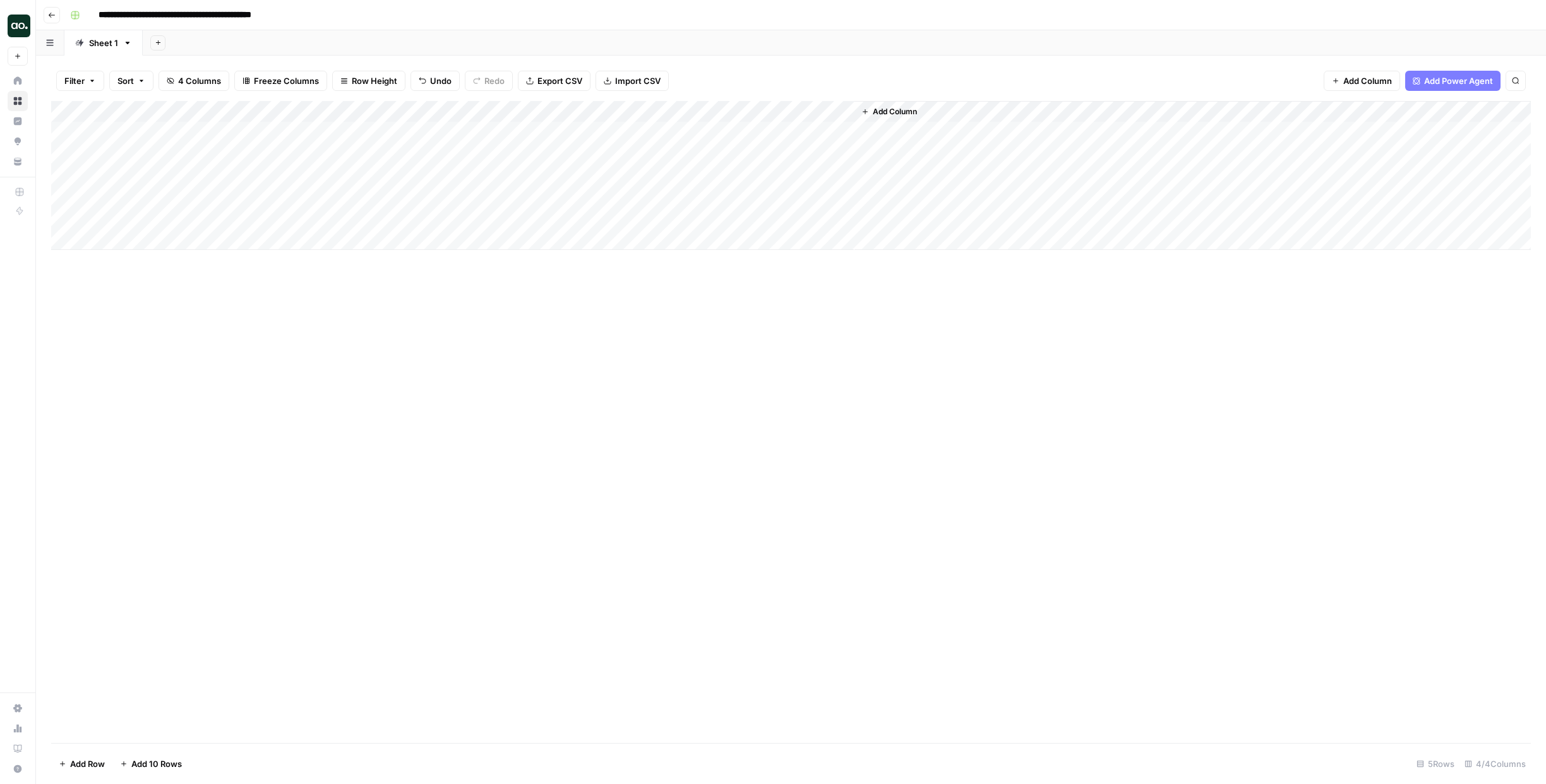
click at [727, 133] on div "Add Column" at bounding box center [791, 175] width 1480 height 149
click at [746, 134] on div "Add Column" at bounding box center [791, 175] width 1480 height 149
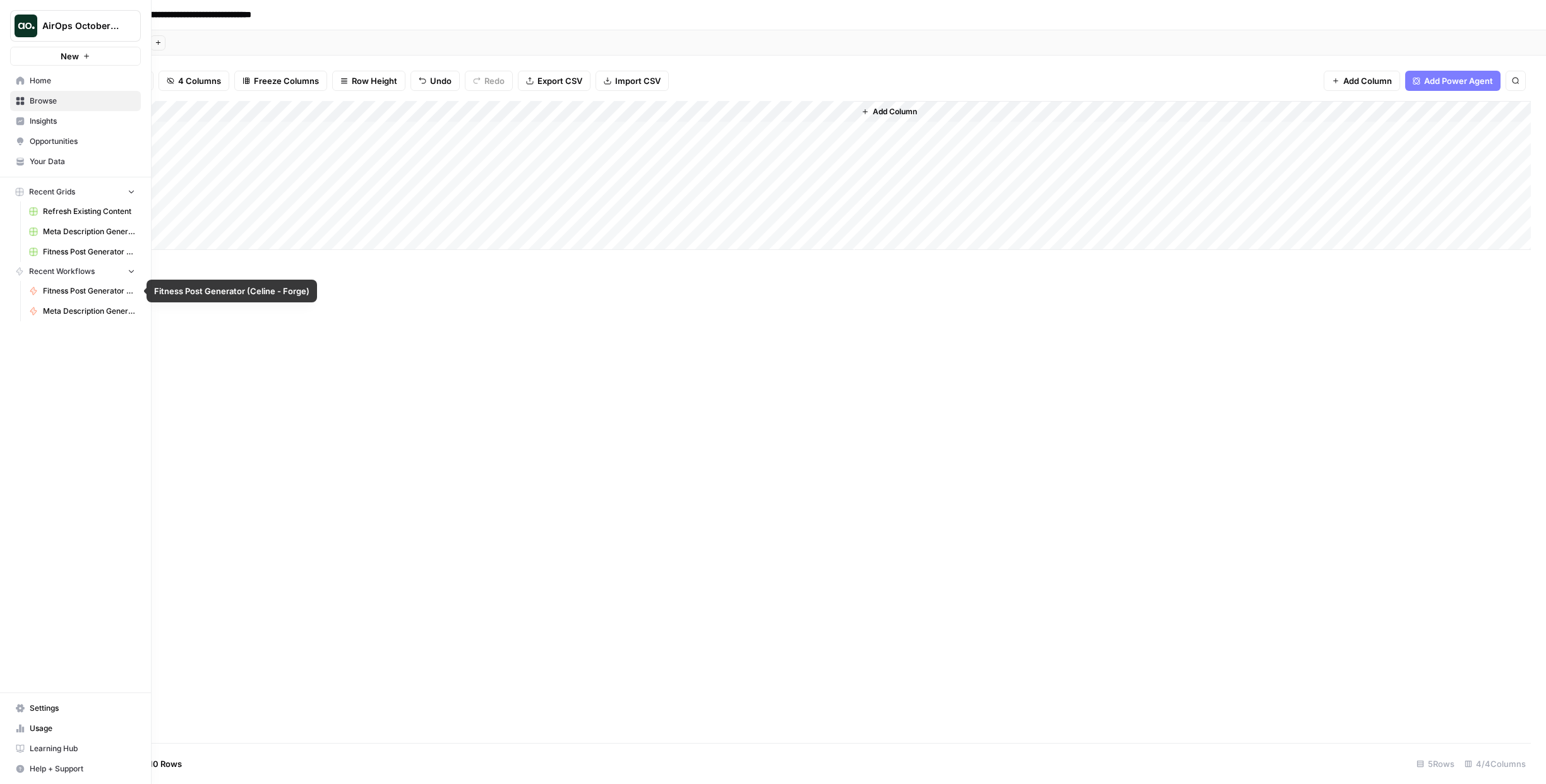
click at [73, 289] on span "Fitness Post Generator (Celine - Forge)" at bounding box center [89, 291] width 92 height 11
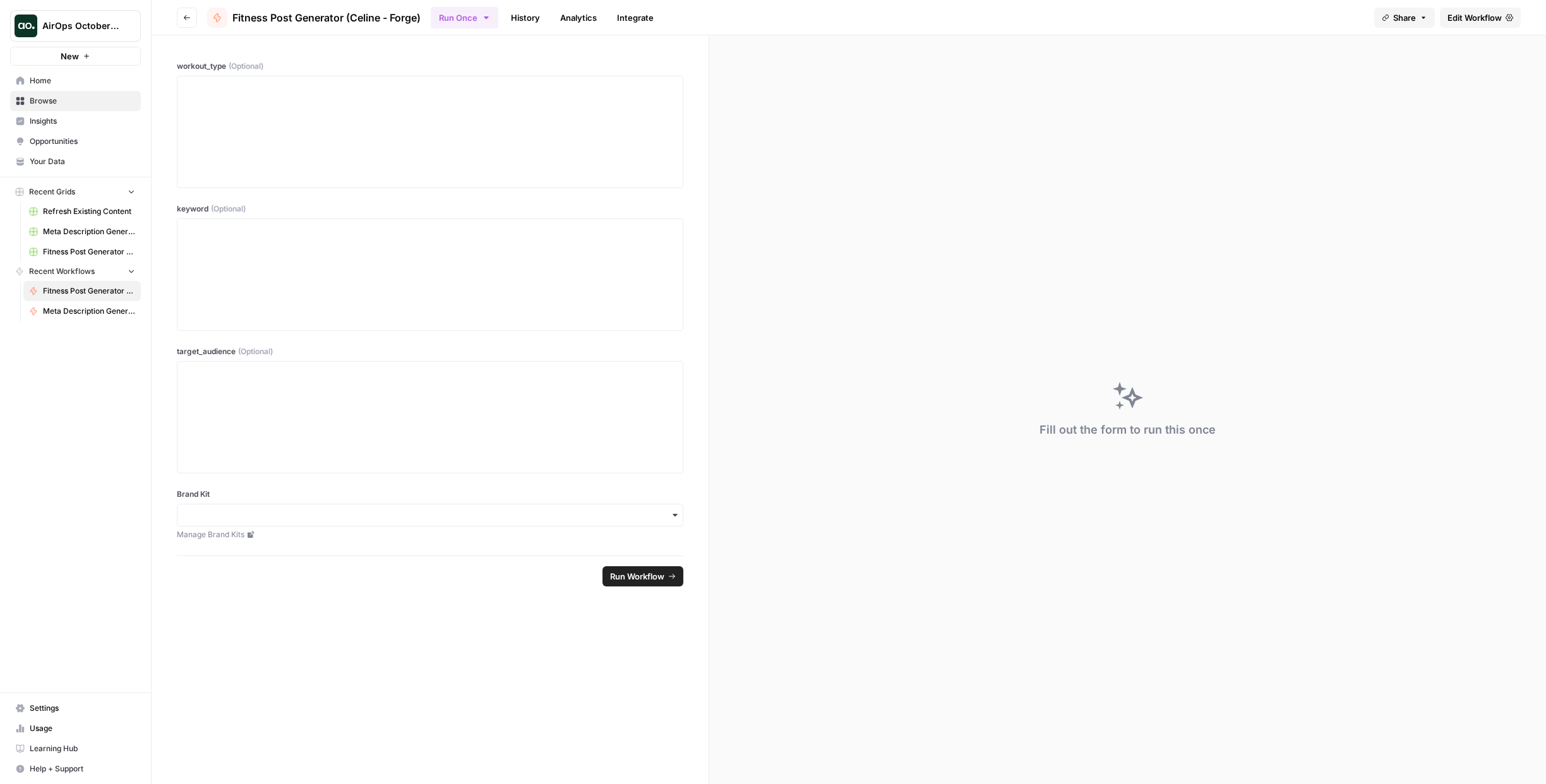
click at [1475, 21] on span "Edit Workflow" at bounding box center [1475, 17] width 54 height 12
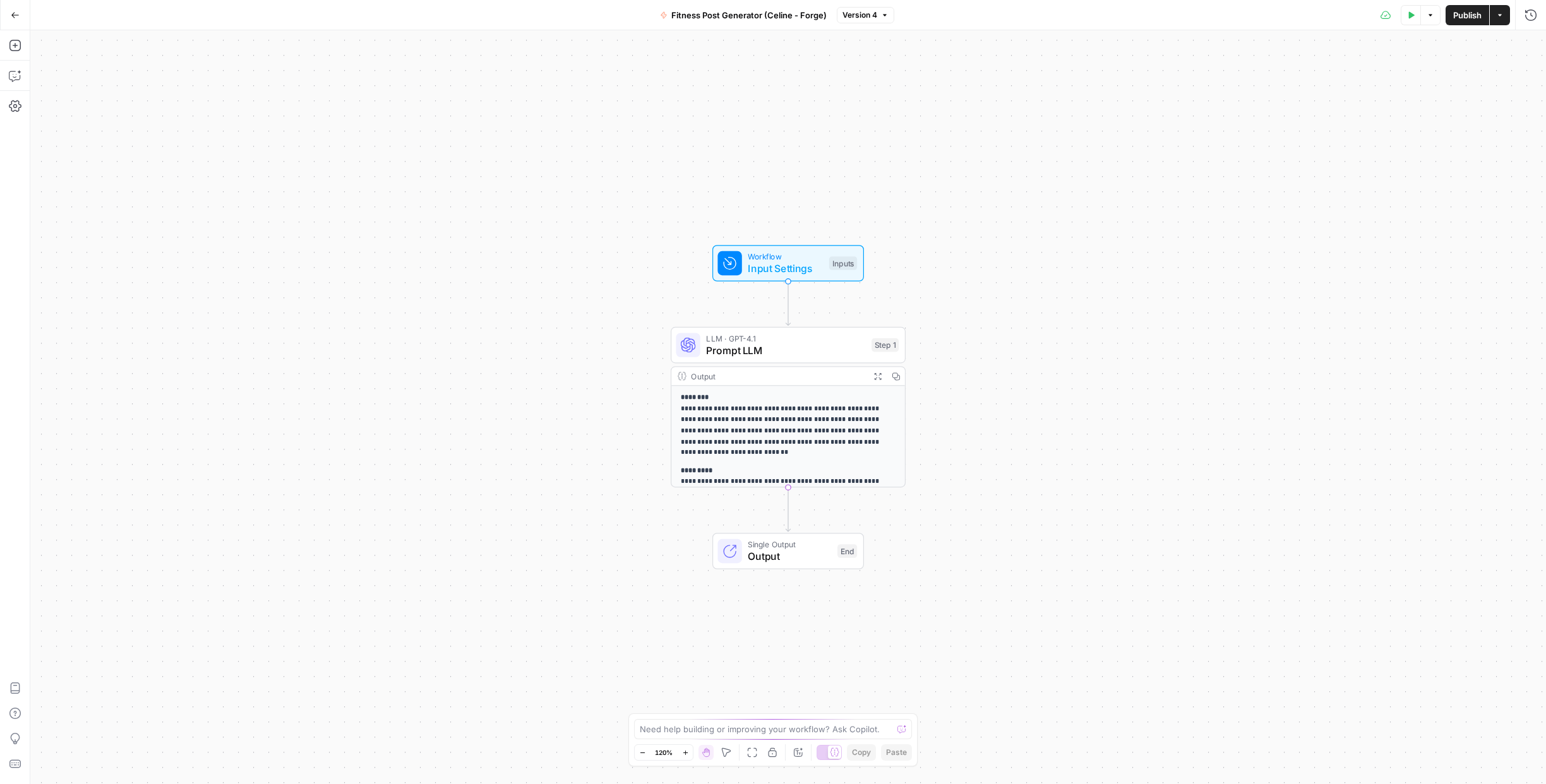
click at [797, 259] on span "Workflow" at bounding box center [786, 257] width 75 height 12
click at [1493, 226] on span "edit field" at bounding box center [1489, 230] width 28 height 10
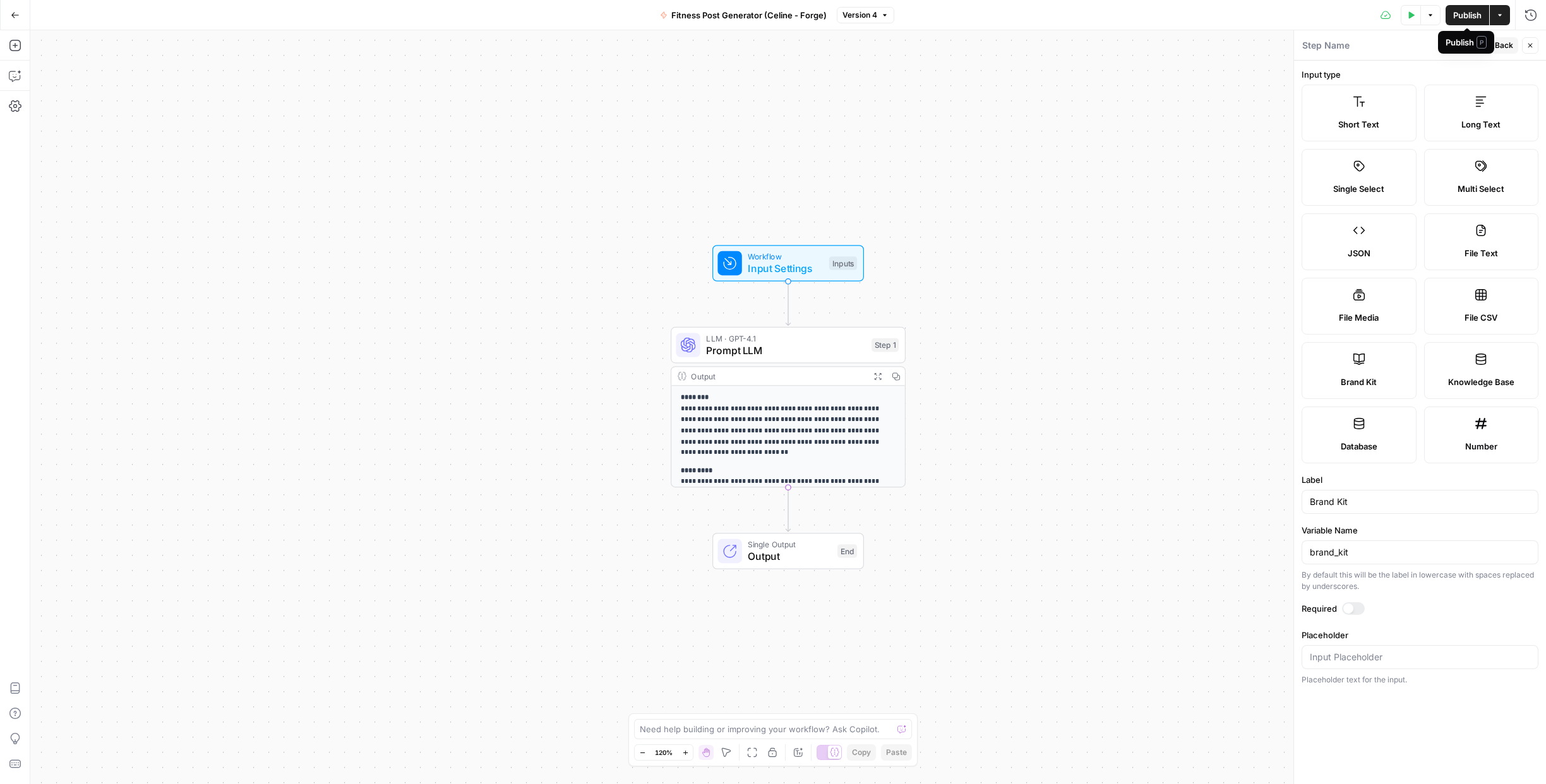
click at [1474, 17] on span "Publish" at bounding box center [1467, 15] width 29 height 12
click at [1234, 268] on div "**********" at bounding box center [788, 407] width 1516 height 754
click at [14, 16] on icon "button" at bounding box center [15, 15] width 9 height 9
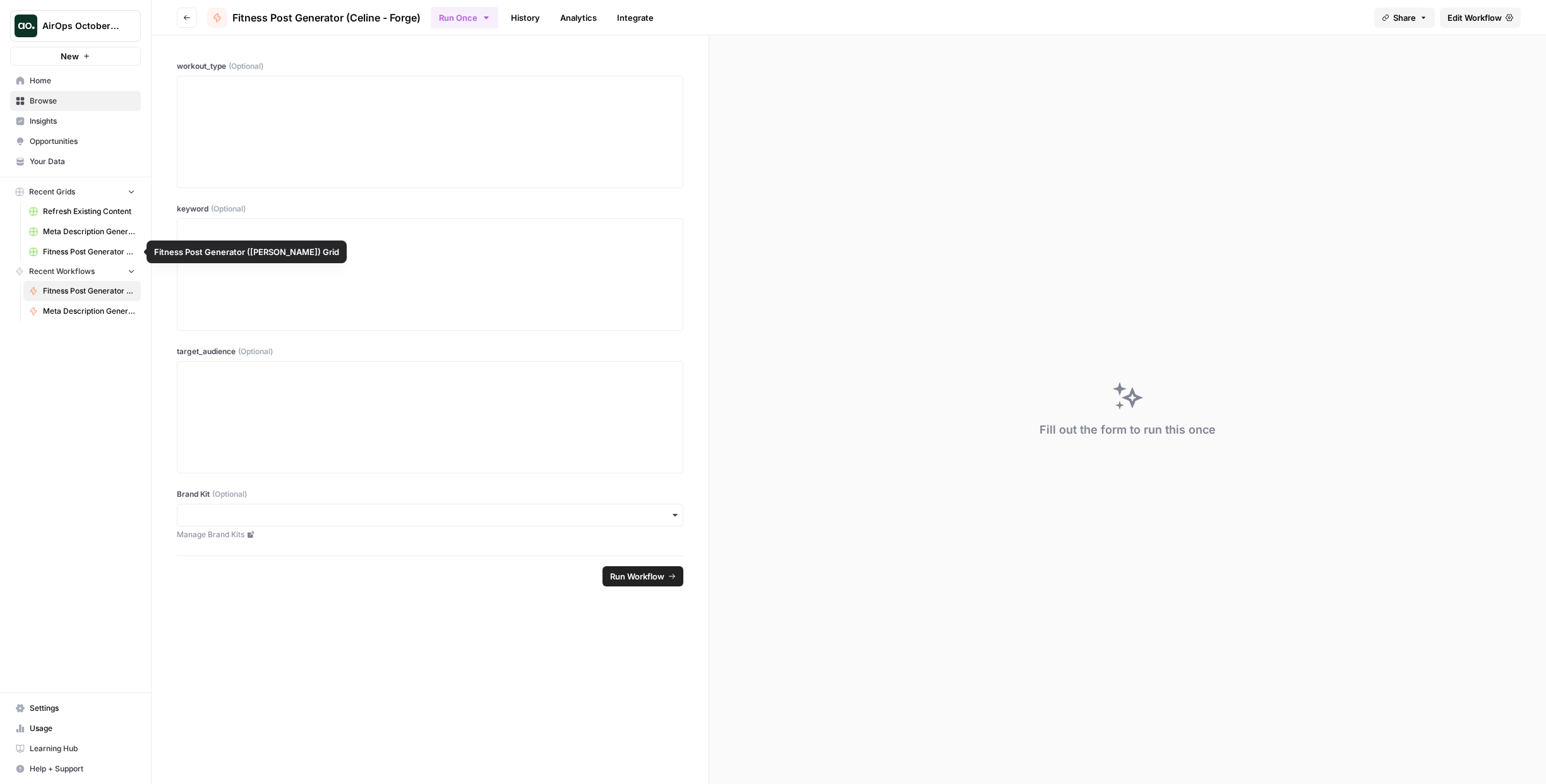
click at [93, 249] on span "Fitness Post Generator ([PERSON_NAME]) Grid" at bounding box center [89, 252] width 92 height 11
click at [131, 191] on icon "button" at bounding box center [131, 191] width 9 height 9
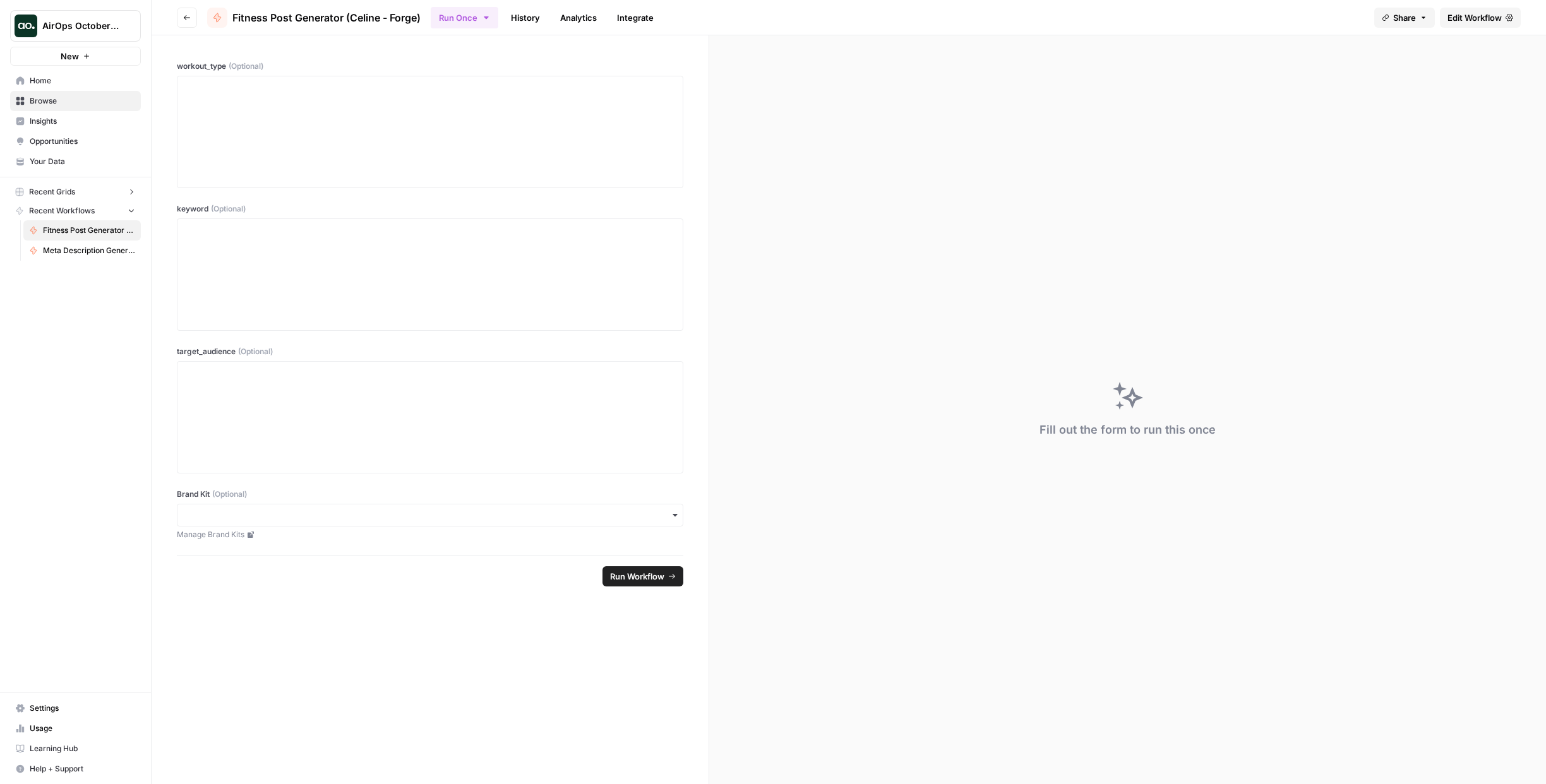
click at [131, 191] on icon "button" at bounding box center [132, 192] width 3 height 5
click at [45, 98] on span "Browse" at bounding box center [82, 101] width 106 height 11
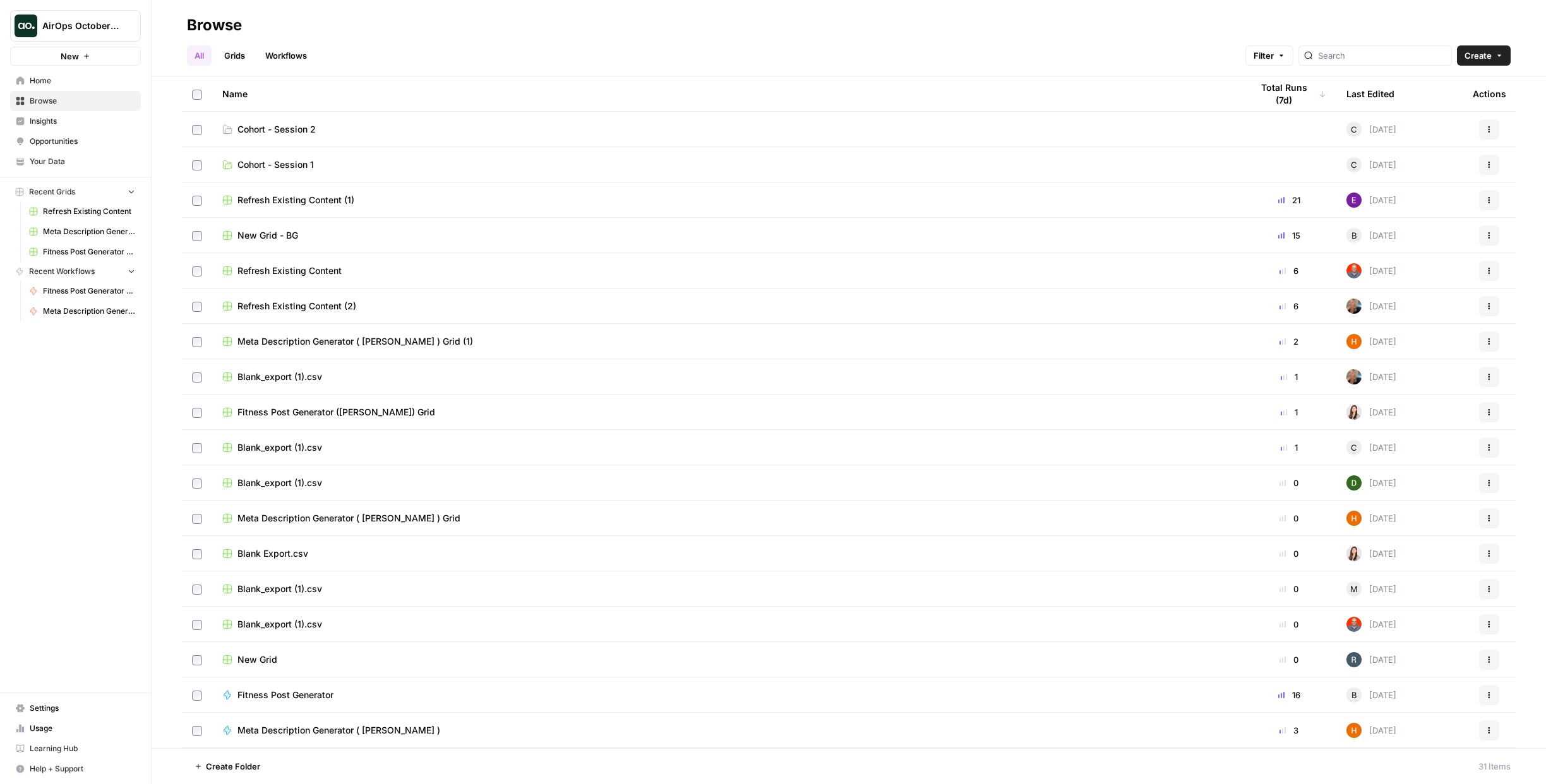
click at [262, 128] on span "Cohort - Session 2" at bounding box center [276, 129] width 78 height 12
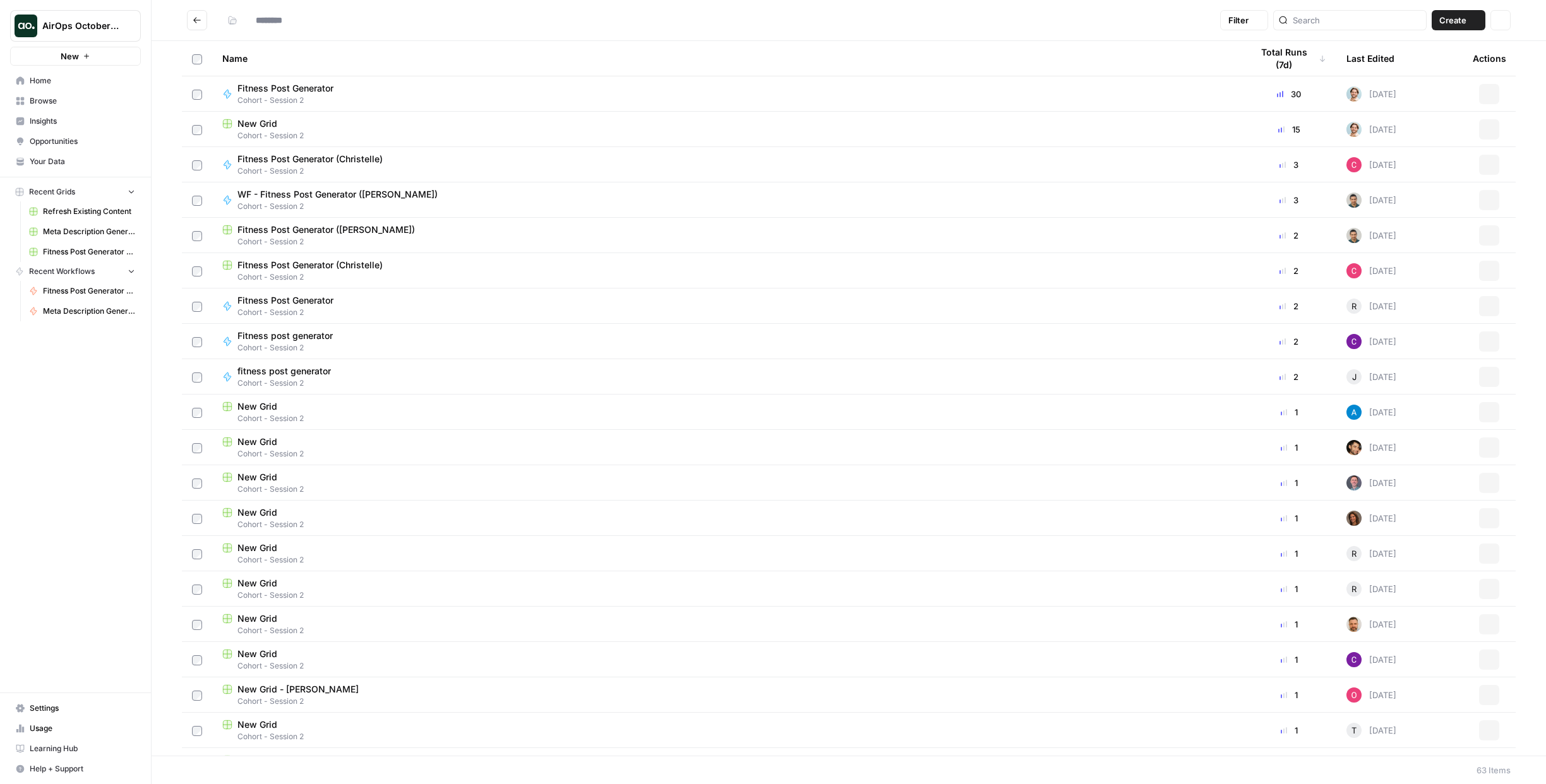
type input "**********"
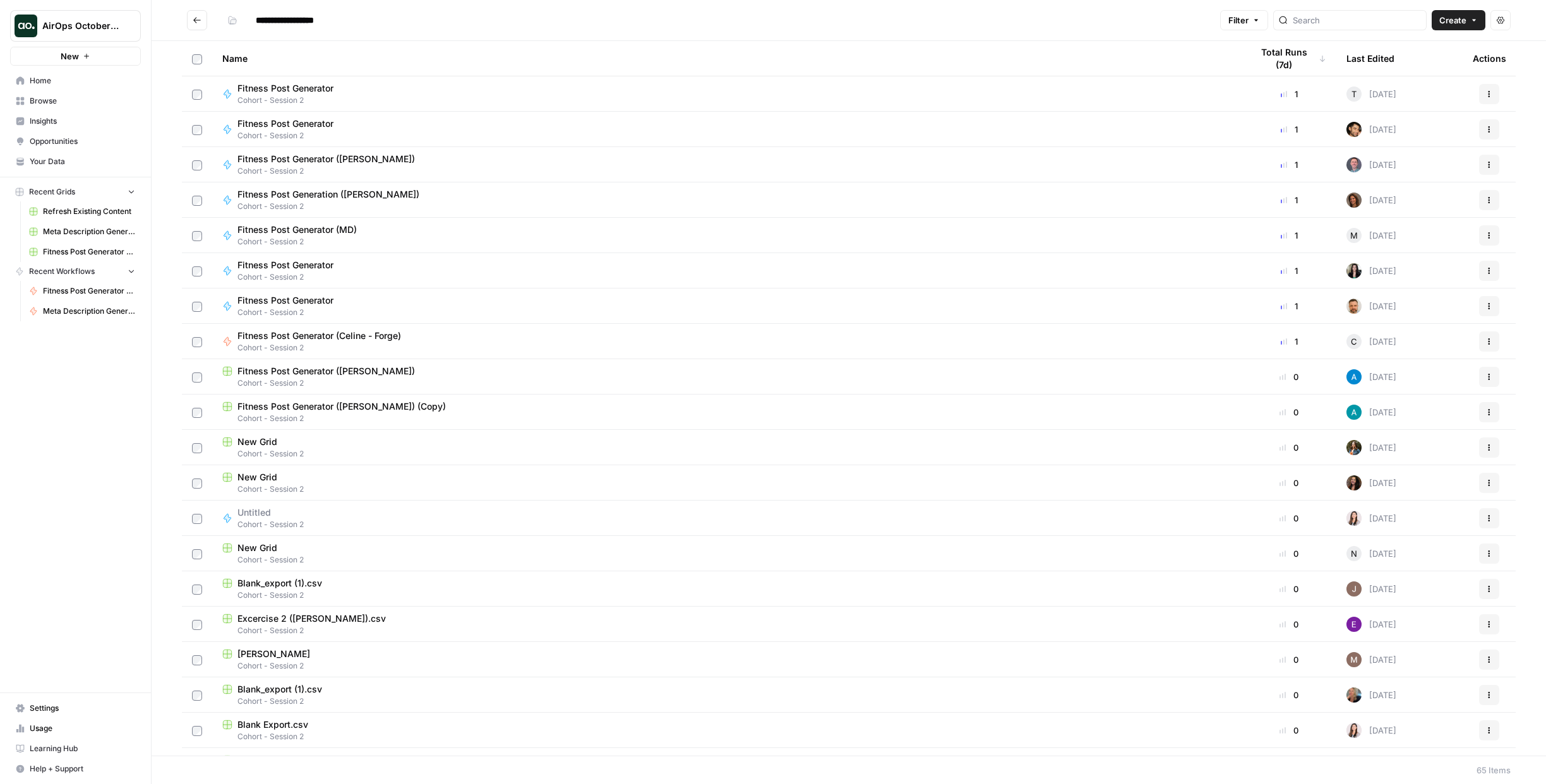
scroll to position [1619, 0]
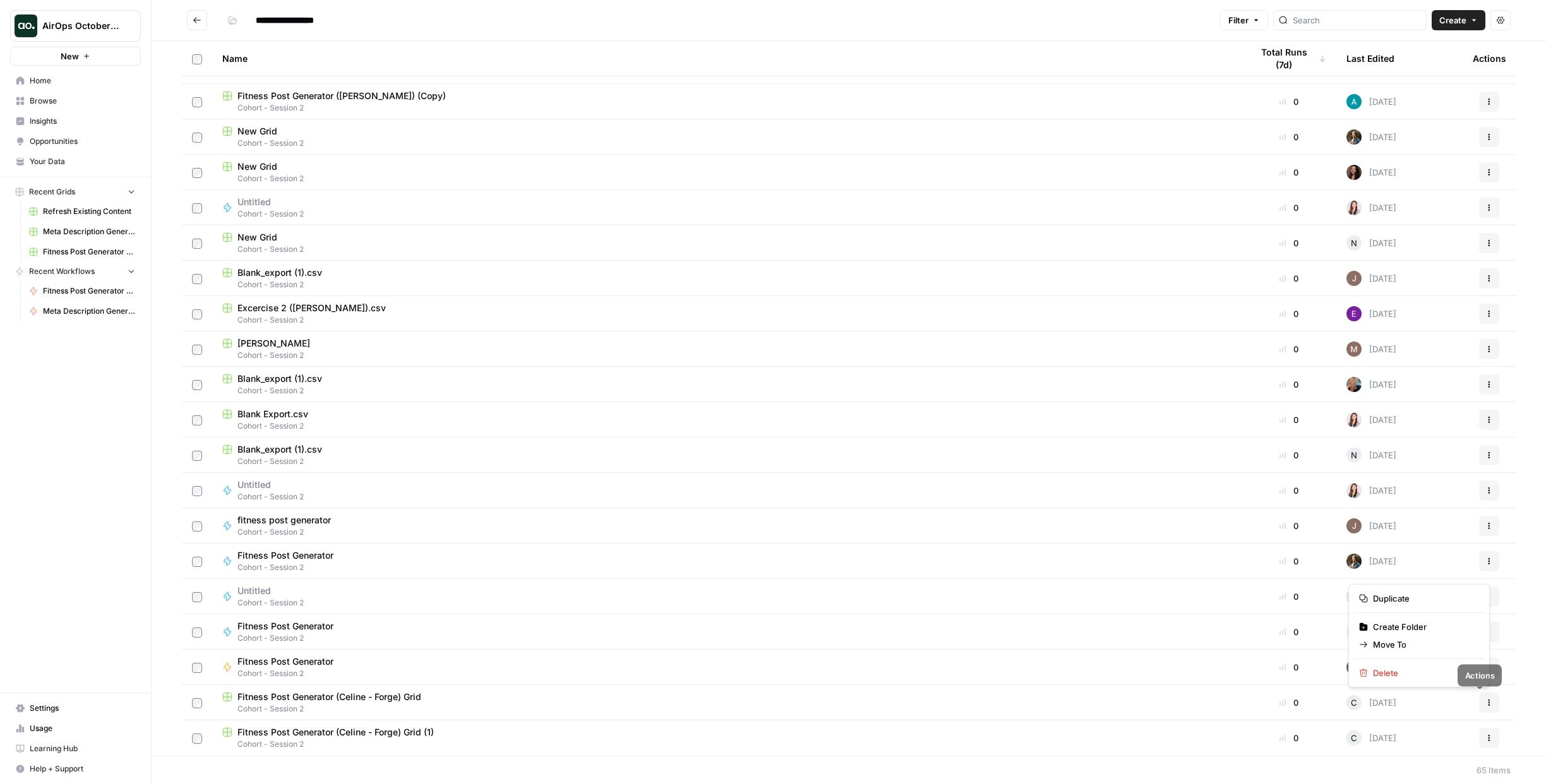
click at [1485, 704] on icon "button" at bounding box center [1489, 702] width 7 height 7
click at [1409, 672] on span "Delete" at bounding box center [1423, 672] width 101 height 12
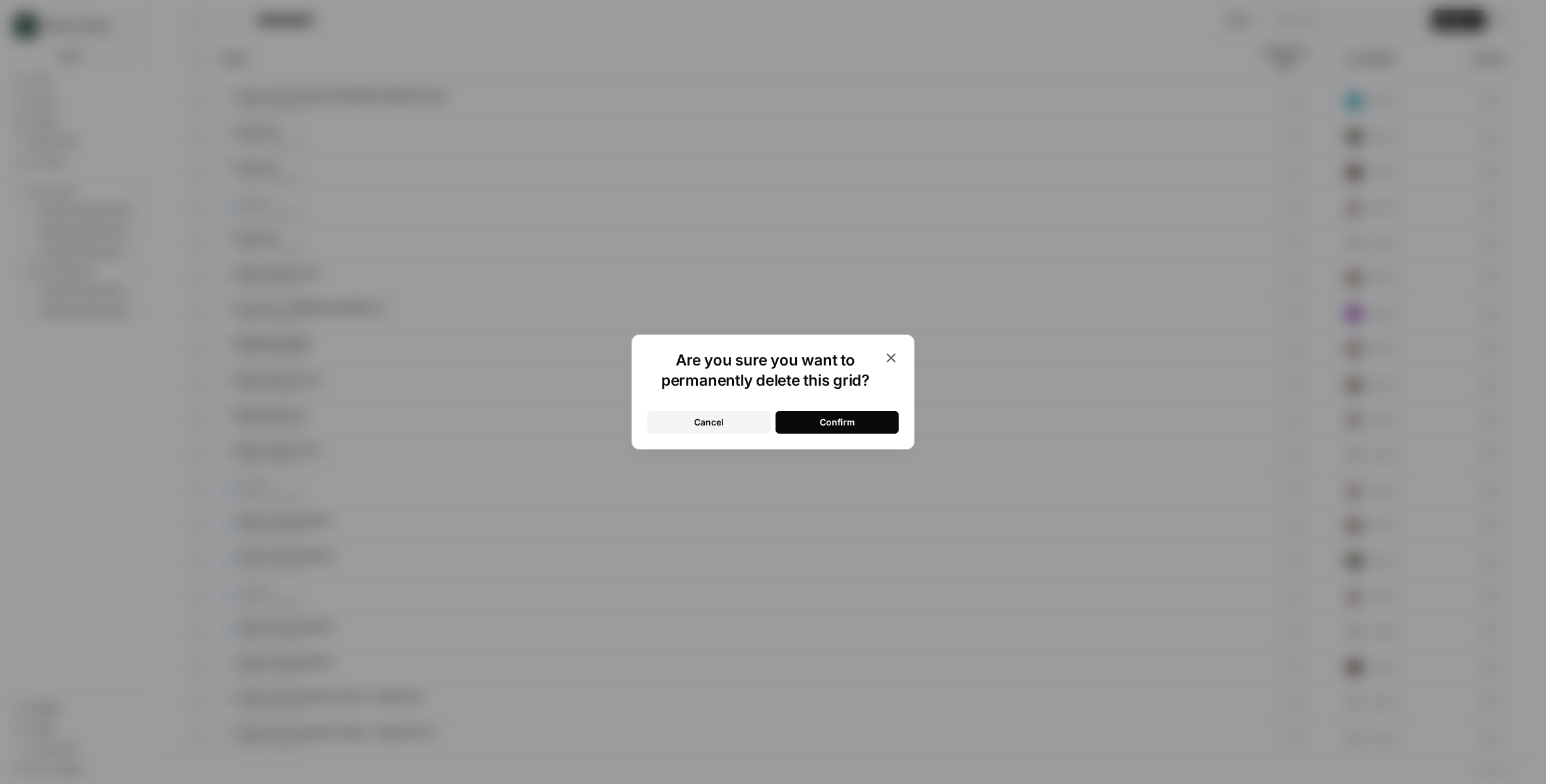
click at [799, 411] on button "Confirm" at bounding box center [837, 422] width 123 height 23
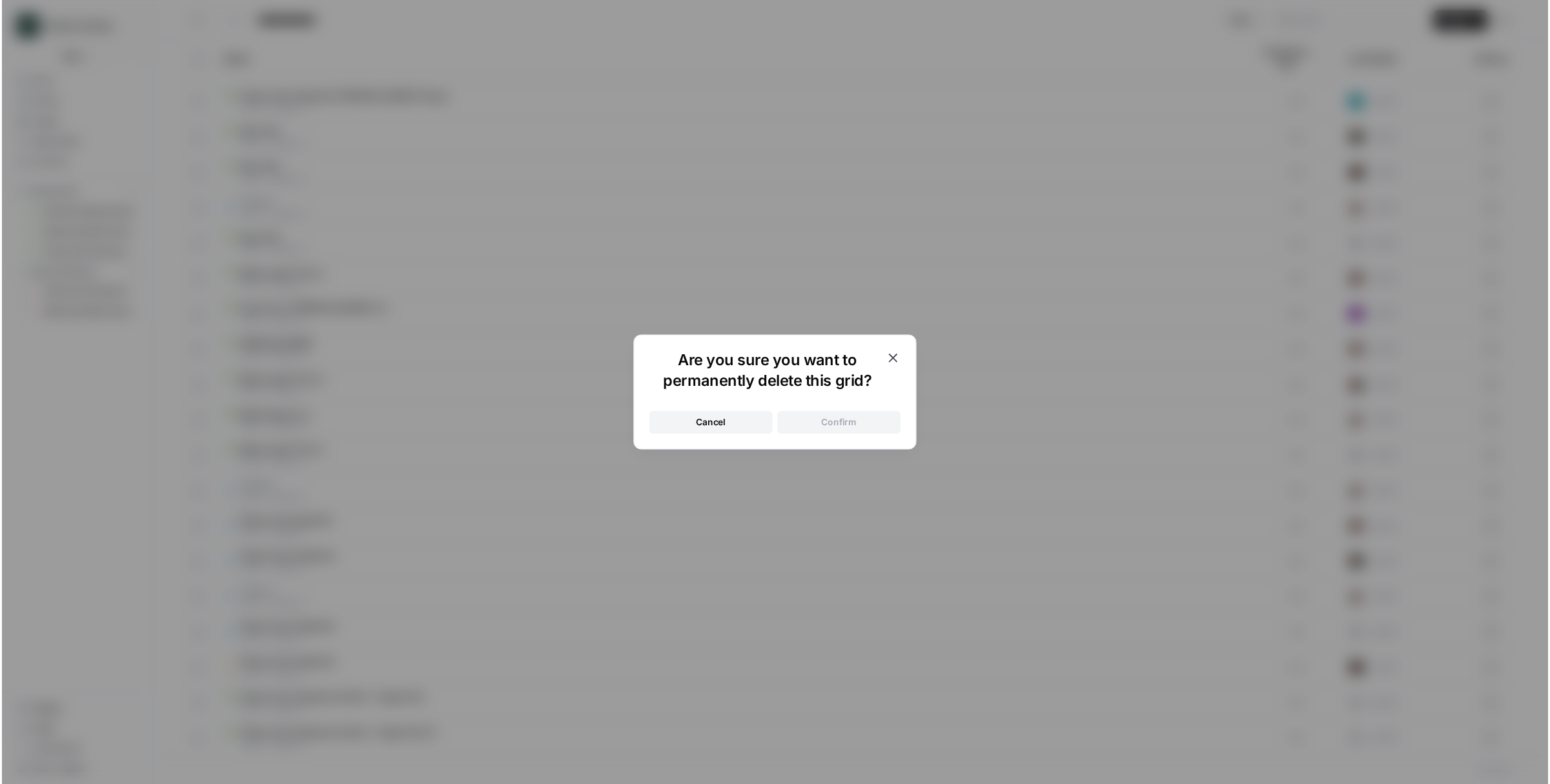
scroll to position [1619, 0]
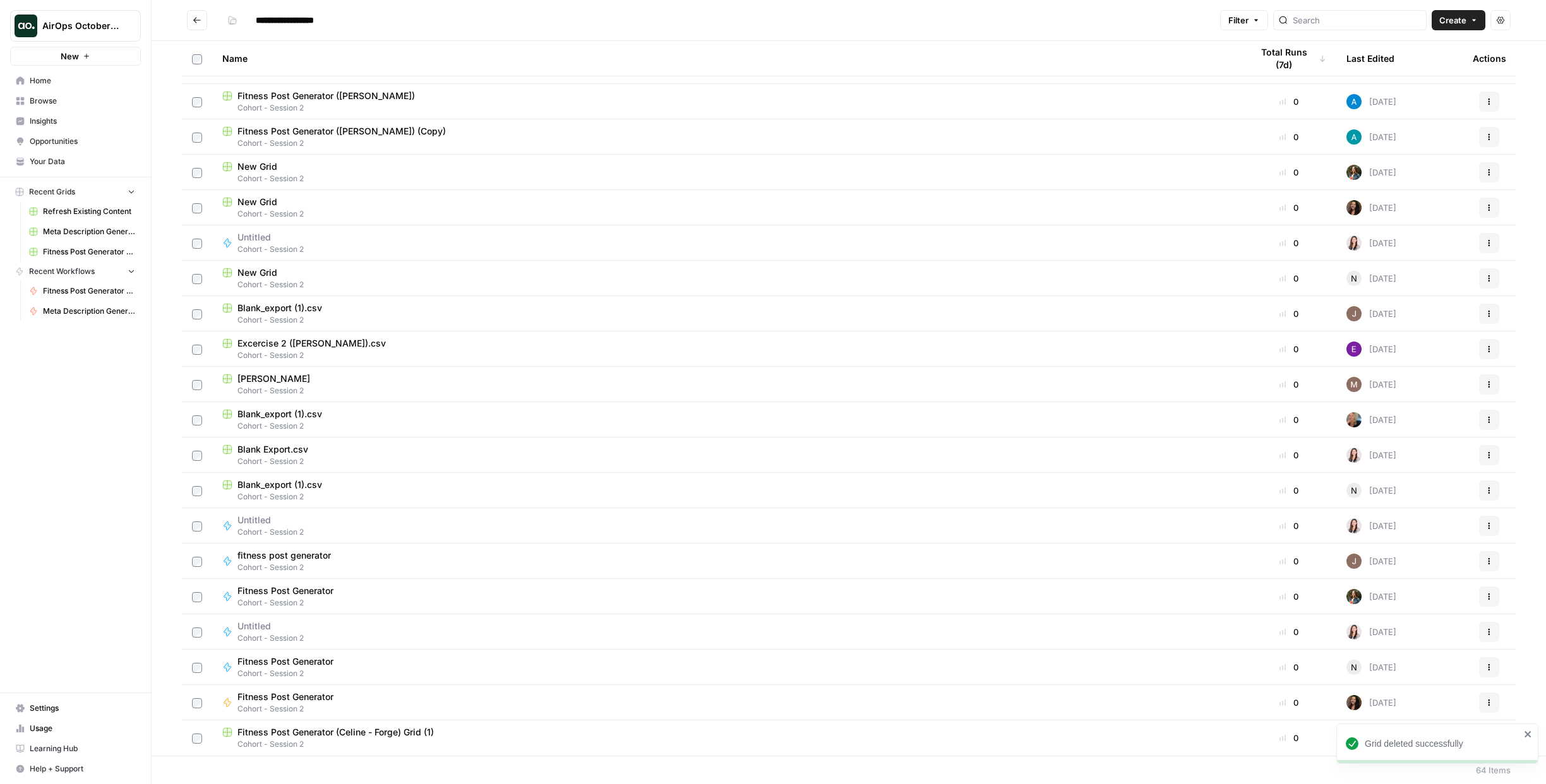
click at [329, 732] on span "Fitness Post Generator (Celine - Forge) Grid (1)" at bounding box center [335, 732] width 196 height 12
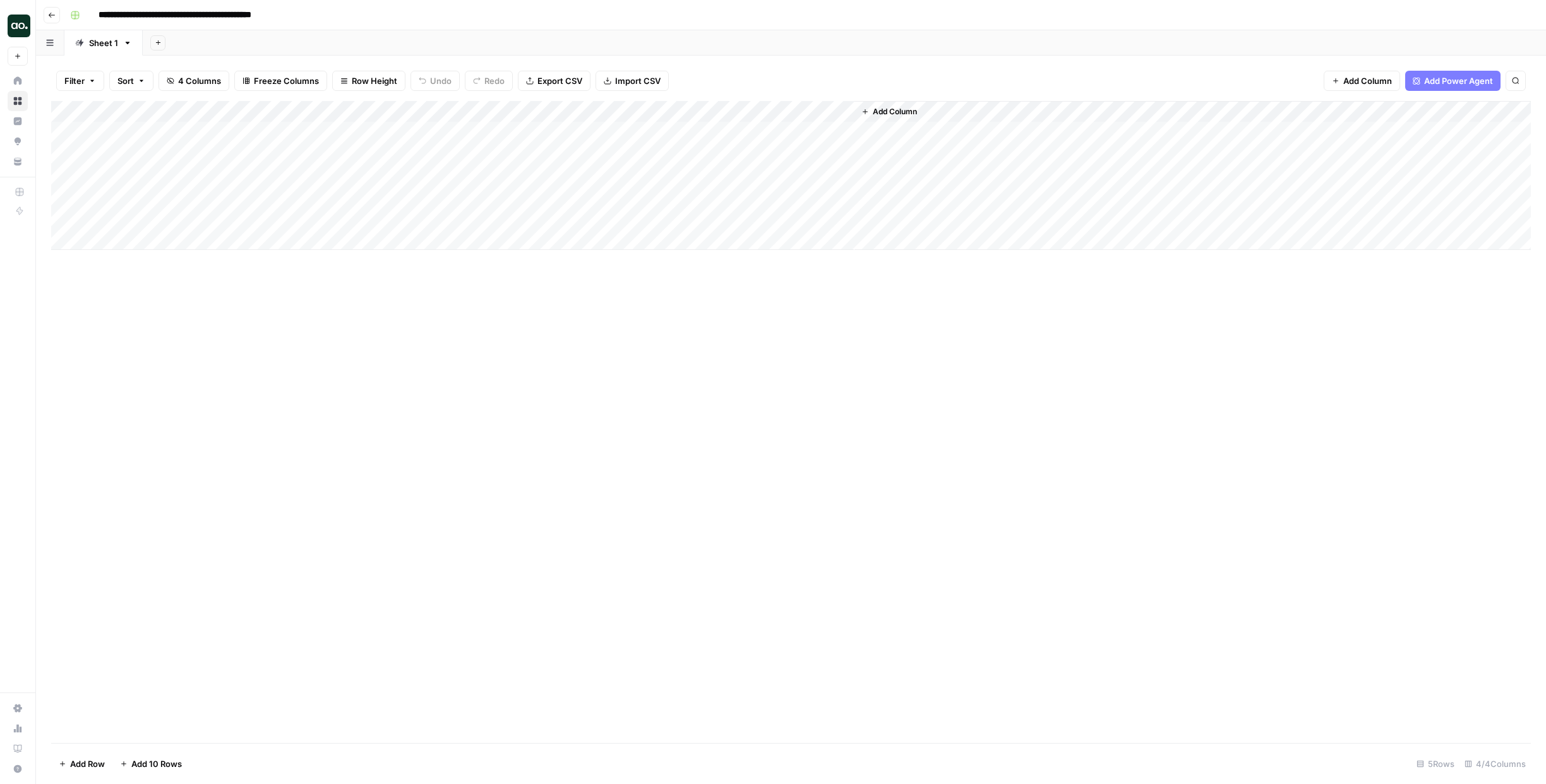
click at [284, 12] on input "**********" at bounding box center [198, 15] width 210 height 21
drag, startPoint x: 267, startPoint y: 15, endPoint x: 294, endPoint y: 16, distance: 27.0
click at [294, 16] on input "**********" at bounding box center [198, 15] width 210 height 21
click at [196, 19] on input "**********" at bounding box center [181, 15] width 177 height 21
type input "**********"
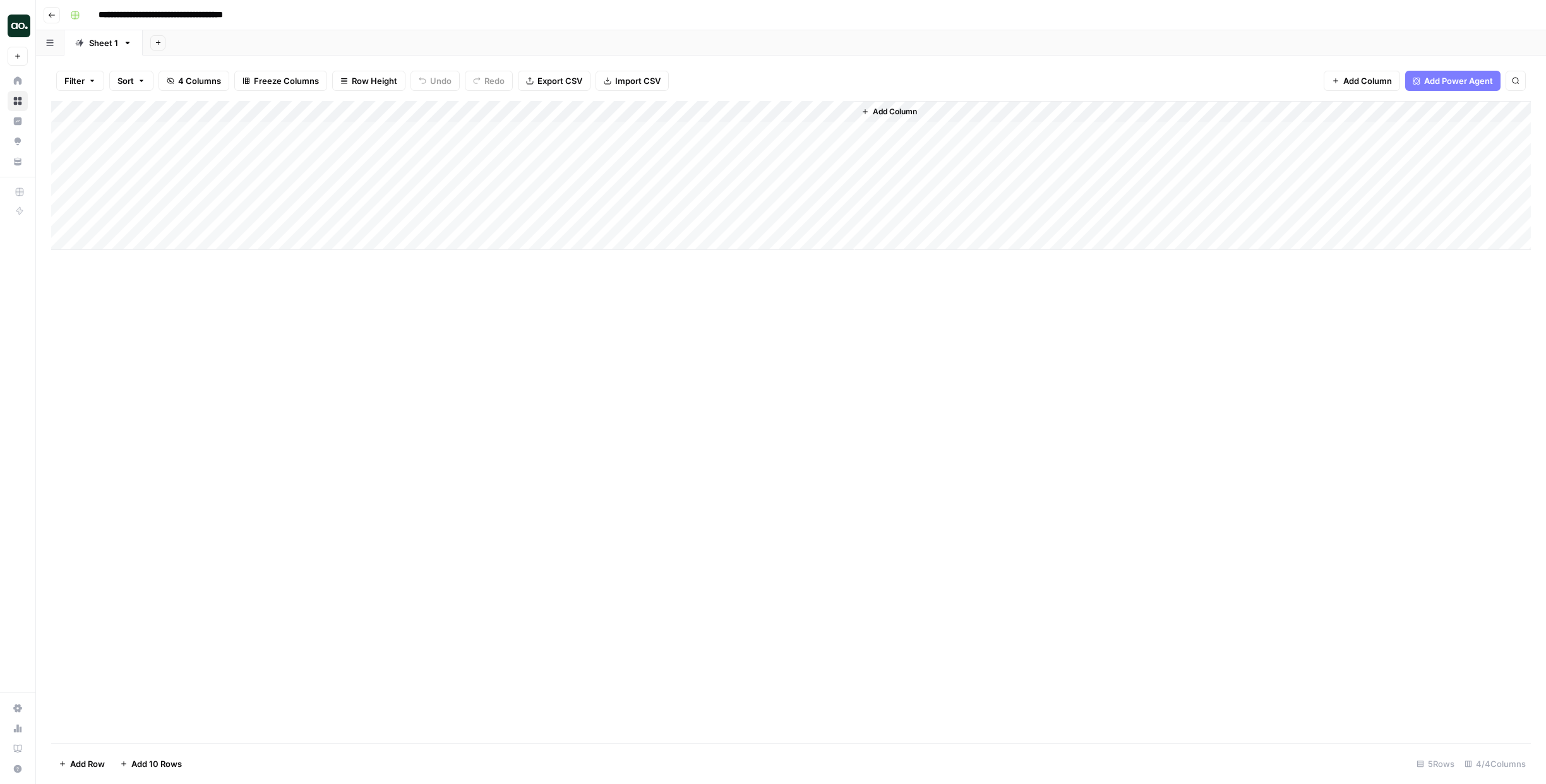
click at [281, 23] on div "**********" at bounding box center [799, 15] width 1468 height 21
click at [749, 133] on div "Add Column" at bounding box center [791, 175] width 1480 height 149
click at [899, 130] on div "Add Column" at bounding box center [791, 175] width 1480 height 149
click at [956, 130] on div "Add Column" at bounding box center [791, 175] width 1480 height 149
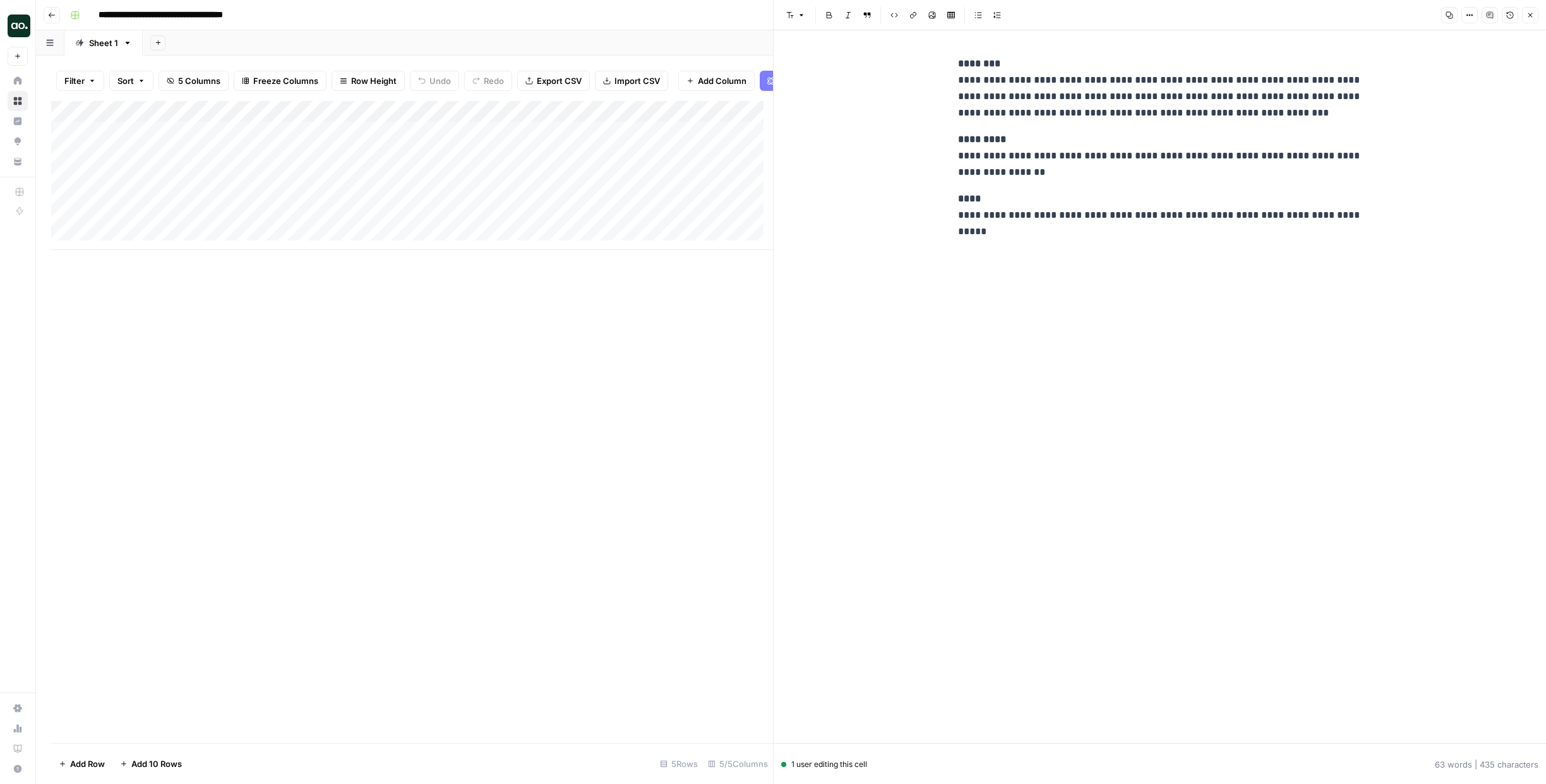
click at [481, 434] on div "Add Column" at bounding box center [412, 422] width 722 height 642
click at [1528, 13] on icon "button" at bounding box center [1530, 15] width 4 height 4
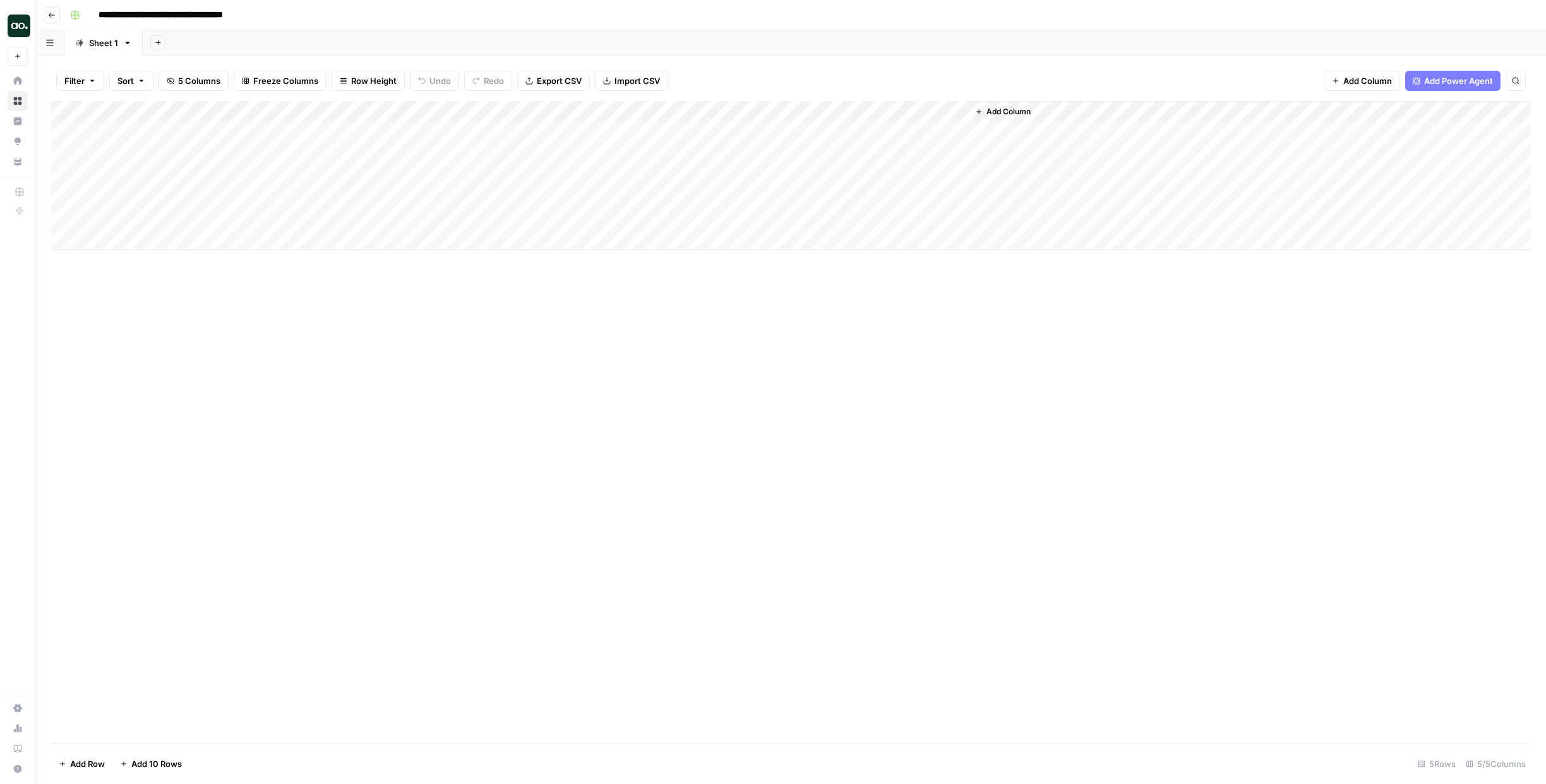
click at [57, 17] on button "Go back" at bounding box center [52, 15] width 16 height 16
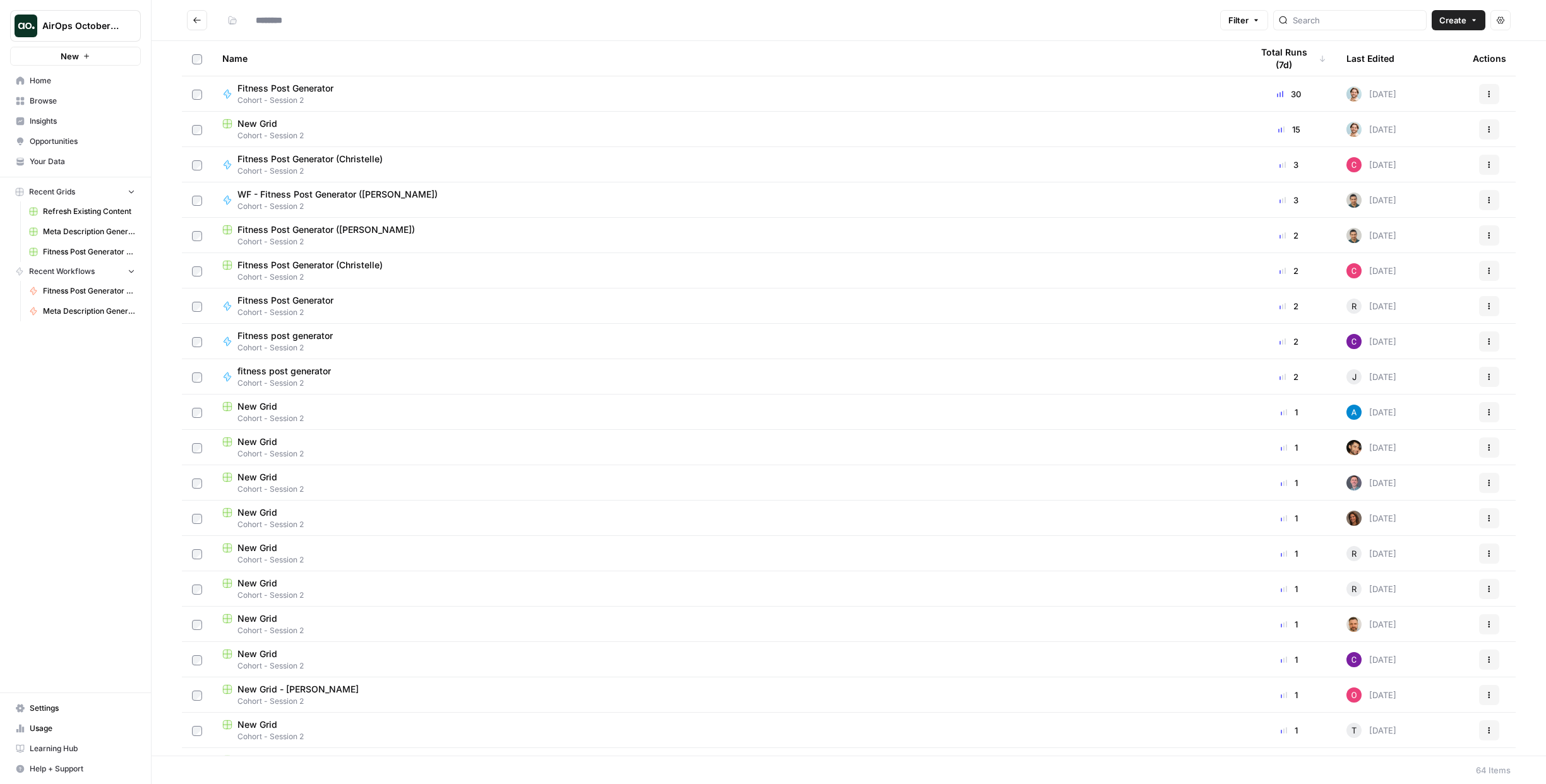
type input "**********"
click at [290, 408] on span "Fitness Post Generator (Celine - Forge)" at bounding box center [318, 406] width 163 height 12
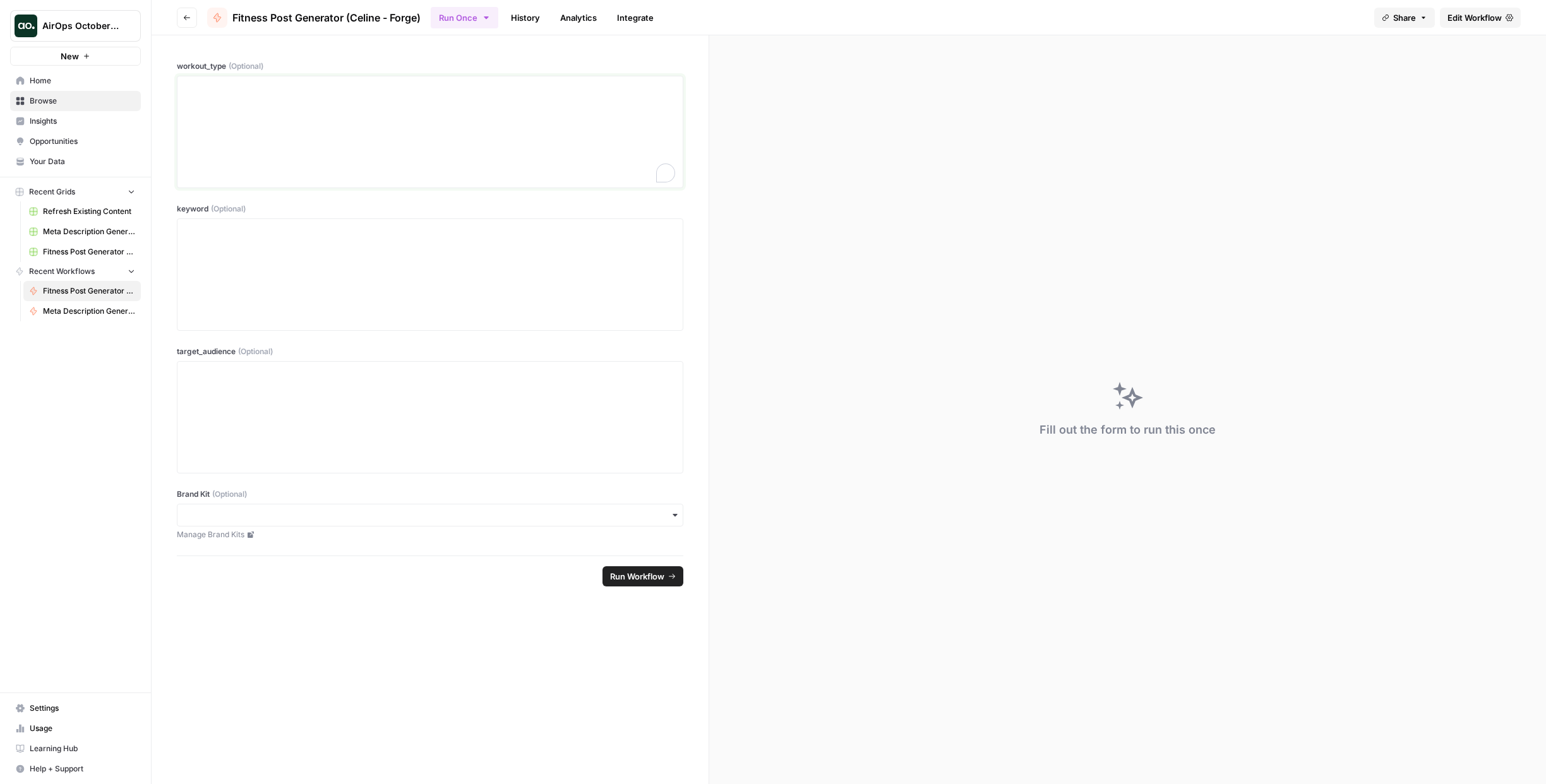
click at [349, 134] on div "To enrich screen reader interactions, please activate Accessibility in Grammarl…" at bounding box center [430, 131] width 490 height 101
click at [486, 16] on icon "button" at bounding box center [486, 17] width 4 height 2
click at [527, 23] on link "History" at bounding box center [526, 17] width 44 height 21
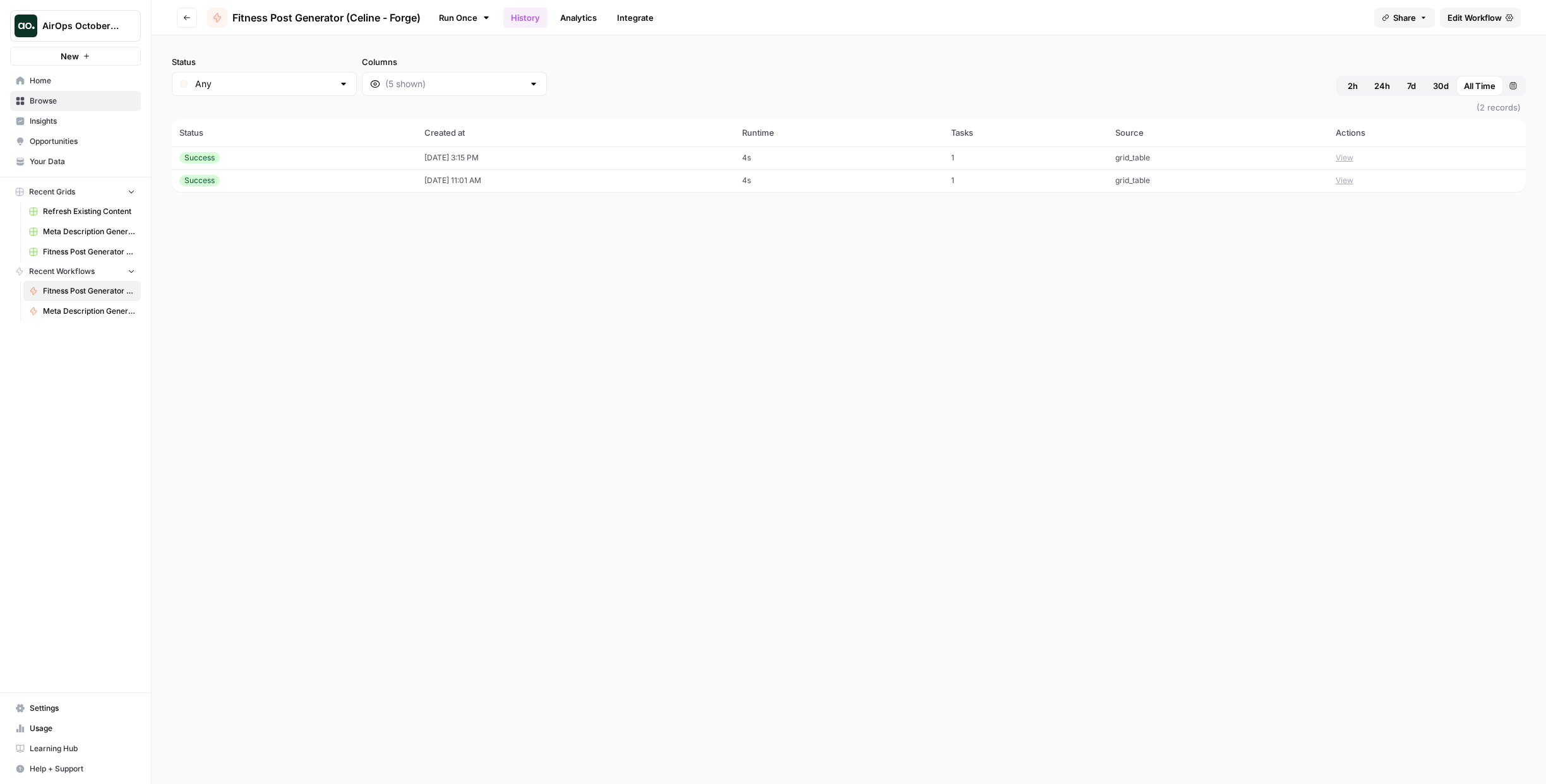
click at [582, 18] on link "Analytics" at bounding box center [578, 17] width 52 height 21
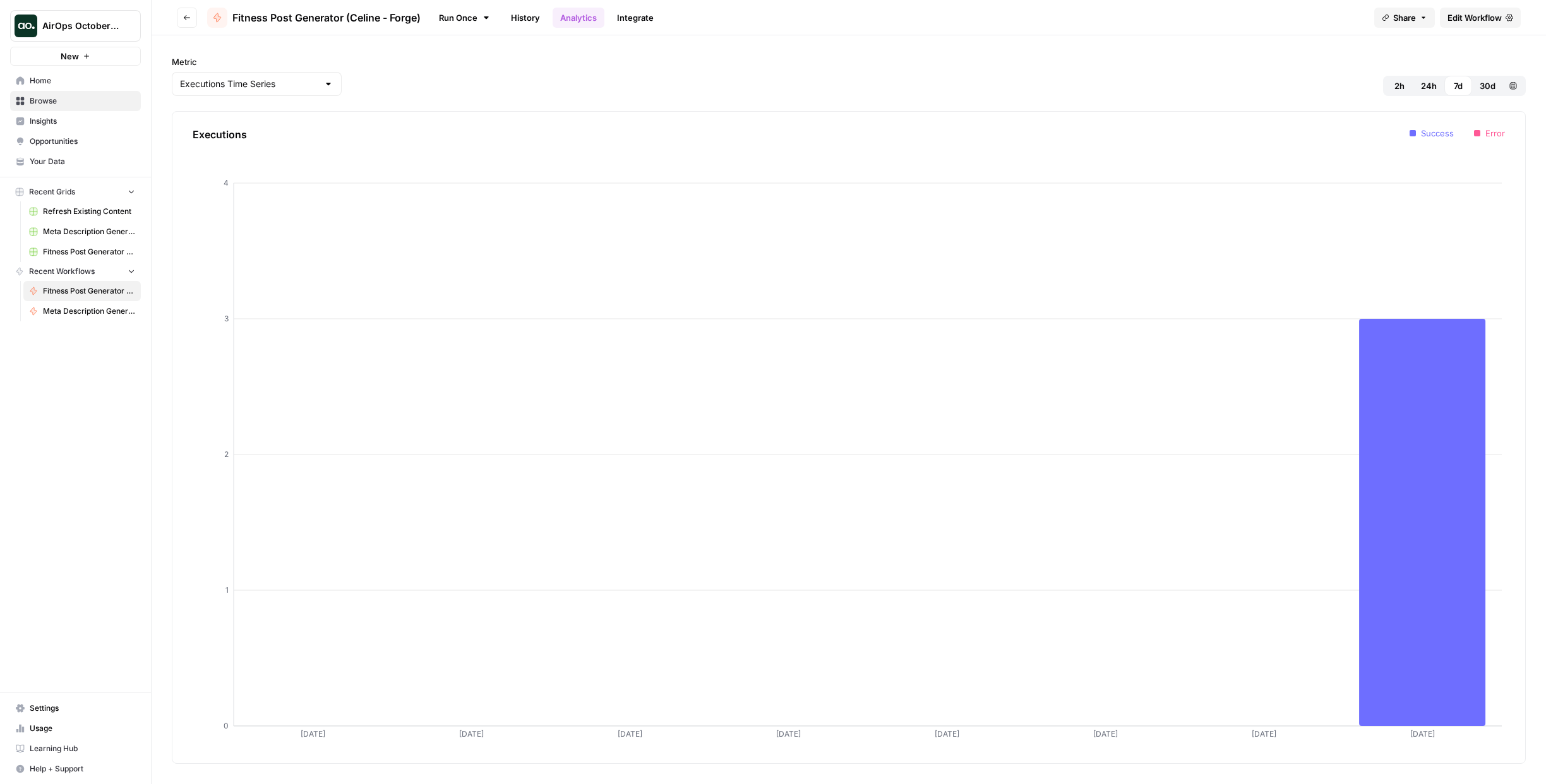
click at [636, 21] on link "Integrate" at bounding box center [635, 17] width 52 height 21
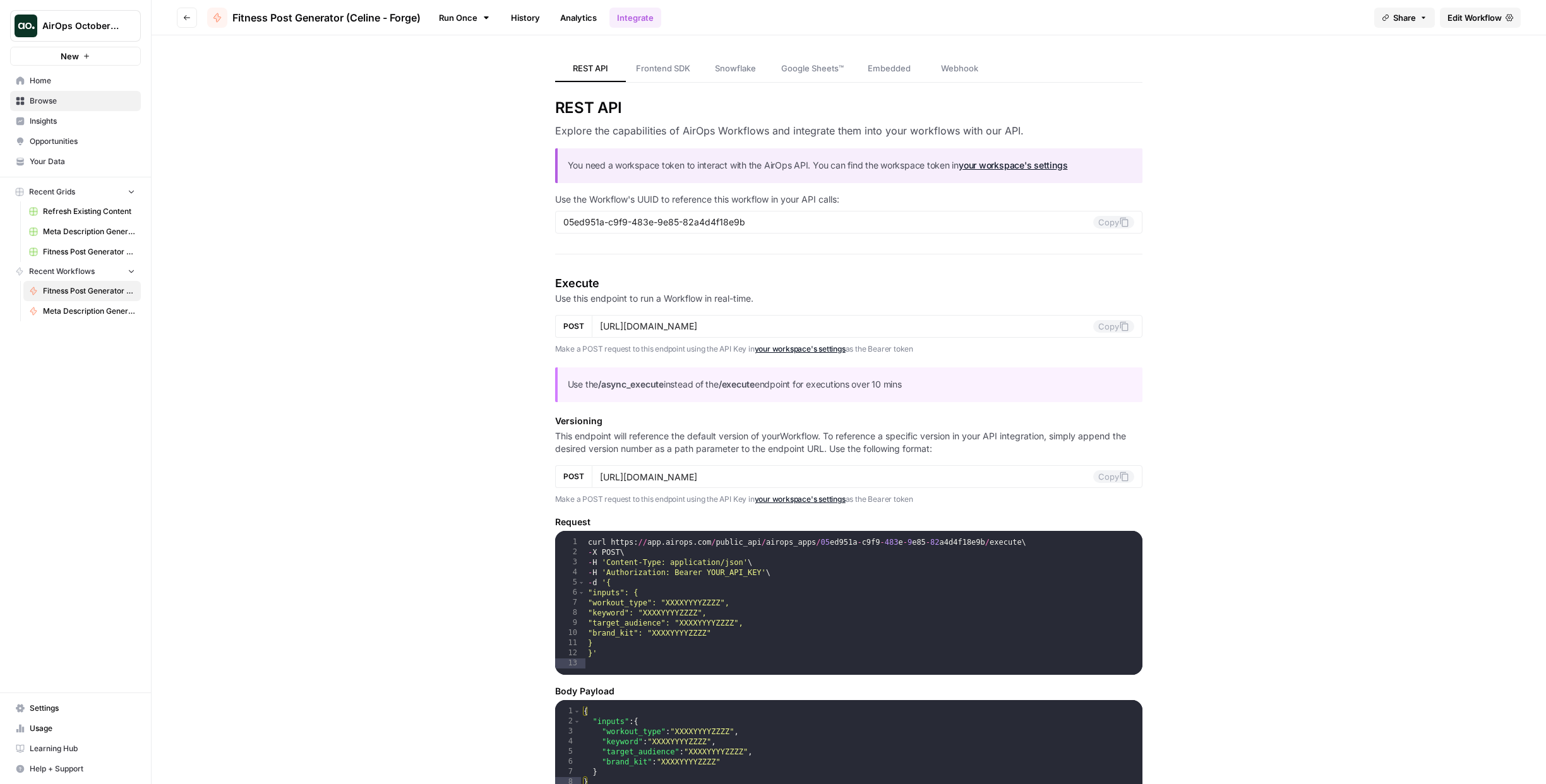
click at [452, 18] on link "Run Once" at bounding box center [464, 17] width 67 height 21
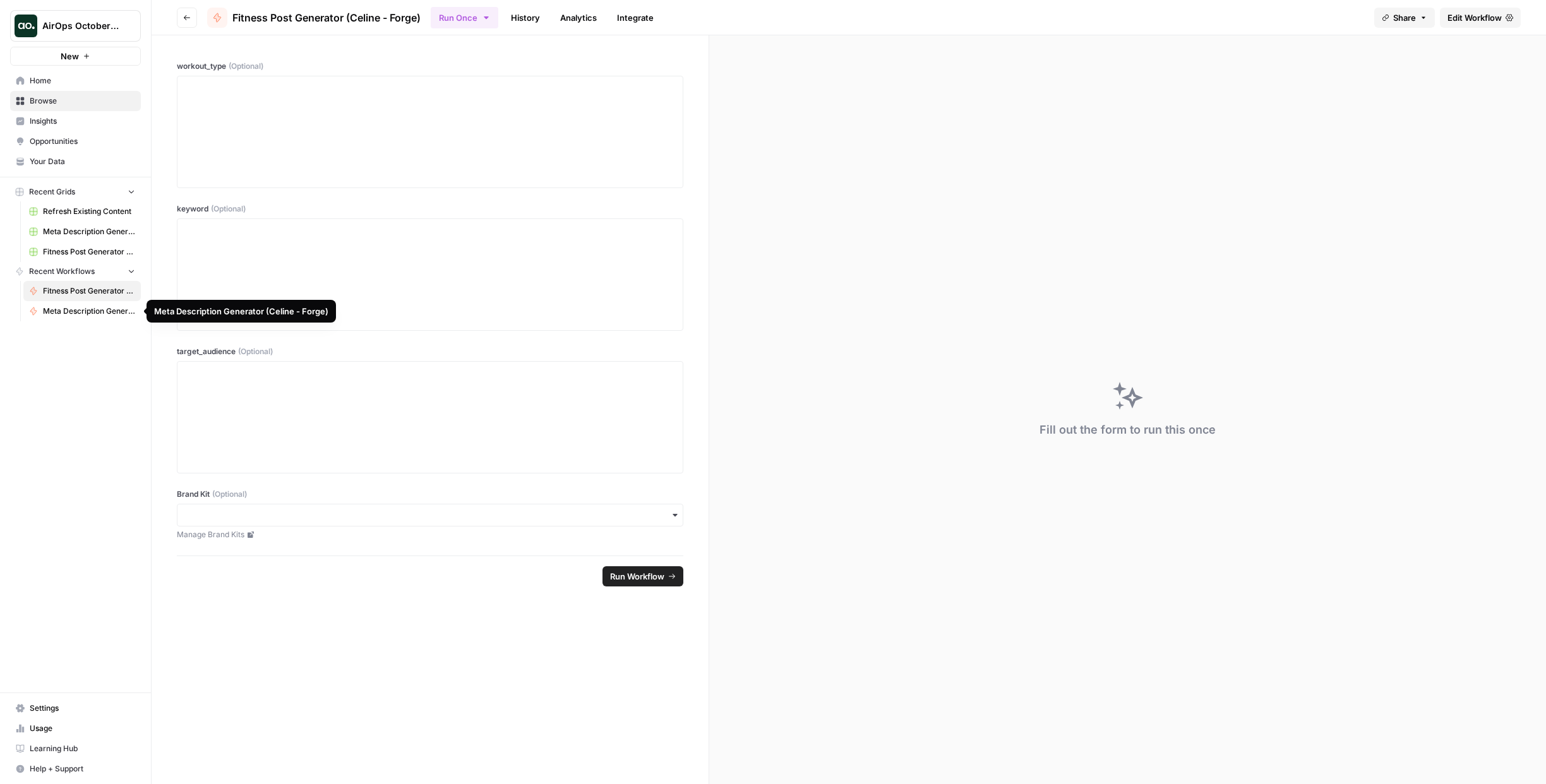
click at [101, 314] on span "Meta Description Generator (Celine - Forge)" at bounding box center [89, 312] width 92 height 11
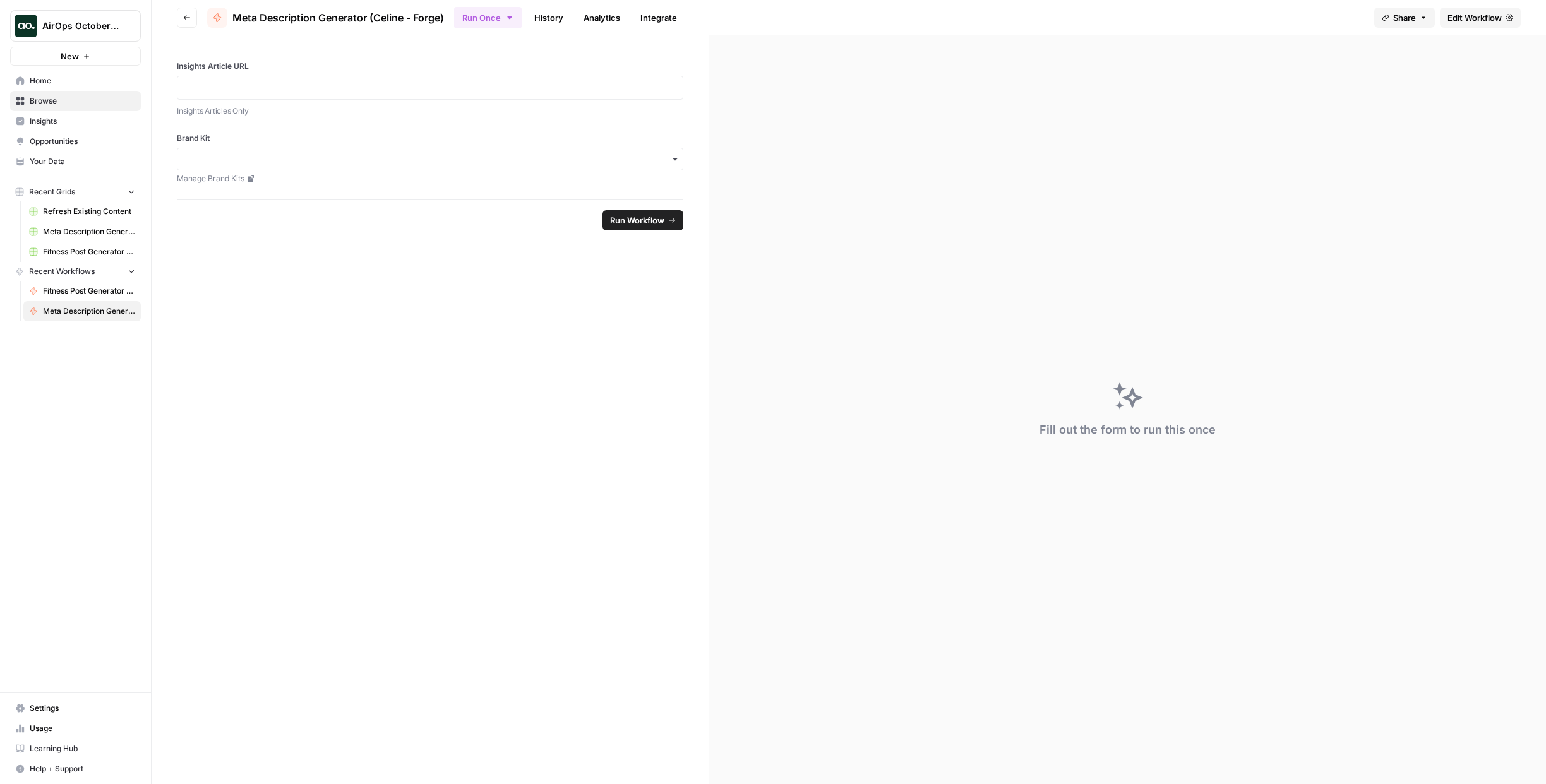
click at [503, 18] on button "Run Once" at bounding box center [488, 17] width 67 height 21
click at [509, 84] on span "Run in Bulk" at bounding box center [555, 84] width 121 height 12
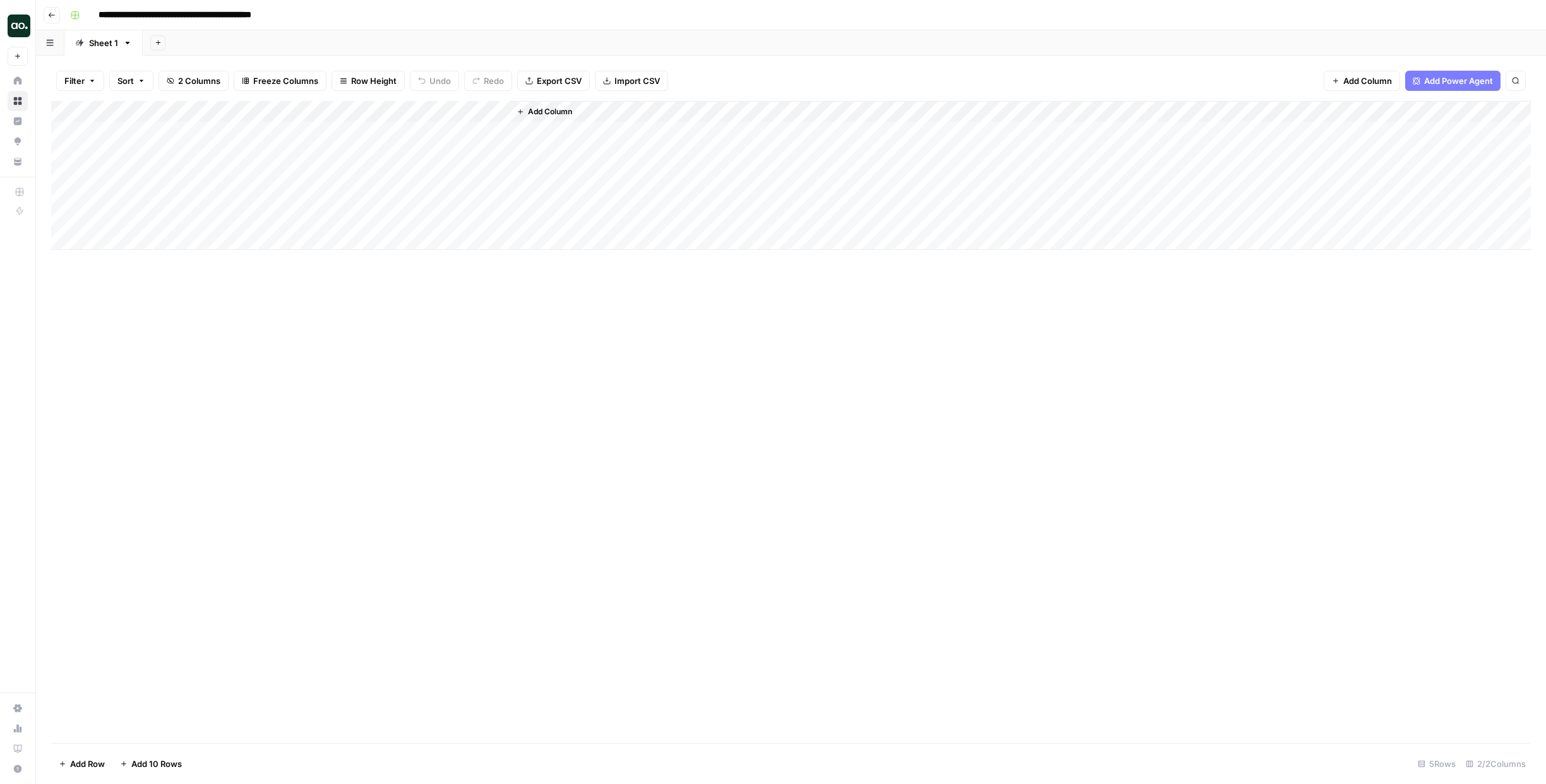
click at [174, 134] on div "Add Column" at bounding box center [791, 175] width 1480 height 149
click at [189, 130] on div "Add Column" at bounding box center [791, 175] width 1480 height 149
type textarea "**********"
click at [334, 130] on div "Add Column" at bounding box center [791, 175] width 1480 height 149
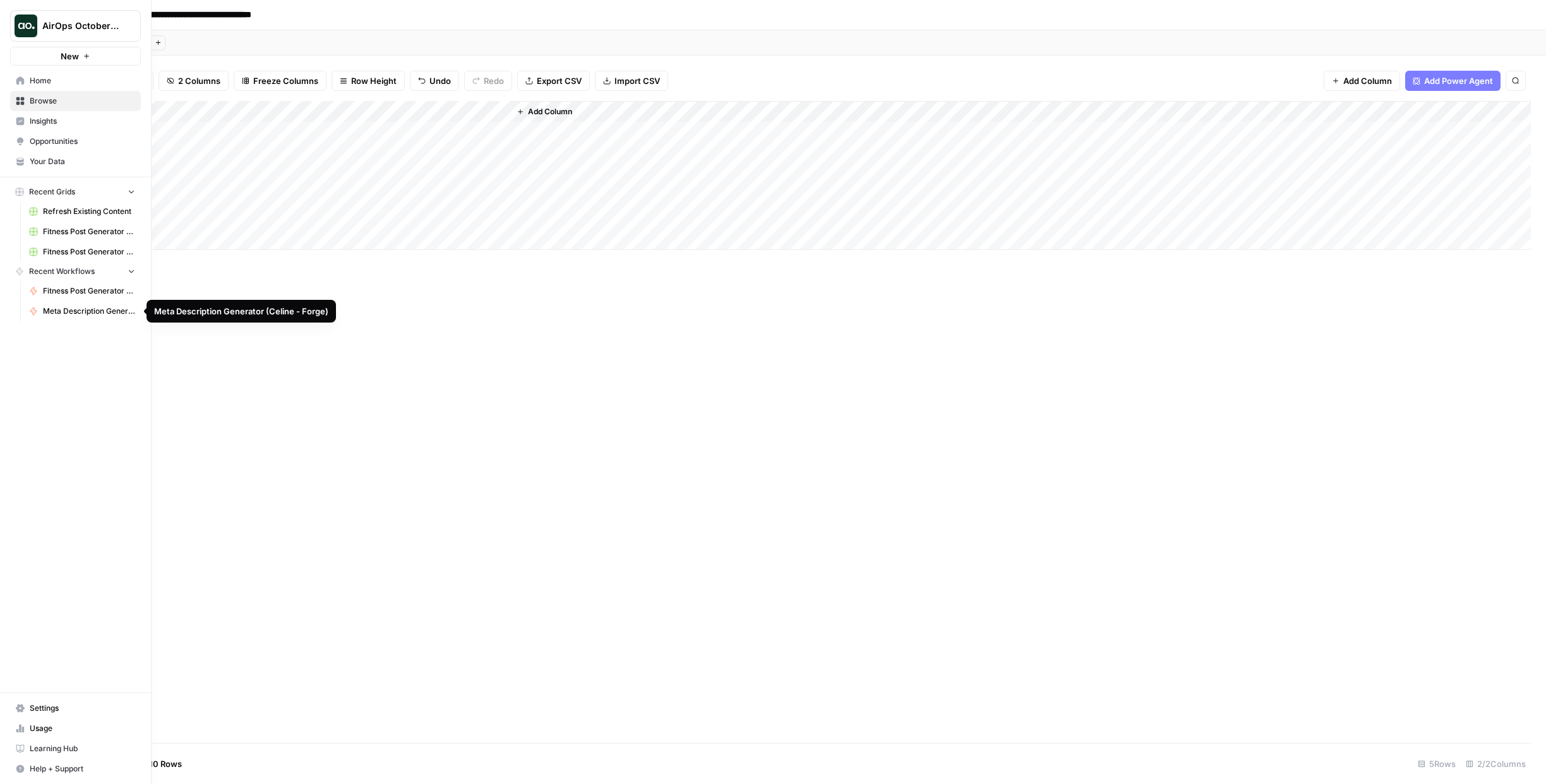
click at [78, 306] on span "Meta Description Generator (Celine - Forge)" at bounding box center [89, 312] width 92 height 11
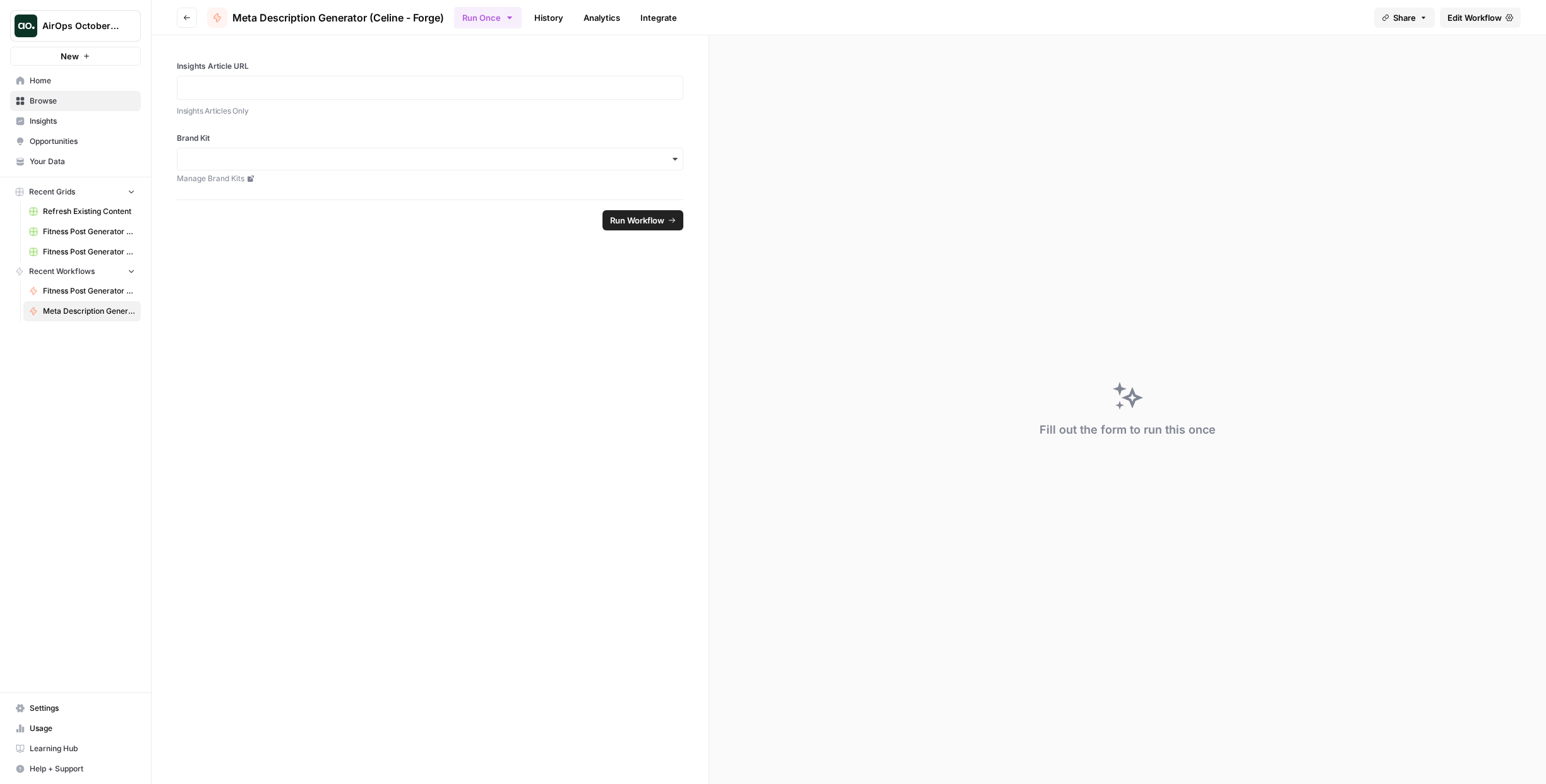
click at [1489, 14] on span "Edit Workflow" at bounding box center [1475, 17] width 54 height 12
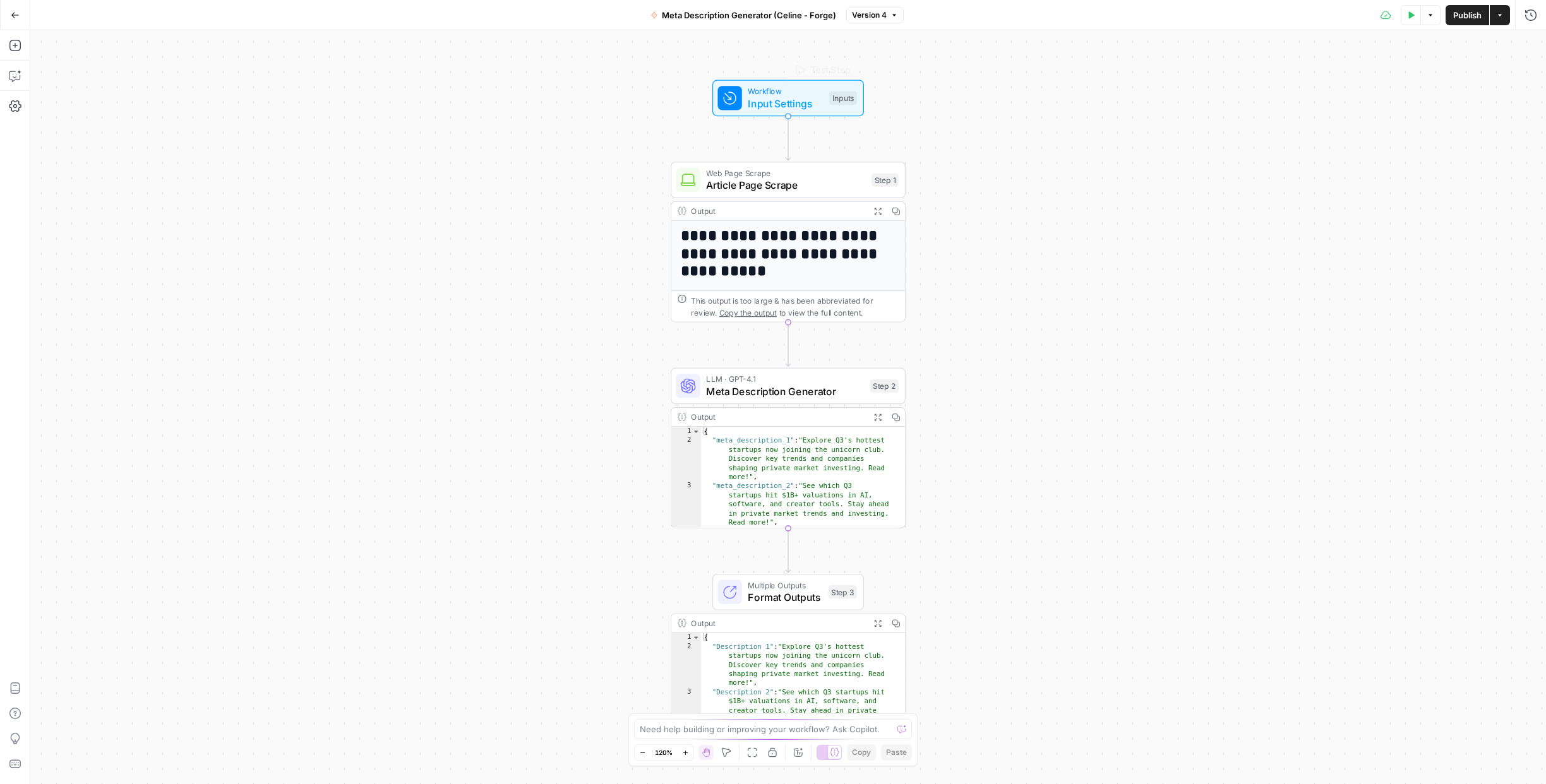
click at [785, 100] on span "Input Settings" at bounding box center [786, 103] width 75 height 15
click at [1372, 153] on Kit "Brand Kit" at bounding box center [1427, 152] width 202 height 12
click at [1383, 153] on Kit "Brand Kit" at bounding box center [1427, 152] width 202 height 12
click at [1497, 133] on span "edit field" at bounding box center [1489, 129] width 28 height 10
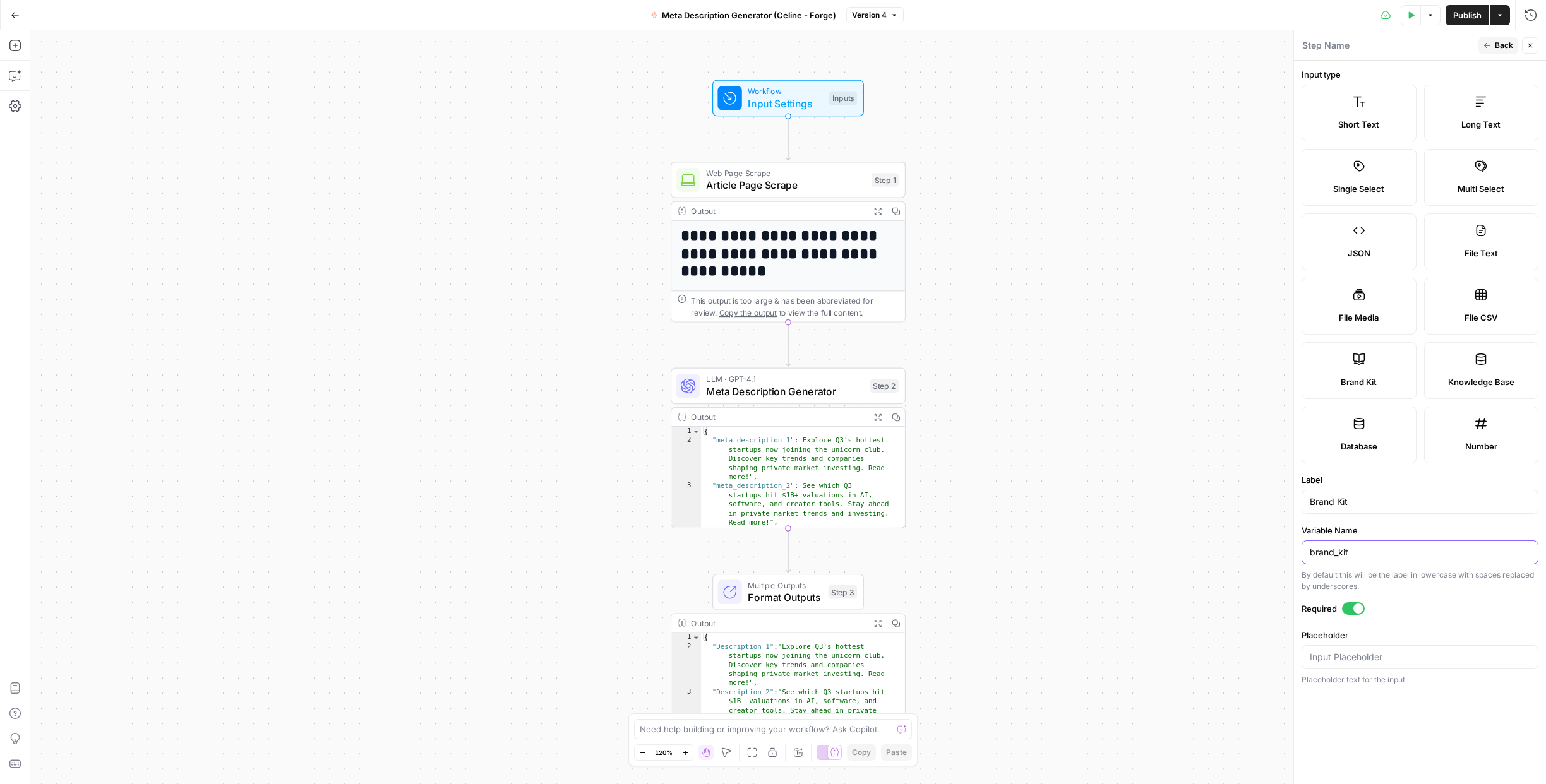
click at [1359, 553] on input "brand_kit" at bounding box center [1420, 552] width 221 height 12
click at [1365, 383] on span "Brand Kit" at bounding box center [1358, 381] width 36 height 12
click at [1499, 45] on span "Back" at bounding box center [1503, 46] width 18 height 11
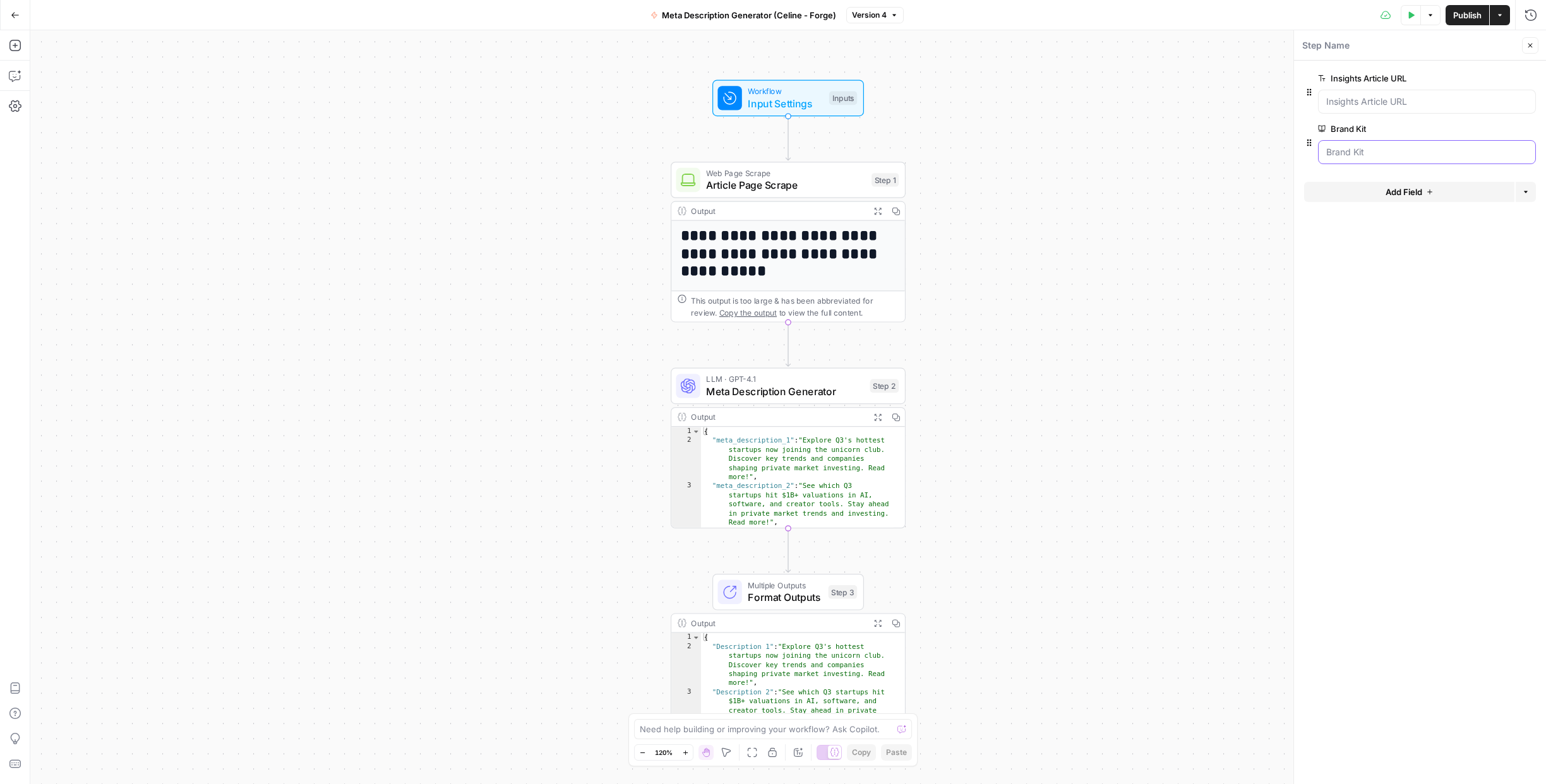
click at [1350, 157] on Kit "Brand Kit" at bounding box center [1427, 152] width 202 height 12
click at [1509, 130] on icon "button" at bounding box center [1509, 129] width 7 height 7
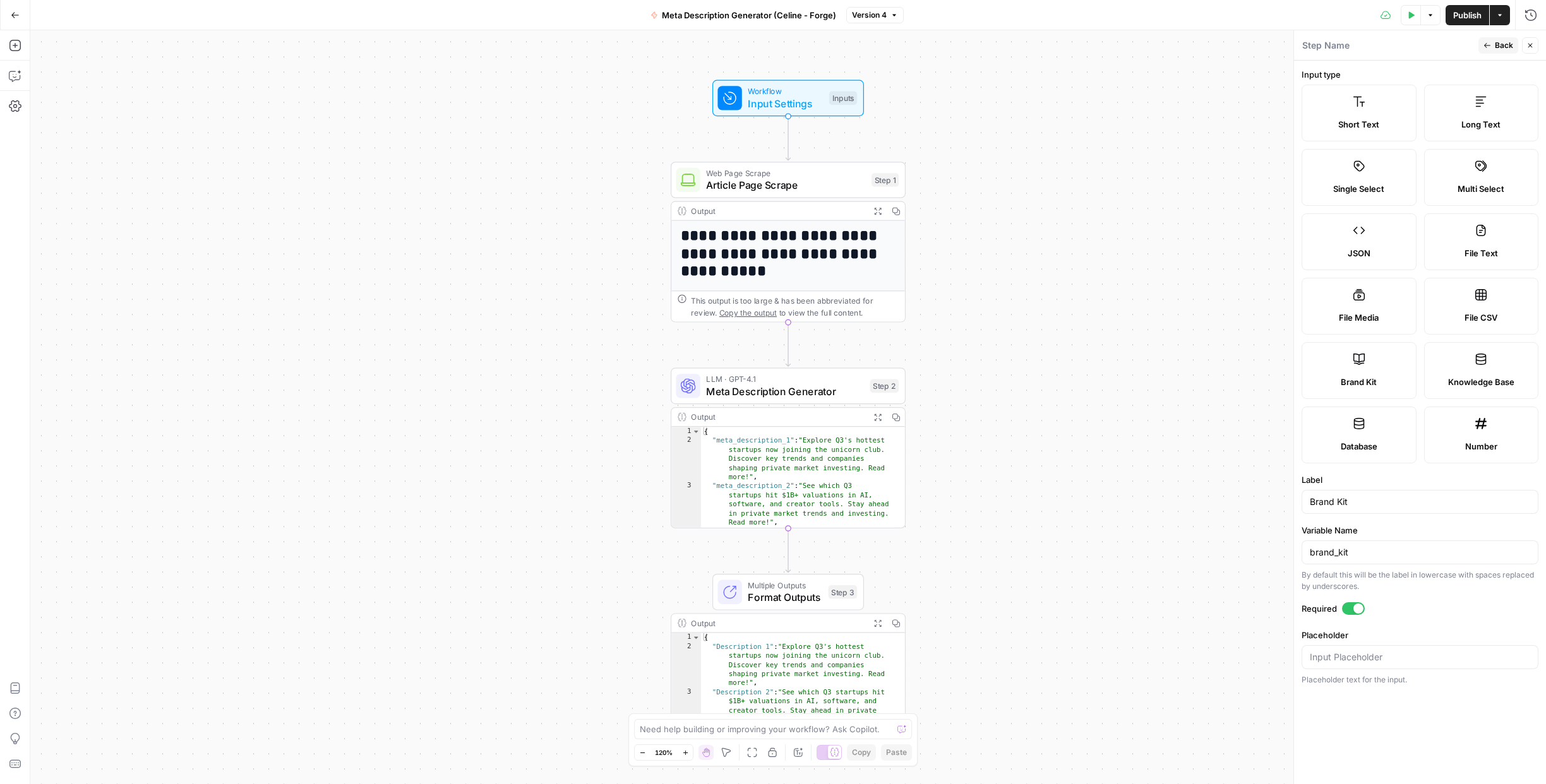
click at [1489, 46] on icon "button" at bounding box center [1486, 45] width 7 height 7
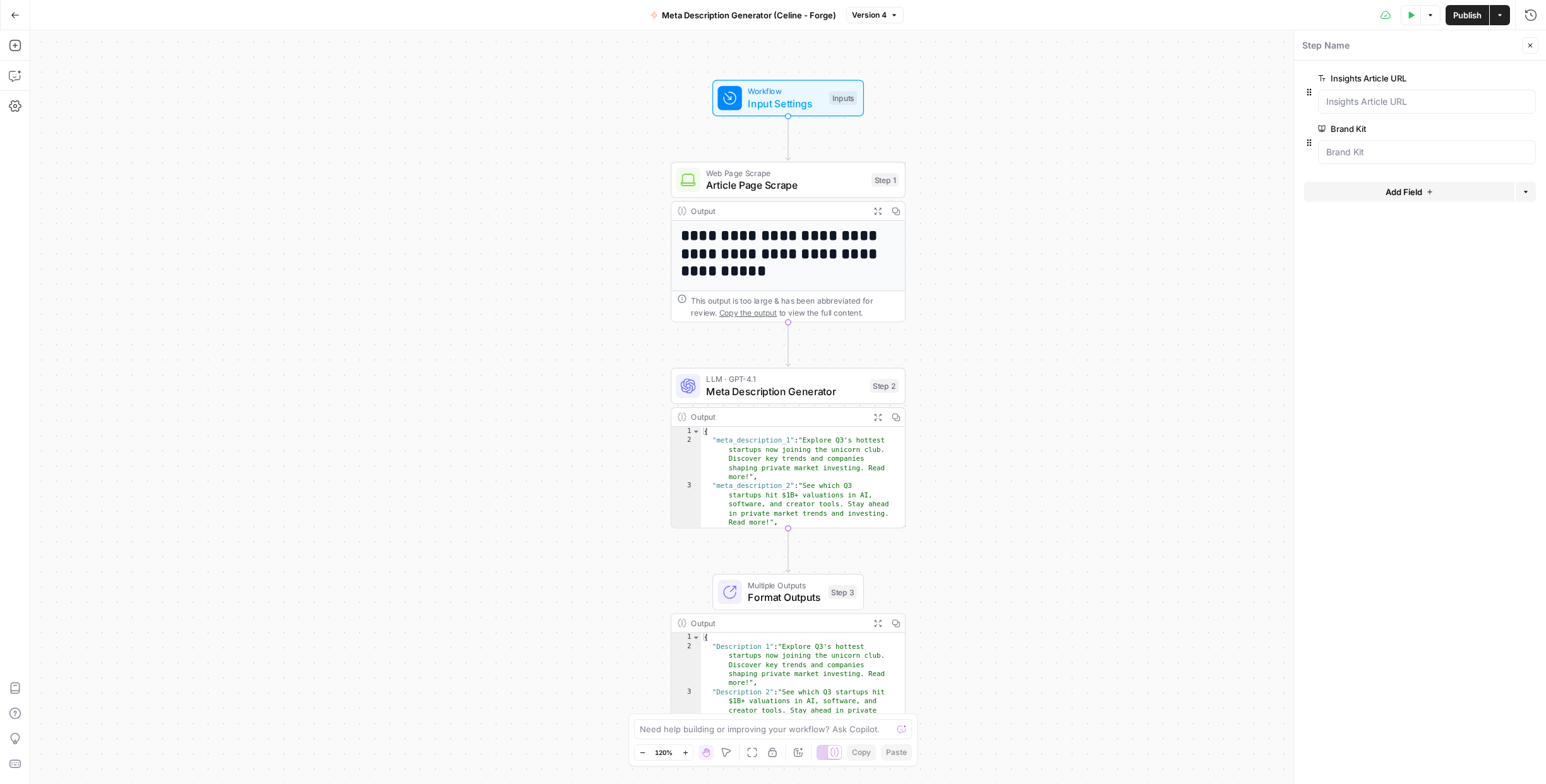
click at [1342, 125] on label "Brand Kit" at bounding box center [1391, 128] width 147 height 12
click at [1342, 146] on Kit "Brand Kit" at bounding box center [1427, 152] width 202 height 12
click at [1349, 149] on Kit "Brand Kit" at bounding box center [1427, 152] width 202 height 12
click at [1382, 196] on button "Add Field" at bounding box center [1409, 192] width 210 height 21
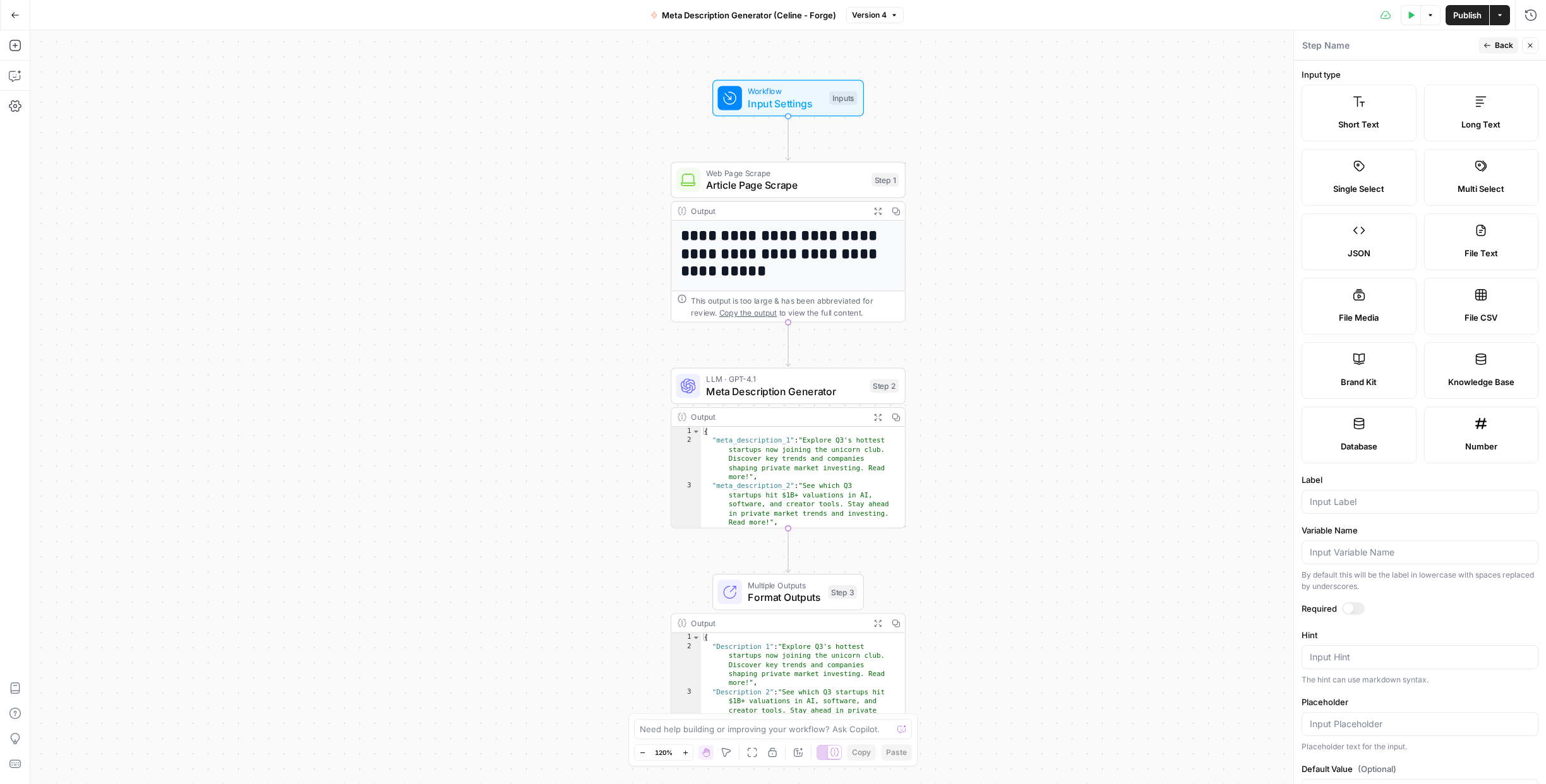
click at [1365, 369] on label "Brand Kit" at bounding box center [1359, 370] width 115 height 57
type input "Brand Kit"
type input "brand_kit"
click at [1490, 48] on icon "button" at bounding box center [1486, 45] width 7 height 7
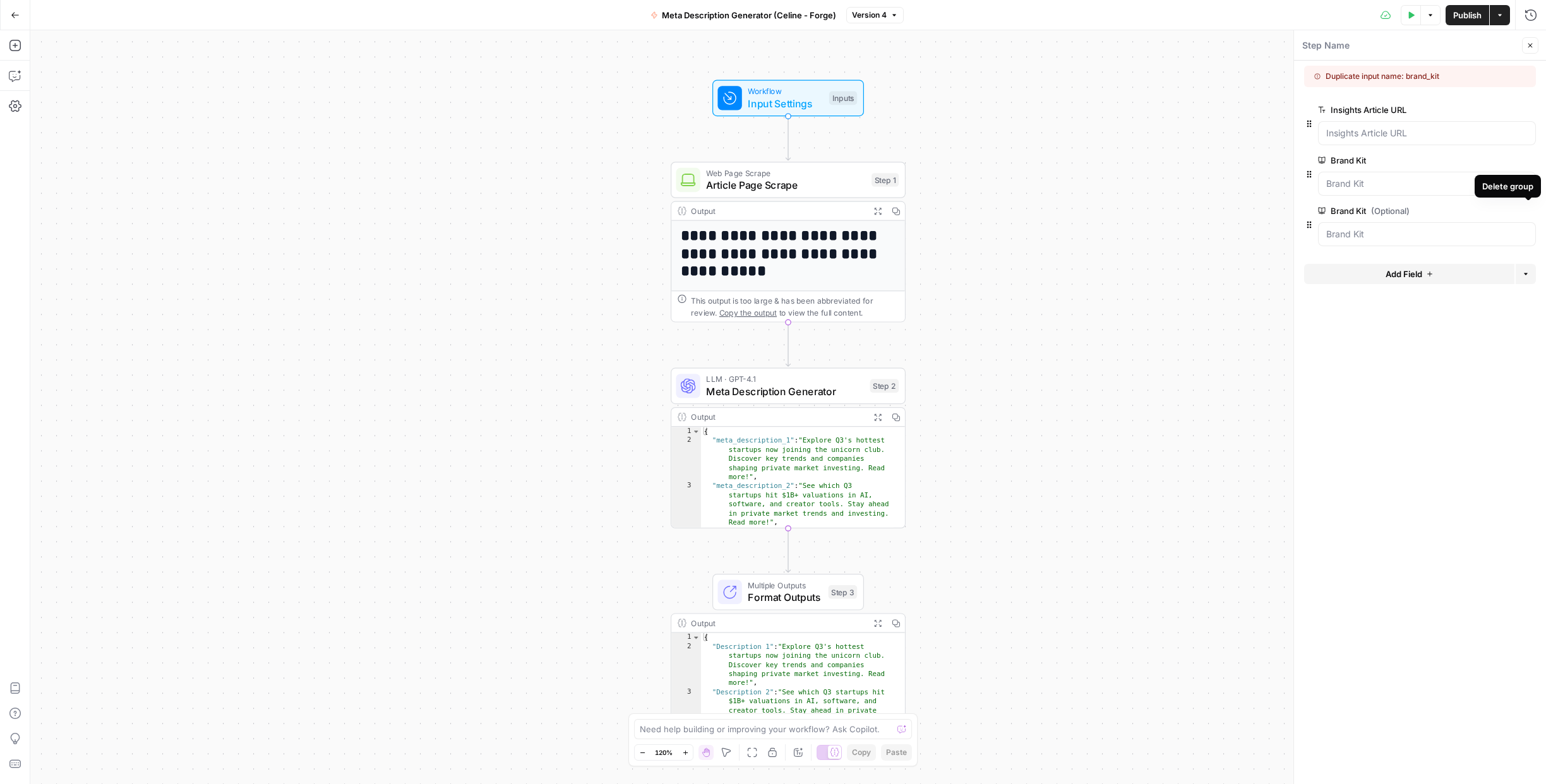
click at [1528, 209] on icon "button" at bounding box center [1528, 211] width 7 height 7
click at [1395, 156] on Kit "Brand Kit" at bounding box center [1427, 152] width 202 height 12
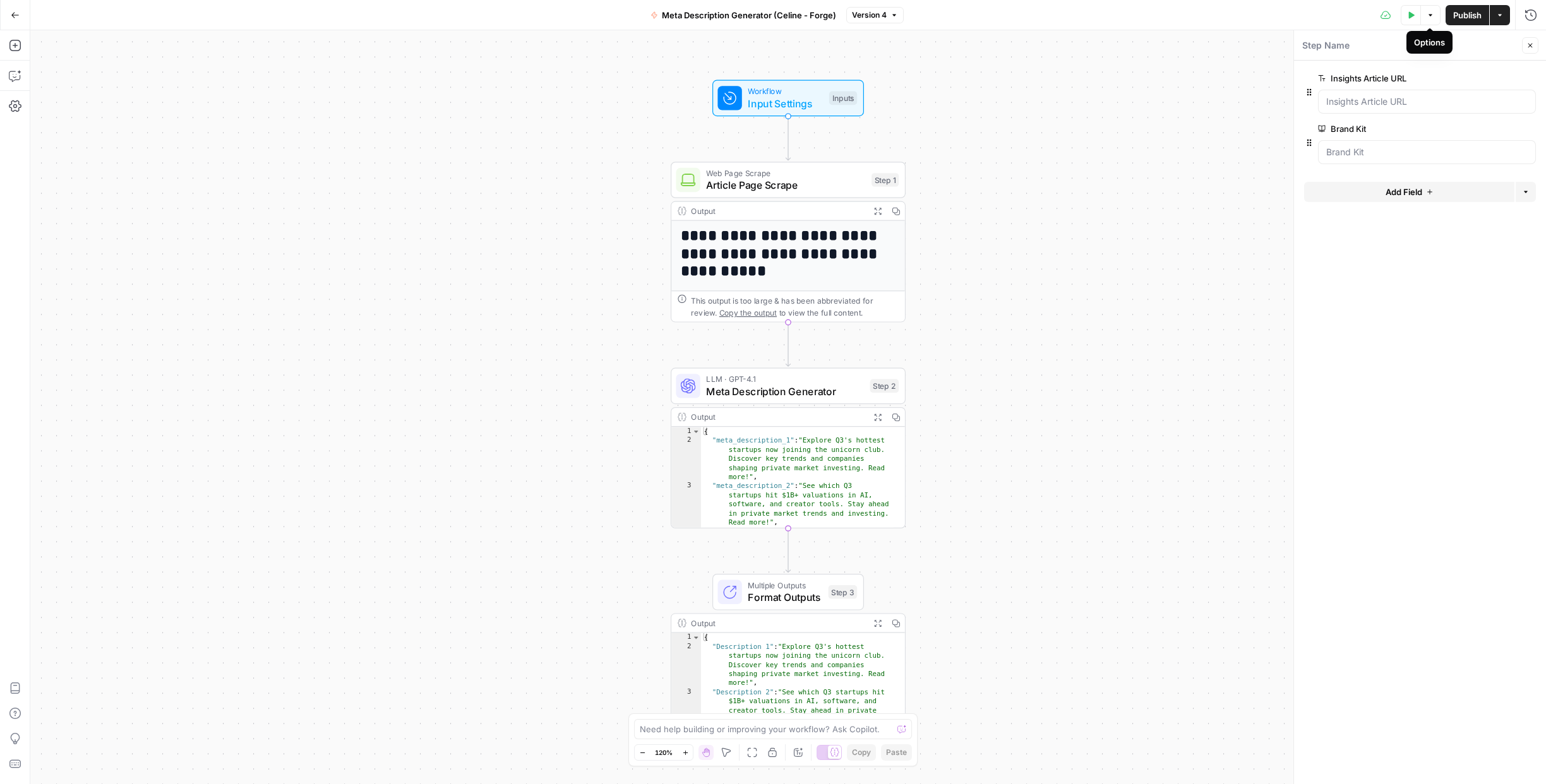
click at [1427, 15] on icon "button" at bounding box center [1430, 15] width 7 height 7
click at [1410, 298] on form "Insights Article URL edit field Delete group Brand Kit edit field Delete group …" at bounding box center [1419, 422] width 252 height 723
click at [1335, 97] on URL "Insights Article URL" at bounding box center [1427, 101] width 202 height 12
click at [1338, 106] on URL "Insights Article URL" at bounding box center [1427, 101] width 202 height 12
click at [12, 18] on icon "button" at bounding box center [15, 15] width 9 height 9
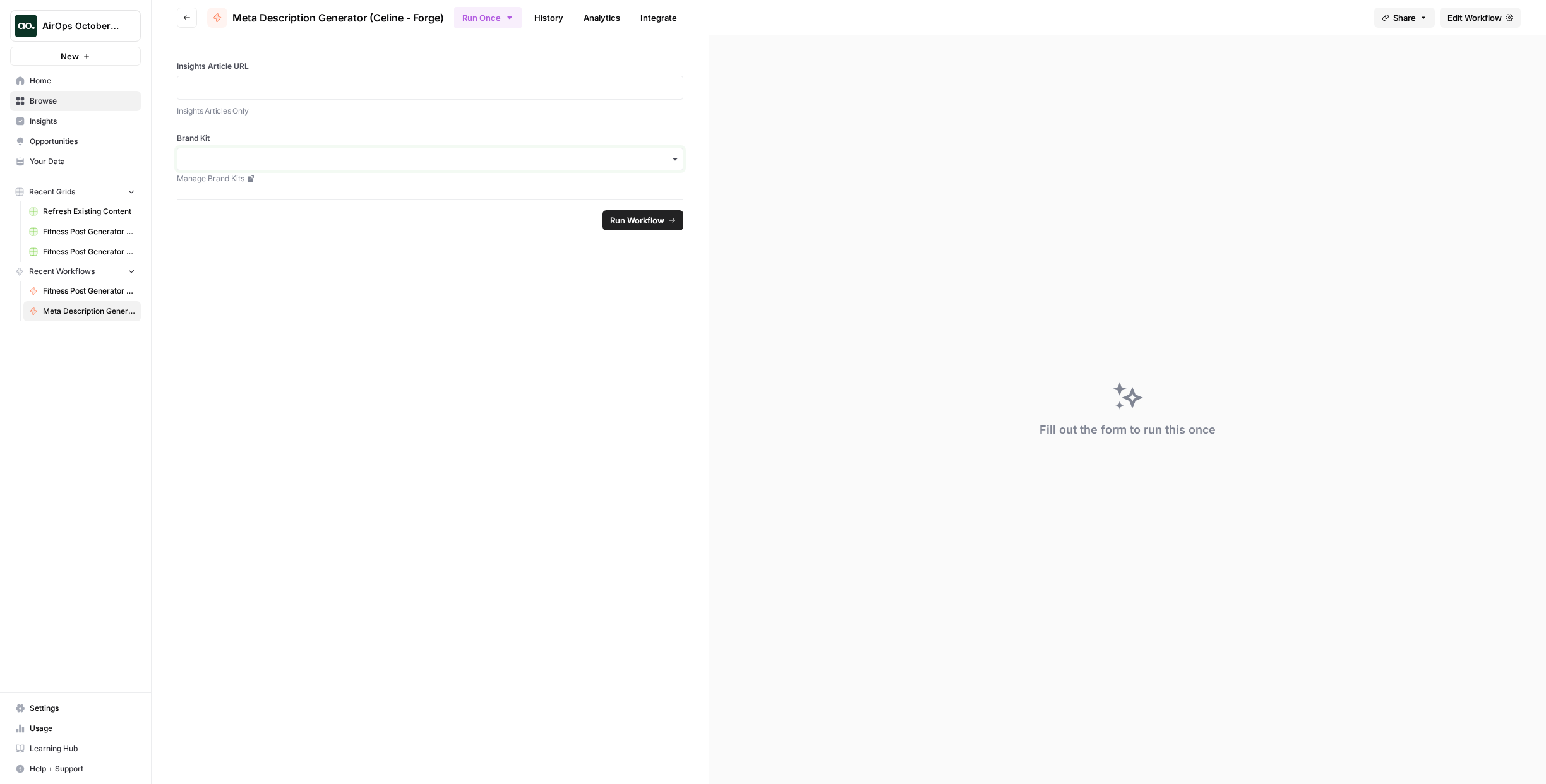
click at [376, 161] on input "Brand Kit" at bounding box center [430, 158] width 490 height 12
click at [508, 18] on icon "button" at bounding box center [509, 17] width 10 height 10
click at [539, 94] on span "Run this Workflow in bulk in a Grid" at bounding box center [555, 97] width 121 height 11
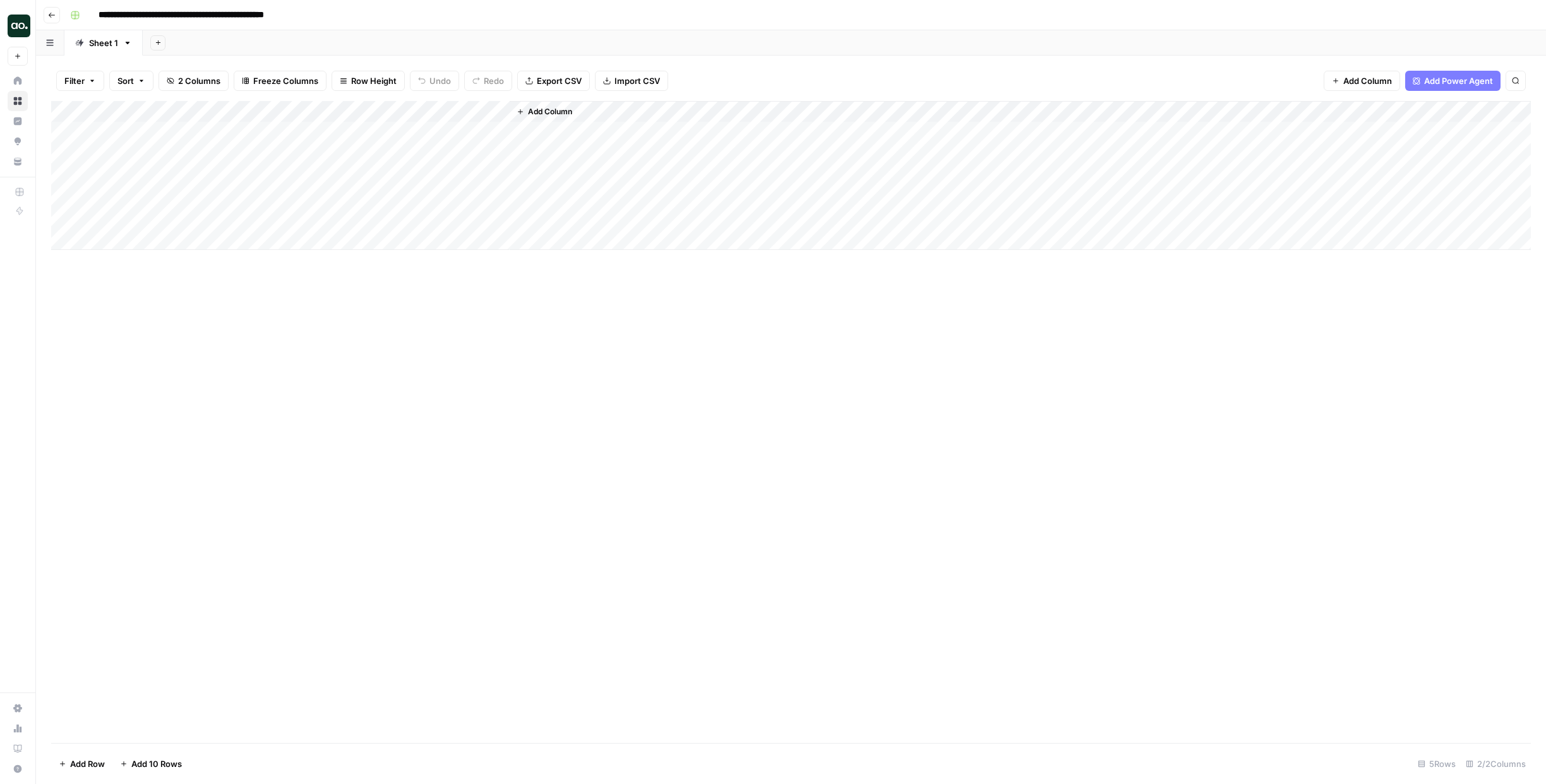
click at [554, 109] on span "Add Column" at bounding box center [550, 112] width 44 height 11
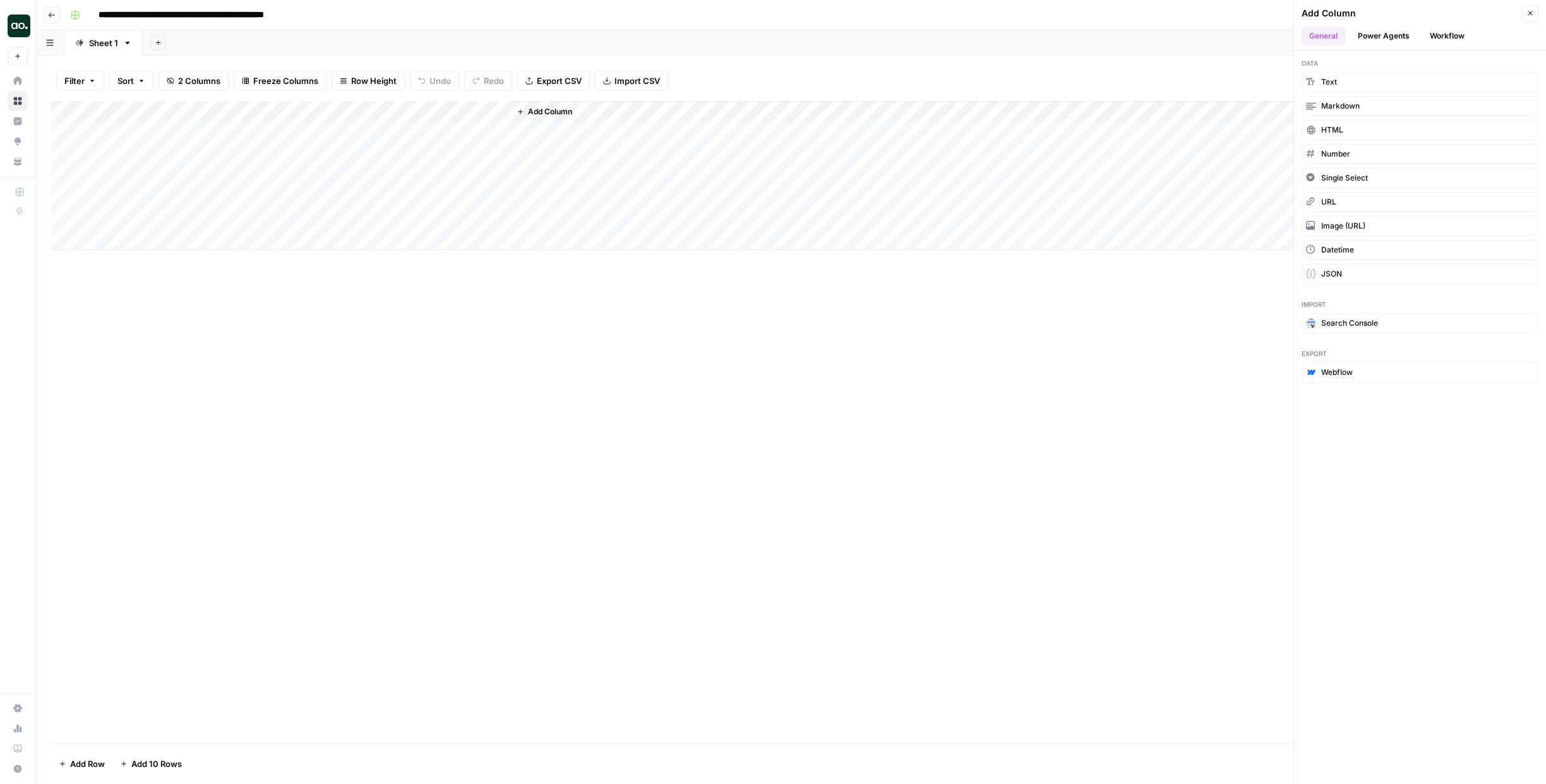
click at [1446, 31] on button "Workflow" at bounding box center [1447, 35] width 50 height 19
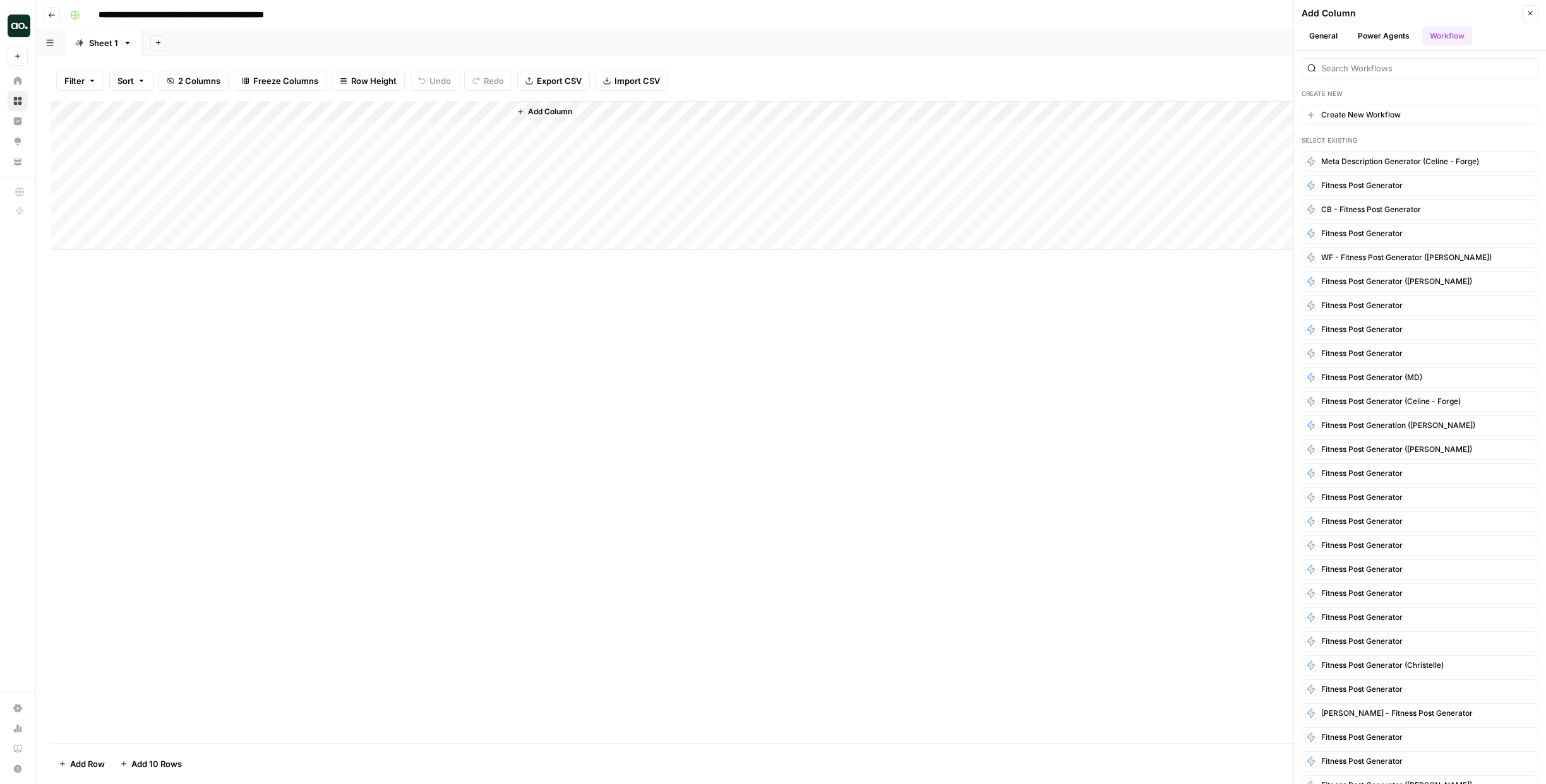
click at [1395, 36] on button "Power Agents" at bounding box center [1384, 35] width 67 height 19
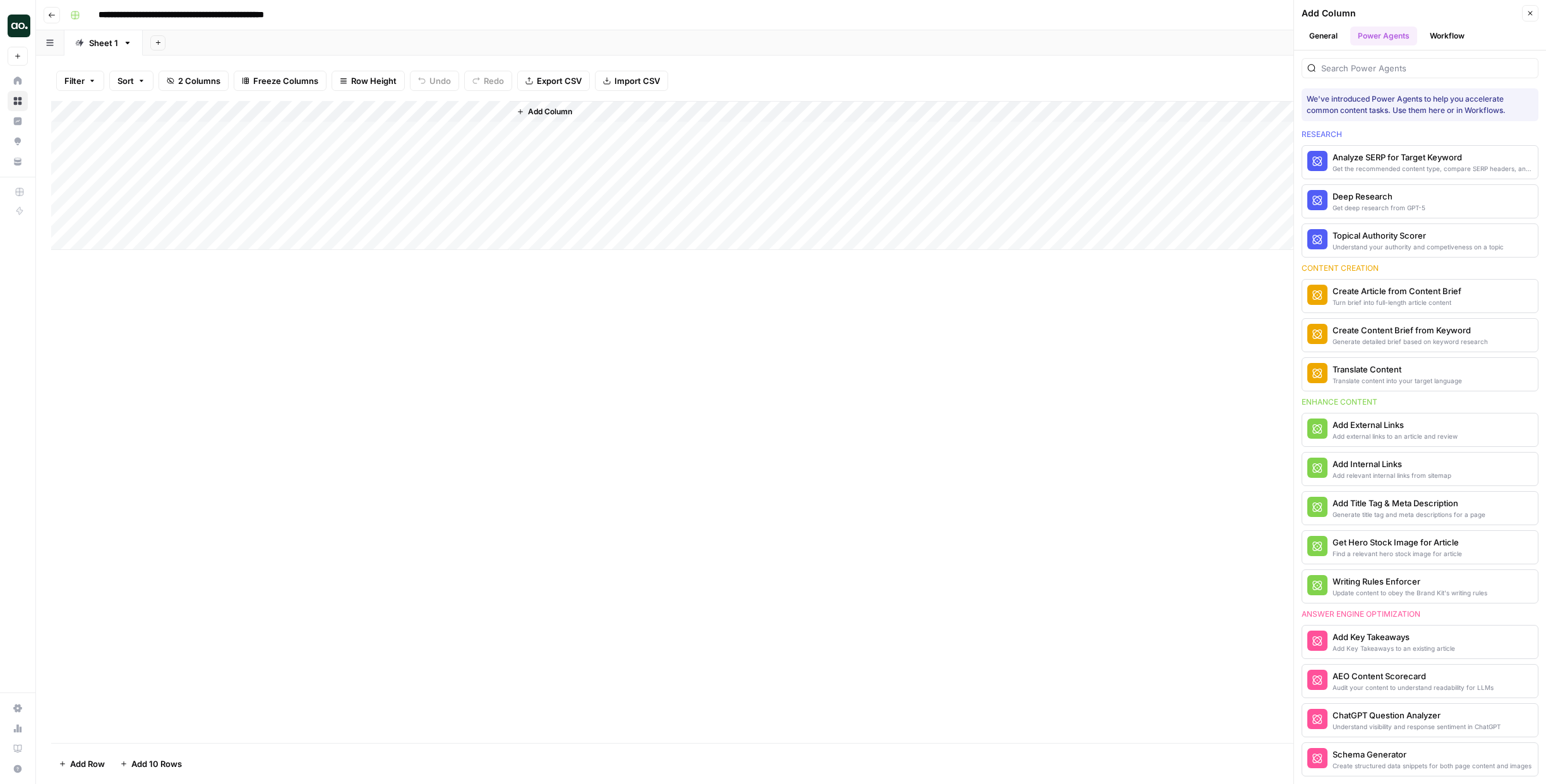
click at [1316, 37] on button "General" at bounding box center [1323, 35] width 43 height 19
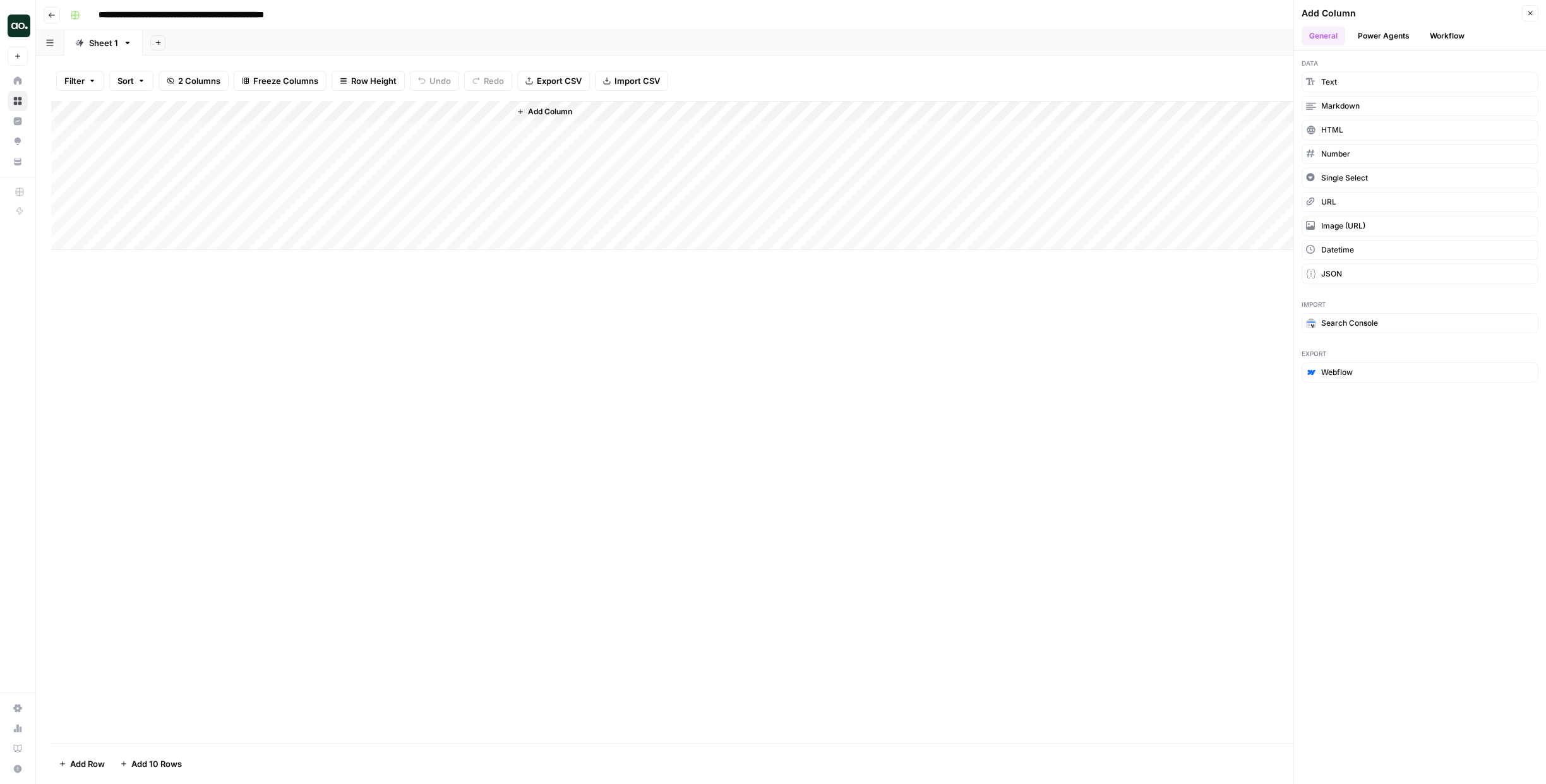
click at [583, 206] on div "Add Column" at bounding box center [1019, 175] width 1021 height 149
click at [569, 130] on div "Add Column" at bounding box center [1019, 175] width 1021 height 149
click at [1534, 11] on button "Close" at bounding box center [1530, 13] width 16 height 16
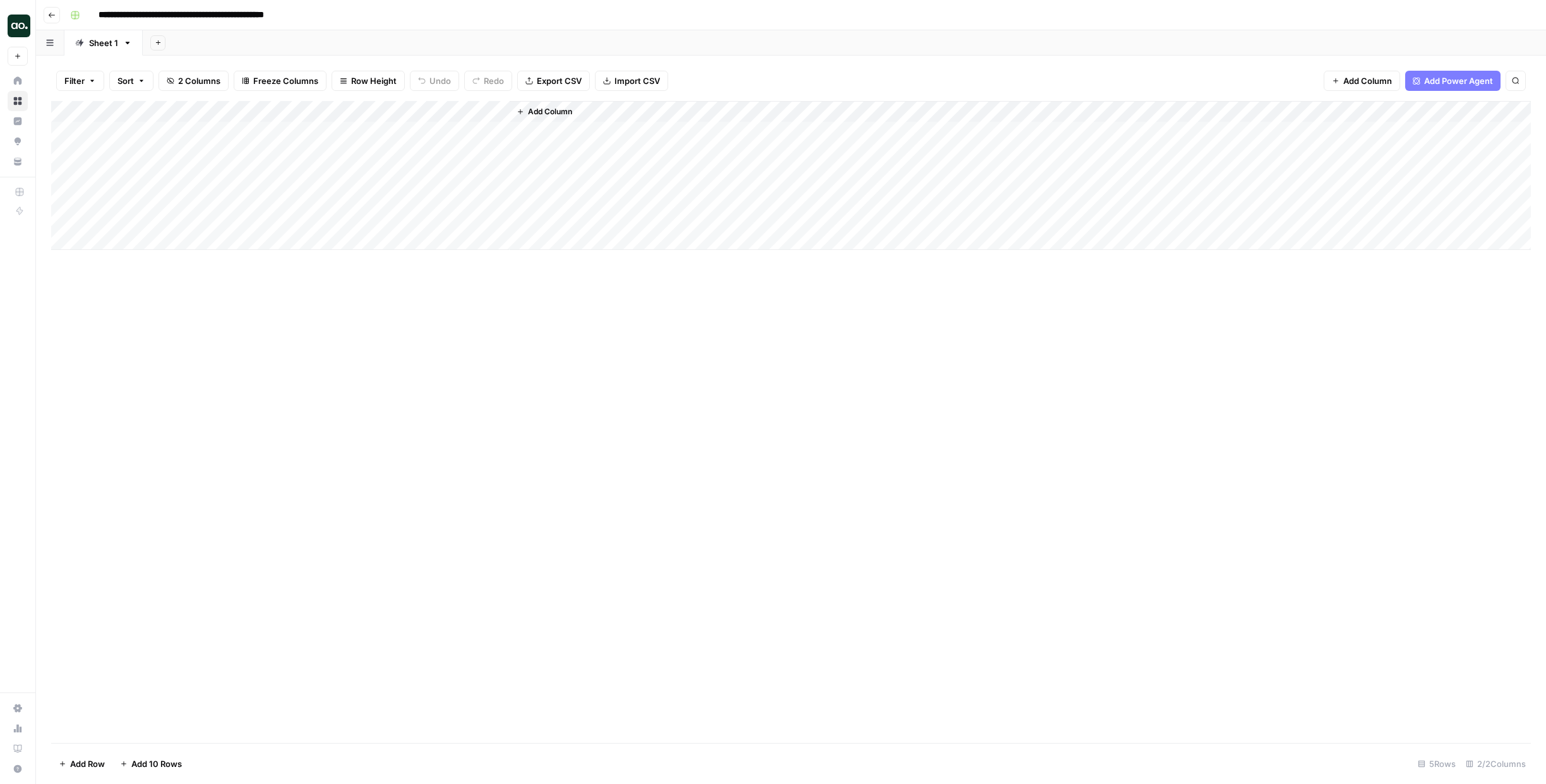
click at [171, 130] on div "Add Column" at bounding box center [791, 175] width 1480 height 149
click at [175, 139] on div "Add Column" at bounding box center [791, 175] width 1480 height 149
type textarea "**********"
click at [385, 130] on div "Add Column" at bounding box center [791, 175] width 1480 height 149
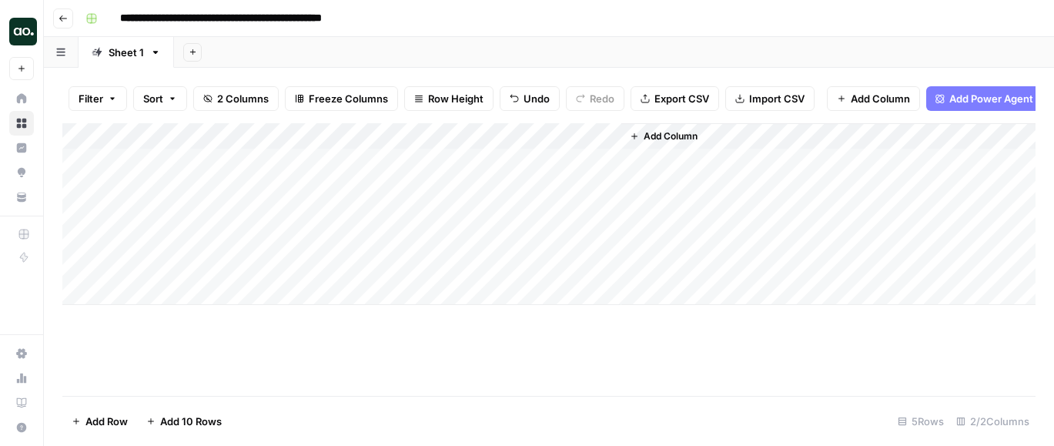
click at [480, 172] on div "Add Column" at bounding box center [548, 214] width 973 height 182
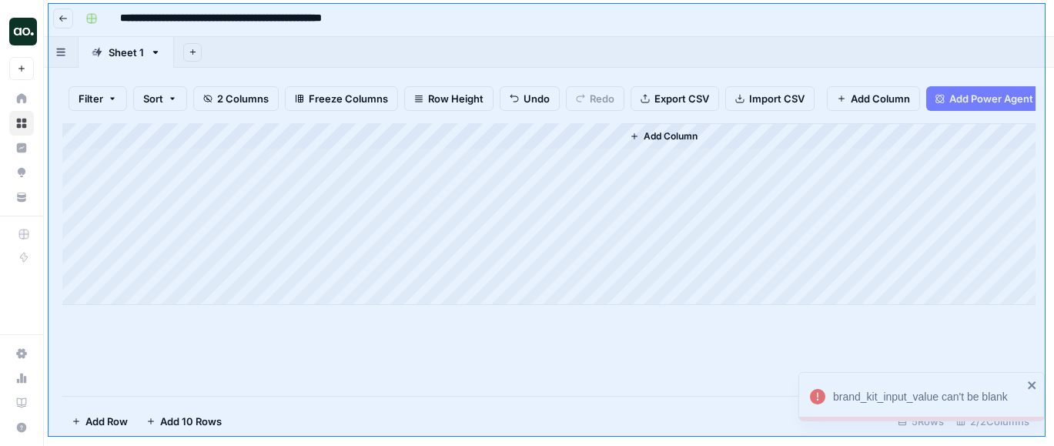
drag, startPoint x: 48, startPoint y: 3, endPoint x: 1046, endPoint y: 437, distance: 1087.9
click at [1046, 437] on div at bounding box center [527, 223] width 1054 height 446
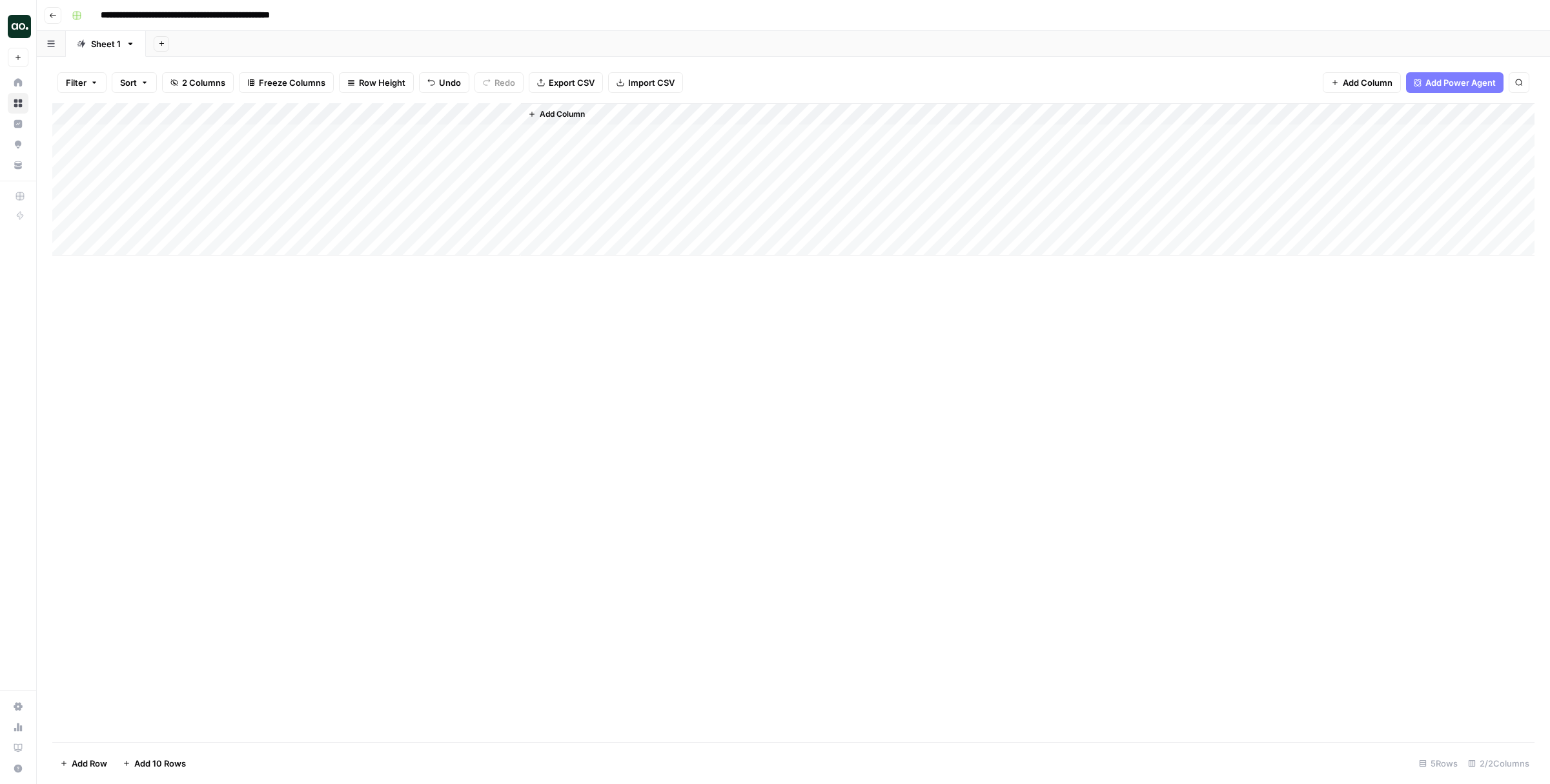
click at [51, 15] on icon "button" at bounding box center [53, 15] width 8 height 8
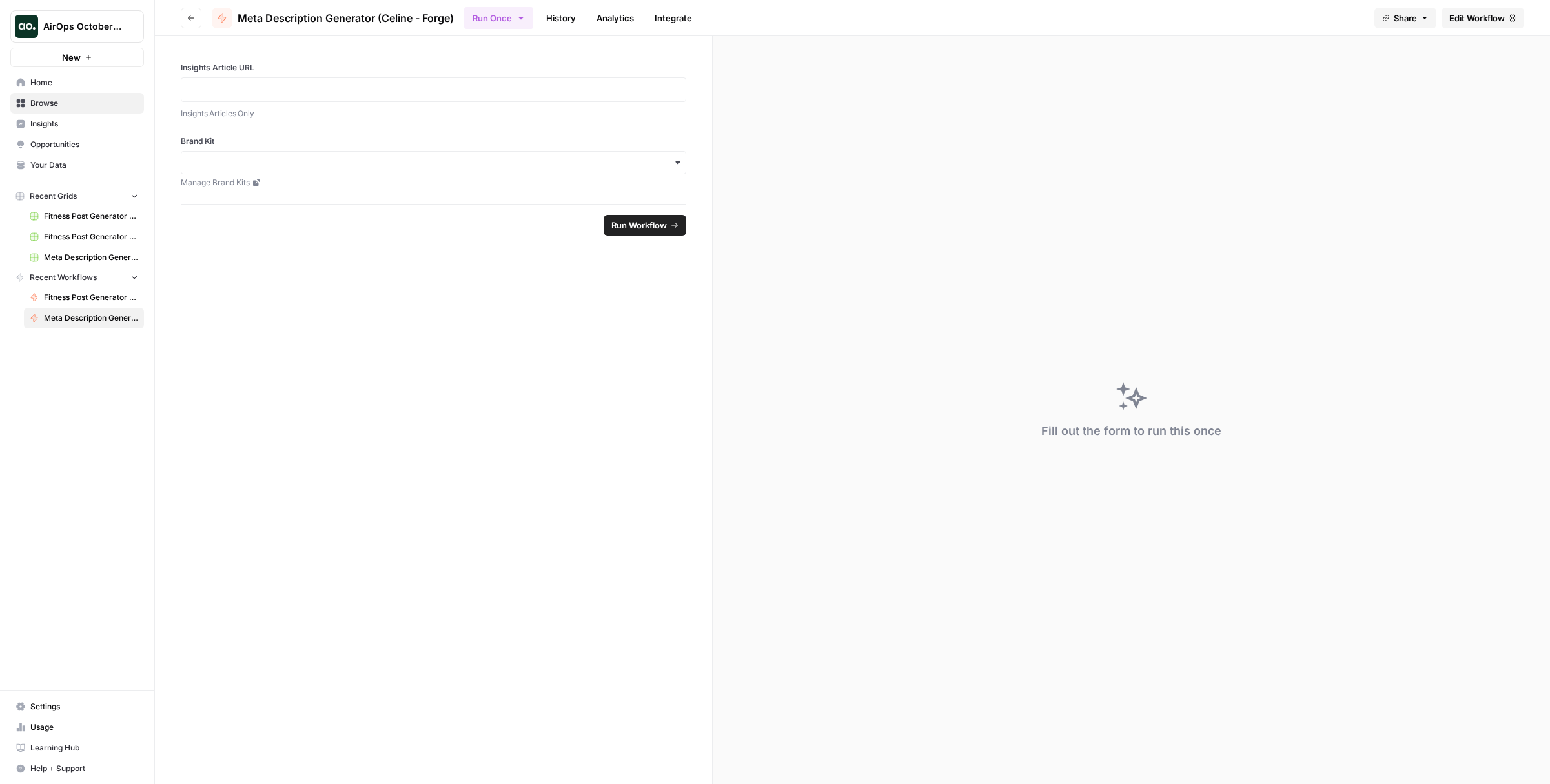
click at [529, 18] on button "Run Once" at bounding box center [499, 18] width 69 height 22
click at [457, 282] on form "Insights Article URL Insights Articles Only Brand Kit Manage Brand Kits Run Wor…" at bounding box center [434, 410] width 558 height 748
click at [395, 163] on input "Brand Kit" at bounding box center [434, 162] width 489 height 13
type input "forge"
click at [277, 192] on div "Forge" at bounding box center [433, 197] width 504 height 24
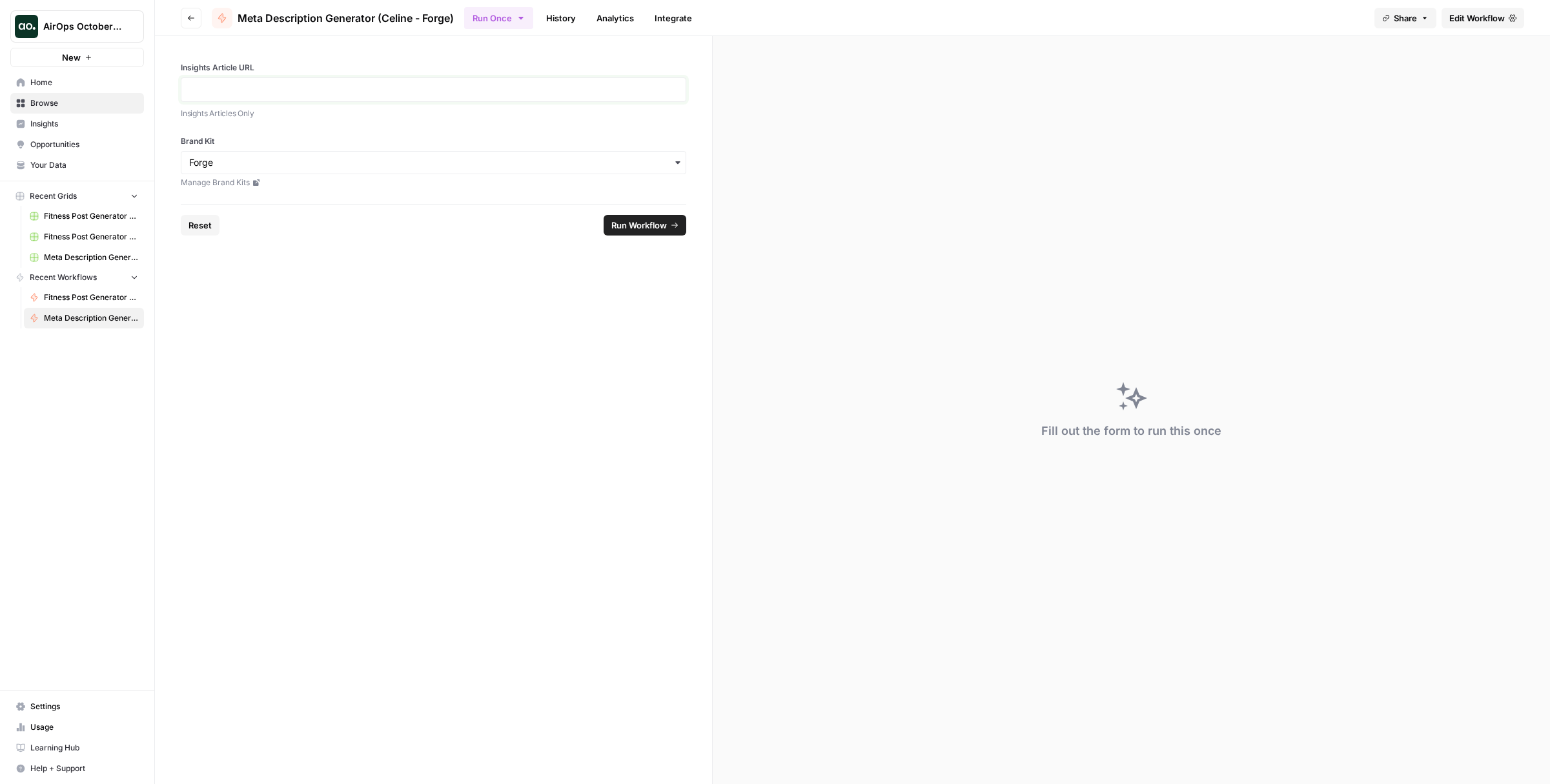
click at [271, 84] on p at bounding box center [434, 89] width 489 height 13
click at [339, 88] on p "To enrich screen reader interactions, please activate Accessibility in Grammarl…" at bounding box center [434, 89] width 489 height 13
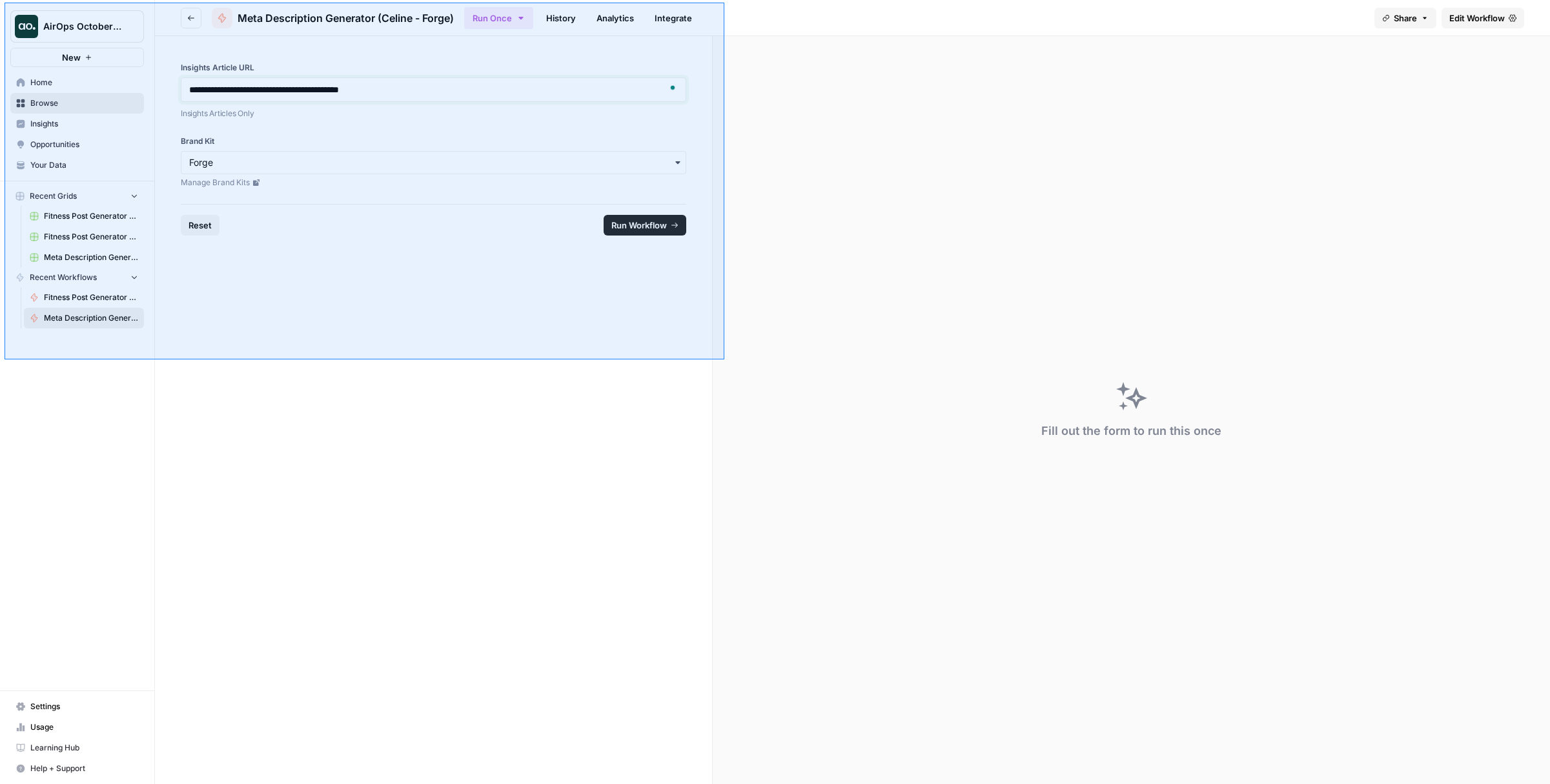
drag, startPoint x: 4, startPoint y: 3, endPoint x: 725, endPoint y: 360, distance: 804.5
click at [725, 360] on div at bounding box center [775, 392] width 1550 height 784
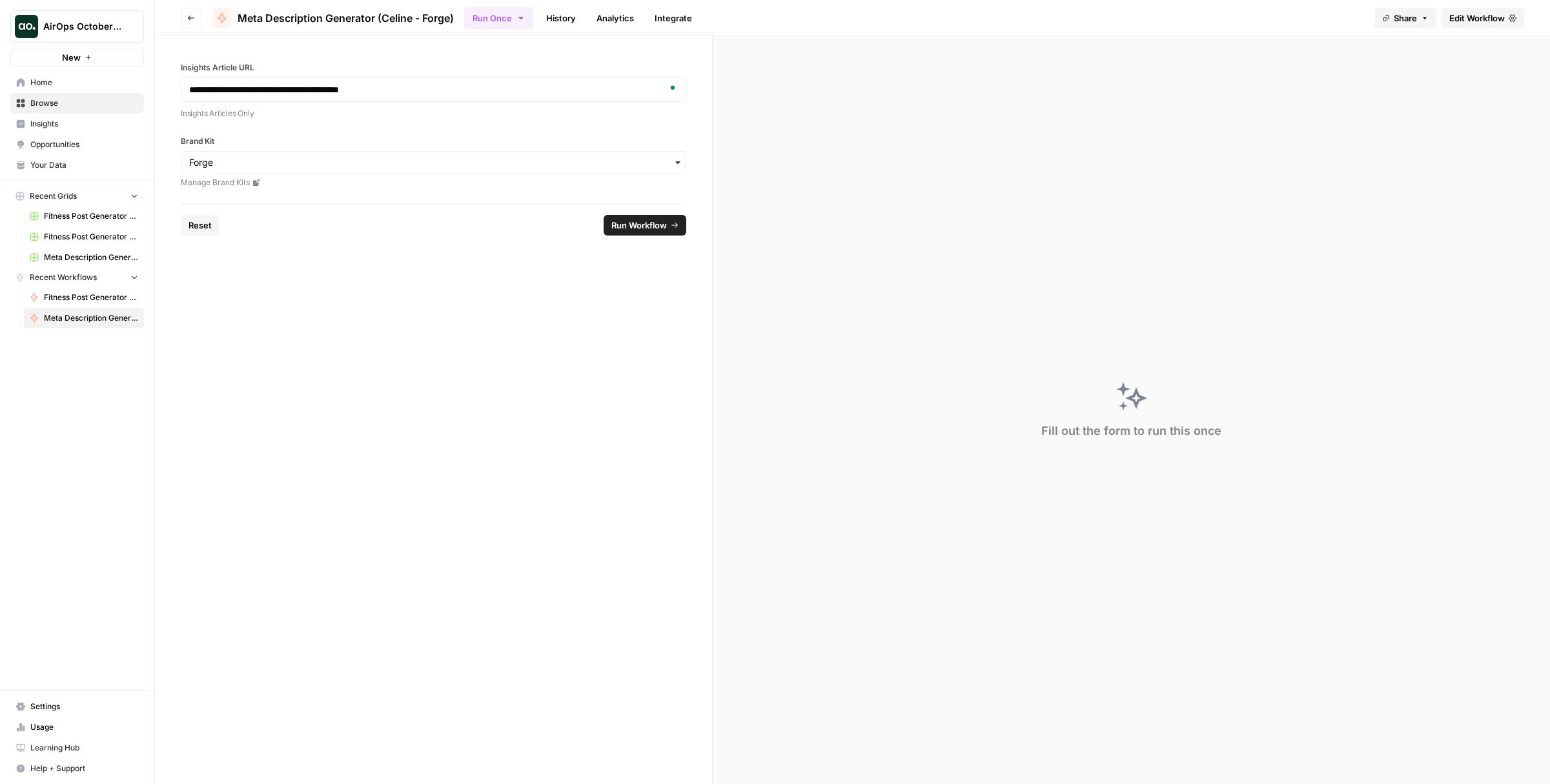
click at [647, 219] on span "Run Workflow" at bounding box center [639, 225] width 55 height 13
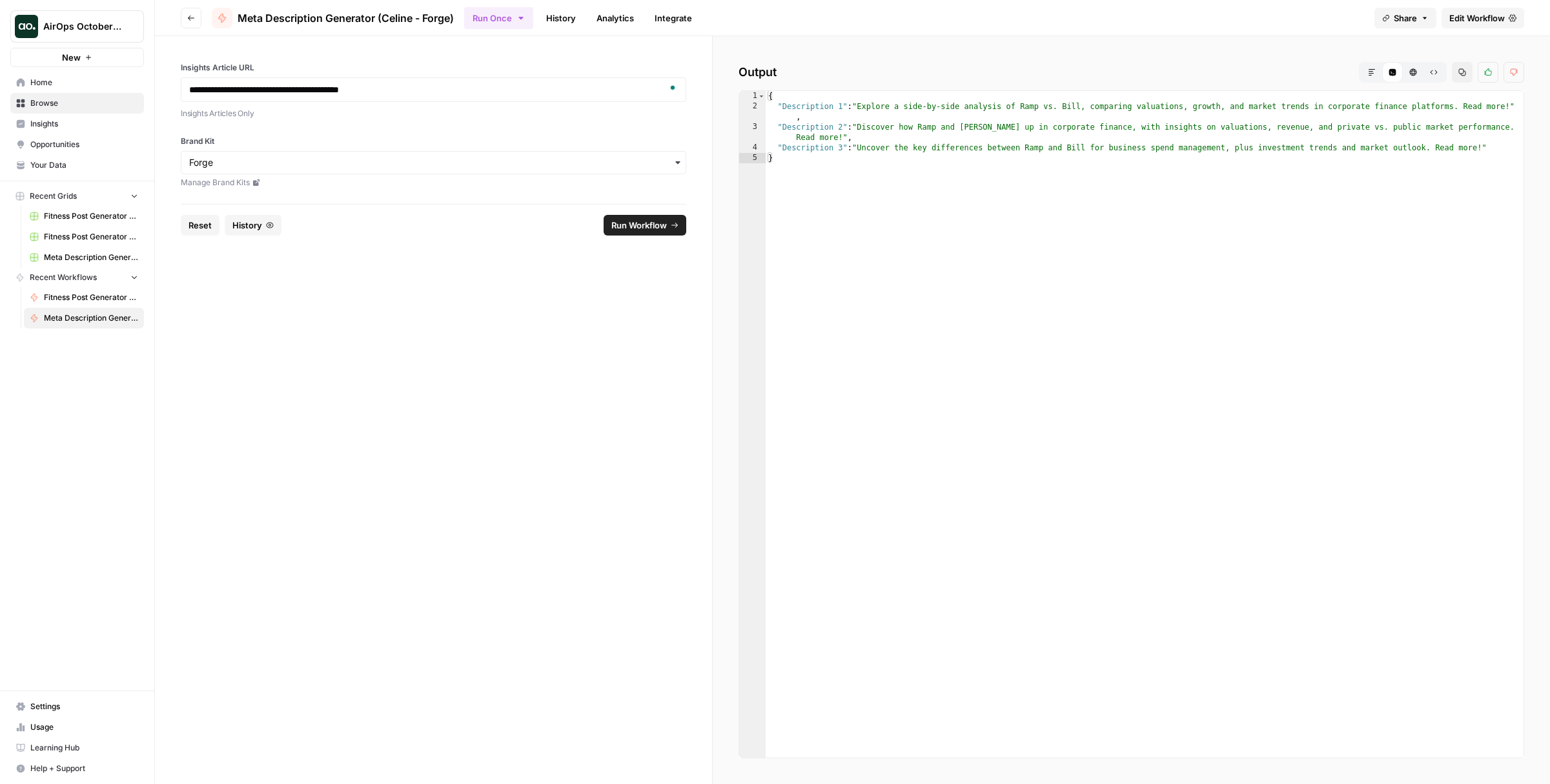
click at [1371, 71] on icon "button" at bounding box center [1371, 72] width 8 height 8
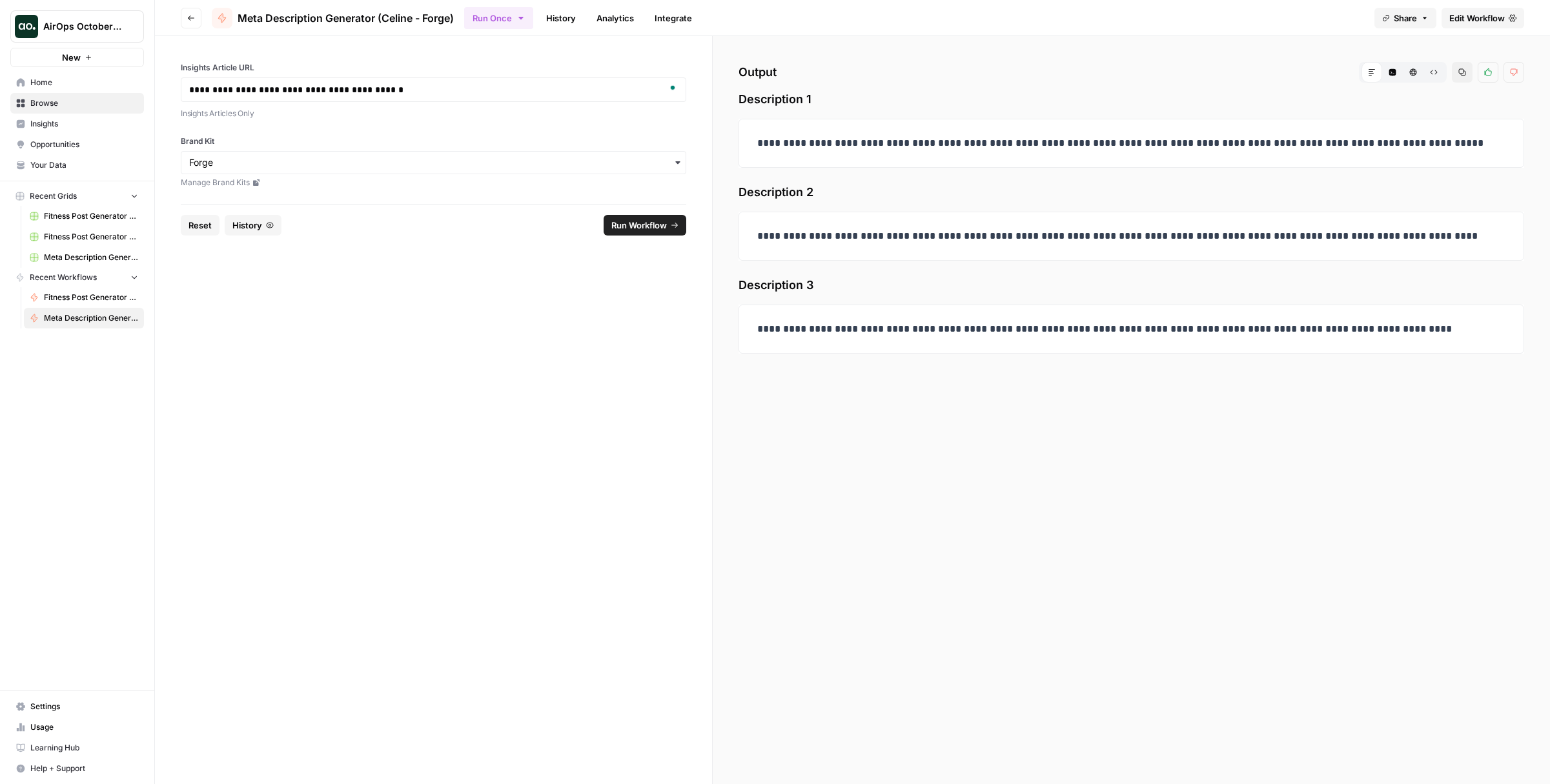
click at [518, 15] on icon "button" at bounding box center [521, 18] width 10 height 10
click at [537, 86] on span "Run in Bulk" at bounding box center [568, 86] width 124 height 13
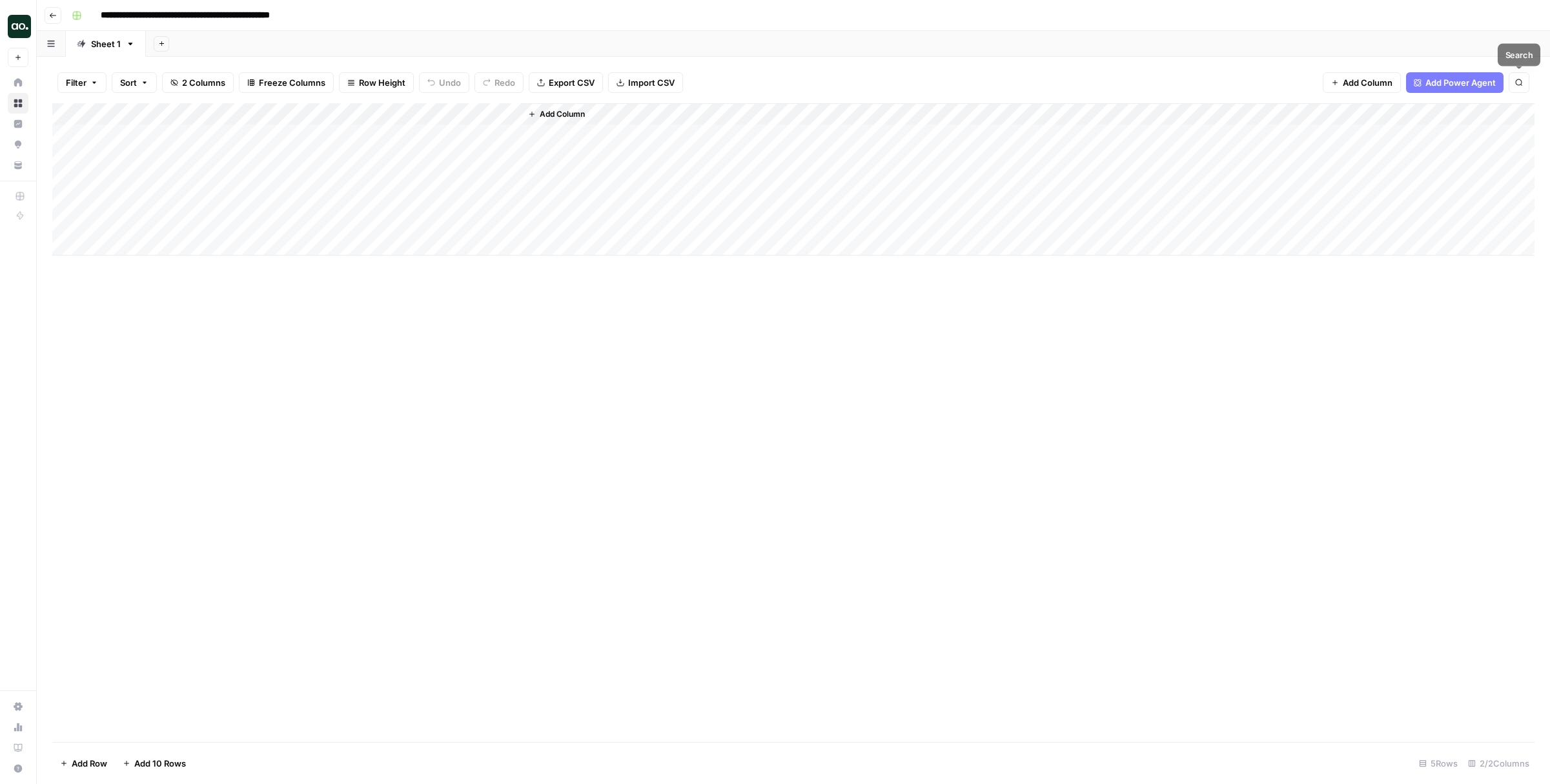
click at [1516, 85] on icon "button" at bounding box center [1520, 83] width 7 height 7
click at [908, 86] on div "Filter Sort 2 Columns Freeze Columns Row Height Undo Redo Export CSV Import CSV…" at bounding box center [793, 82] width 1483 height 41
click at [203, 76] on span "2 Columns" at bounding box center [204, 82] width 44 height 13
click at [66, 81] on span "Filter" at bounding box center [76, 82] width 21 height 13
click at [473, 382] on div "Add Column Type to search" at bounding box center [793, 423] width 1483 height 639
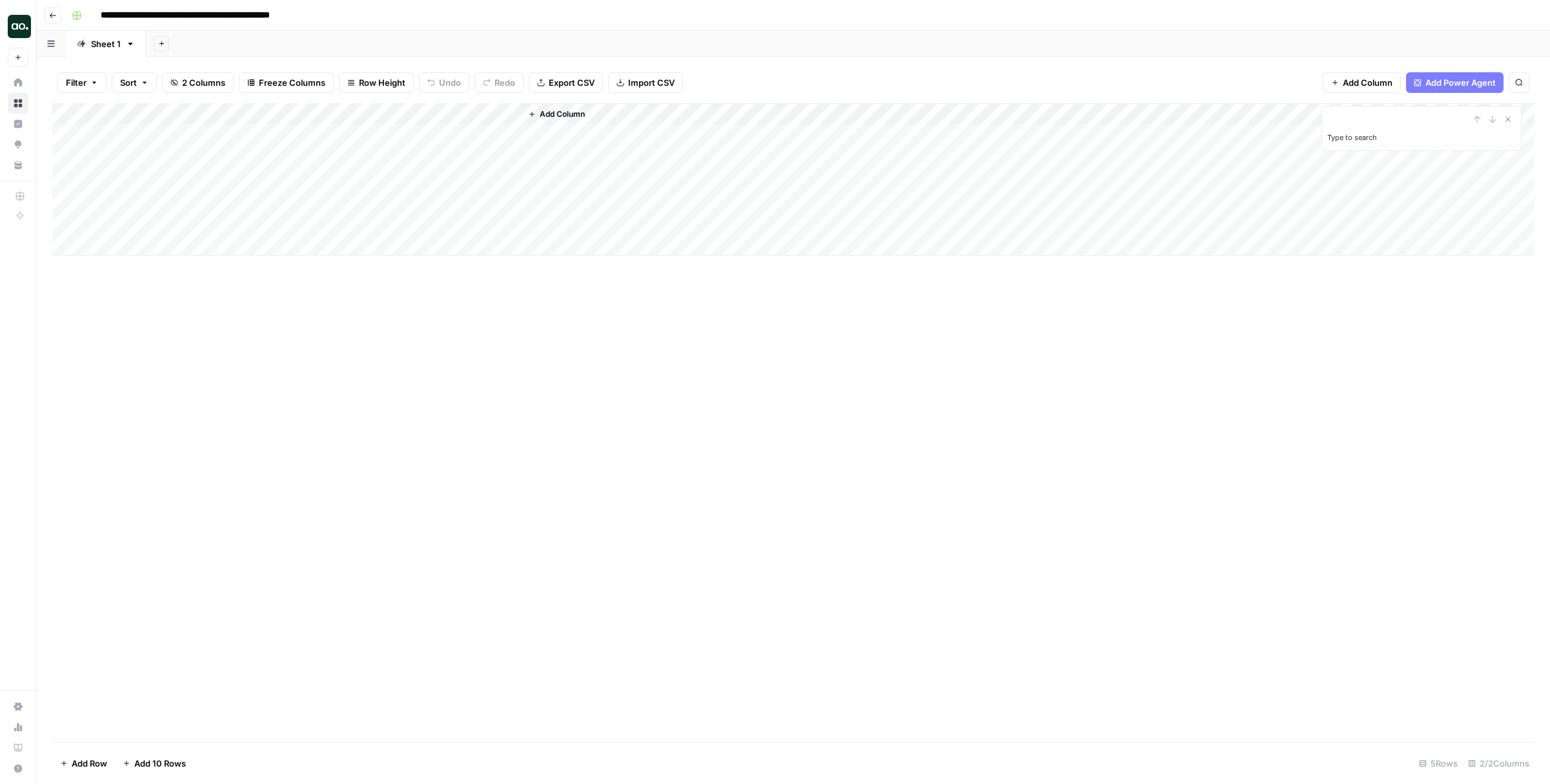
click at [52, 13] on icon "button" at bounding box center [53, 15] width 8 height 8
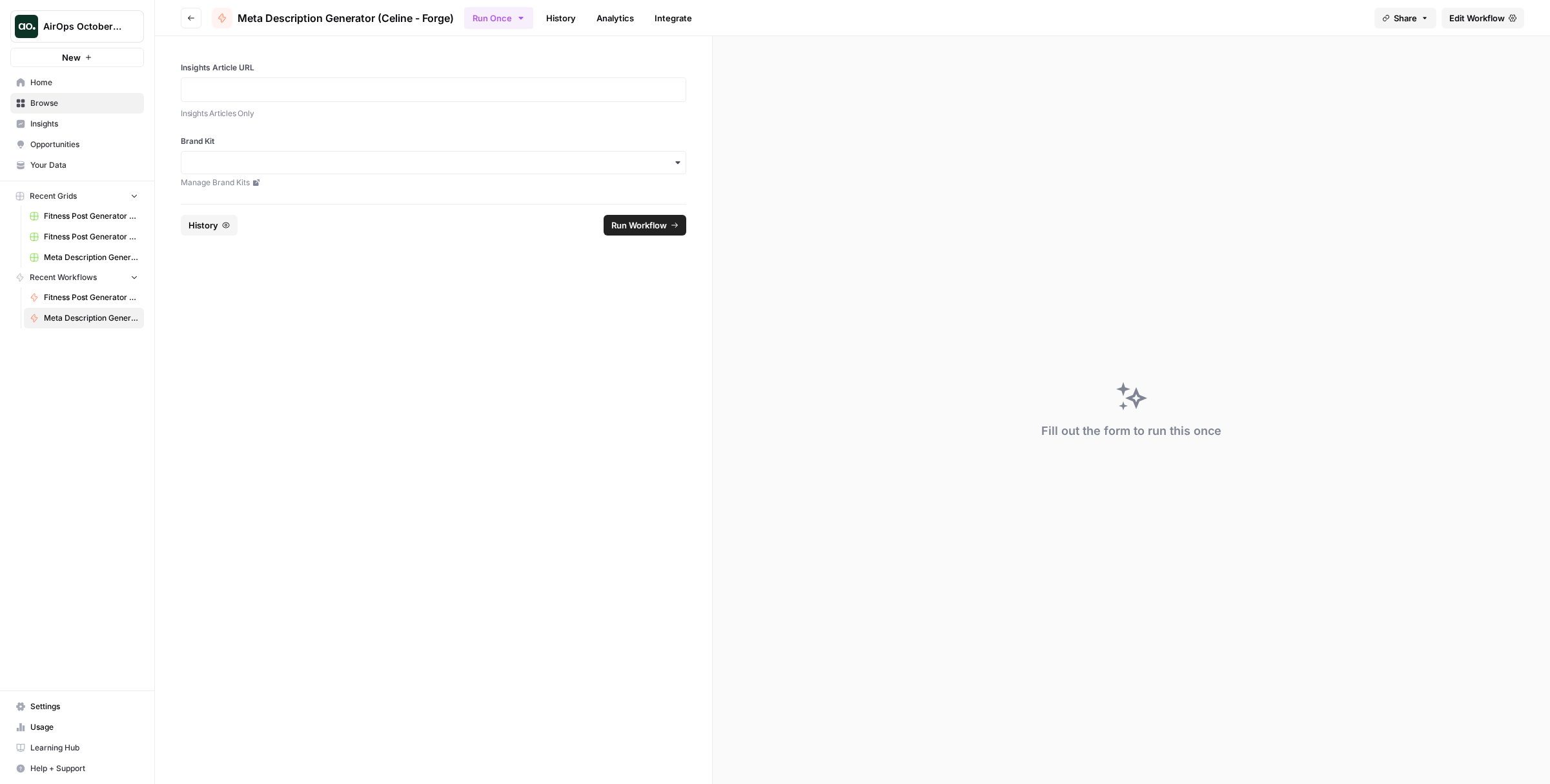
click at [47, 104] on span "Browse" at bounding box center [84, 103] width 108 height 12
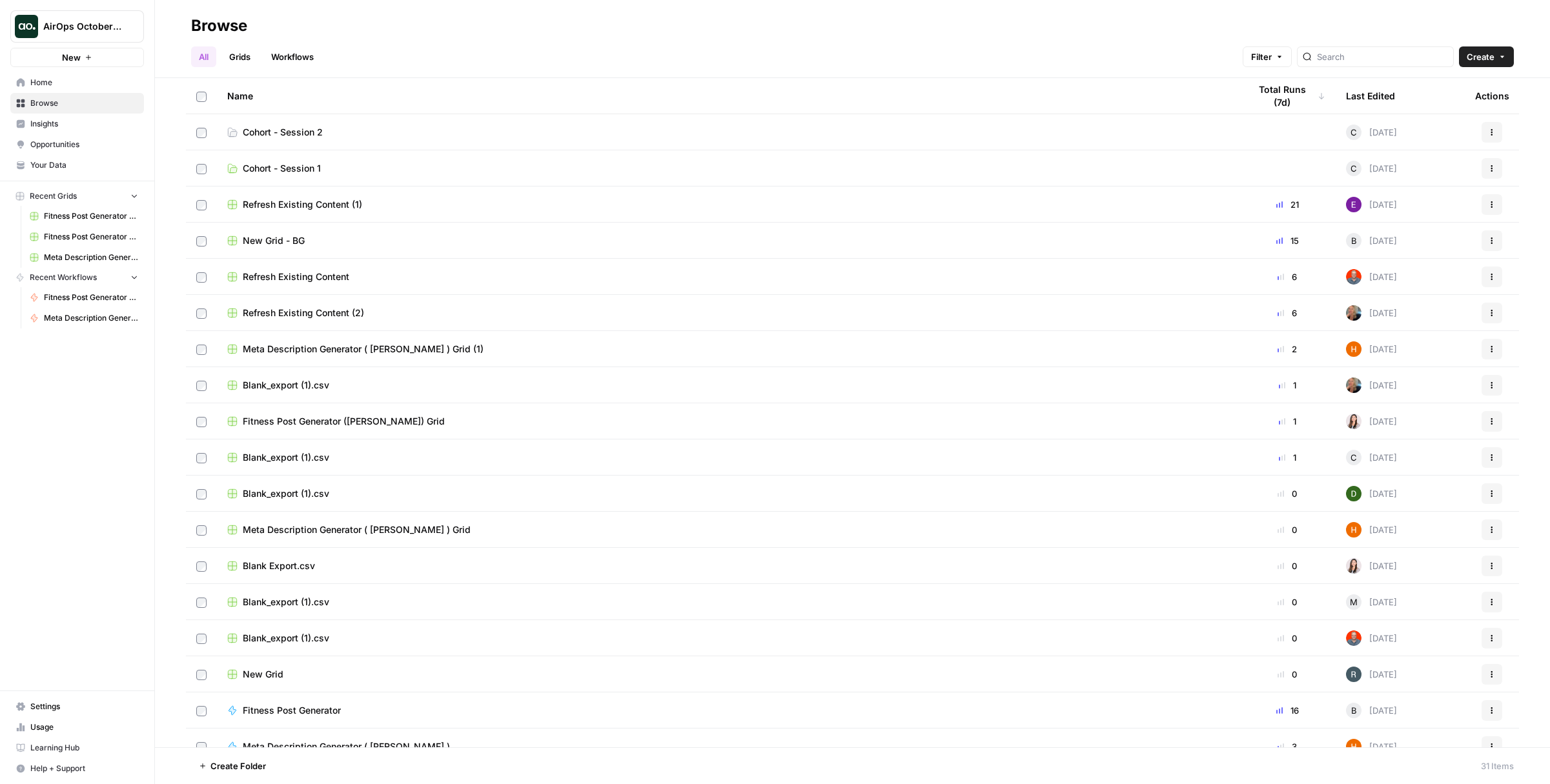
click at [236, 56] on link "Grids" at bounding box center [240, 56] width 37 height 21
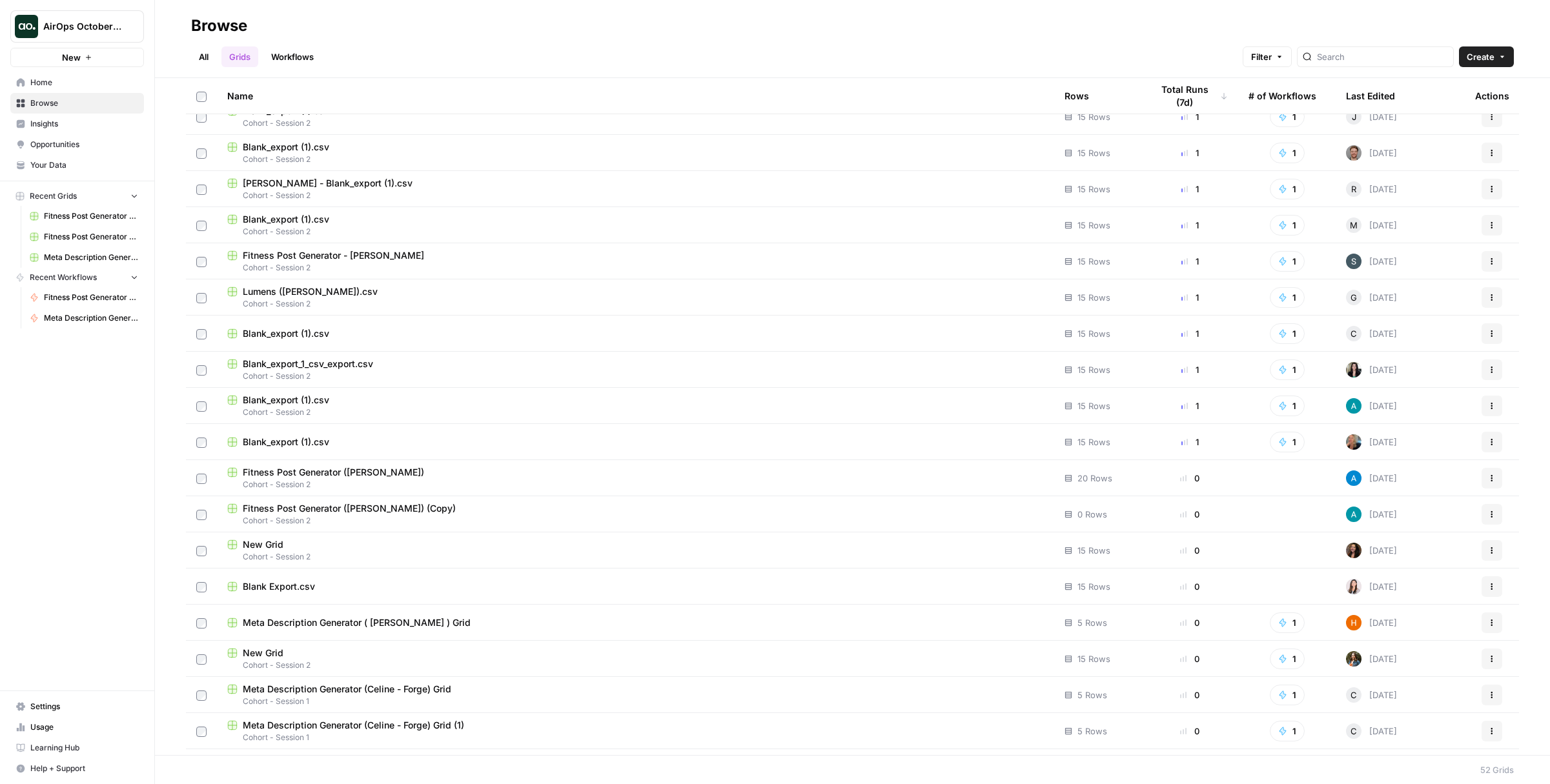
scroll to position [528, 0]
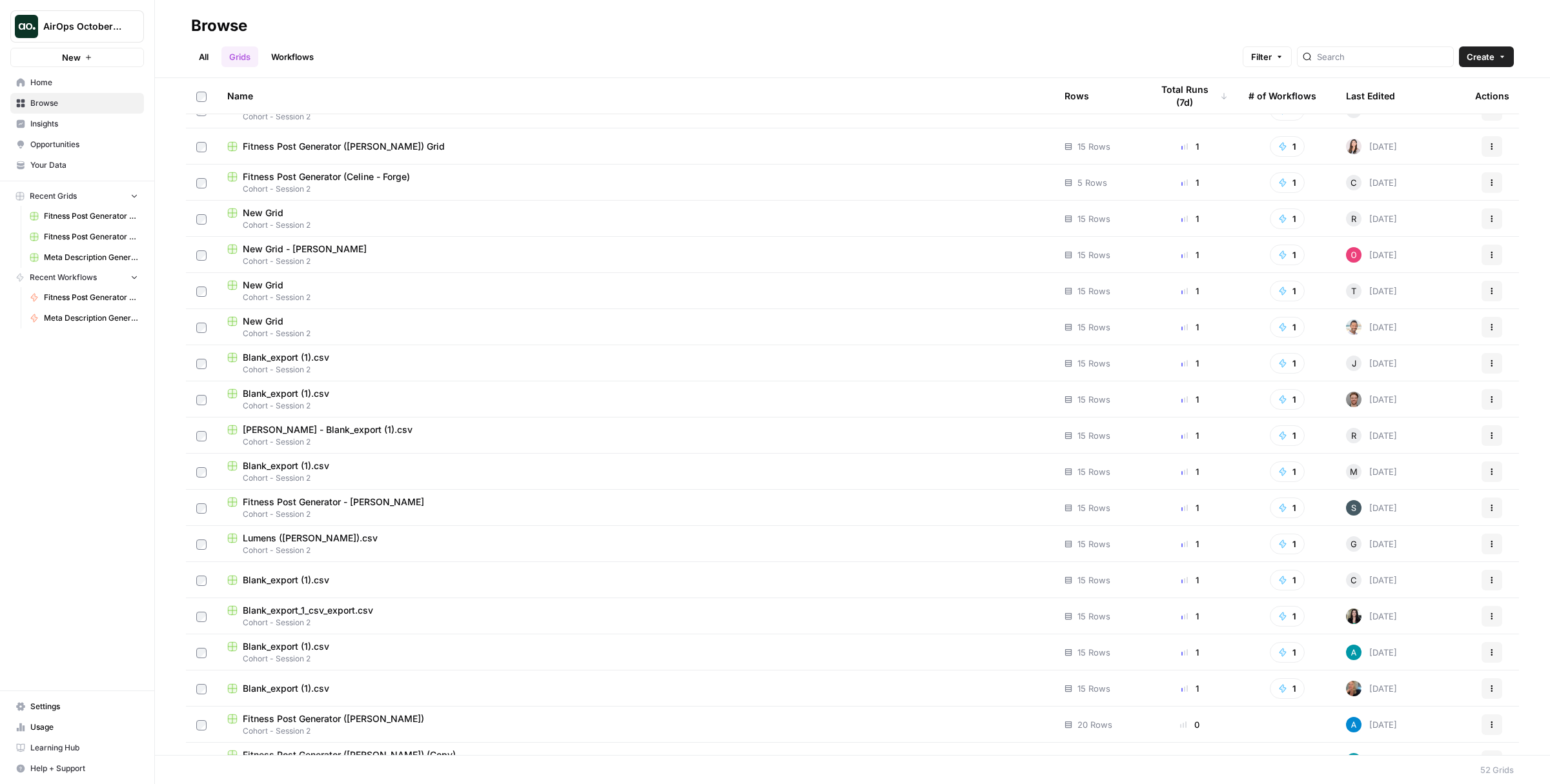
click at [206, 56] on link "All" at bounding box center [204, 56] width 25 height 21
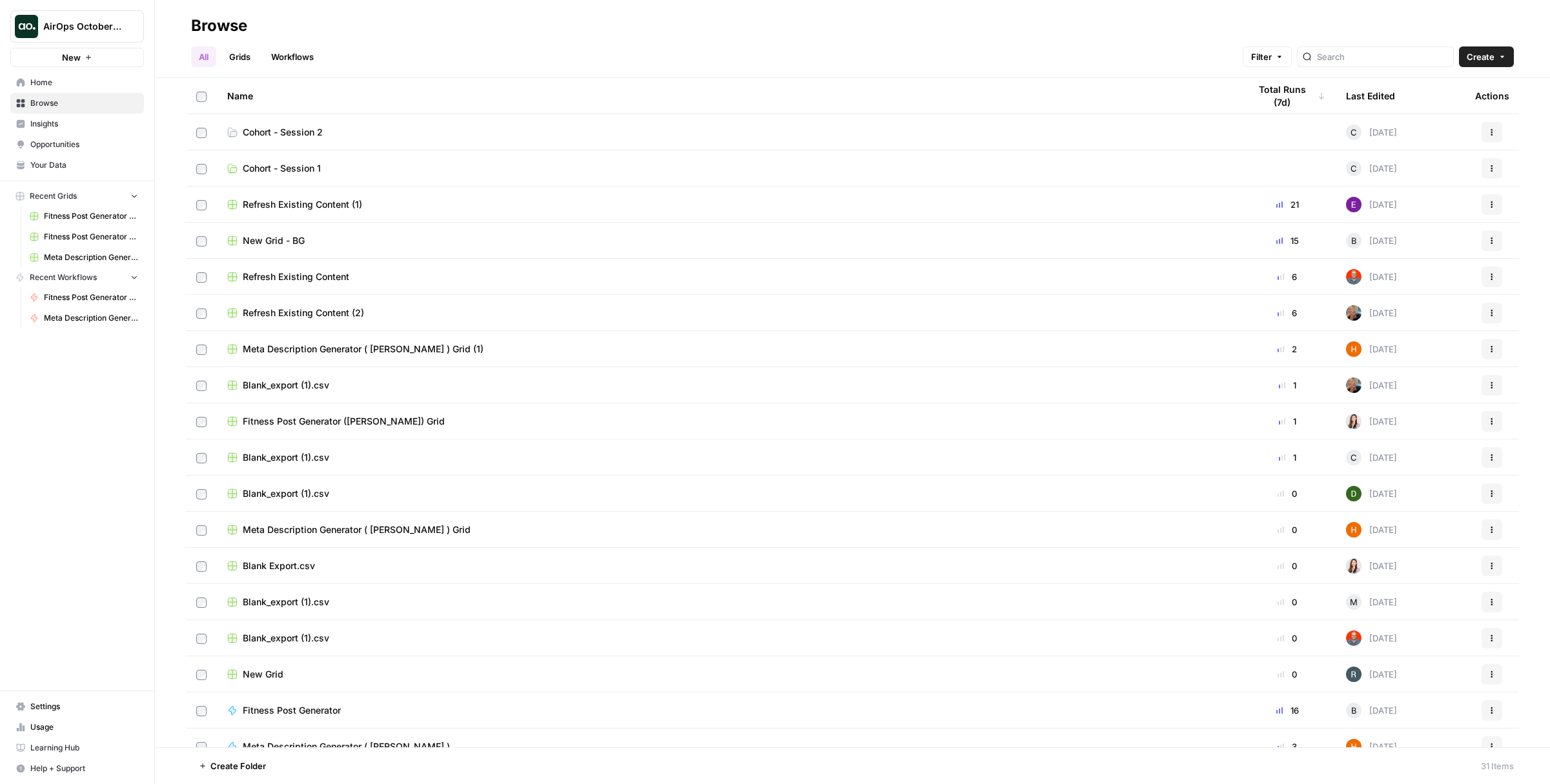
click at [292, 168] on span "Cohort - Session 1" at bounding box center [281, 168] width 78 height 13
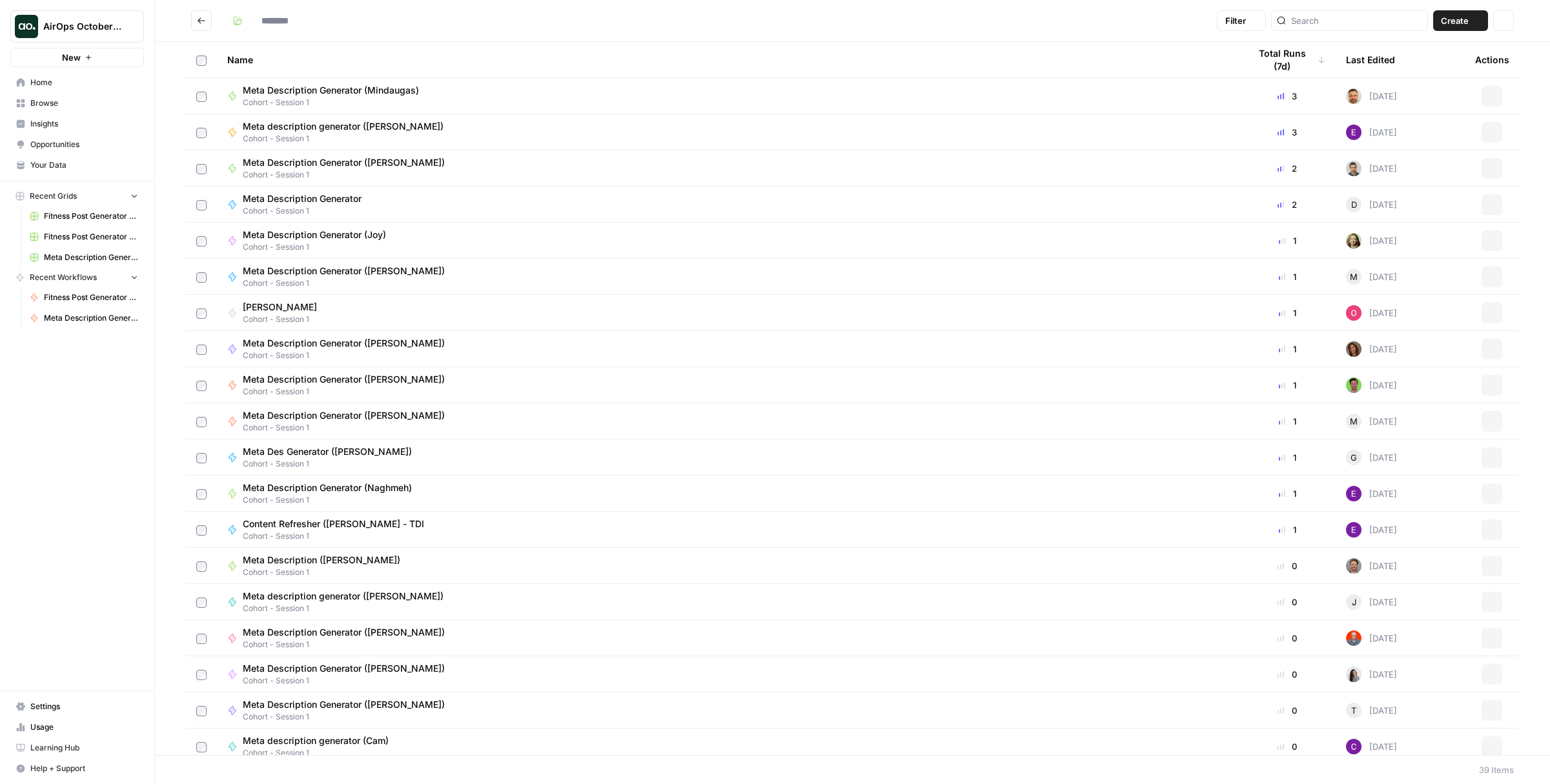
type input "**********"
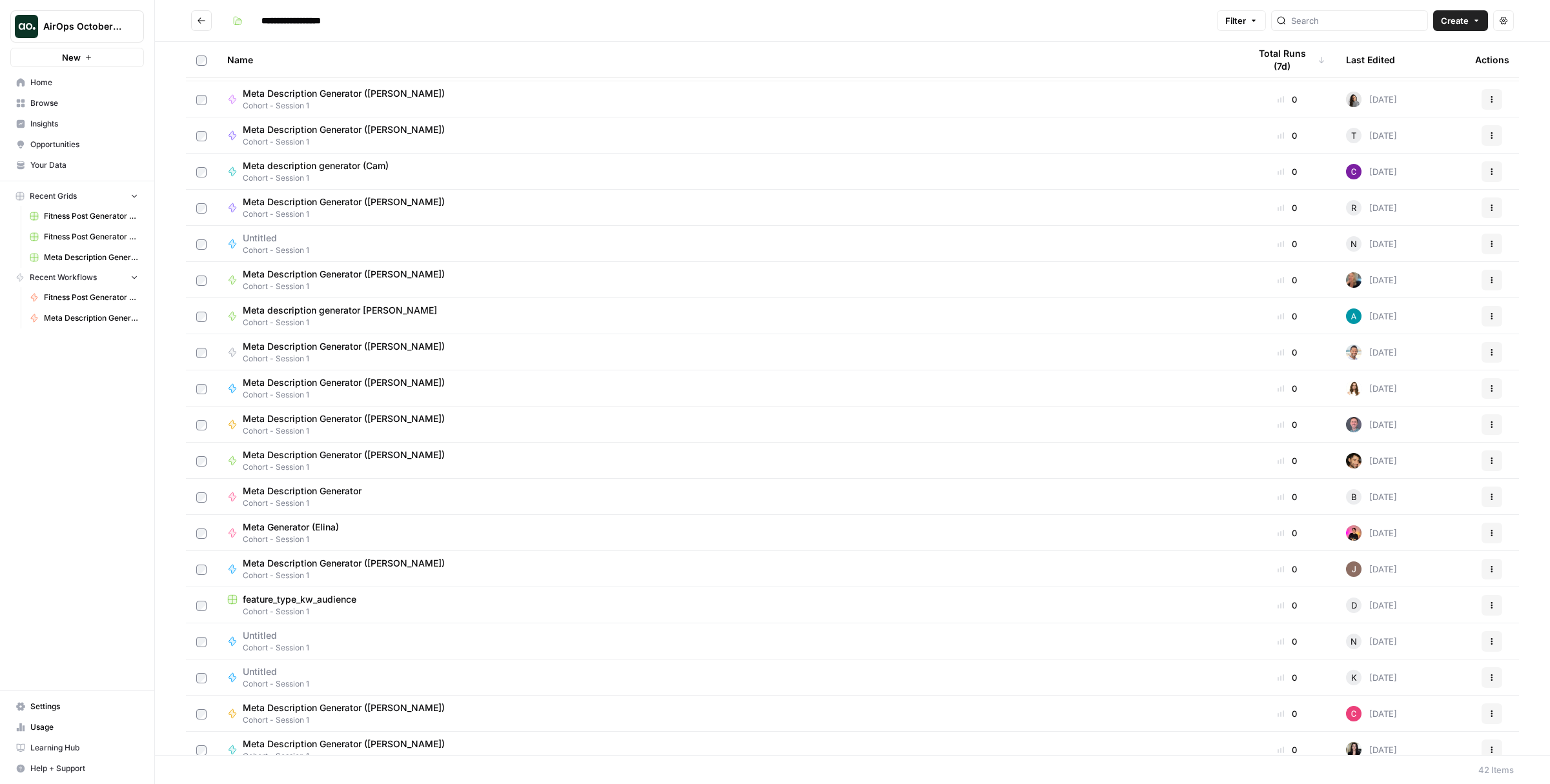
scroll to position [841, 0]
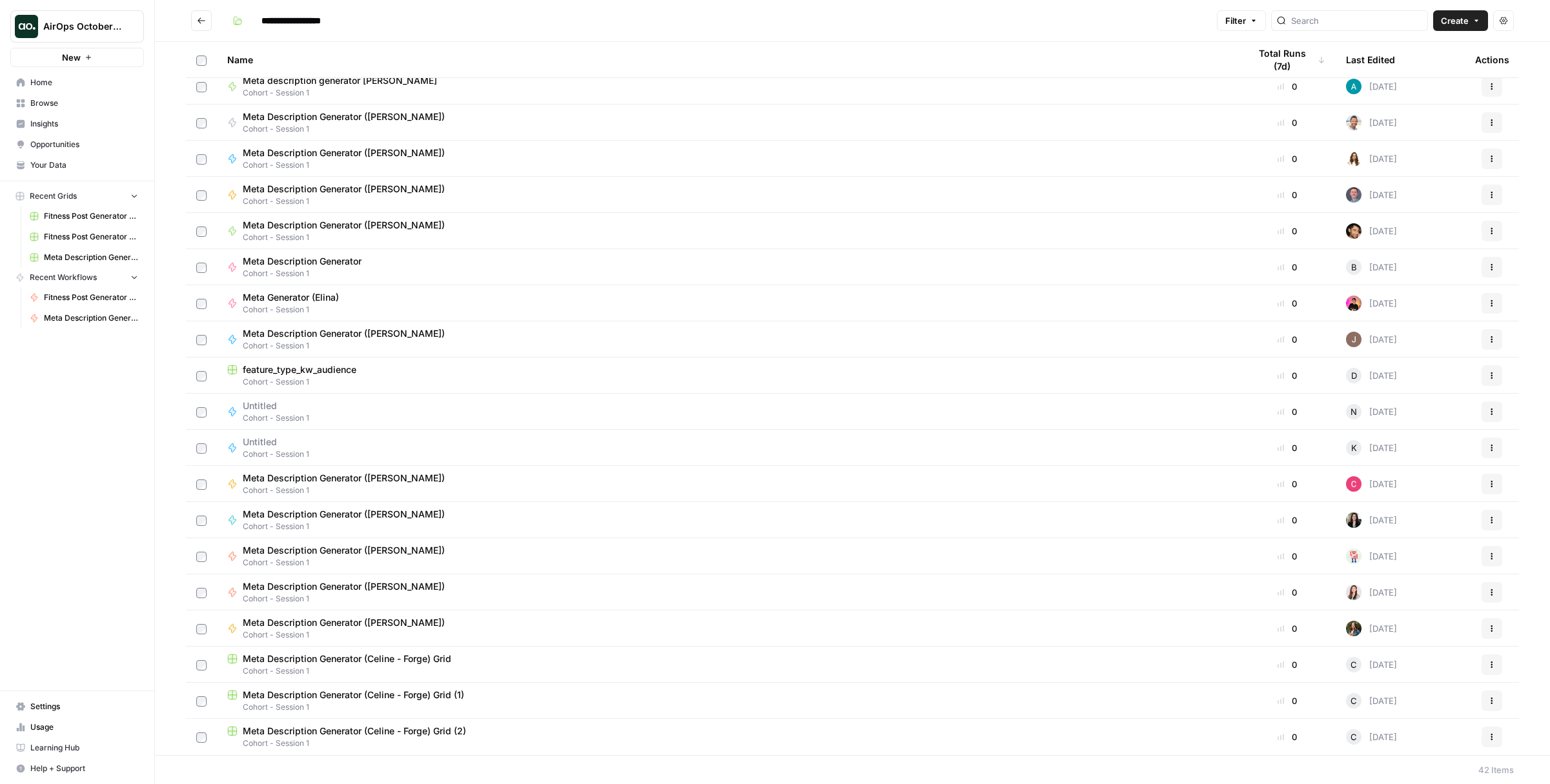
click at [450, 725] on span "Meta Description Generator (Celine - Forge) Grid (2)" at bounding box center [354, 731] width 223 height 13
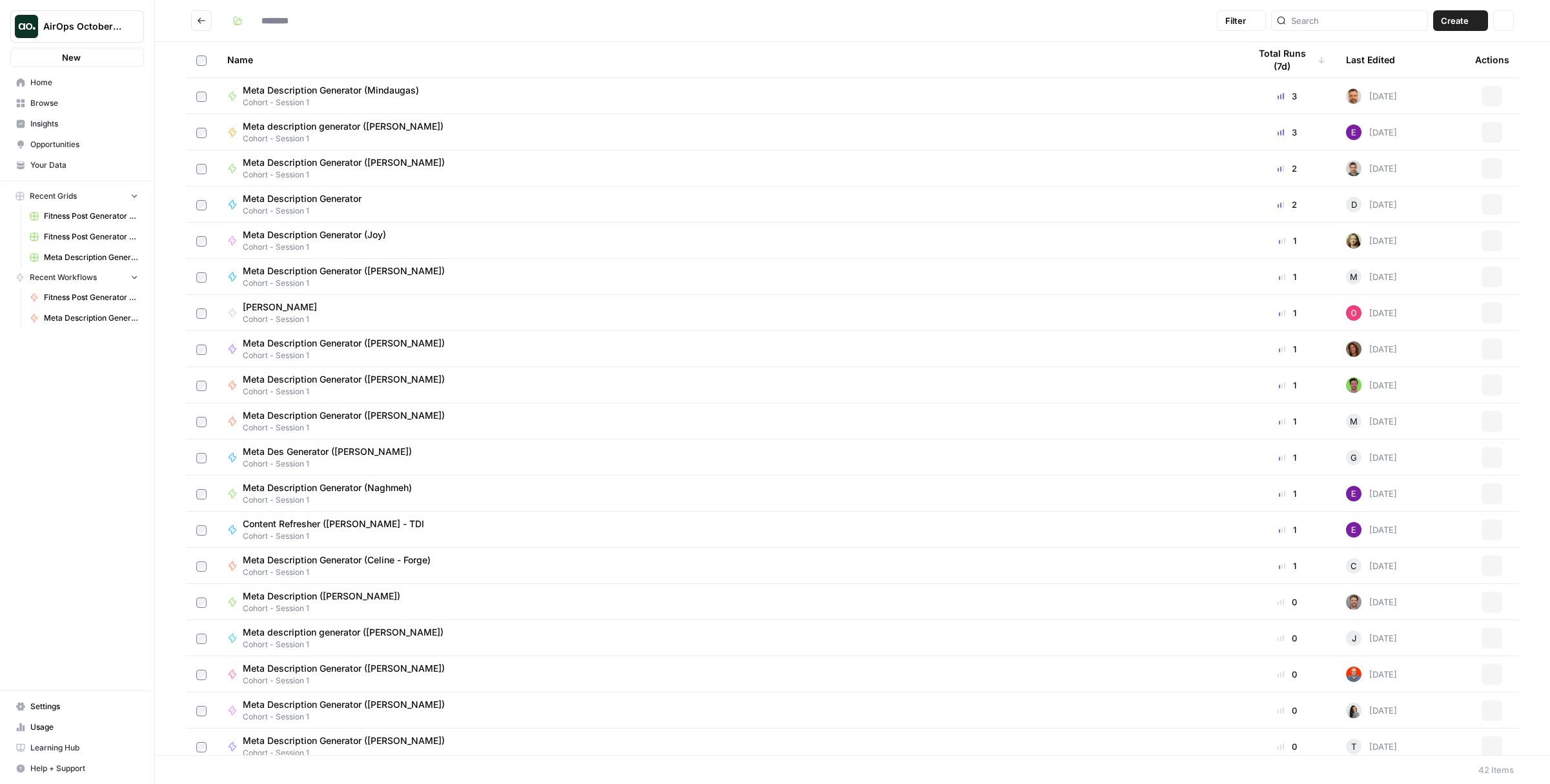
type input "**********"
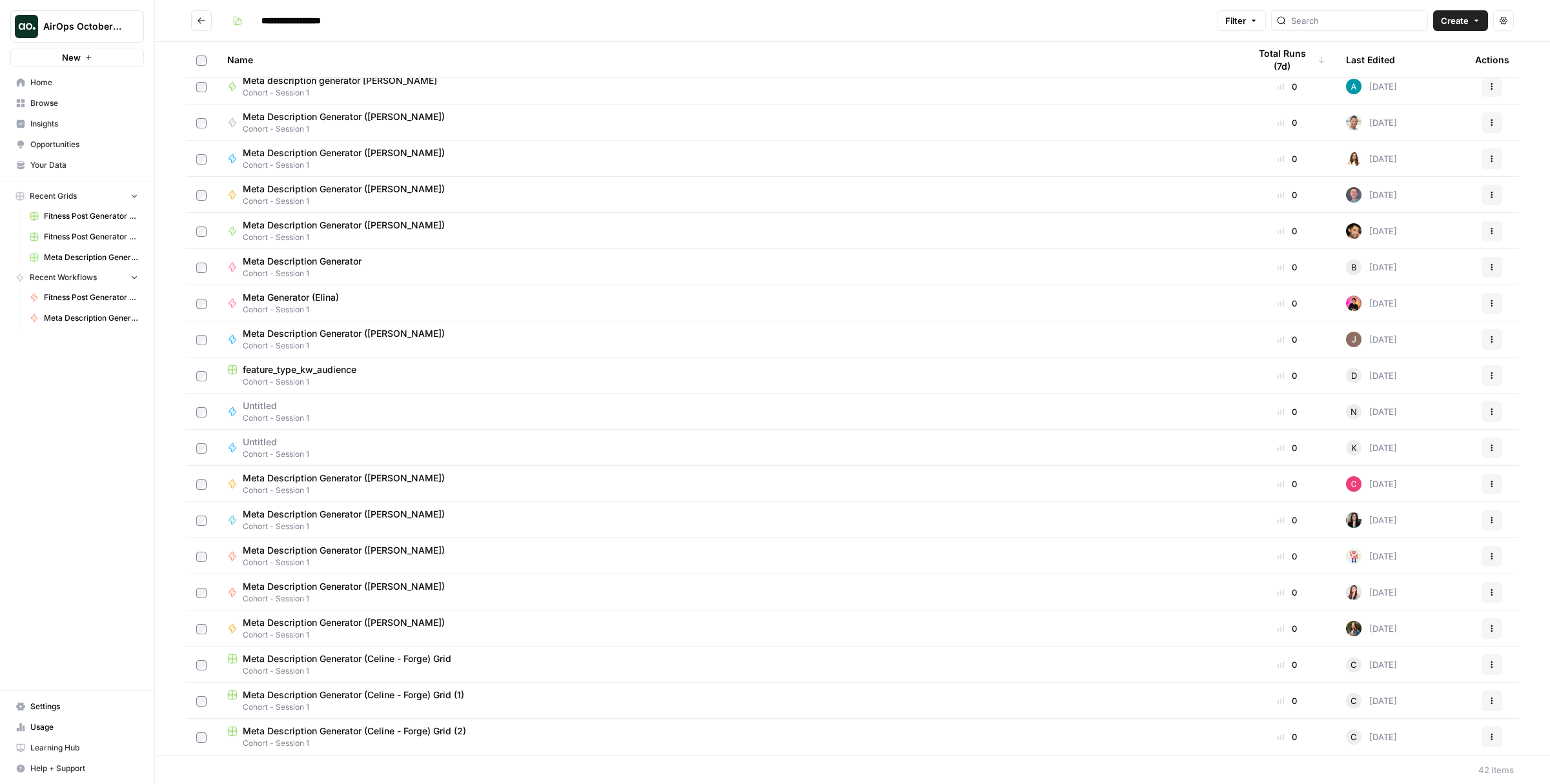
click at [406, 693] on span "Meta Description Generator (Celine - Forge) Grid (1)" at bounding box center [353, 694] width 221 height 13
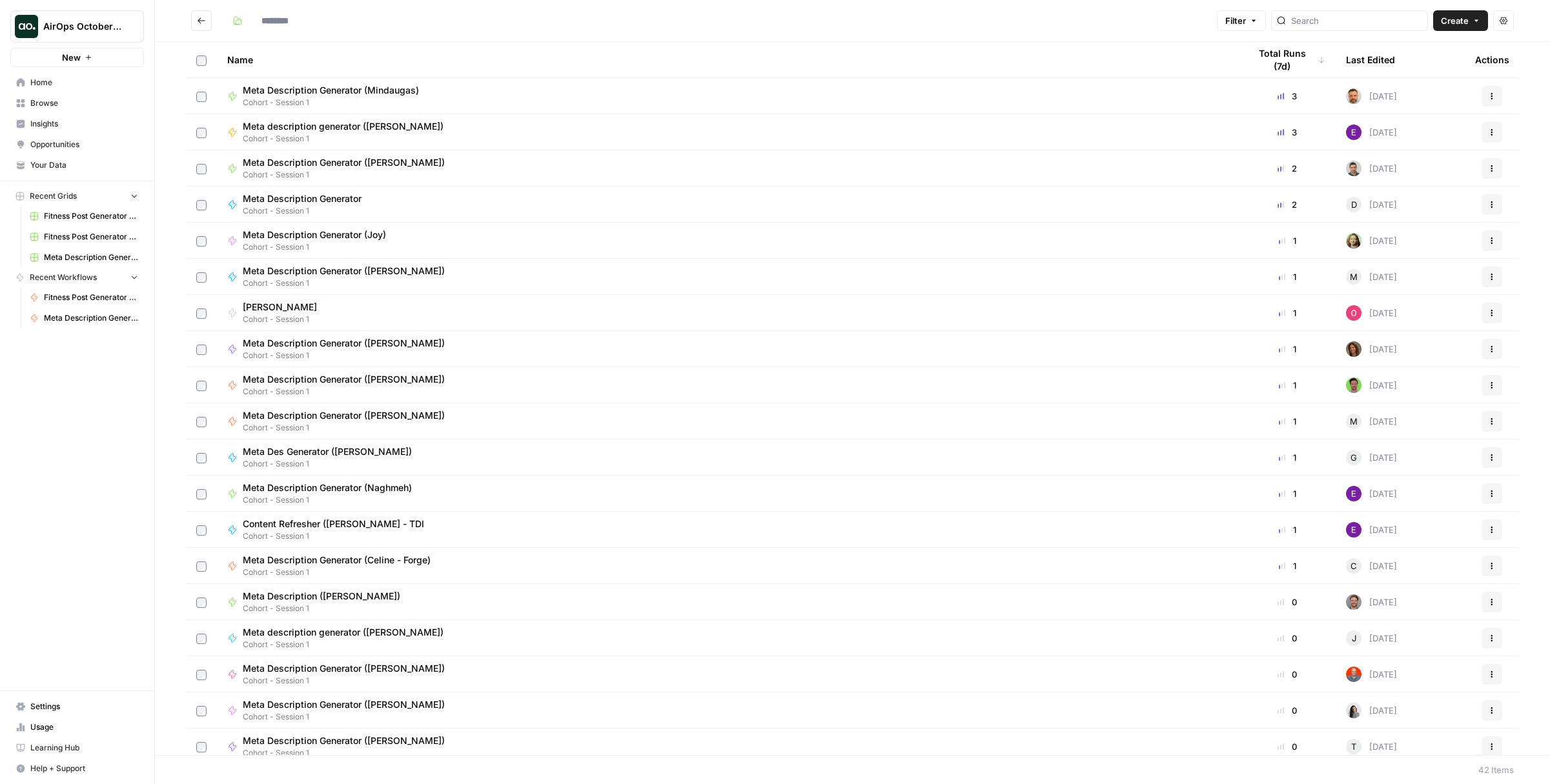
type input "**********"
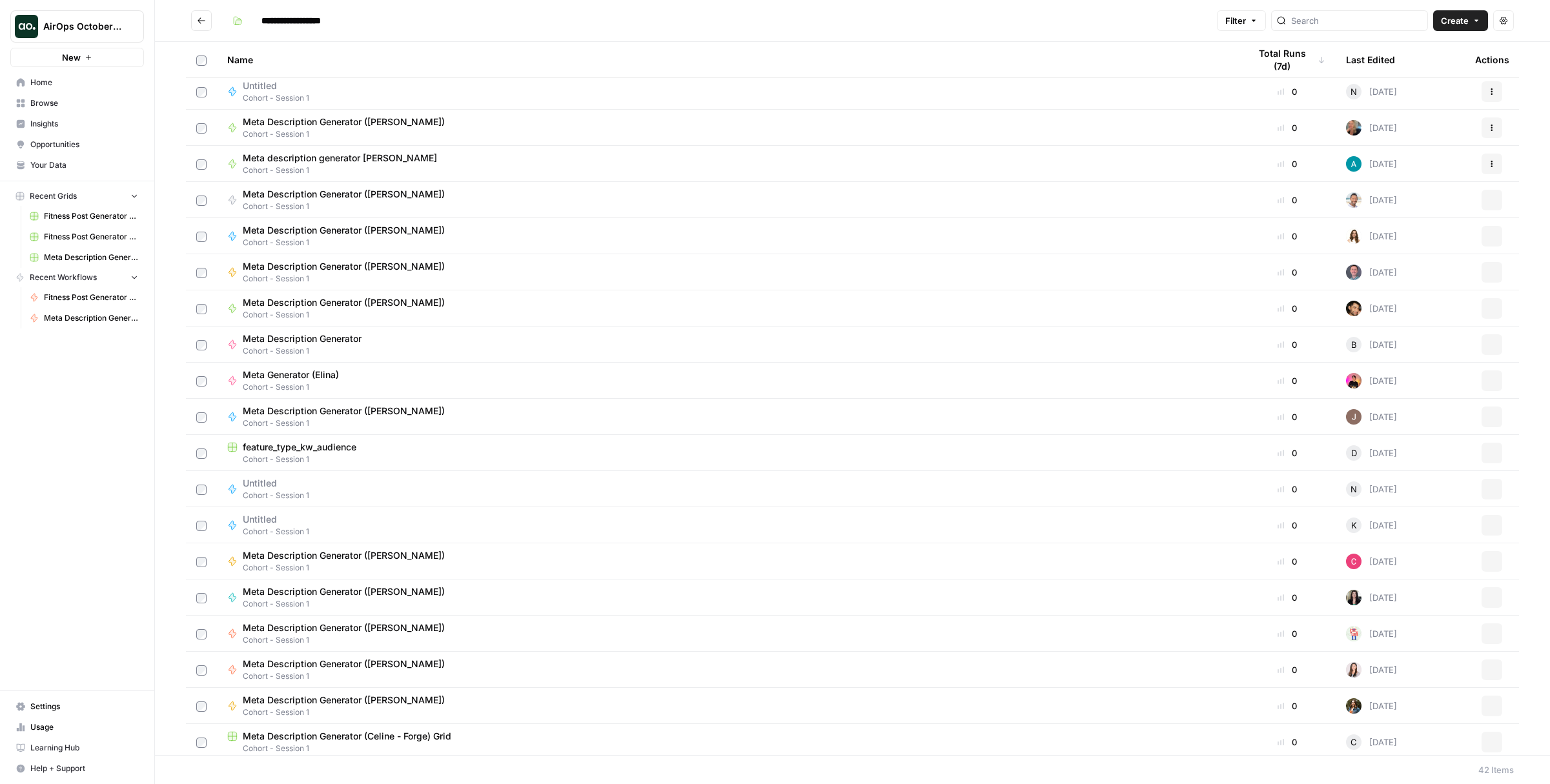
scroll to position [841, 0]
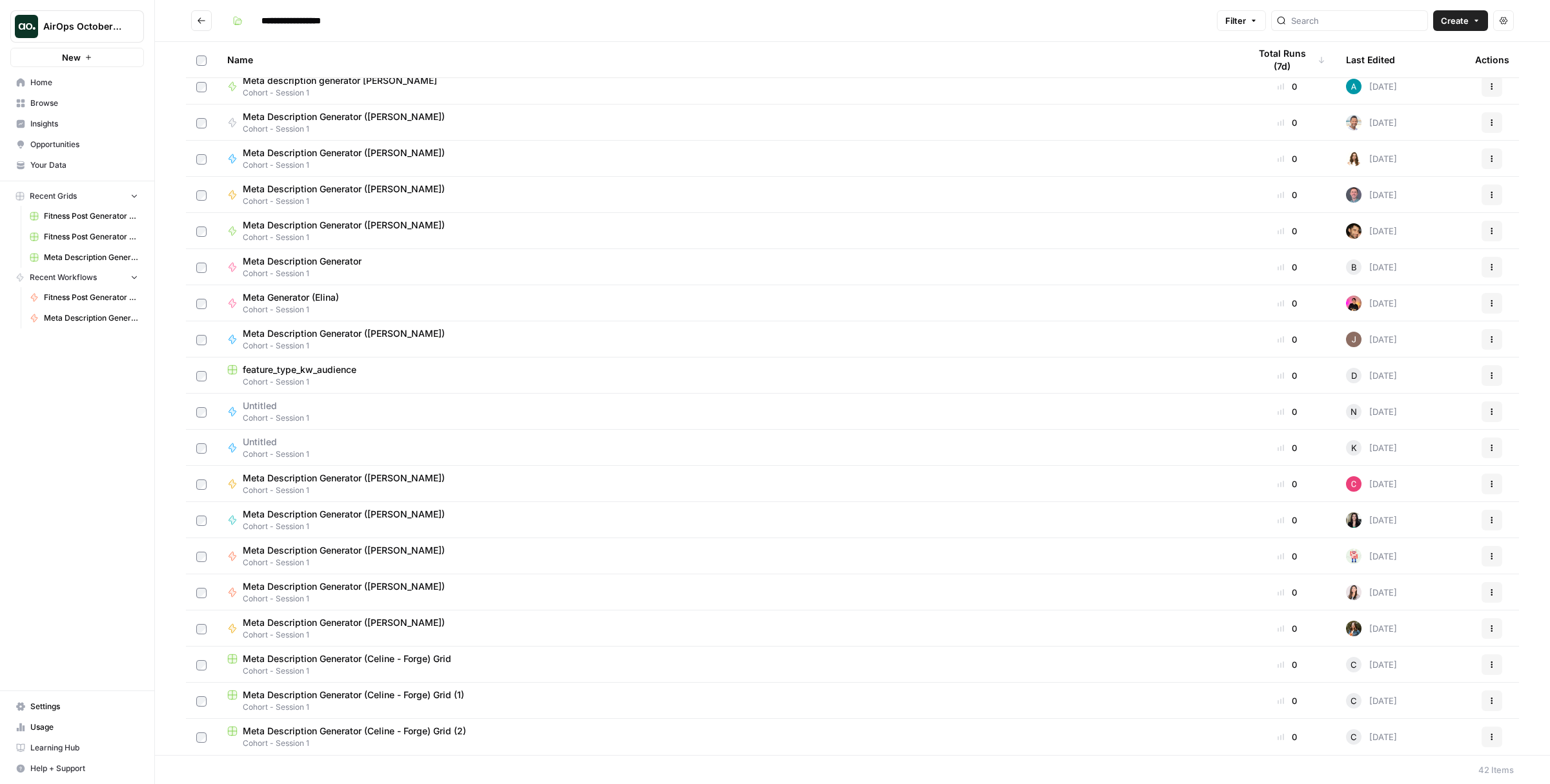
click at [1489, 734] on icon "button" at bounding box center [1492, 737] width 8 height 8
click at [1412, 705] on span "Delete" at bounding box center [1425, 706] width 103 height 13
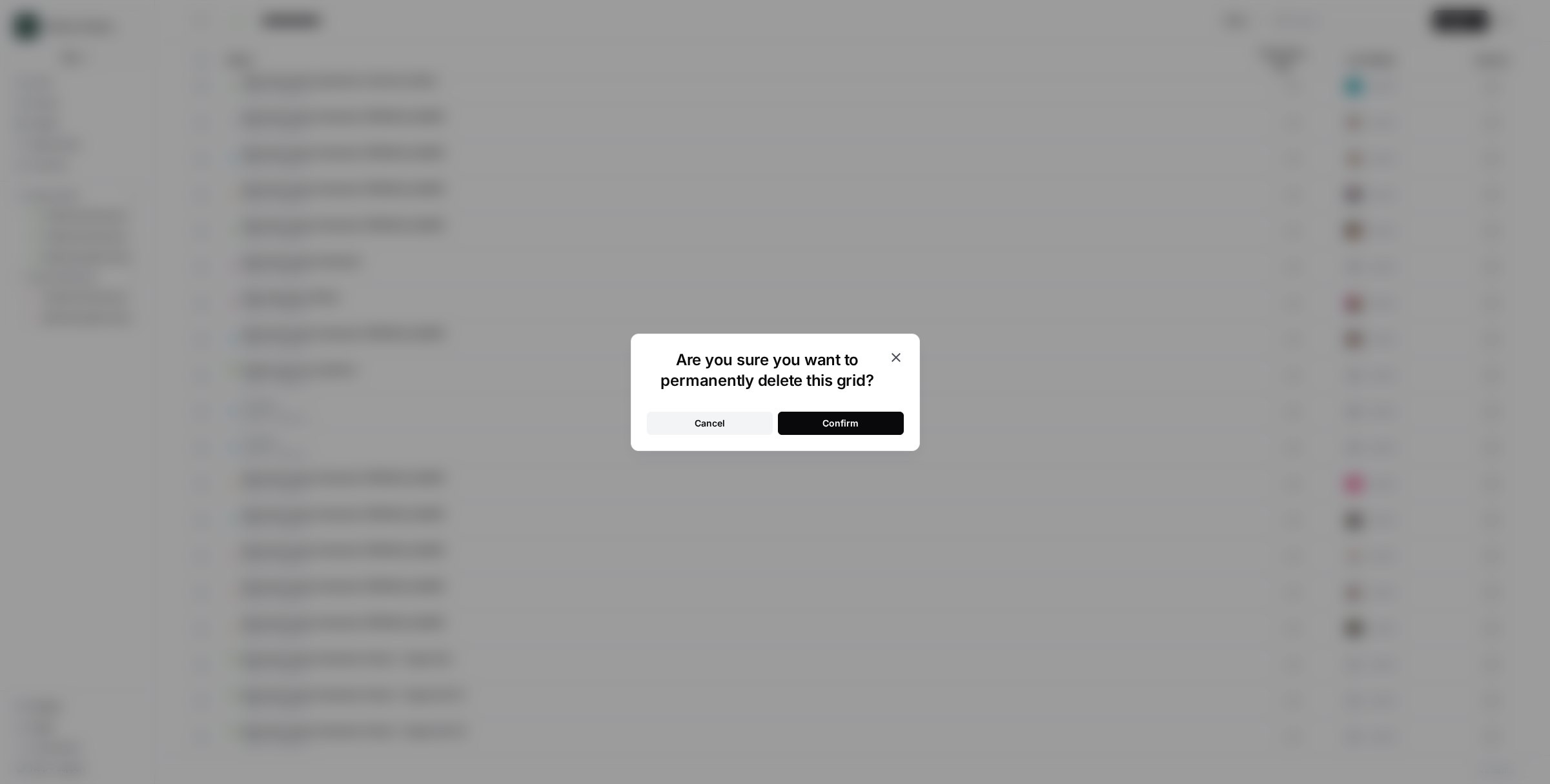
click at [800, 427] on button "Confirm" at bounding box center [841, 423] width 126 height 23
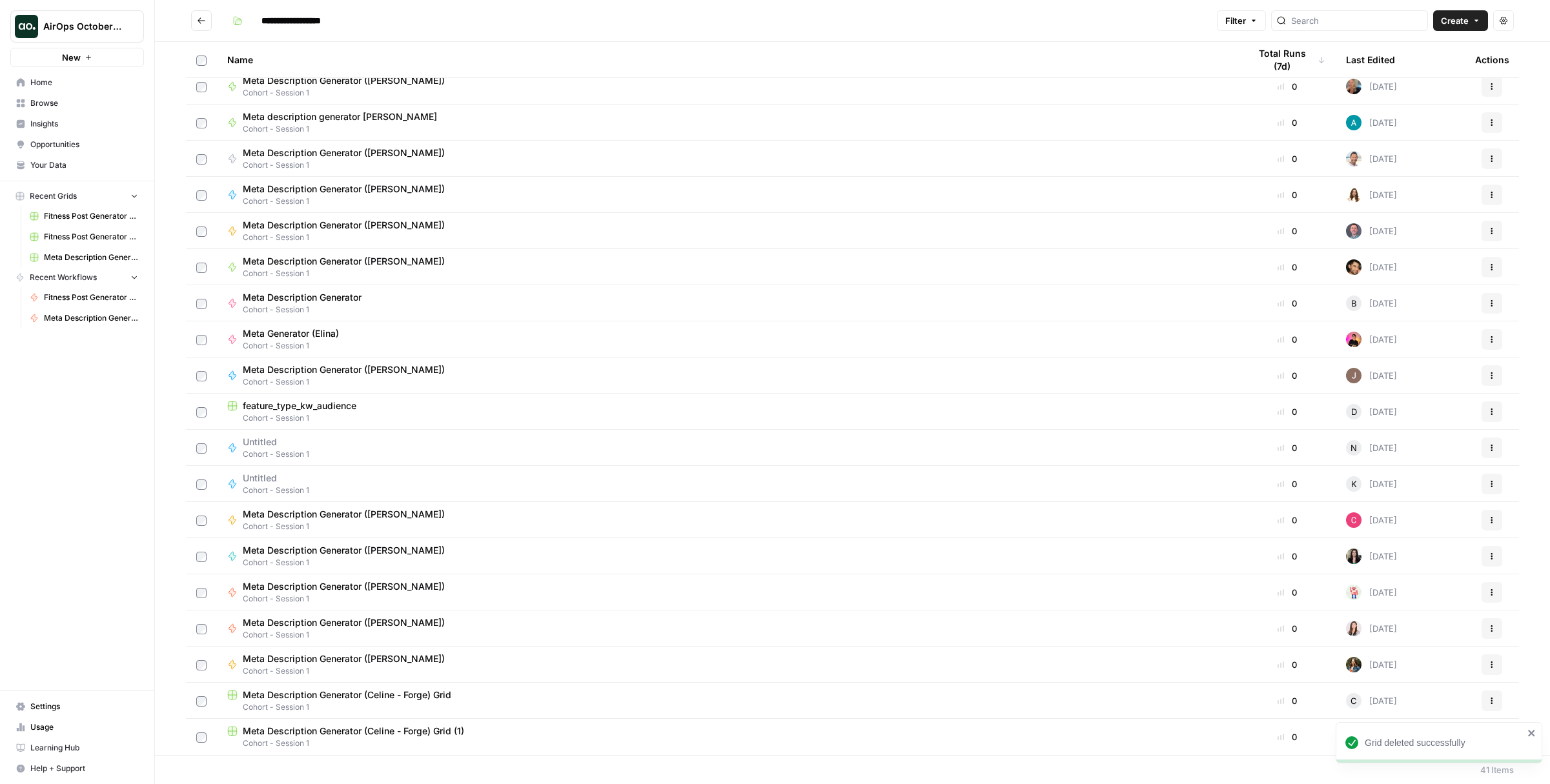
click at [522, 706] on span "Cohort - Session 1" at bounding box center [728, 708] width 1001 height 12
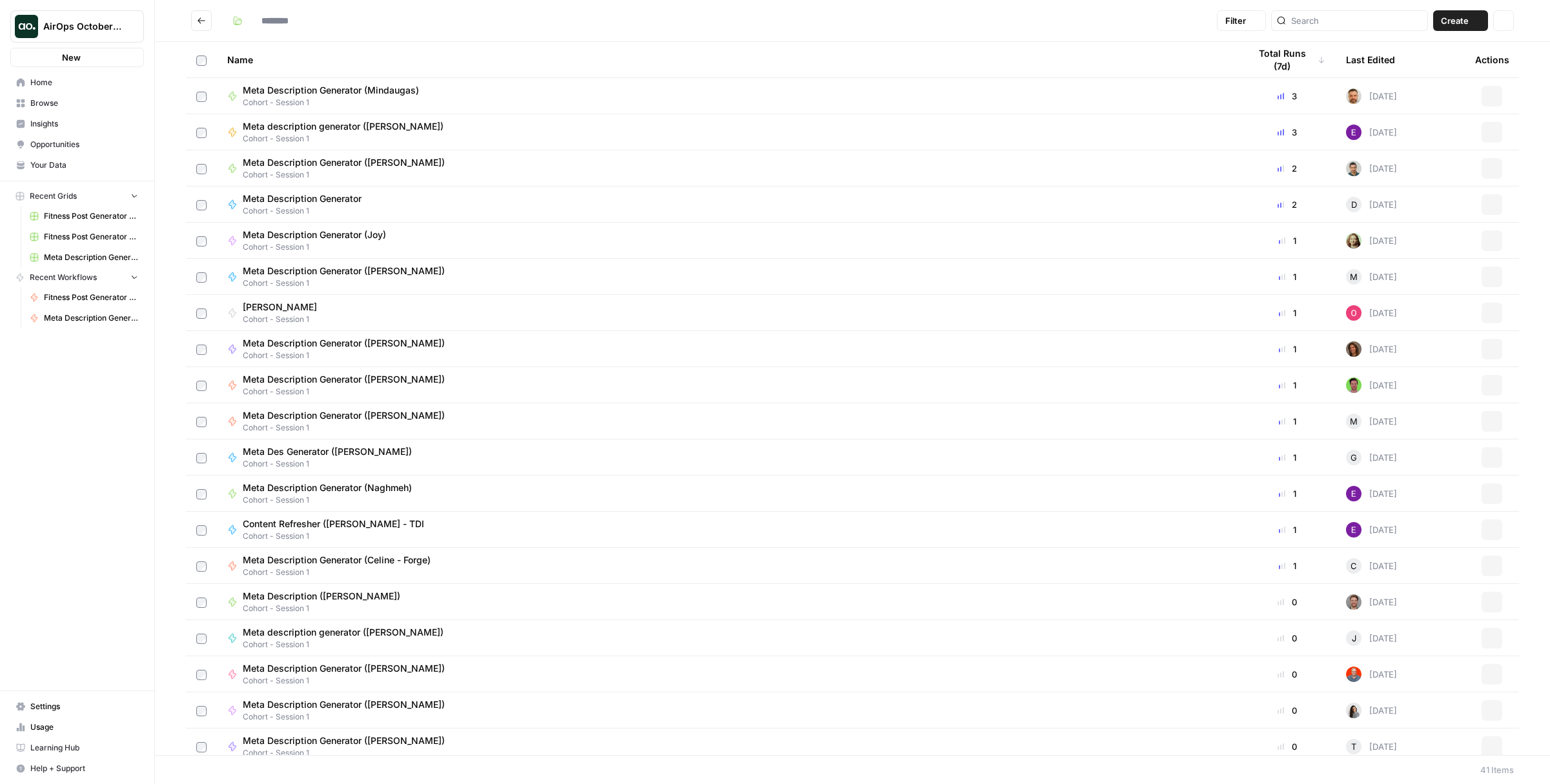
type input "**********"
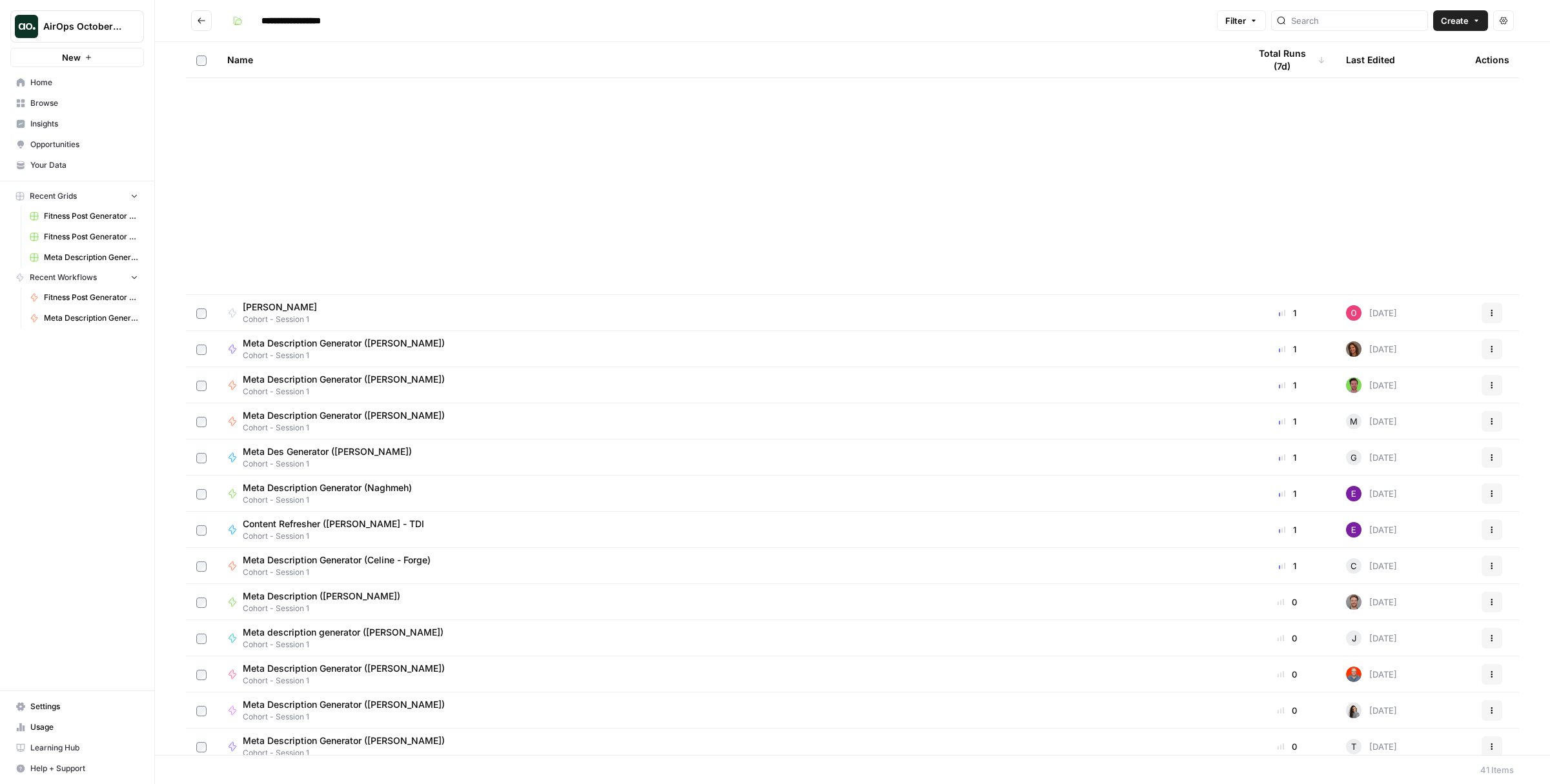
scroll to position [805, 0]
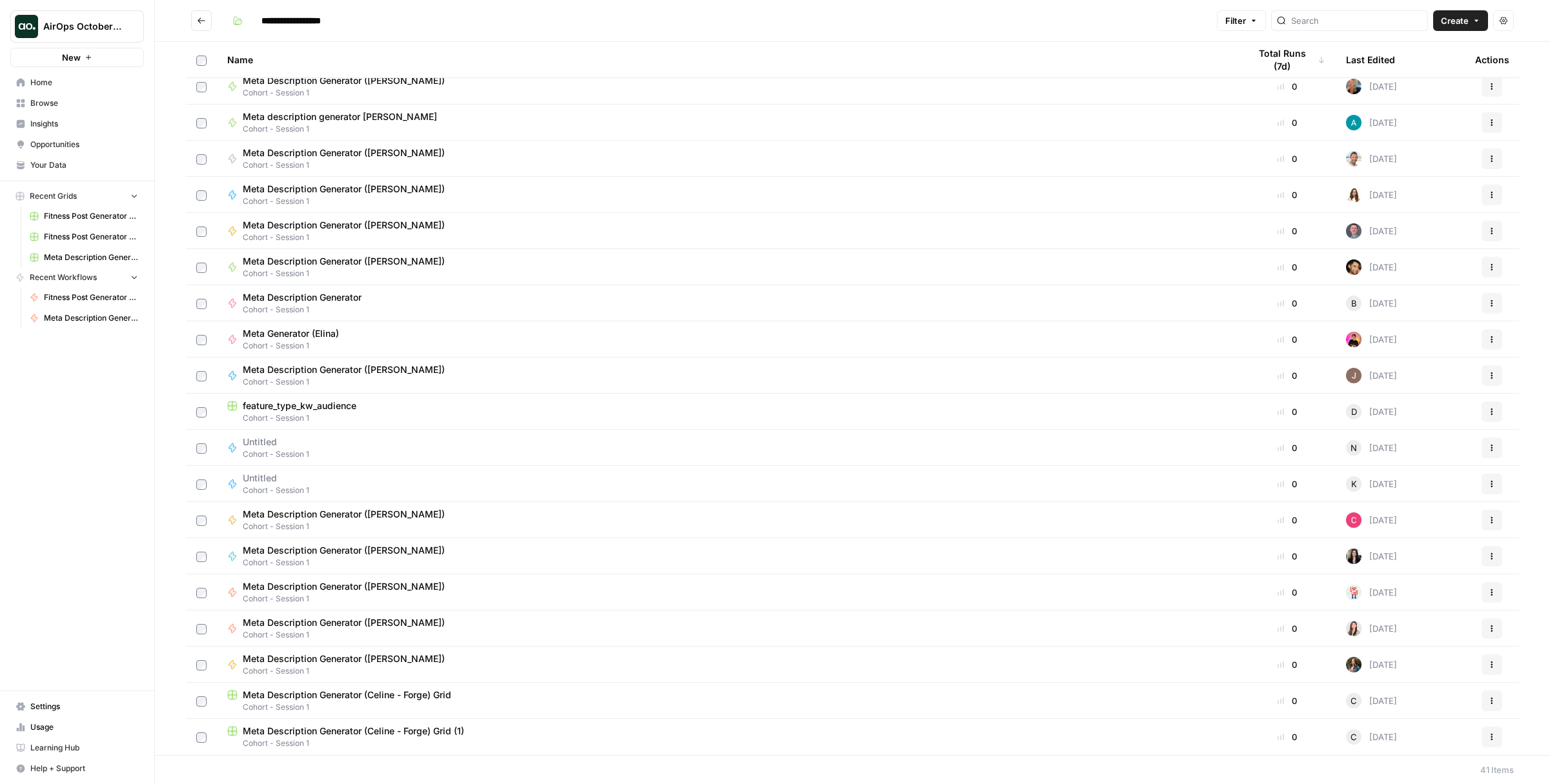
click at [1489, 734] on icon "button" at bounding box center [1492, 737] width 8 height 8
click at [1402, 705] on span "Delete" at bounding box center [1425, 706] width 103 height 13
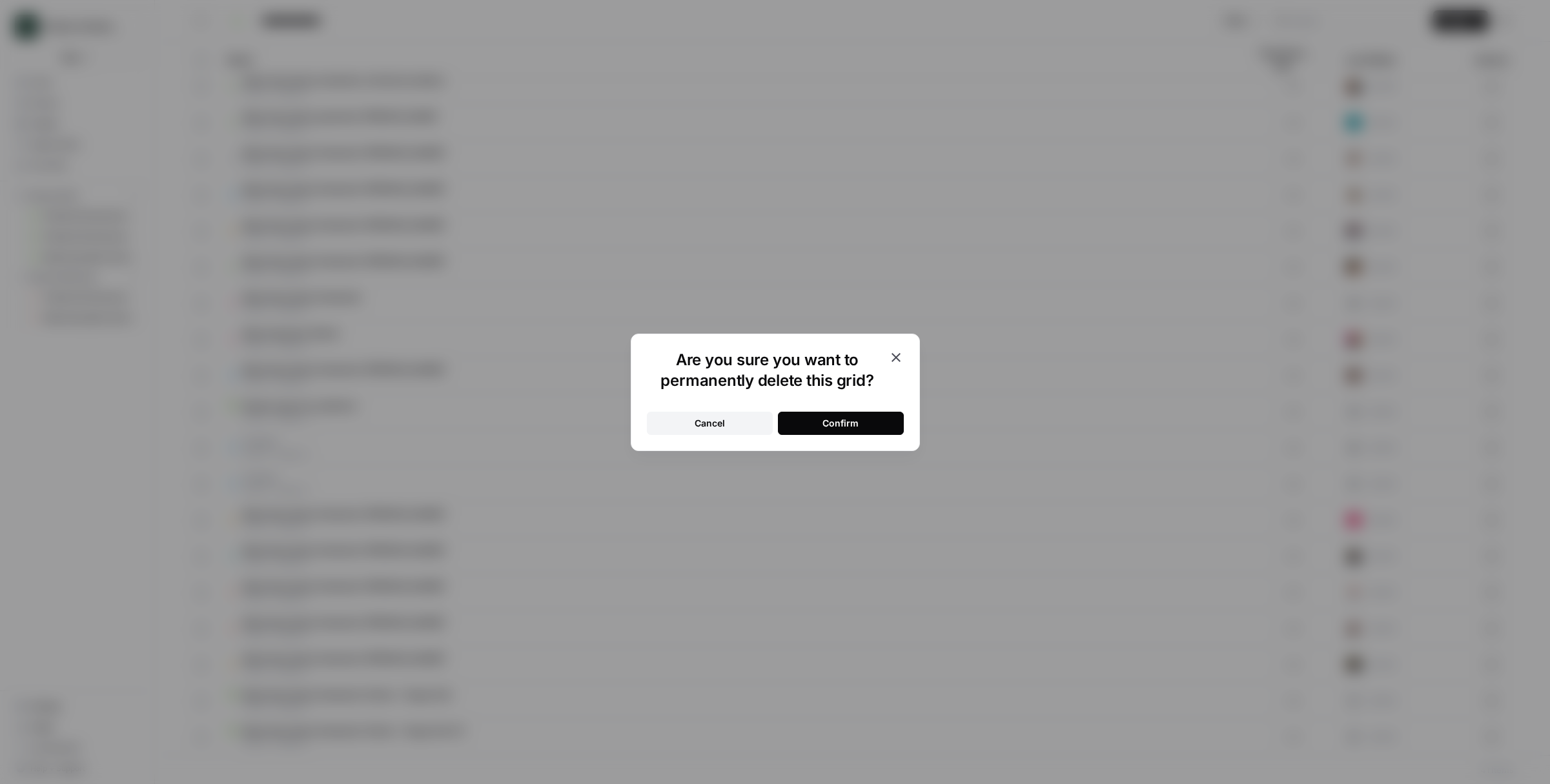
click at [849, 427] on div "Confirm" at bounding box center [840, 423] width 36 height 13
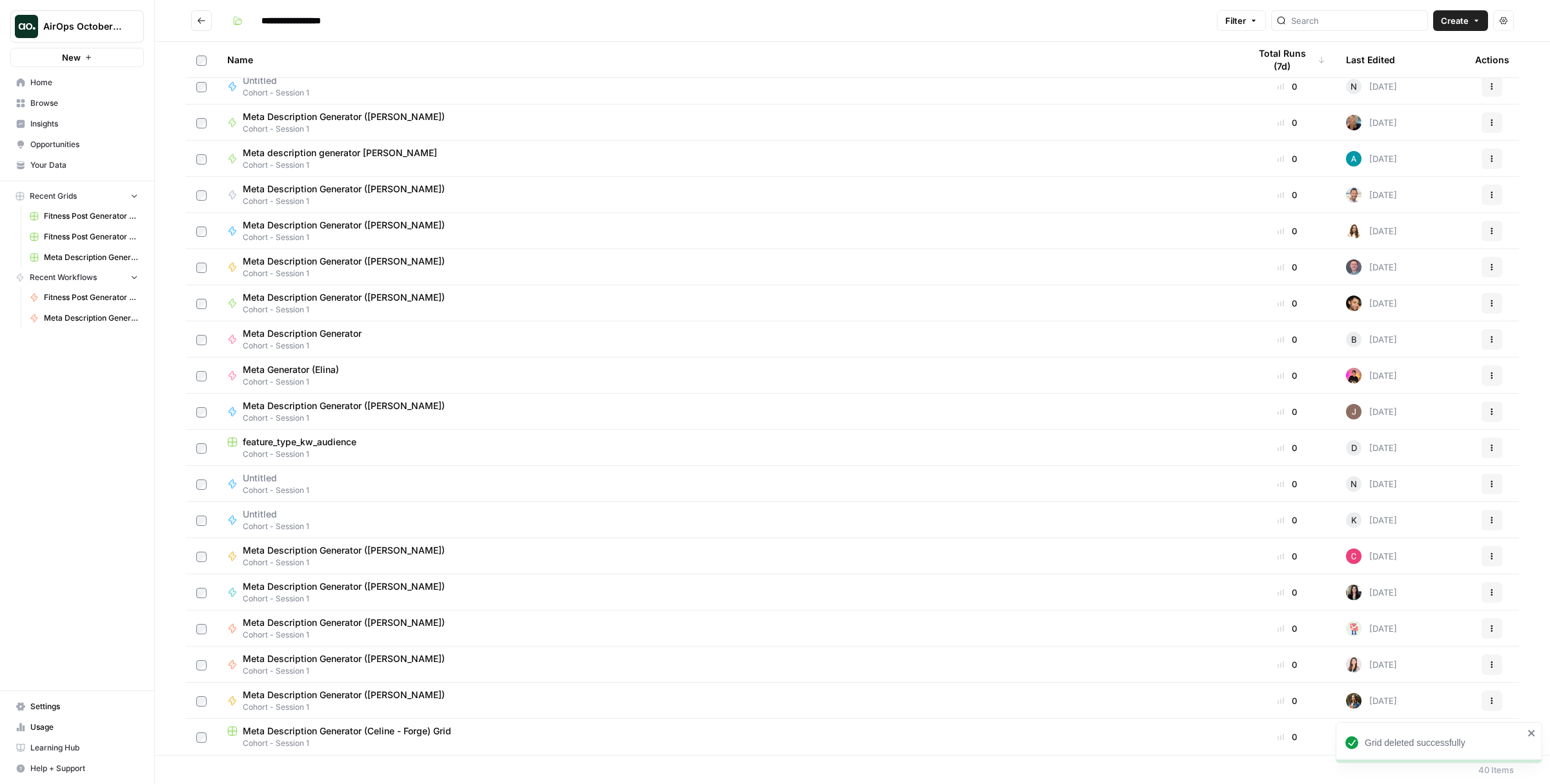
scroll to position [769, 0]
click at [364, 697] on span "Meta Description Generator ([PERSON_NAME])" at bounding box center [343, 694] width 202 height 13
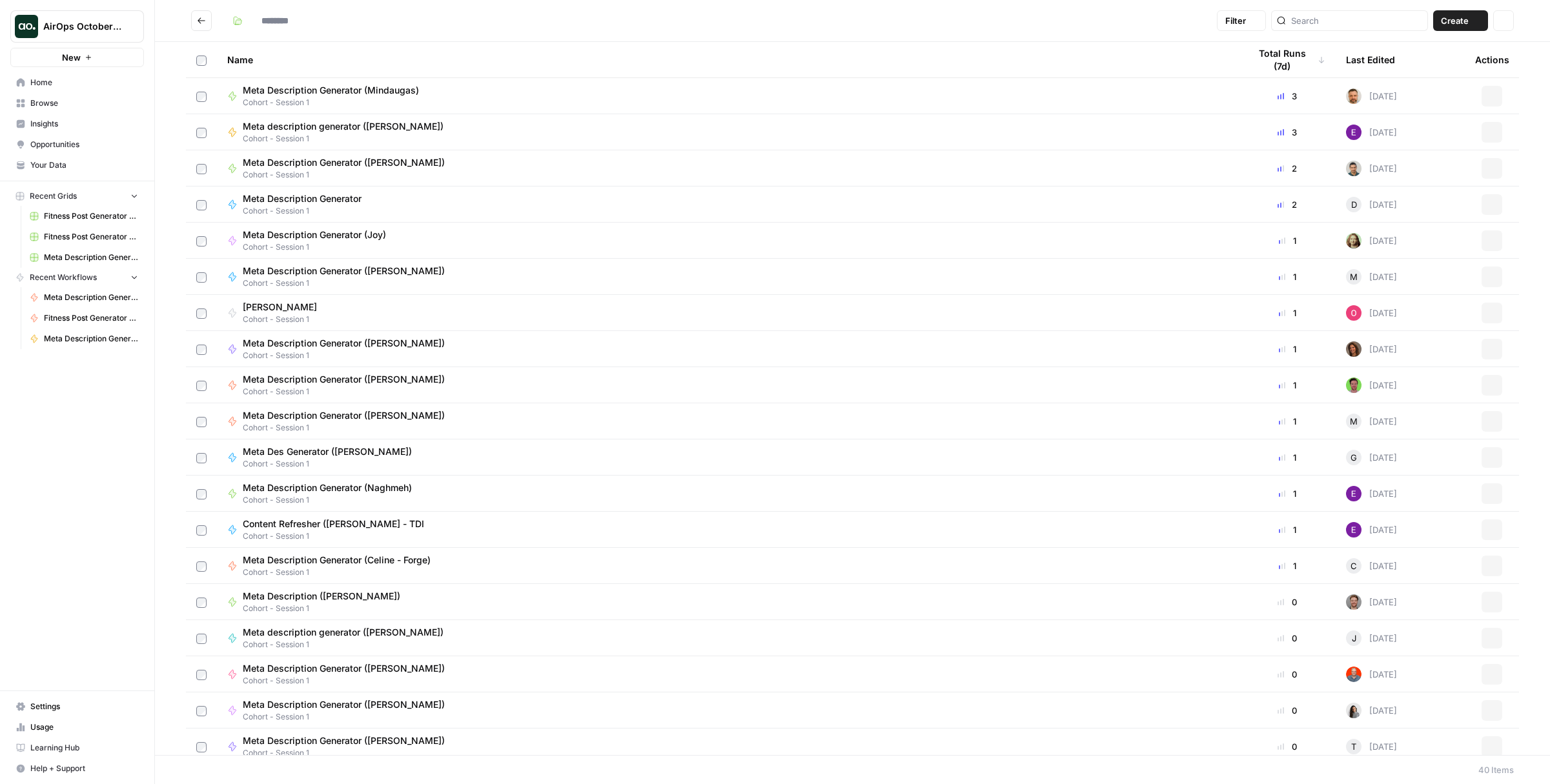
type input "**********"
click at [359, 669] on span "Meta Description Generator ([PERSON_NAME])" at bounding box center [343, 668] width 202 height 13
type input "**********"
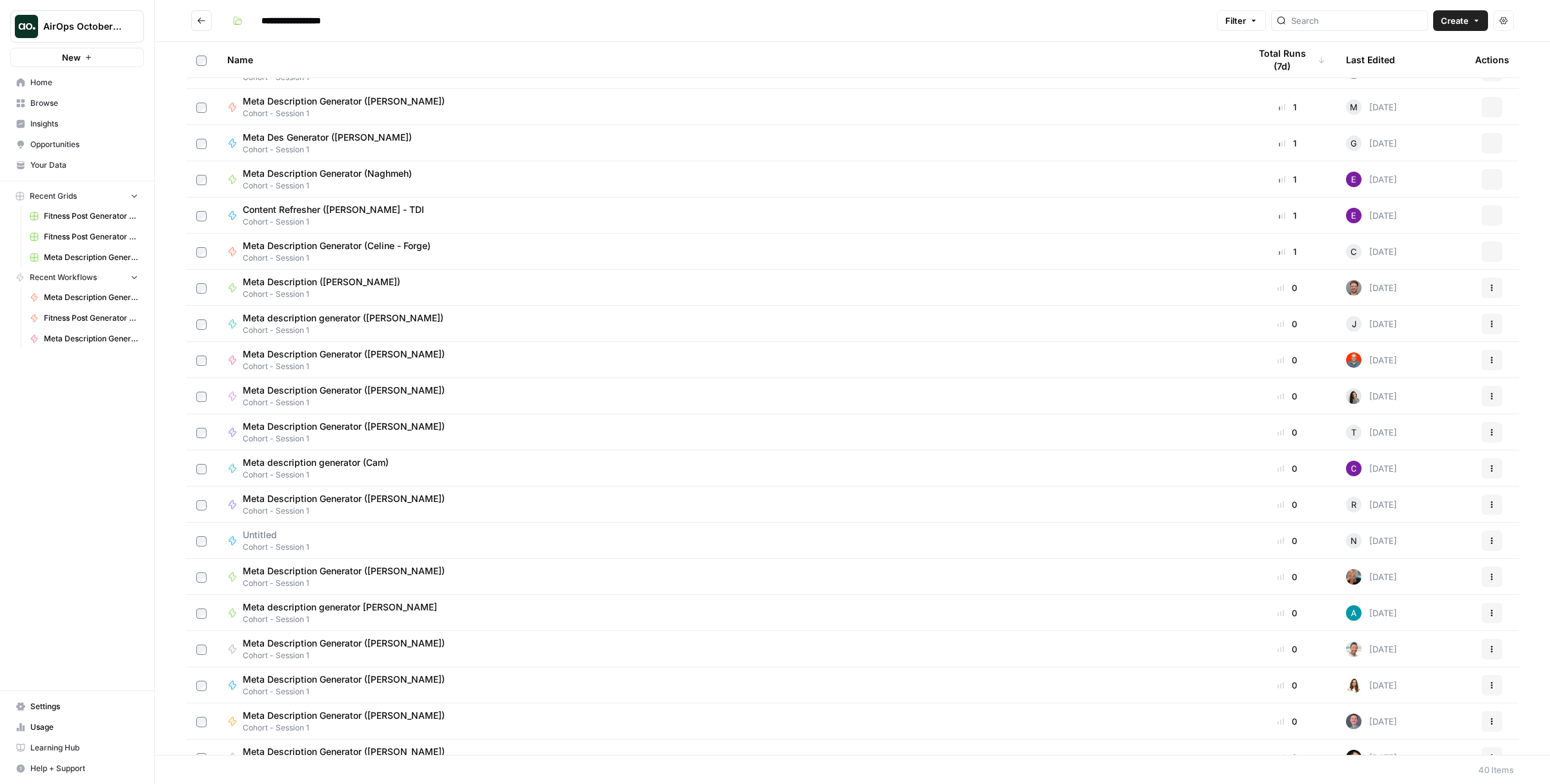
scroll to position [190, 0]
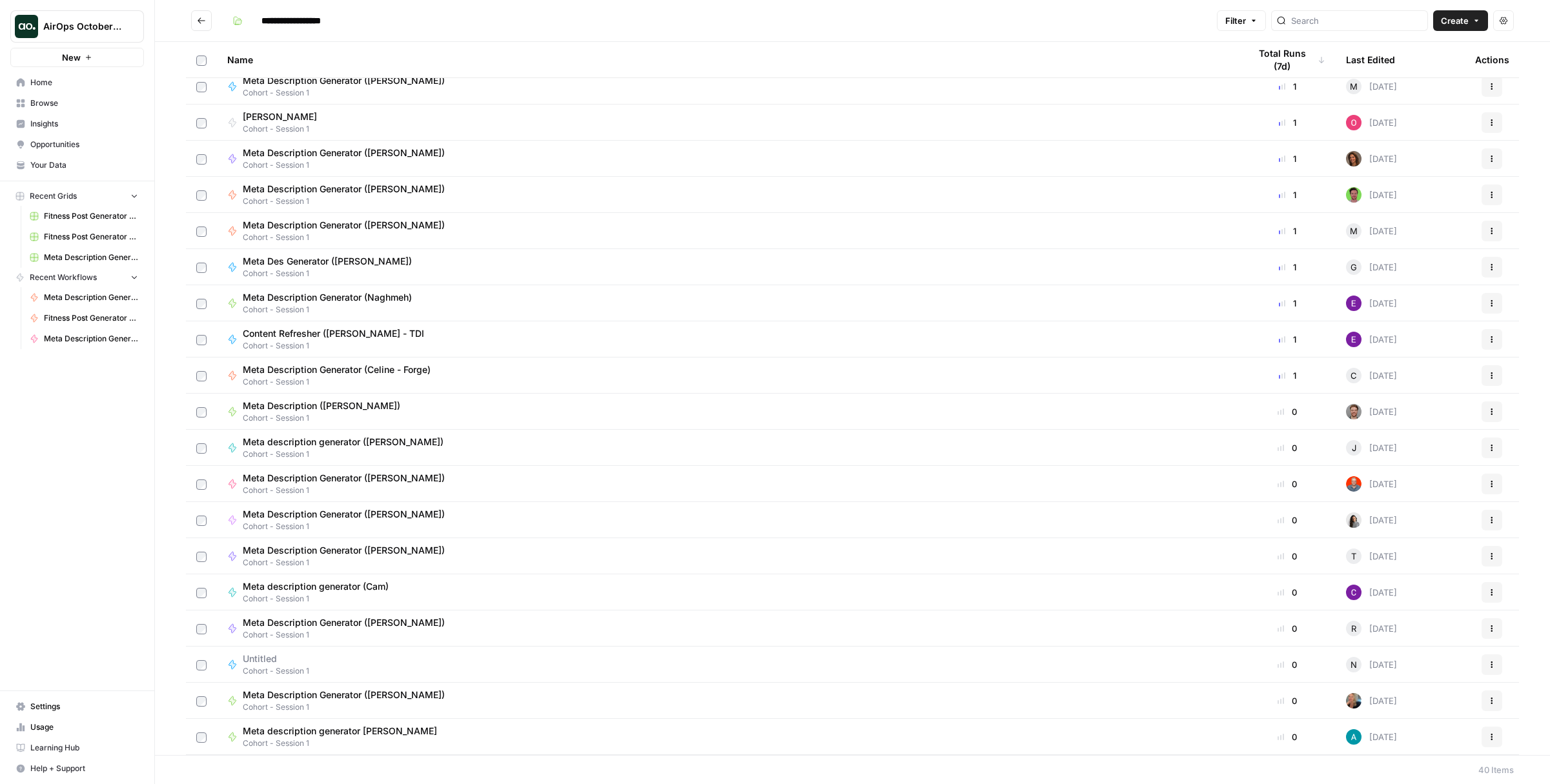
click at [288, 332] on span "Content Refresher ([PERSON_NAME] - TDI" at bounding box center [333, 333] width 181 height 13
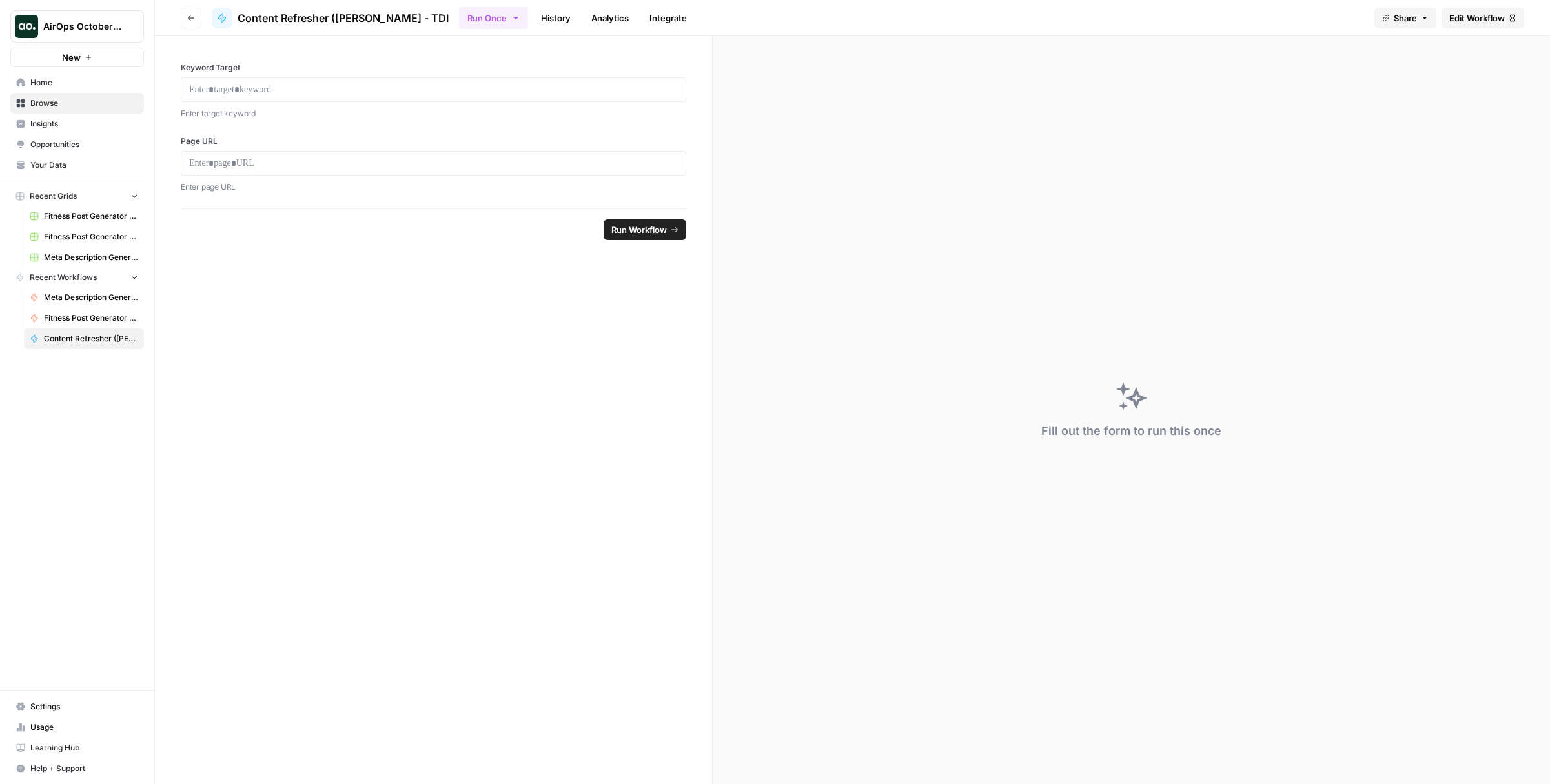
click at [1469, 20] on span "Edit Workflow" at bounding box center [1477, 18] width 55 height 13
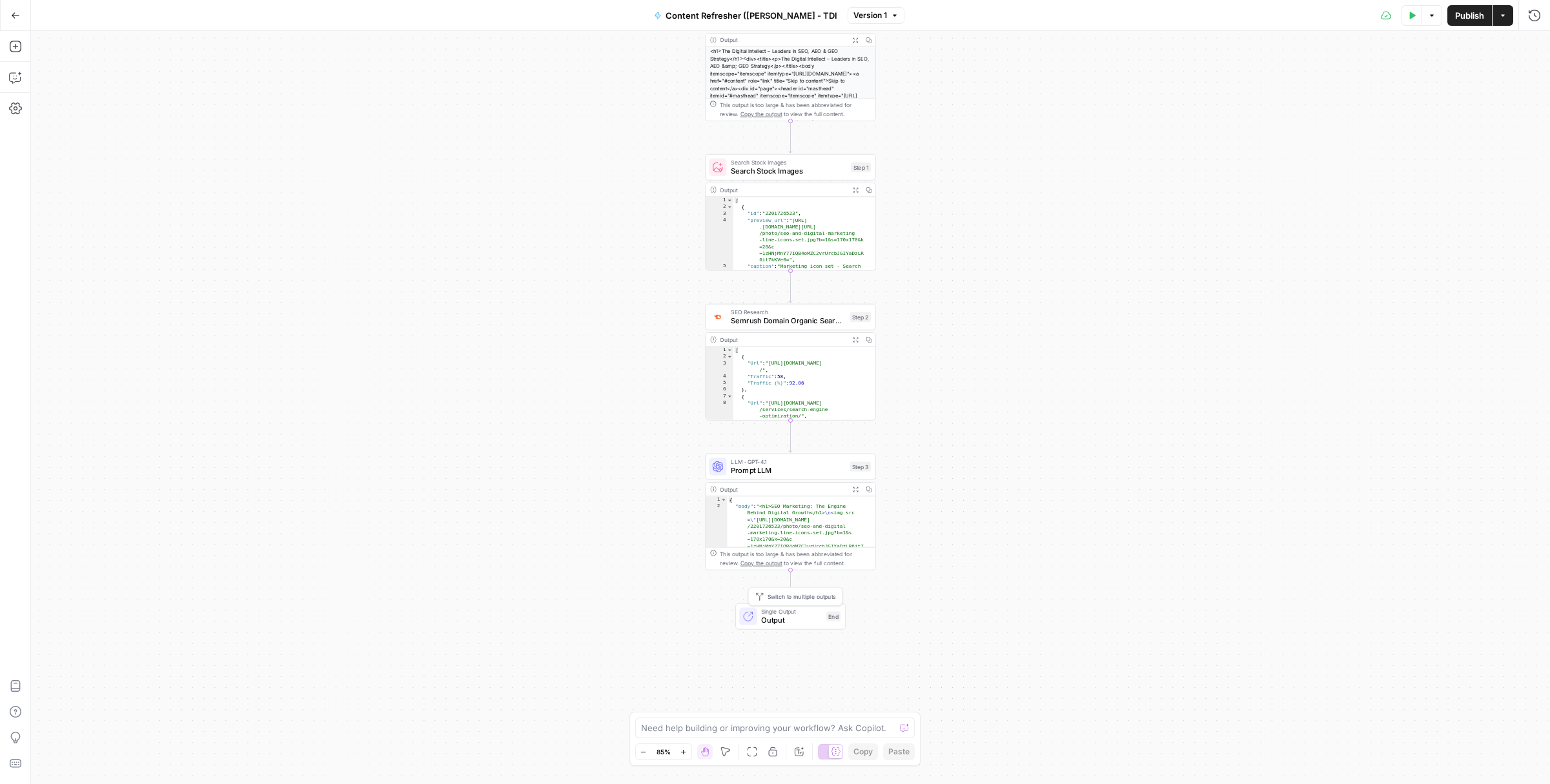
click at [791, 618] on span "Output" at bounding box center [792, 620] width 60 height 11
type textarea "**********"
click at [826, 473] on span "Prompt LLM" at bounding box center [788, 470] width 114 height 11
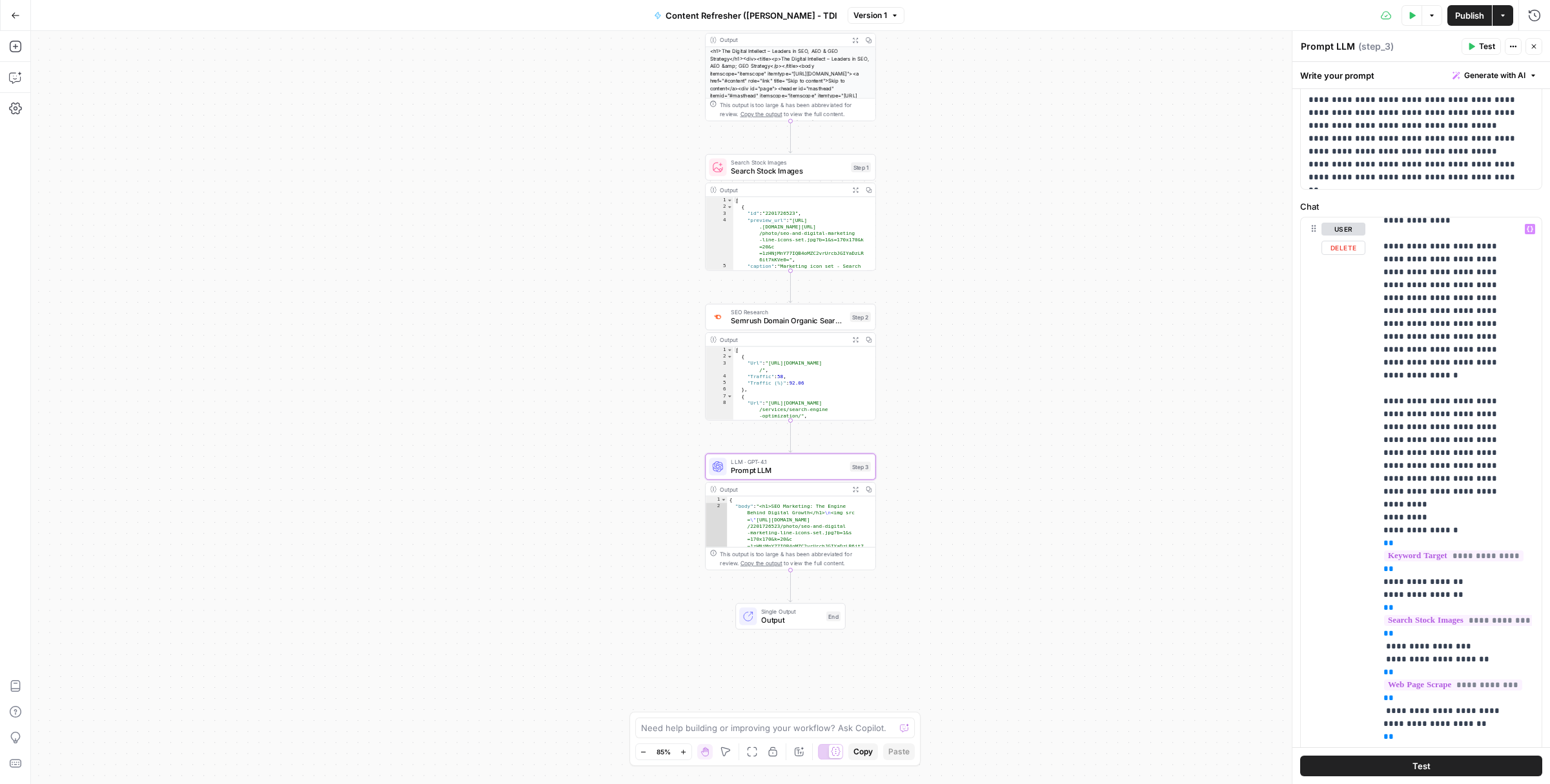
scroll to position [565, 0]
click at [1533, 18] on icon "button" at bounding box center [1534, 15] width 13 height 13
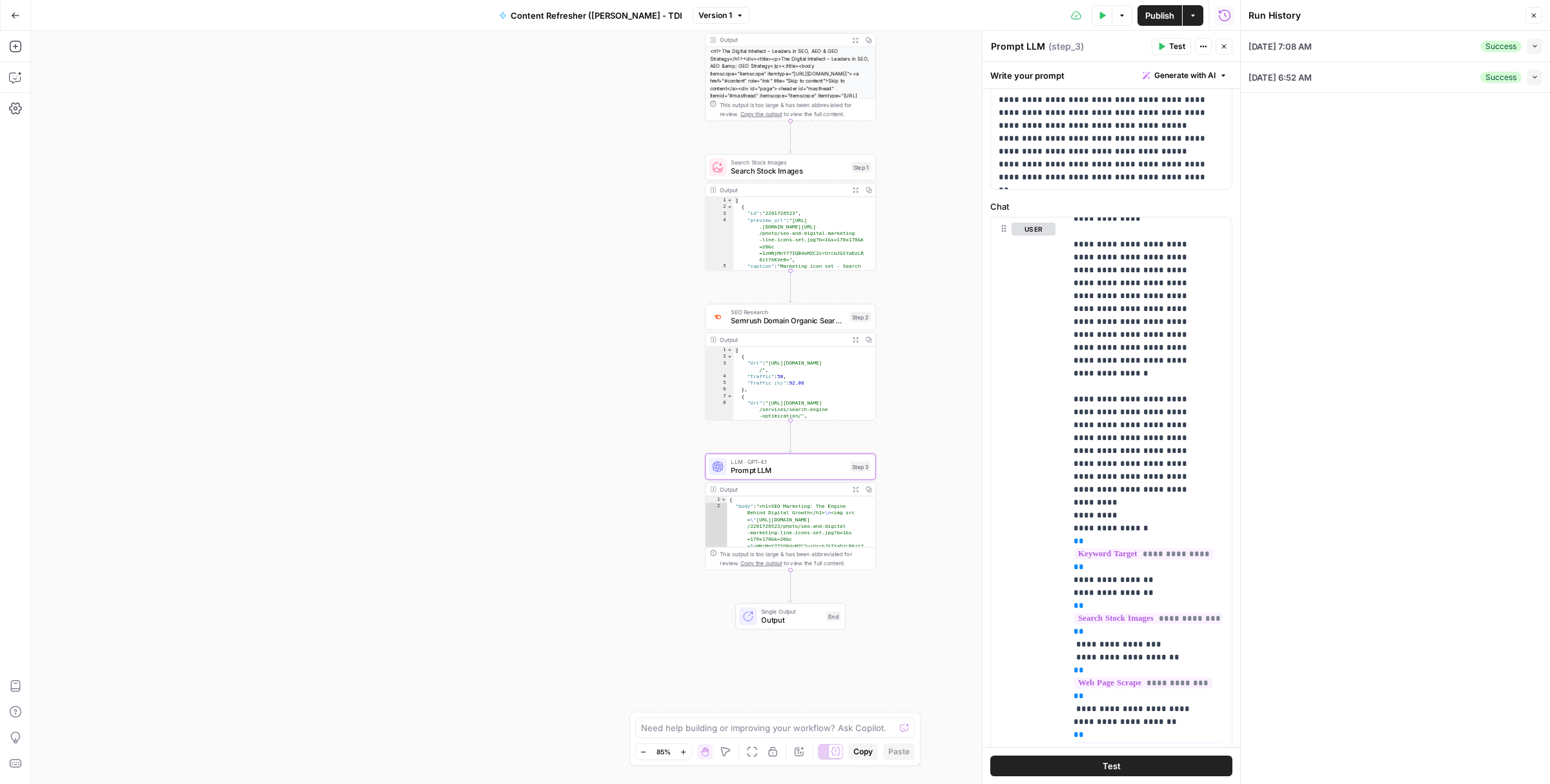
click at [1360, 49] on div "10/15/25 at 7:08 AM Success Collapse" at bounding box center [1396, 46] width 294 height 30
click at [1368, 84] on div "10/15/25 at 6:52 AM Success Collapse" at bounding box center [1396, 77] width 294 height 30
click at [1534, 81] on button "Collapse" at bounding box center [1535, 77] width 15 height 15
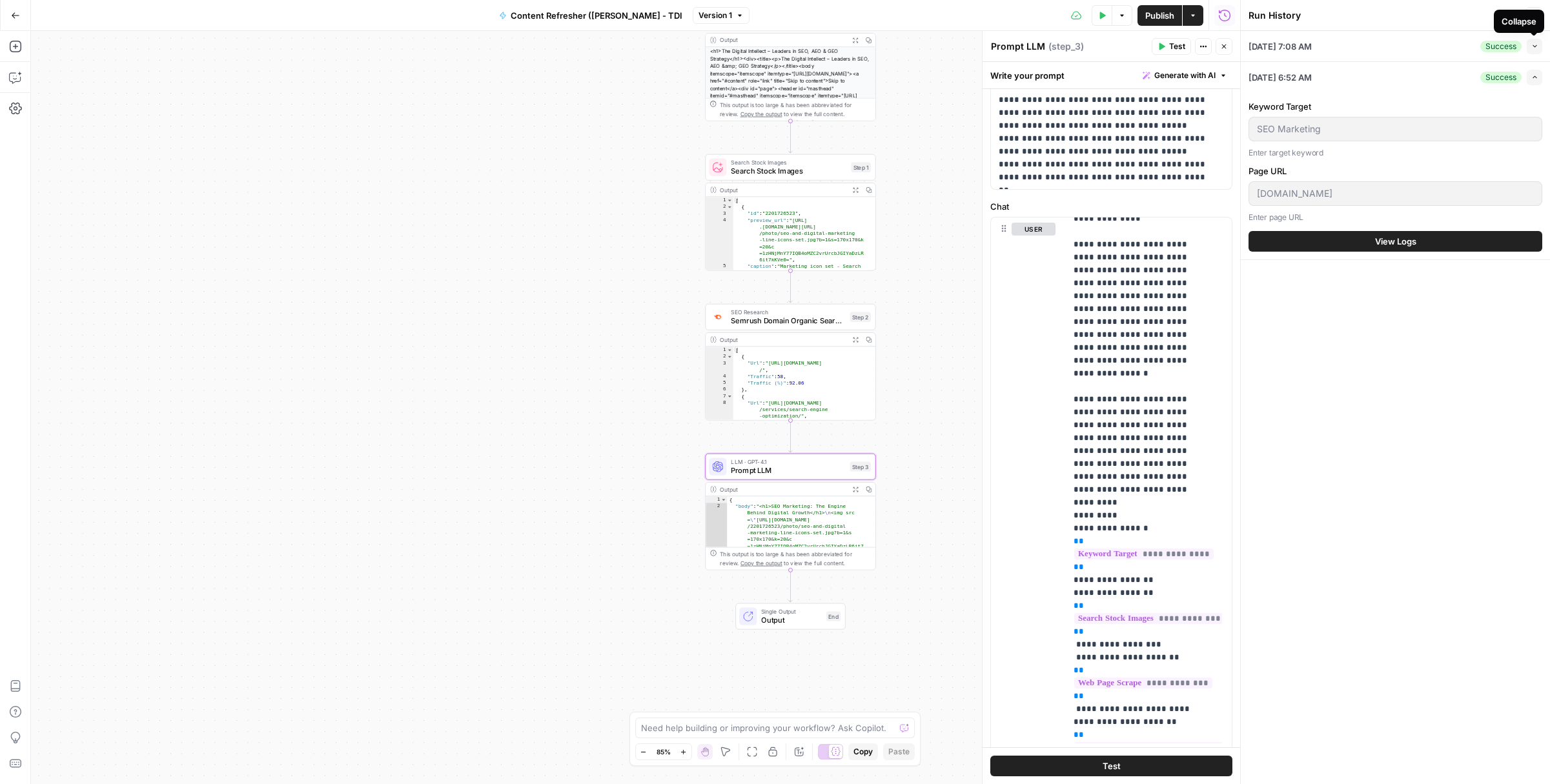
click at [1535, 44] on icon "button" at bounding box center [1535, 46] width 7 height 7
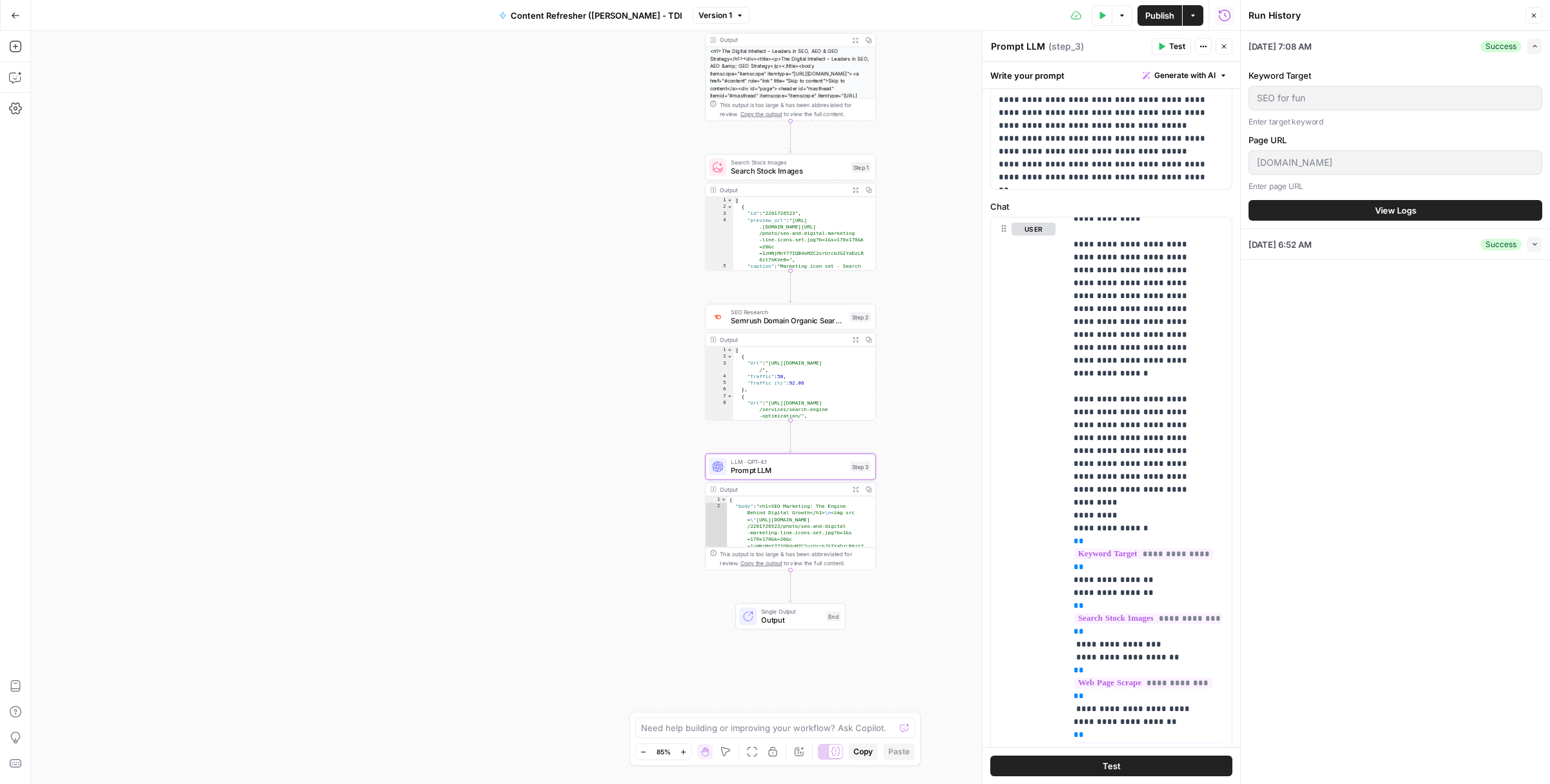
click at [1535, 44] on icon "button" at bounding box center [1535, 46] width 7 height 7
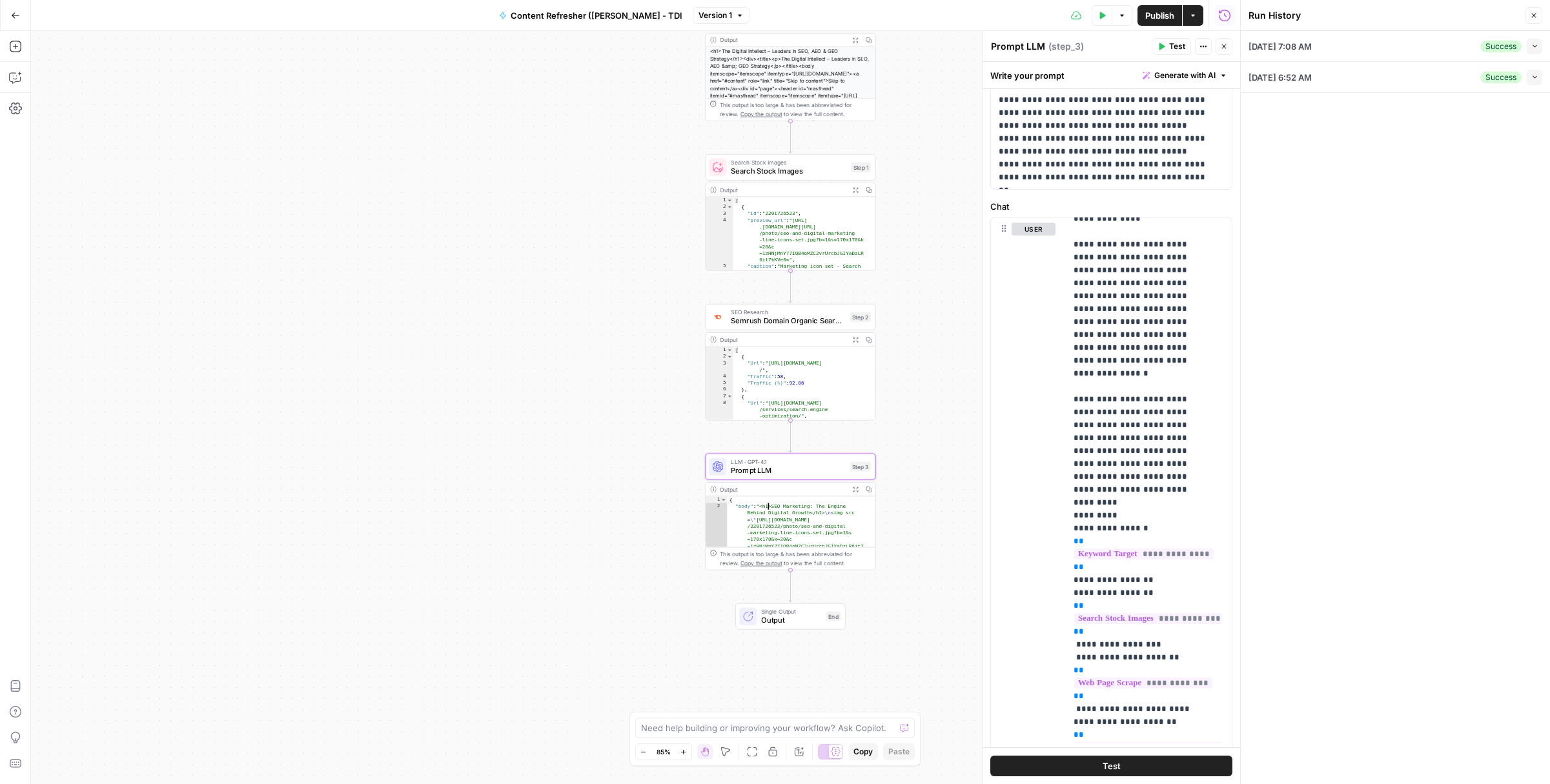
click at [859, 490] on button "Expand Output" at bounding box center [855, 489] width 13 height 13
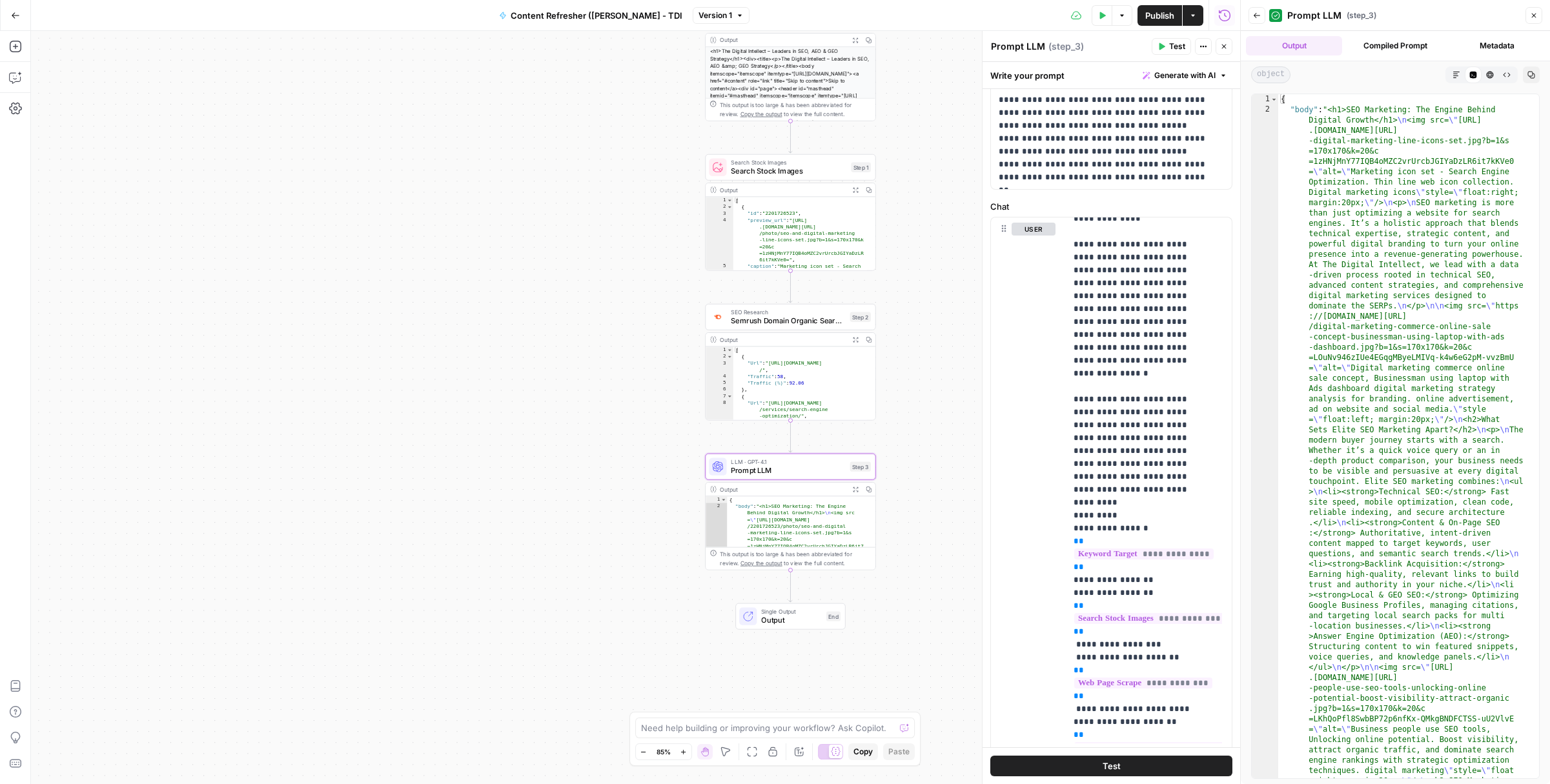
click at [1456, 79] on button "Markdown" at bounding box center [1457, 75] width 17 height 17
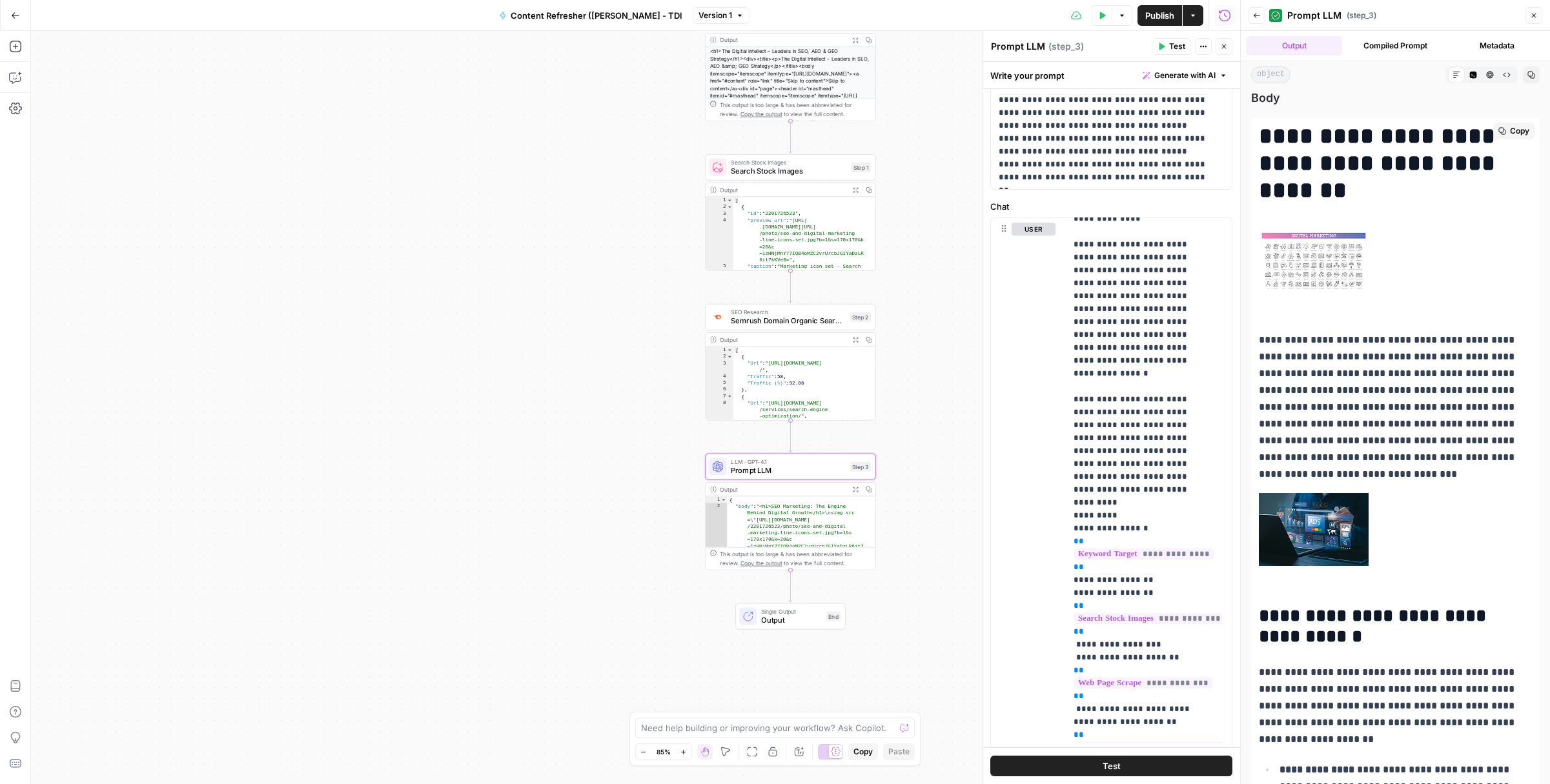
scroll to position [0, 0]
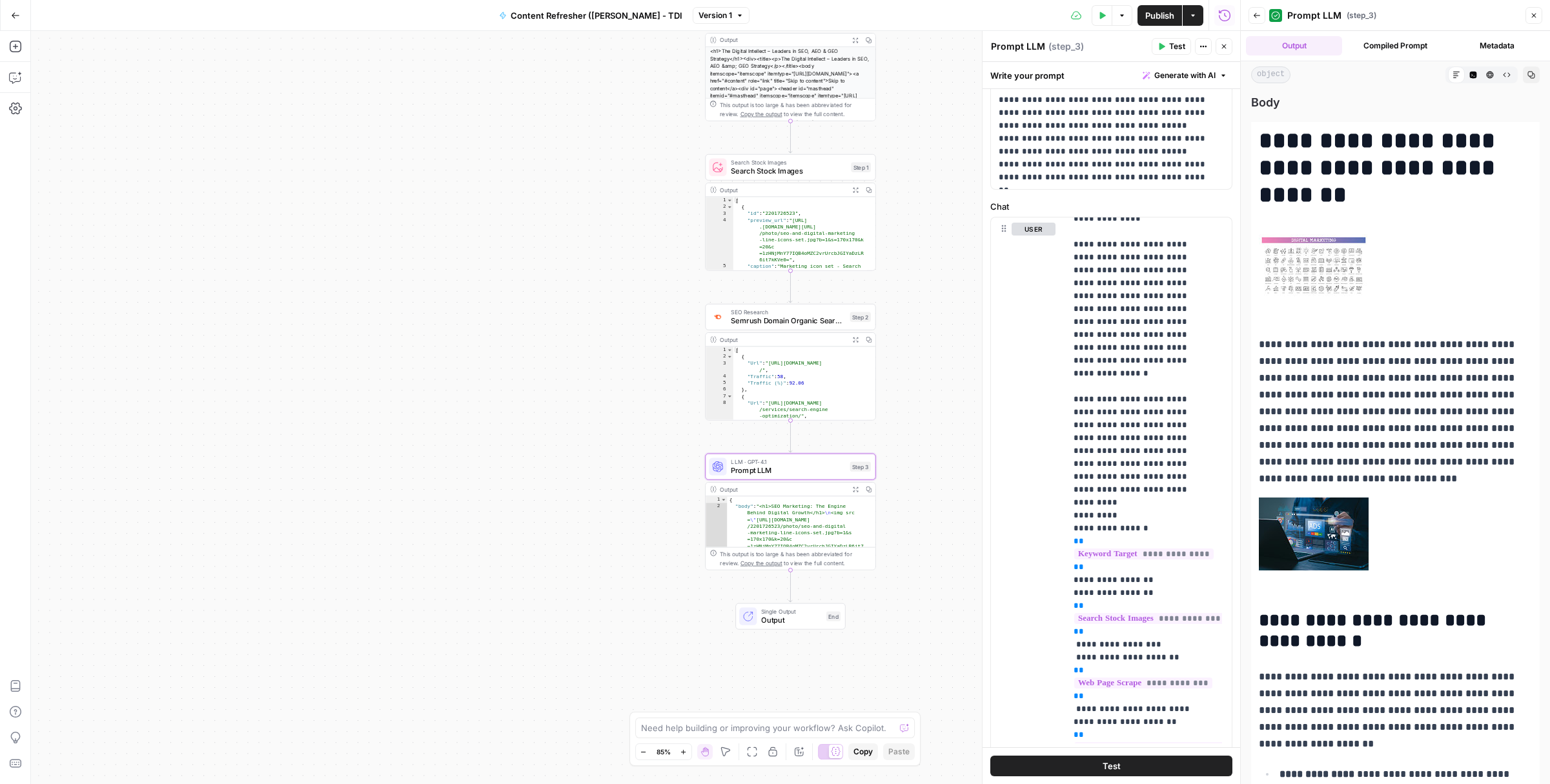
click at [606, 388] on div "Workflow Input Settings Inputs Web Page Scrape Web Page Scrape Step 4 Output Ex…" at bounding box center [636, 408] width 1209 height 753
click at [1531, 15] on icon "button" at bounding box center [1534, 15] width 8 height 8
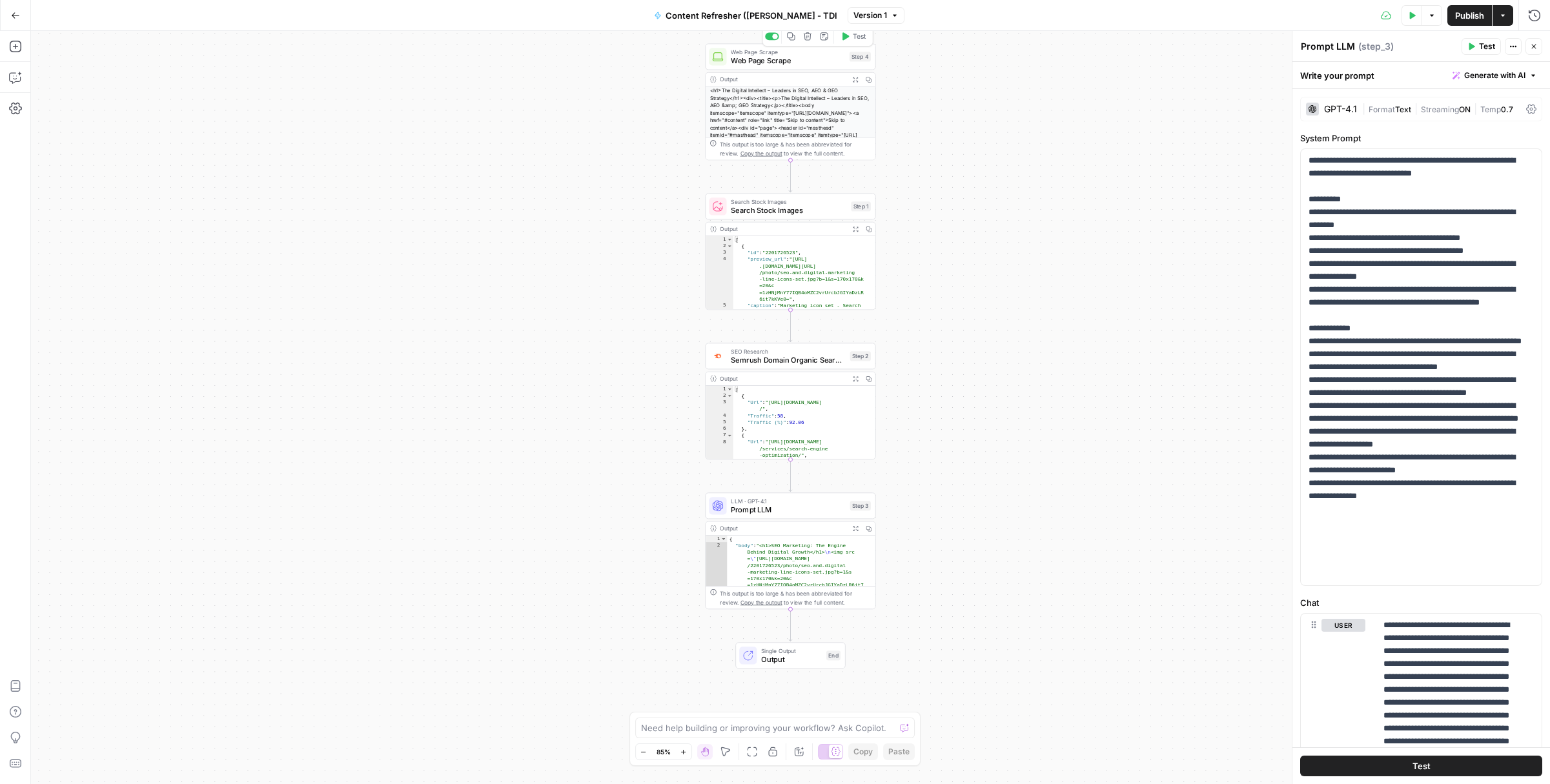
click at [801, 61] on span "Web Page Scrape" at bounding box center [788, 60] width 114 height 11
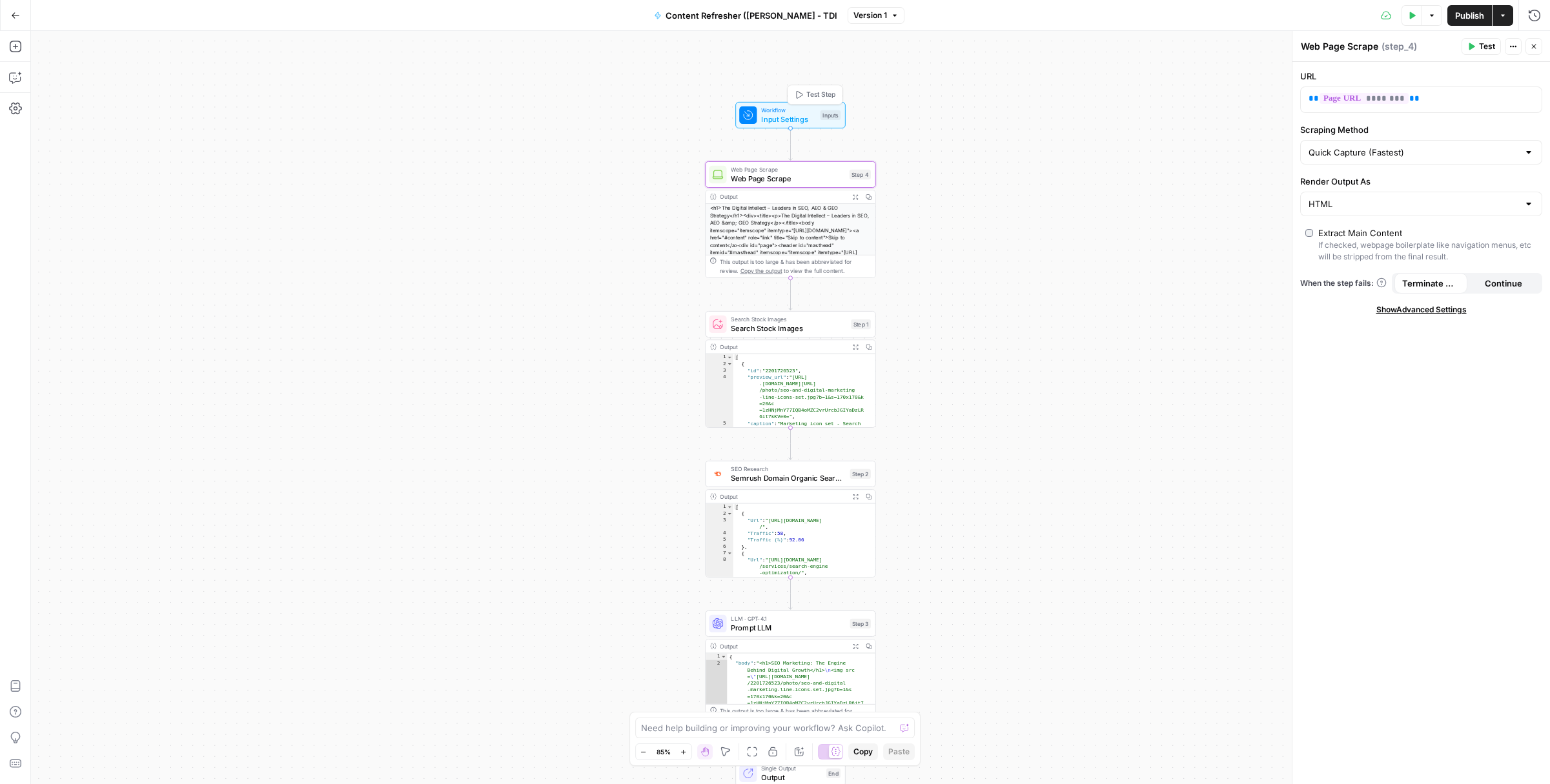
click at [812, 122] on span "Input Settings" at bounding box center [788, 118] width 55 height 11
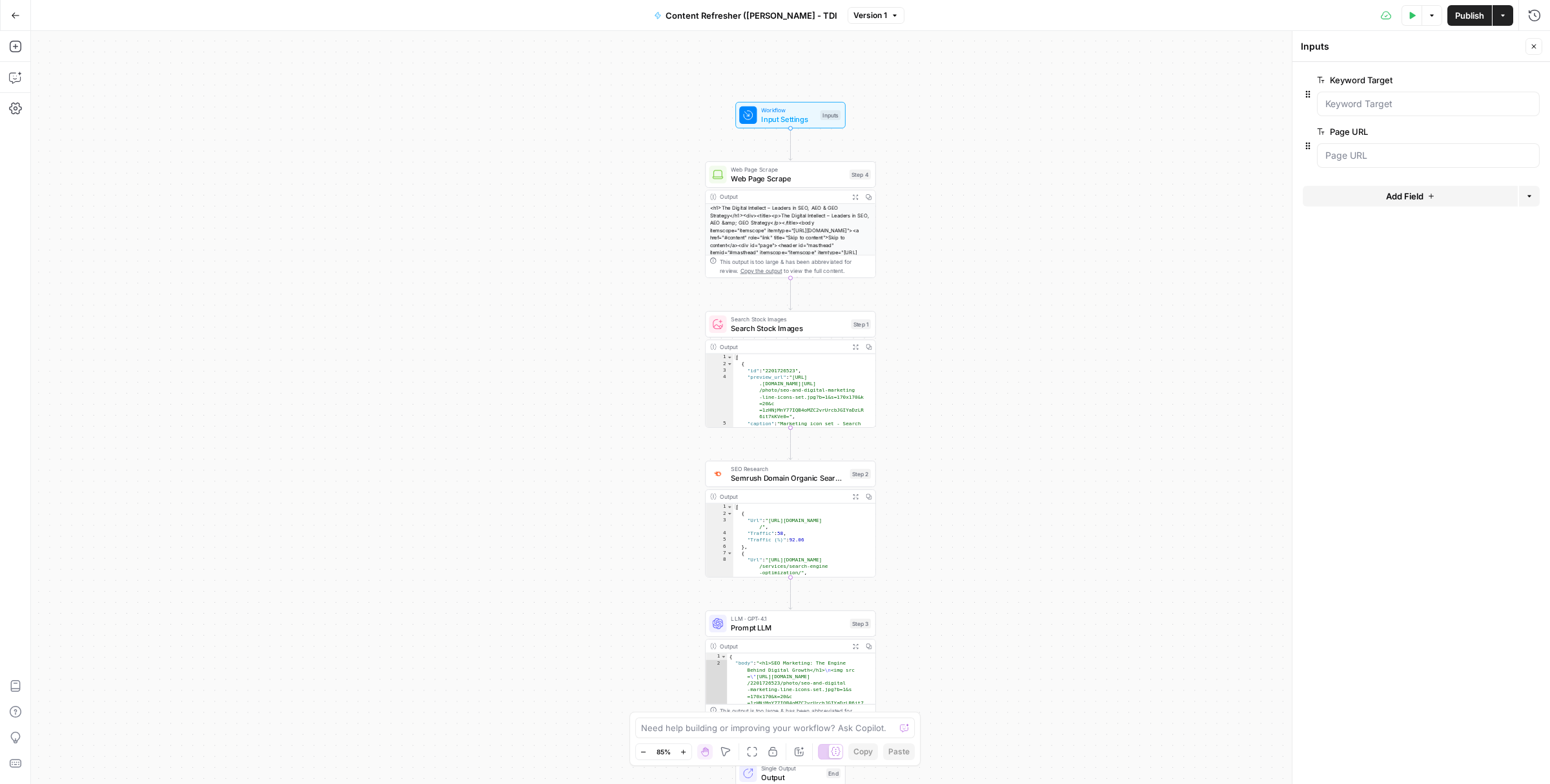
click at [17, 19] on icon "button" at bounding box center [15, 15] width 9 height 9
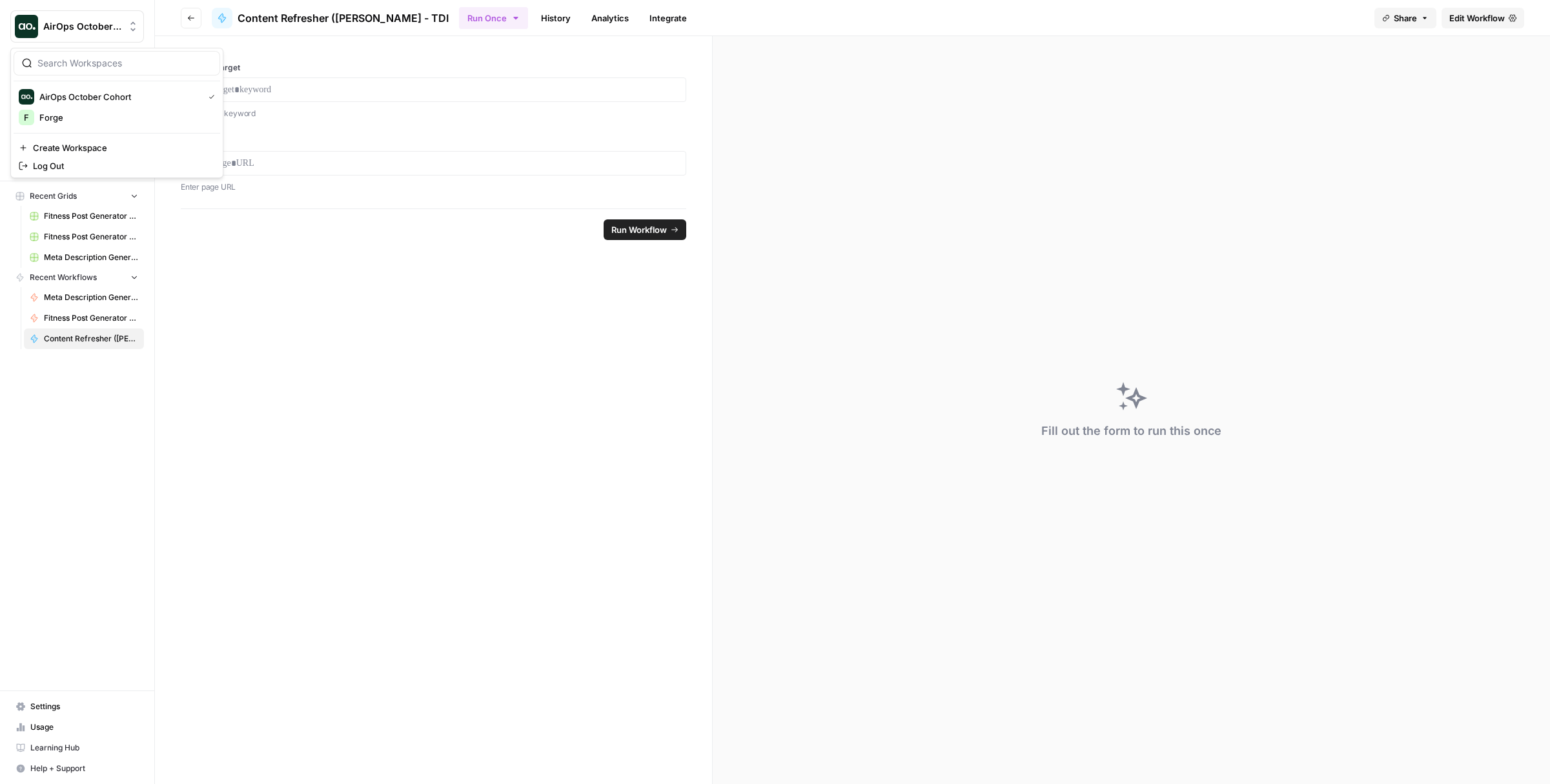
click at [17, 19] on img "Workspace: AirOps October Cohort" at bounding box center [27, 27] width 23 height 23
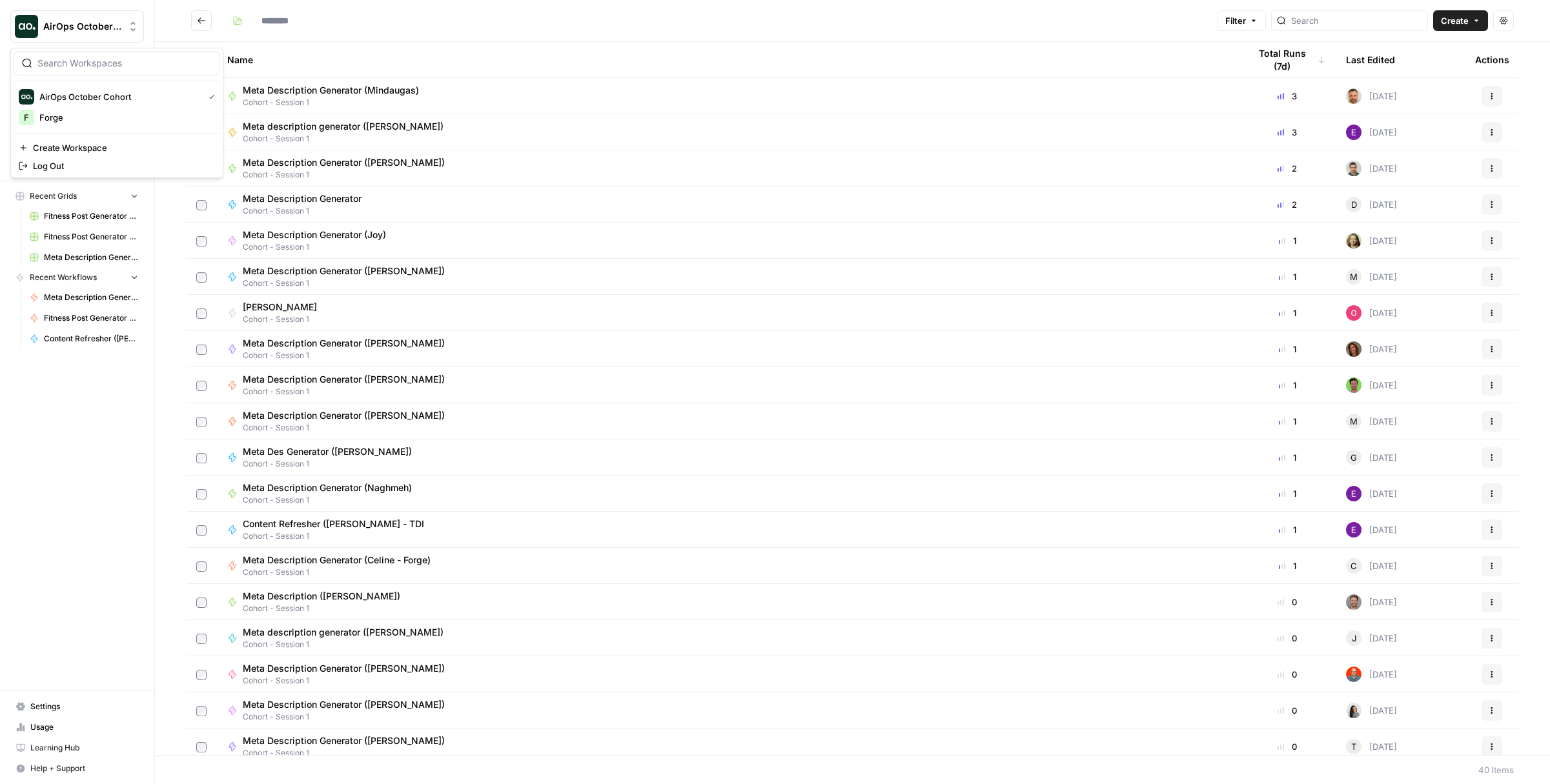
type input "**********"
click at [358, 96] on span "Meta Description Generator (Mindaugas)" at bounding box center [330, 90] width 176 height 13
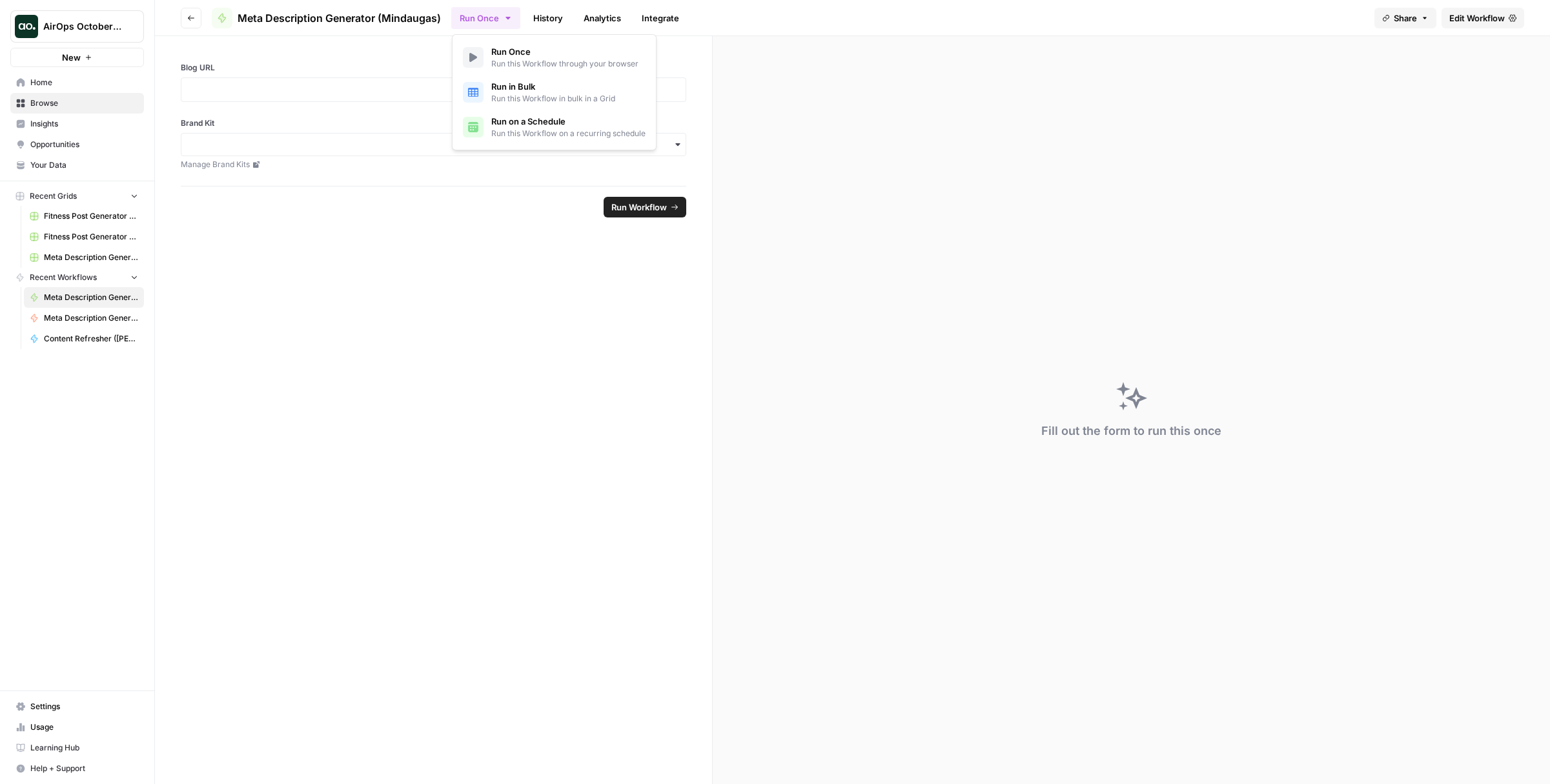
click at [510, 21] on icon "button" at bounding box center [508, 18] width 10 height 10
click at [533, 86] on span "Run in Bulk" at bounding box center [554, 86] width 124 height 13
click at [1472, 21] on span "Edit Workflow" at bounding box center [1477, 18] width 55 height 13
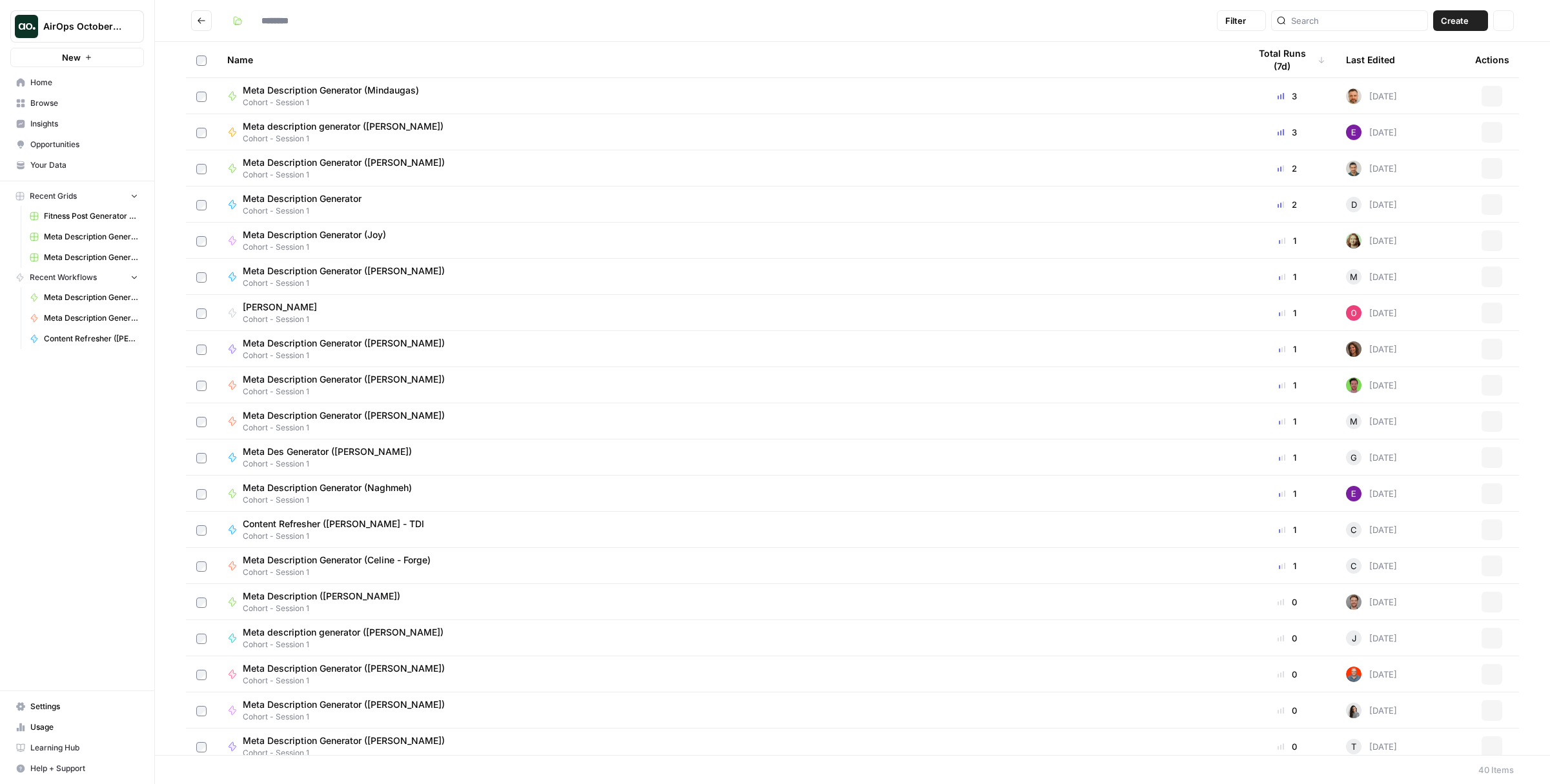
type input "**********"
click at [518, 568] on div "Meta Description Generator (Celine - Forge) Cohort - Session 1" at bounding box center [728, 566] width 1001 height 24
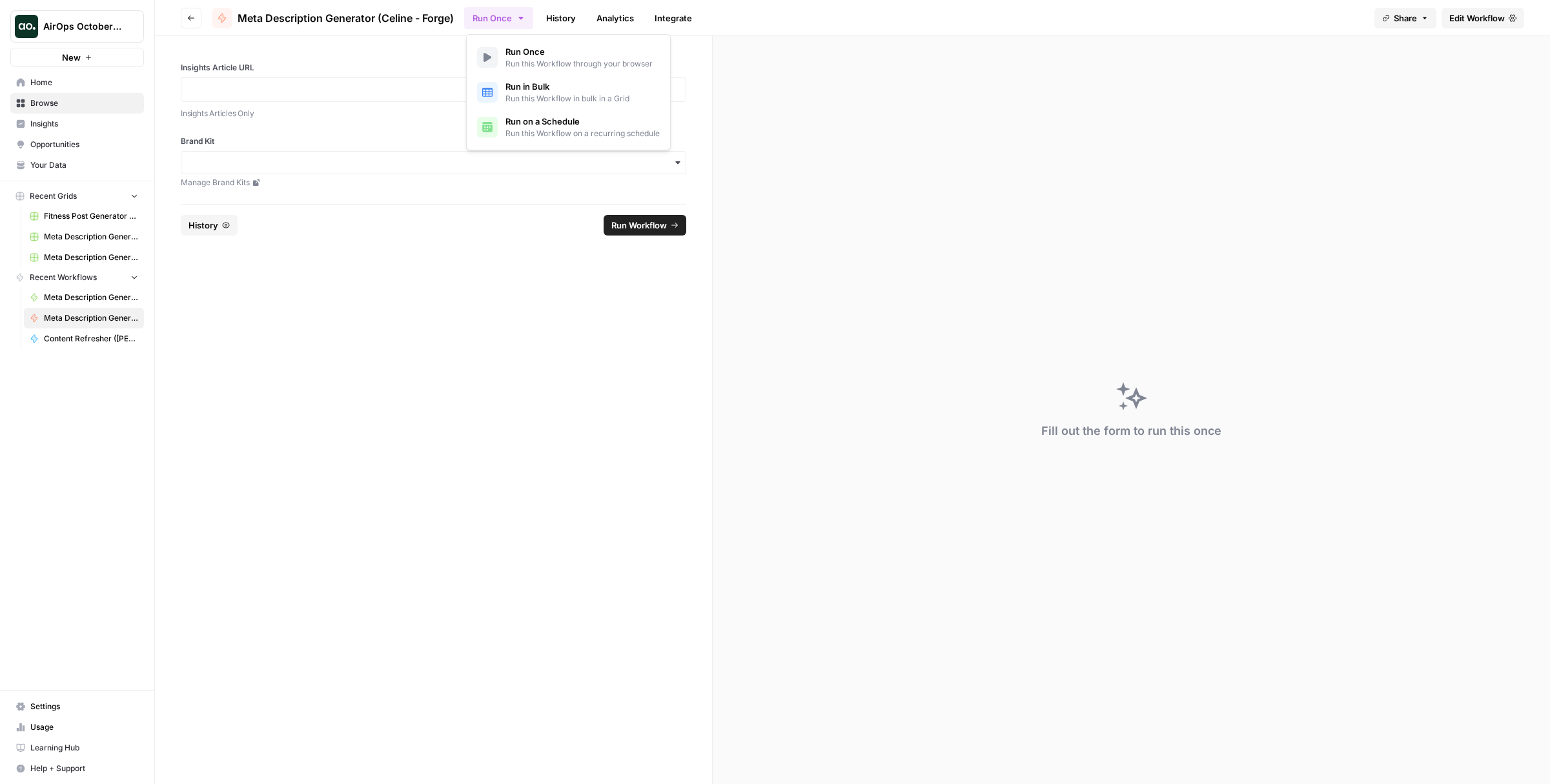
click at [488, 13] on button "Run Once" at bounding box center [499, 18] width 69 height 22
click at [524, 90] on span "Run in Bulk" at bounding box center [568, 86] width 124 height 13
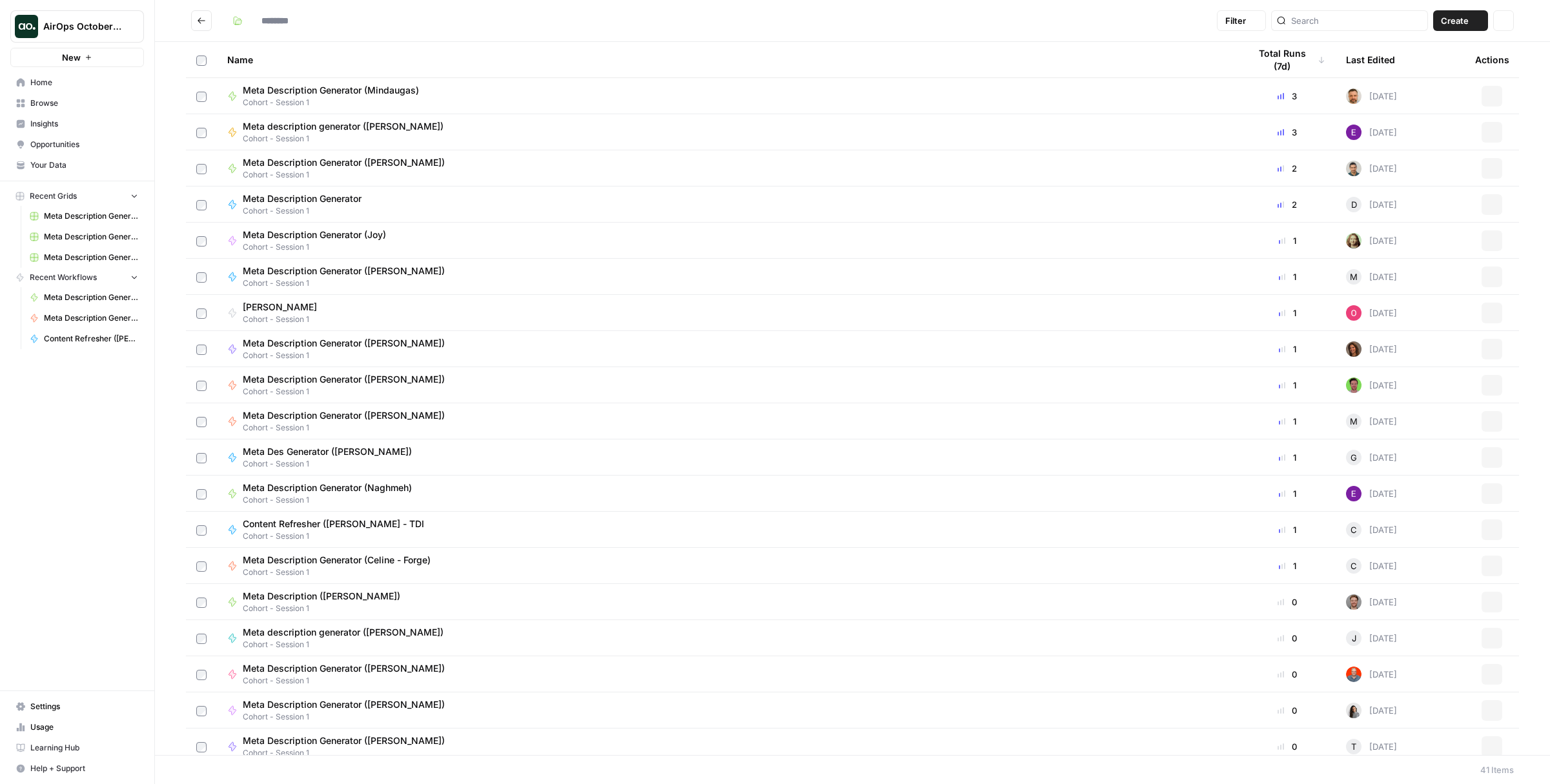
type input "**********"
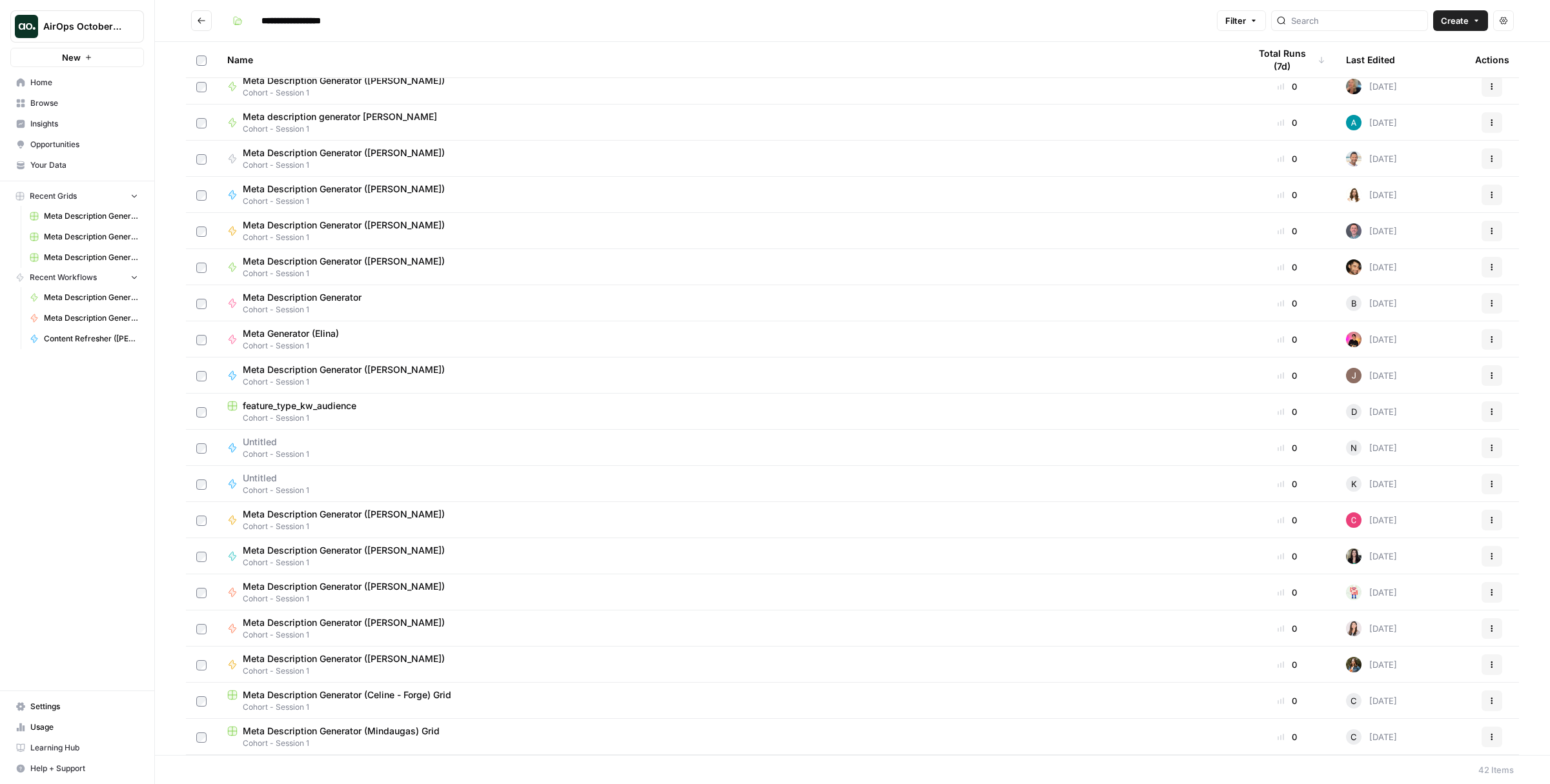
scroll to position [841, 0]
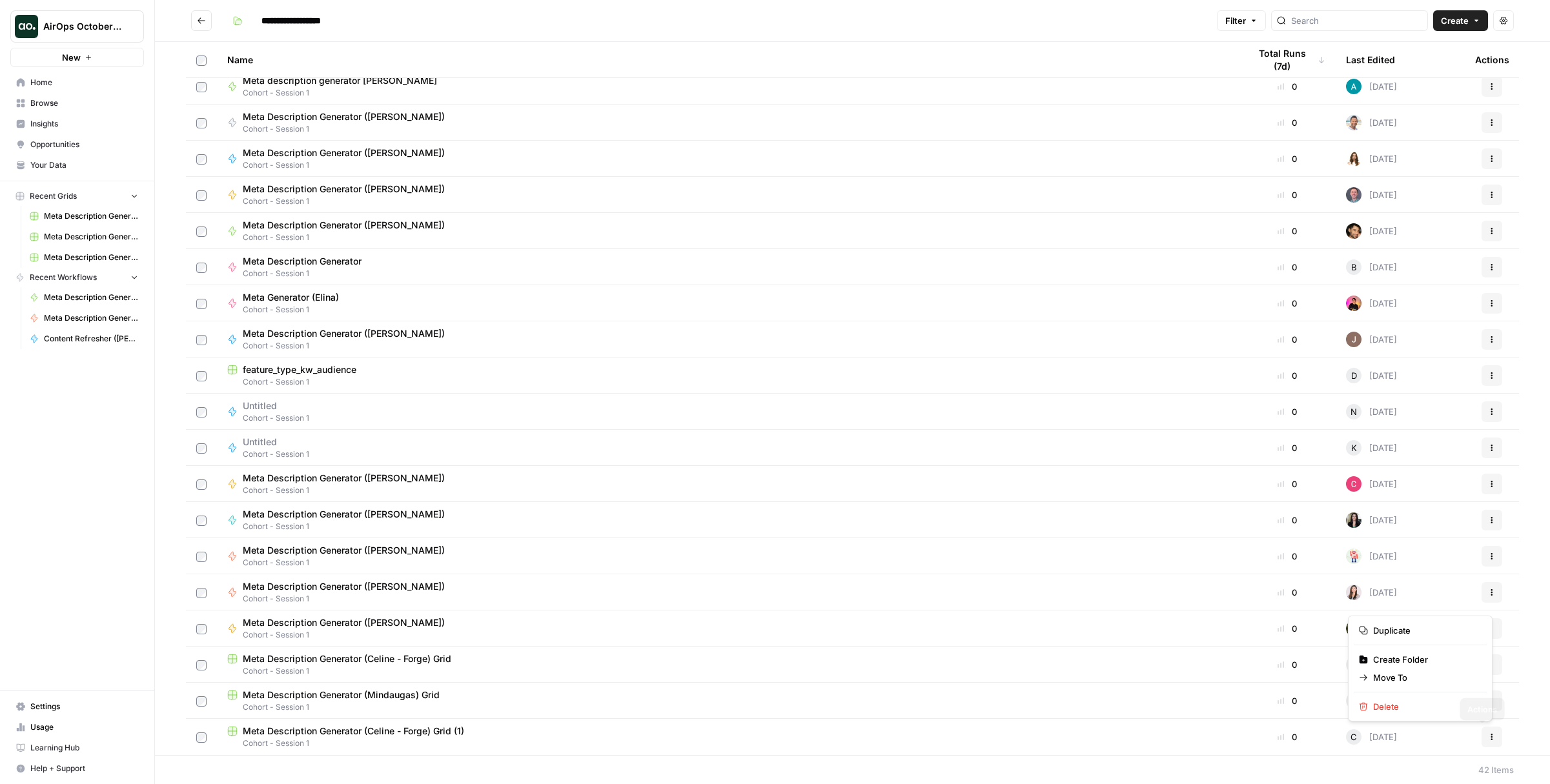
click at [1489, 737] on icon "button" at bounding box center [1492, 737] width 8 height 8
click at [1401, 709] on span "Delete" at bounding box center [1425, 706] width 103 height 13
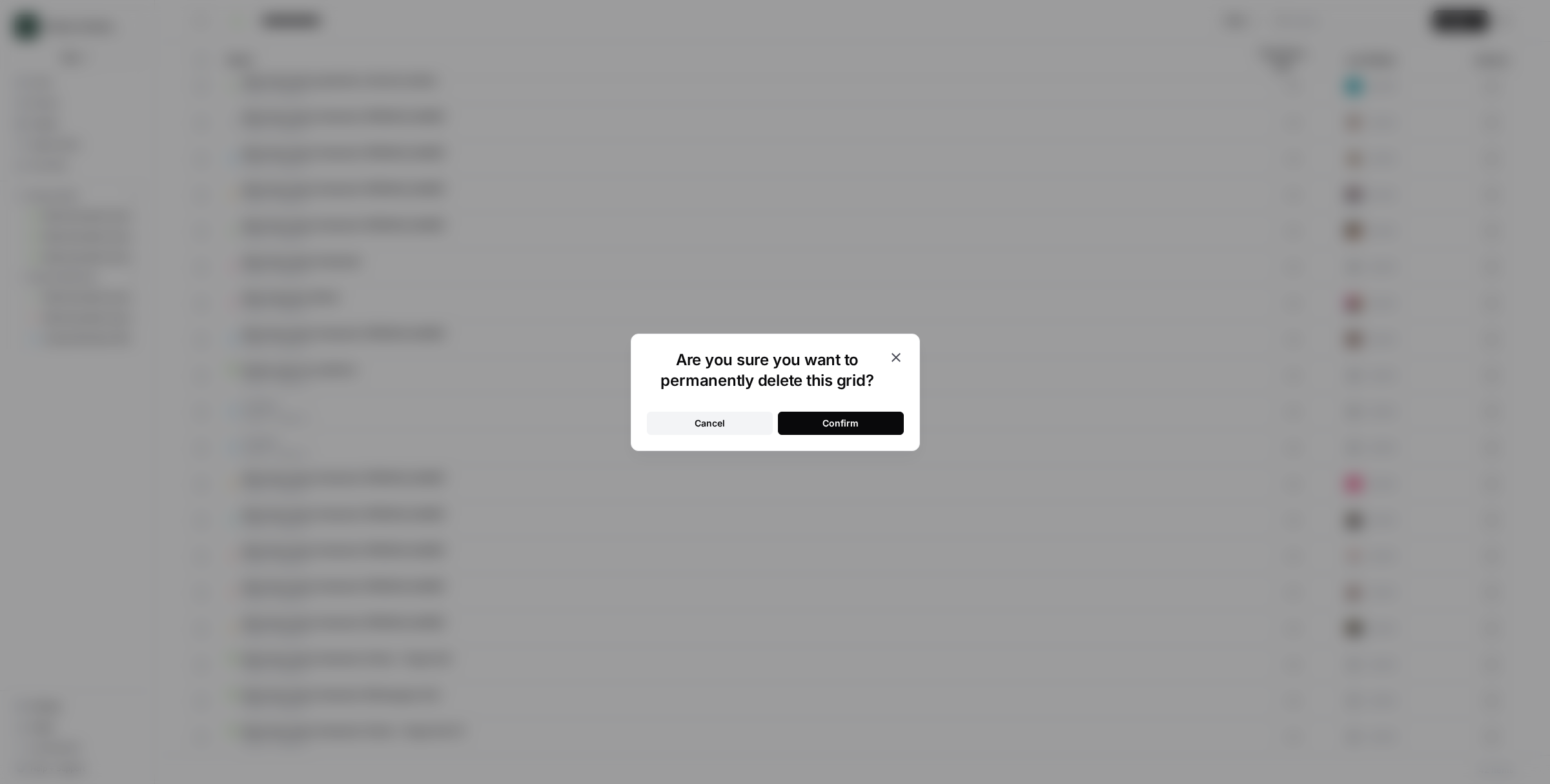
click at [805, 424] on button "Confirm" at bounding box center [841, 423] width 126 height 23
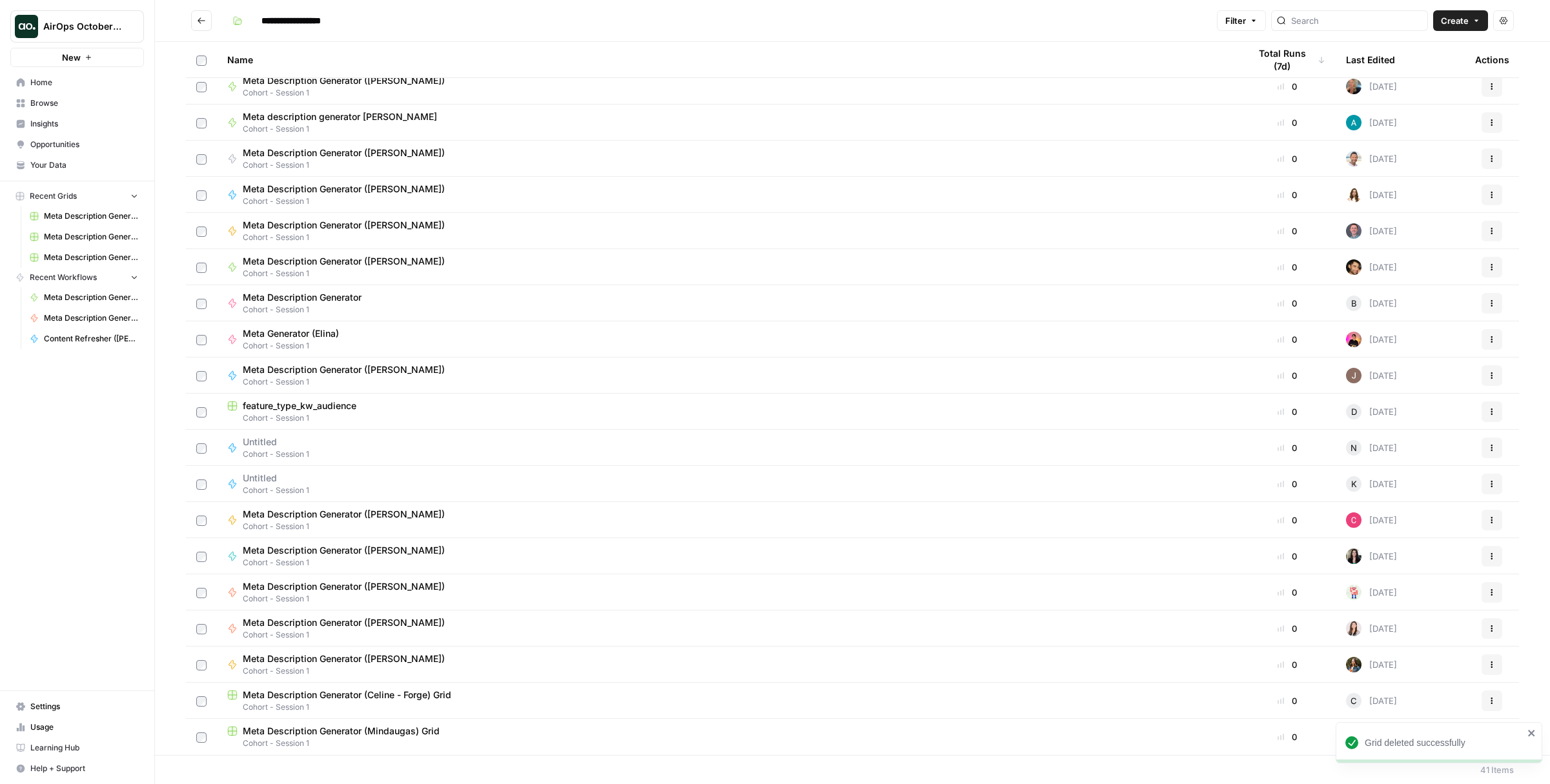
scroll to position [805, 0]
click at [582, 704] on span "Cohort - Session 1" at bounding box center [728, 708] width 1001 height 12
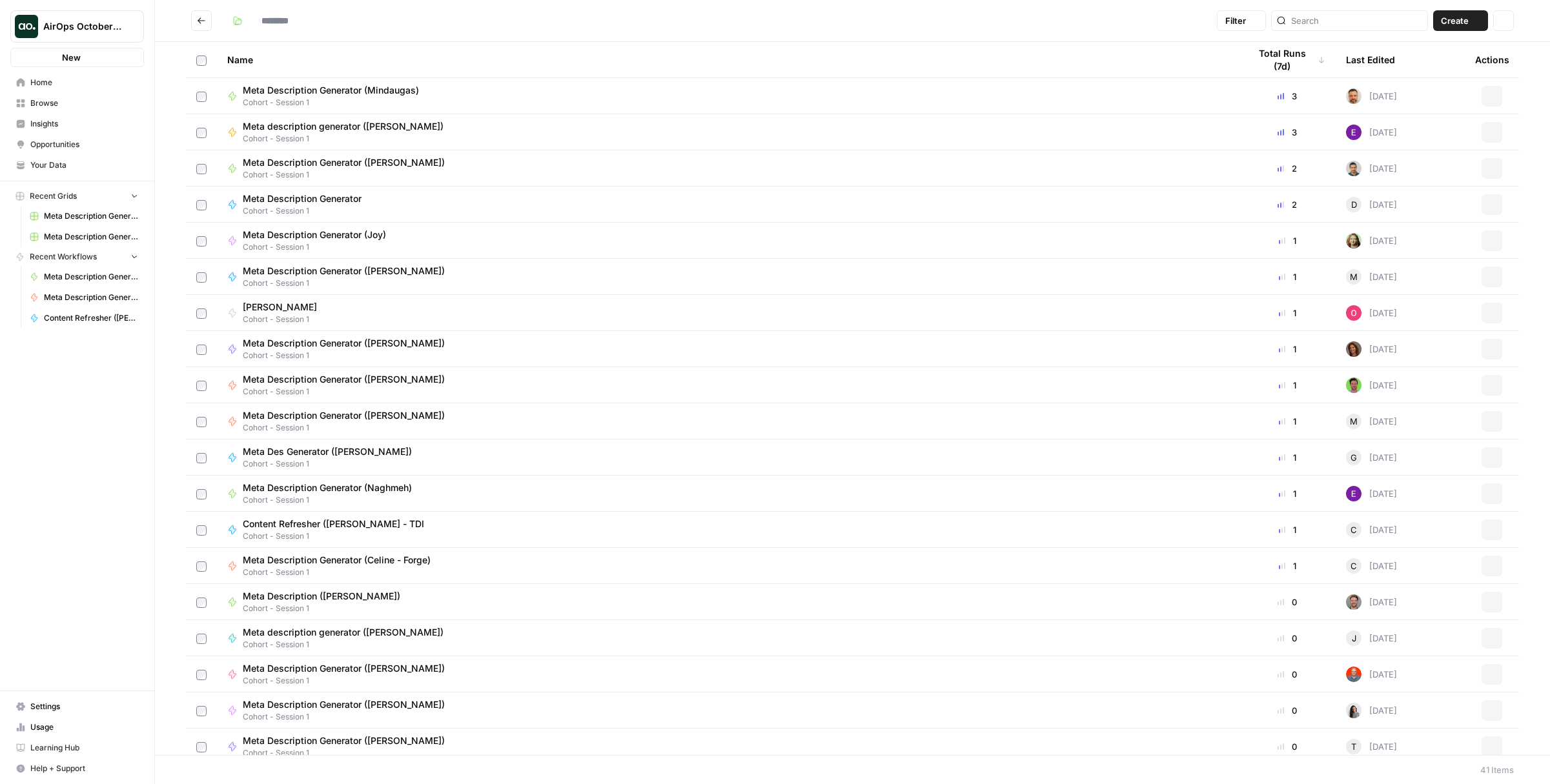
type input "**********"
click at [479, 565] on div "Meta Description Generator (Celine - Forge) Cohort - Session 1" at bounding box center [728, 566] width 1001 height 24
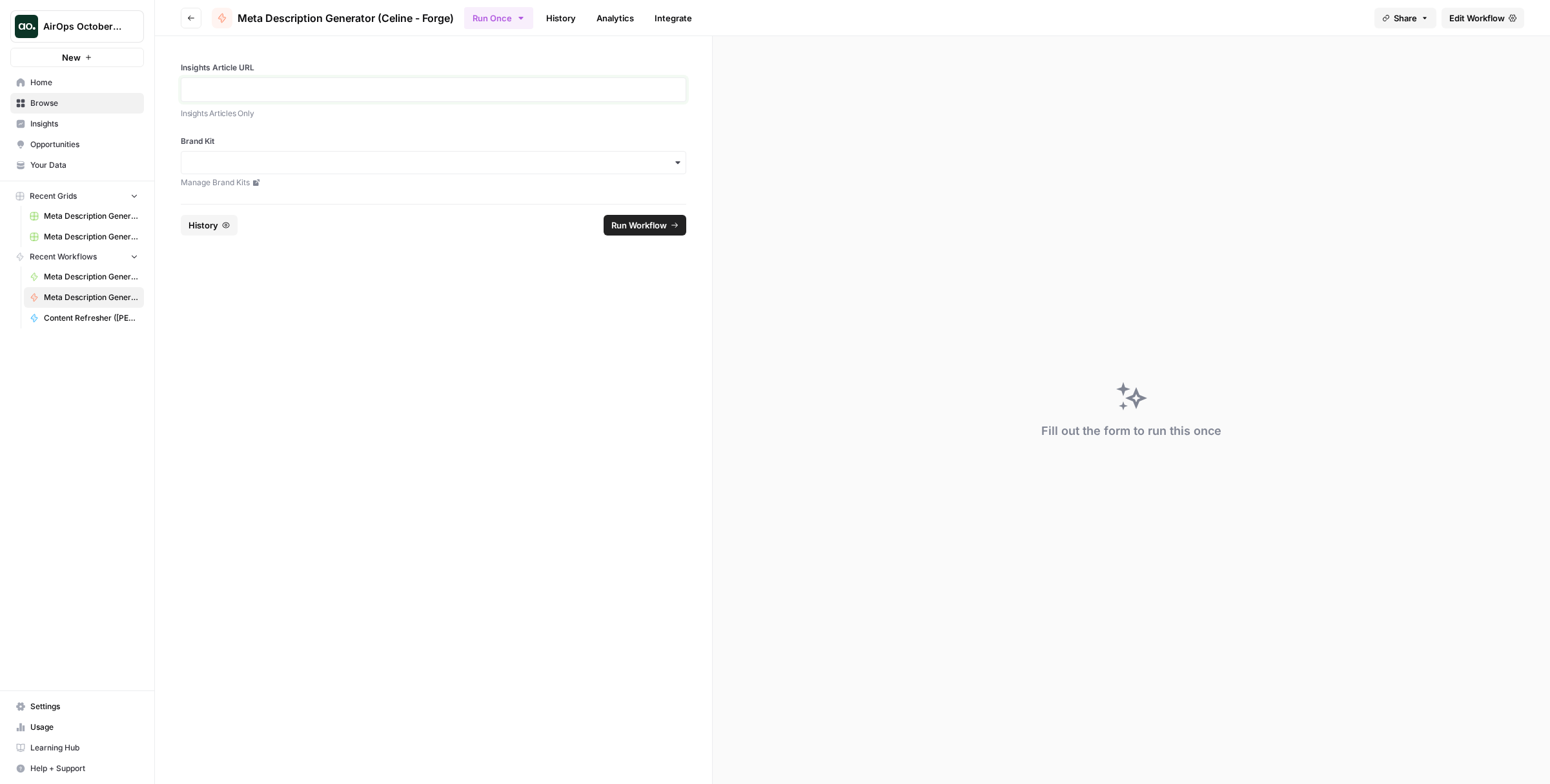
click at [298, 91] on p at bounding box center [434, 89] width 489 height 13
click at [547, 21] on link "History" at bounding box center [561, 18] width 45 height 21
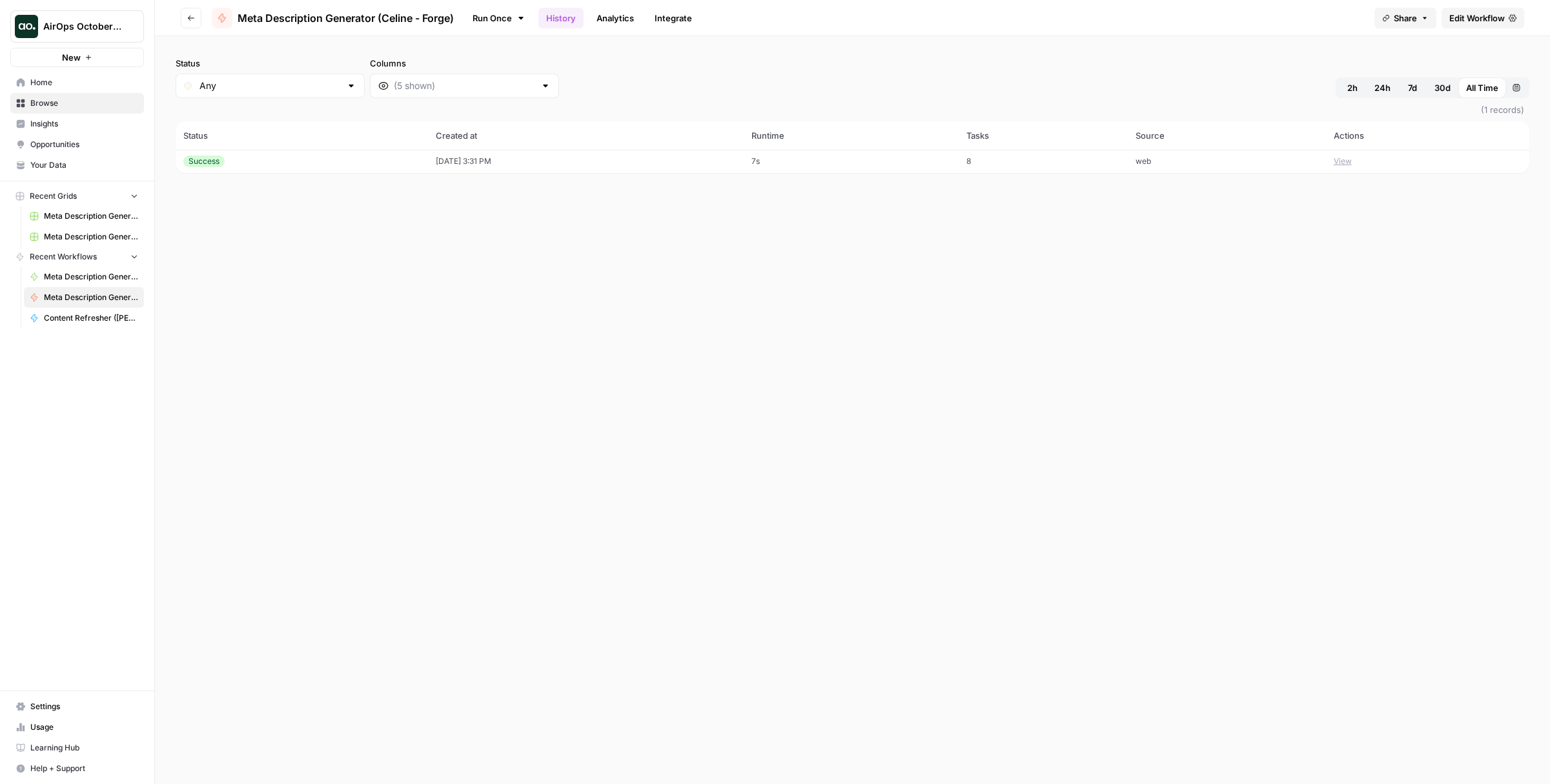
click at [1352, 164] on button "View" at bounding box center [1344, 162] width 18 height 12
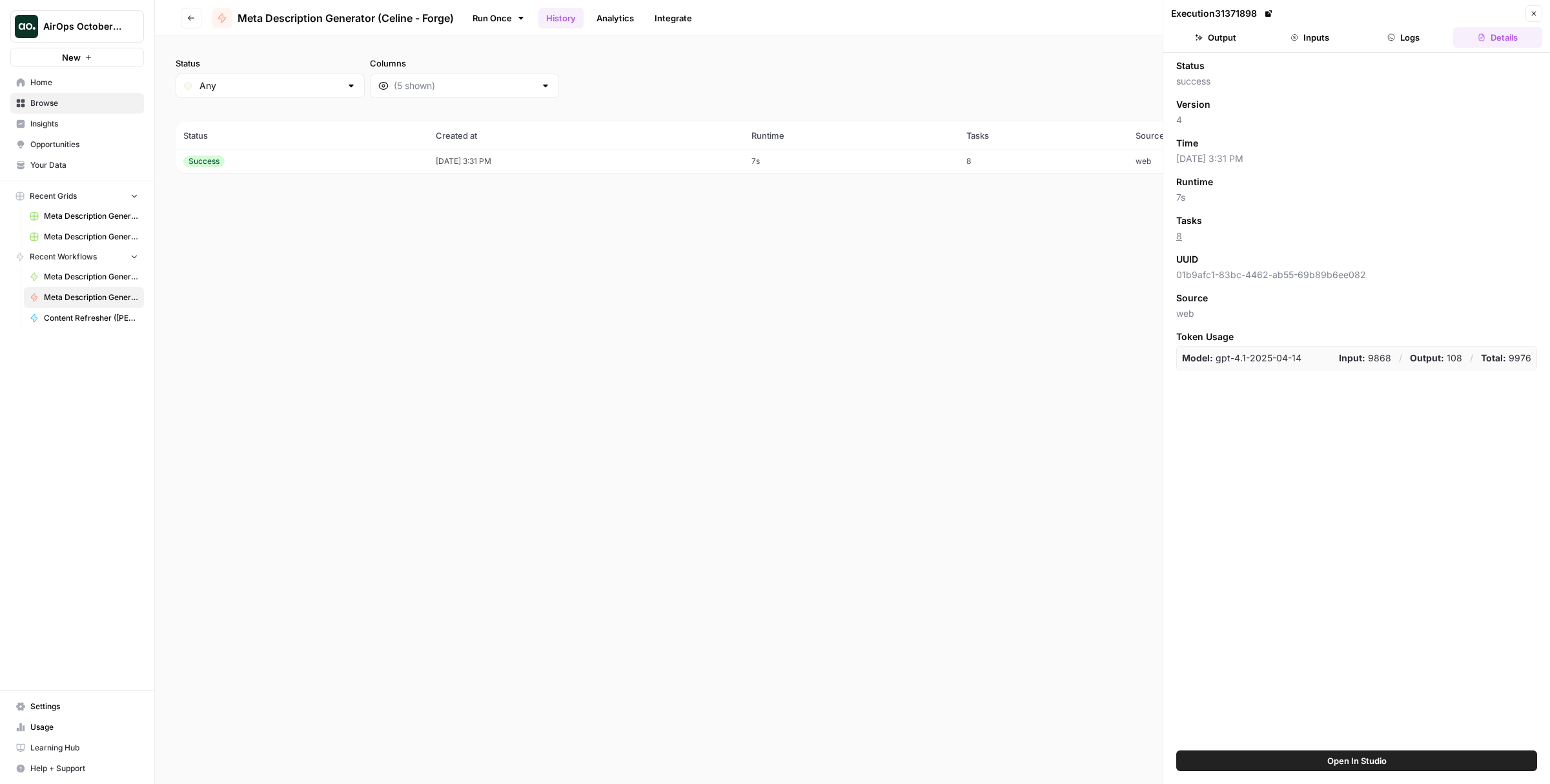
click at [603, 260] on div "Status Any Columns 2h 24h 7d 30d All Time Custom range (1 records) Status Creat…" at bounding box center [853, 410] width 1396 height 748
click at [1234, 32] on button "Output" at bounding box center [1216, 37] width 89 height 21
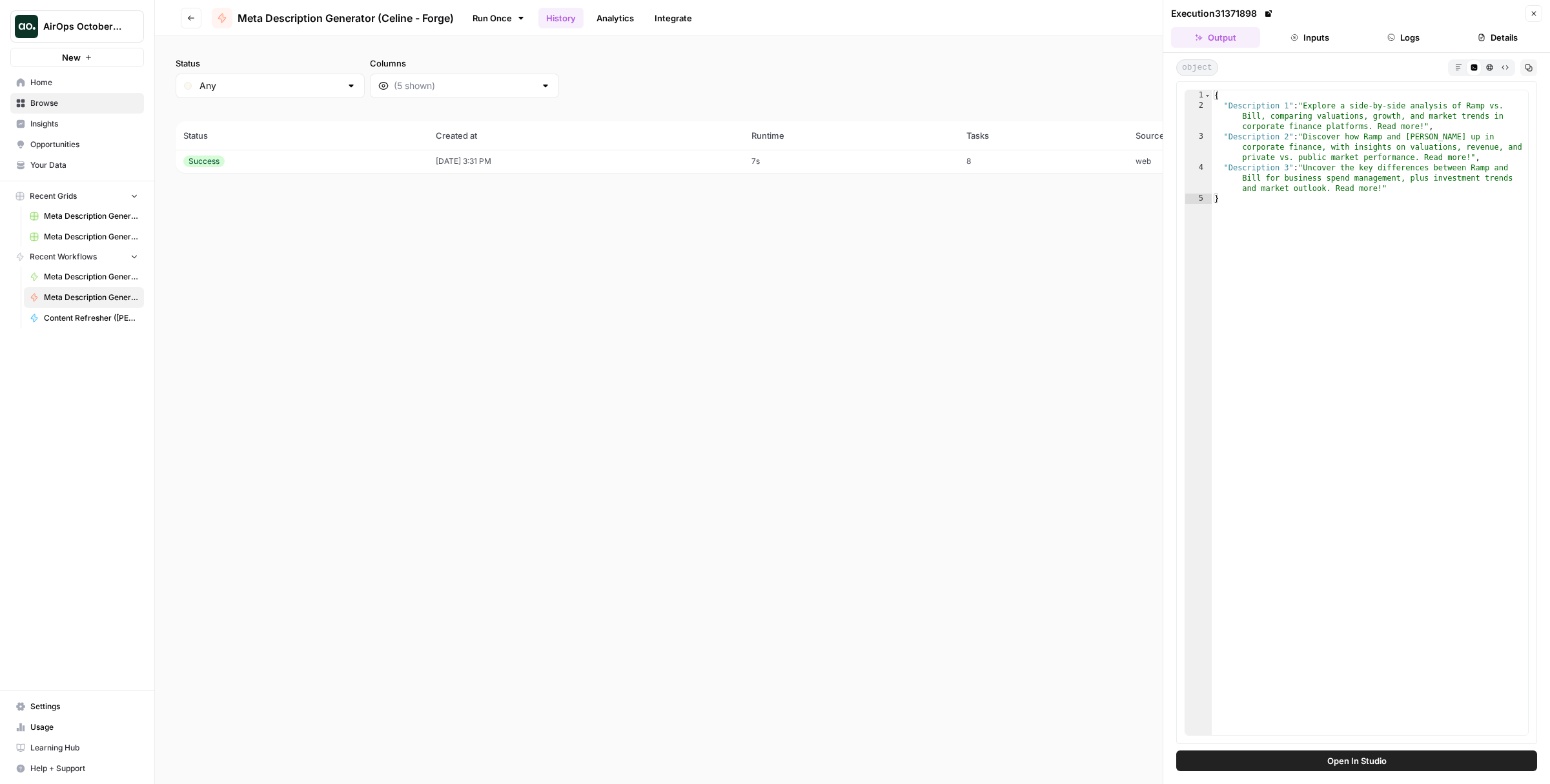
click at [1355, 755] on span "Open In Studio" at bounding box center [1357, 761] width 60 height 13
click at [350, 22] on span "Meta Description Generator (Celine - Forge)" at bounding box center [346, 18] width 216 height 15
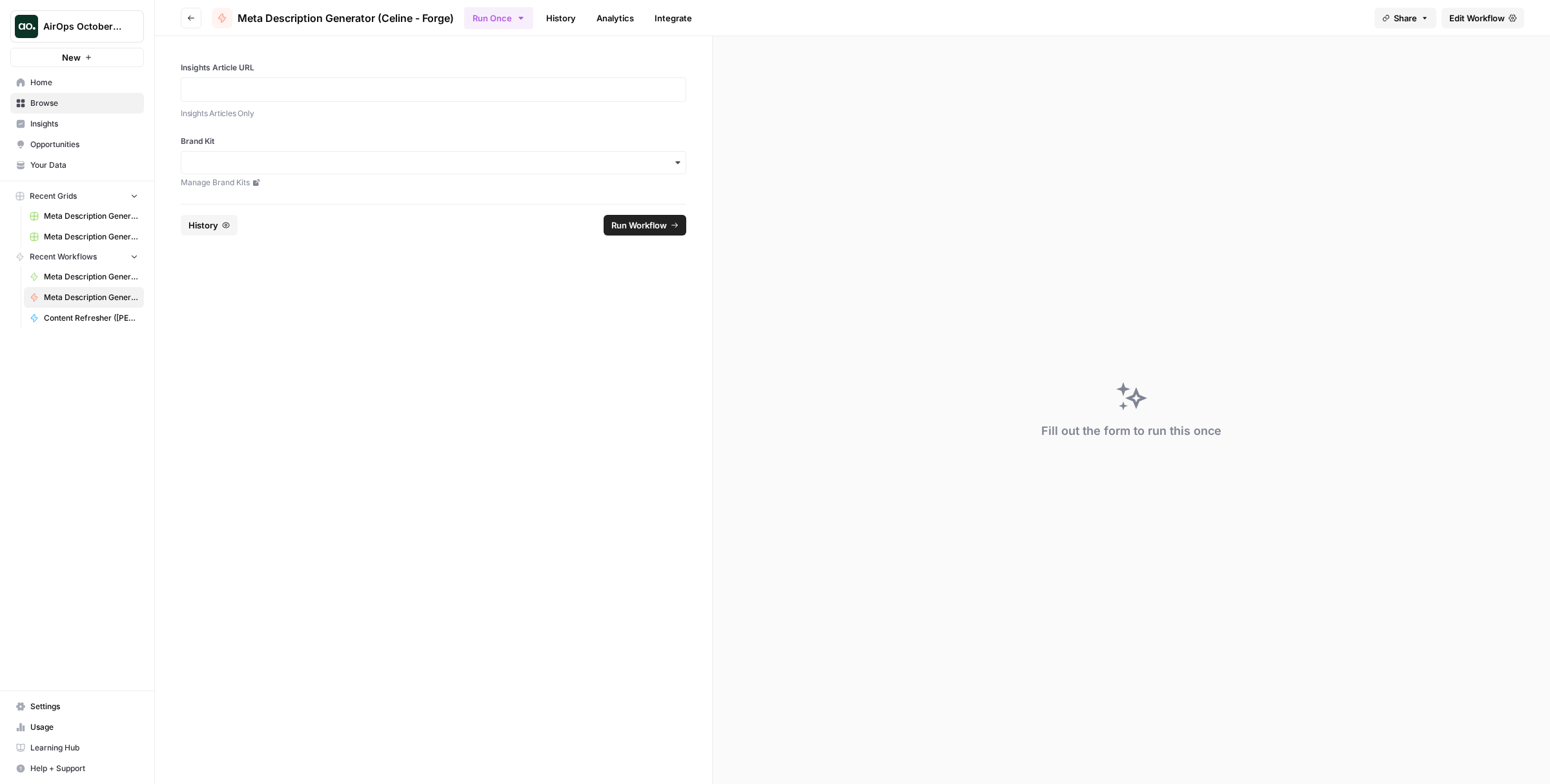
click at [96, 213] on span "Meta Description Generator (Celine - Forge) Grid" at bounding box center [91, 216] width 94 height 12
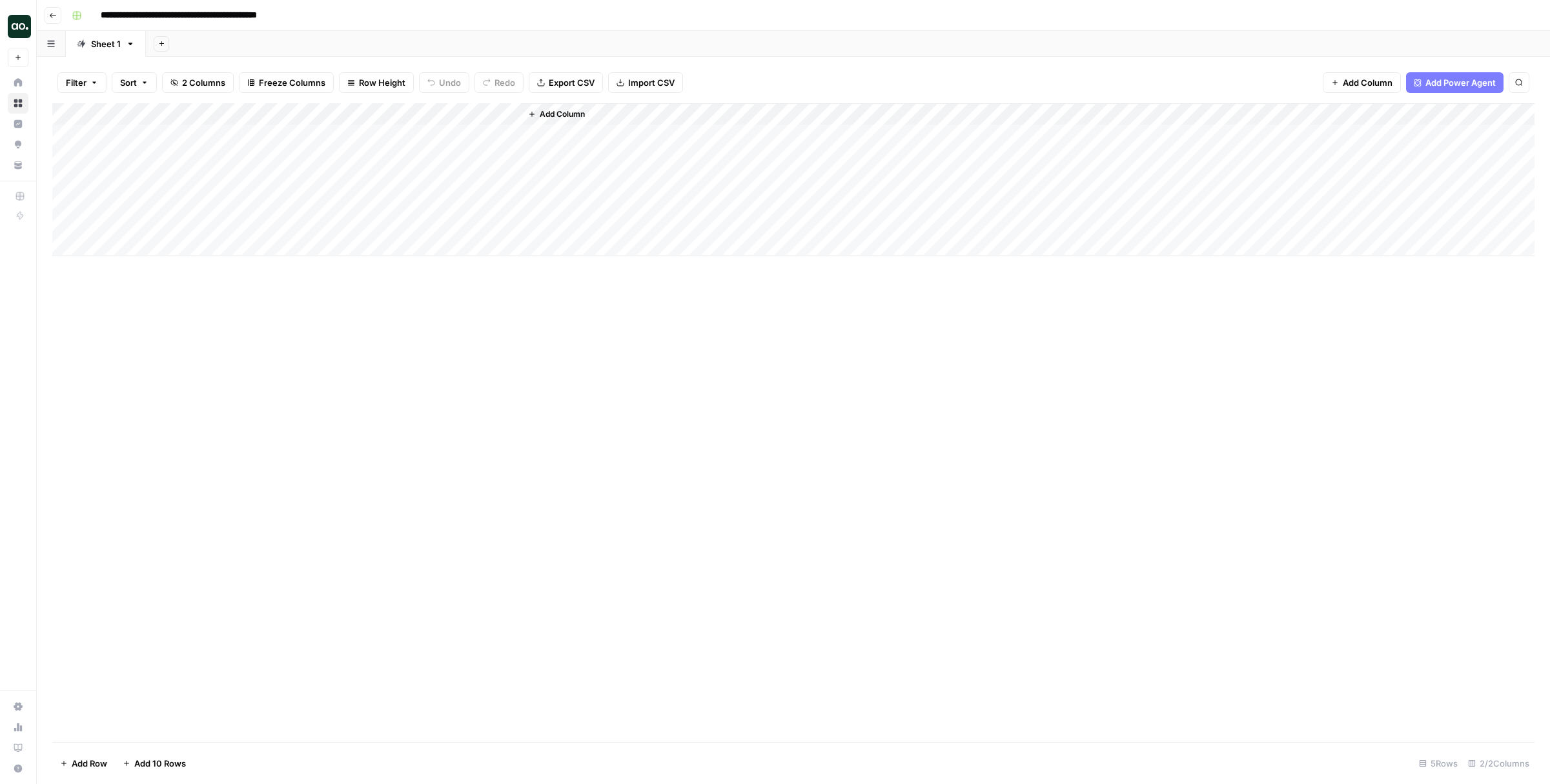
click at [575, 118] on span "Add Column" at bounding box center [563, 114] width 45 height 12
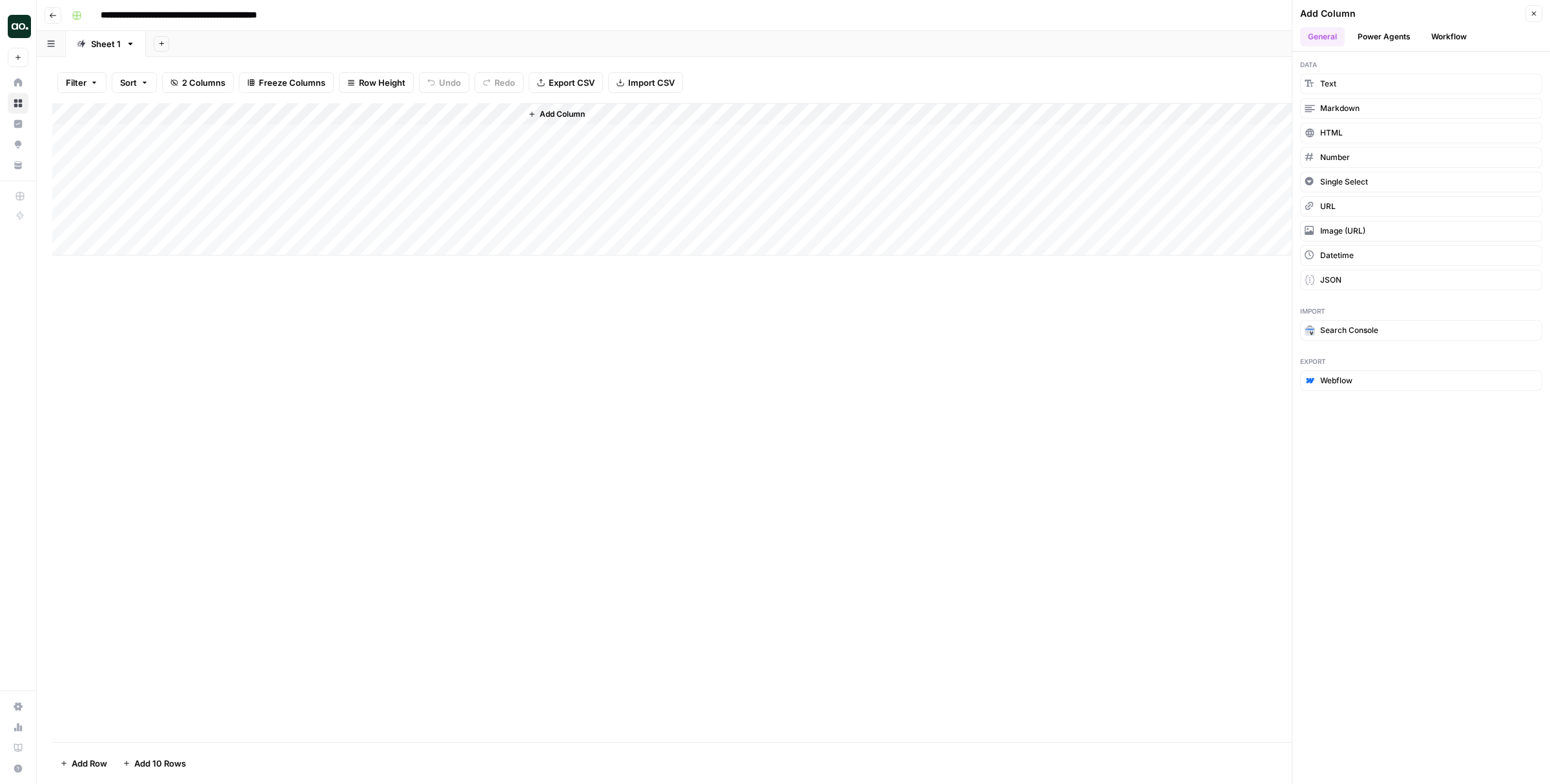
click at [1007, 323] on div "Add Column" at bounding box center [793, 423] width 1483 height 639
click at [899, 292] on div "Add Column" at bounding box center [793, 423] width 1483 height 639
click at [1531, 13] on icon "button" at bounding box center [1534, 13] width 8 height 8
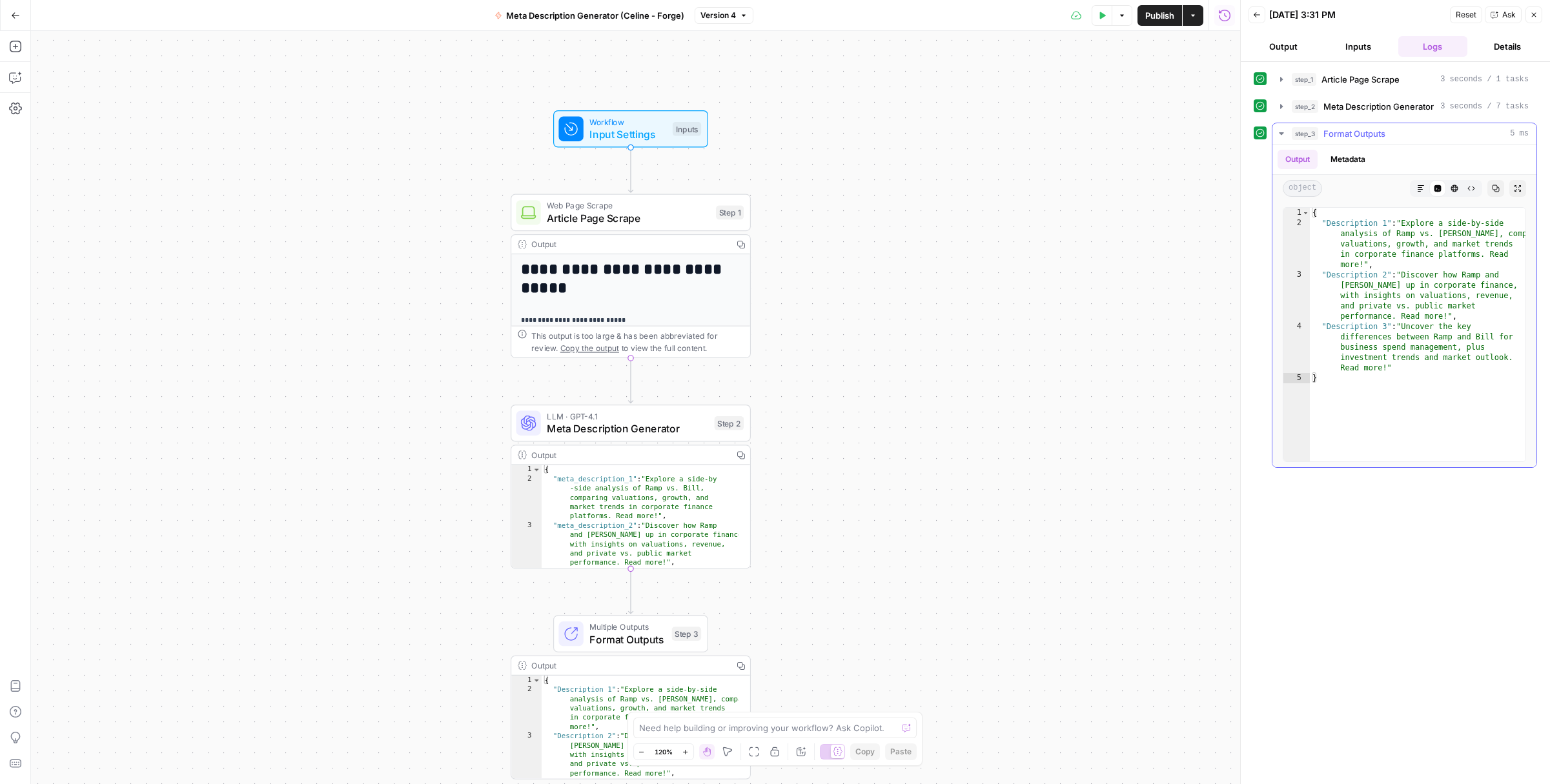
click at [1418, 195] on button "Markdown" at bounding box center [1422, 189] width 17 height 17
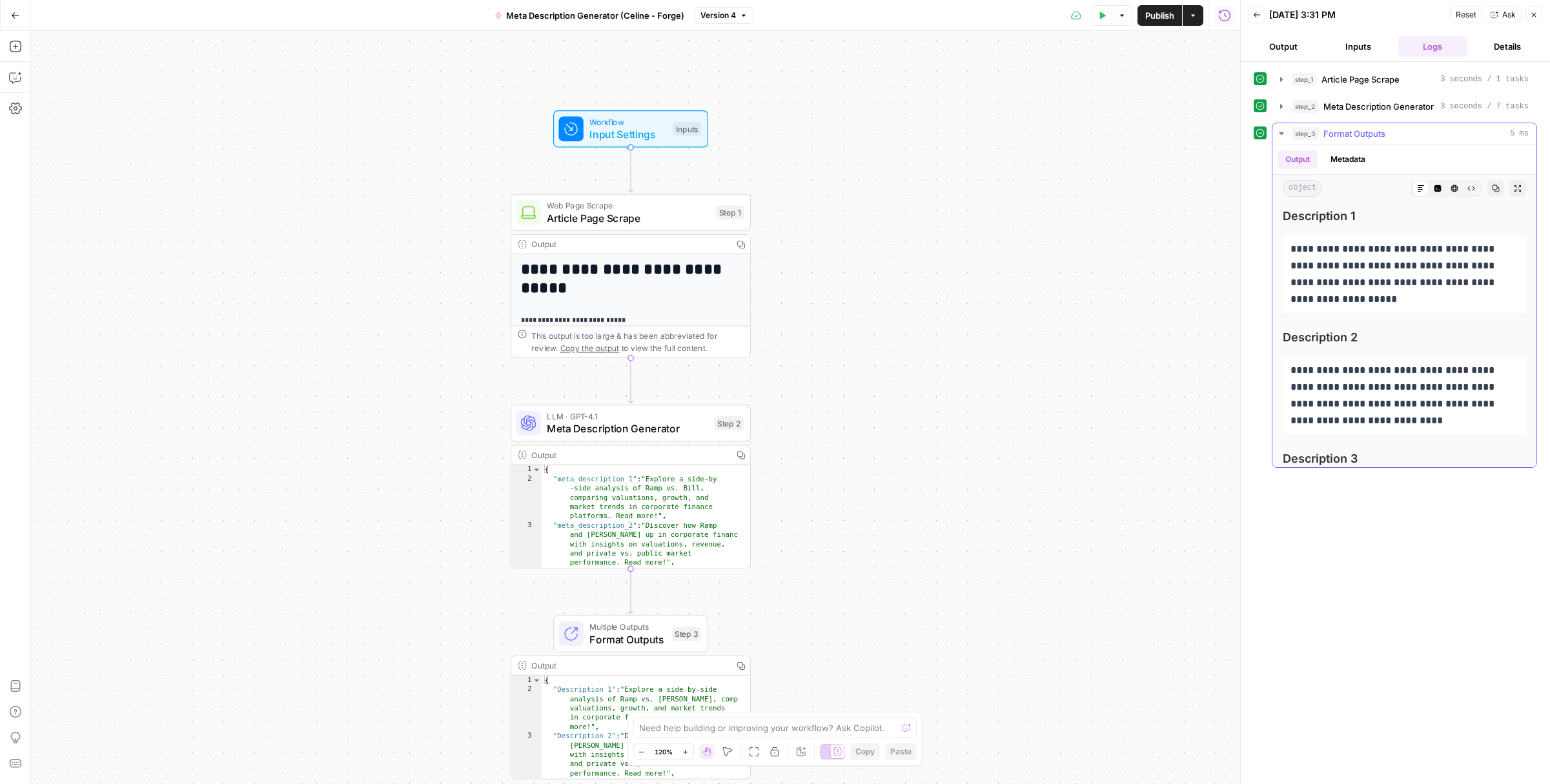
click at [1371, 161] on button "Metadata" at bounding box center [1348, 159] width 50 height 19
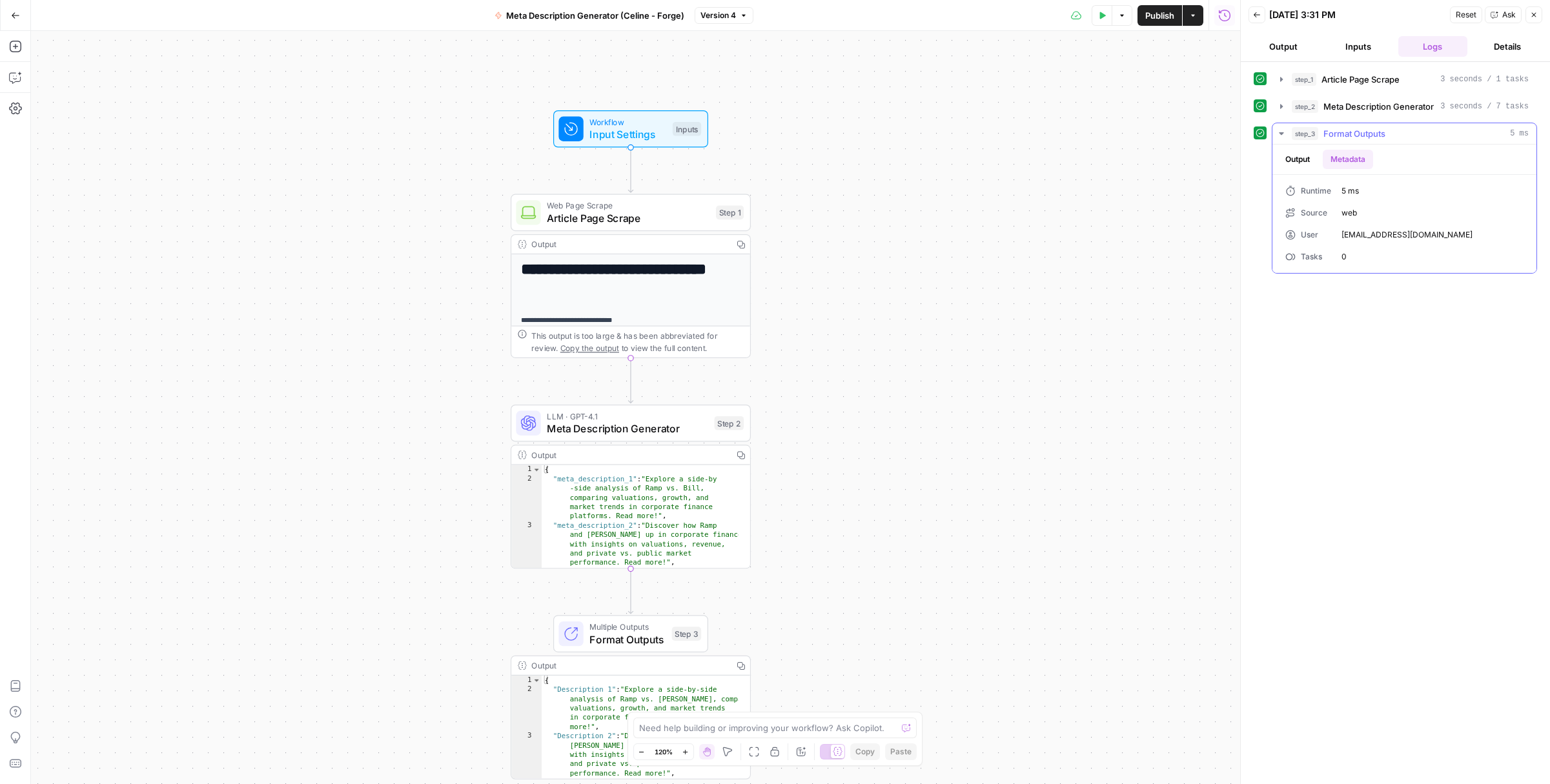
click at [1284, 163] on button "Output" at bounding box center [1298, 159] width 40 height 19
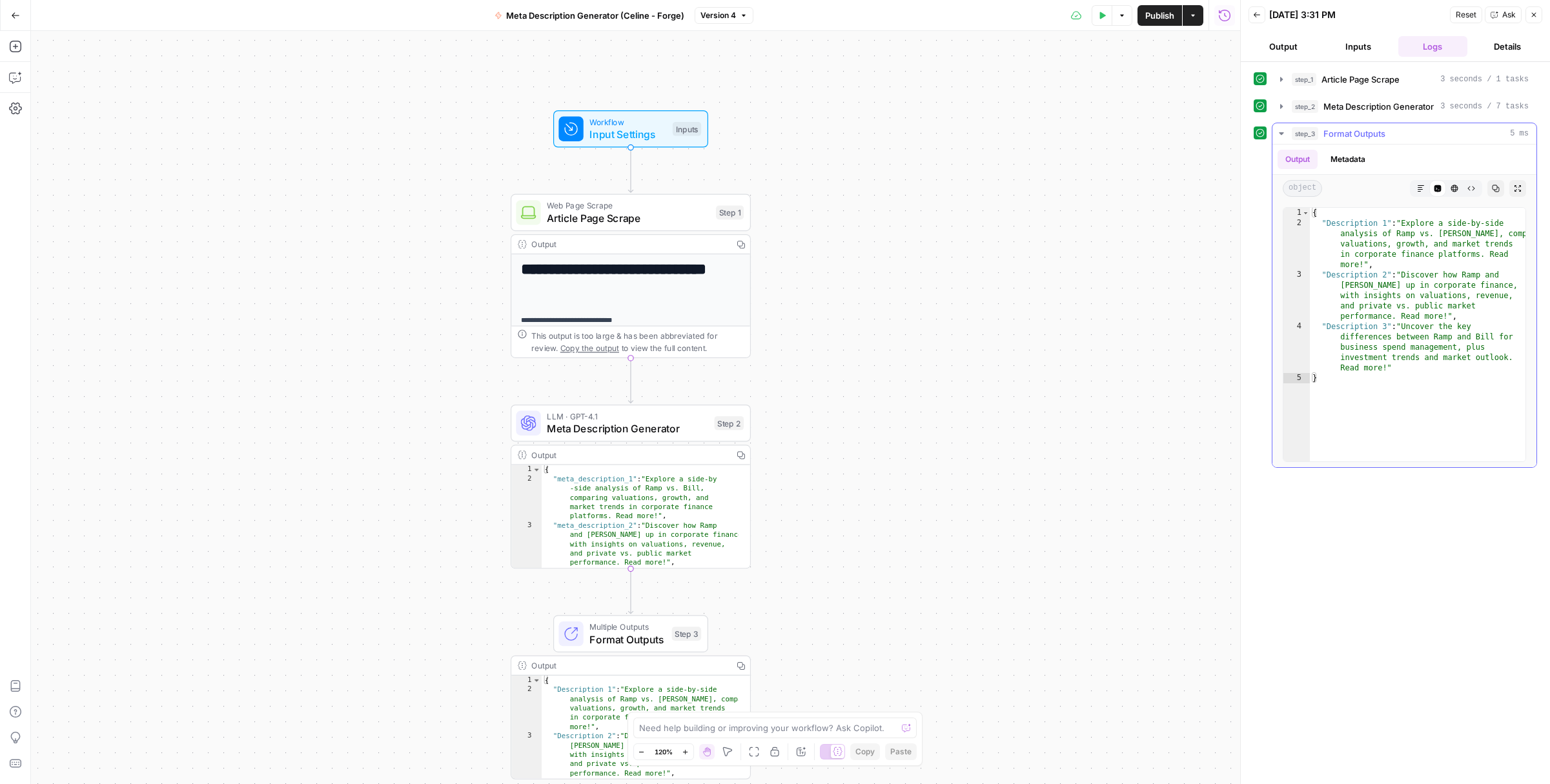
click at [1417, 190] on icon "button" at bounding box center [1421, 188] width 8 height 8
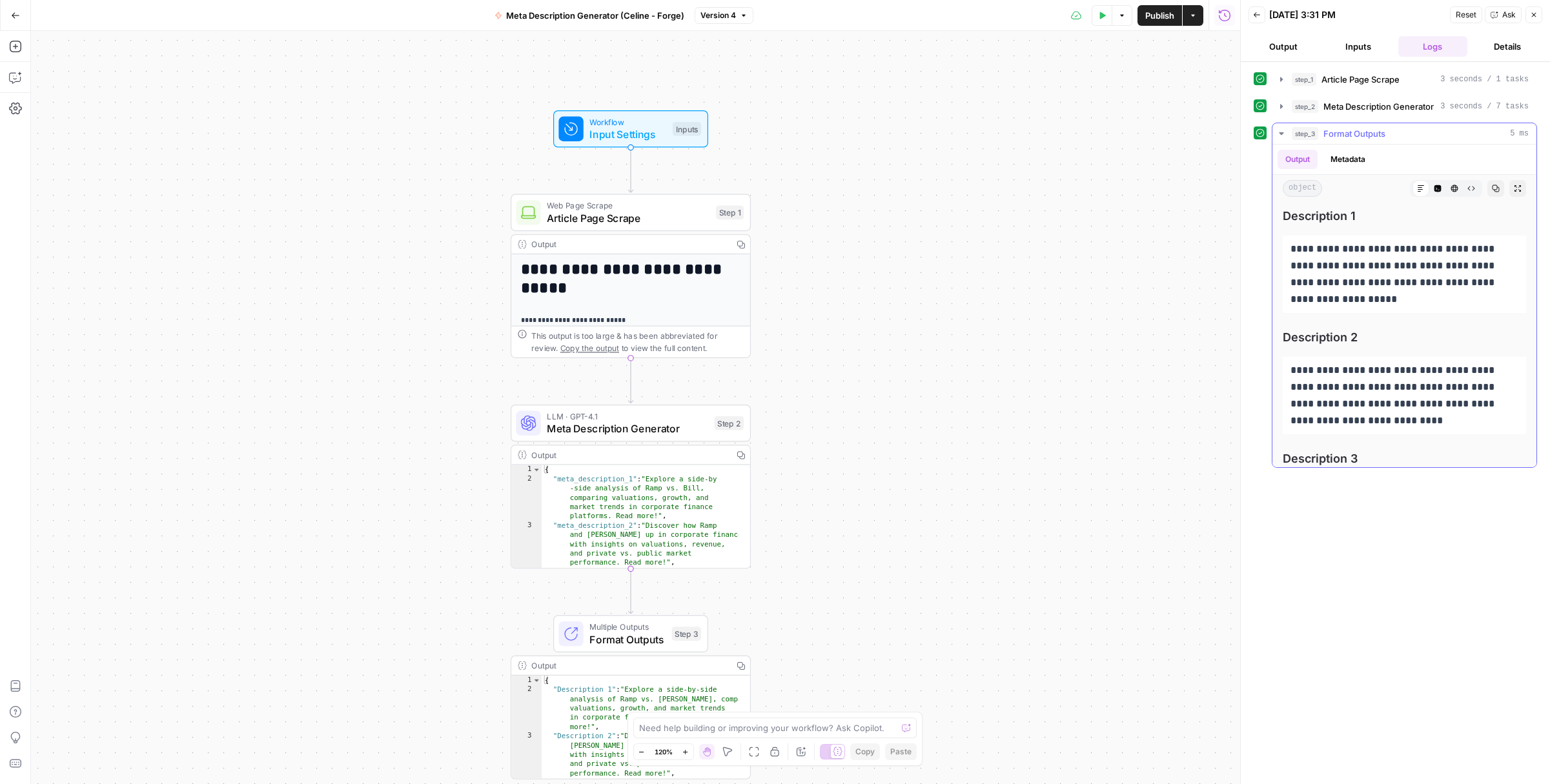
click at [1468, 190] on icon "button" at bounding box center [1471, 188] width 8 height 8
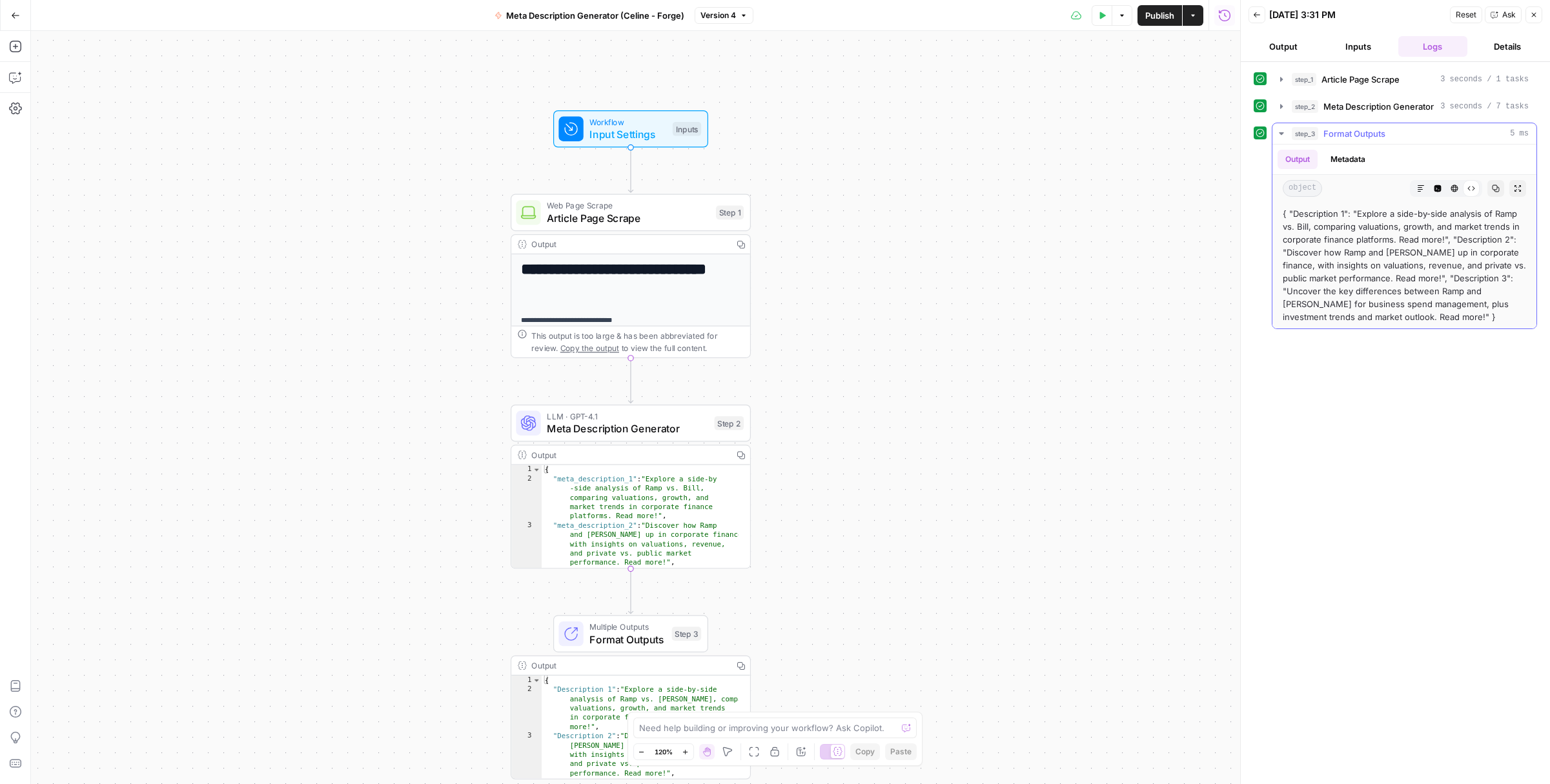
click at [1416, 184] on button "Markdown" at bounding box center [1422, 189] width 17 height 17
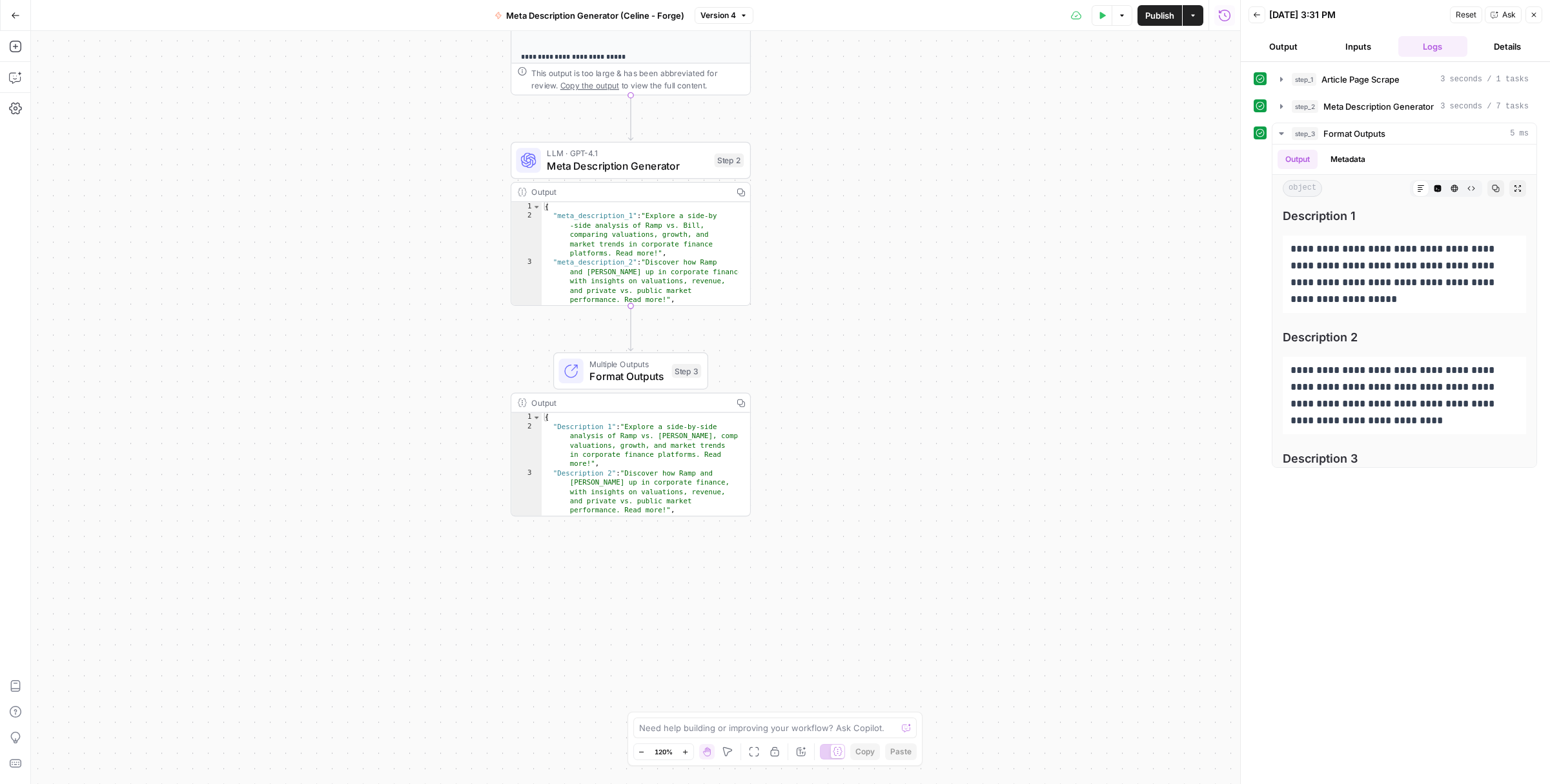
click at [1125, 17] on icon "button" at bounding box center [1121, 15] width 8 height 8
click at [1197, 18] on button "Actions" at bounding box center [1193, 15] width 21 height 21
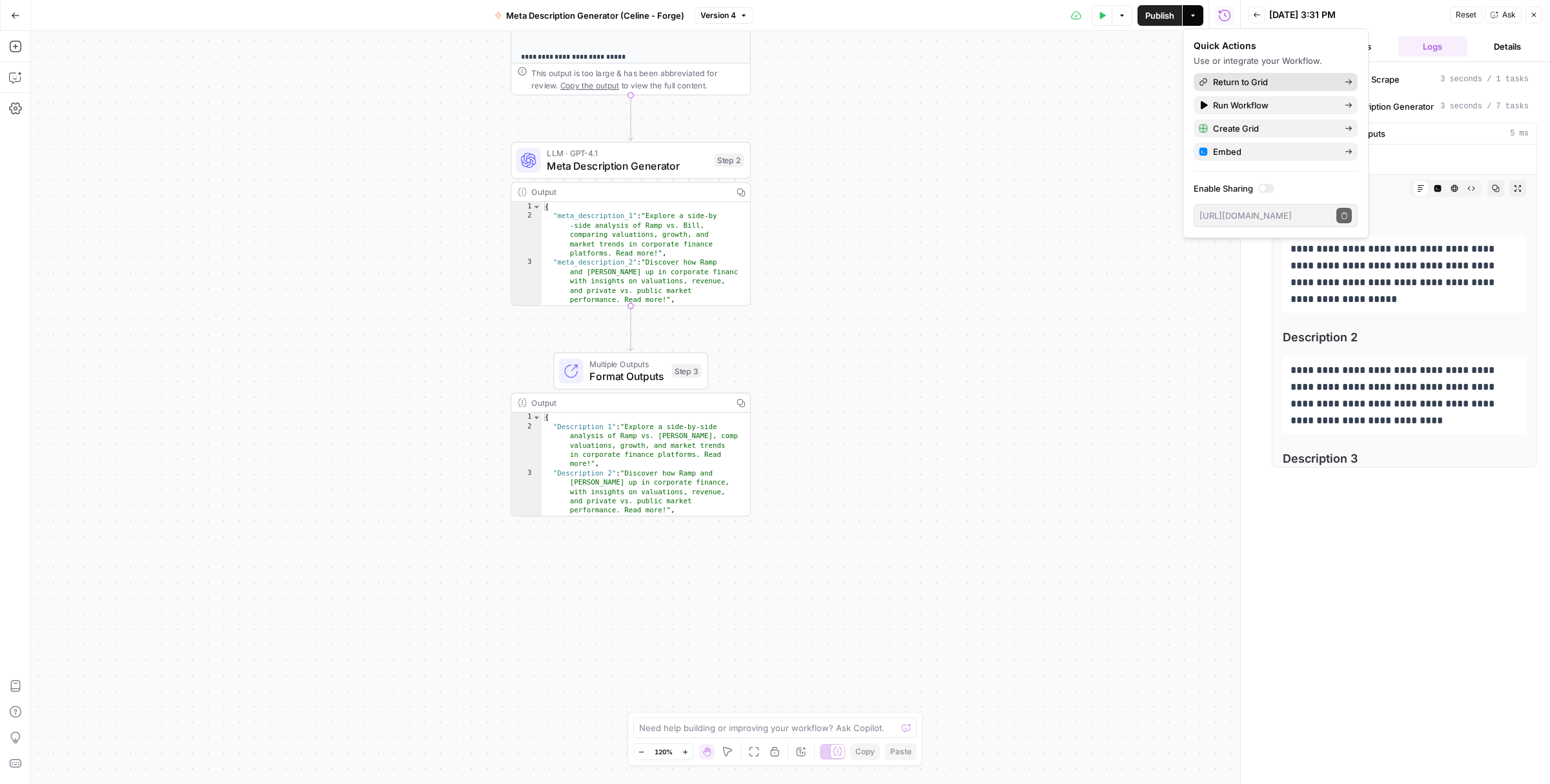
click at [1241, 79] on span "Return to Grid" at bounding box center [1241, 81] width 55 height 13
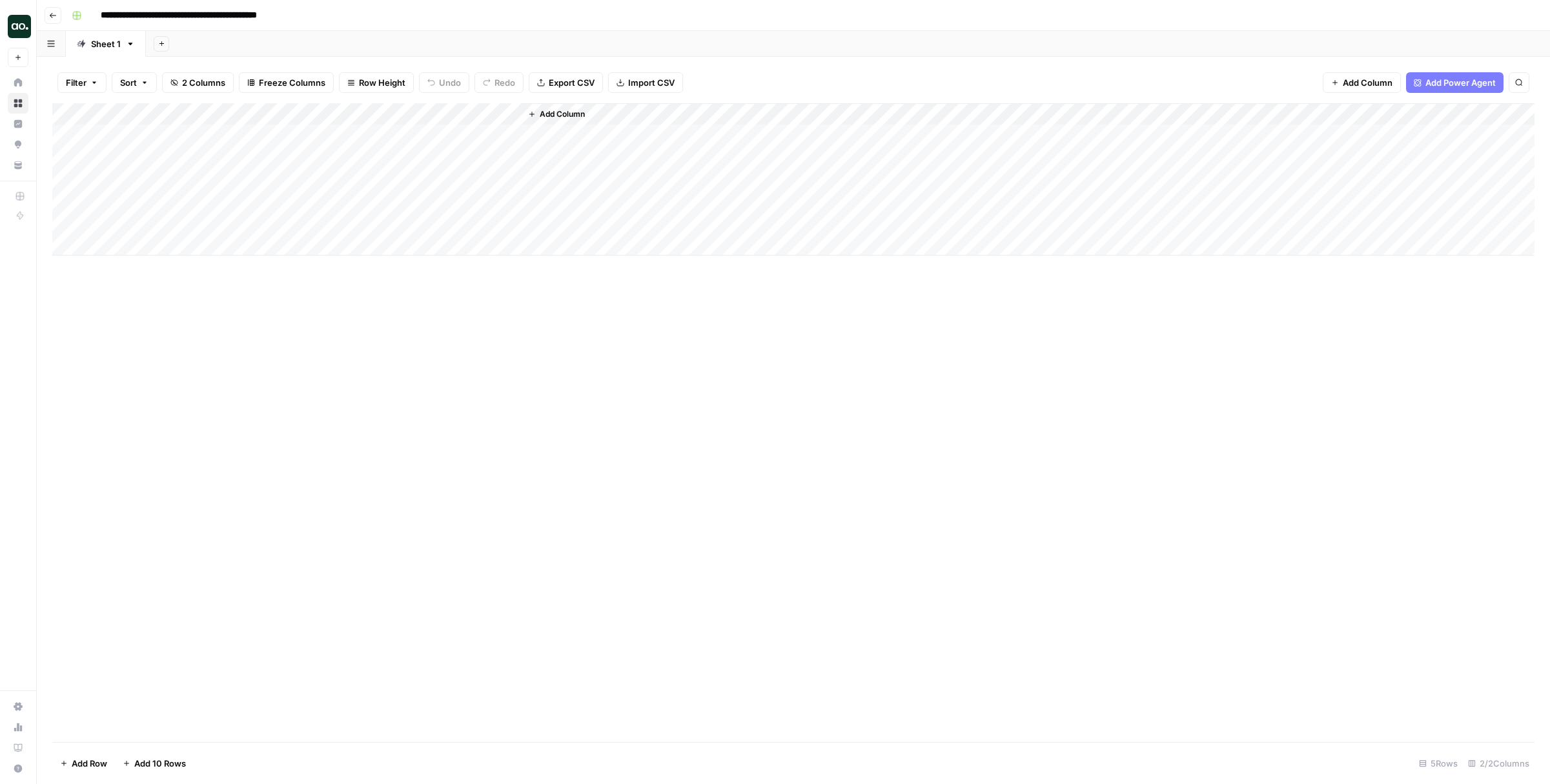
click at [400, 131] on div "Add Column" at bounding box center [793, 179] width 1483 height 153
click at [570, 114] on span "Add Column" at bounding box center [563, 114] width 45 height 12
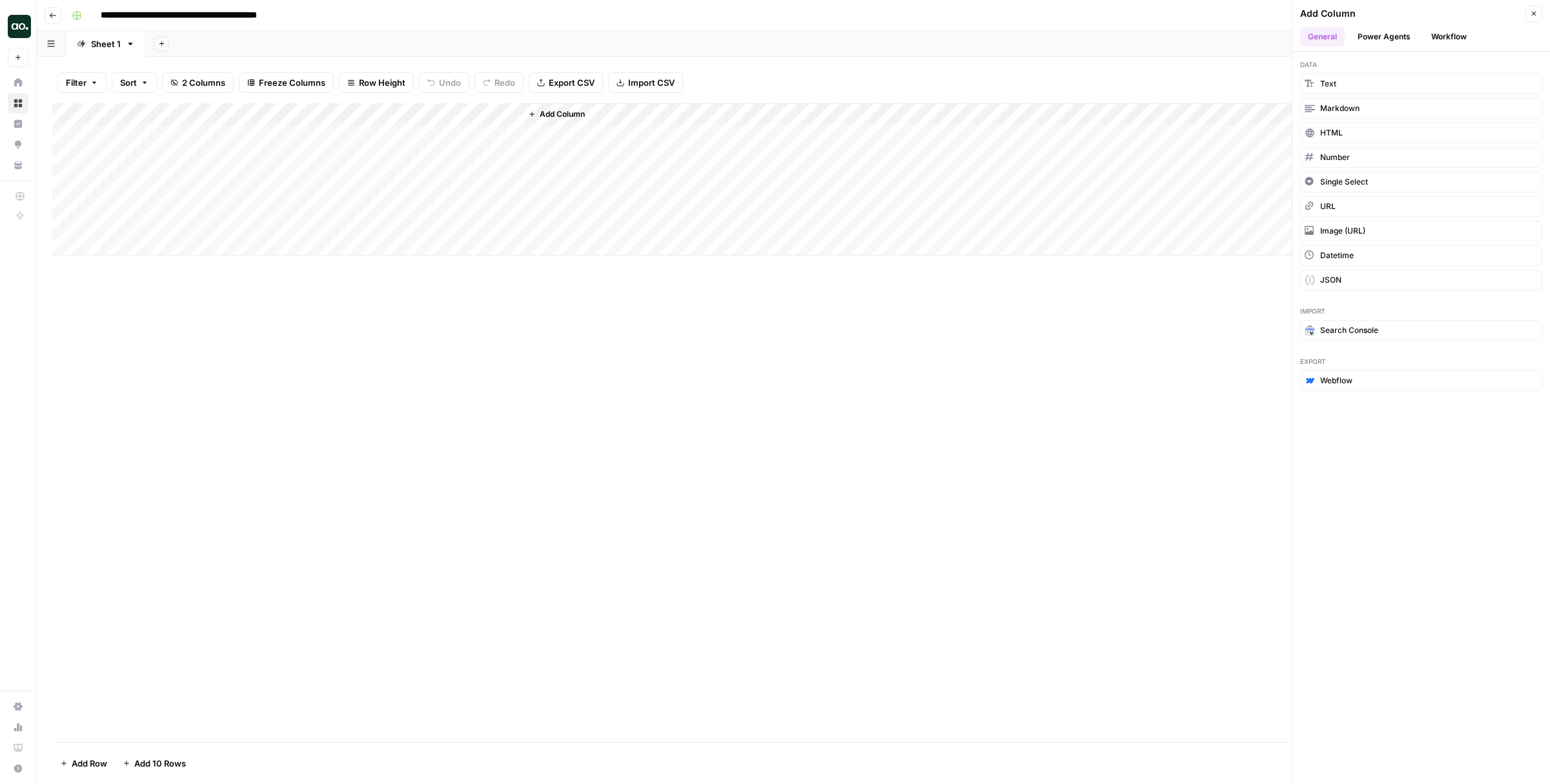
click at [872, 407] on div "Add Column" at bounding box center [793, 423] width 1483 height 639
click at [1536, 11] on icon "button" at bounding box center [1534, 13] width 8 height 8
